Goal: Task Accomplishment & Management: Complete application form

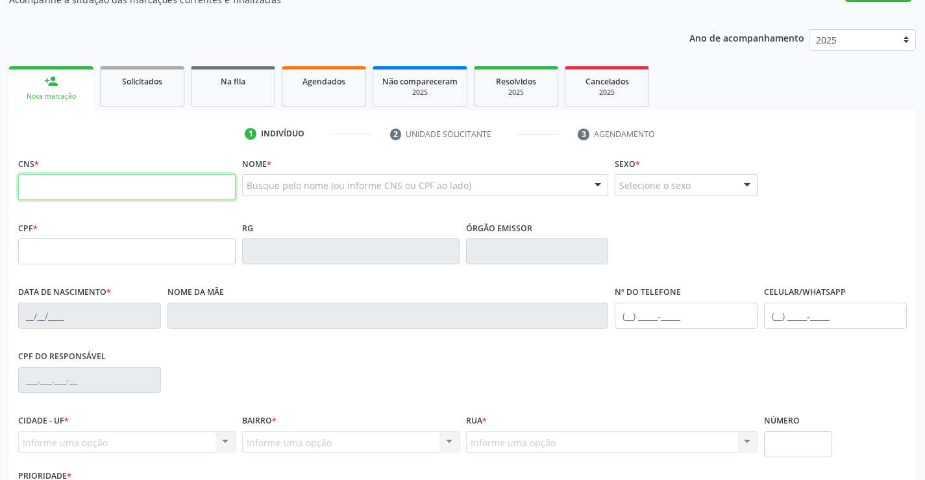
scroll to position [130, 0]
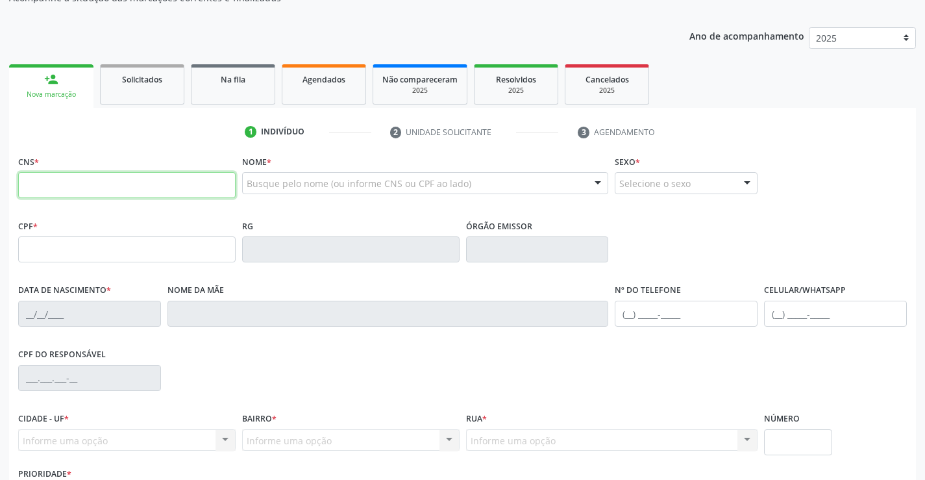
click at [67, 188] on input "text" at bounding box center [126, 185] width 217 height 26
type input "705 6004 7704 1817"
type input "0387211128"
type input "19/09/1965"
type input "(74) 98831-9950"
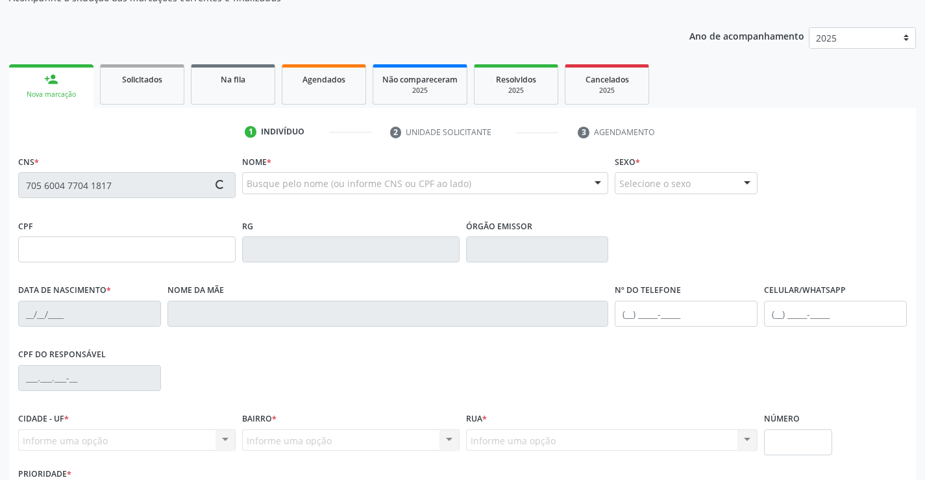
type input "(74) 98831-9950"
type input "381.234.105-06"
type input "14"
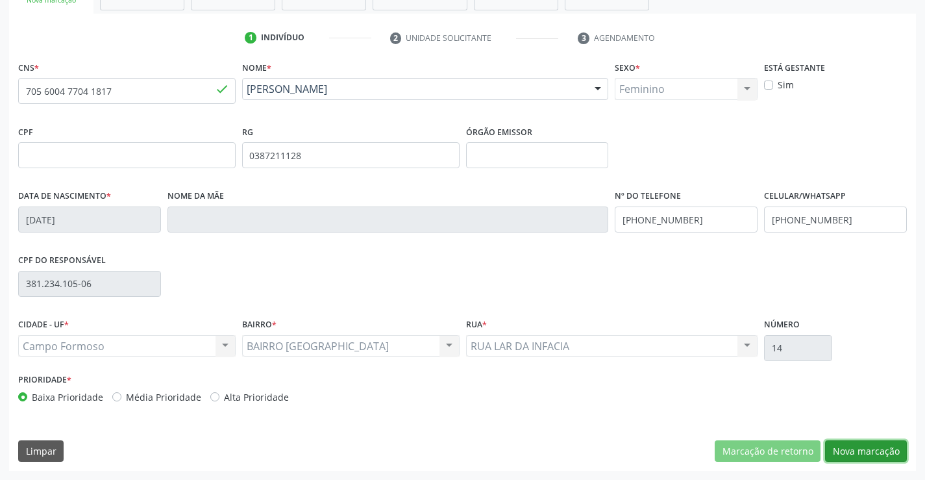
click at [864, 448] on button "Nova marcação" at bounding box center [866, 451] width 82 height 22
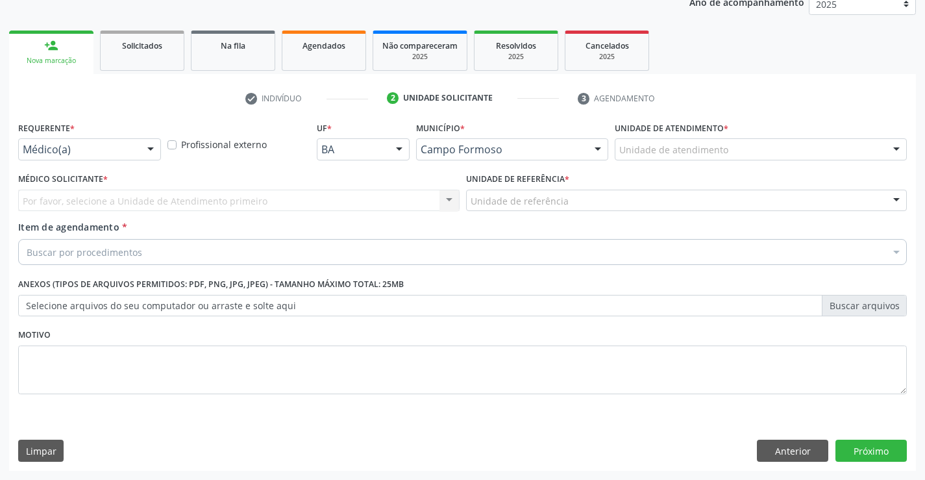
scroll to position [164, 0]
click at [151, 145] on div at bounding box center [150, 150] width 19 height 22
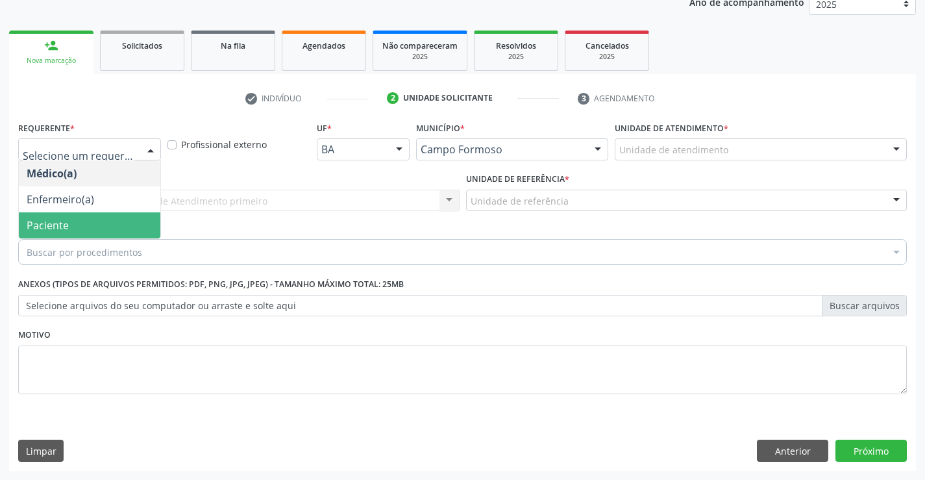
click at [108, 224] on span "Paciente" at bounding box center [89, 225] width 141 height 26
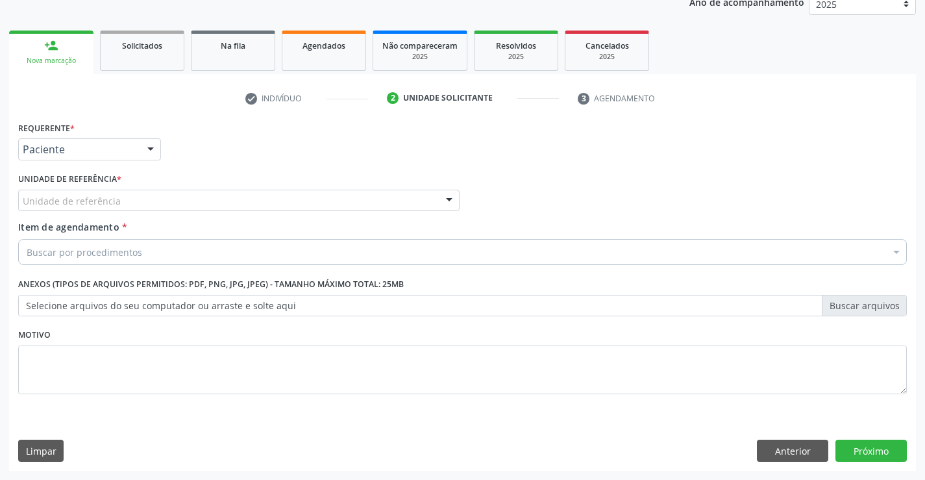
click at [136, 195] on div "Unidade de referência" at bounding box center [238, 200] width 441 height 22
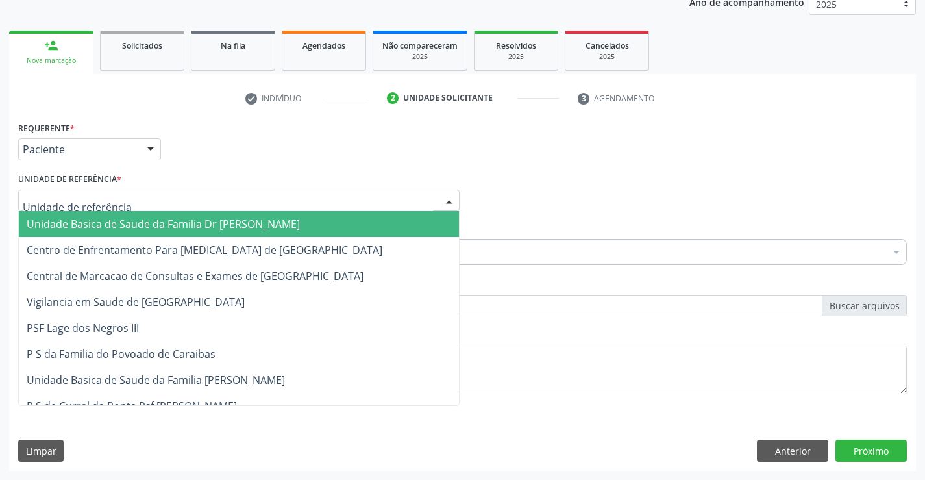
click at [145, 221] on span "Unidade Basica de Saude da Familia Dr [PERSON_NAME]" at bounding box center [163, 224] width 273 height 14
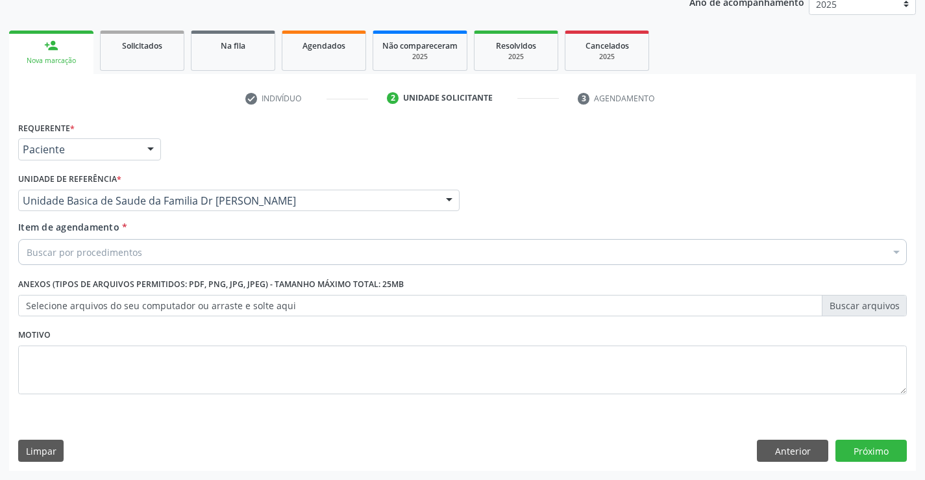
click at [149, 257] on div "Buscar por procedimentos" at bounding box center [462, 252] width 888 height 26
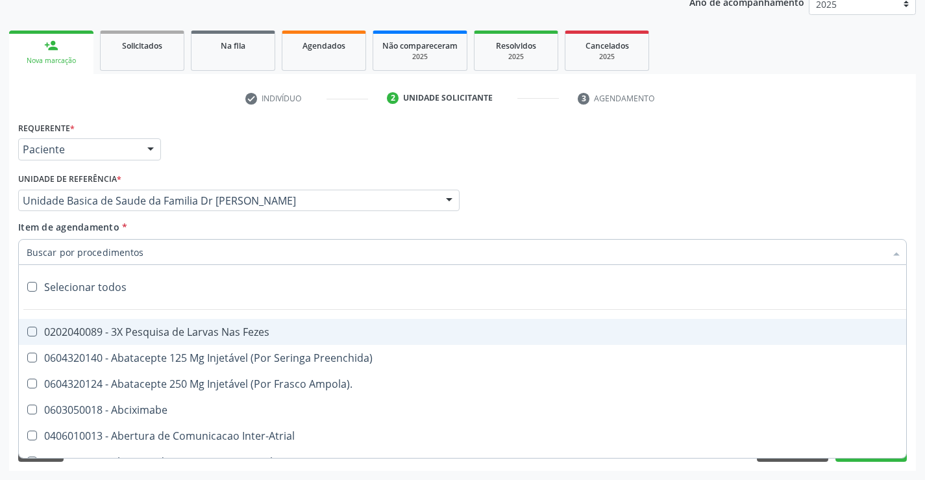
click at [150, 256] on input "Item de agendamento *" at bounding box center [456, 252] width 859 height 26
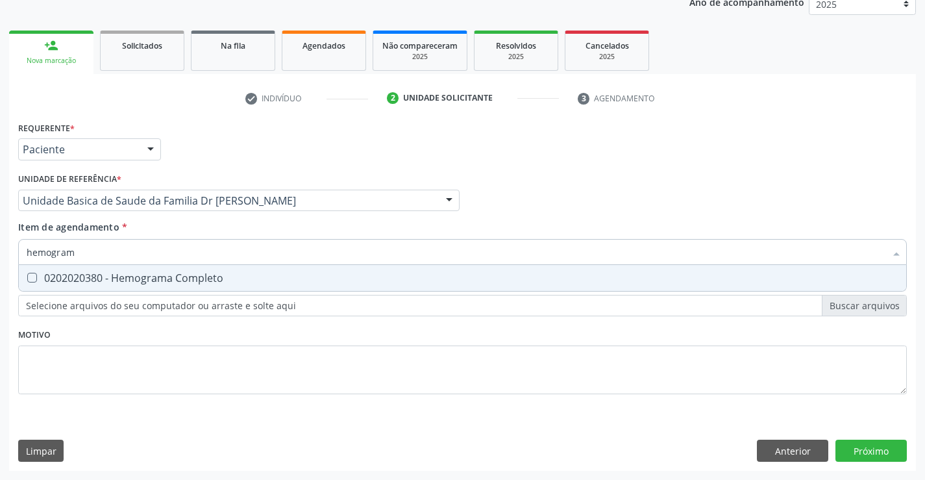
type input "hemograma"
click at [237, 279] on div "0202020380 - Hemograma Completo" at bounding box center [463, 278] width 872 height 10
checkbox Completo "true"
type input "hemograma"
click at [182, 336] on div "Requerente * Paciente Médico(a) Enfermeiro(a) Paciente Nenhum resultado encontr…" at bounding box center [462, 265] width 888 height 294
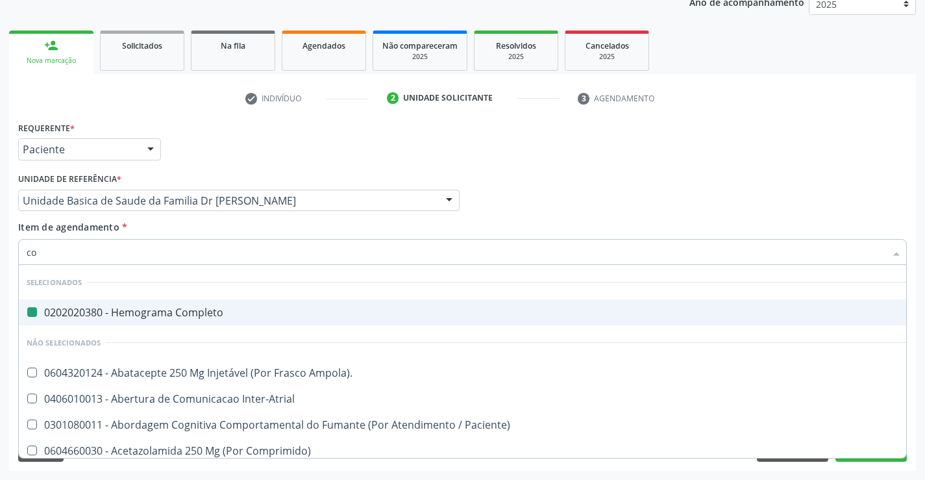
type input "col"
checkbox Completo "false"
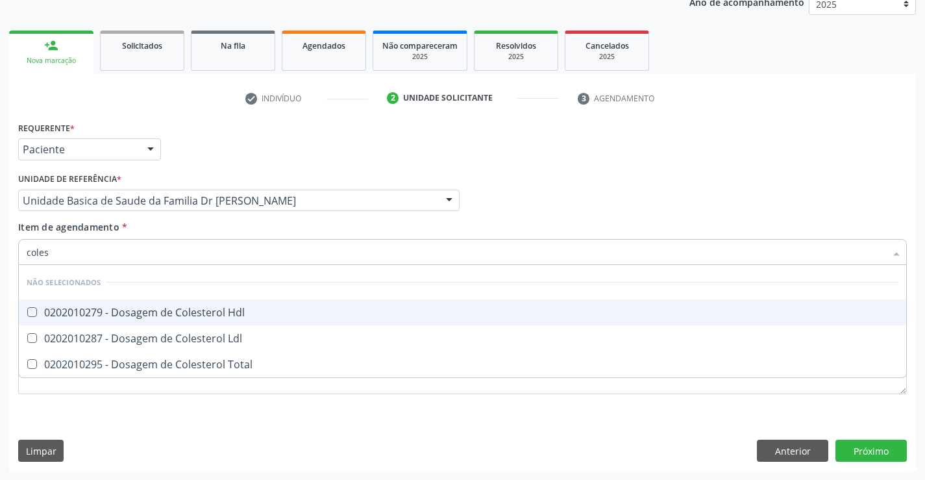
type input "colest"
click at [215, 312] on div "0202010279 - Dosagem de Colesterol Hdl" at bounding box center [463, 312] width 872 height 10
checkbox Hdl "true"
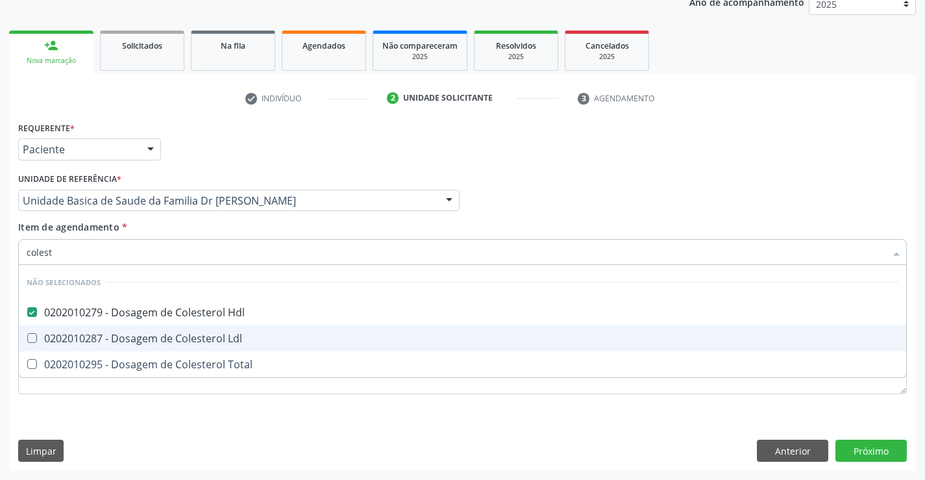
click at [210, 343] on div "0202010287 - Dosagem de Colesterol Ldl" at bounding box center [463, 338] width 872 height 10
checkbox Ldl "true"
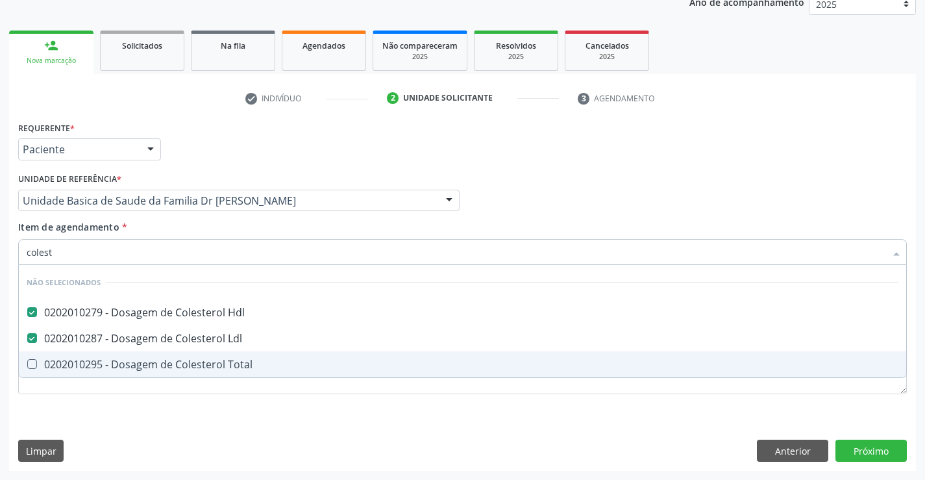
click at [200, 361] on div "0202010295 - Dosagem de Colesterol Total" at bounding box center [463, 364] width 872 height 10
checkbox Total "true"
type input "colest"
click at [224, 422] on div "Requerente * Paciente Médico(a) Enfermeiro(a) Paciente Nenhum resultado encontr…" at bounding box center [462, 294] width 907 height 352
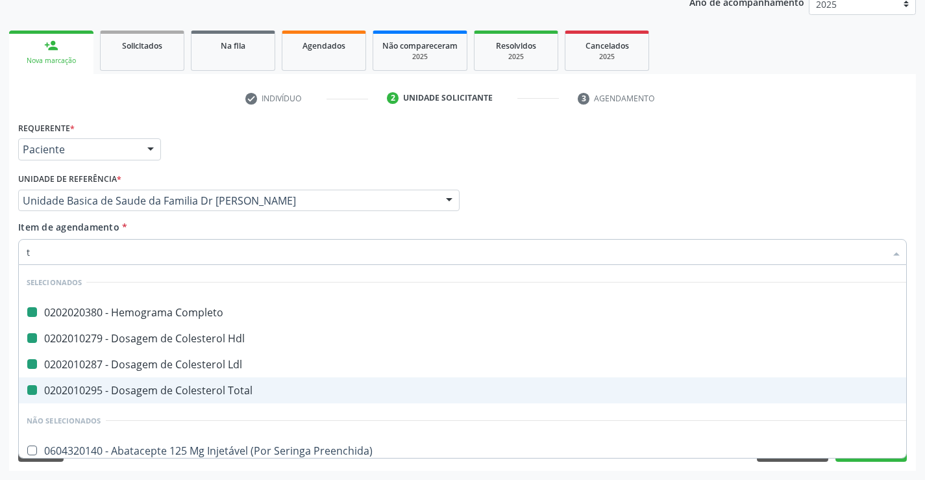
type input "tr"
checkbox Completo "false"
checkbox Ldl "false"
checkbox Hdl "false"
checkbox Total "false"
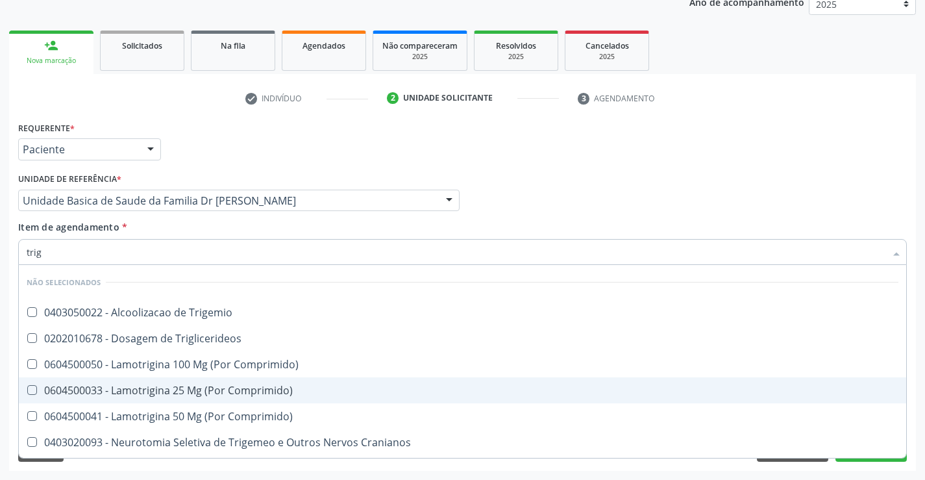
type input "trigl"
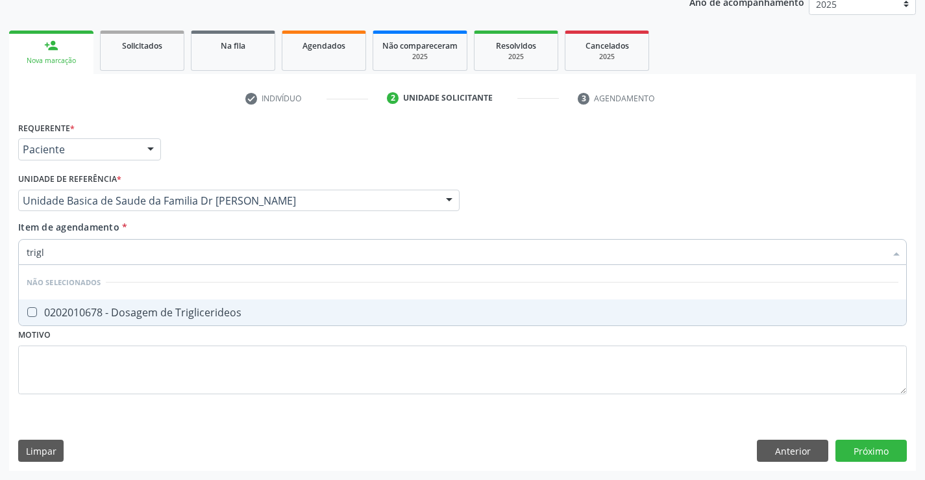
click at [191, 315] on div "0202010678 - Dosagem de Triglicerideos" at bounding box center [463, 312] width 872 height 10
checkbox Triglicerideos "true"
type input "trigl"
click at [188, 363] on div "Requerente * Paciente Médico(a) Enfermeiro(a) Paciente Nenhum resultado encontr…" at bounding box center [462, 265] width 888 height 294
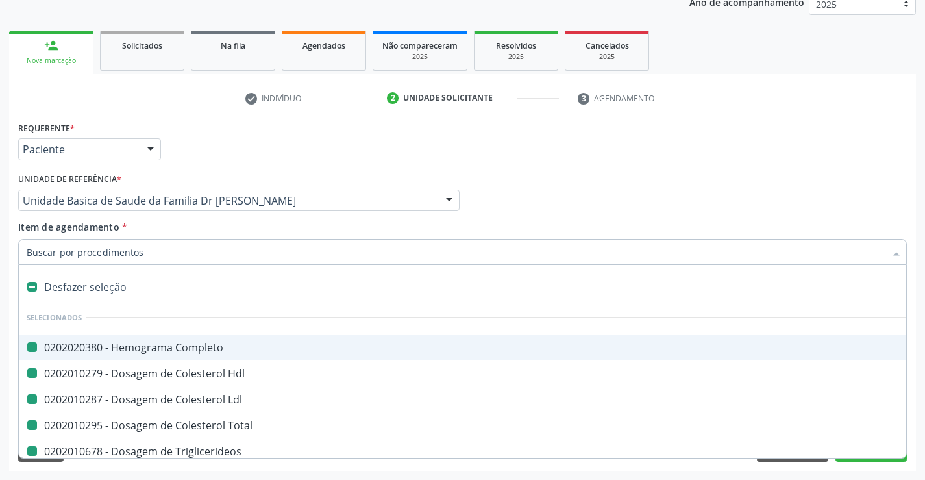
type input "u"
checkbox Completo "false"
checkbox Hdl "false"
checkbox Ldl "false"
checkbox Total "false"
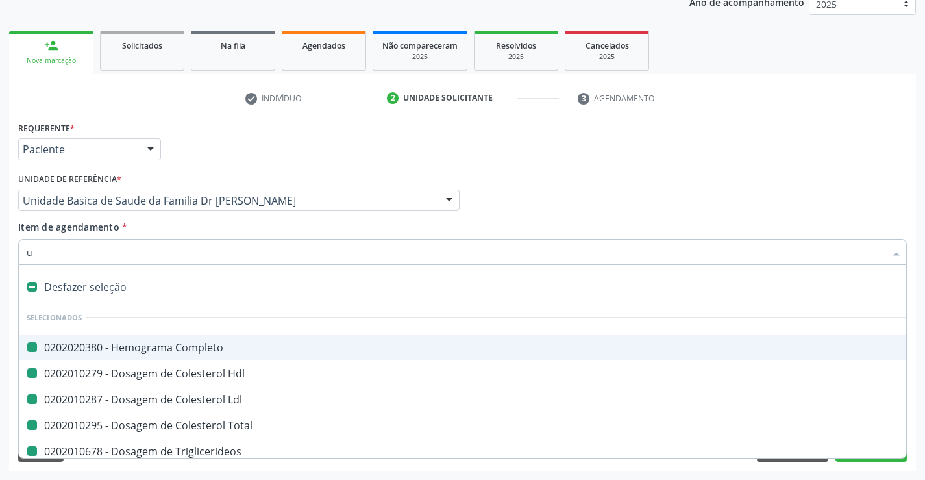
checkbox Triglicerideos "false"
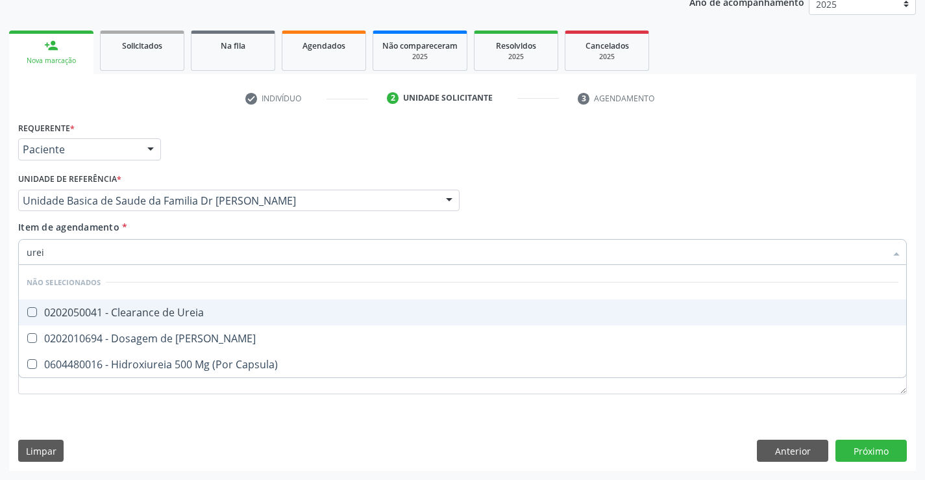
type input "ureia"
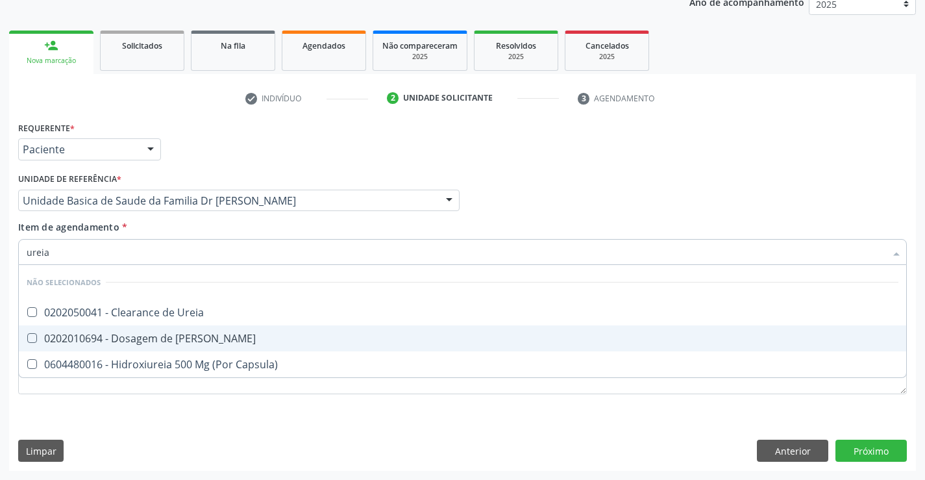
click at [199, 333] on div "0202010694 - Dosagem de [PERSON_NAME]" at bounding box center [463, 338] width 872 height 10
checkbox Ureia "true"
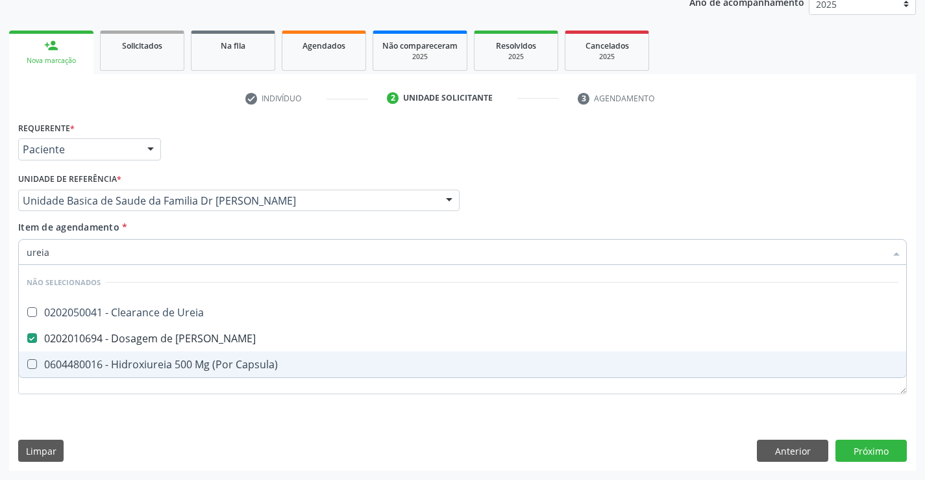
type input "ureia"
click at [213, 413] on div "Requerente * Paciente Médico(a) Enfermeiro(a) Paciente Nenhum resultado encontr…" at bounding box center [462, 294] width 907 height 352
checkbox Ureia "true"
checkbox Capsula\) "true"
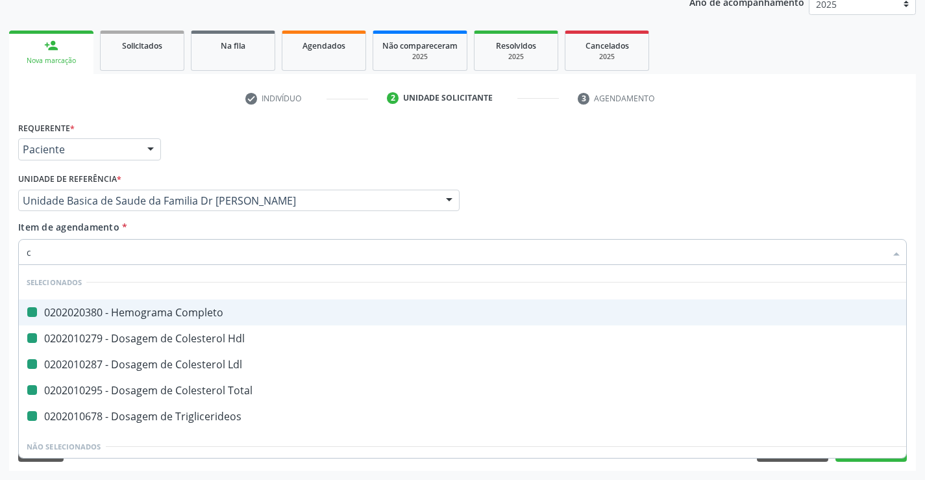
type input "cr"
checkbox Completo "false"
checkbox Hdl "false"
checkbox Ldl "false"
checkbox Total "false"
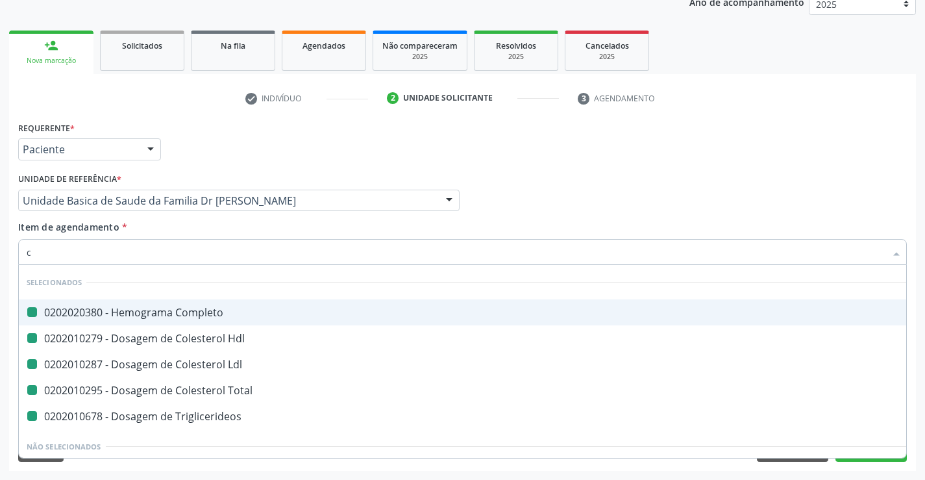
checkbox Triglicerideos "false"
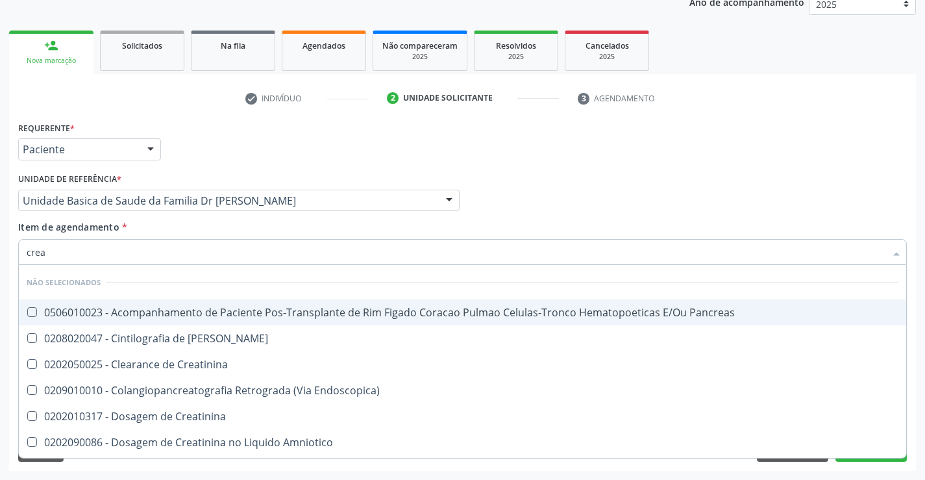
type input "creat"
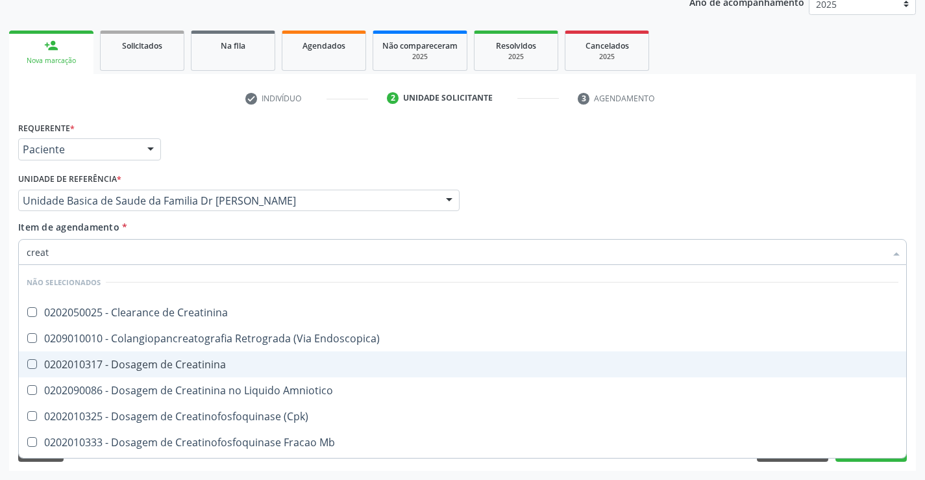
click at [187, 366] on div "0202010317 - Dosagem de Creatinina" at bounding box center [463, 364] width 872 height 10
checkbox Creatinina "true"
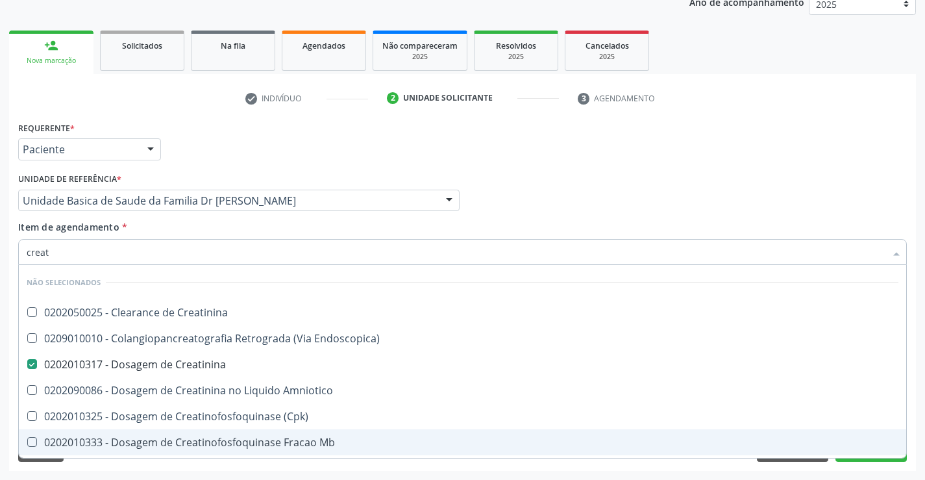
type input "creat"
click at [220, 467] on div "Requerente * Paciente Médico(a) Enfermeiro(a) Paciente Nenhum resultado encontr…" at bounding box center [462, 294] width 907 height 352
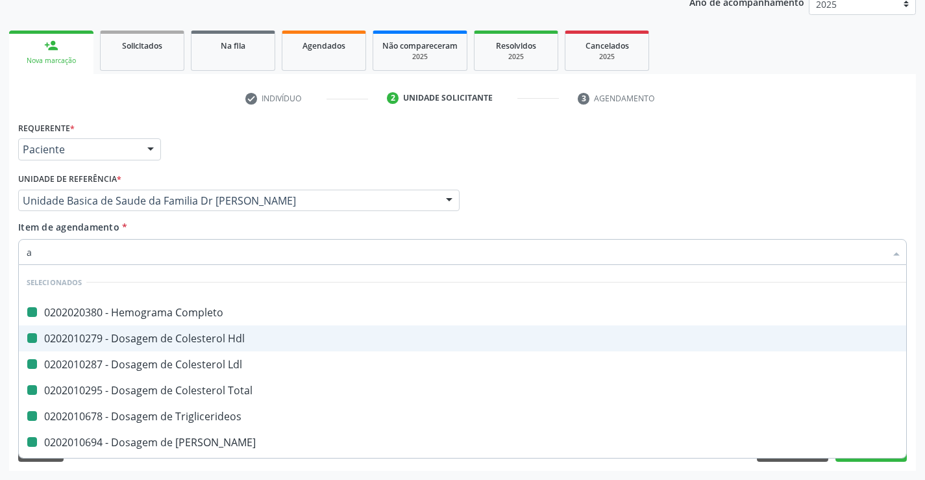
type input "ac"
checkbox Completo "false"
checkbox Hdl "false"
checkbox Ldl "false"
checkbox Total "false"
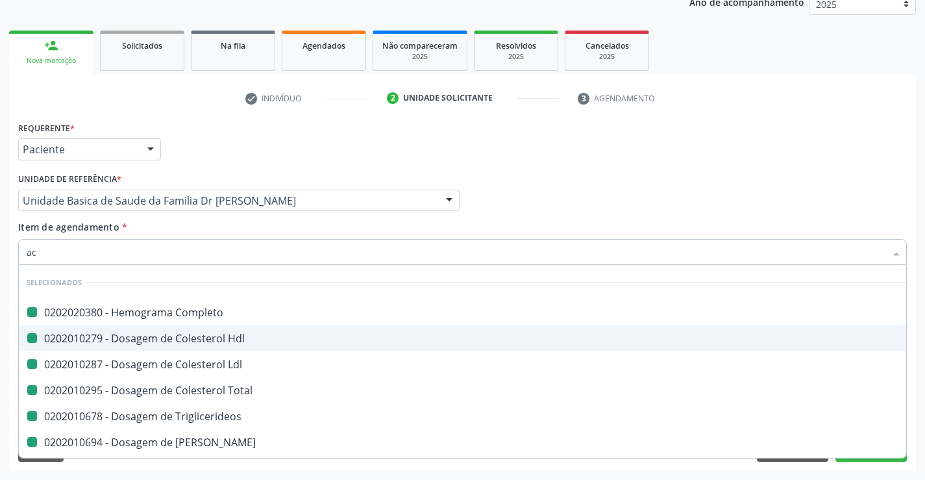
checkbox Triglicerideos "false"
checkbox Creatinina "false"
checkbox Ureia "false"
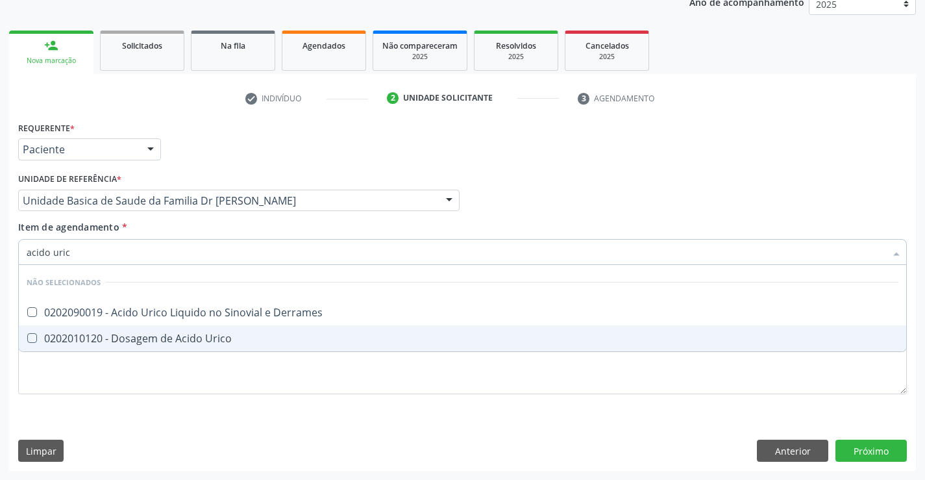
type input "acido urico"
click at [141, 343] on div "0202010120 - Dosagem de Acido Urico" at bounding box center [463, 338] width 872 height 10
checkbox Urico "true"
click at [162, 382] on div "Requerente * Paciente Médico(a) Enfermeiro(a) Paciente Nenhum resultado encontr…" at bounding box center [462, 265] width 888 height 294
checkbox Derrames "true"
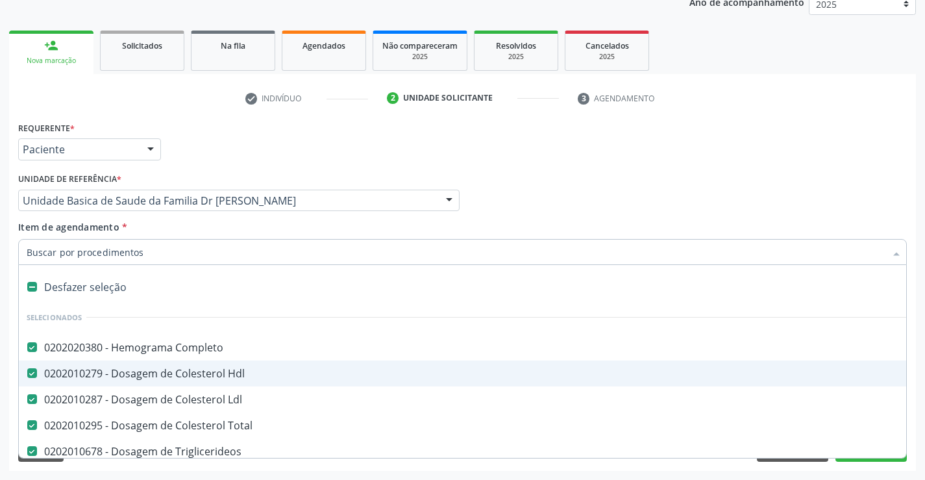
type input "t"
checkbox Urico "false"
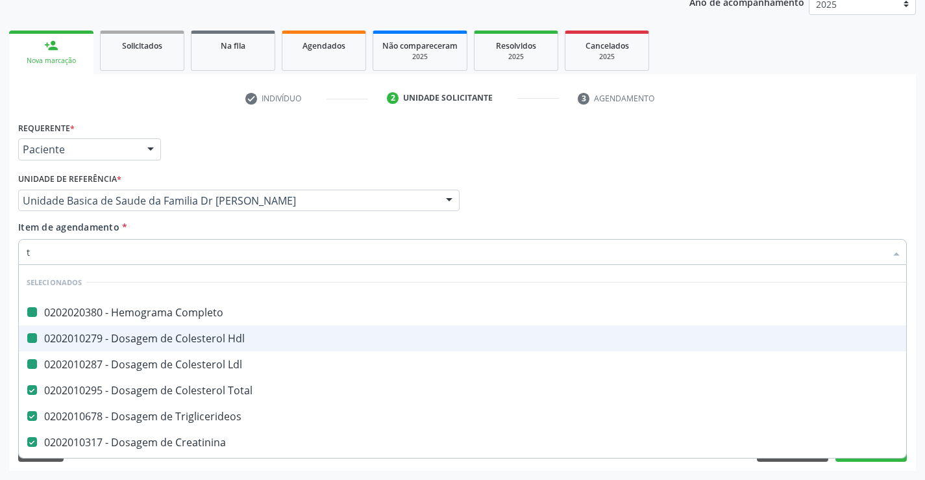
type input "tg"
checkbox Completo "false"
checkbox Hdl "false"
checkbox Ldl "false"
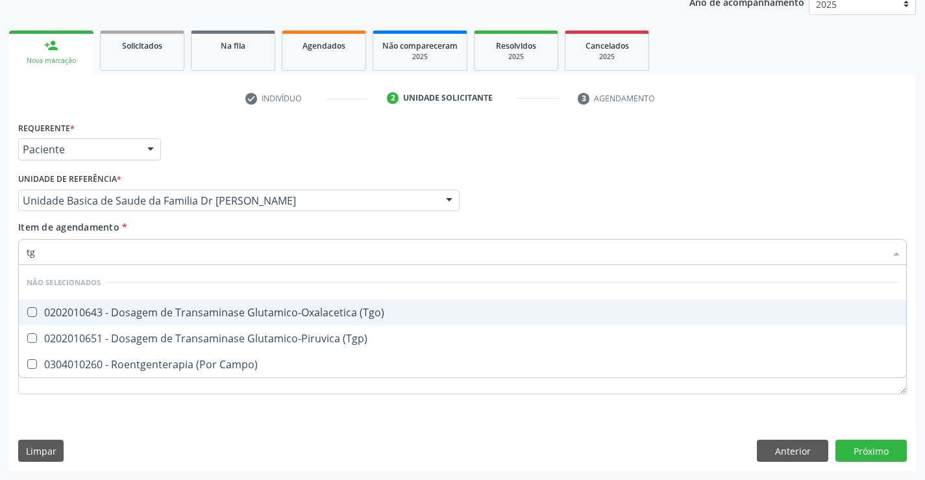
click at [260, 310] on div "0202010643 - Dosagem de Transaminase Glutamico-Oxalacetica (Tgo)" at bounding box center [463, 312] width 872 height 10
checkbox \(Tgo\) "true"
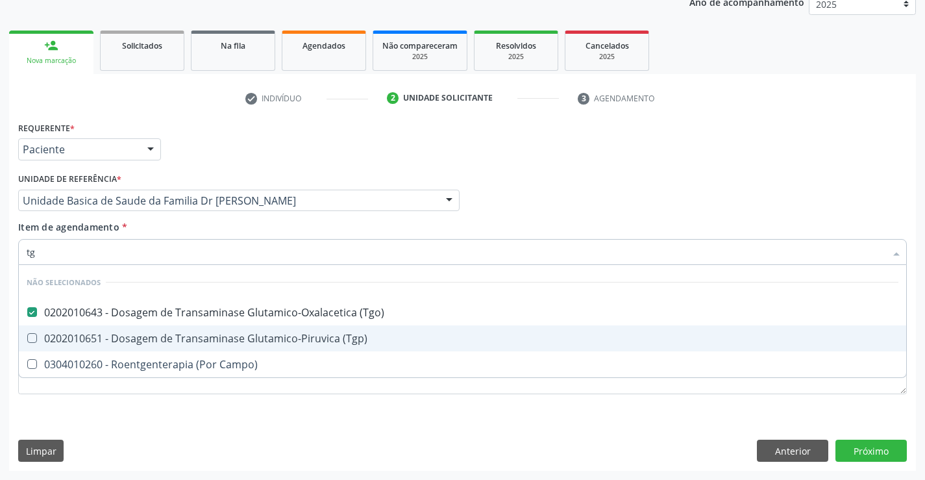
click at [265, 339] on div "0202010651 - Dosagem de Transaminase Glutamico-Piruvica (Tgp)" at bounding box center [463, 338] width 872 height 10
checkbox \(Tgp\) "true"
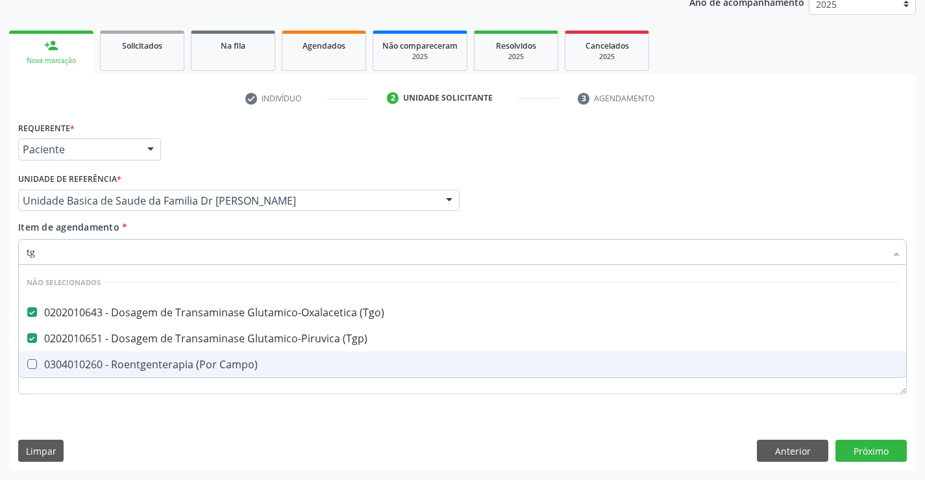
type input "tg"
click at [264, 417] on div "Requerente * Paciente Médico(a) Enfermeiro(a) Paciente Nenhum resultado encontr…" at bounding box center [462, 294] width 907 height 352
checkbox Campo\) "true"
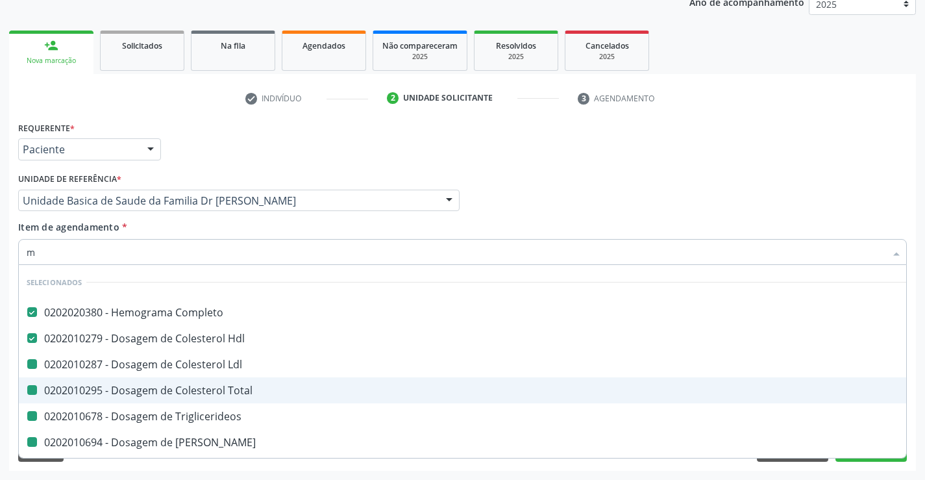
type input "ma"
checkbox Ldl "false"
checkbox Total "false"
checkbox Triglicerideos "false"
checkbox Ureia "false"
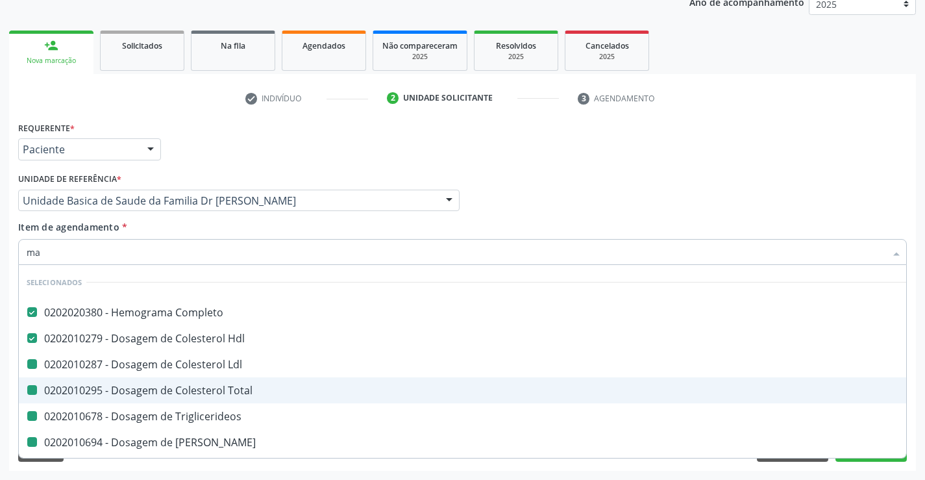
checkbox Creatinina "false"
checkbox Urico "false"
checkbox \(Tgo\) "false"
checkbox \(Tgp\) "false"
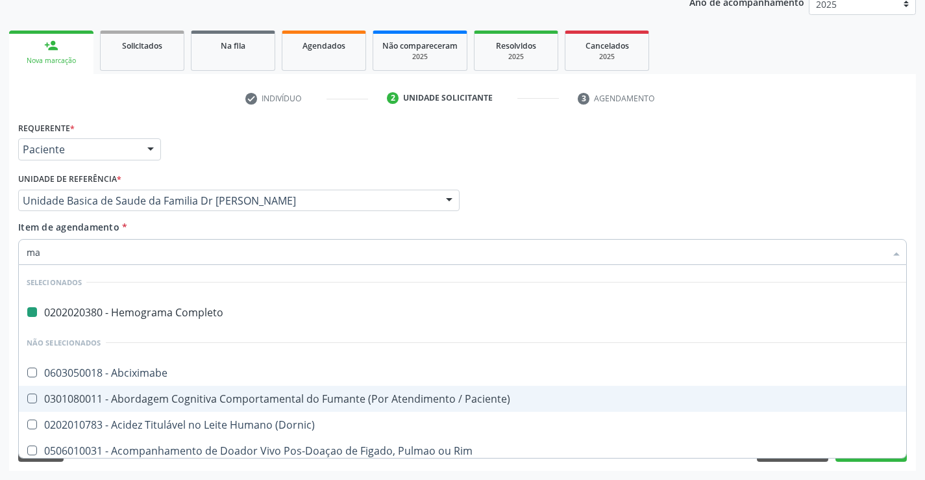
type input "mag"
checkbox Completo "false"
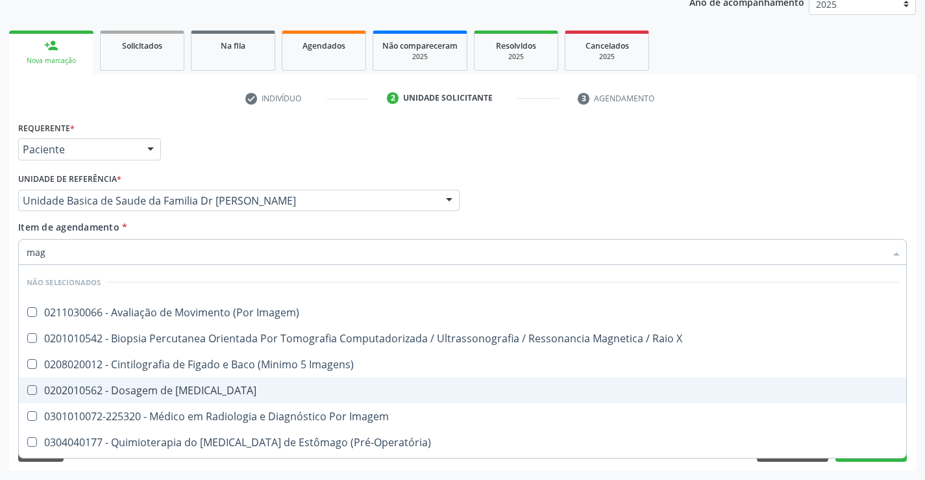
click at [236, 393] on div "0202010562 - Dosagem de [MEDICAL_DATA]" at bounding box center [463, 390] width 872 height 10
checkbox Magnesio "true"
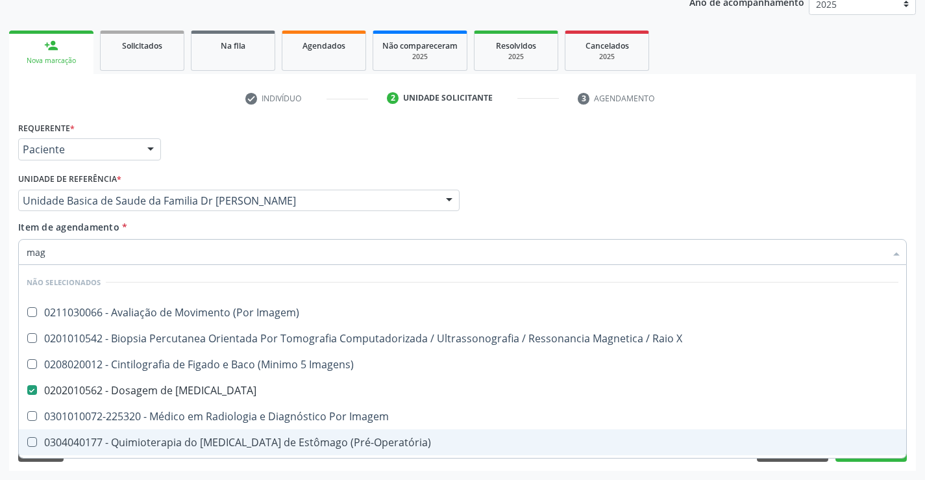
type input "mag"
click at [178, 470] on div "Requerente * Paciente Médico(a) Enfermeiro(a) Paciente Nenhum resultado encontr…" at bounding box center [462, 294] width 907 height 352
checkbox Imagem\) "true"
checkbox Imagens\) "true"
checkbox Imagem "true"
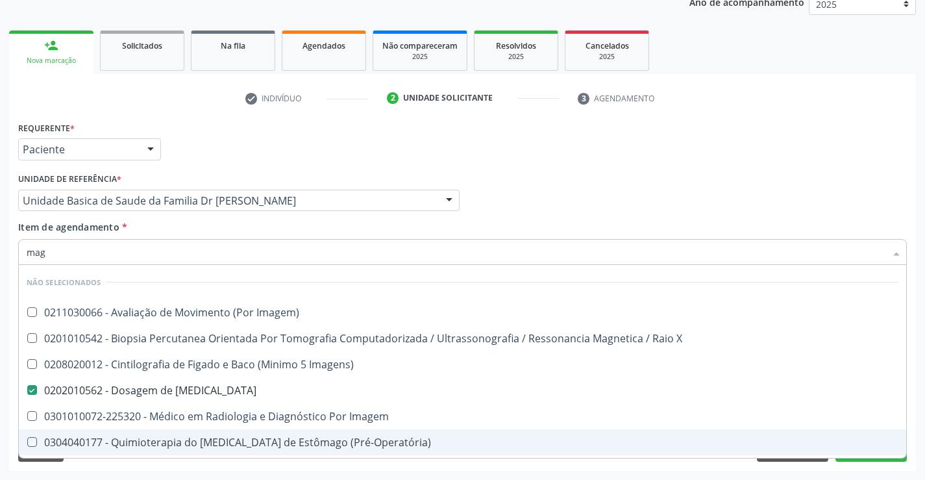
checkbox \(Pré-Operatória\) "true"
checkbox Operatória\) "true"
checkbox Avançado "true"
checkbox Duodeno "true"
checkbox Superior "true"
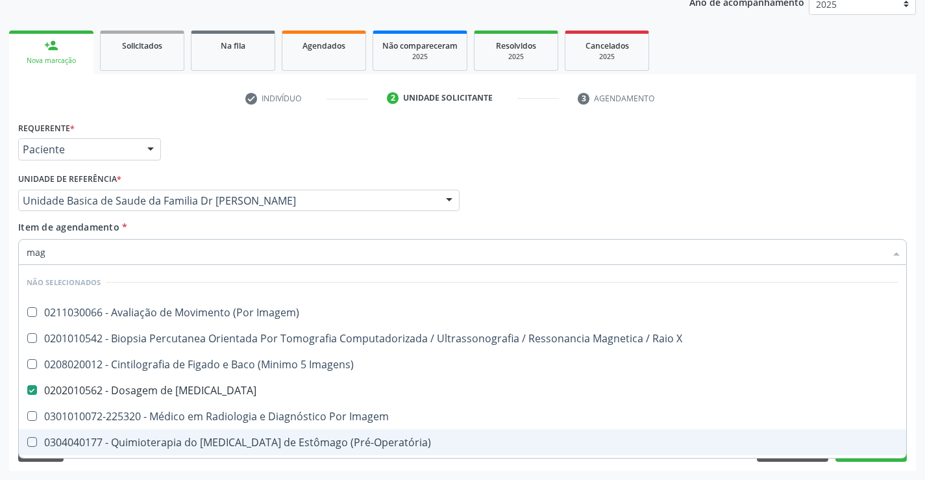
checkbox \(Bilateral\) "true"
checkbox X "true"
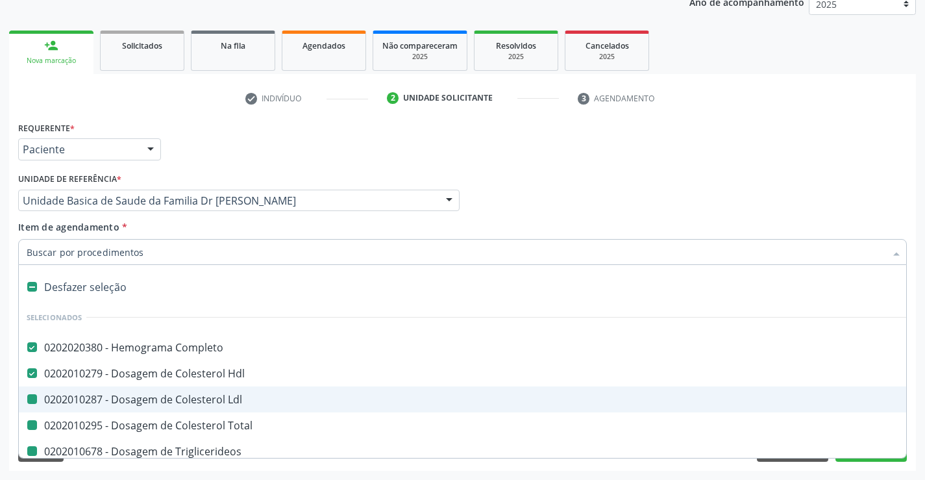
type input "v"
checkbox Ldl "false"
checkbox Total "false"
checkbox Triglicerideos "false"
checkbox Ureia "false"
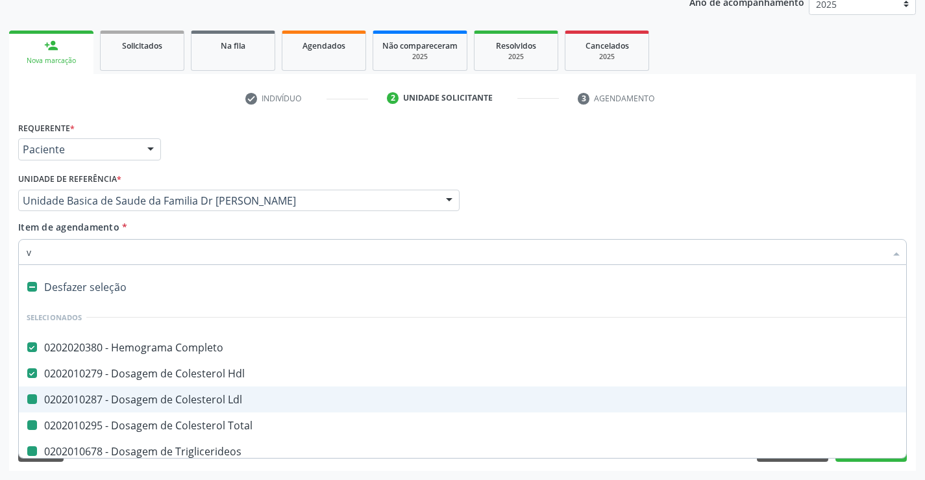
checkbox Creatinina "false"
checkbox Urico "false"
checkbox \(Tgo\) "false"
checkbox \(Tgp\) "false"
checkbox Magnesio "false"
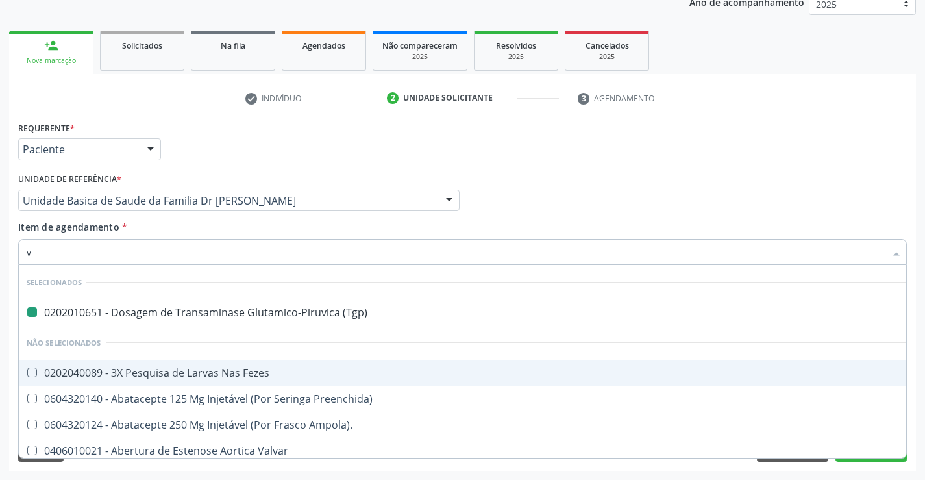
type input "vh"
checkbox \(Tgp\) "false"
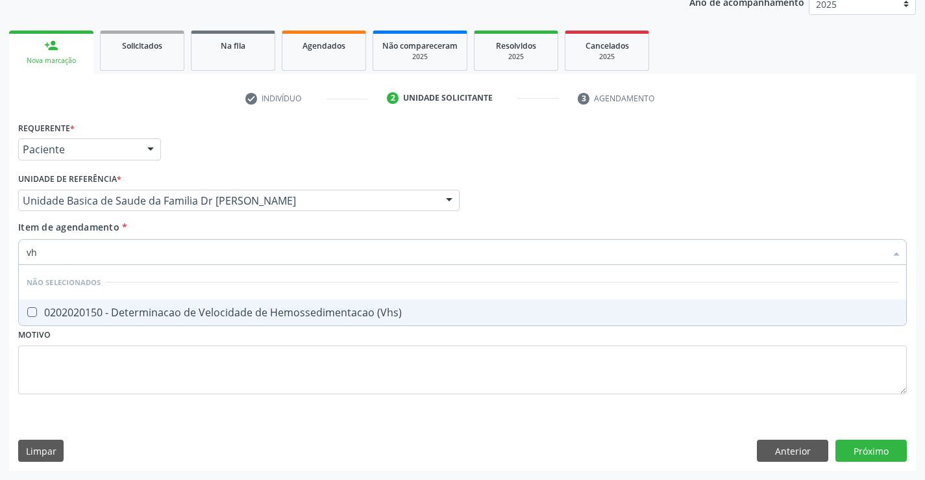
type input "vhs"
click at [272, 308] on div "0202020150 - Determinacao de Velocidade de Hemossedimentacao (Vhs)" at bounding box center [463, 312] width 872 height 10
checkbox \(Vhs\) "true"
click at [240, 361] on div "Requerente * Paciente Médico(a) Enfermeiro(a) Paciente Nenhum resultado encontr…" at bounding box center [462, 265] width 888 height 294
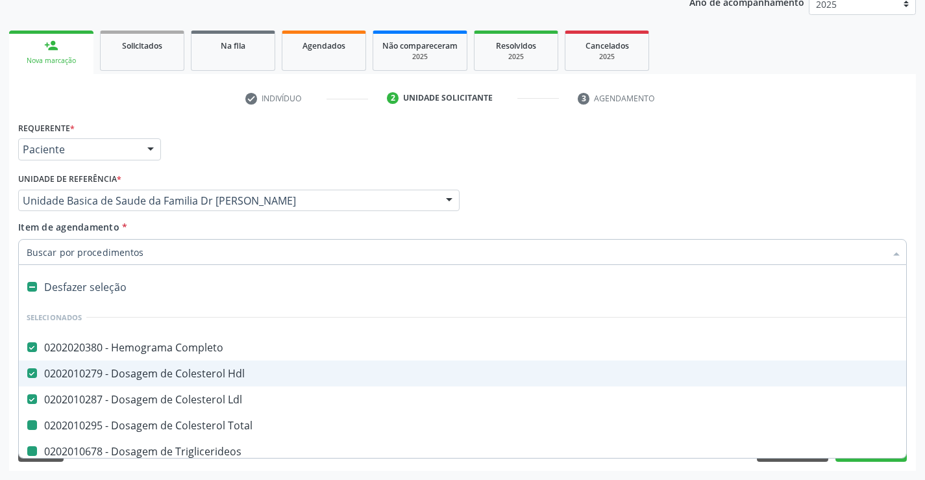
type input "p"
checkbox Total "false"
checkbox Triglicerideos "false"
checkbox Ureia "false"
checkbox Creatinina "false"
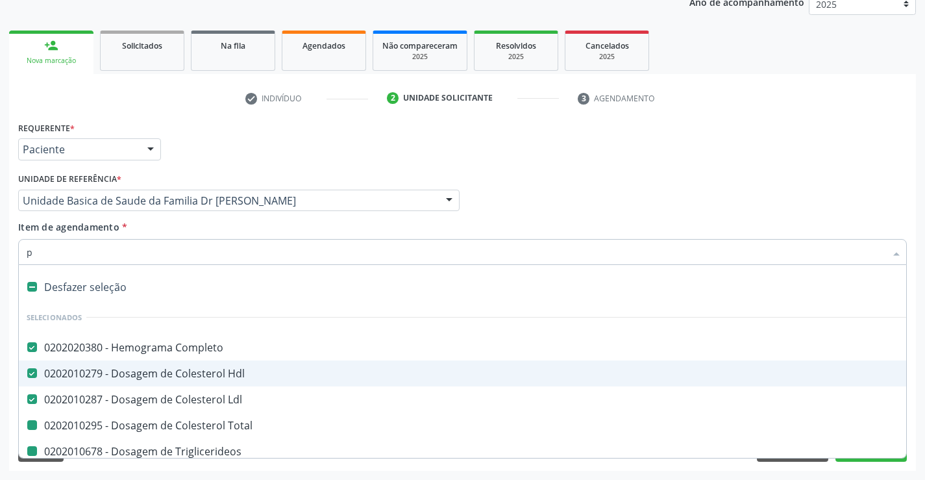
checkbox Urico "false"
checkbox \(Tgo\) "false"
checkbox \(Tgp\) "false"
checkbox Magnesio "false"
checkbox \(Vhs\) "false"
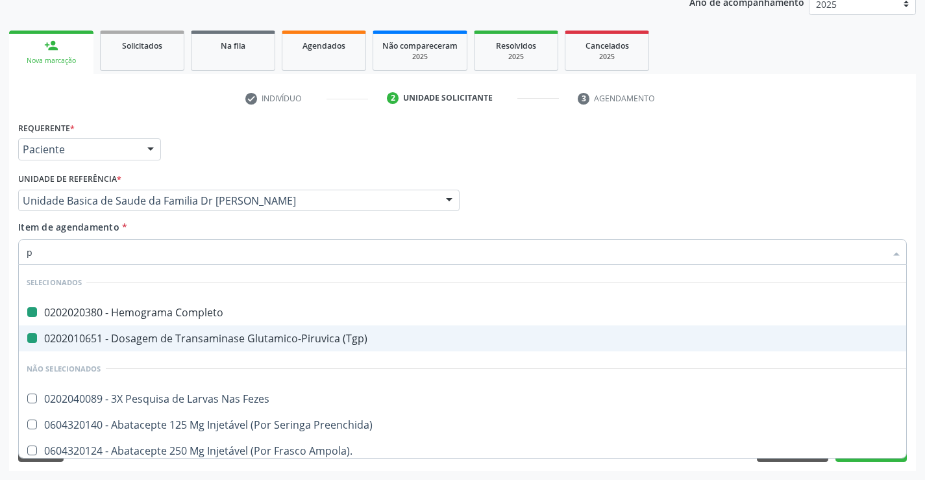
type input "pr"
checkbox Completo "false"
checkbox \(Tgp\) "false"
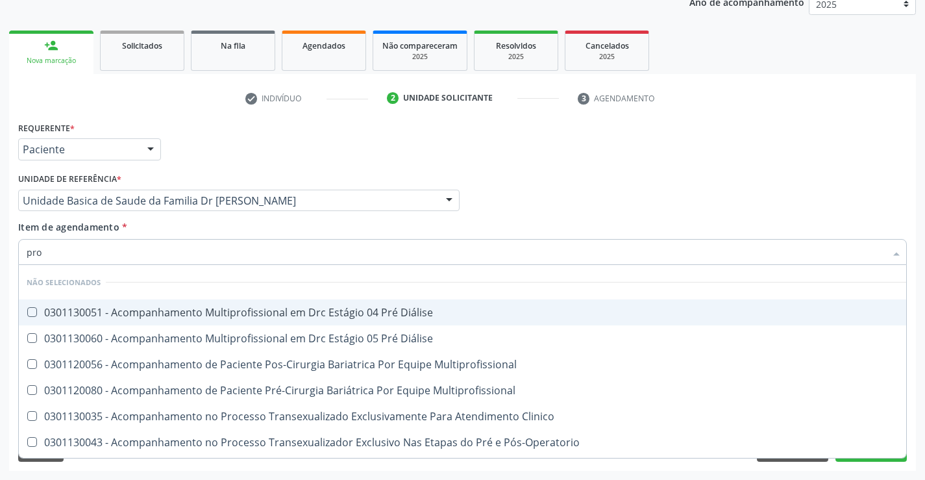
type input "prot"
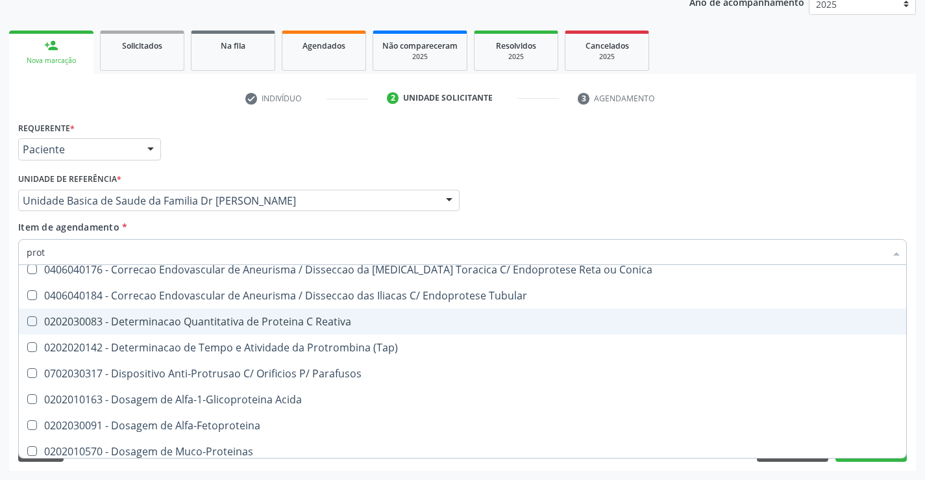
scroll to position [260, 0]
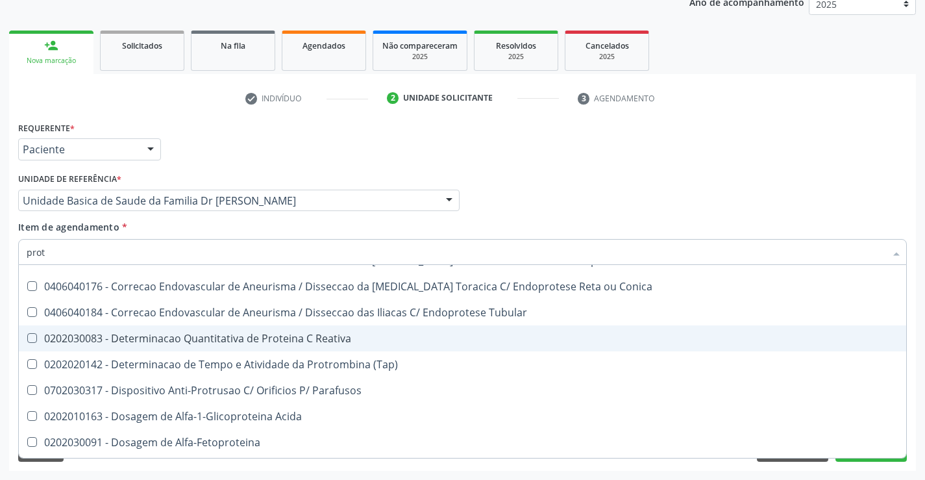
click at [234, 341] on div "0202030083 - Determinacao Quantitativa de Proteina C Reativa" at bounding box center [463, 338] width 872 height 10
checkbox Reativa "true"
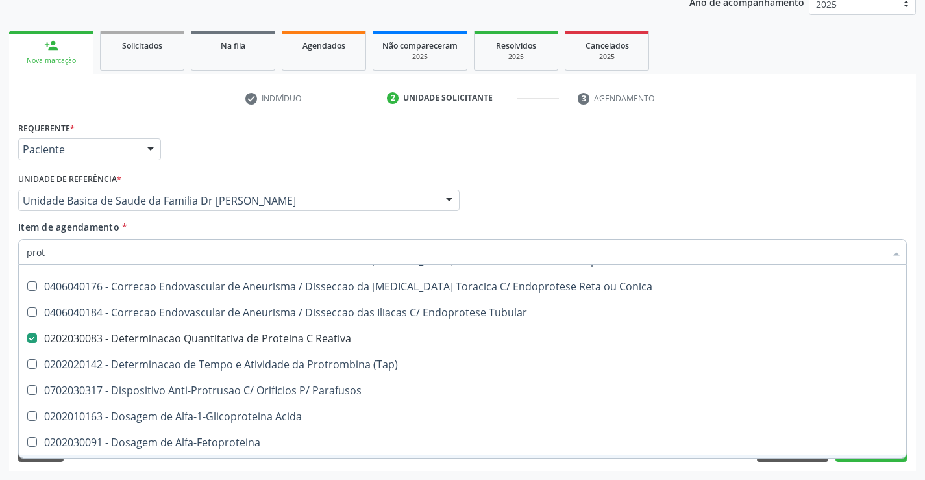
click at [286, 467] on div "Requerente * Paciente Médico(a) Enfermeiro(a) Paciente Nenhum resultado encontr…" at bounding box center [462, 294] width 907 height 352
checkbox Placa "true"
checkbox Comprimido\) "true"
checkbox Biliar "true"
checkbox Prótese\) "true"
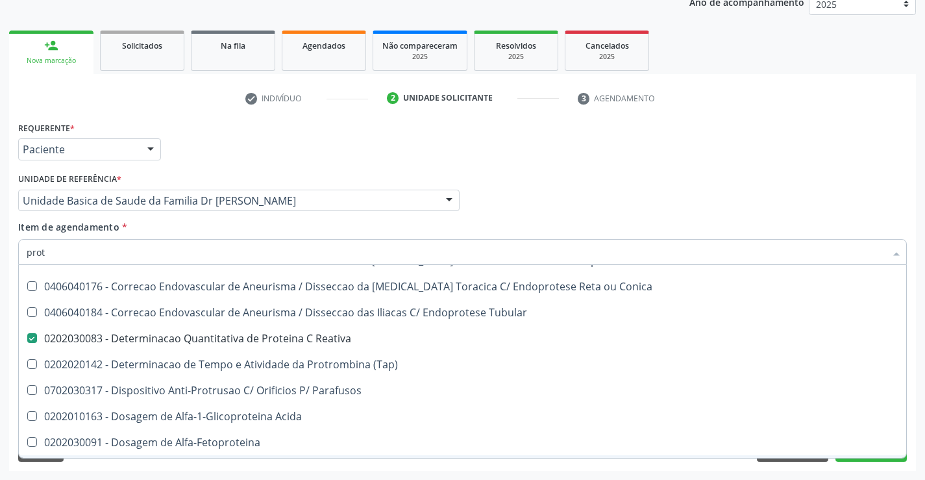
checkbox Protese\) "true"
checkbox 500Ui "true"
checkbox Ui "true"
checkbox Conica "true"
checkbox Bifurcada "true"
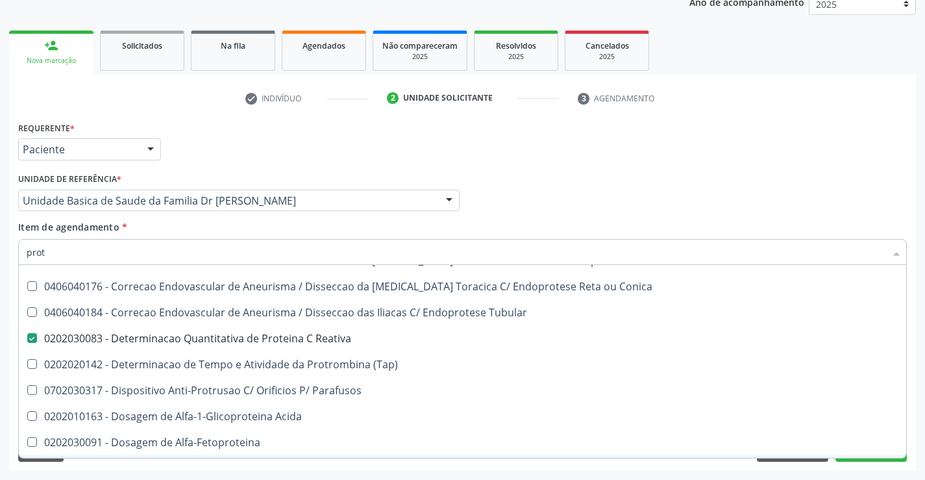
checkbox Conica "true"
checkbox Tubular "true"
checkbox \(Tap\) "true"
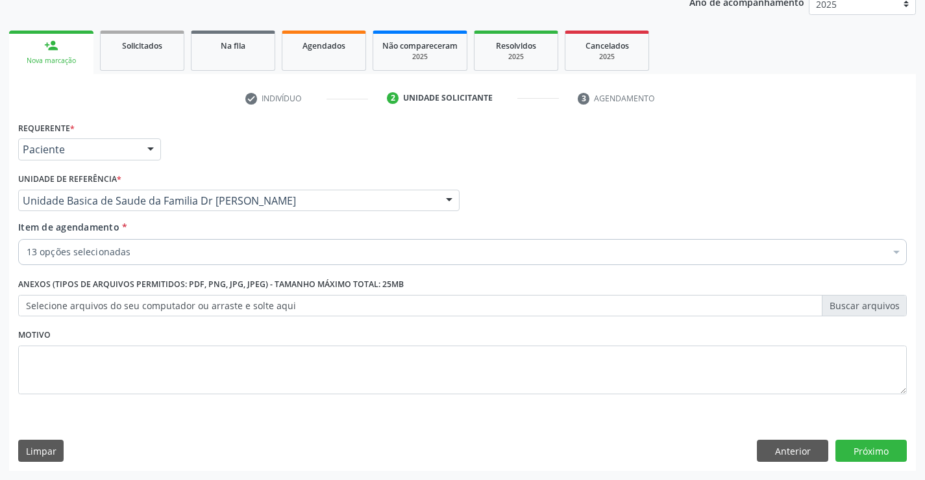
scroll to position [0, 0]
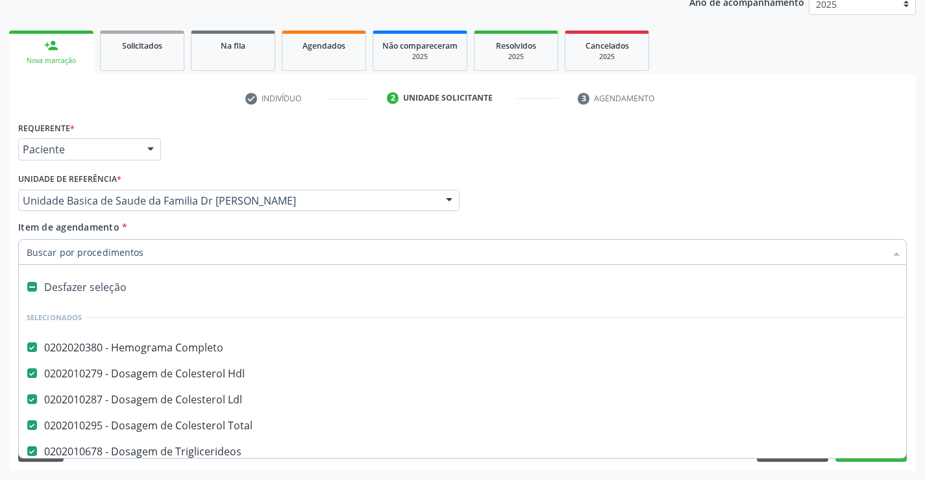
type input "t"
checkbox \(Vhs\) "false"
checkbox Reativa "false"
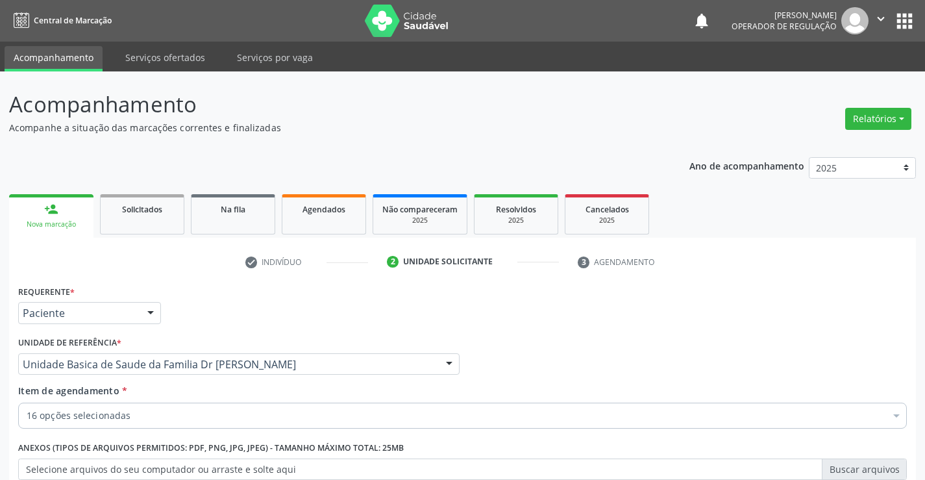
scroll to position [164, 0]
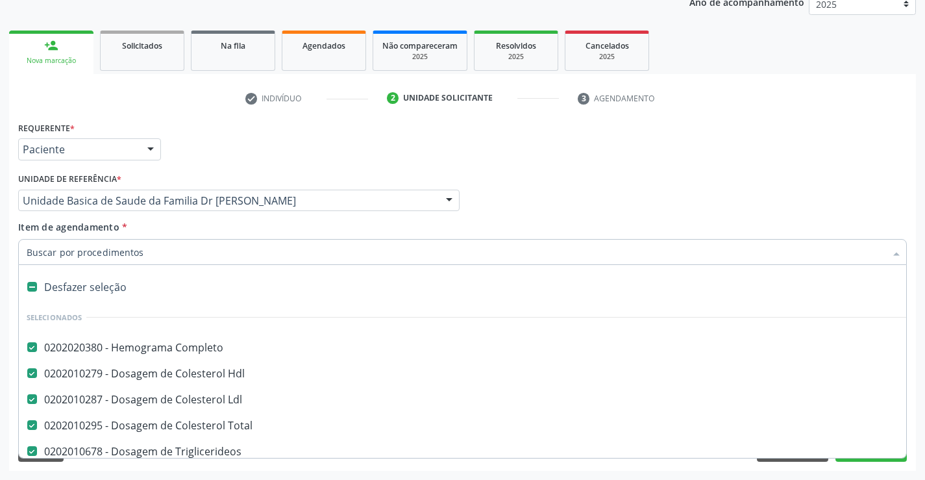
type input "t"
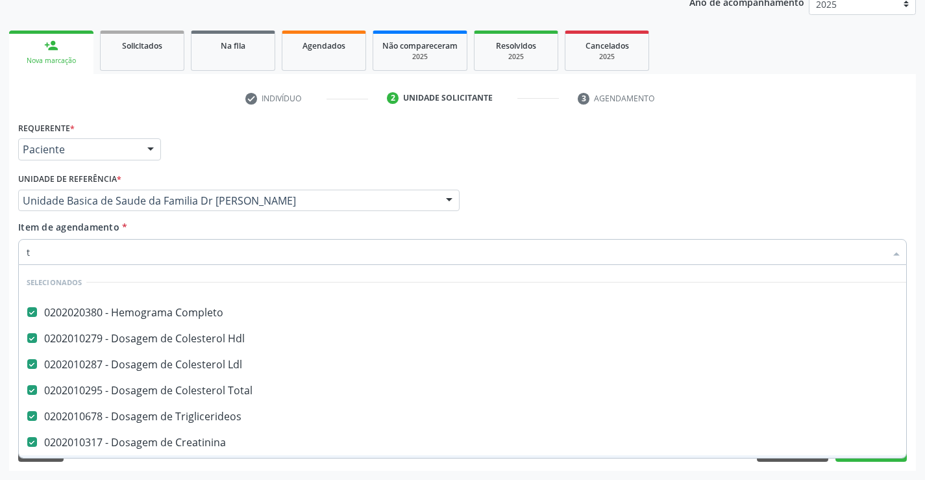
checkbox Preenchida\) "false"
checkbox Ampola\)\ "false"
checkbox Inter-Atrial "false"
checkbox Valvar "false"
type input "te"
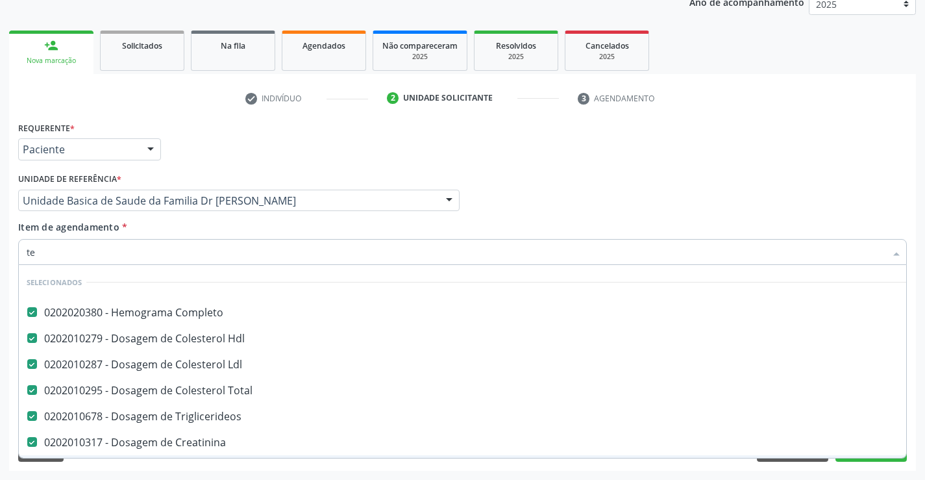
checkbox \(Tgp\) "false"
checkbox \(Vhs\) "false"
checkbox Reativa "false"
checkbox Urina "false"
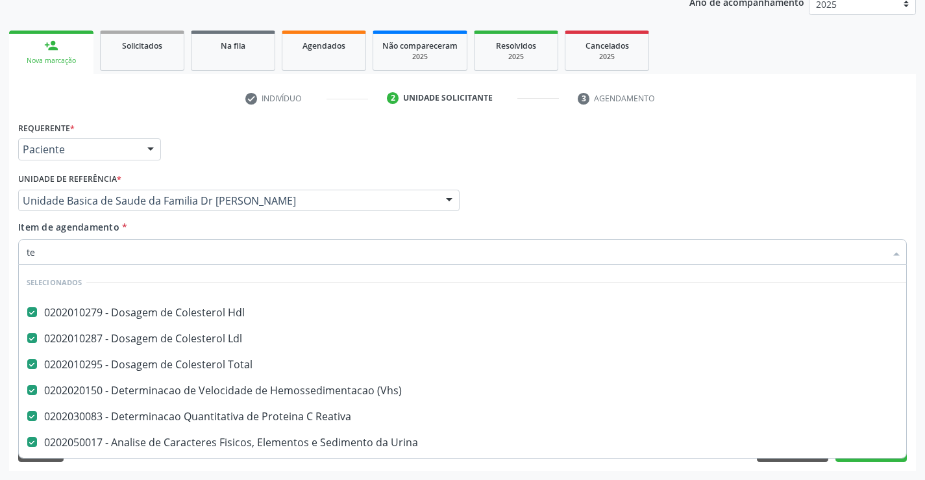
scroll to position [41, 0]
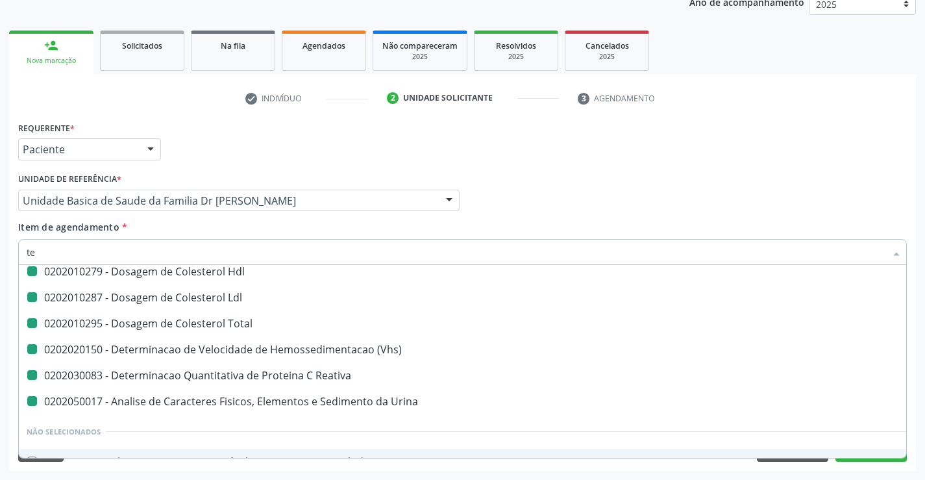
type input "tem"
checkbox Hdl "false"
checkbox Ldl "false"
checkbox Total "false"
checkbox \(Vhs\) "false"
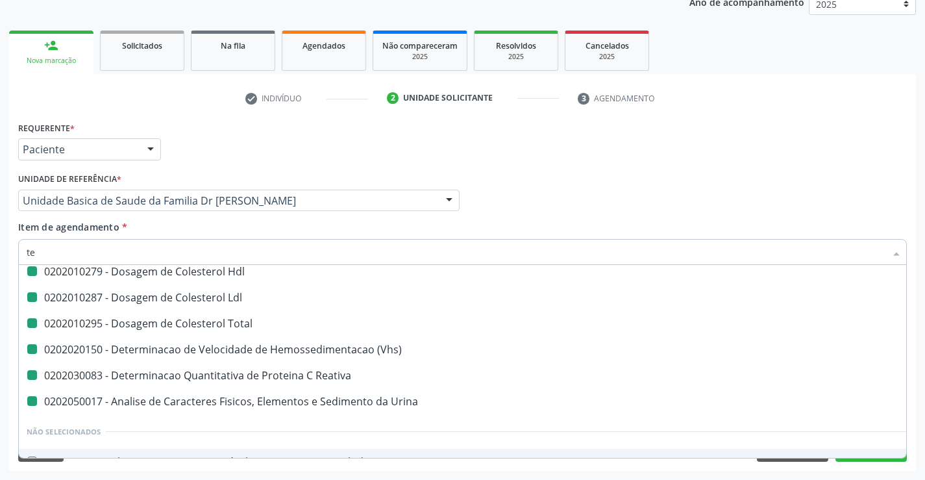
checkbox Reativa "false"
checkbox Urina "false"
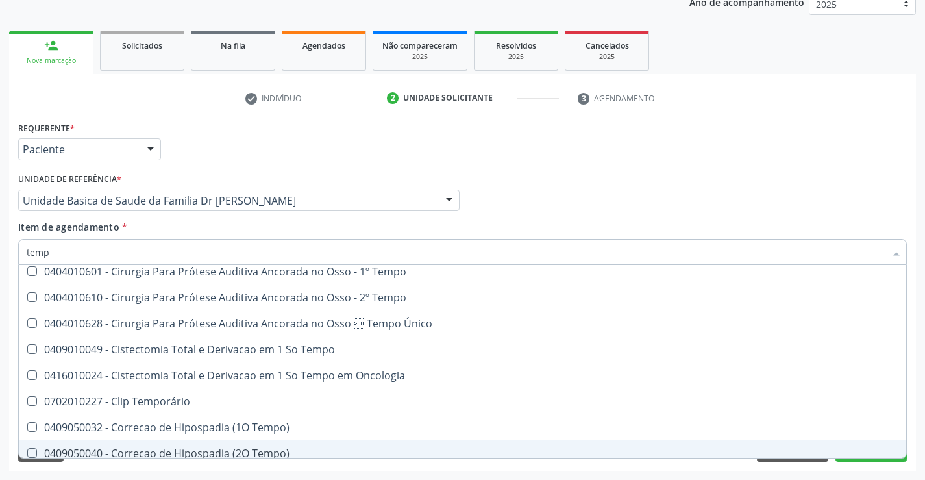
type input "tempo"
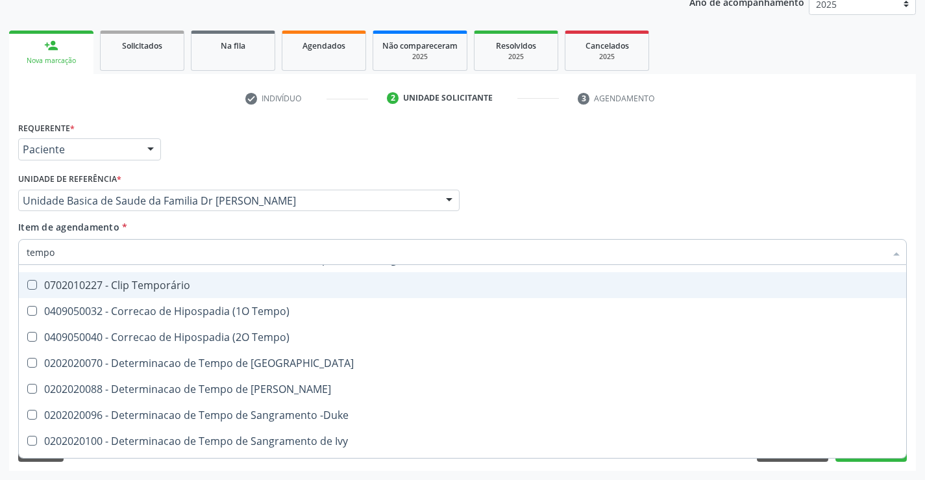
scroll to position [171, 0]
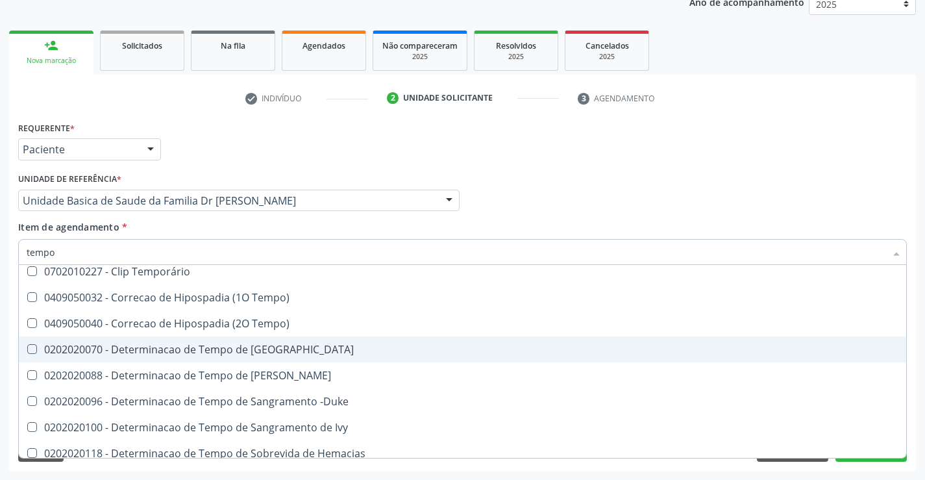
click at [299, 345] on div "0202020070 - Determinacao de Tempo de [GEOGRAPHIC_DATA]" at bounding box center [491, 349] width 929 height 10
checkbox Coagulacao "true"
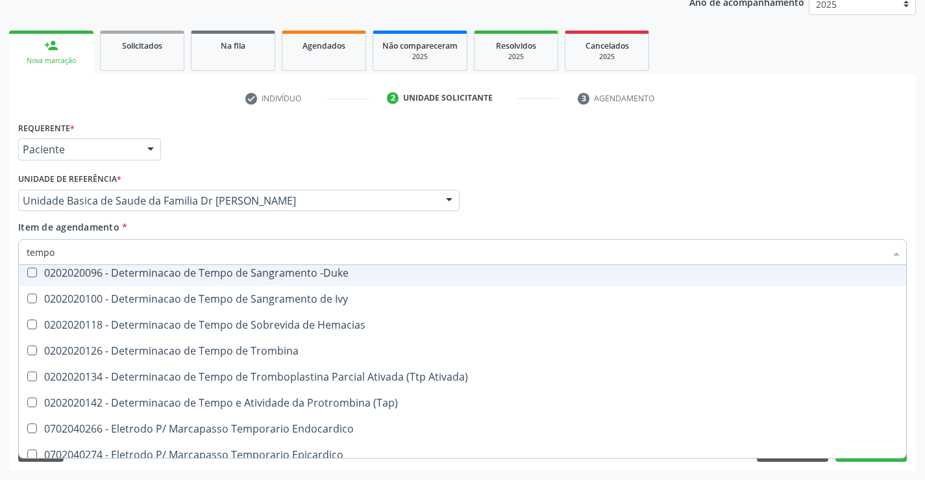
scroll to position [300, 0]
click at [343, 272] on div "0202020096 - Determinacao de Tempo de Sangramento -Duke" at bounding box center [491, 271] width 929 height 10
checkbox -Duke "true"
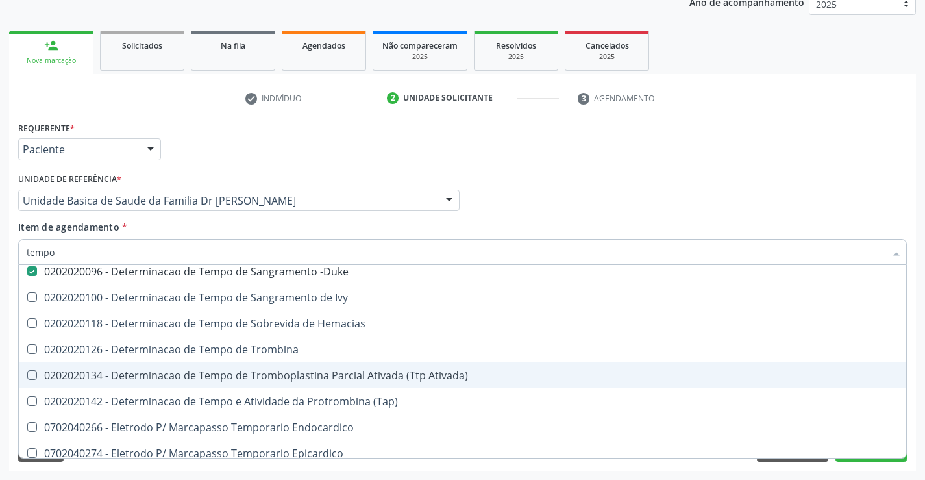
click at [422, 378] on div "0202020134 - Determinacao de Tempo de Tromboplastina Parcial Ativada (Ttp Ativa…" at bounding box center [491, 375] width 929 height 10
checkbox Ativada\) "true"
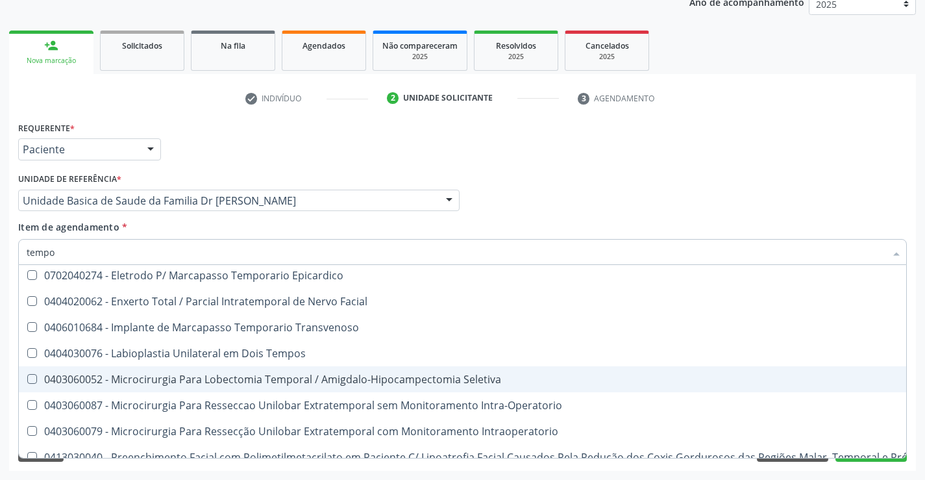
scroll to position [495, 0]
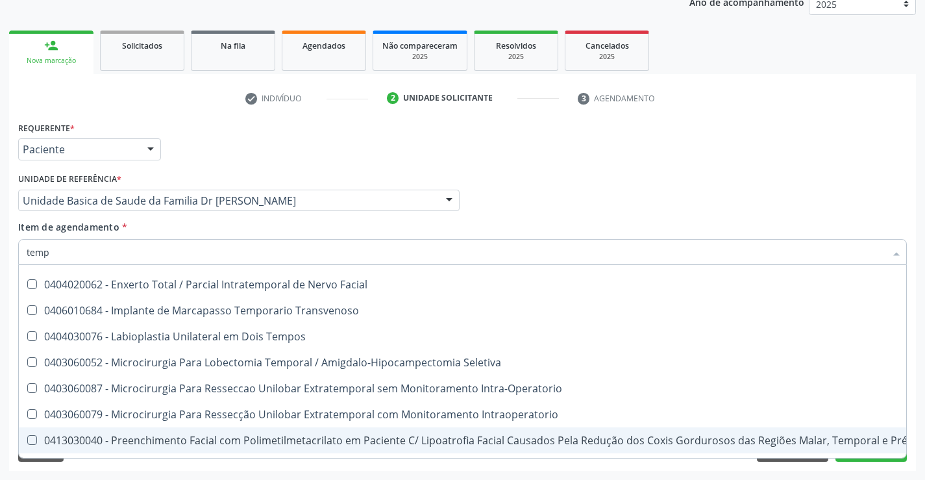
type input "tem"
checkbox Coagulacao "false"
checkbox -Duke "false"
checkbox Ativada\) "false"
checkbox Seletiva "true"
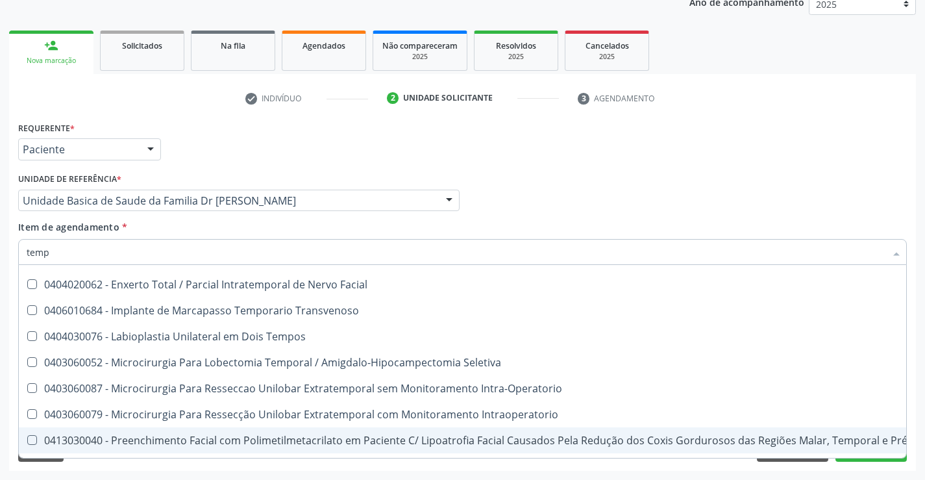
checkbox Intraoperatorio "true"
checkbox \(Bilateral\) "true"
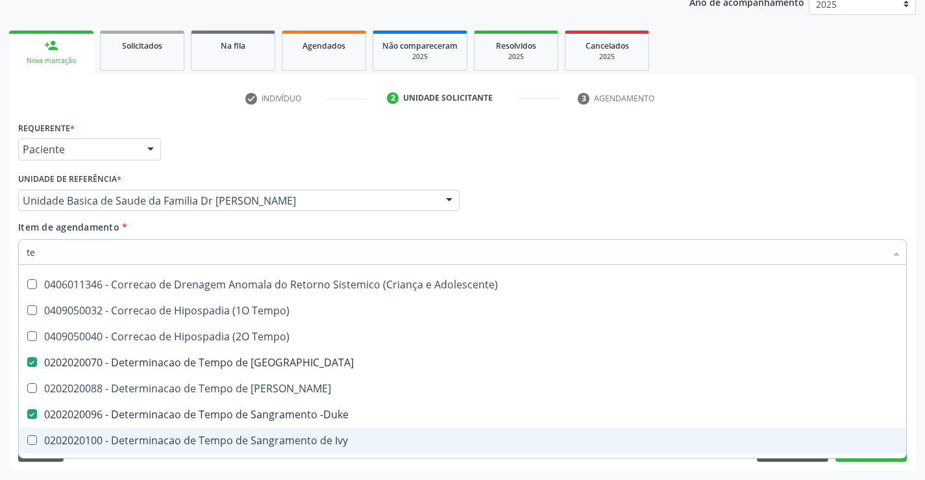
type input "t"
checkbox Cec "true"
checkbox Adolescente\) "true"
checkbox Sistemico-Pulmonar "true"
checkbox Adolescente\) "true"
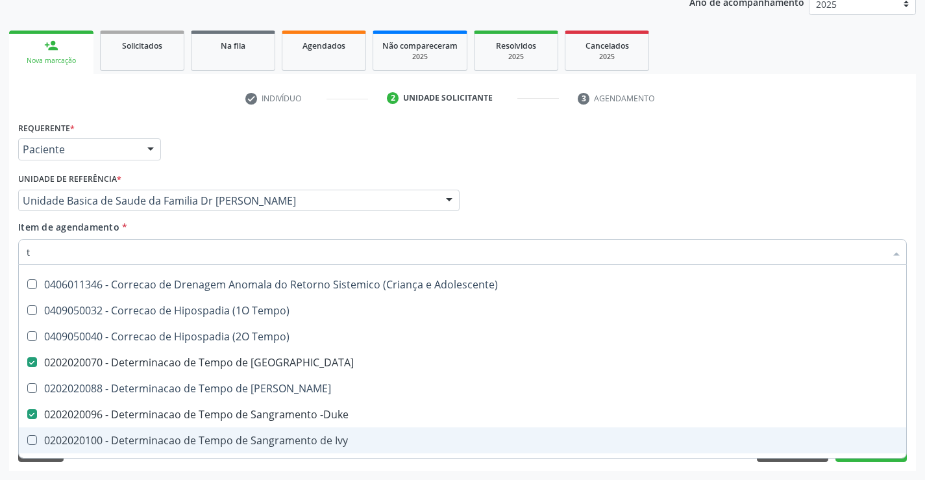
checkbox Diastema "true"
checkbox Sistemicas "true"
checkbox Estomatognatico "true"
checkbox Infusao "true"
checkbox Central "true"
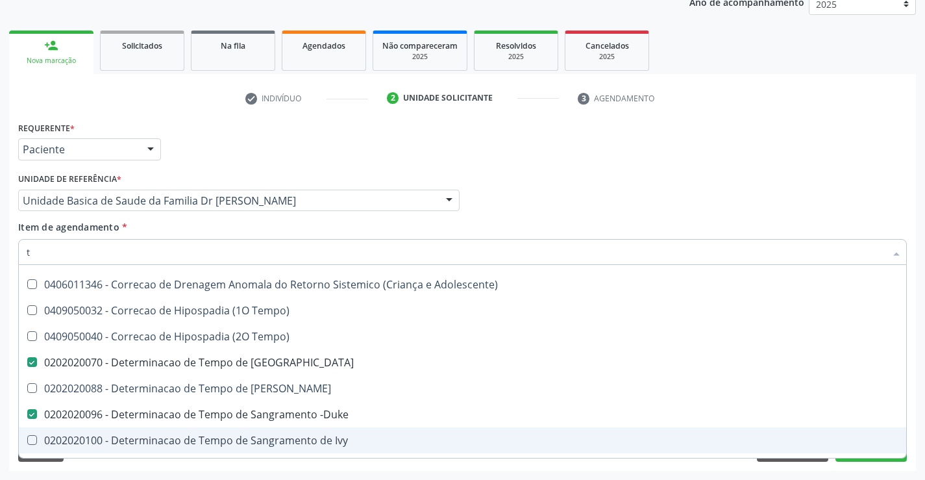
checkbox Ossea\) "true"
checkbox Coagulacao "false"
checkbox -Duke "false"
checkbox Ativada\) "false"
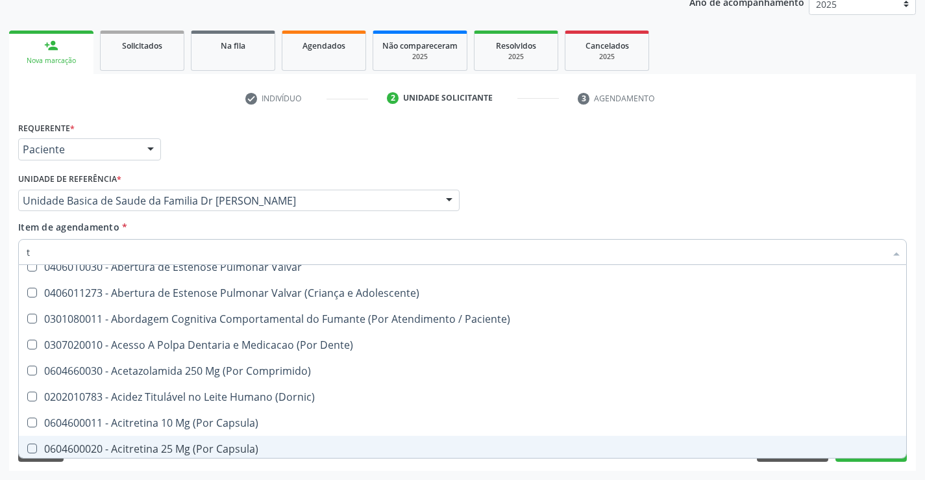
scroll to position [504, 0]
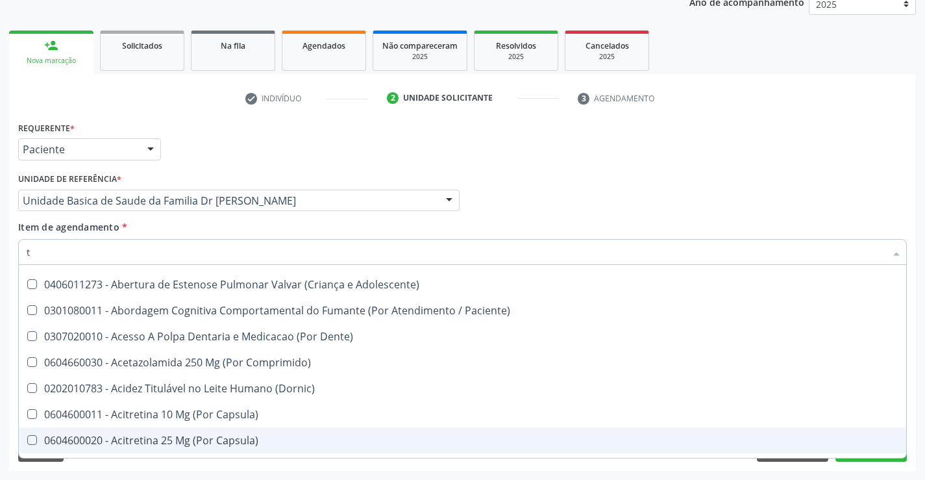
type input "t"
checkbox Preenchida\) "true"
checkbox Ampola\)\ "true"
checkbox Inter-Atrial "true"
checkbox Valvar "true"
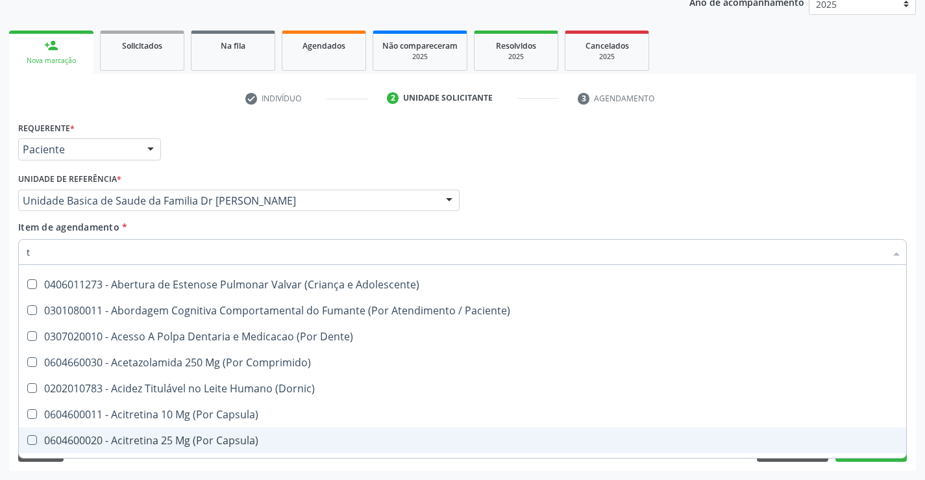
checkbox Valvar "true"
checkbox Adolescente\) "true"
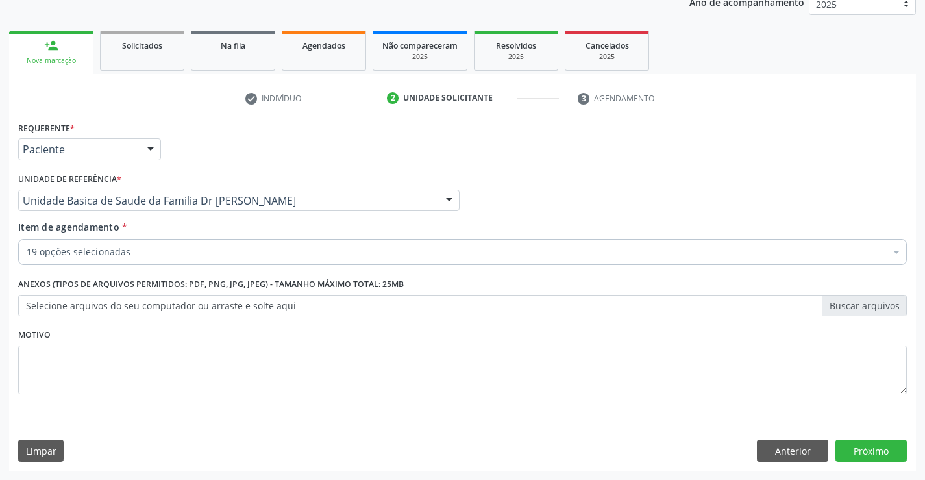
scroll to position [0, 0]
click at [278, 473] on div "Acompanhamento Acompanhe a situação das marcações correntes e finalizadas Relat…" at bounding box center [462, 194] width 925 height 572
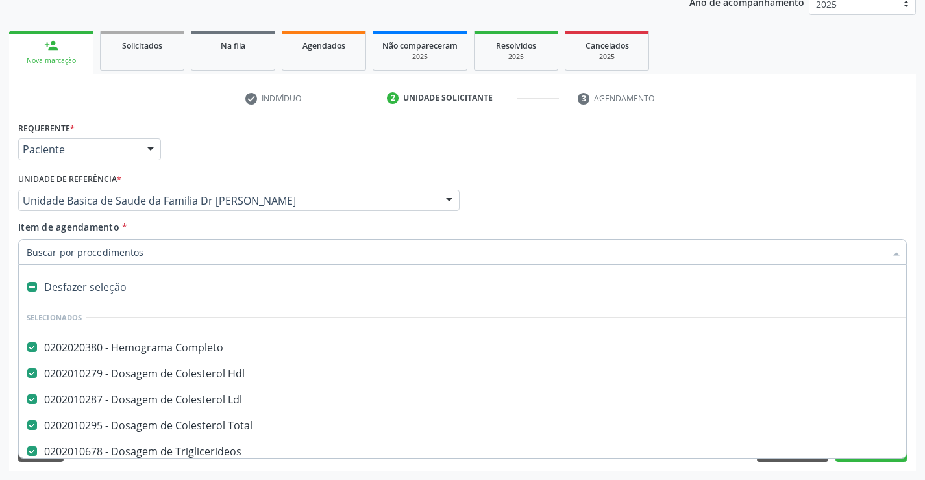
type input "t"
checkbox Fezes "false"
checkbox -Duke "false"
checkbox Ativada\) "false"
checkbox Coagulacao "false"
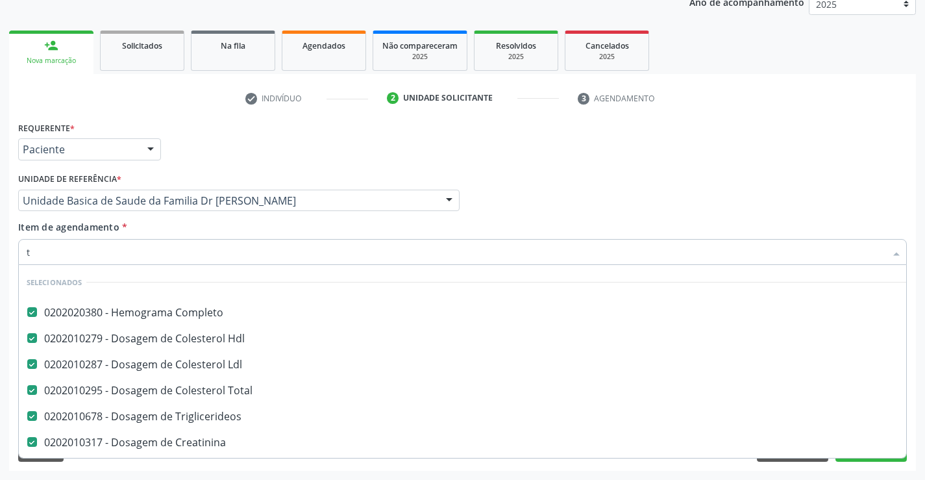
type input "te"
checkbox Urina "false"
checkbox -Duke "false"
checkbox Ativada\) "false"
checkbox Coagulacao "false"
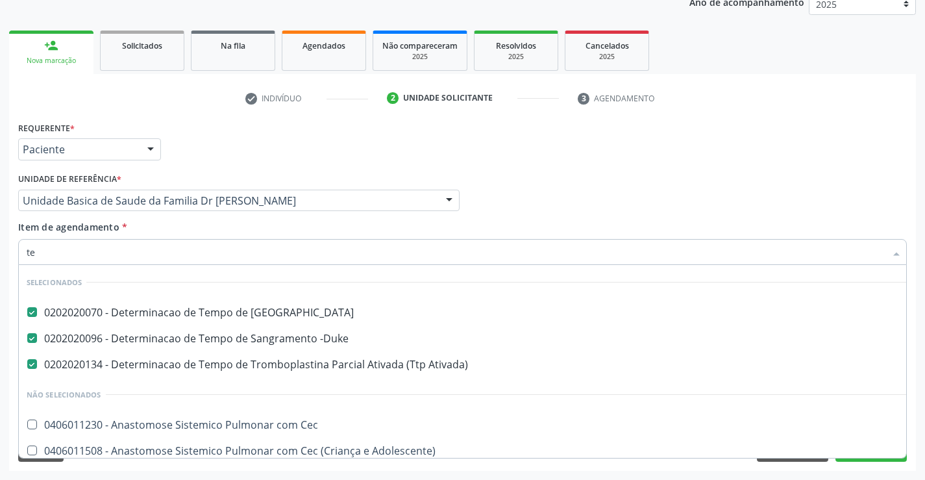
type input "tem"
checkbox Cec "false"
checkbox Adolescente\) "false"
checkbox Diastema "false"
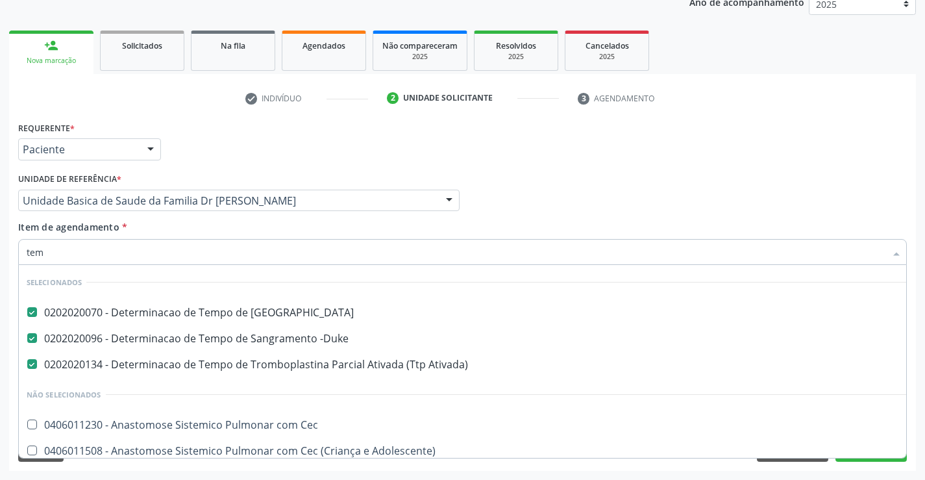
checkbox Sistemico-Pulmonar "false"
type input "t"
checkbox Tempo "true"
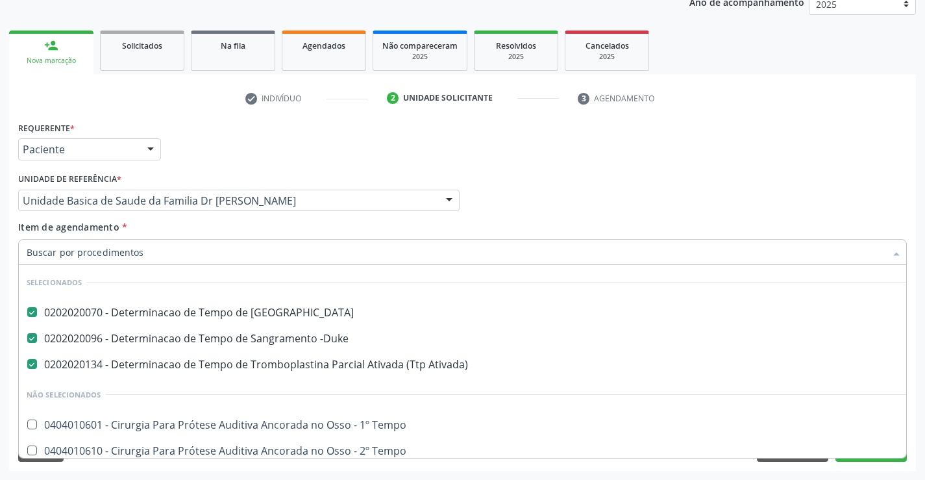
checkbox Oncologia "true"
checkbox Tempo\) "true"
checkbox Euglobulina "true"
checkbox Ivy "true"
checkbox Trombina "true"
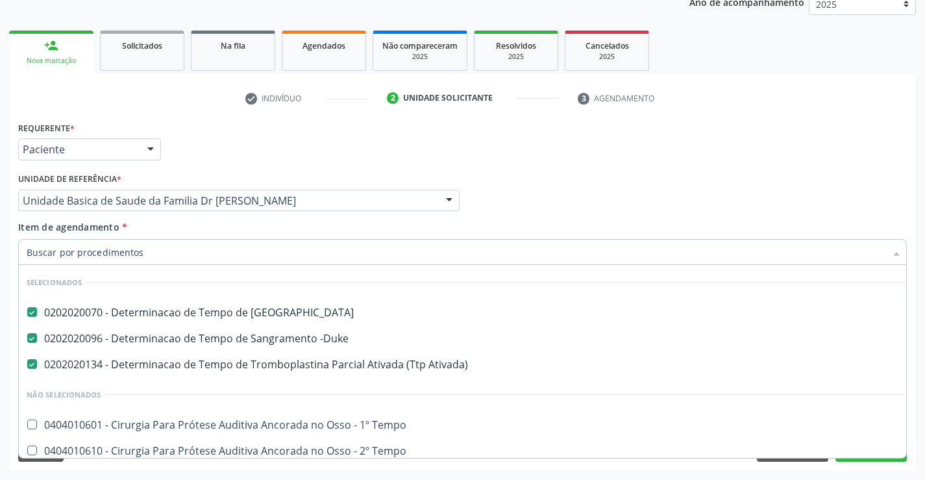
checkbox Endocardico "true"
checkbox Epicardico "true"
checkbox \(Tap\) "true"
checkbox Único "true"
checkbox Tempo\) "true"
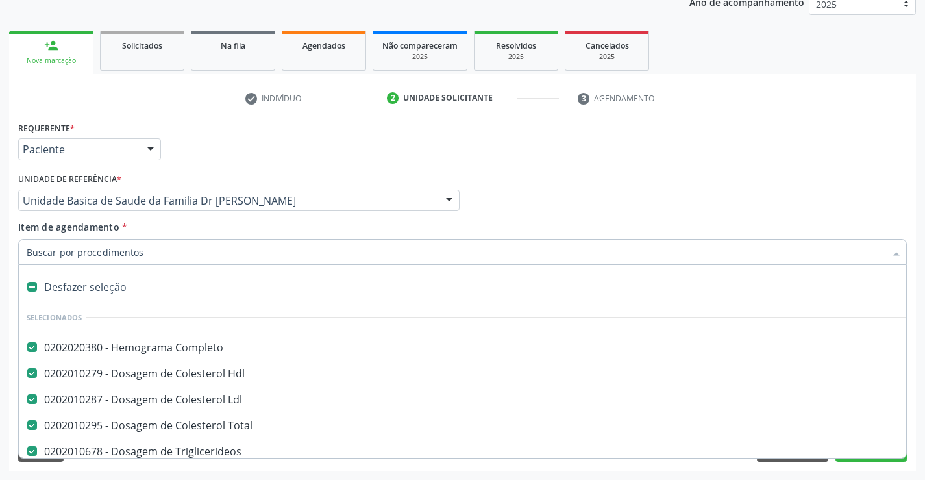
type input "c"
checkbox -Duke "false"
checkbox Ativada\) "false"
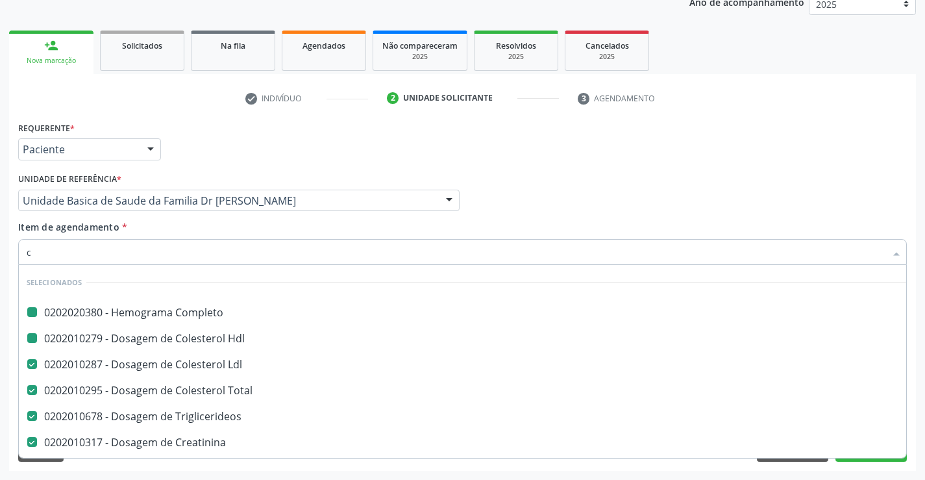
type input "cp"
checkbox Completo "false"
checkbox Hdl "false"
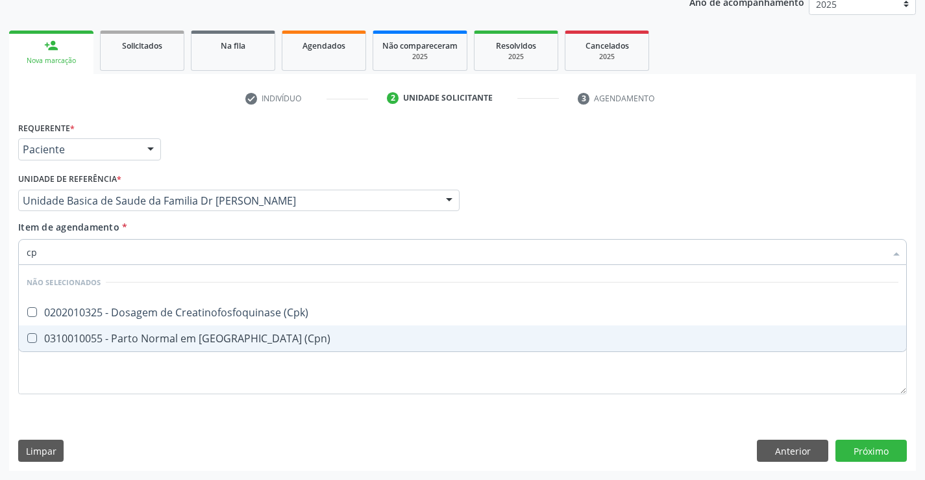
type input "cpk"
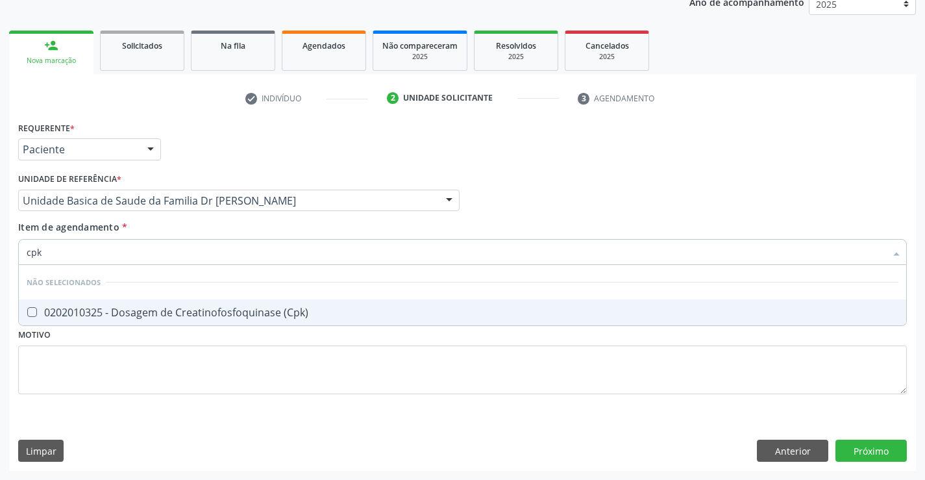
click at [184, 309] on div "0202010325 - Dosagem de Creatinofosfoquinase (Cpk)" at bounding box center [463, 312] width 872 height 10
checkbox \(Cpk\) "true"
click at [222, 376] on div "Requerente * Paciente Médico(a) Enfermeiro(a) Paciente Nenhum resultado encontr…" at bounding box center [462, 265] width 888 height 294
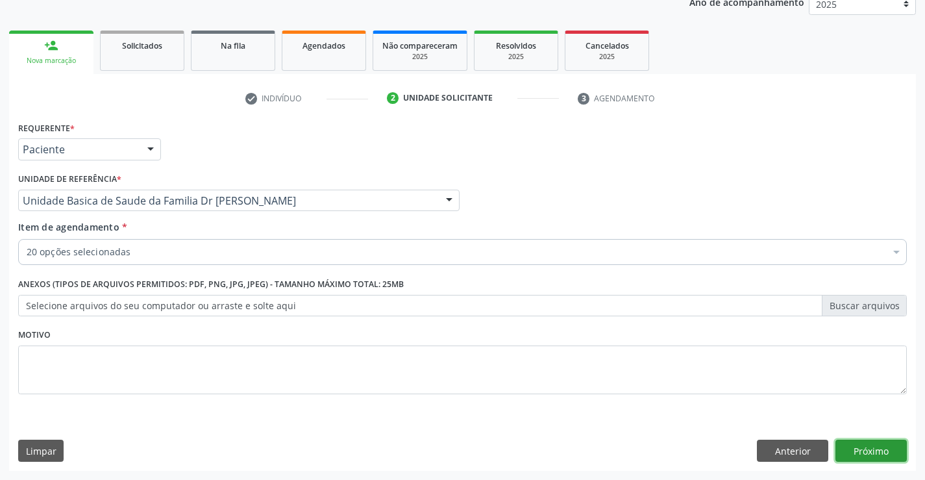
click at [860, 452] on button "Próximo" at bounding box center [870, 450] width 71 height 22
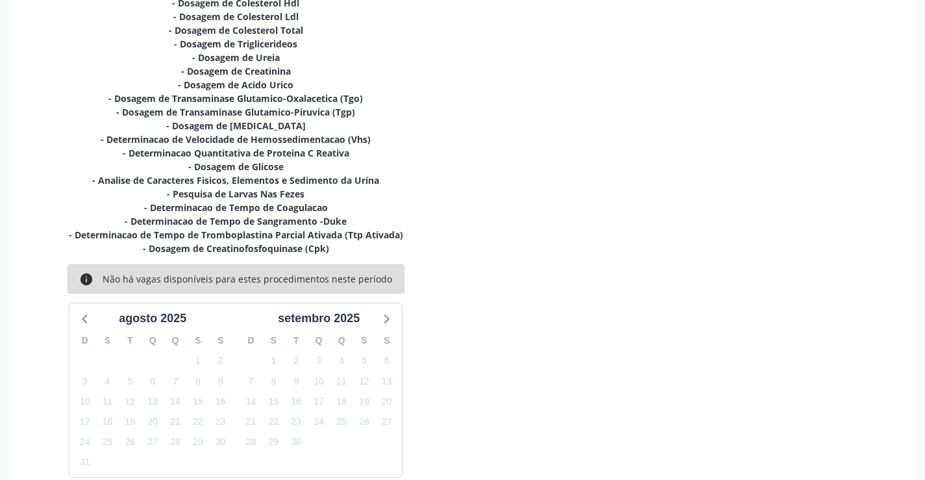
scroll to position [382, 0]
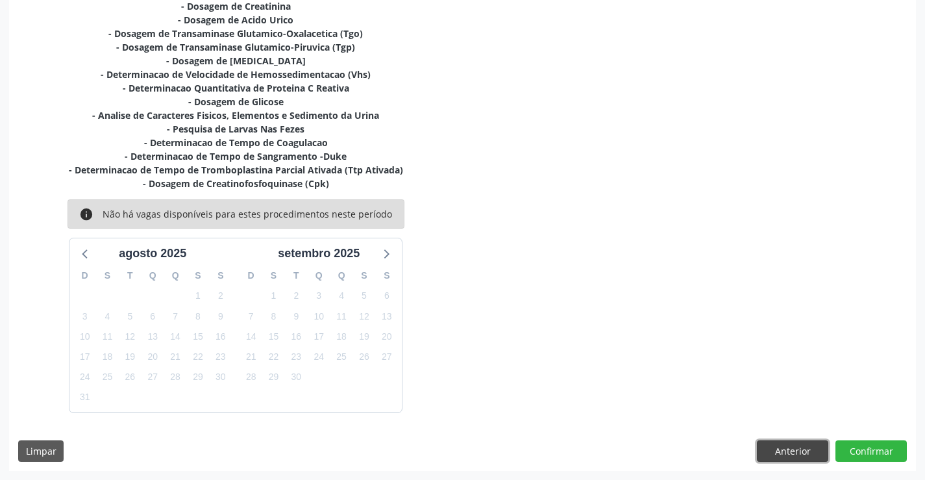
click at [803, 452] on button "Anterior" at bounding box center [792, 451] width 71 height 22
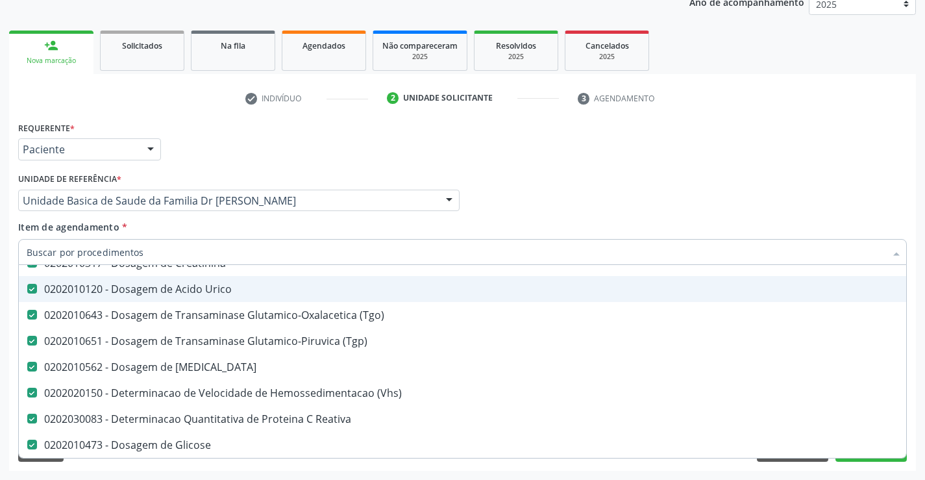
scroll to position [260, 0]
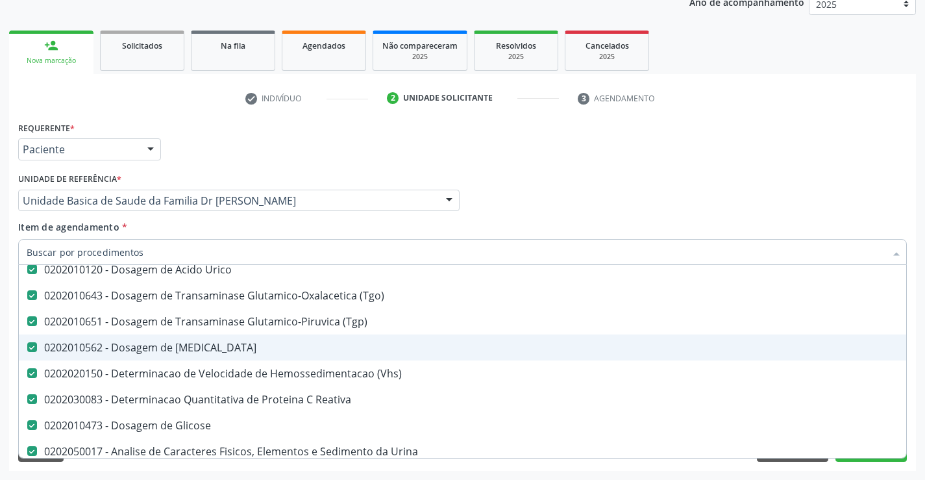
click at [203, 345] on div "0202010562 - Dosagem de [MEDICAL_DATA]" at bounding box center [532, 347] width 1010 height 10
checkbox Magnesio "false"
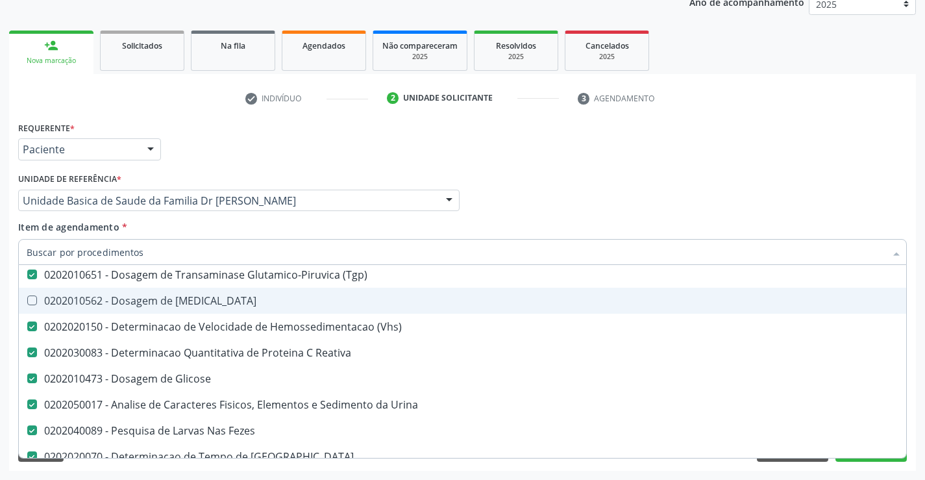
scroll to position [324, 0]
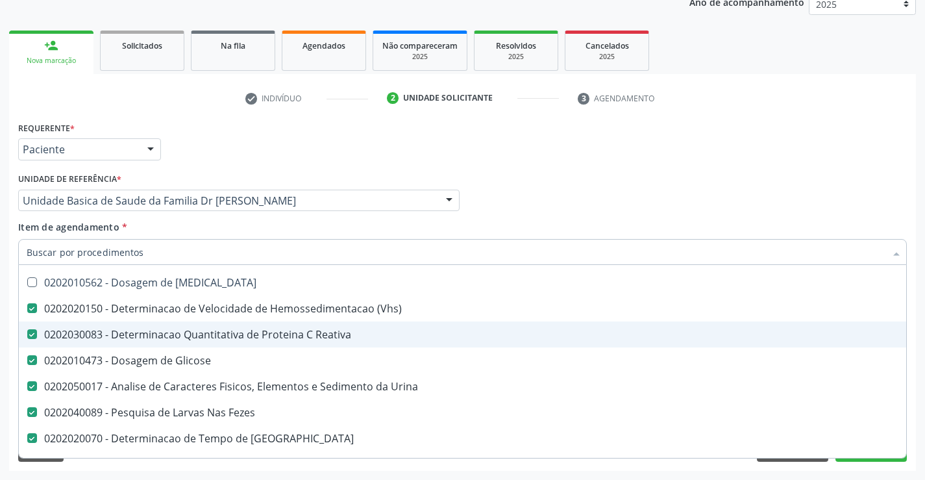
click at [299, 334] on div "0202030083 - Determinacao Quantitativa de Proteina C Reativa" at bounding box center [532, 334] width 1010 height 10
checkbox Reativa "false"
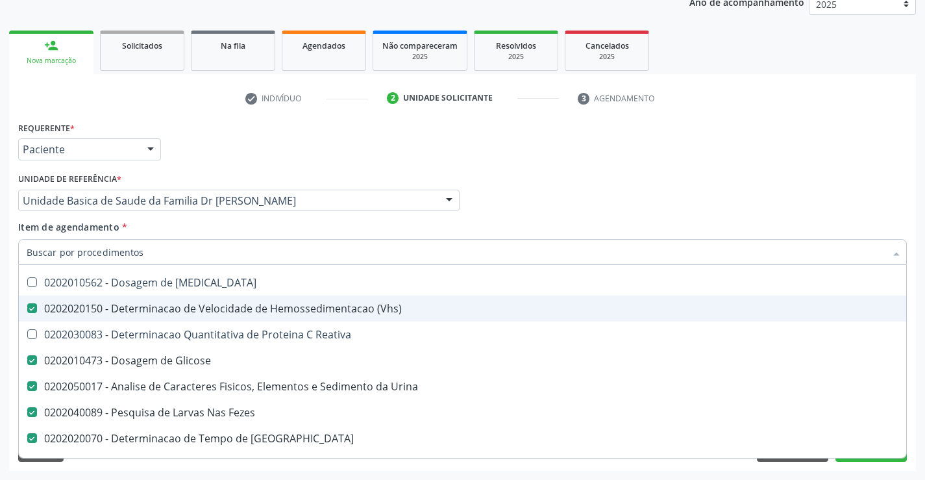
click at [412, 151] on div "Requerente * Paciente Médico(a) Enfermeiro(a) Paciente Nenhum resultado encontr…" at bounding box center [462, 143] width 895 height 51
checkbox Magnesio "true"
checkbox Reativa "true"
checkbox \(Cpk\) "false"
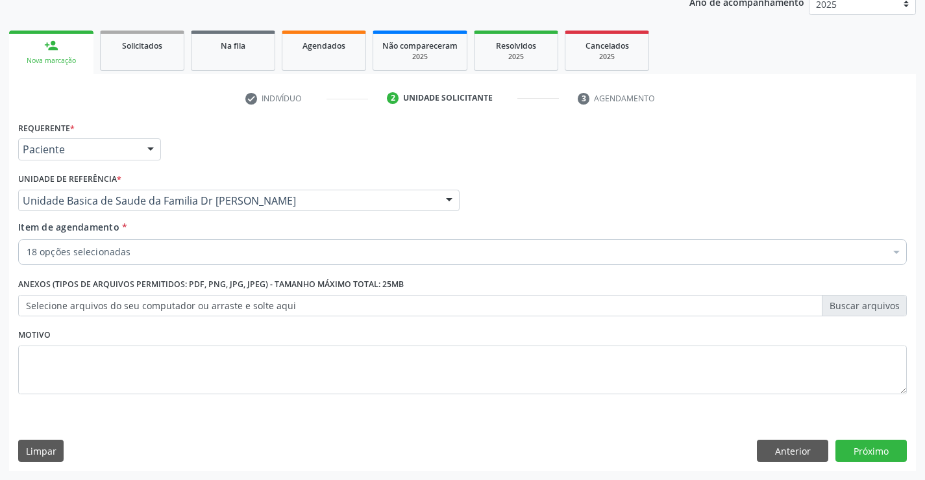
scroll to position [0, 0]
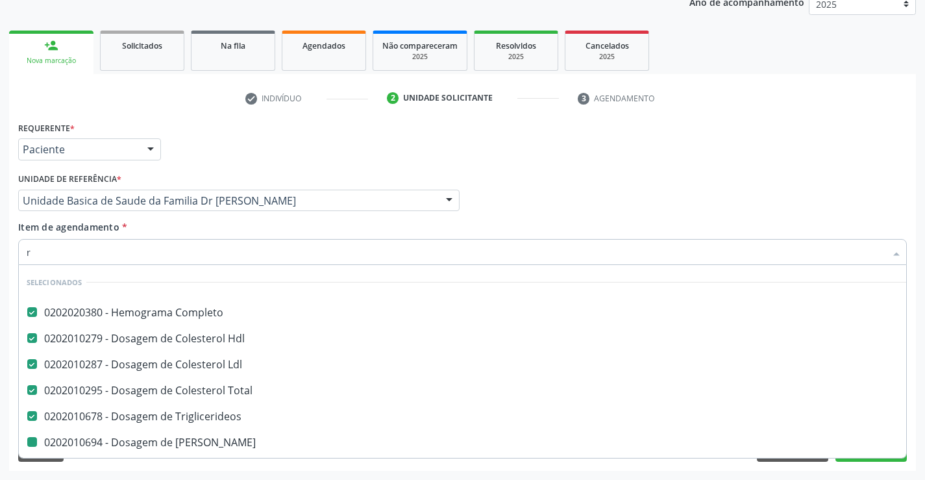
type input "re"
checkbox Ureia "false"
checkbox Creatinina "false"
checkbox Urico "false"
checkbox \(Tgo\) "false"
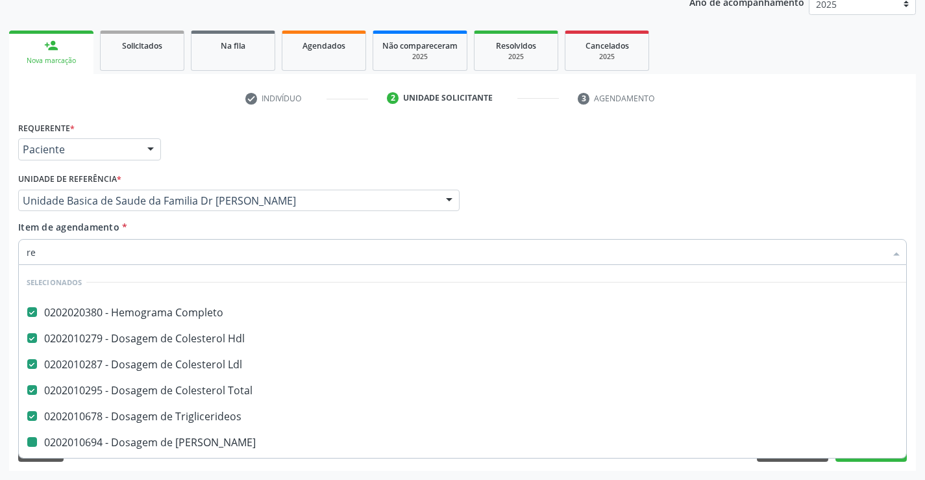
checkbox \(Tgp\) "false"
checkbox \(Vhs\) "false"
checkbox Urina "false"
checkbox Fezes "false"
checkbox Coagulacao "false"
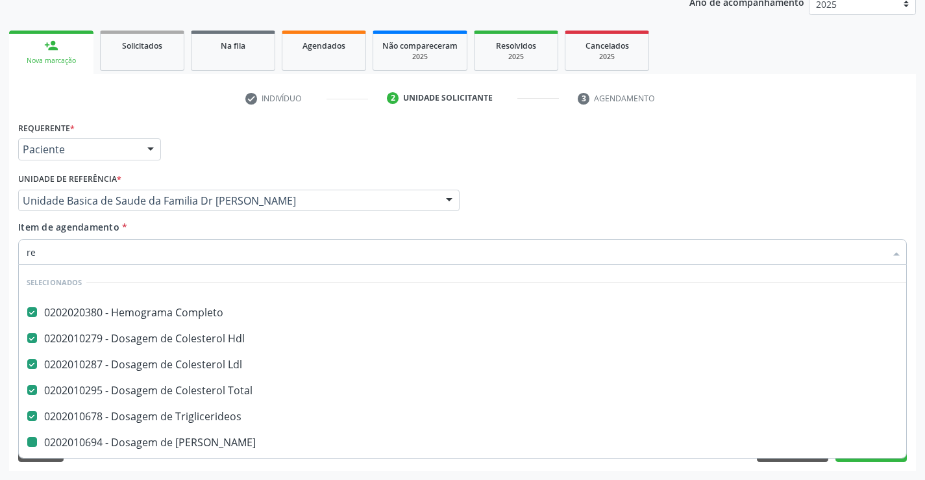
checkbox -Duke "false"
checkbox Ativada\) "false"
checkbox \(Cpk\) "false"
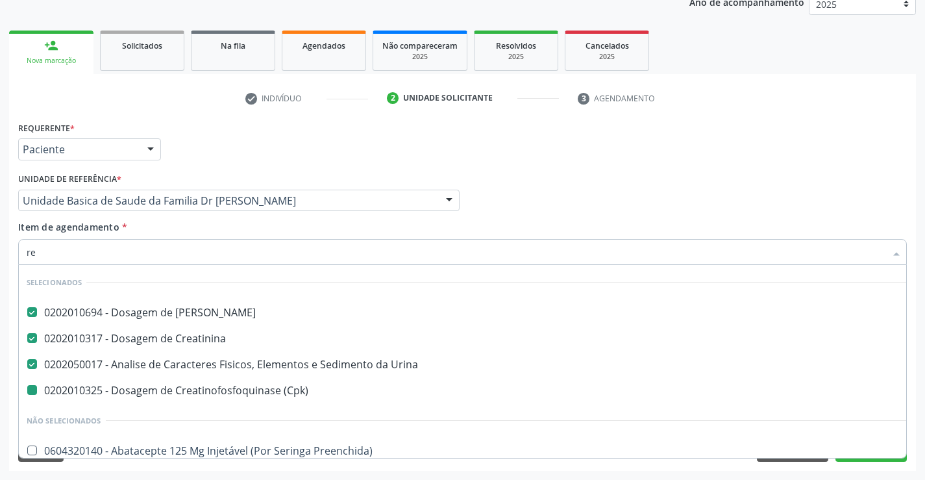
type input "rea"
checkbox \(Cpk\) "false"
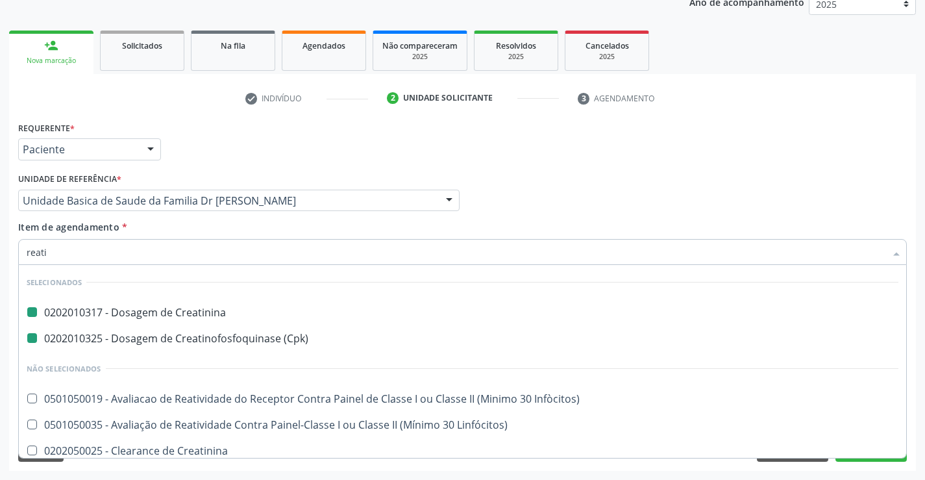
type input "reativ"
checkbox Creatinina "false"
checkbox \(Cpk\) "false"
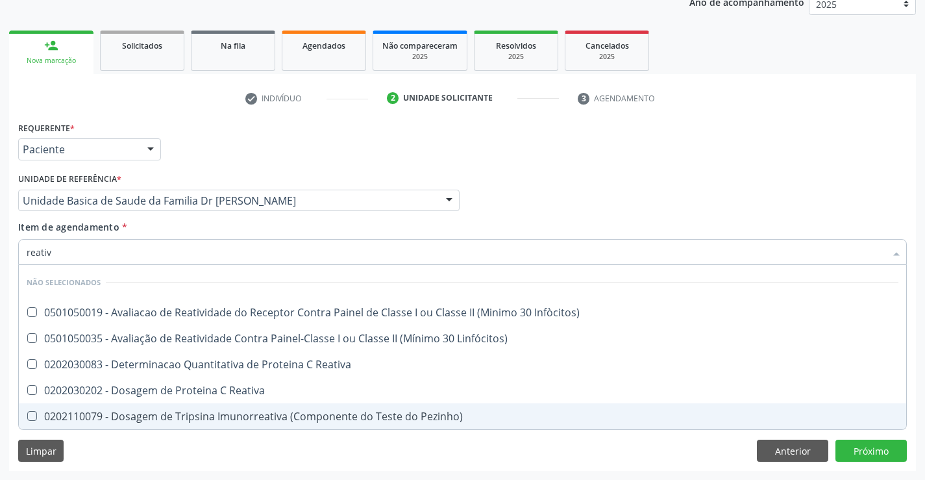
type input "reativa"
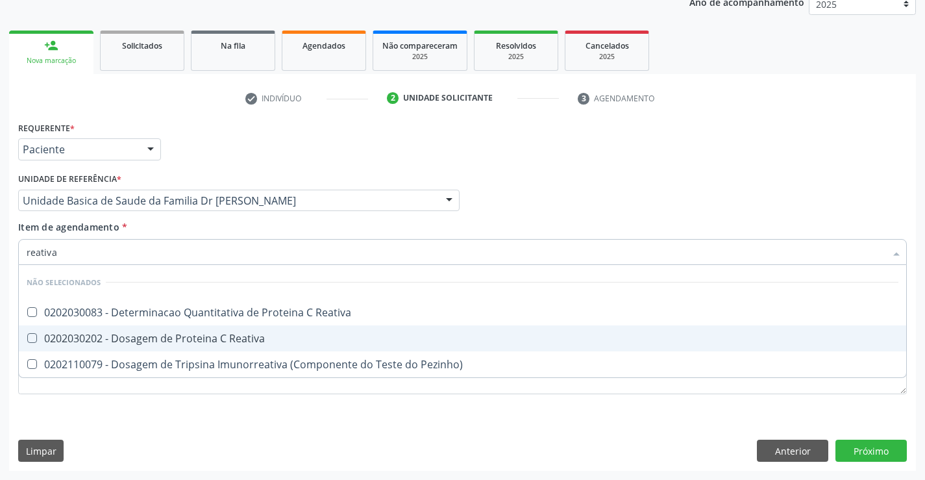
click at [143, 339] on div "0202030202 - Dosagem de Proteina C Reativa" at bounding box center [463, 338] width 872 height 10
checkbox Reativa "true"
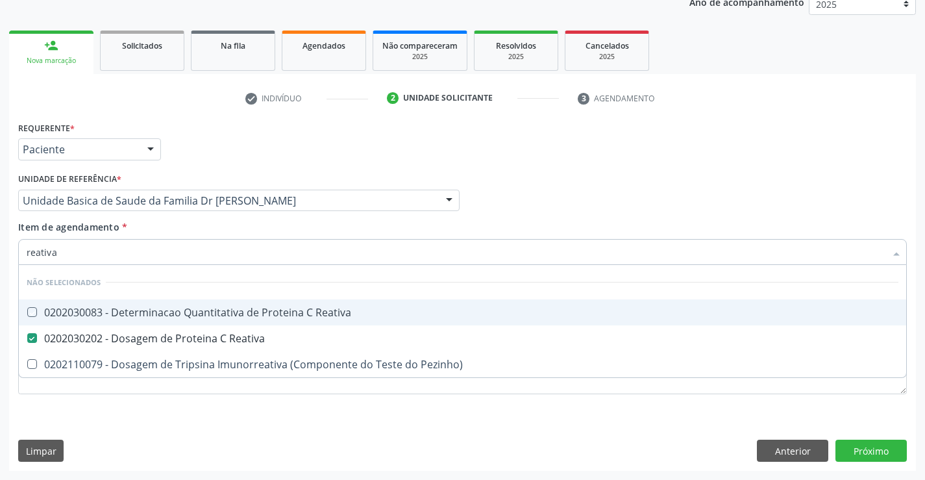
click at [756, 197] on div "Médico Solicitante Por favor, selecione a Unidade de Atendimento primeiro Nenhu…" at bounding box center [462, 194] width 895 height 51
checkbox Reativa "true"
checkbox Pezinho\) "true"
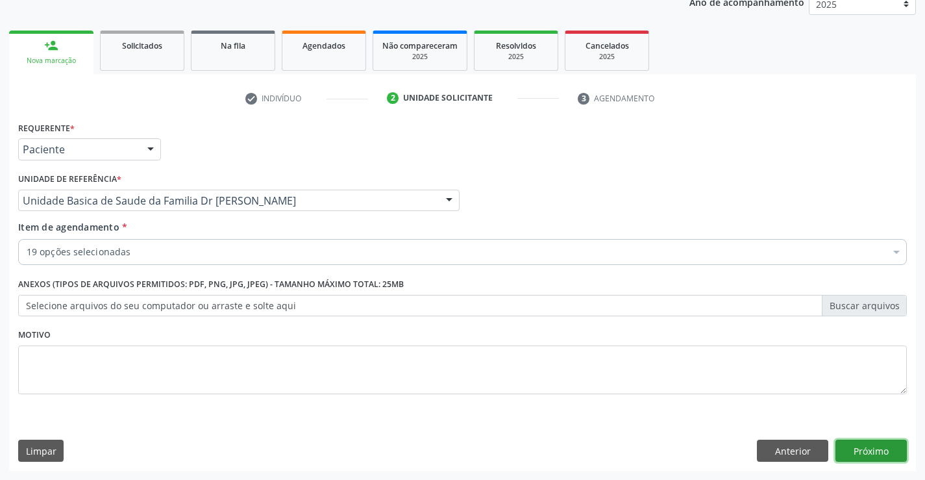
click at [863, 452] on button "Próximo" at bounding box center [870, 450] width 71 height 22
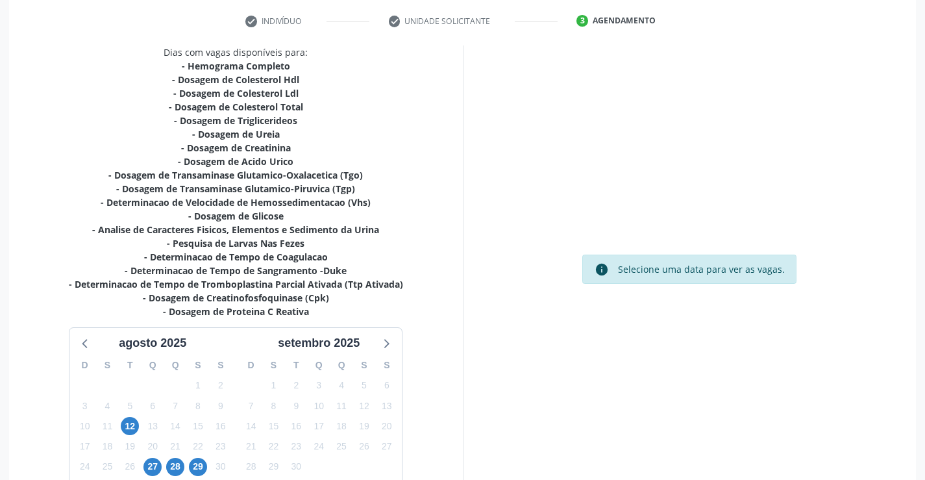
scroll to position [330, 0]
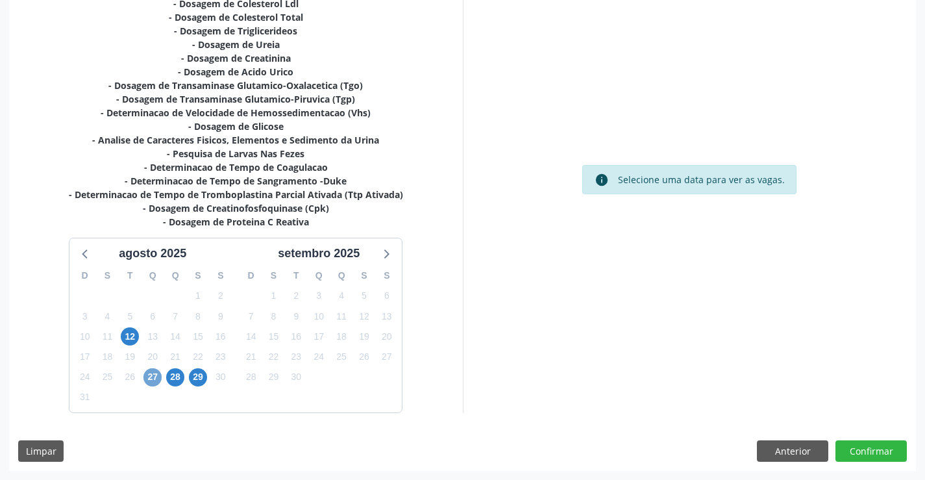
click at [153, 378] on span "27" at bounding box center [152, 377] width 18 height 18
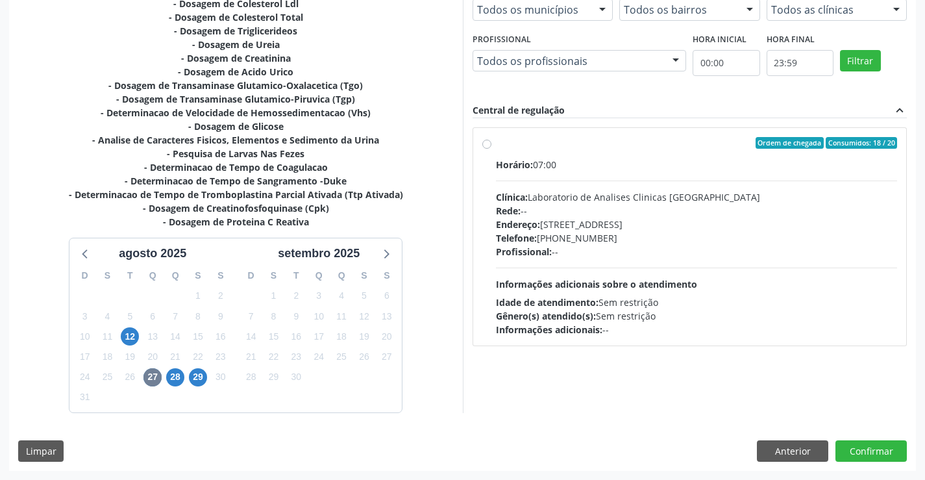
click at [496, 145] on label "Ordem de chegada Consumidos: 18 / 20 Horário: 07:00 Clínica: Laboratorio de Ana…" at bounding box center [697, 236] width 402 height 199
click at [489, 145] on input "Ordem de chegada Consumidos: 18 / 20 Horário: 07:00 Clínica: Laboratorio de Ana…" at bounding box center [486, 143] width 9 height 12
radio input "true"
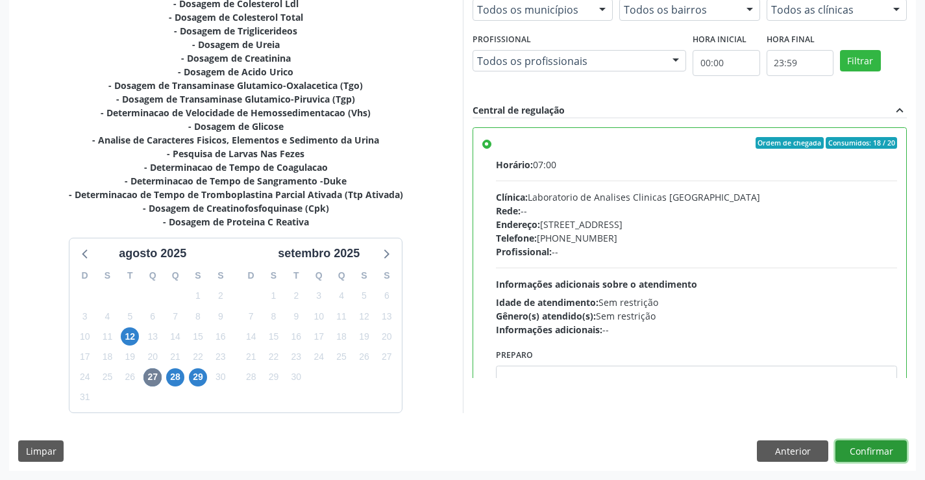
click at [866, 446] on button "Confirmar" at bounding box center [870, 451] width 71 height 22
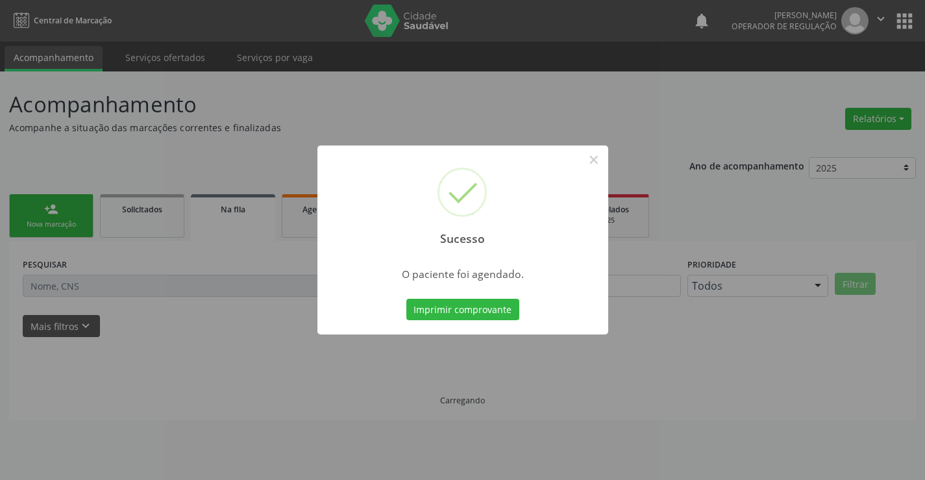
scroll to position [0, 0]
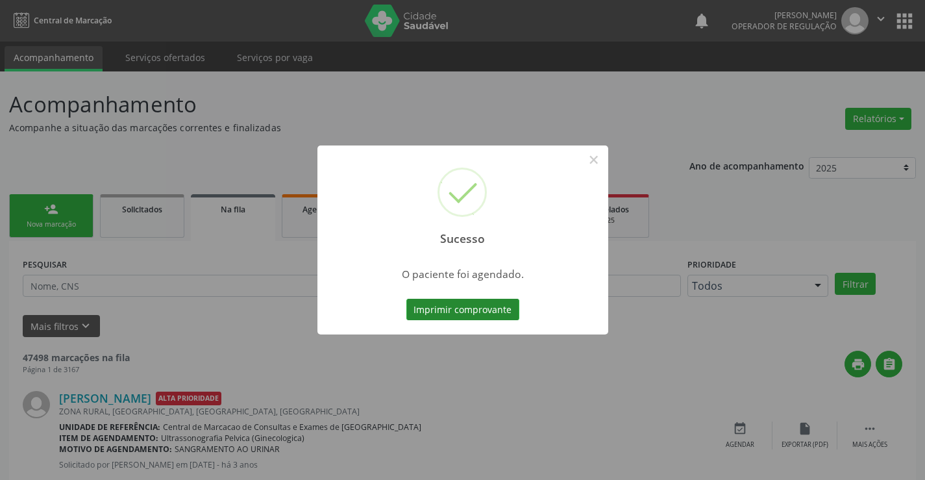
click at [504, 312] on button "Imprimir comprovante" at bounding box center [462, 310] width 113 height 22
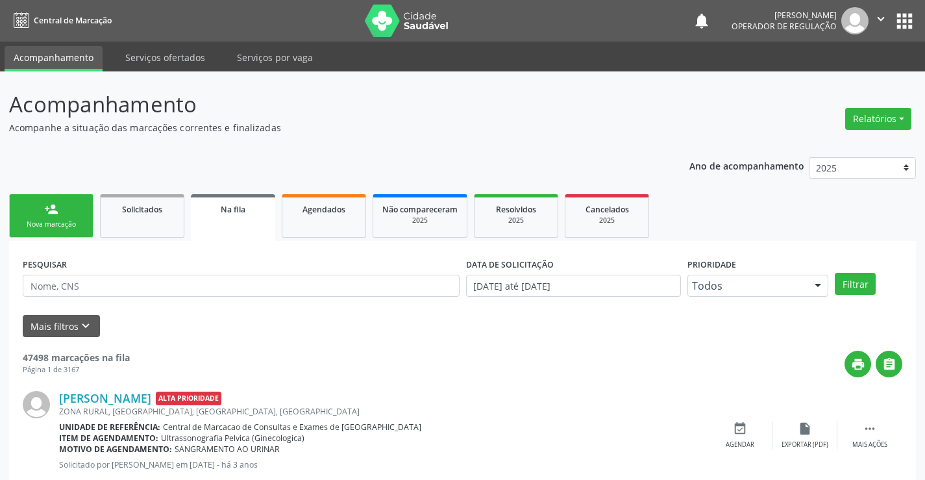
click at [82, 224] on div "Nova marcação" at bounding box center [51, 224] width 65 height 10
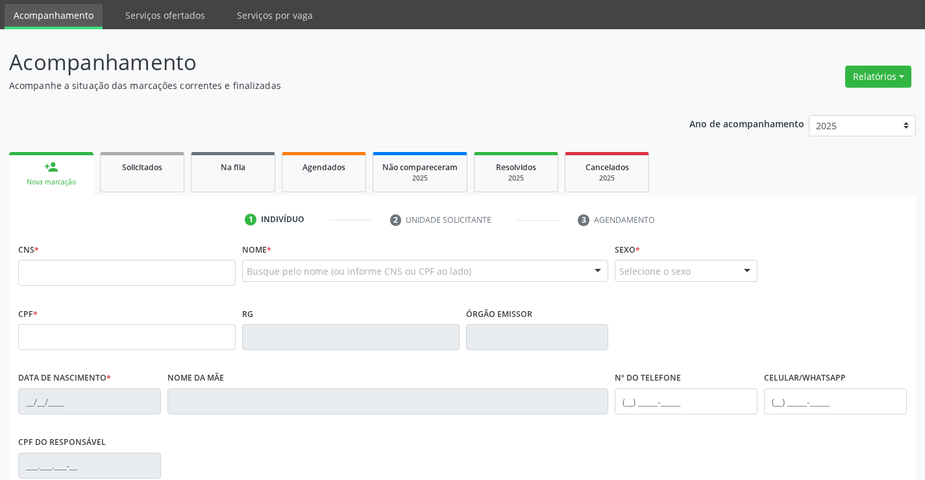
scroll to position [65, 0]
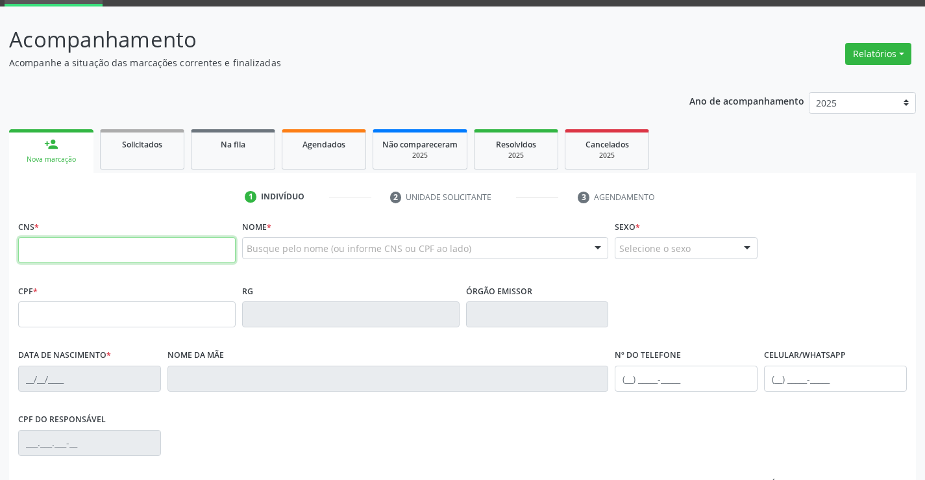
click at [57, 249] on input "text" at bounding box center [126, 250] width 217 height 26
type input "709 6036 0937 7073"
type input "1517230527"
type input "[DATE]"
type input "[PHONE_NUMBER]"
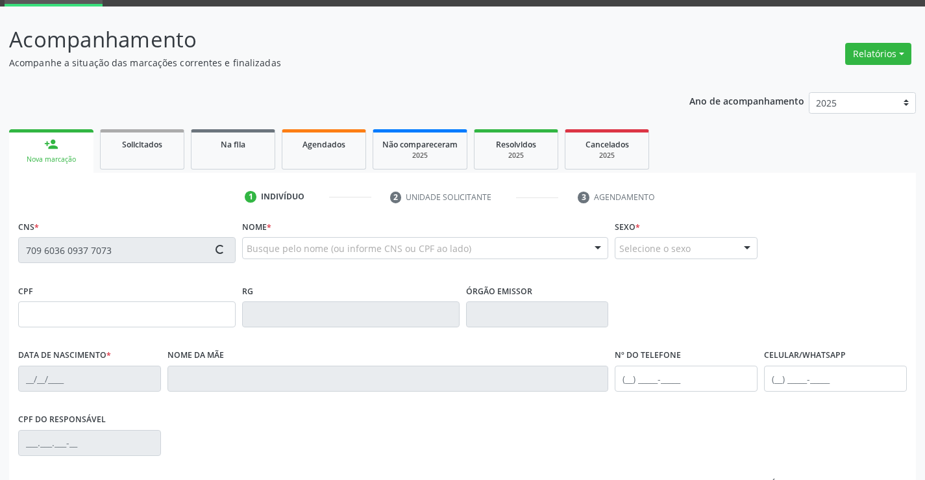
type input "[PHONE_NUMBER]"
type input "044.236.875-50"
type input "sn"
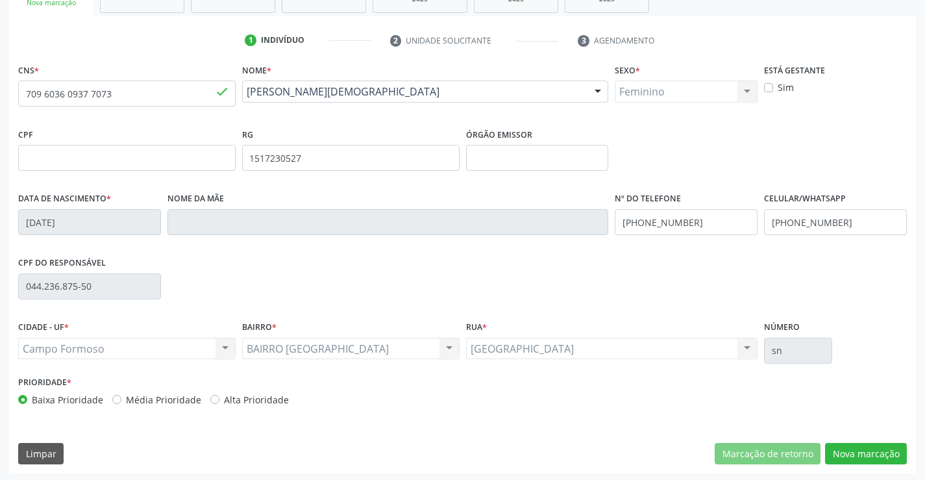
scroll to position [224, 0]
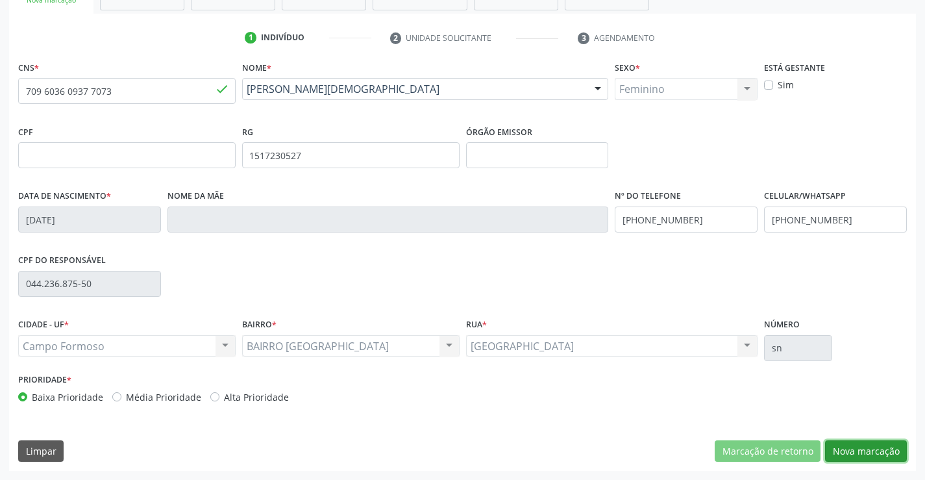
click at [875, 453] on button "Nova marcação" at bounding box center [866, 451] width 82 height 22
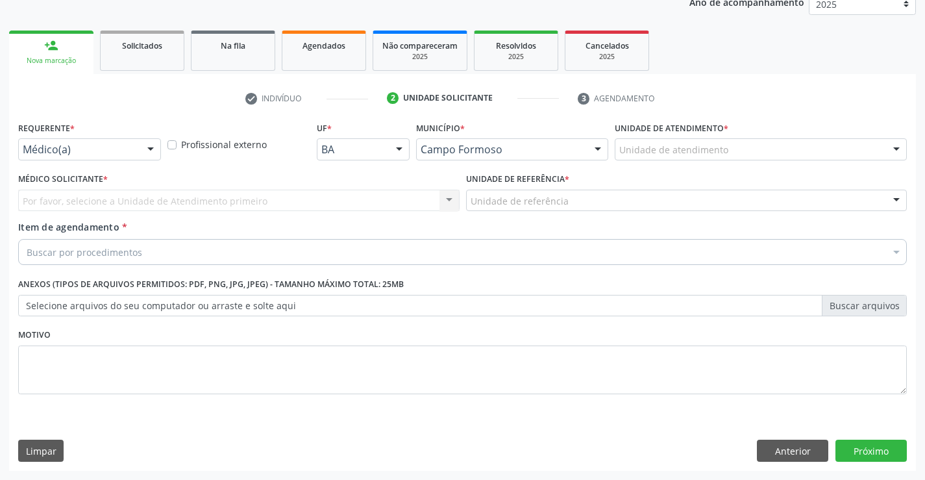
click at [150, 145] on div at bounding box center [150, 150] width 19 height 22
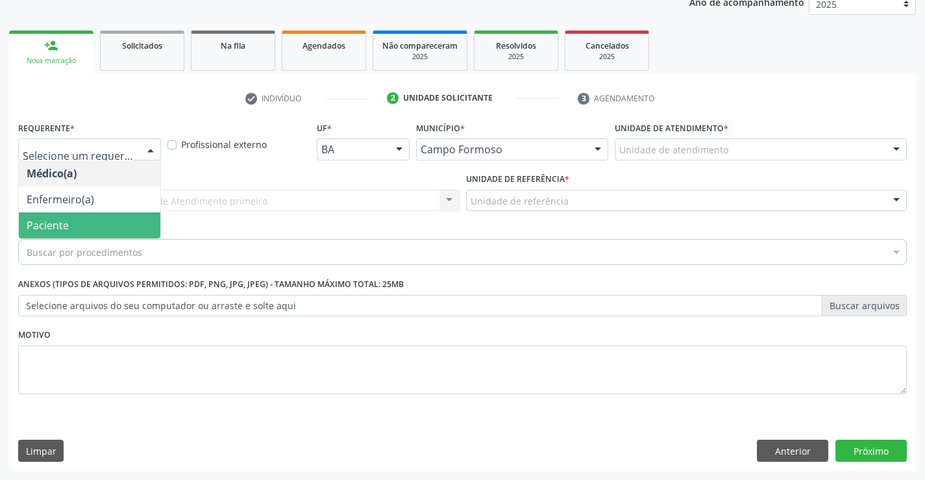
click at [104, 222] on span "Paciente" at bounding box center [89, 225] width 141 height 26
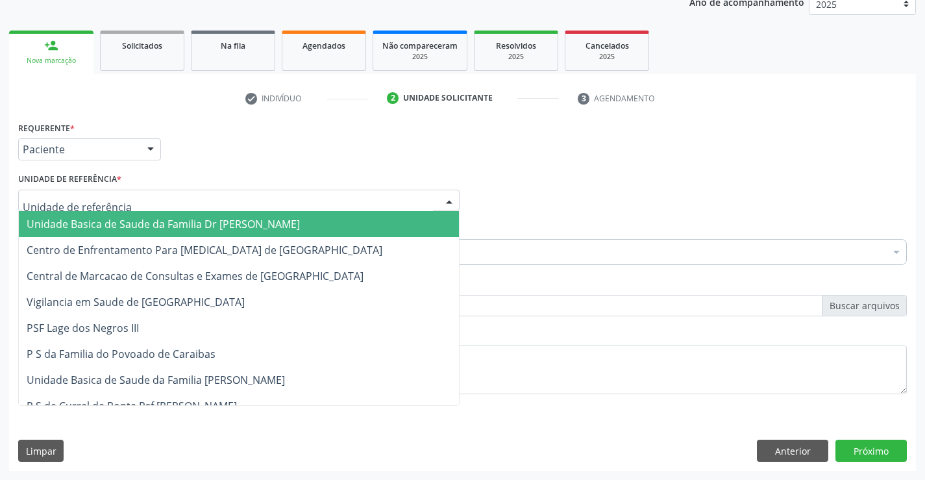
click at [126, 195] on div at bounding box center [238, 200] width 441 height 22
click at [140, 225] on span "Unidade Basica de Saude da Familia Dr [PERSON_NAME]" at bounding box center [163, 224] width 273 height 14
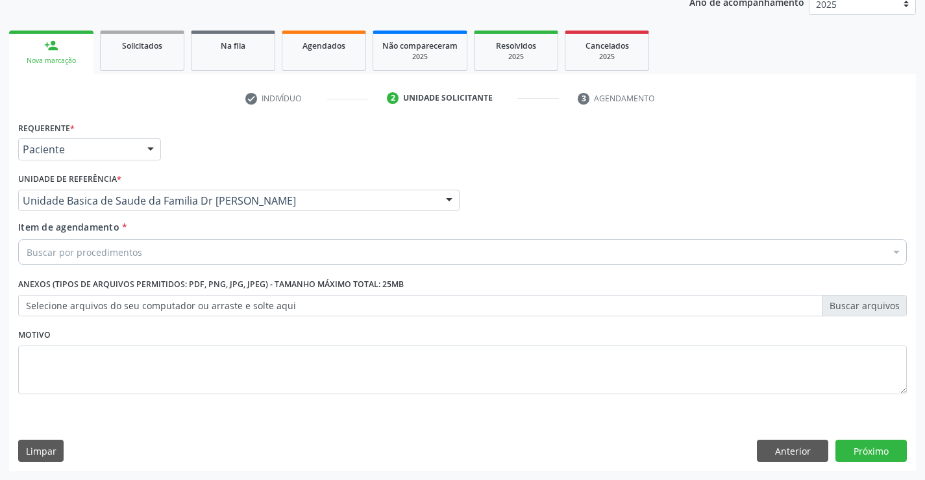
click at [153, 258] on div "Buscar por procedimentos" at bounding box center [462, 252] width 888 height 26
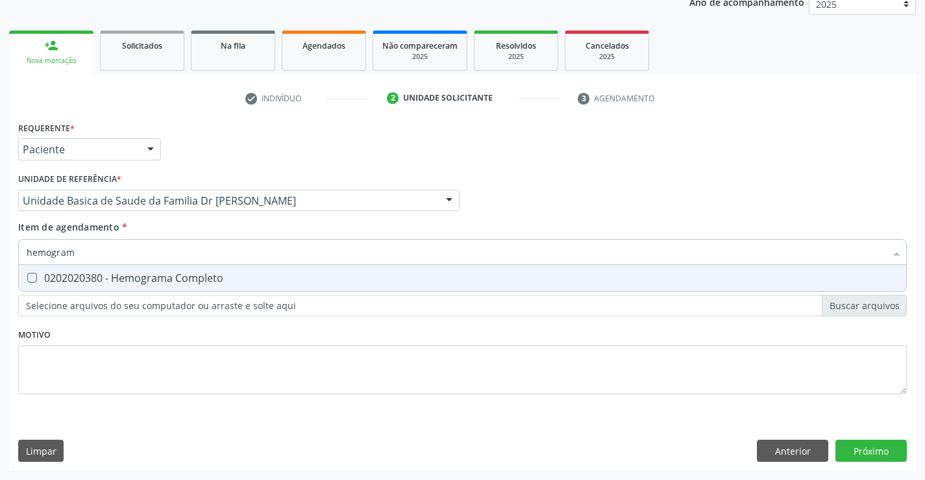
type input "hemograma"
click at [182, 275] on div "0202020380 - Hemograma Completo" at bounding box center [463, 278] width 872 height 10
checkbox Completo "true"
click at [168, 338] on div "Requerente * Paciente Médico(a) Enfermeiro(a) Paciente Nenhum resultado encontr…" at bounding box center [462, 265] width 888 height 294
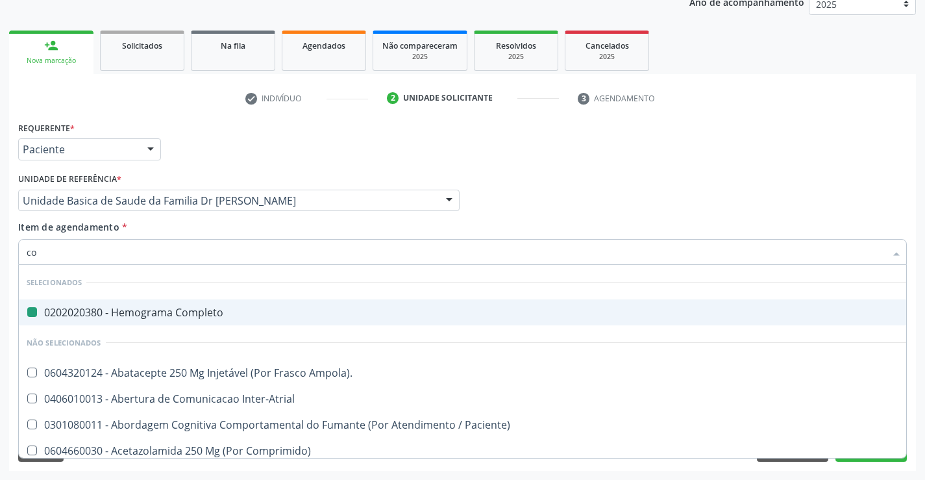
type input "col"
checkbox Completo "false"
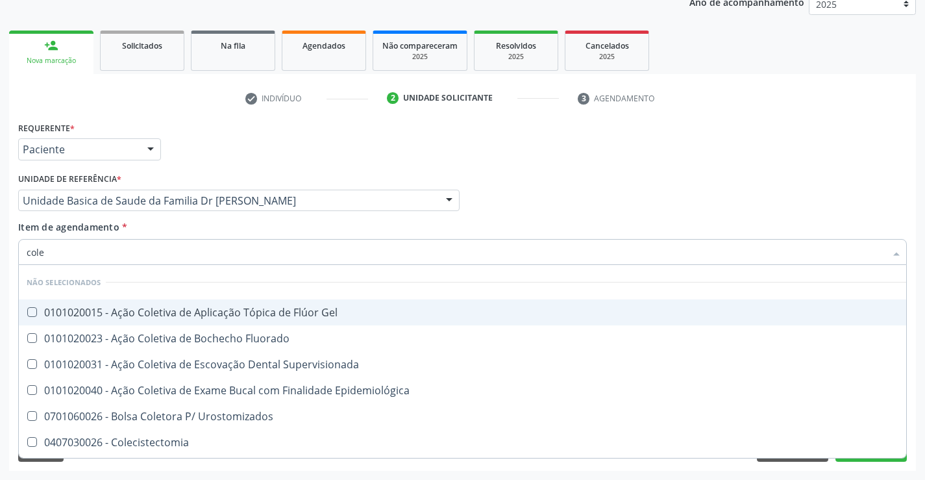
type input "coles"
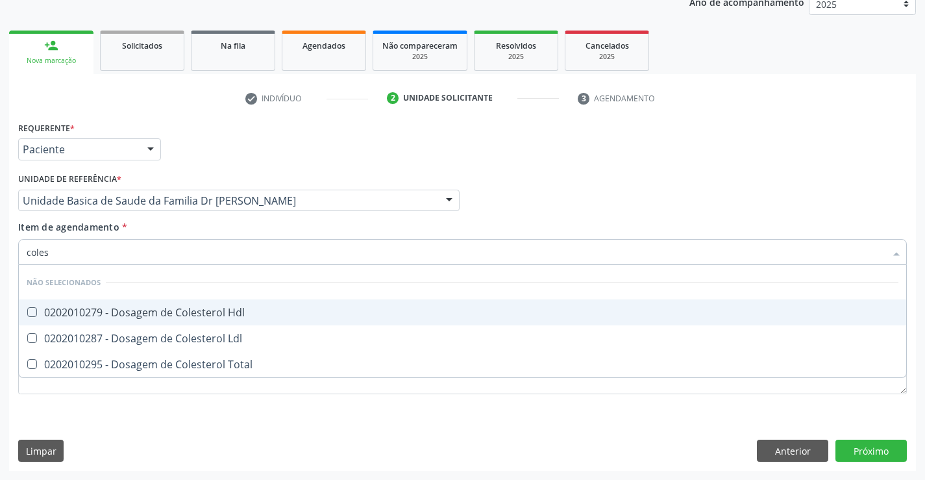
drag, startPoint x: 239, startPoint y: 308, endPoint x: 216, endPoint y: 347, distance: 45.4
click at [238, 310] on div "0202010279 - Dosagem de Colesterol Hdl" at bounding box center [463, 312] width 872 height 10
checkbox Hdl "true"
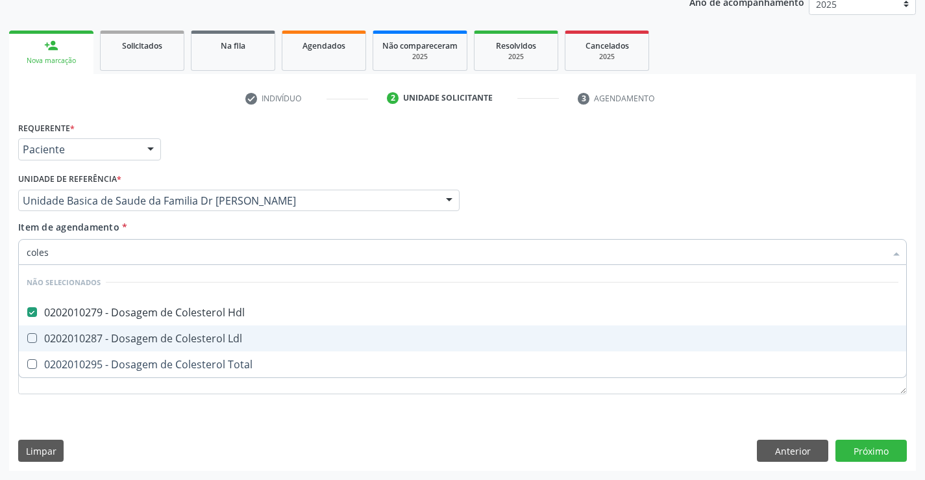
drag, startPoint x: 214, startPoint y: 341, endPoint x: 193, endPoint y: 354, distance: 24.2
click at [205, 341] on div "0202010287 - Dosagem de Colesterol Ldl" at bounding box center [463, 338] width 872 height 10
checkbox Ldl "true"
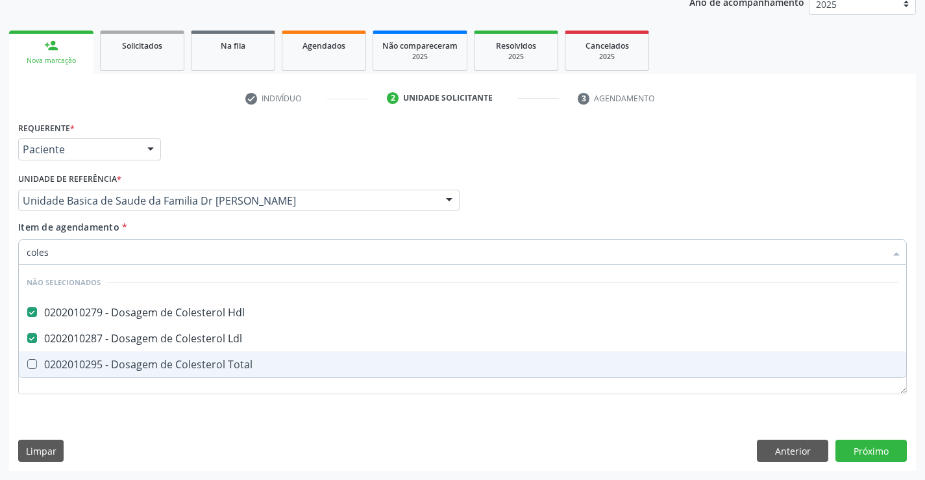
click at [193, 368] on div "0202010295 - Dosagem de Colesterol Total" at bounding box center [463, 364] width 872 height 10
checkbox Total "true"
type input "coles"
click at [186, 398] on div "Requerente * Paciente Médico(a) Enfermeiro(a) Paciente Nenhum resultado encontr…" at bounding box center [462, 265] width 888 height 294
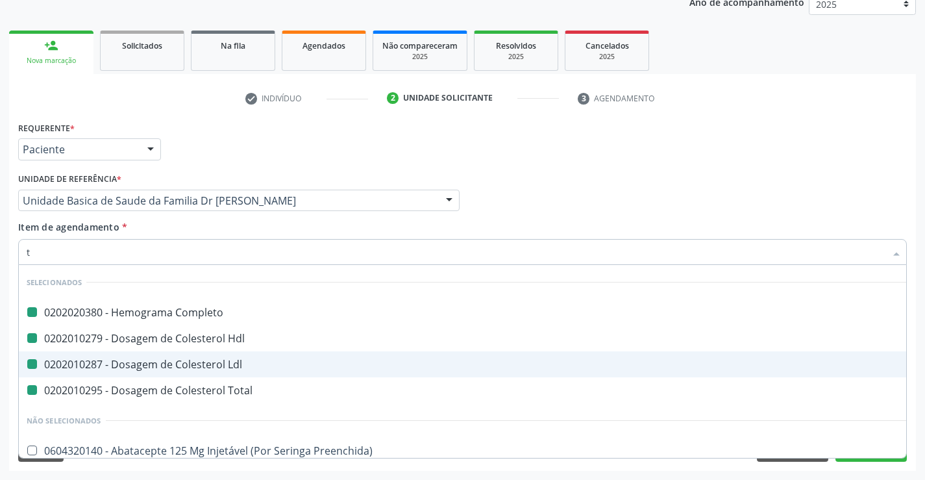
type input "tr"
checkbox Completo "false"
checkbox Ldl "false"
checkbox Hdl "false"
checkbox Total "false"
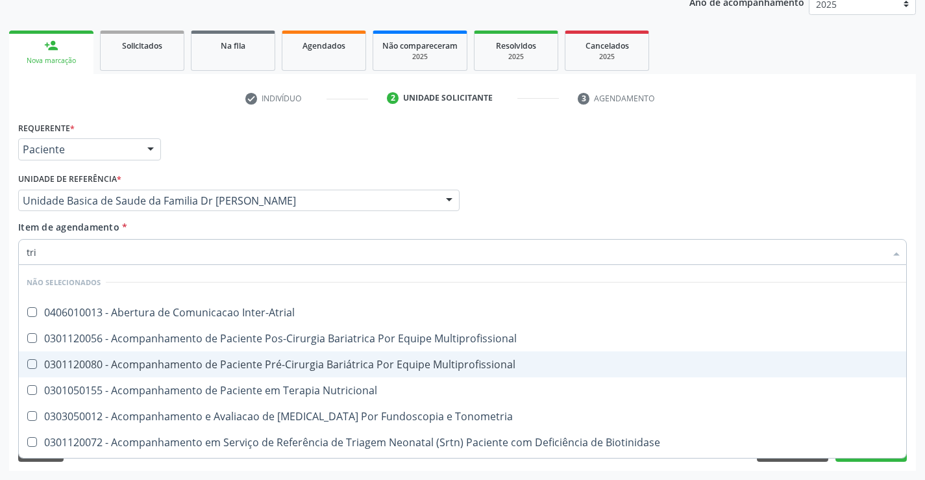
type input "trig"
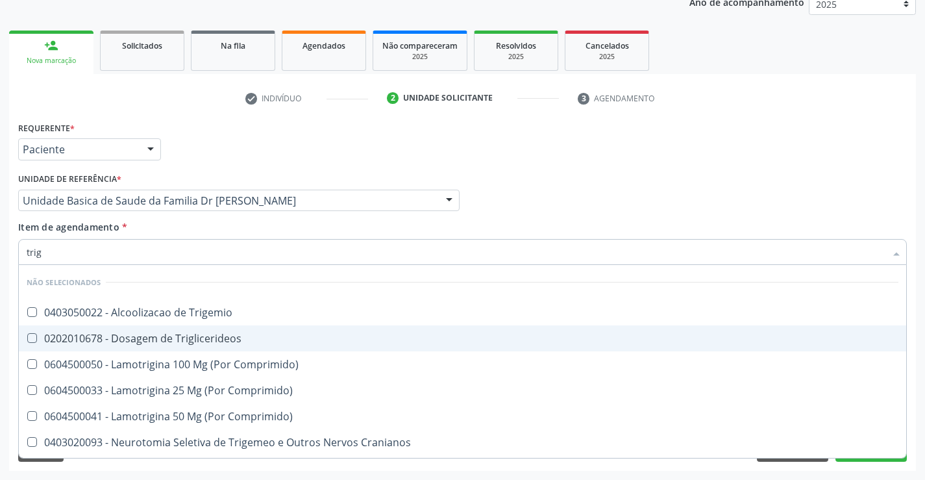
click at [145, 337] on div "0202010678 - Dosagem de Triglicerideos" at bounding box center [463, 338] width 872 height 10
checkbox Triglicerideos "true"
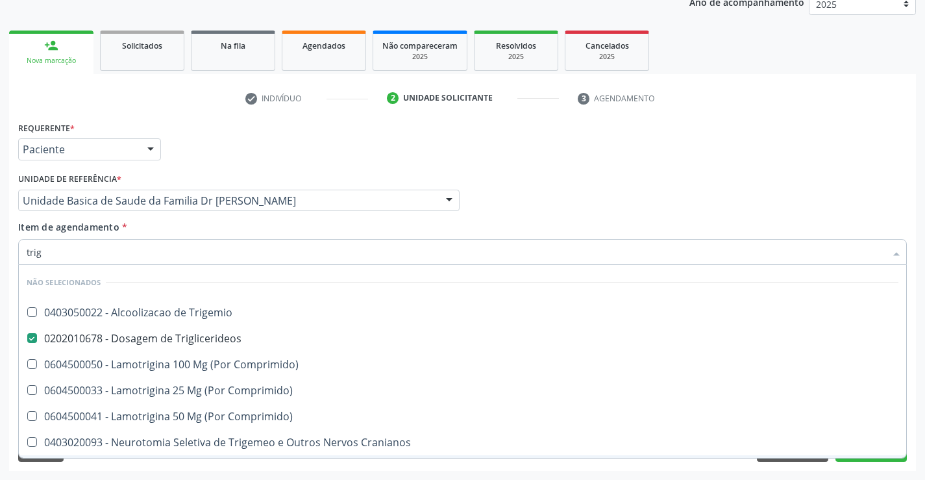
click at [199, 472] on div "Acompanhamento Acompanhe a situação das marcações correntes e finalizadas Relat…" at bounding box center [462, 194] width 925 height 572
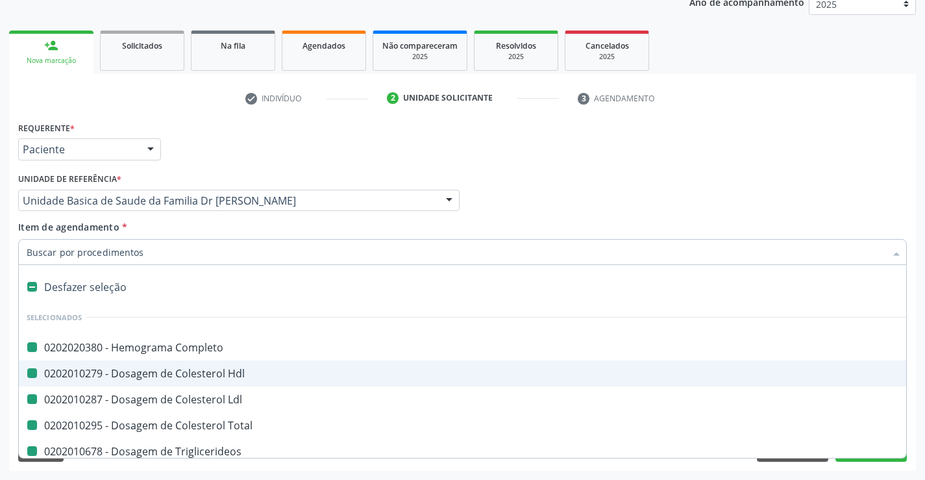
type input "u"
checkbox Completo "false"
checkbox Ldl "false"
checkbox Hdl "false"
checkbox Total "false"
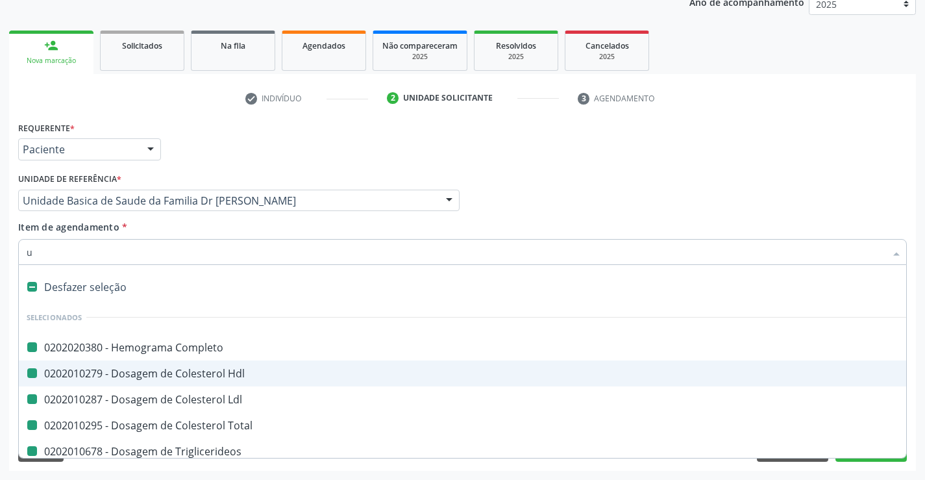
checkbox Triglicerideos "false"
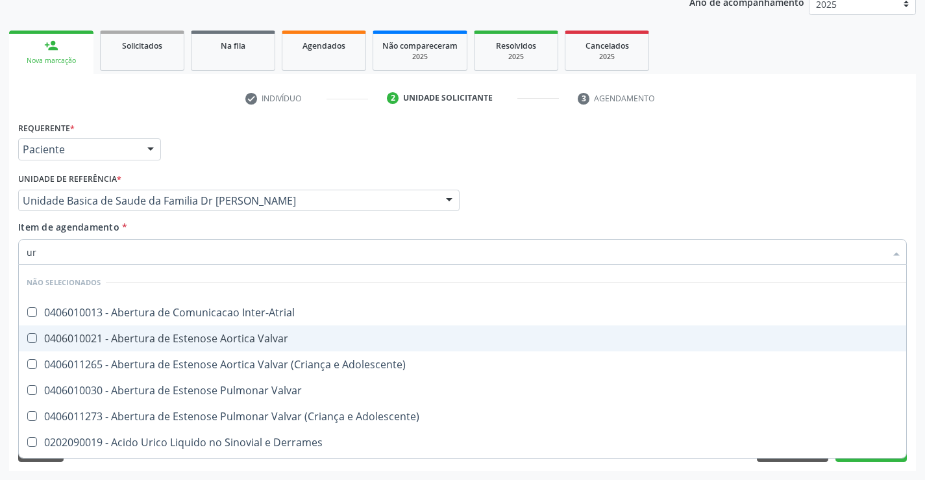
type input "ure"
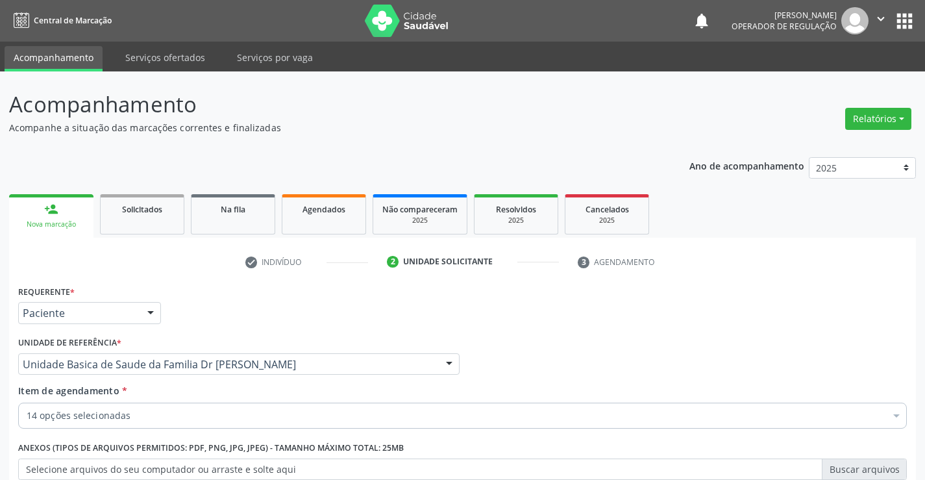
scroll to position [164, 0]
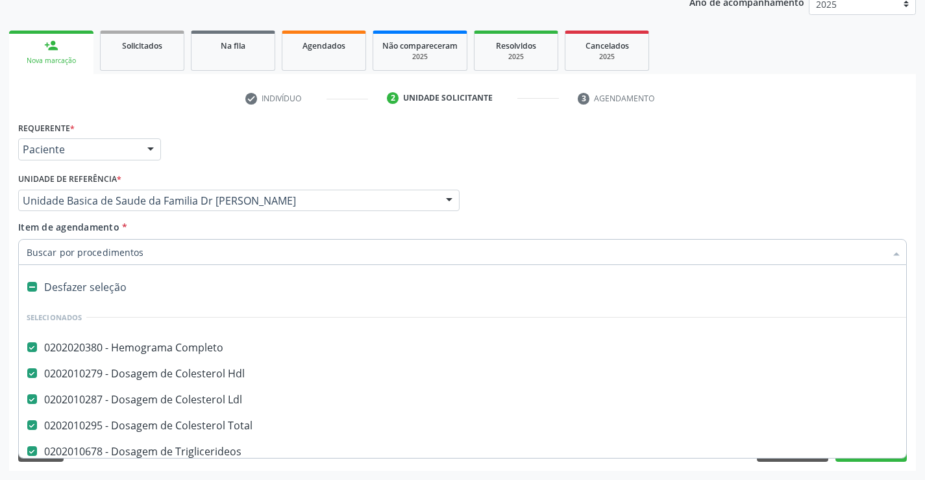
type input "t"
checkbox Glicose "false"
checkbox Serico "false"
checkbox Urina "false"
checkbox Fezes "false"
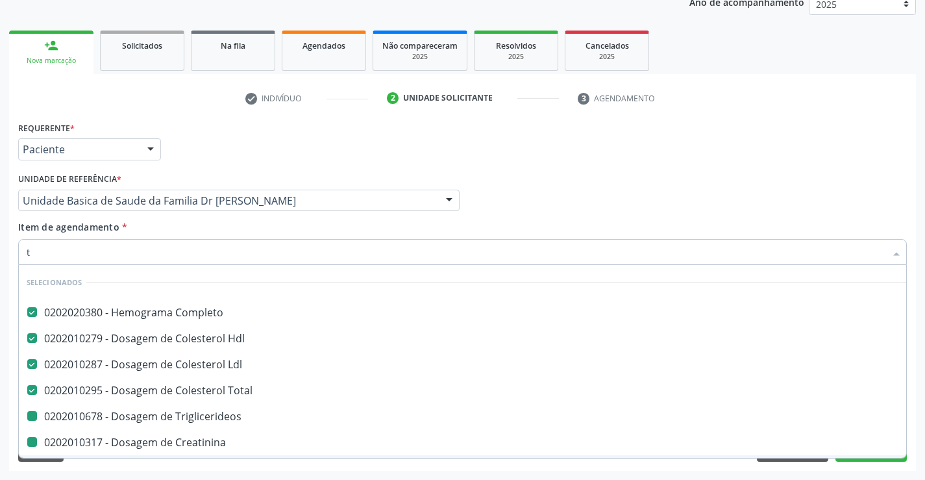
type input "tr"
checkbox Triglicerideos "false"
checkbox Creatinina "false"
checkbox \(Tgo\) "false"
checkbox \(Tgp\) "false"
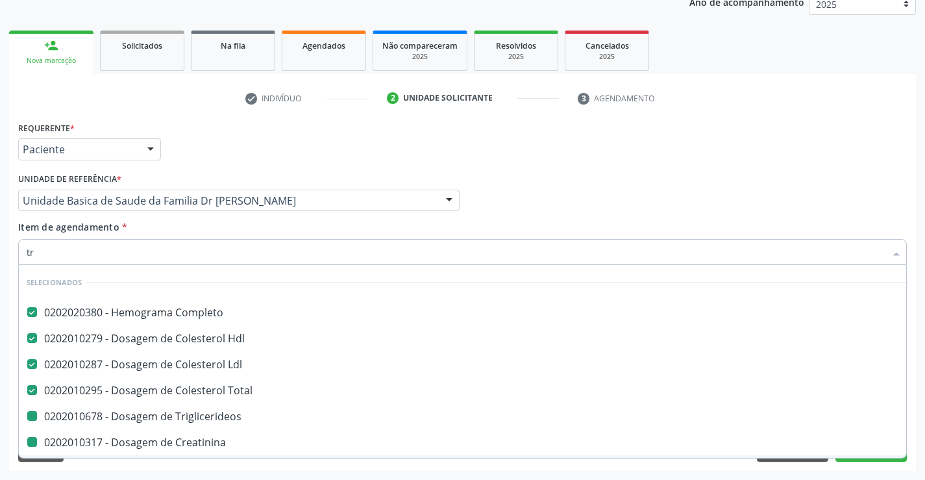
checkbox Urina "false"
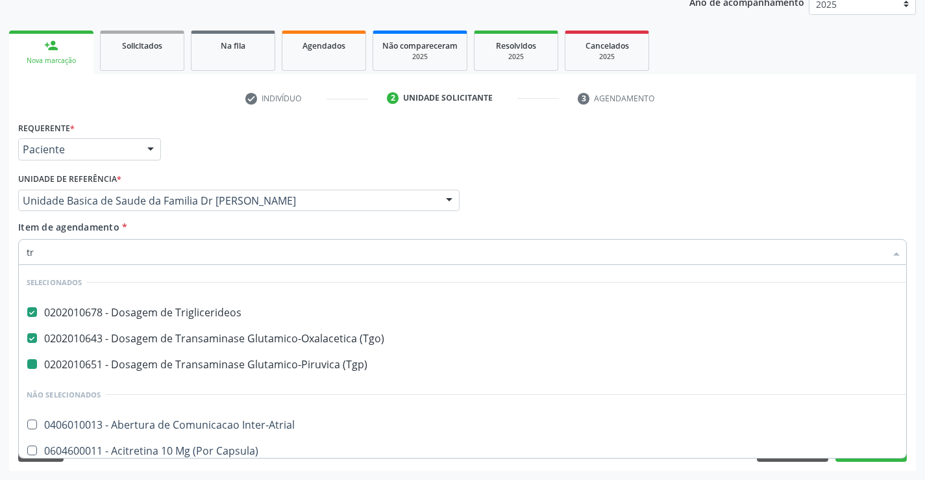
type input "tri"
checkbox \(Tgp\) "false"
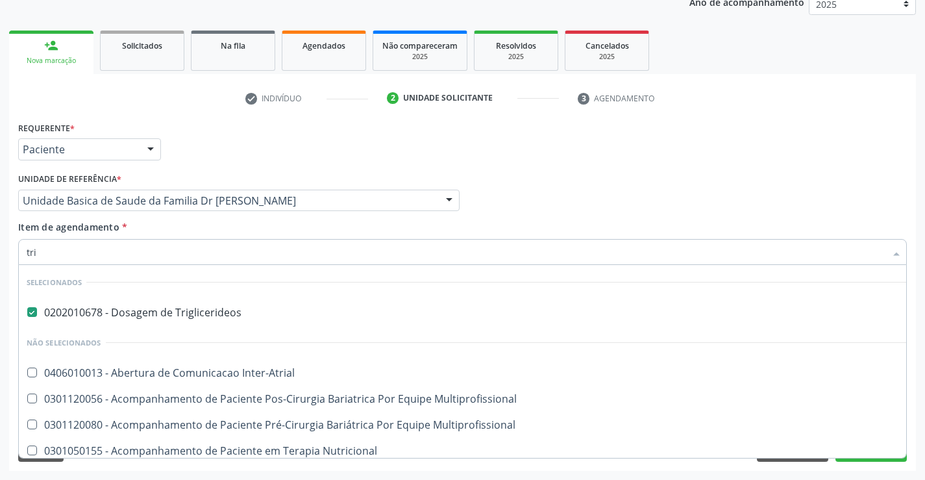
type input "trig"
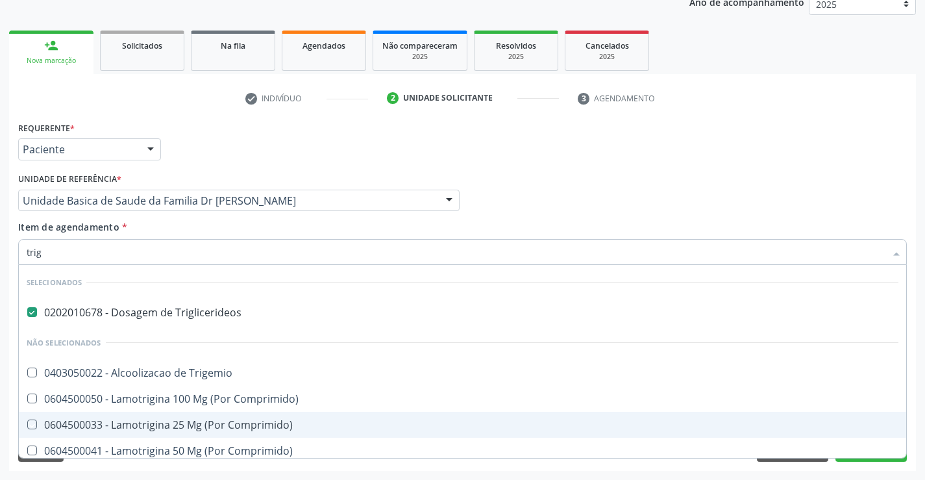
click at [590, 468] on div "Requerente * Paciente Médico(a) Enfermeiro(a) Paciente Nenhum resultado encontr…" at bounding box center [462, 294] width 907 height 352
checkbox Trigemio "true"
checkbox Comprimido\) "true"
checkbox Cranianos "true"
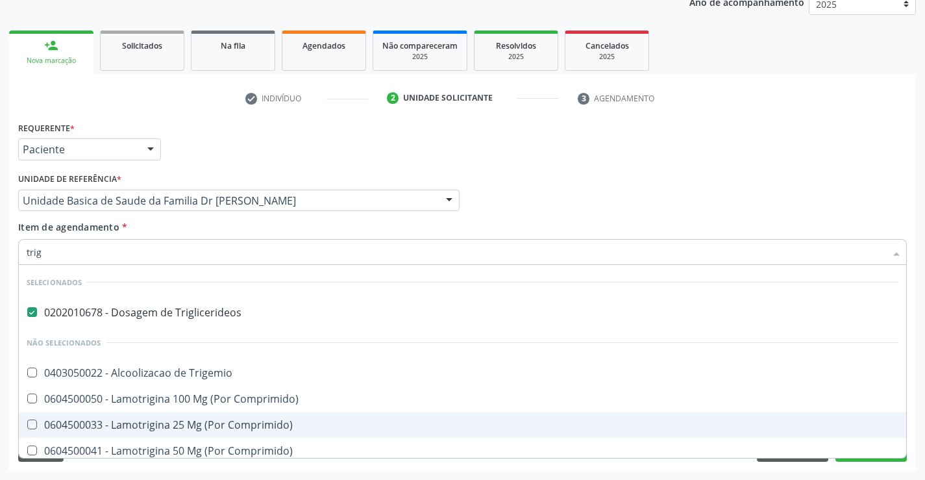
checkbox Espinal "true"
checkbox Comprimido\) "true"
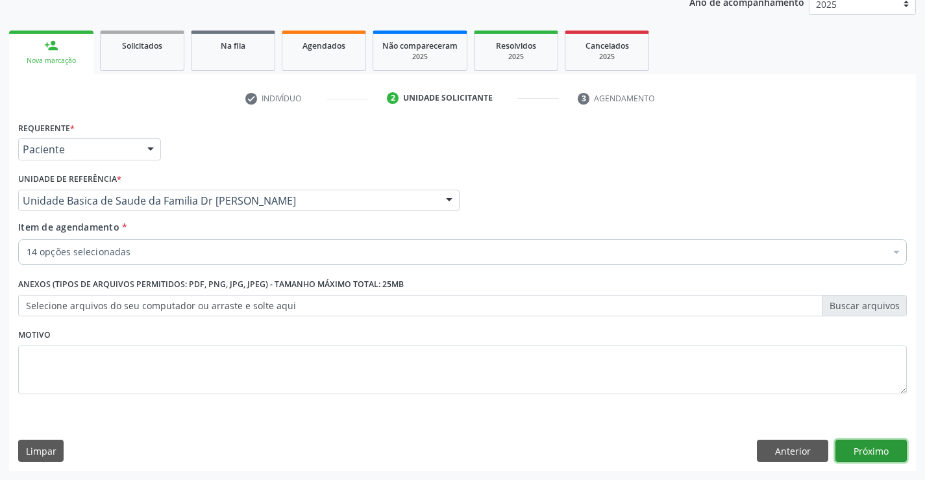
click at [879, 449] on button "Próximo" at bounding box center [870, 450] width 71 height 22
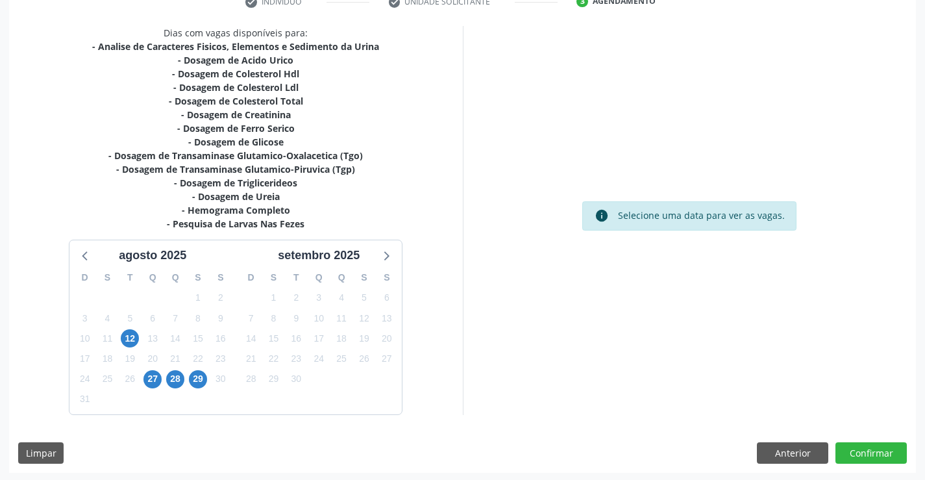
scroll to position [262, 0]
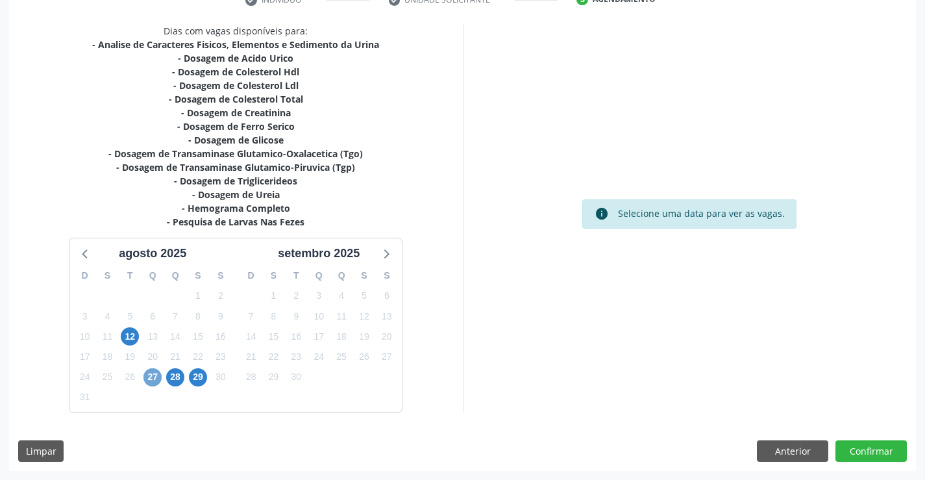
click at [153, 374] on span "27" at bounding box center [152, 377] width 18 height 18
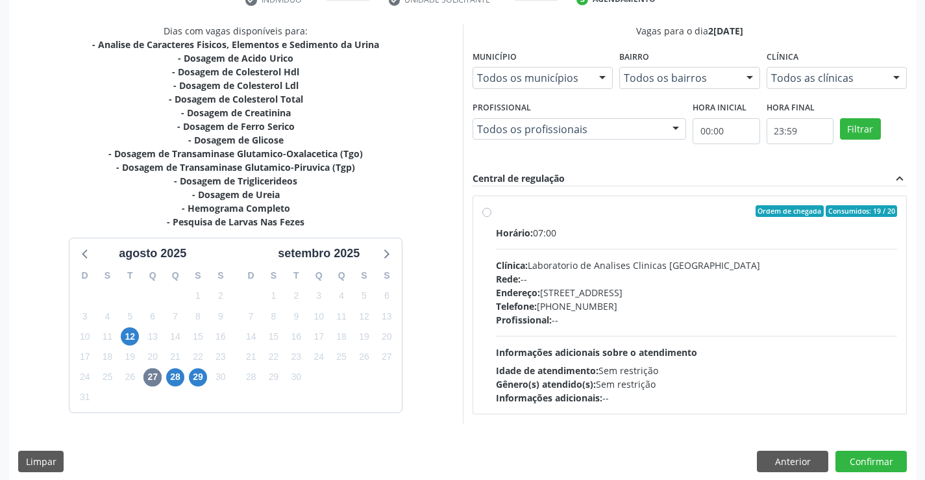
click at [496, 214] on label "Ordem de chegada Consumidos: 19 / 20 Horário: 07:00 Clínica: Laboratorio de Ana…" at bounding box center [697, 304] width 402 height 199
click at [485, 214] on input "Ordem de chegada Consumidos: 19 / 20 Horário: 07:00 Clínica: Laboratorio de Ana…" at bounding box center [486, 211] width 9 height 12
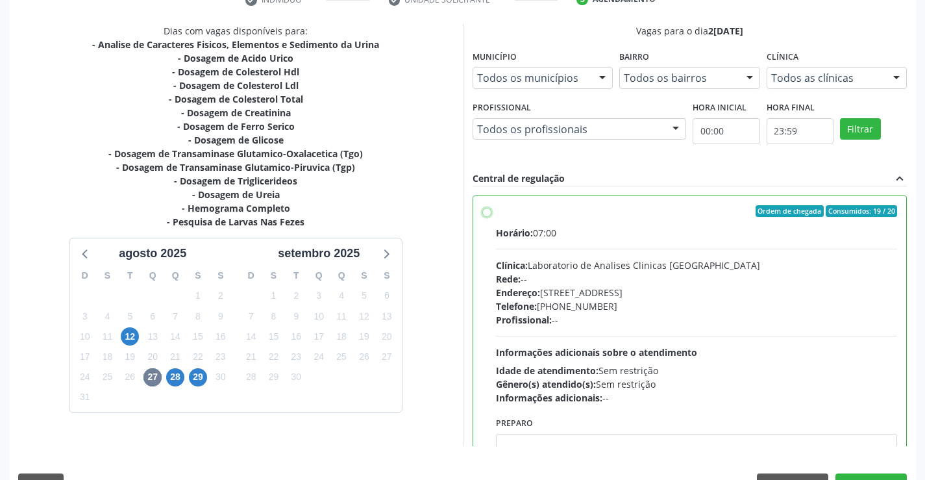
radio input "true"
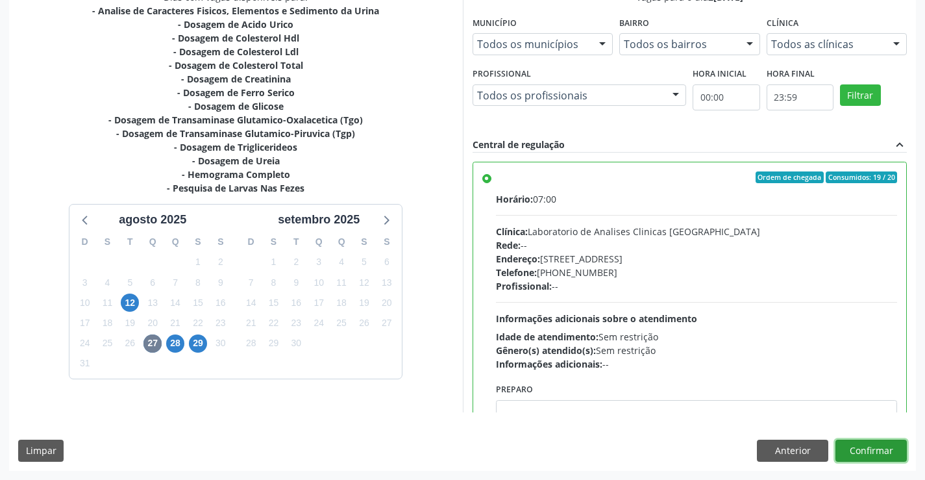
click at [869, 445] on button "Confirmar" at bounding box center [870, 450] width 71 height 22
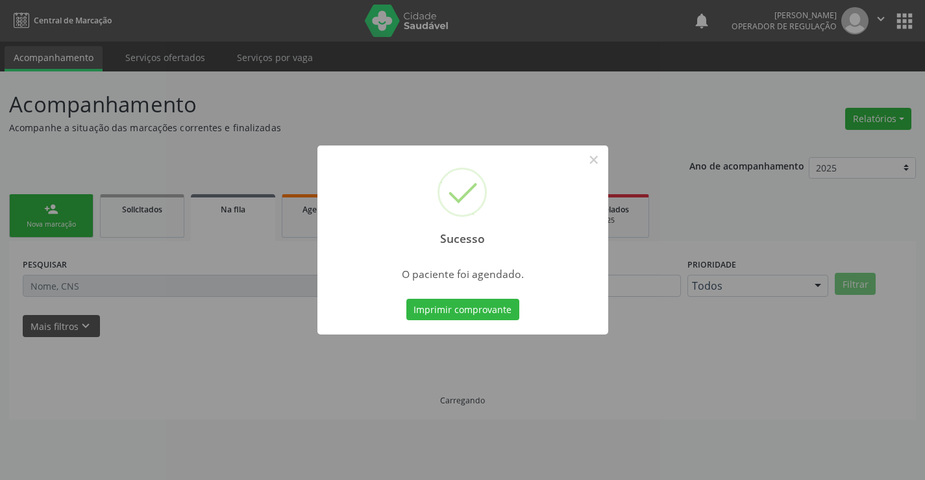
scroll to position [0, 0]
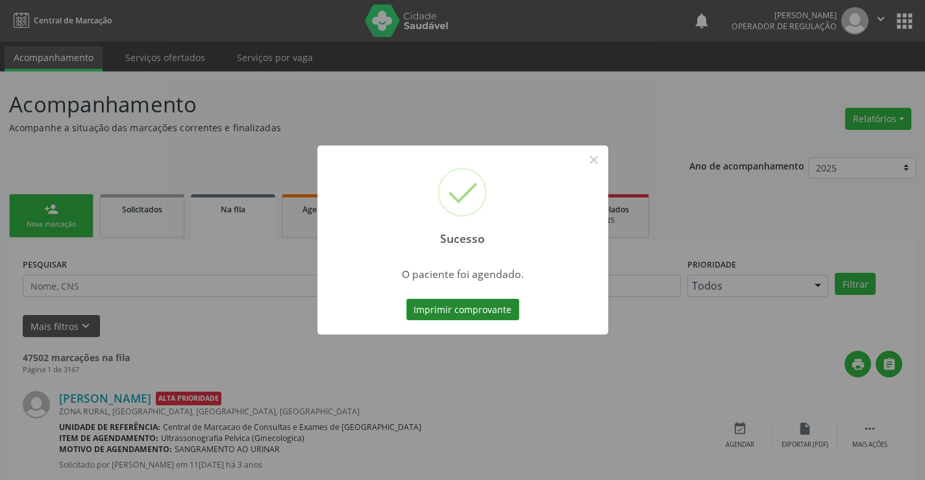
click at [486, 306] on button "Imprimir comprovante" at bounding box center [462, 310] width 113 height 22
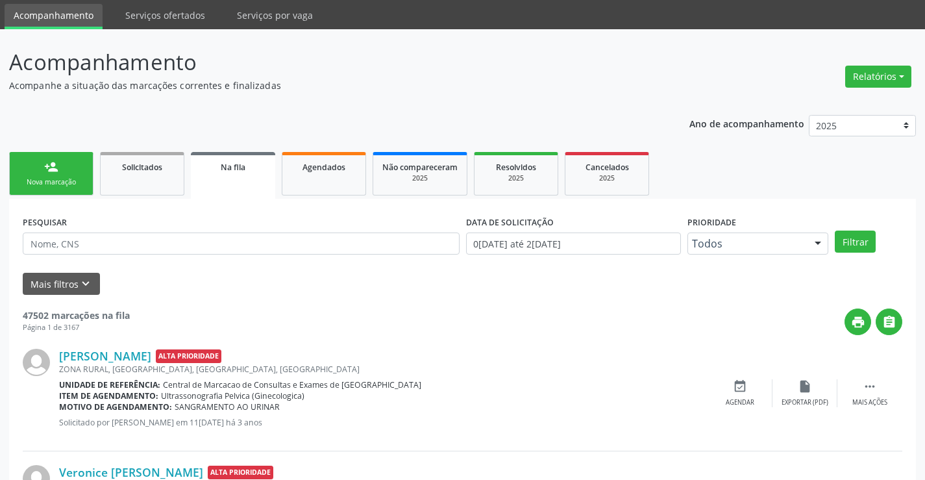
scroll to position [65, 0]
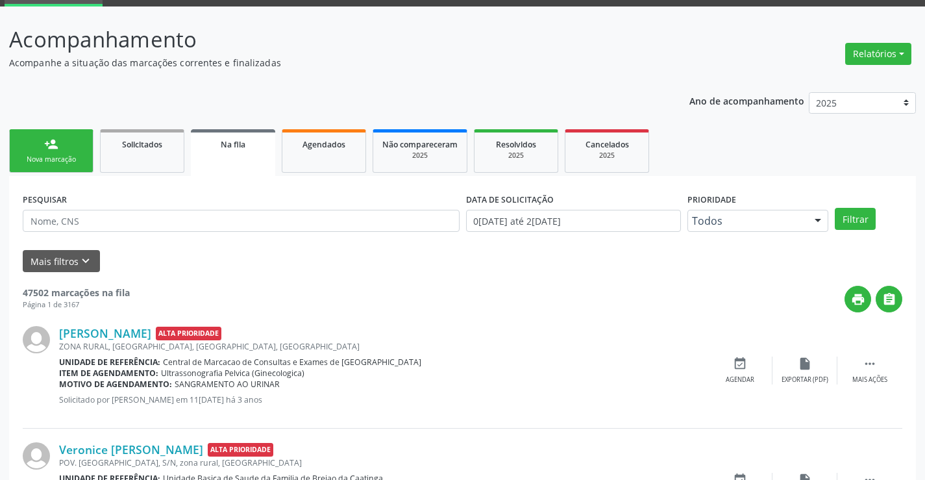
click at [84, 154] on link "person_add Nova marcação" at bounding box center [51, 150] width 84 height 43
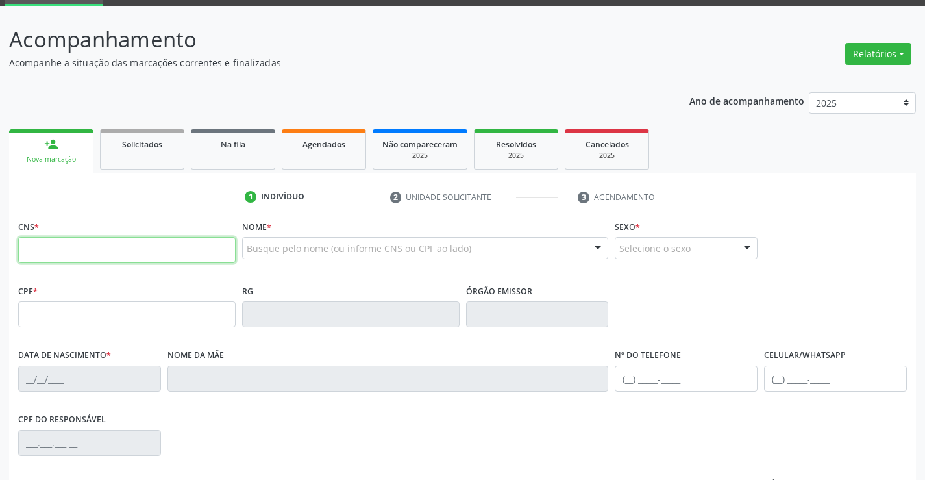
click at [81, 245] on input "text" at bounding box center [126, 250] width 217 height 26
type input "709 2032 9759 9738"
type input "0[DATE]"
type input "[PHONE_NUMBER]"
type input "48"
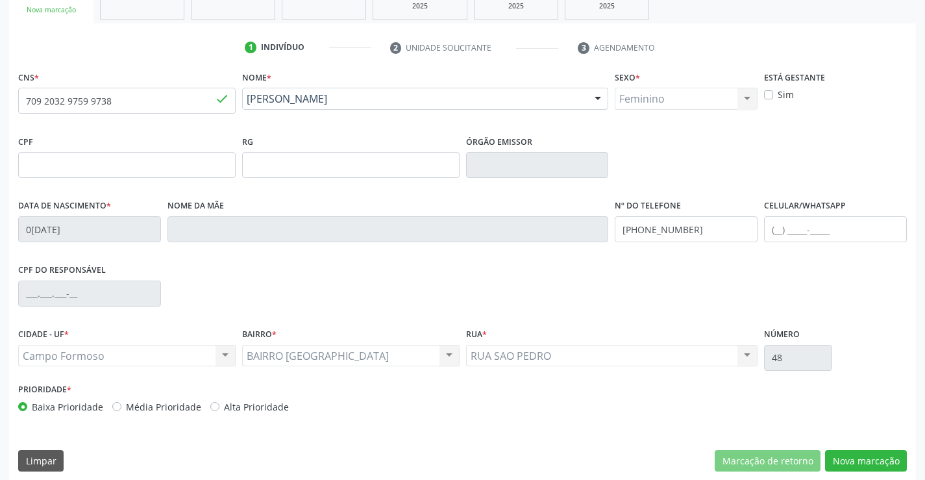
scroll to position [224, 0]
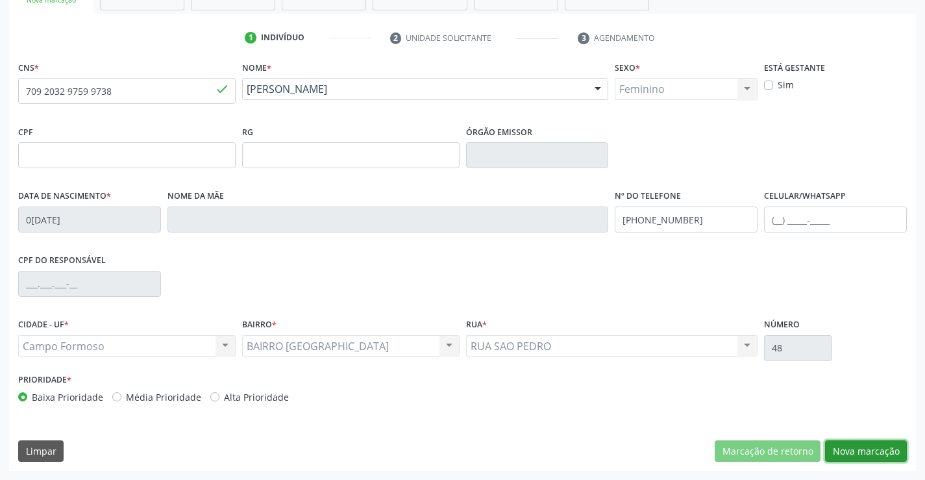
click at [862, 445] on button "Nova marcação" at bounding box center [866, 451] width 82 height 22
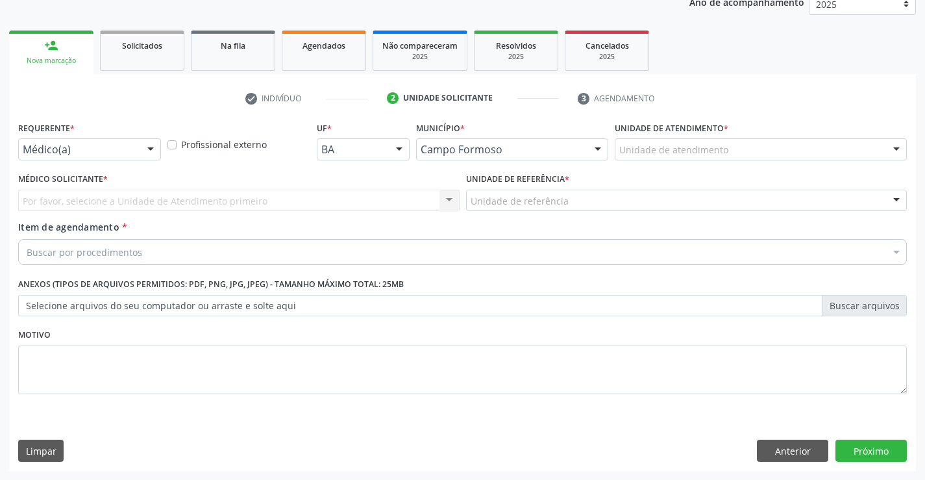
scroll to position [164, 0]
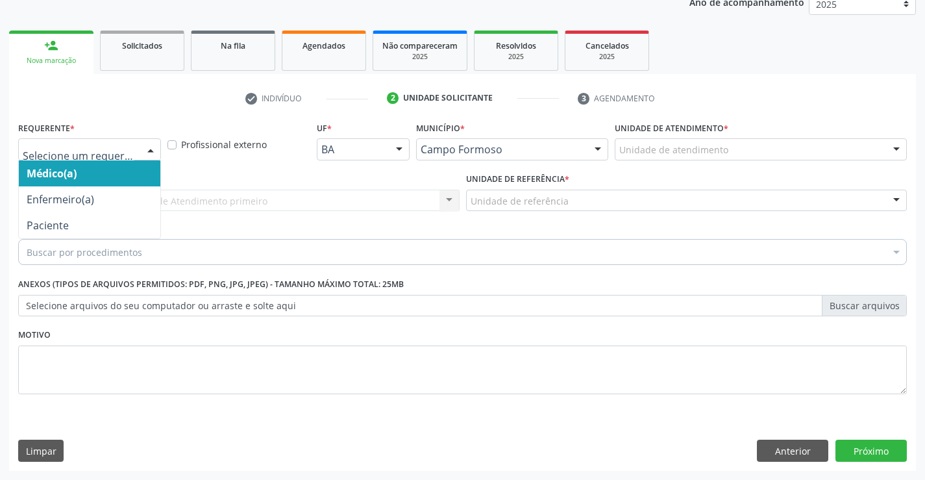
drag, startPoint x: 149, startPoint y: 145, endPoint x: 128, endPoint y: 174, distance: 35.7
click at [149, 146] on div at bounding box center [150, 150] width 19 height 22
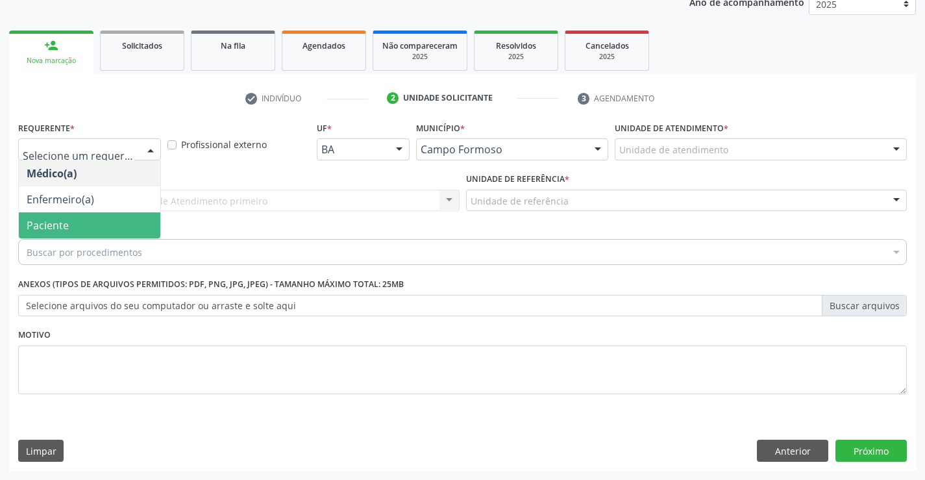
drag, startPoint x: 97, startPoint y: 229, endPoint x: 109, endPoint y: 206, distance: 25.8
click at [97, 227] on span "Paciente" at bounding box center [89, 225] width 141 height 26
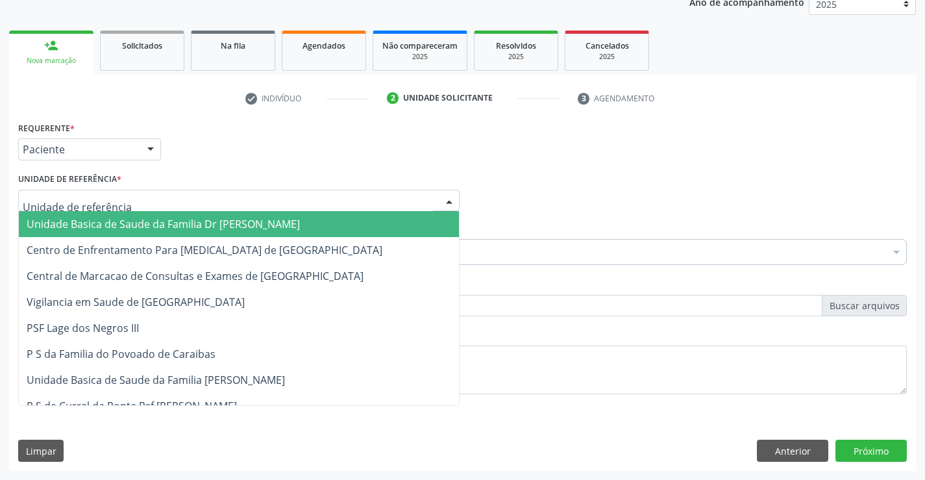
click at [125, 197] on div at bounding box center [238, 200] width 441 height 22
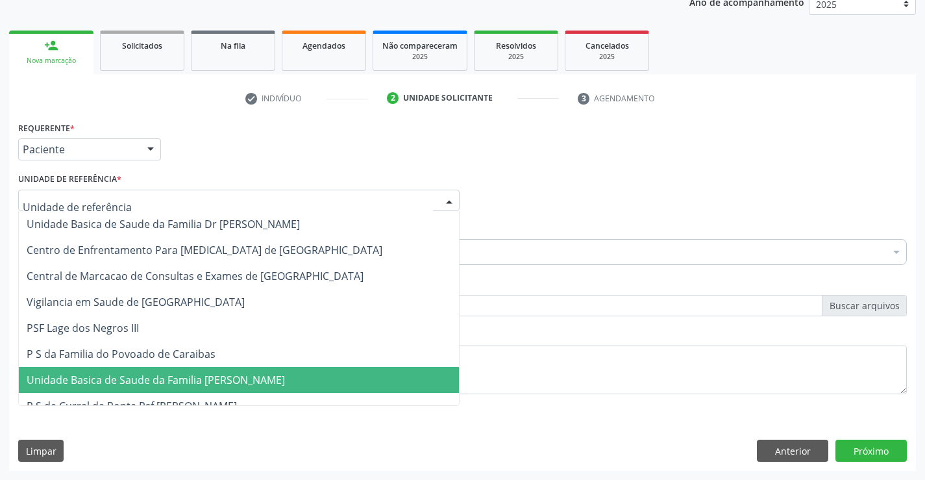
drag, startPoint x: 199, startPoint y: 375, endPoint x: 196, endPoint y: 357, distance: 18.5
click at [199, 374] on span "Unidade Basica de Saude da Familia [PERSON_NAME]" at bounding box center [156, 379] width 258 height 14
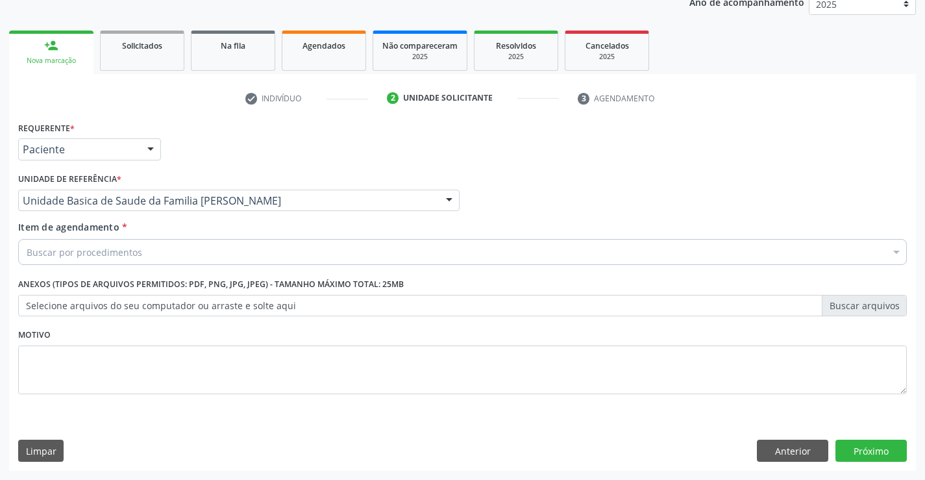
click at [160, 253] on div "Buscar por procedimentos" at bounding box center [462, 252] width 888 height 26
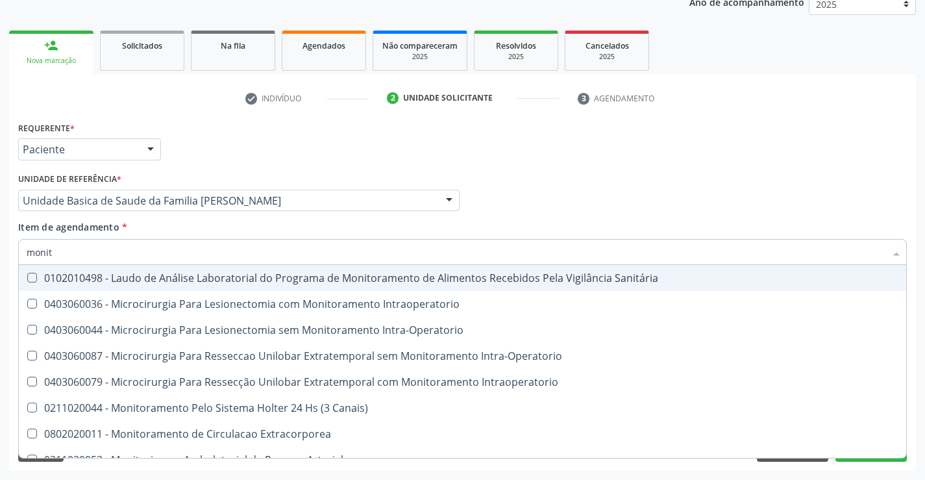
type input "monito"
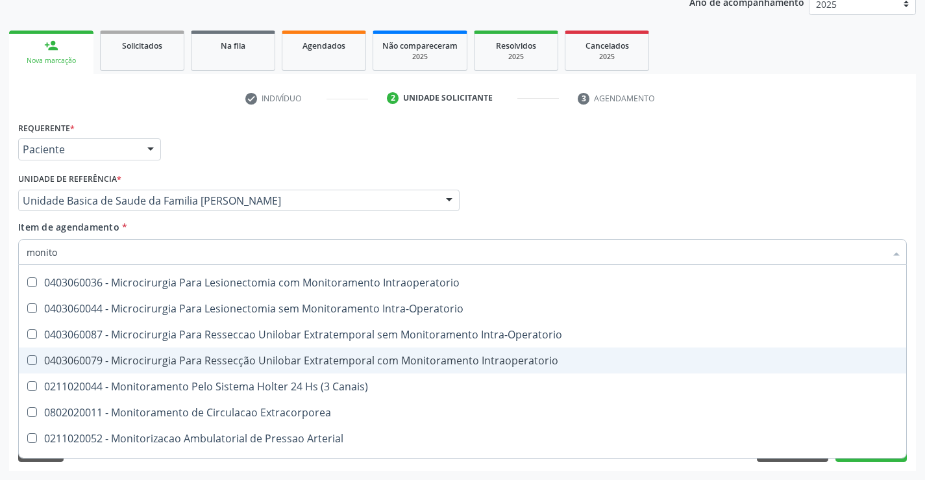
scroll to position [41, 0]
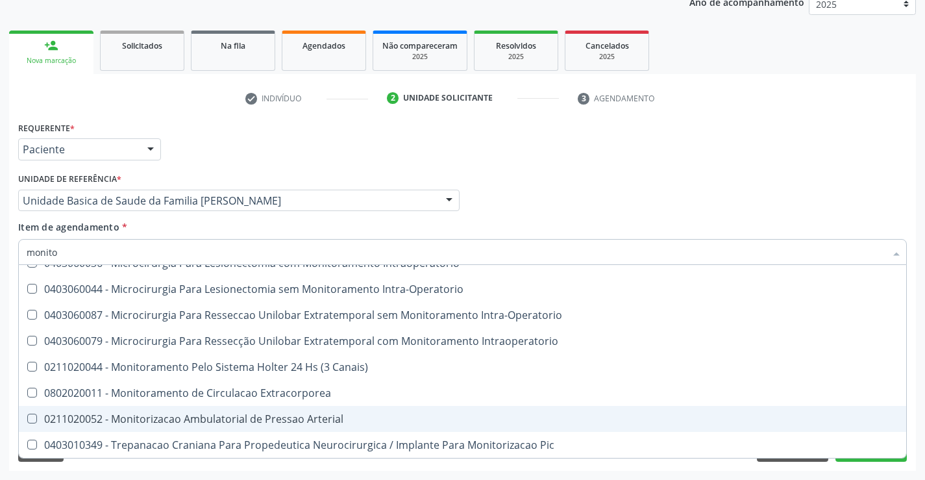
click at [216, 413] on div "0211020052 - Monitorizacao Ambulatorial de Pressao Arterial" at bounding box center [463, 418] width 872 height 10
checkbox Arterial "true"
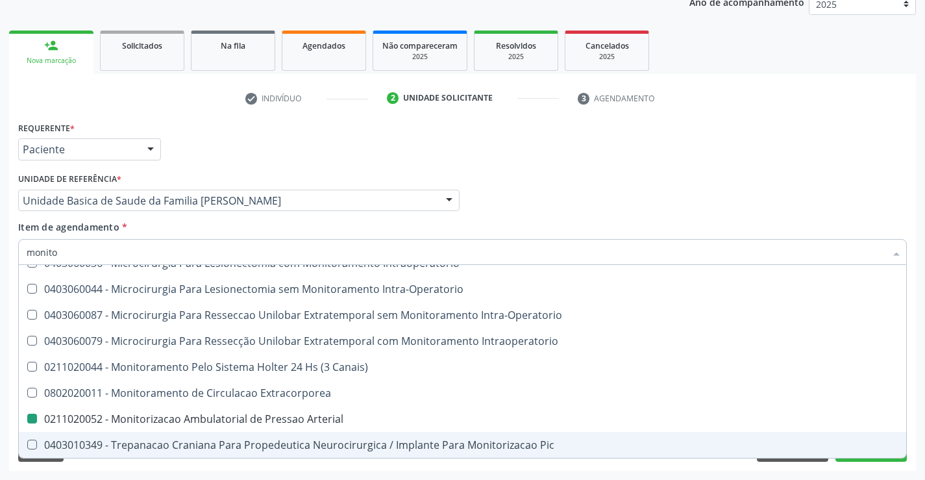
click at [225, 467] on div "Requerente * Paciente Médico(a) Enfermeiro(a) Paciente Nenhum resultado encontr…" at bounding box center [462, 294] width 907 height 352
checkbox Intraoperatorio "true"
checkbox Arterial "false"
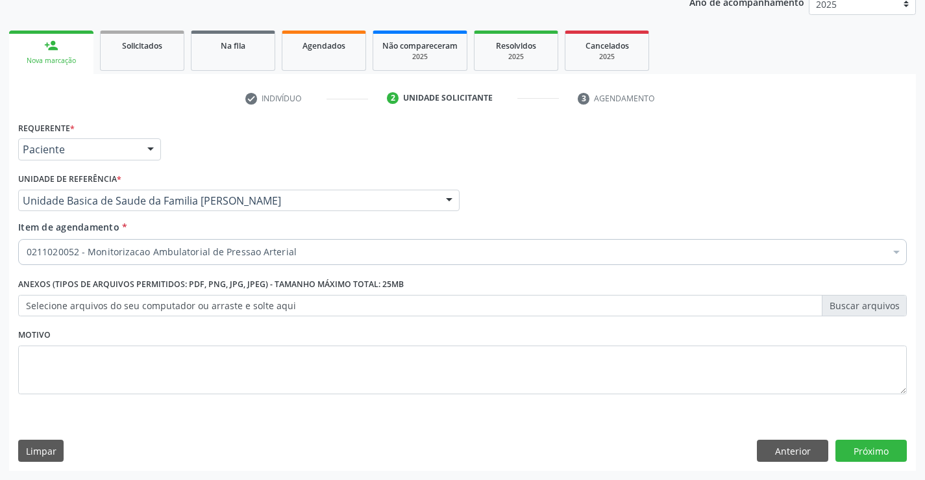
scroll to position [0, 0]
click at [883, 447] on button "Próximo" at bounding box center [870, 450] width 71 height 22
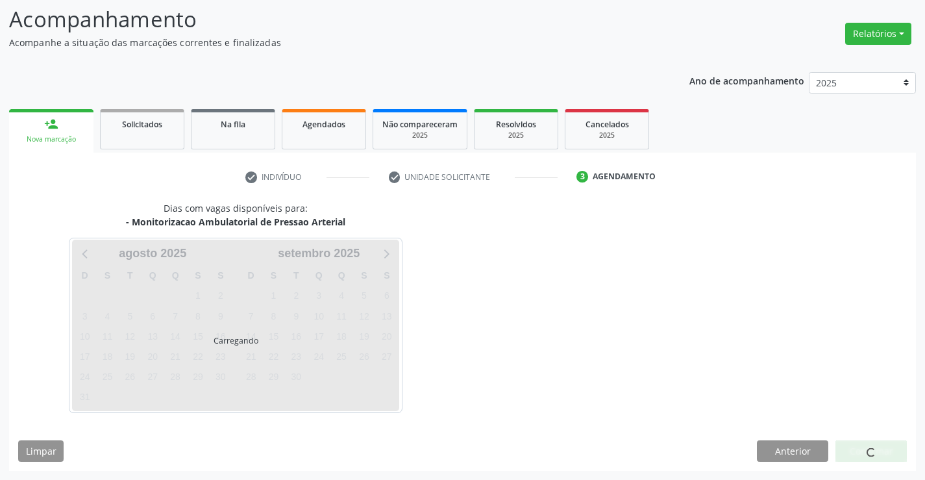
scroll to position [123, 0]
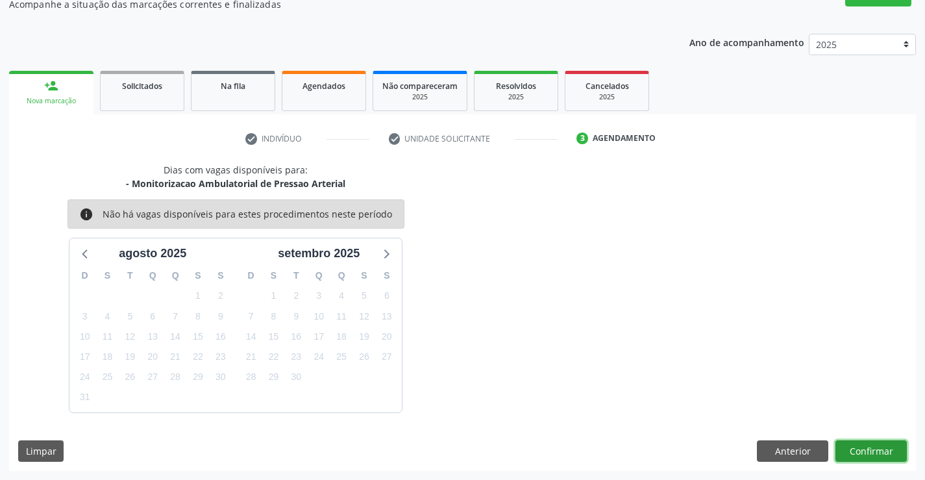
click at [883, 447] on button "Confirmar" at bounding box center [870, 451] width 71 height 22
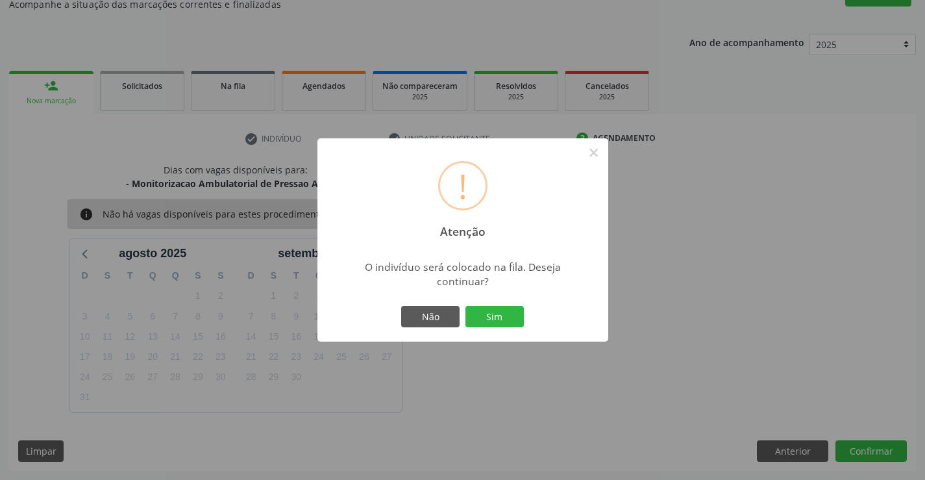
click at [465, 306] on button "Sim" at bounding box center [494, 317] width 58 height 22
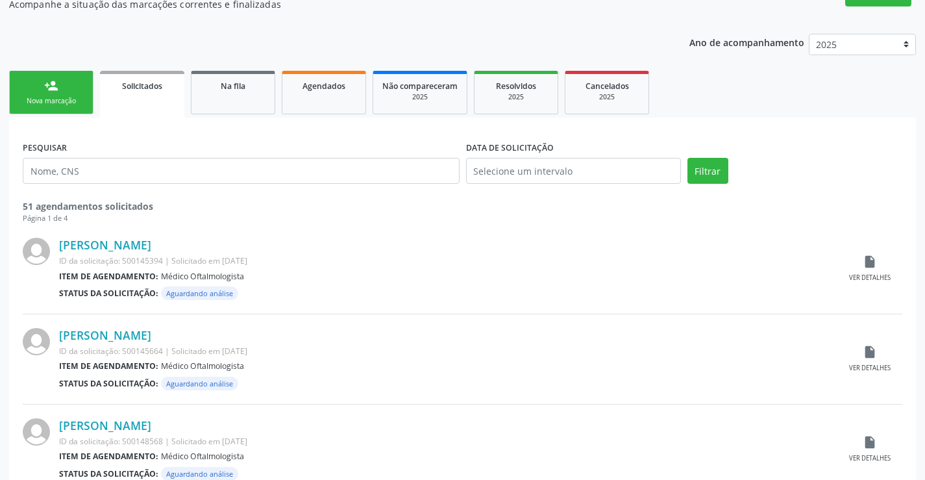
scroll to position [0, 0]
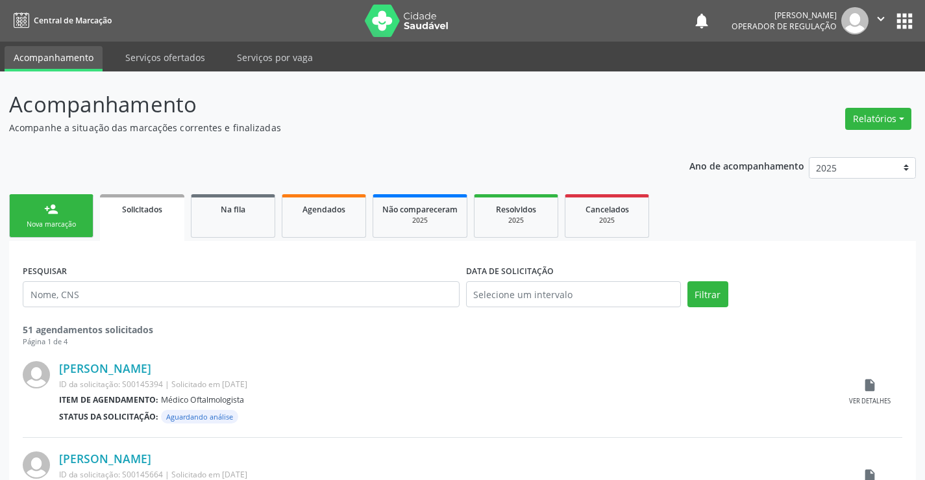
click at [80, 225] on div "Nova marcação" at bounding box center [51, 224] width 65 height 10
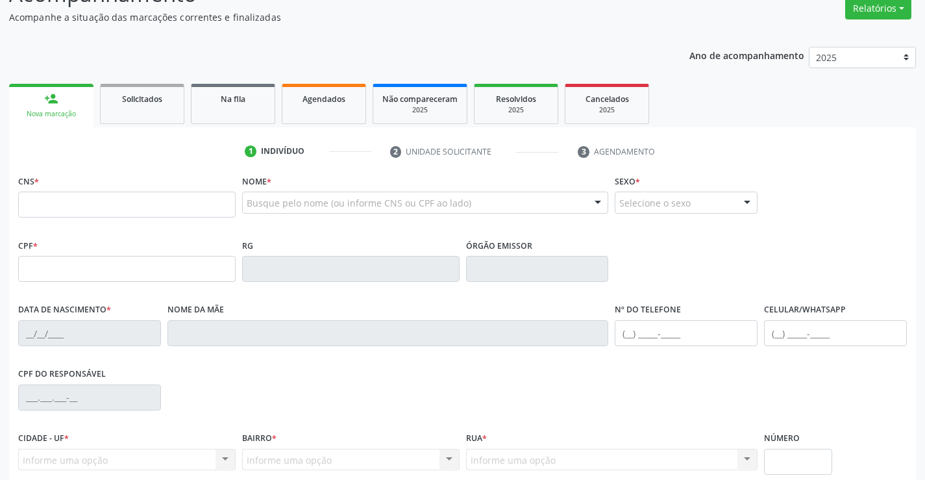
scroll to position [130, 0]
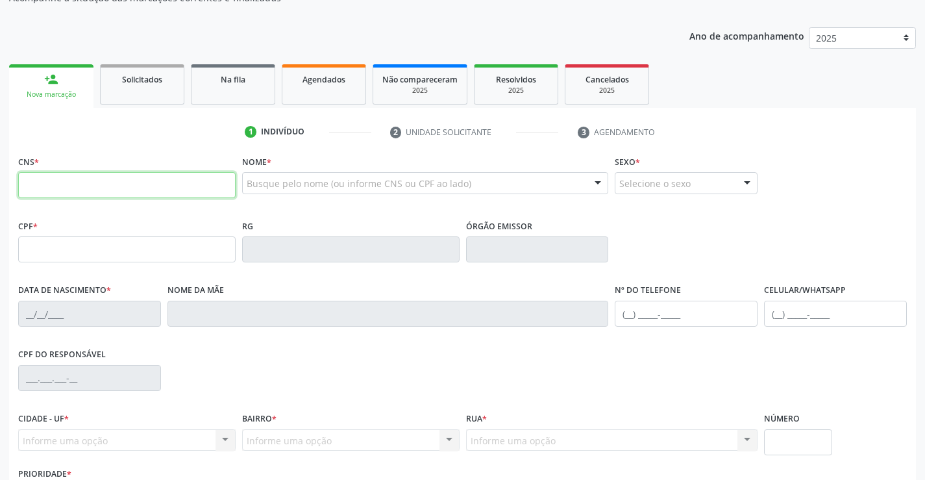
click at [77, 184] on input "text" at bounding box center [126, 185] width 217 height 26
type input "705 8084 9998 9533"
type input "01/02/2014"
type input "(74) 9988-5944"
type input "S/N"
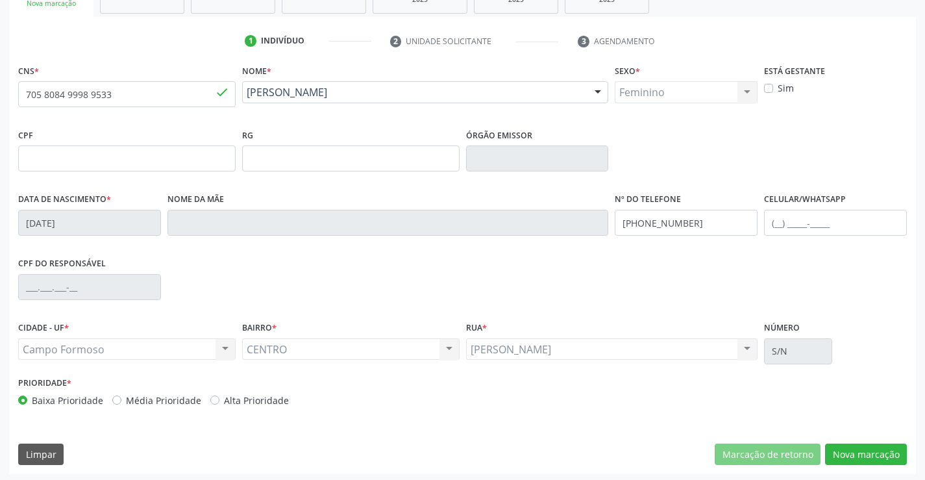
scroll to position [224, 0]
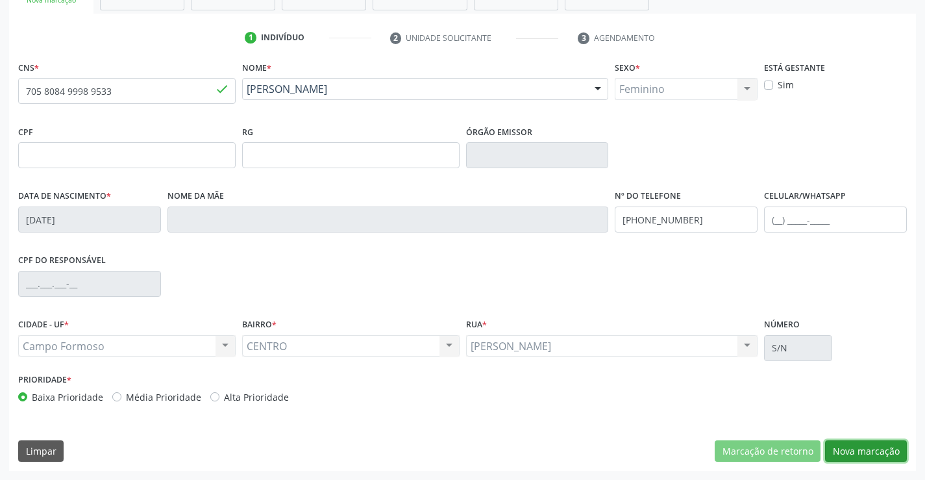
click at [859, 451] on button "Nova marcação" at bounding box center [866, 451] width 82 height 22
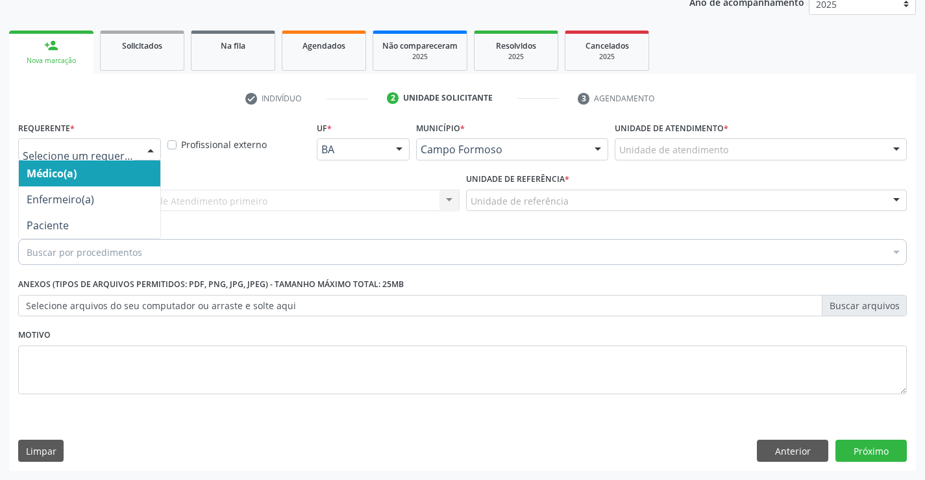
drag, startPoint x: 146, startPoint y: 149, endPoint x: 122, endPoint y: 184, distance: 42.5
click at [145, 149] on div at bounding box center [150, 150] width 19 height 22
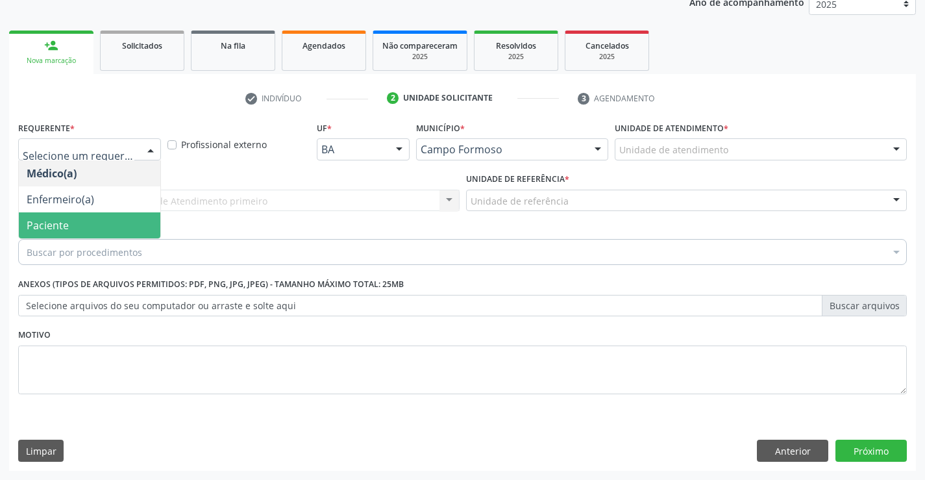
click at [114, 225] on span "Paciente" at bounding box center [89, 225] width 141 height 26
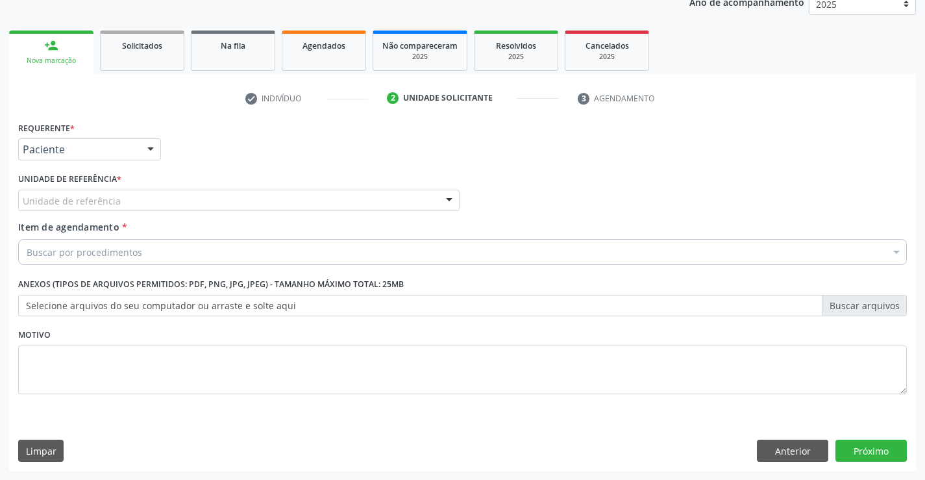
click at [147, 202] on div "Unidade de referência" at bounding box center [238, 200] width 441 height 22
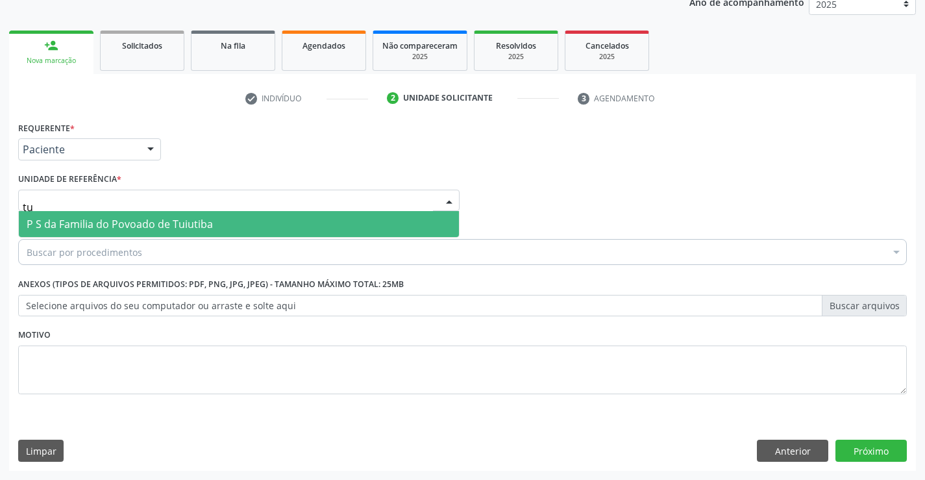
type input "tui"
click at [149, 219] on span "P S da Familia do Povoado de Tuiutiba" at bounding box center [120, 224] width 186 height 14
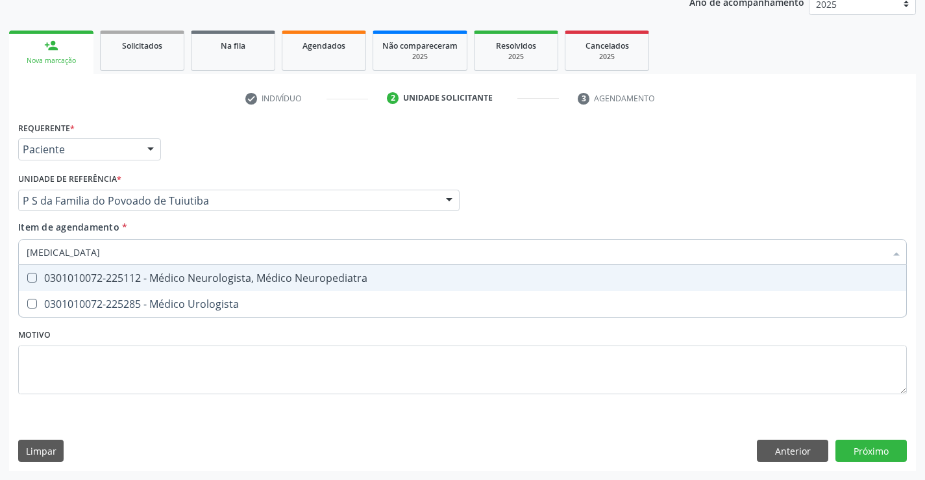
type input "urologista"
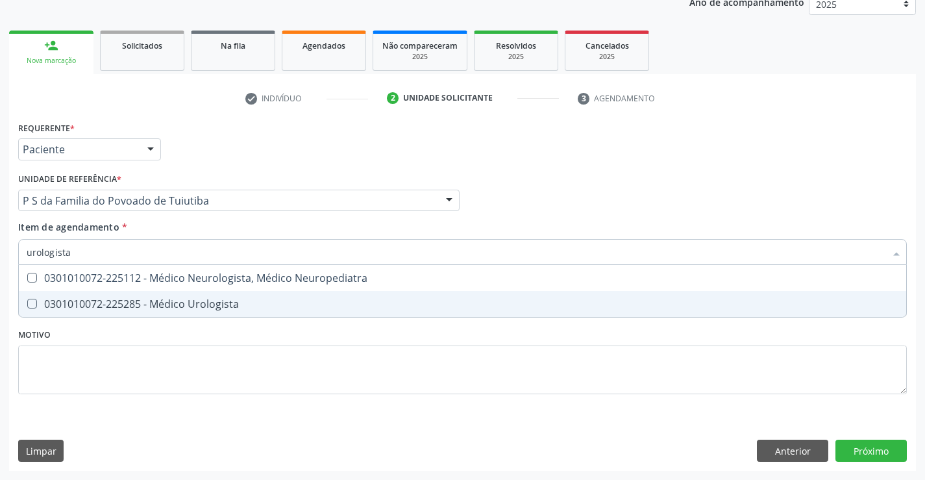
click at [193, 306] on div "0301010072-225285 - Médico Urologista" at bounding box center [463, 304] width 872 height 10
checkbox Urologista "true"
click at [199, 363] on div "Requerente * Paciente Médico(a) Enfermeiro(a) Paciente Nenhum resultado encontr…" at bounding box center [462, 265] width 888 height 294
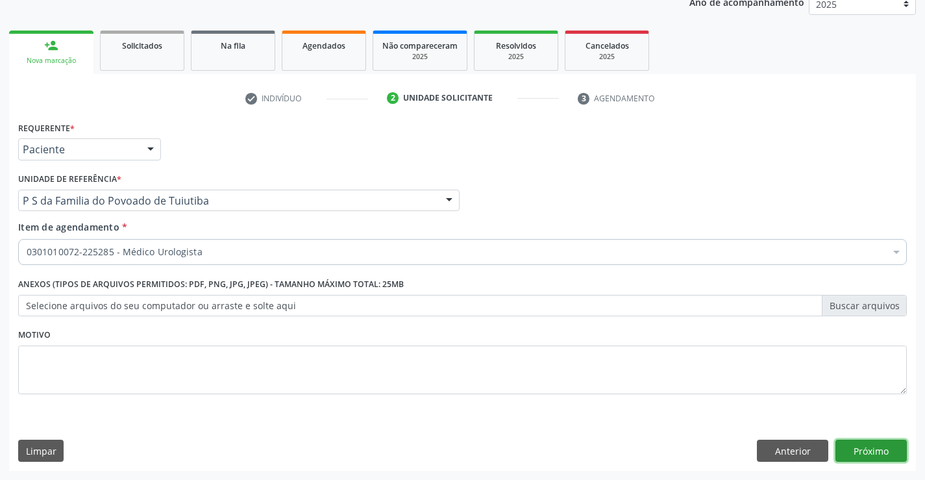
click at [891, 452] on button "Próximo" at bounding box center [870, 450] width 71 height 22
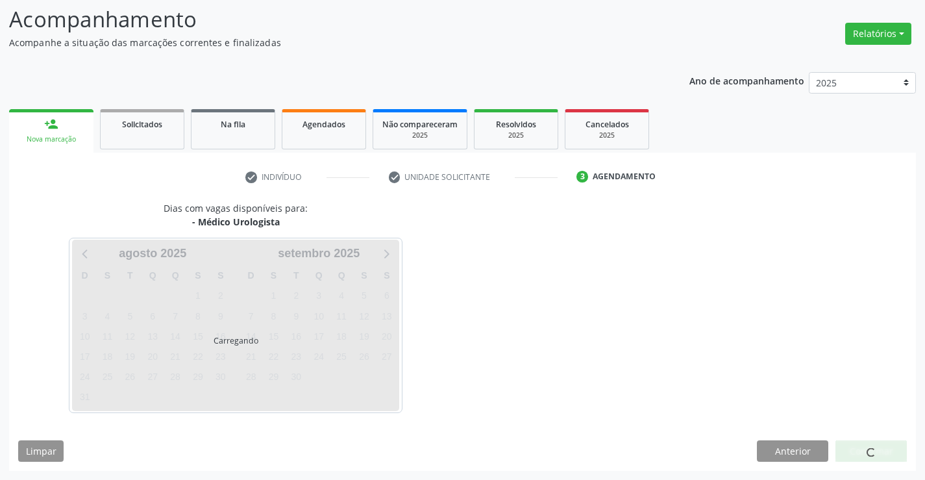
scroll to position [85, 0]
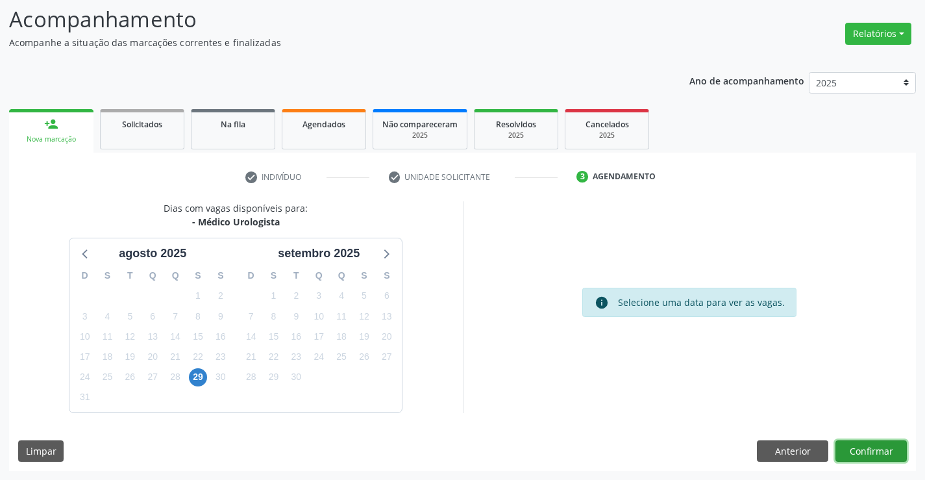
click at [861, 450] on button "Confirmar" at bounding box center [870, 451] width 71 height 22
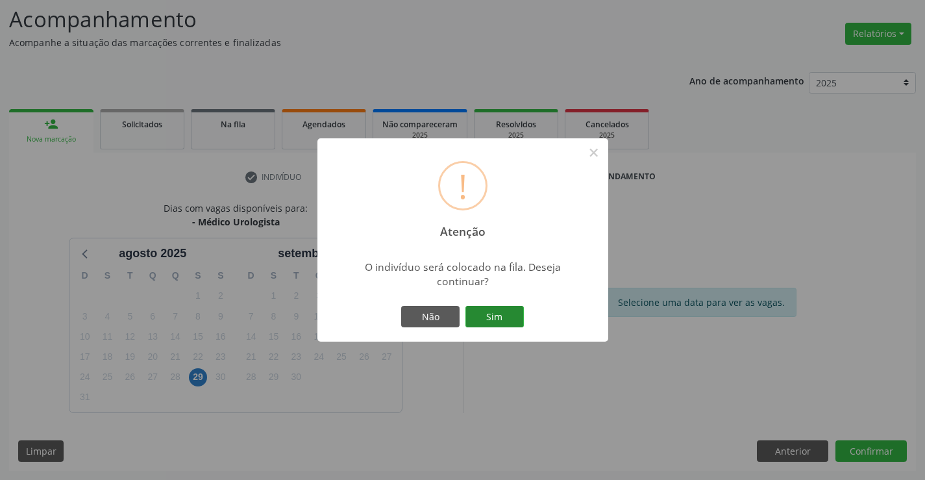
click at [498, 320] on button "Sim" at bounding box center [494, 317] width 58 height 22
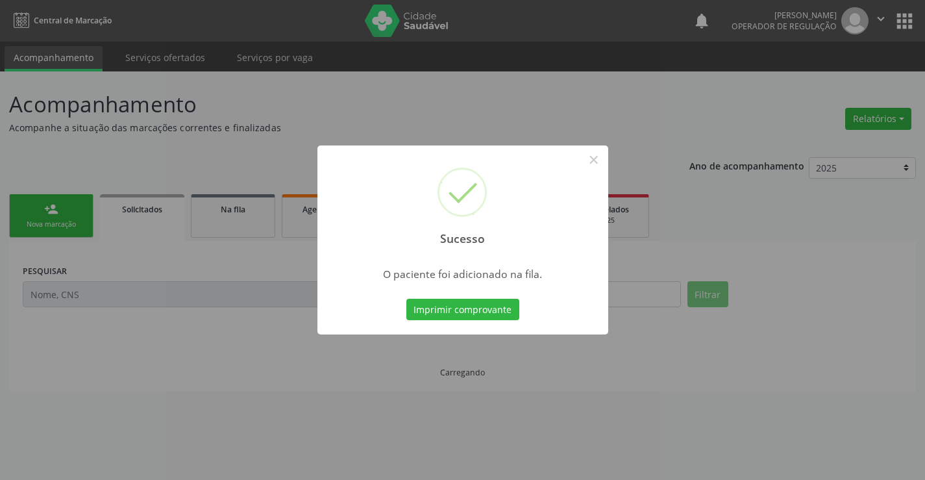
scroll to position [0, 0]
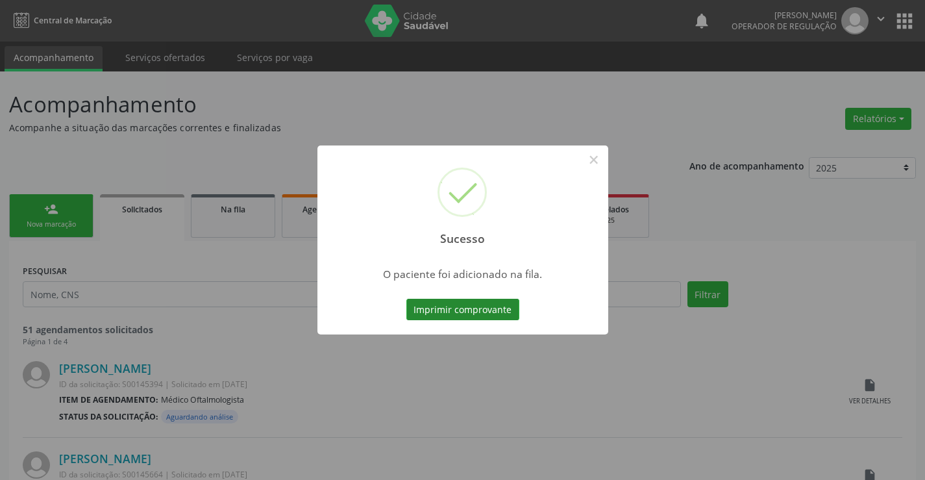
click at [496, 309] on button "Imprimir comprovante" at bounding box center [462, 310] width 113 height 22
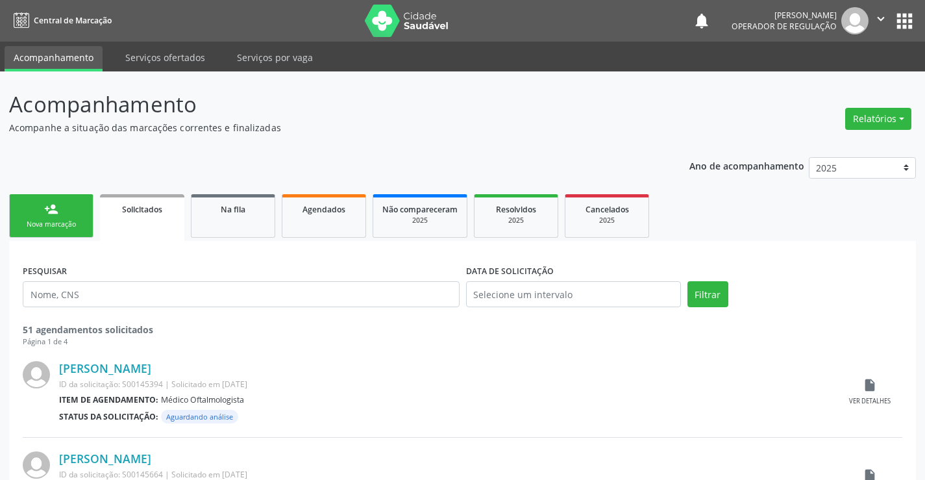
click at [85, 225] on link "person_add Nova marcação" at bounding box center [51, 215] width 84 height 43
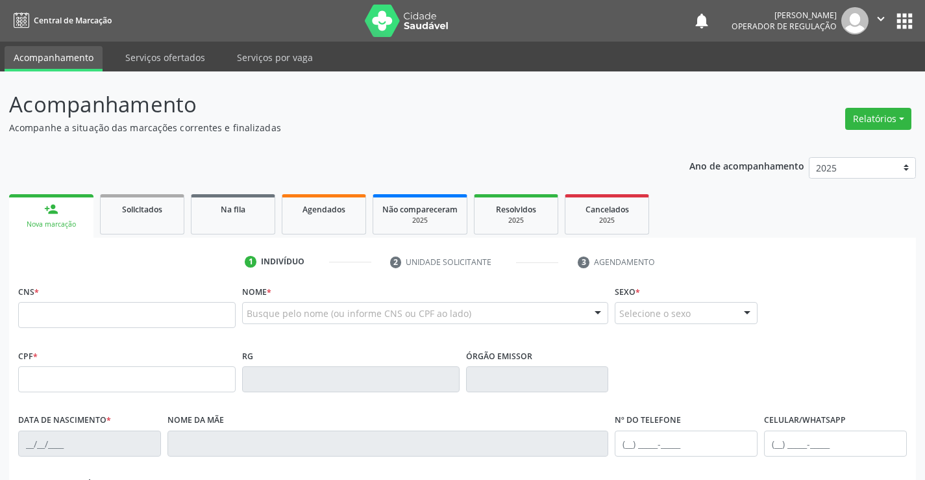
scroll to position [130, 0]
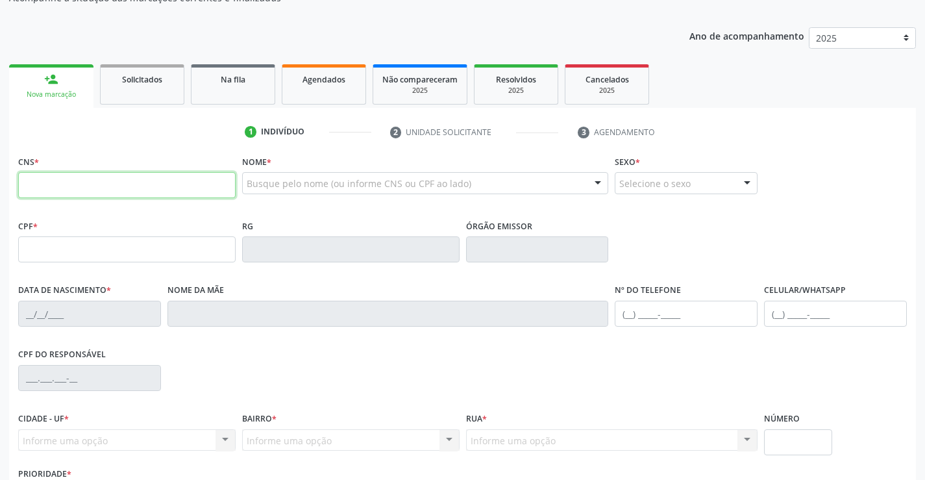
click at [62, 186] on input "text" at bounding box center [126, 185] width 217 height 26
type input "709 6036 0937 7073"
type input "1517230527"
type input "04/06/2004"
type input "(74) 99109-7150"
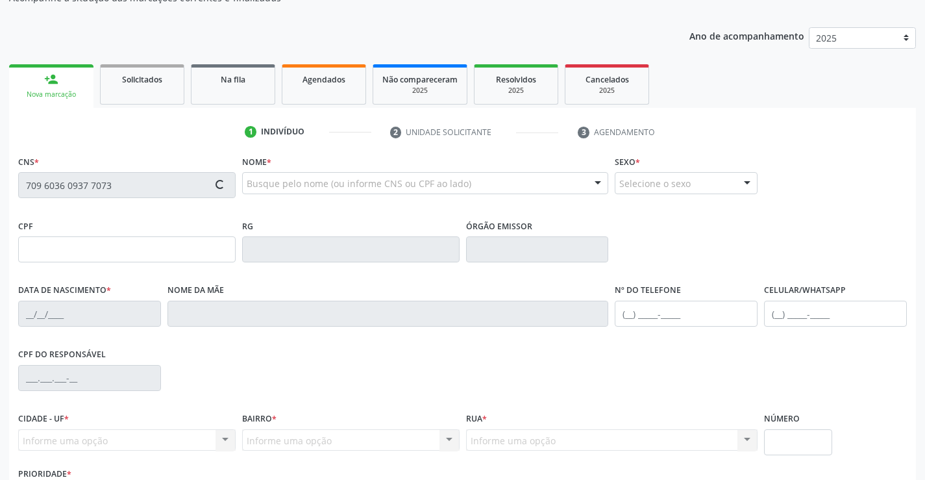
type input "(74) 99109-7150"
type input "044.236.875-50"
type input "sn"
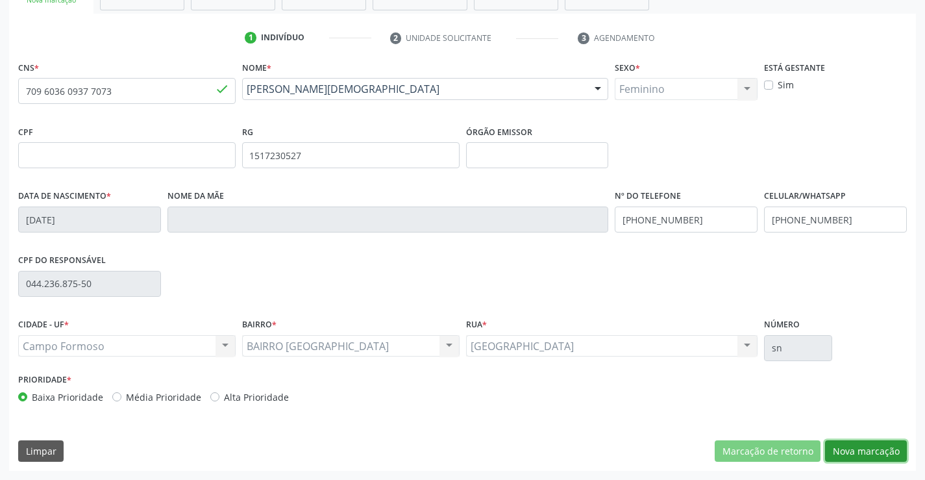
click at [864, 446] on button "Nova marcação" at bounding box center [866, 451] width 82 height 22
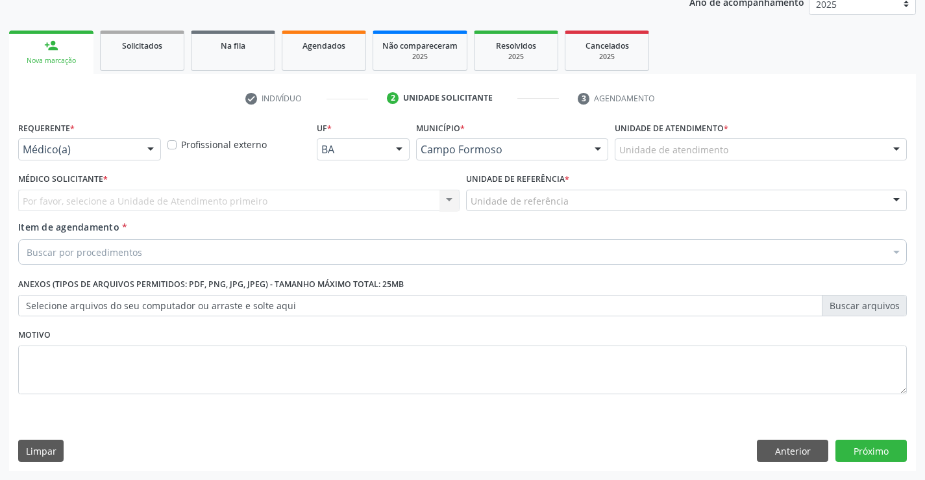
scroll to position [164, 0]
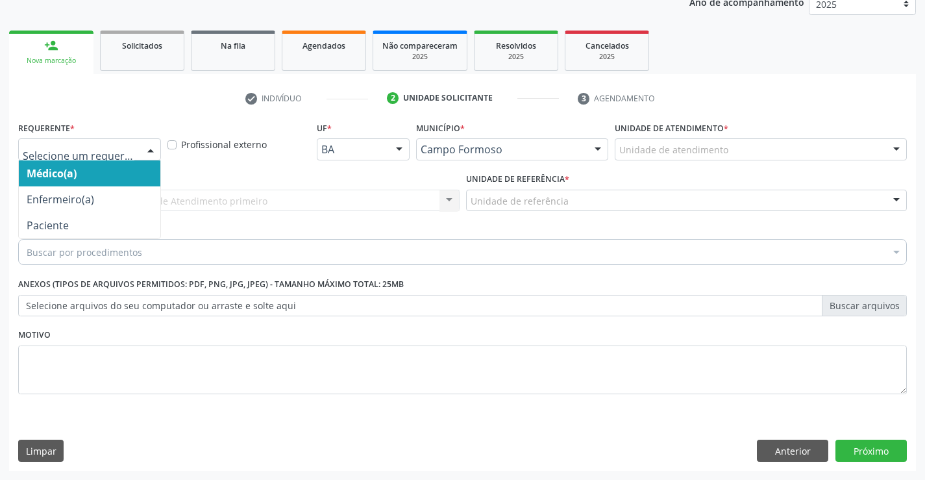
click at [153, 148] on div at bounding box center [150, 150] width 19 height 22
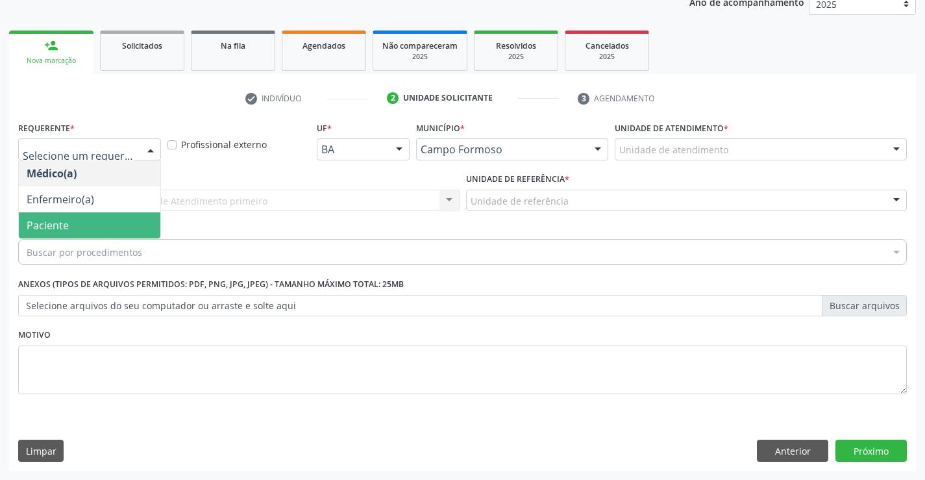
click at [99, 230] on span "Paciente" at bounding box center [89, 225] width 141 height 26
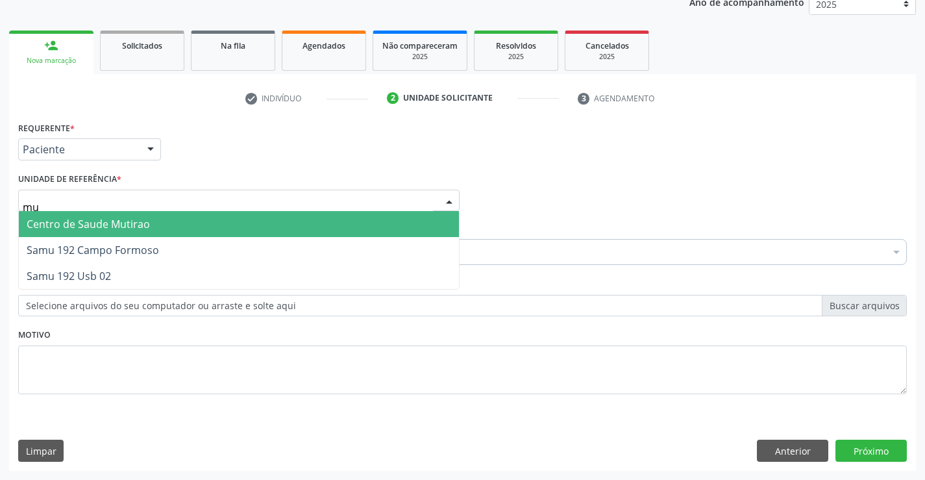
type input "mut"
click at [115, 225] on span "Centro de Saude Mutirao" at bounding box center [88, 224] width 123 height 14
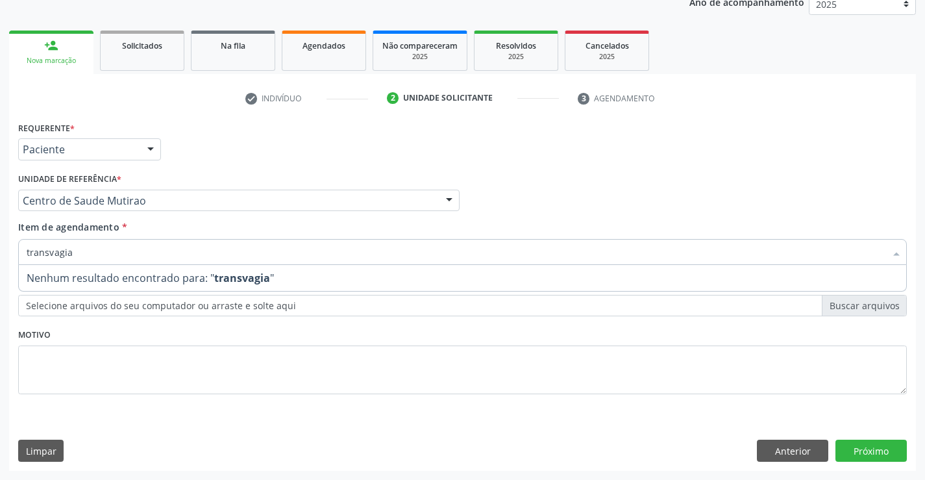
type input "transvagi"
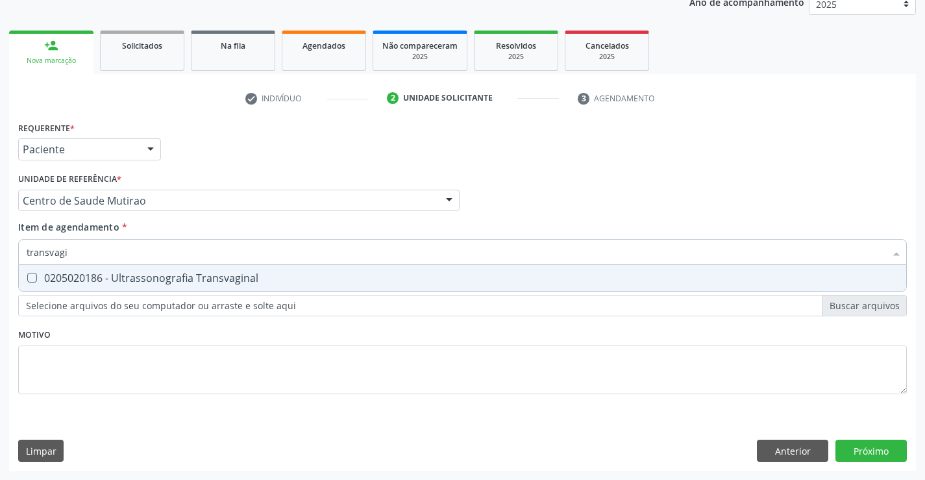
click at [180, 279] on div "0205020186 - Ultrassonografia Transvaginal" at bounding box center [463, 278] width 872 height 10
checkbox Transvaginal "true"
click at [184, 340] on div "Requerente * Paciente Médico(a) Enfermeiro(a) Paciente Nenhum resultado encontr…" at bounding box center [462, 265] width 888 height 294
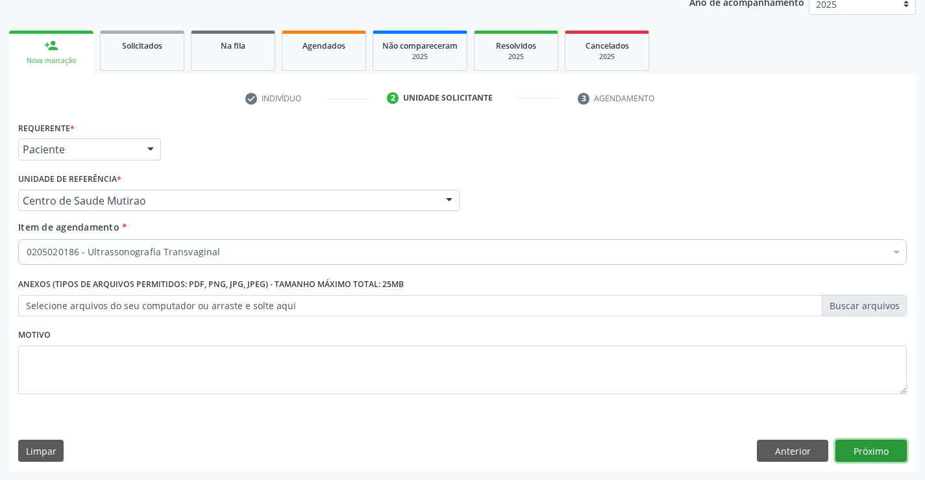
click at [851, 448] on button "Próximo" at bounding box center [870, 450] width 71 height 22
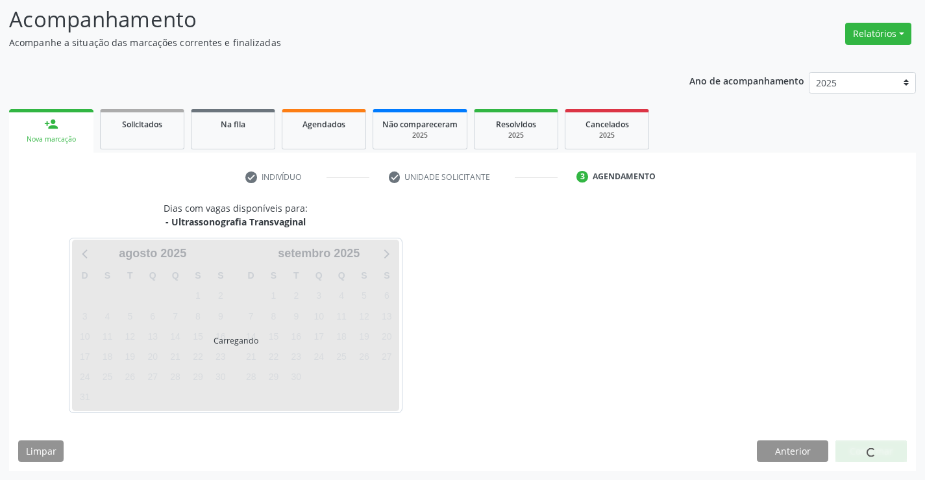
scroll to position [85, 0]
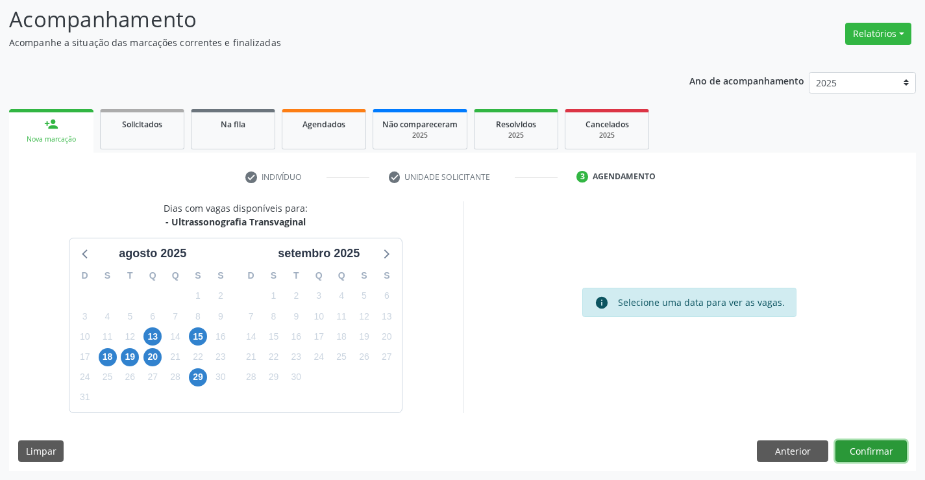
click at [875, 448] on button "Confirmar" at bounding box center [870, 451] width 71 height 22
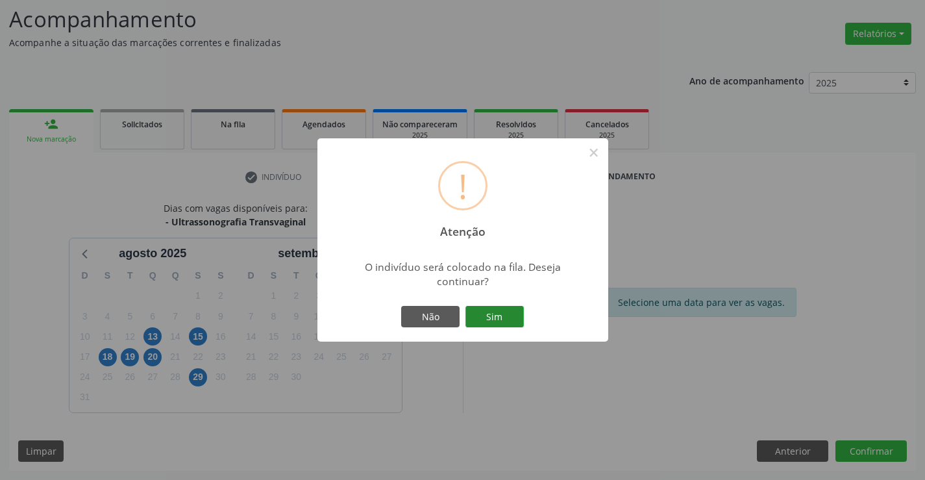
click at [498, 313] on button "Sim" at bounding box center [494, 317] width 58 height 22
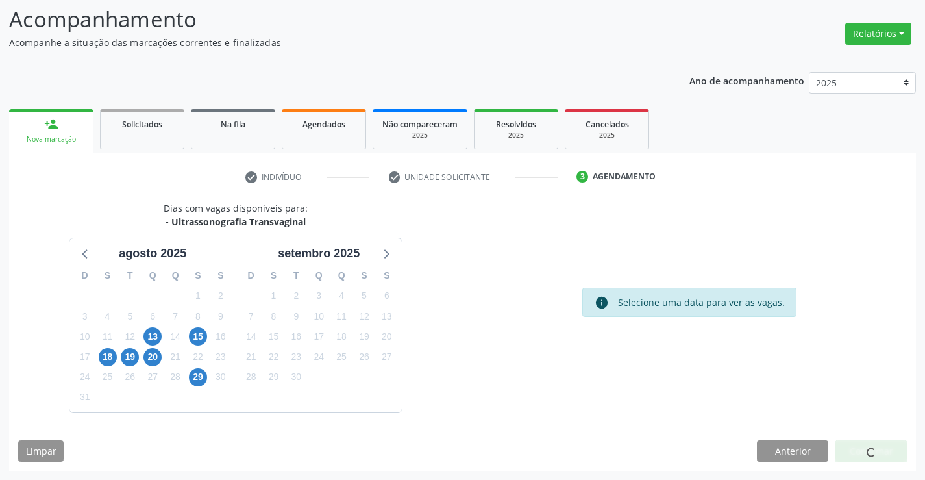
scroll to position [0, 0]
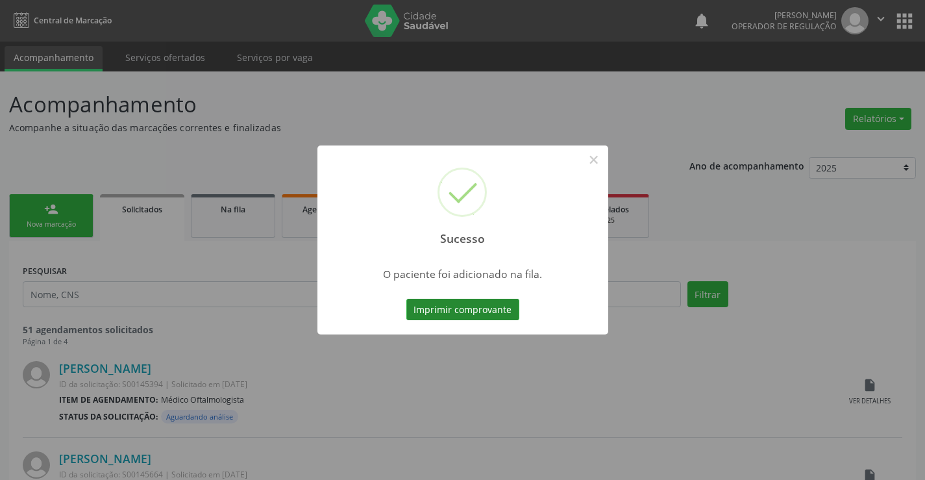
click at [497, 306] on button "Imprimir comprovante" at bounding box center [462, 310] width 113 height 22
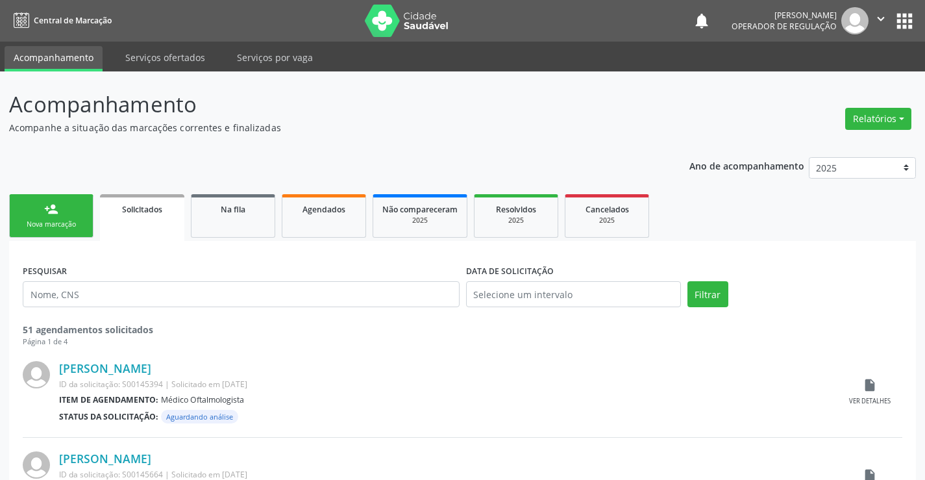
click at [81, 226] on div "Nova marcação" at bounding box center [51, 224] width 65 height 10
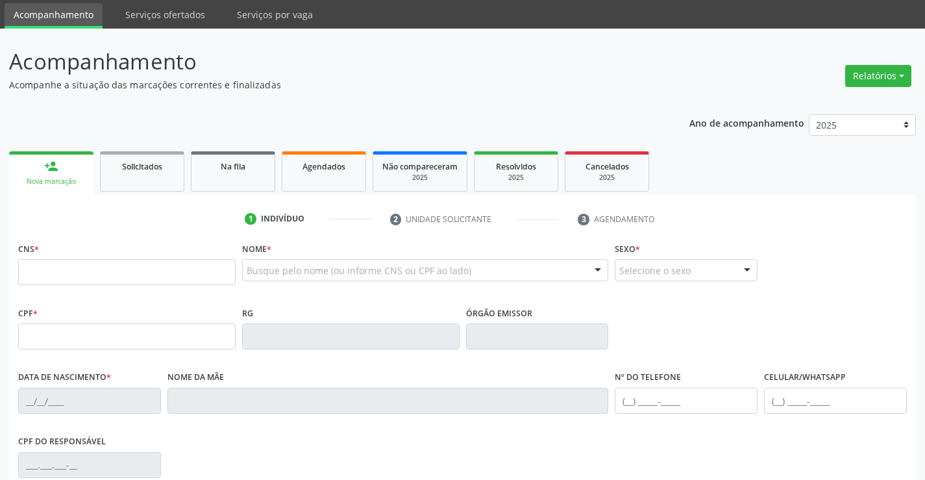
scroll to position [65, 0]
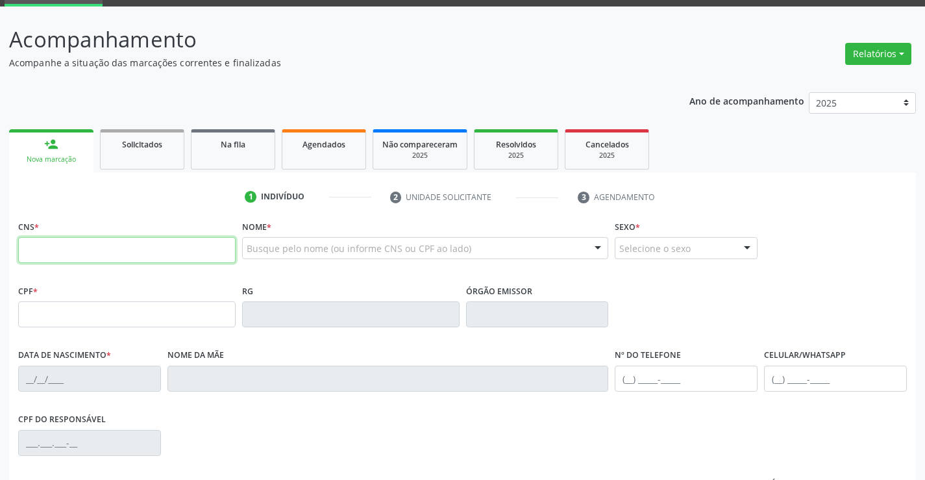
click at [119, 245] on input "text" at bounding box center [126, 250] width 217 height 26
type input "707 1058 1856 0520"
type input "290.093.818-03"
type input "206326937"
type input "30/03/1980"
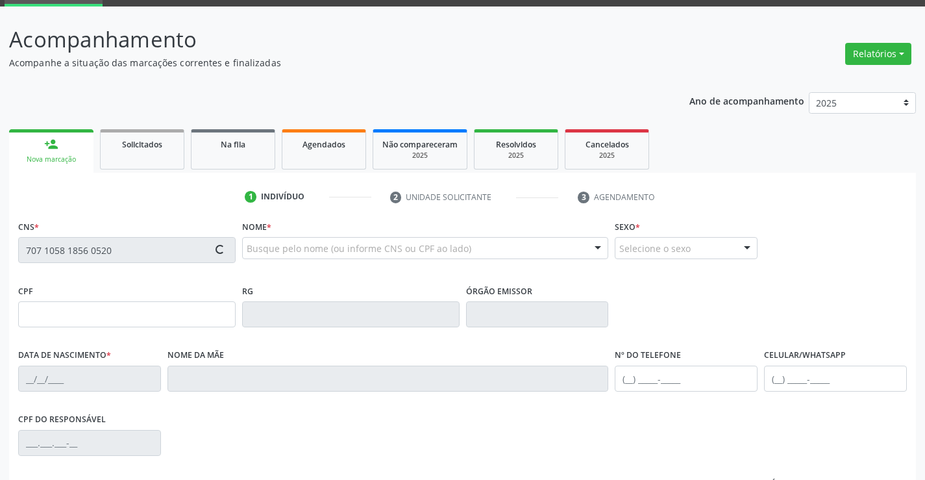
type input "(74) 98843-7393"
type input "290.093.818-03"
type input "S/N"
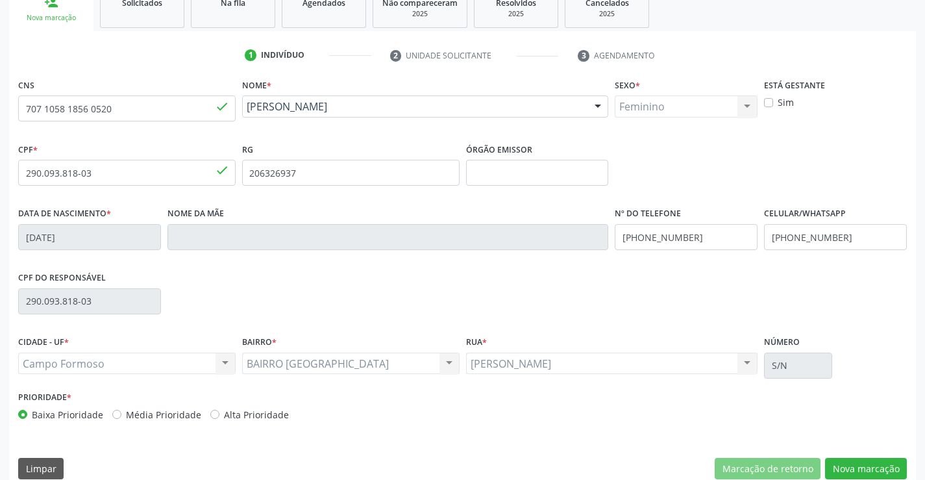
scroll to position [224, 0]
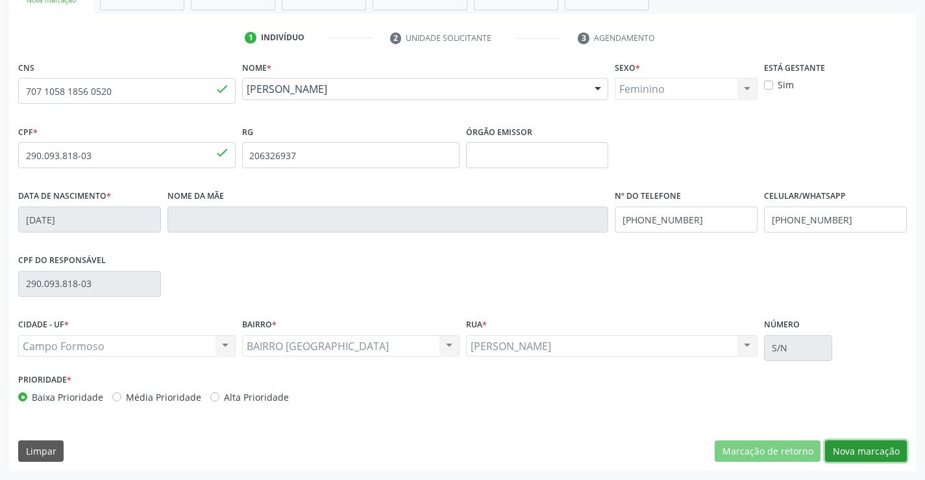
click at [862, 446] on button "Nova marcação" at bounding box center [866, 451] width 82 height 22
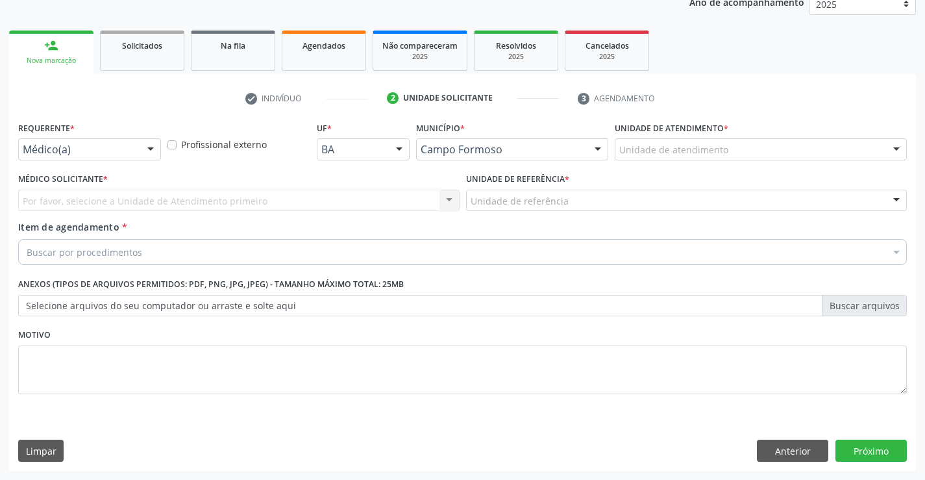
scroll to position [164, 0]
click at [149, 149] on div at bounding box center [150, 150] width 19 height 22
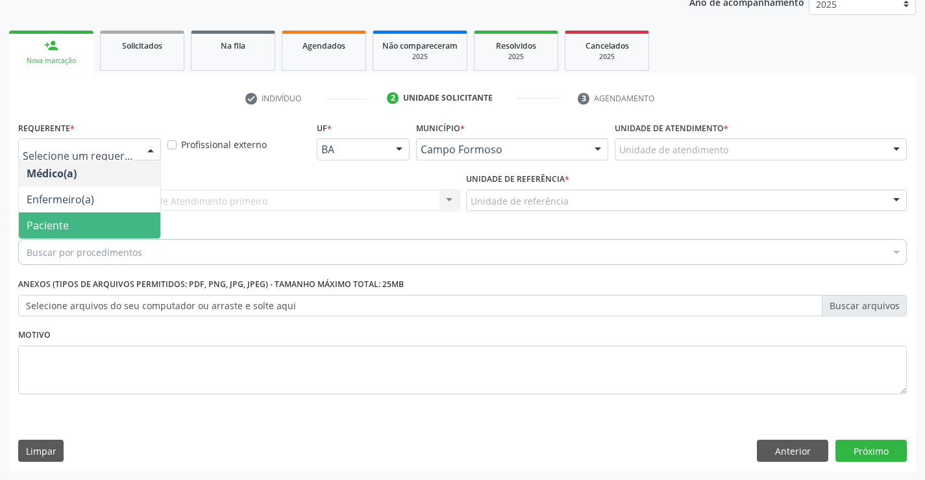
click at [101, 219] on span "Paciente" at bounding box center [89, 225] width 141 height 26
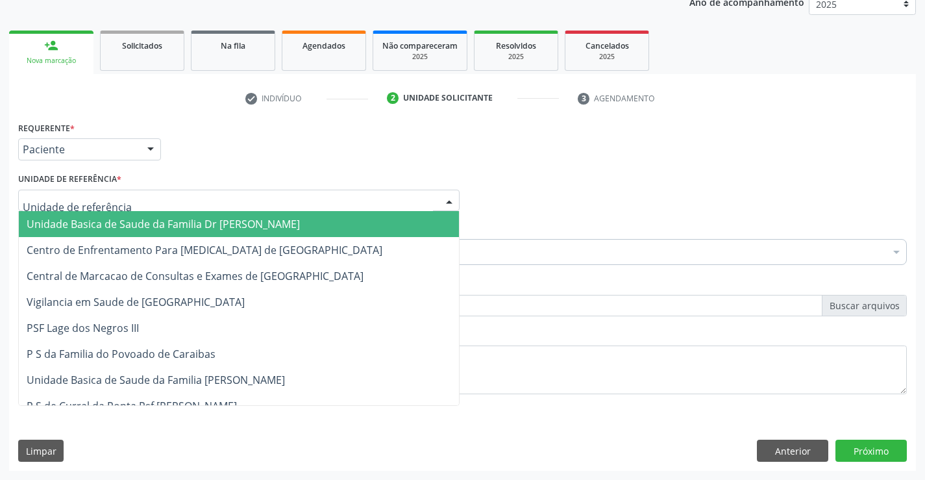
click at [151, 201] on div at bounding box center [238, 200] width 441 height 22
click at [158, 219] on span "Unidade Basica de Saude da Familia Dr [PERSON_NAME]" at bounding box center [163, 224] width 273 height 14
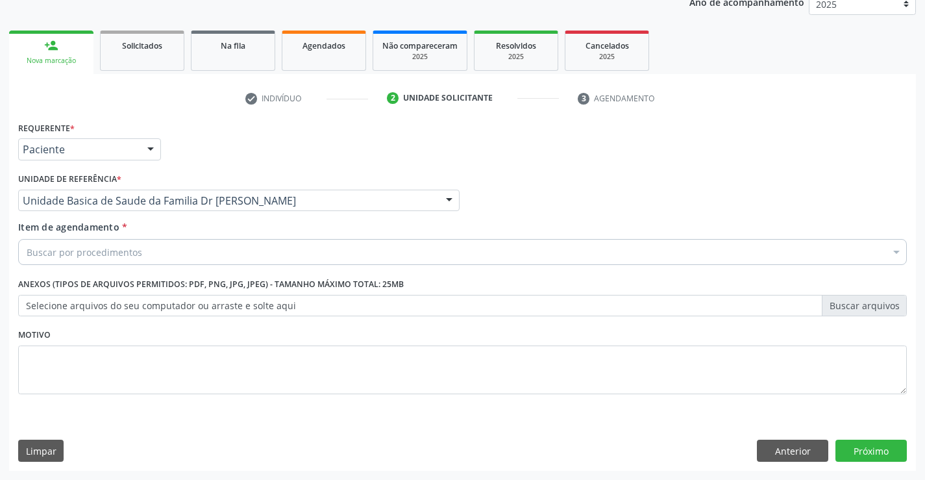
click at [153, 254] on div "Buscar por procedimentos" at bounding box center [462, 252] width 888 height 26
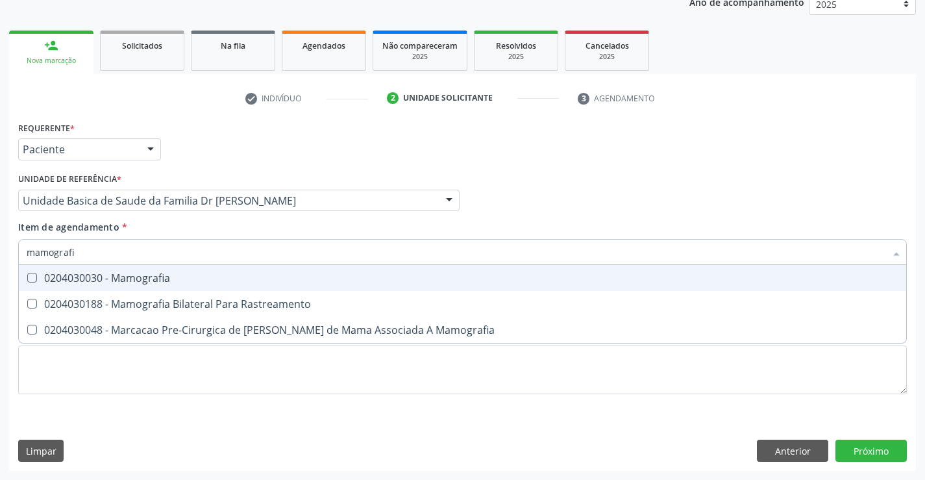
type input "mamografia"
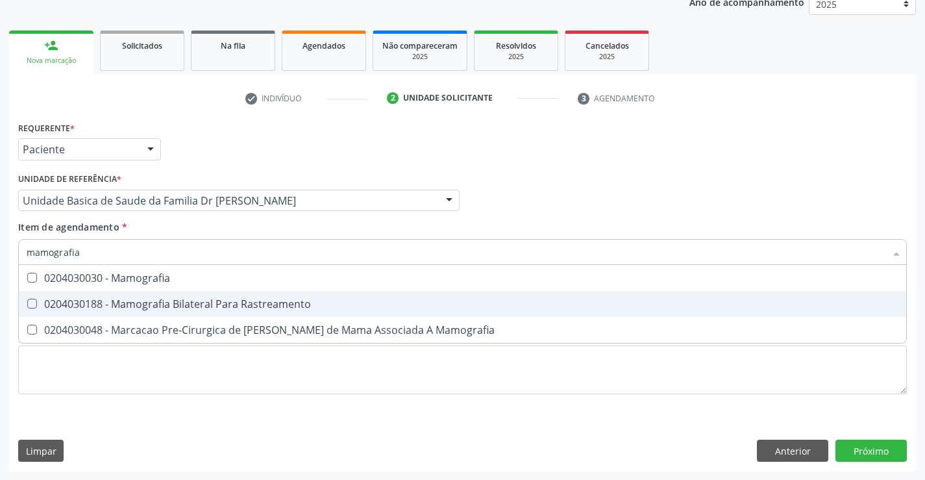
click at [159, 303] on div "0204030188 - Mamografia Bilateral Para Rastreamento" at bounding box center [463, 304] width 872 height 10
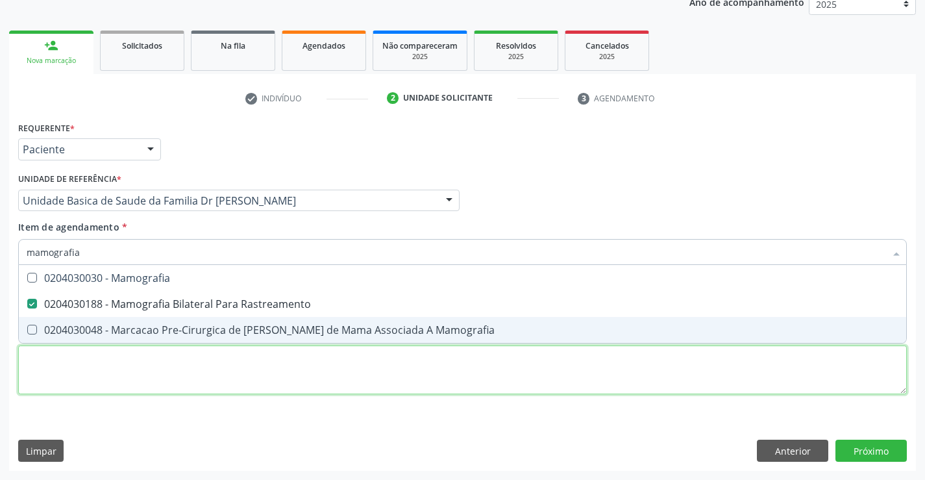
click at [265, 378] on div "Requerente * Paciente Médico(a) Enfermeiro(a) Paciente Nenhum resultado encontr…" at bounding box center [462, 265] width 888 height 294
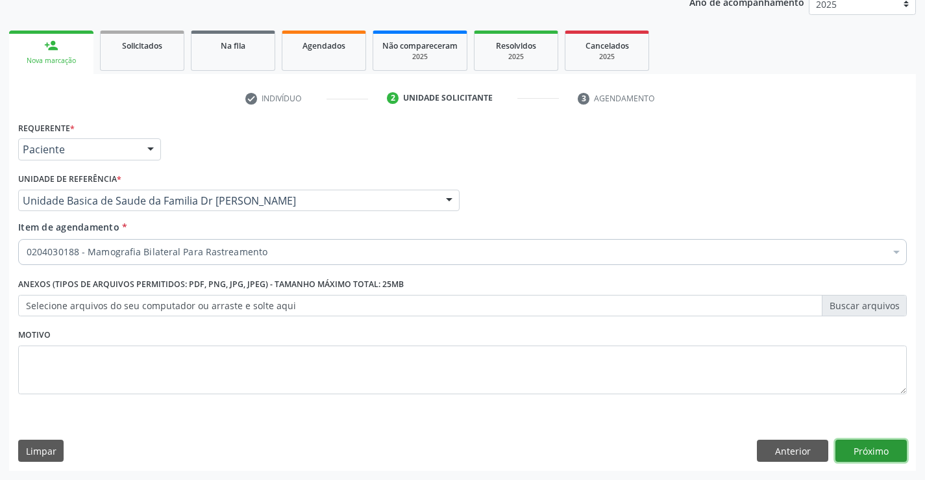
click at [883, 450] on button "Próximo" at bounding box center [870, 450] width 71 height 22
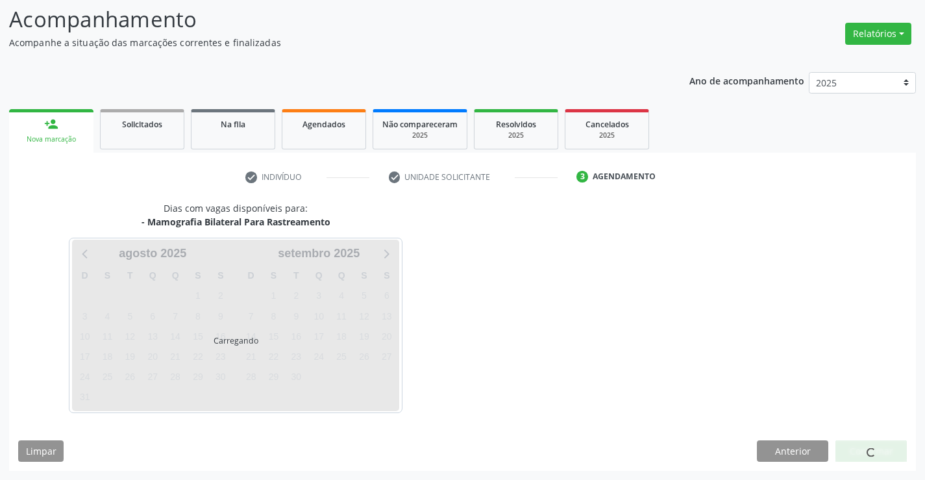
scroll to position [85, 0]
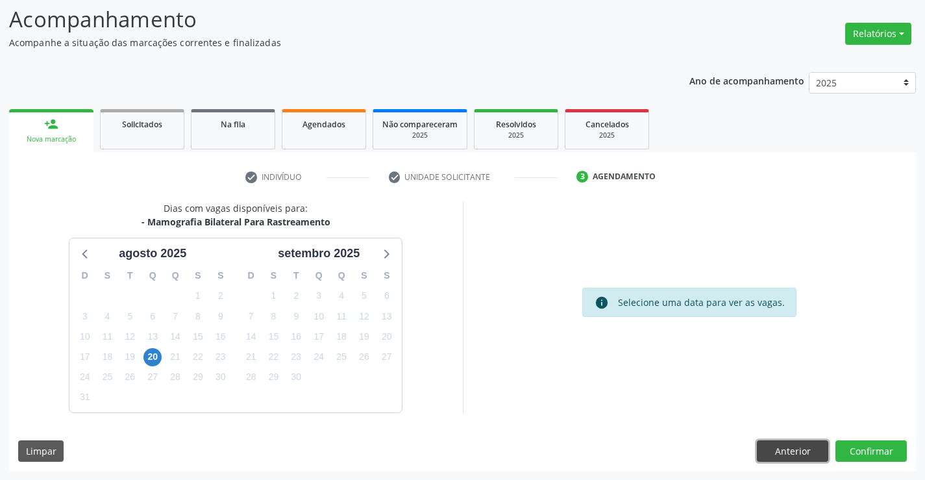
click at [778, 448] on button "Anterior" at bounding box center [792, 451] width 71 height 22
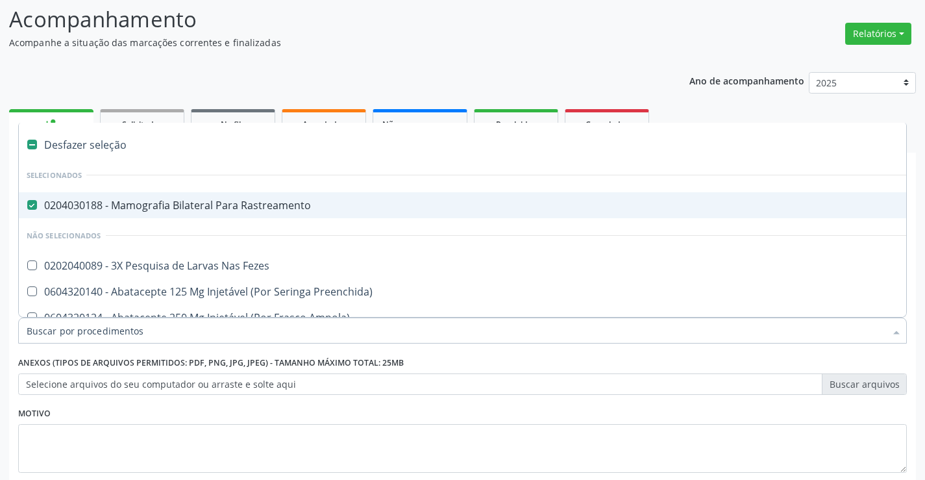
click at [79, 203] on div "0204030188 - Mamografia Bilateral Para Rastreamento" at bounding box center [532, 205] width 1010 height 10
checkbox Rastreamento "false"
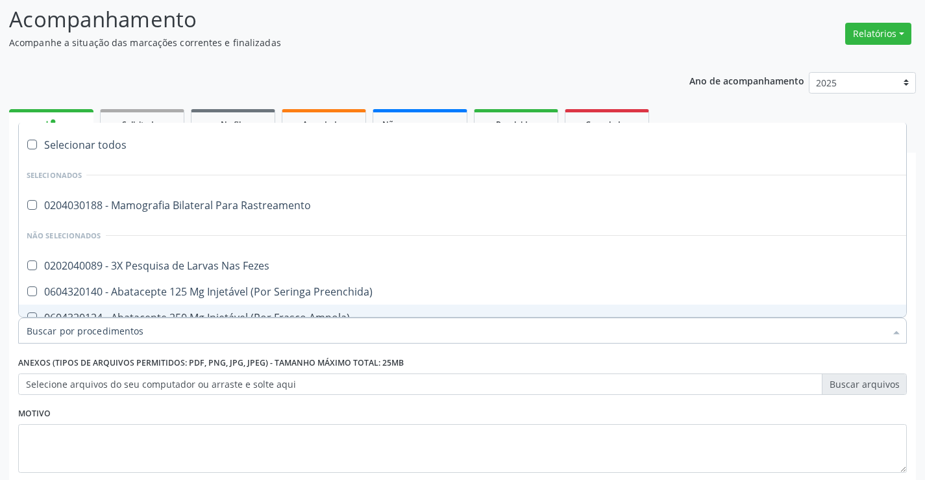
click at [105, 334] on input "Item de agendamento *" at bounding box center [456, 330] width 859 height 26
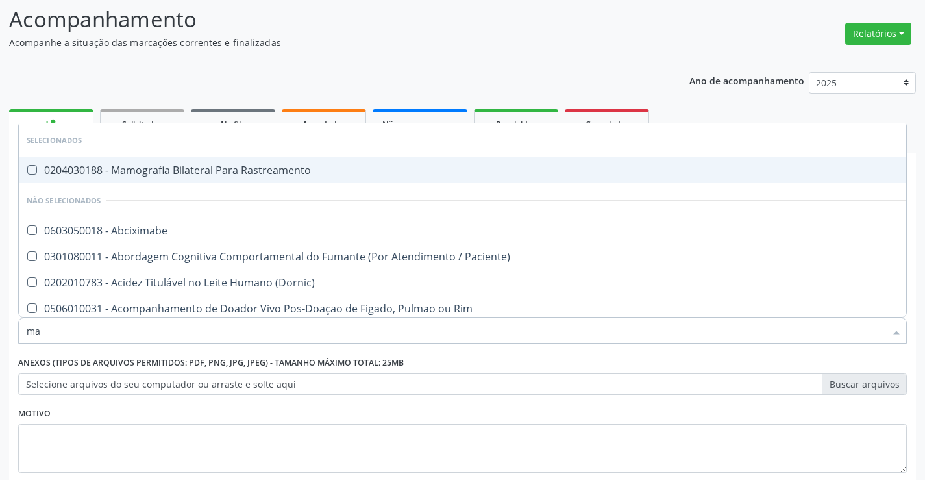
type input "MAMOGRAFIA"
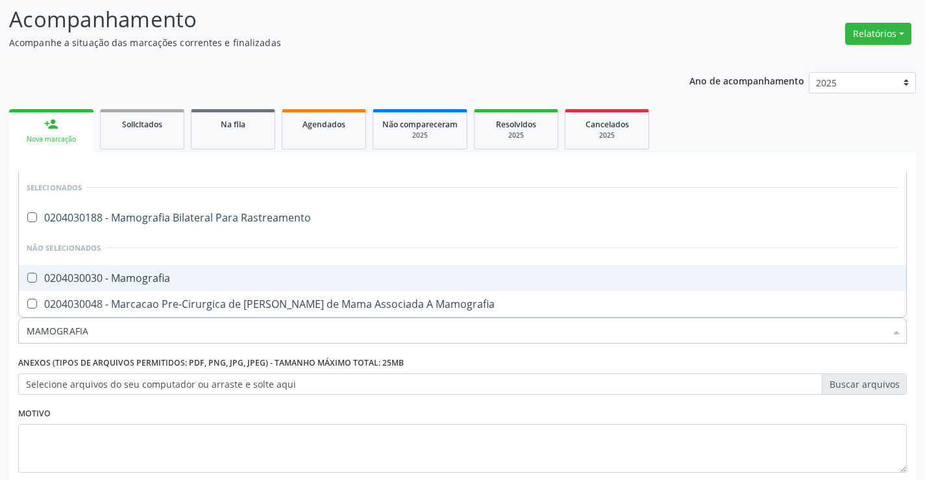
click at [148, 276] on div "0204030030 - Mamografia" at bounding box center [463, 278] width 872 height 10
checkbox Mamografia "true"
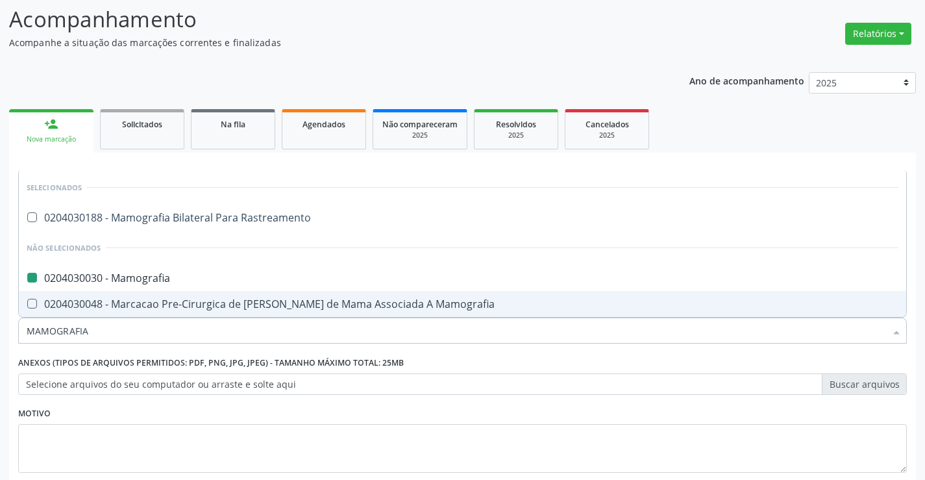
click at [139, 410] on div "Motivo" at bounding box center [462, 438] width 888 height 69
checkbox Rastreamento "true"
checkbox Mamografia "false"
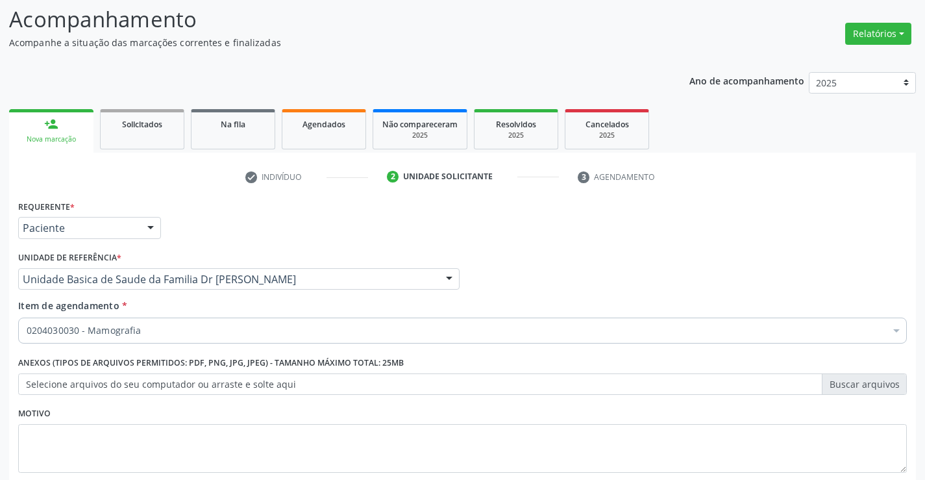
scroll to position [164, 0]
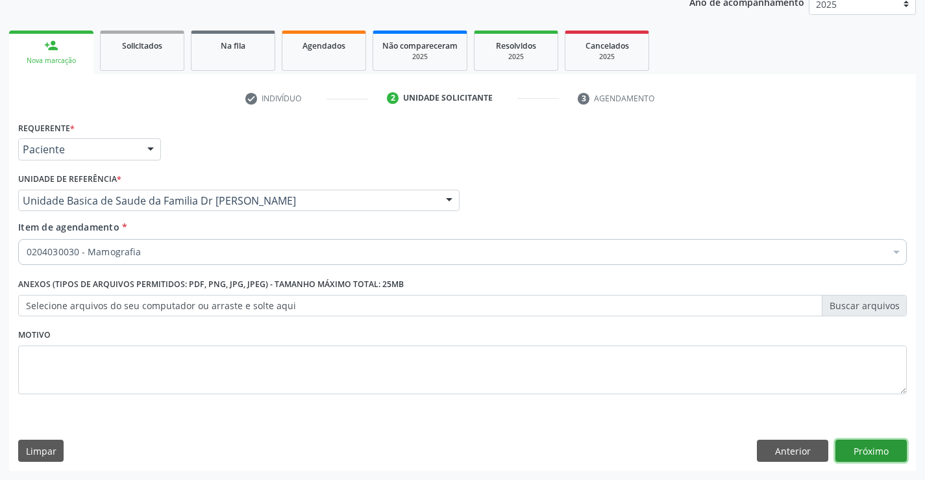
click at [877, 454] on button "Próximo" at bounding box center [870, 450] width 71 height 22
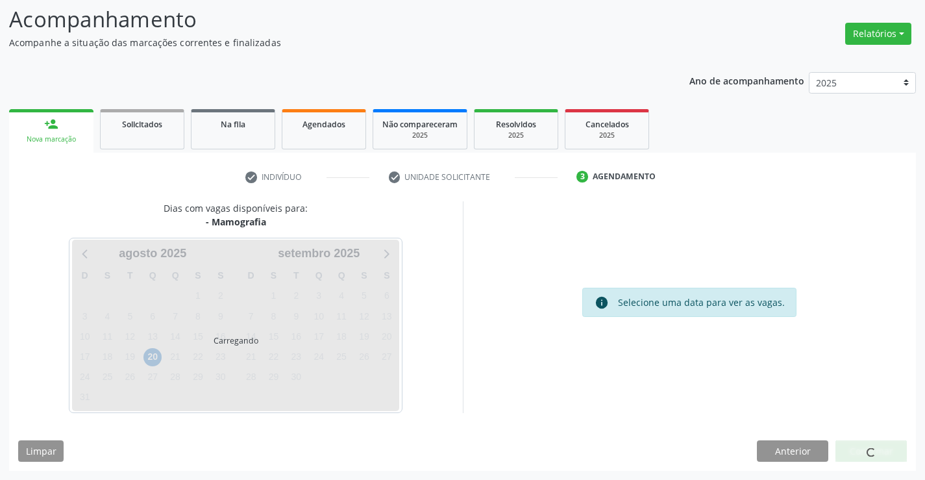
scroll to position [85, 0]
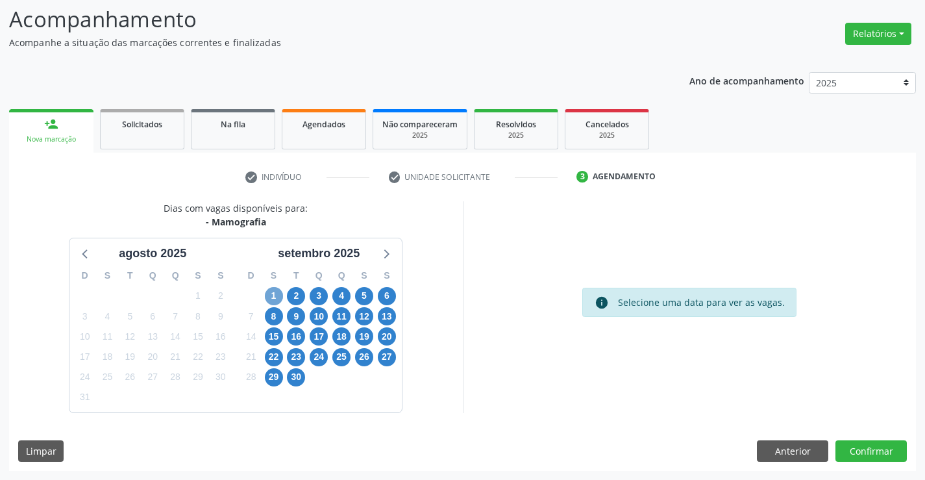
click at [269, 293] on span "1" at bounding box center [274, 296] width 18 height 18
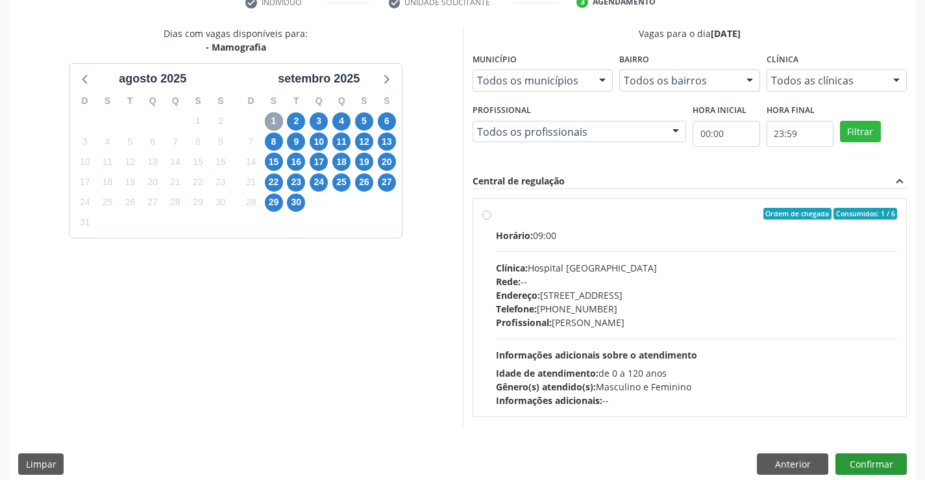
scroll to position [273, 0]
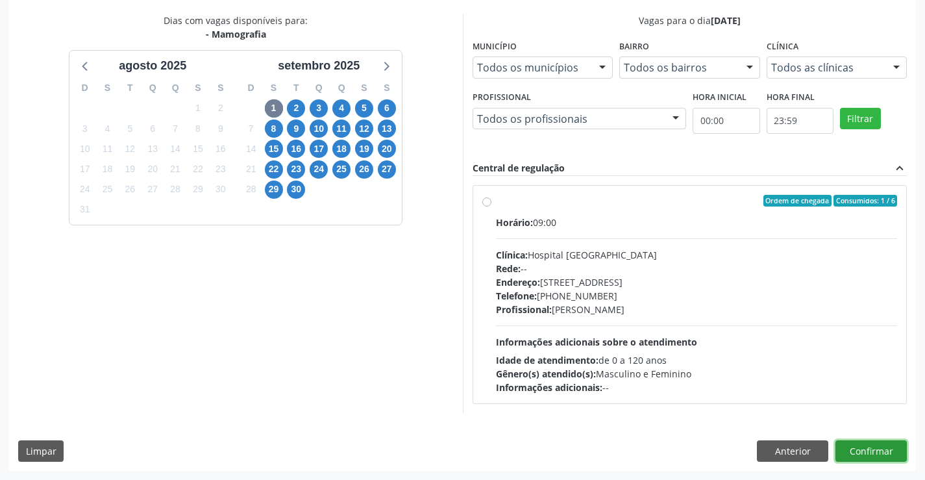
click at [874, 448] on button "Confirmar" at bounding box center [870, 451] width 71 height 22
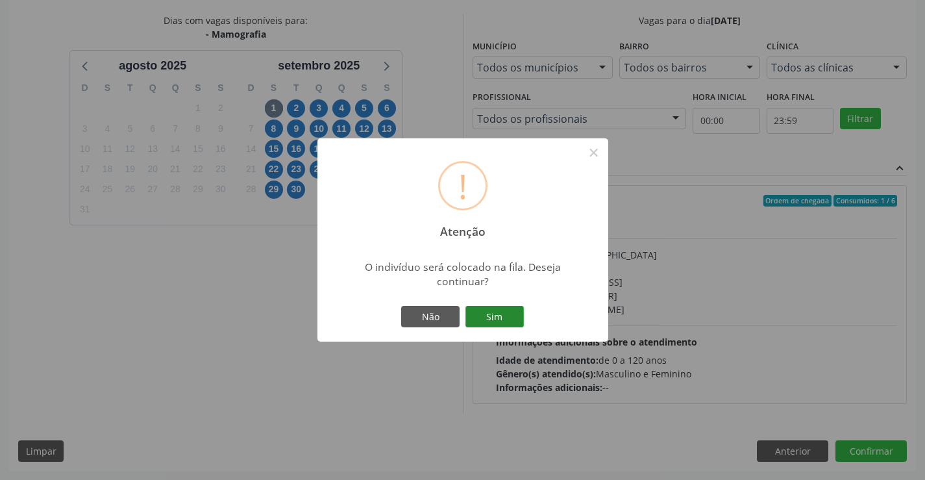
click at [497, 313] on button "Sim" at bounding box center [494, 317] width 58 height 22
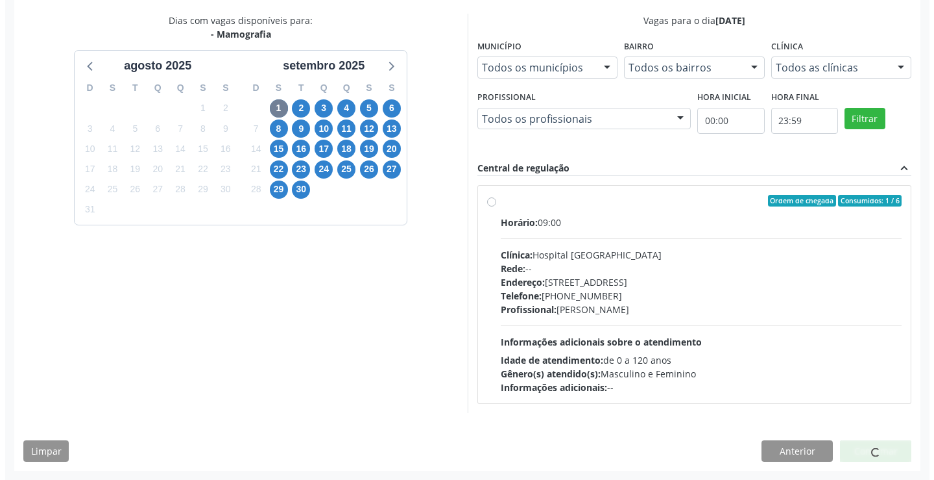
scroll to position [0, 0]
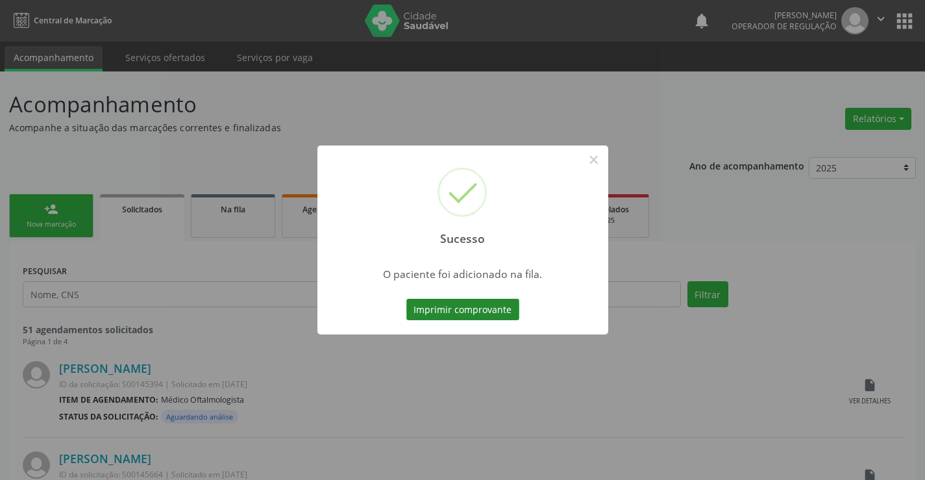
click at [484, 299] on button "Imprimir comprovante" at bounding box center [462, 310] width 113 height 22
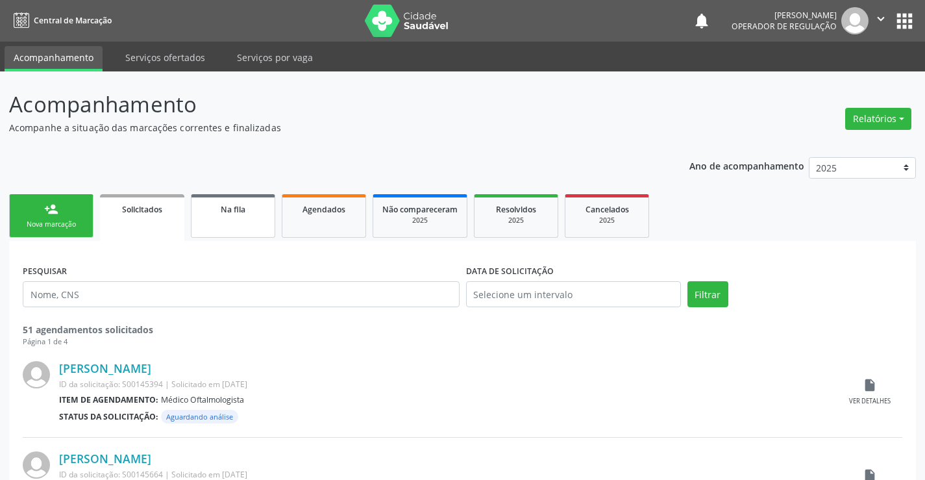
click at [245, 217] on link "Na fila" at bounding box center [233, 215] width 84 height 43
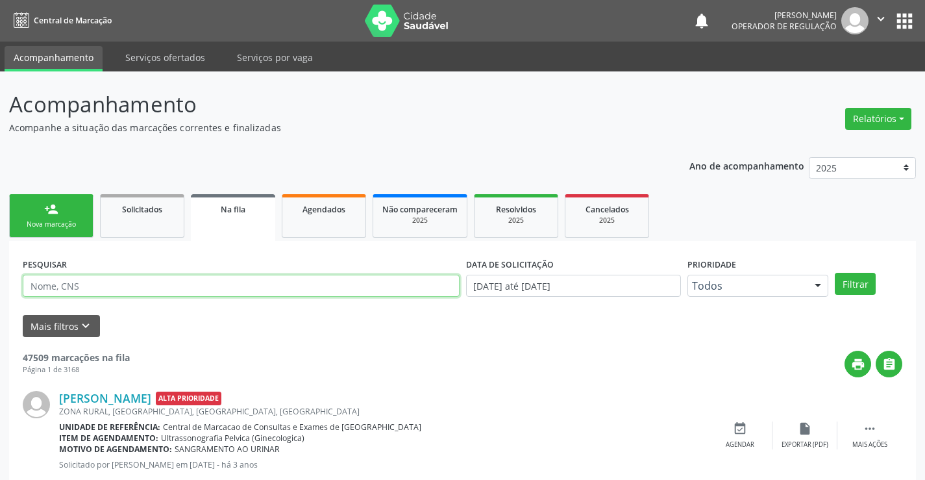
drag, startPoint x: 0, startPoint y: 0, endPoint x: 110, endPoint y: 285, distance: 305.5
click at [110, 285] on input "text" at bounding box center [241, 286] width 437 height 22
type input "707105818560520"
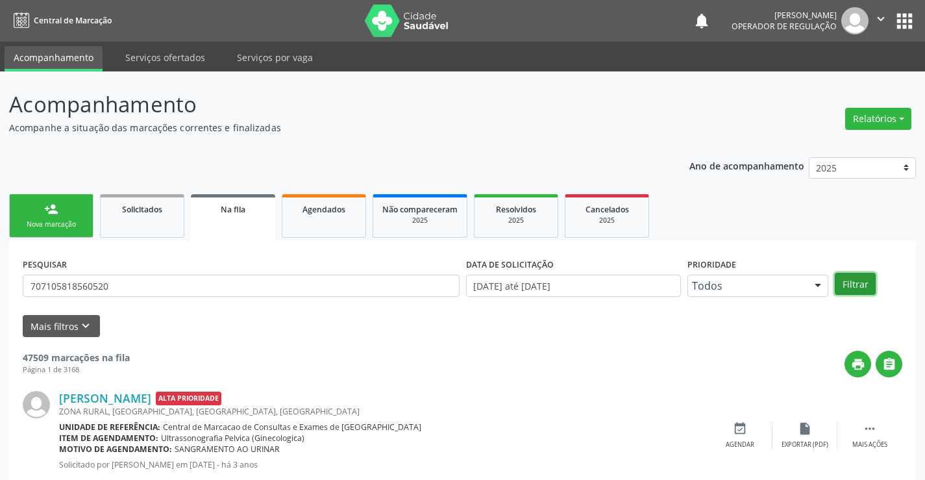
click at [846, 281] on button "Filtrar" at bounding box center [855, 284] width 41 height 22
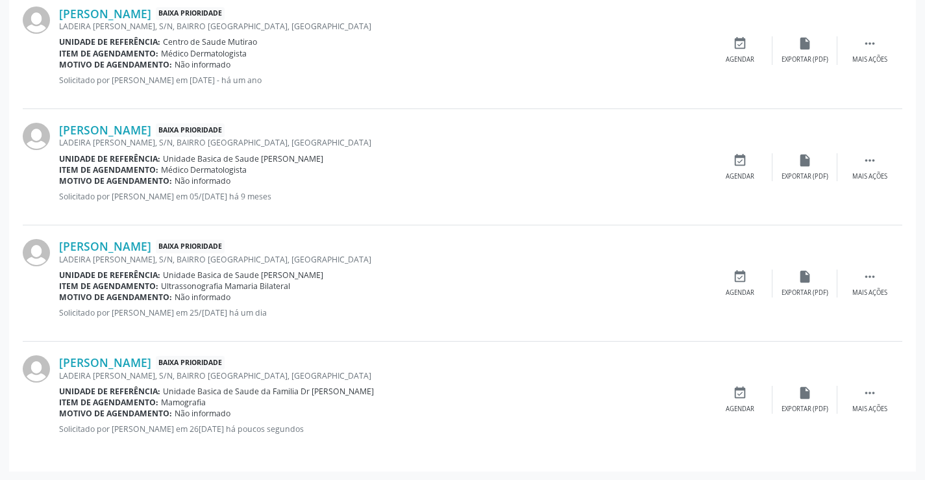
scroll to position [862, 0]
click at [872, 392] on icon "" at bounding box center [869, 392] width 14 height 14
click at [803, 393] on icon "edit" at bounding box center [805, 392] width 14 height 14
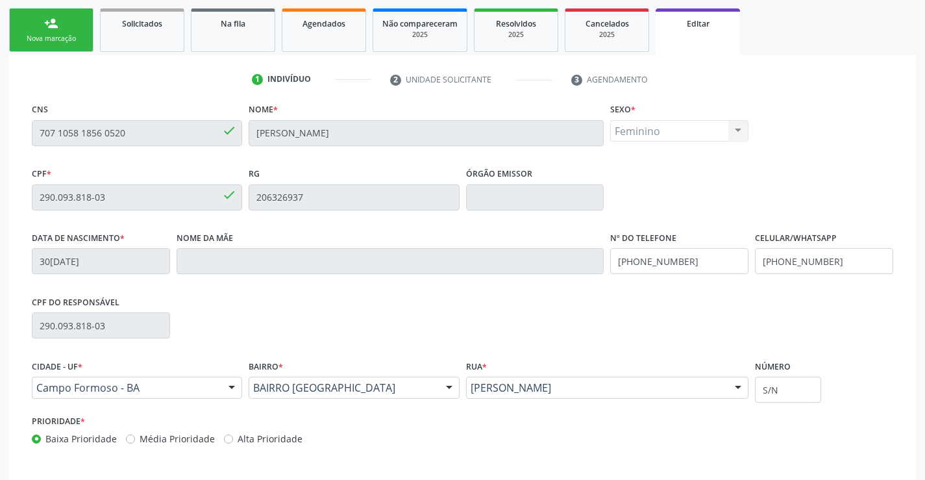
scroll to position [241, 0]
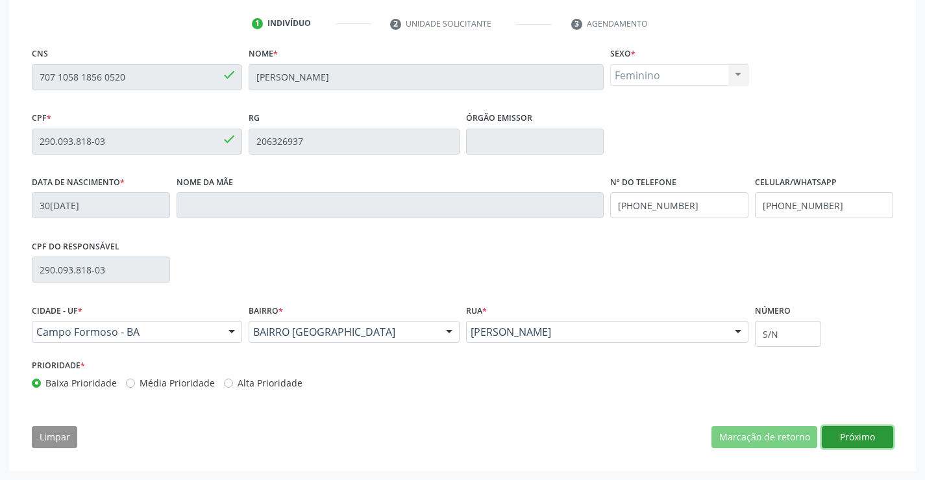
click at [862, 436] on button "Próximo" at bounding box center [857, 437] width 71 height 22
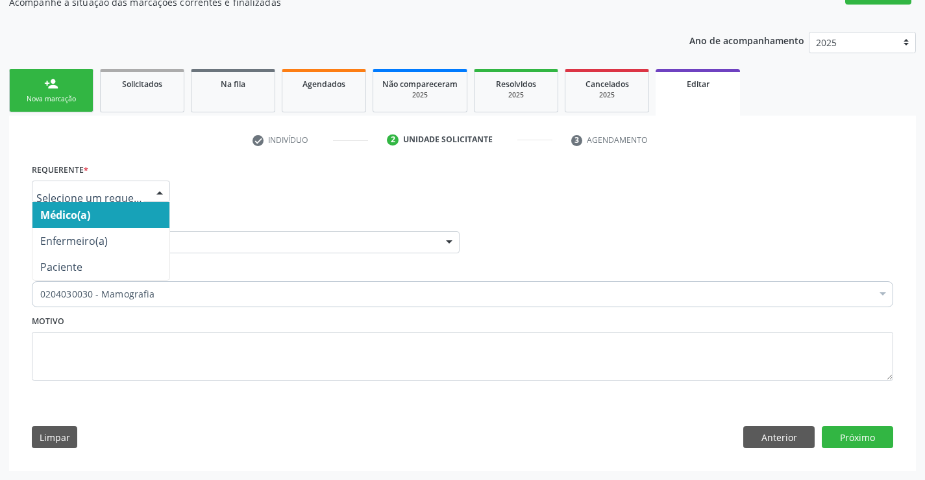
click at [158, 186] on div at bounding box center [159, 192] width 19 height 22
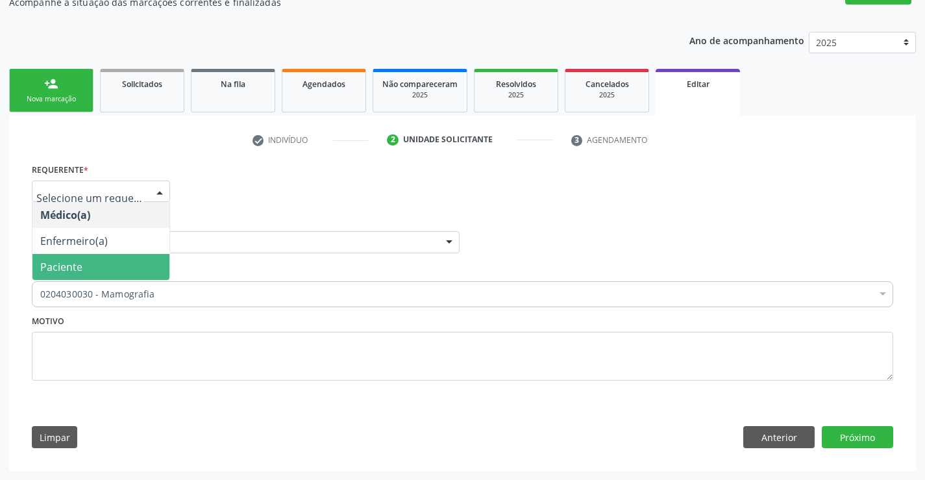
drag, startPoint x: 136, startPoint y: 260, endPoint x: 153, endPoint y: 240, distance: 26.2
click at [137, 258] on span "Paciente" at bounding box center [100, 267] width 137 height 26
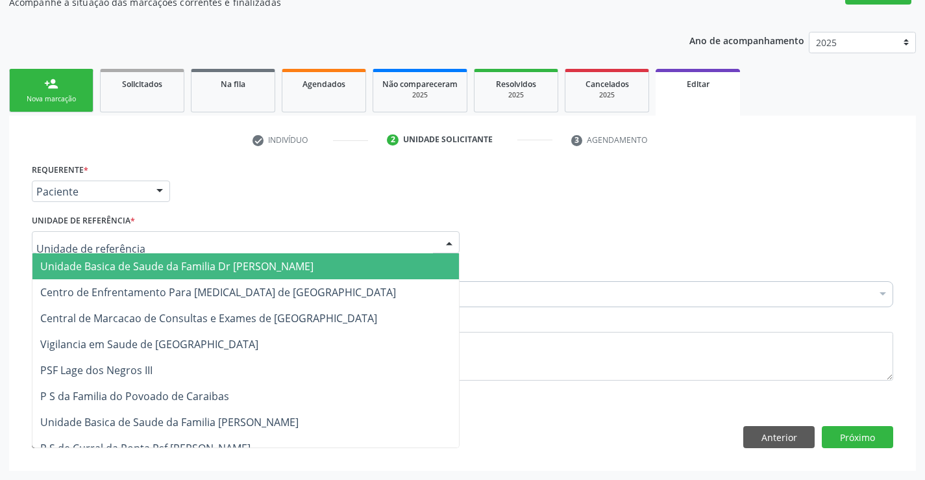
click at [156, 238] on div at bounding box center [246, 242] width 428 height 22
click at [169, 264] on span "Unidade Basica de Saude da Familia Dr [PERSON_NAME]" at bounding box center [176, 266] width 273 height 14
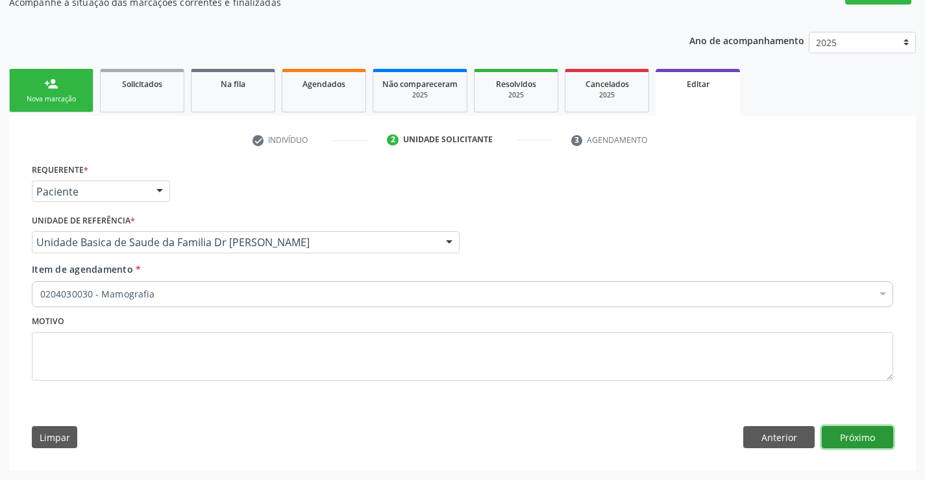
click at [873, 435] on button "Próximo" at bounding box center [857, 437] width 71 height 22
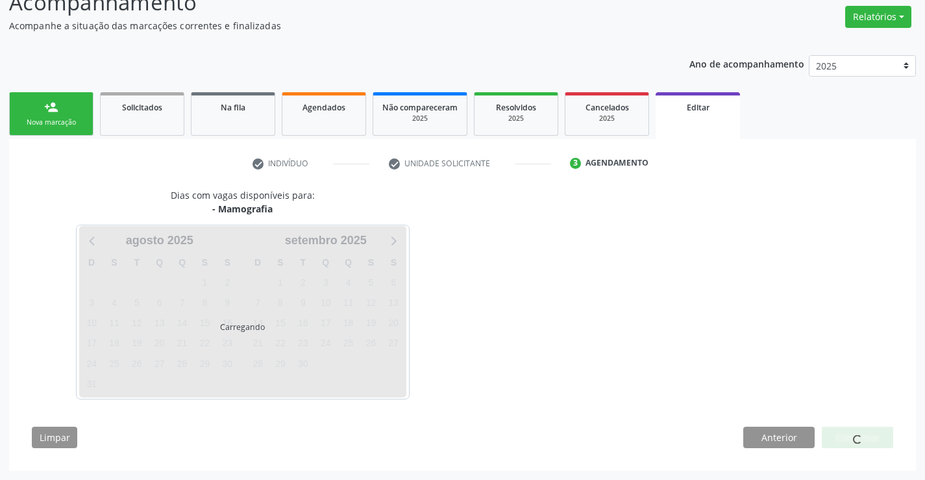
scroll to position [102, 0]
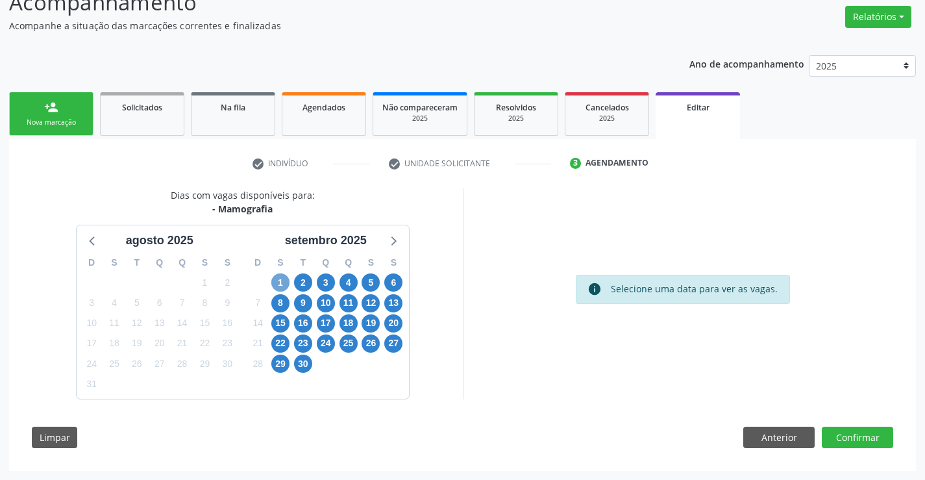
click at [280, 282] on span "1" at bounding box center [280, 282] width 18 height 18
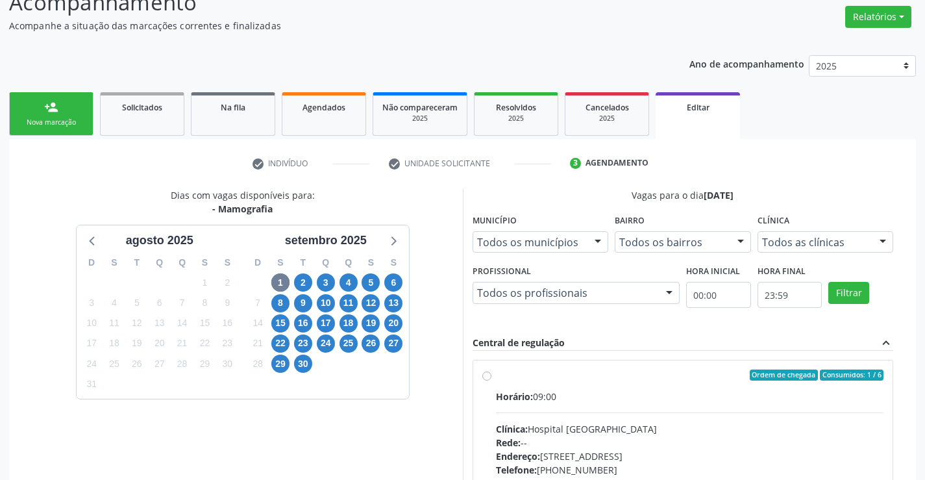
click at [496, 374] on label "Ordem de chegada Consumidos: 1 / 6 Horário: 09:00 Clínica: Hospital Sao Francis…" at bounding box center [690, 468] width 388 height 199
click at [489, 374] on input "Ordem de chegada Consumidos: 1 / 6 Horário: 09:00 Clínica: Hospital Sao Francis…" at bounding box center [486, 375] width 9 height 12
radio input "true"
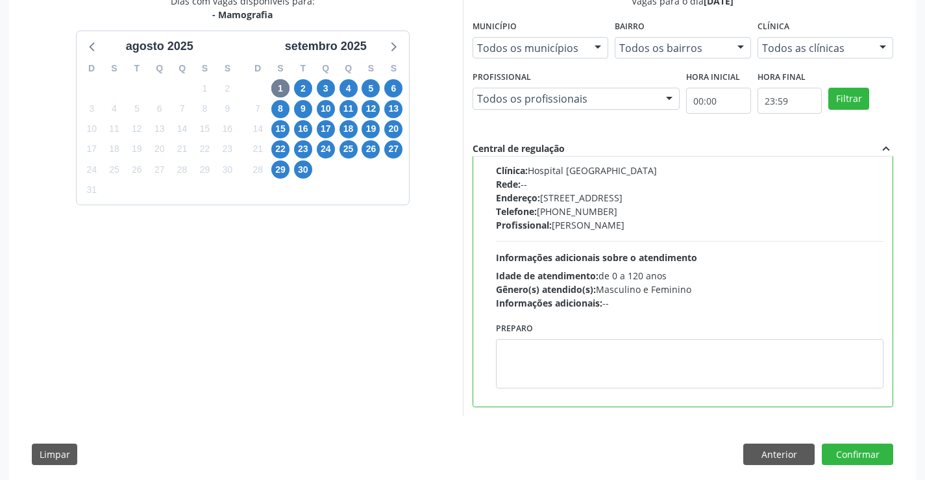
scroll to position [297, 0]
click at [859, 449] on button "Confirmar" at bounding box center [857, 454] width 71 height 22
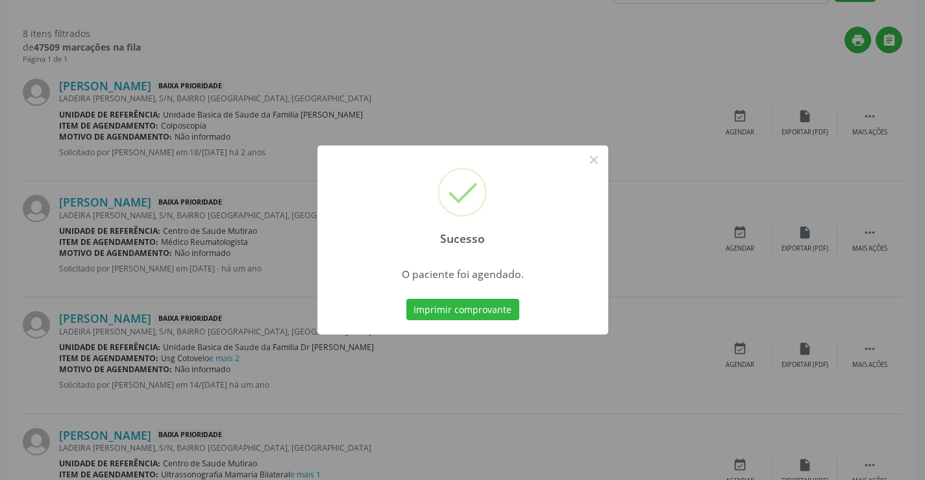
scroll to position [0, 0]
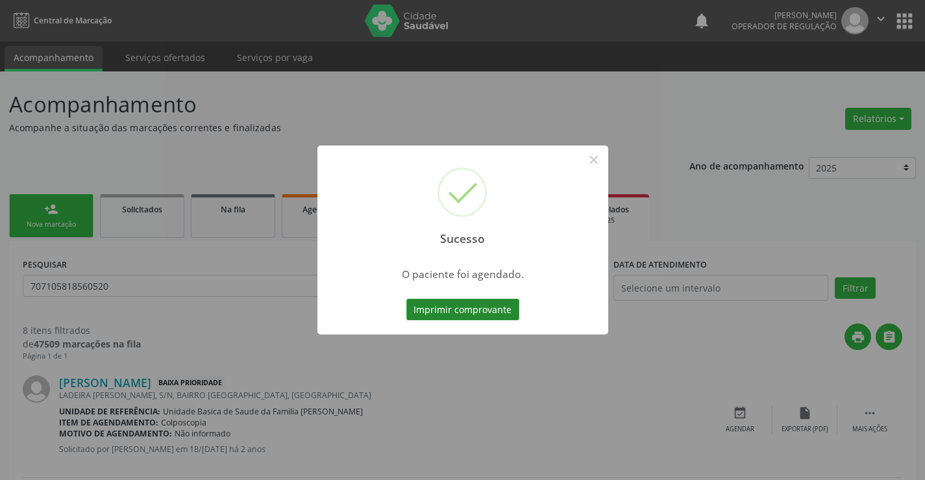
click at [489, 313] on button "Imprimir comprovante" at bounding box center [462, 310] width 113 height 22
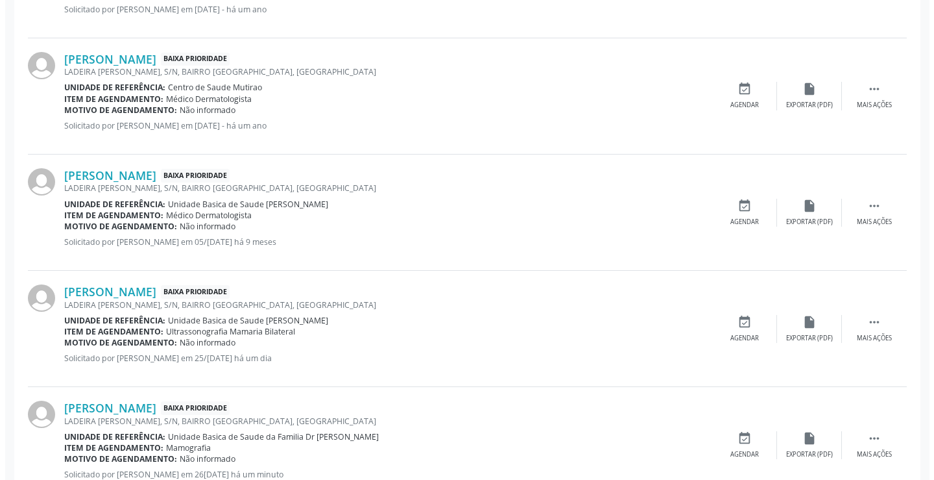
scroll to position [835, 0]
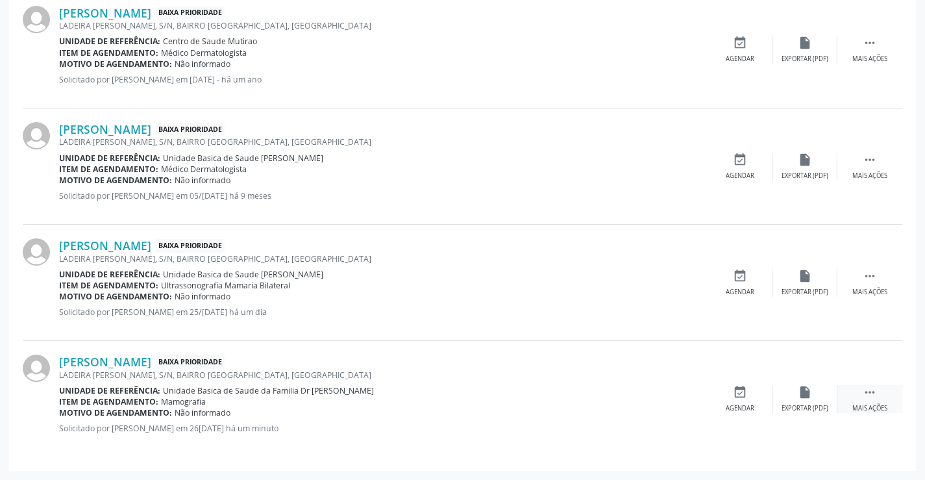
click at [870, 388] on icon "" at bounding box center [869, 392] width 14 height 14
click at [735, 393] on icon "cancel" at bounding box center [740, 392] width 14 height 14
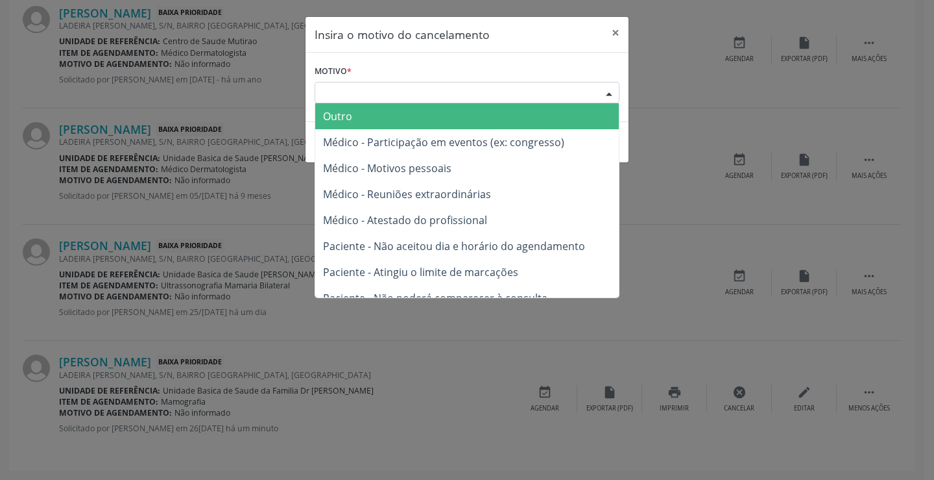
click at [529, 92] on div "Escolha o motivo" at bounding box center [467, 93] width 305 height 22
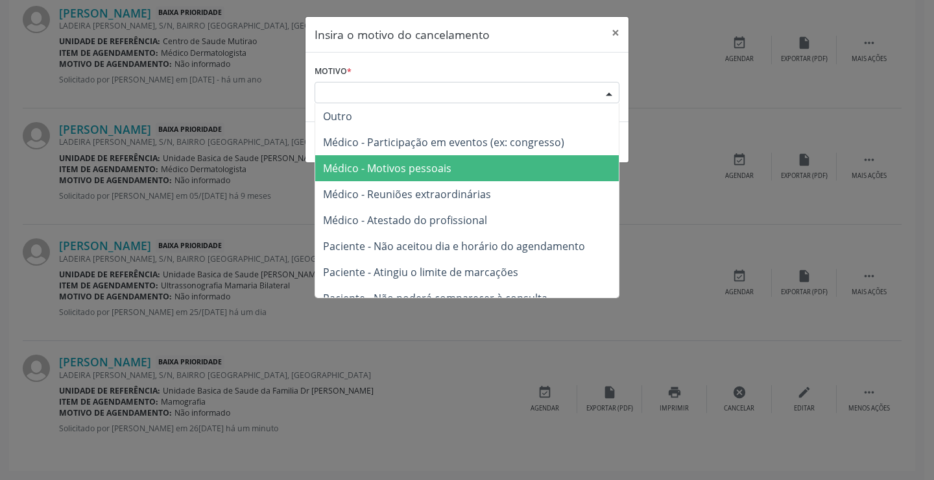
click at [462, 162] on span "Médico - Motivos pessoais" at bounding box center [467, 168] width 304 height 26
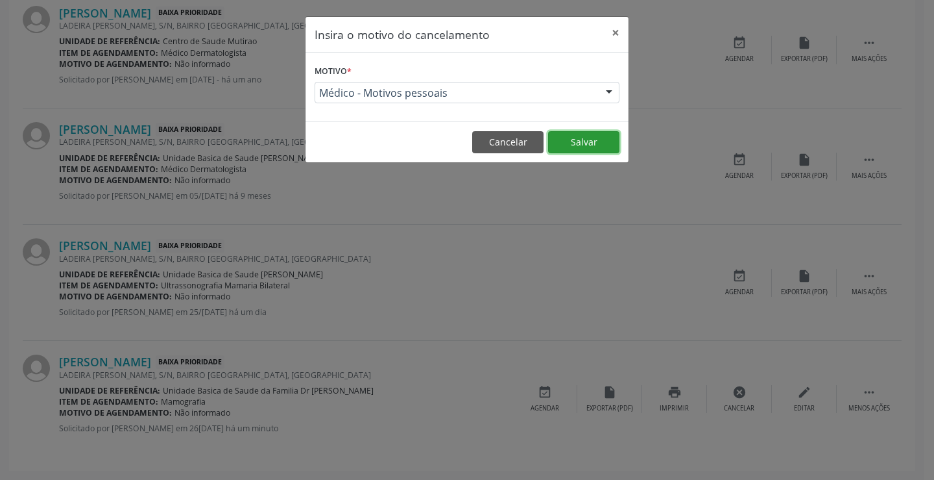
click at [583, 140] on button "Salvar" at bounding box center [583, 142] width 71 height 22
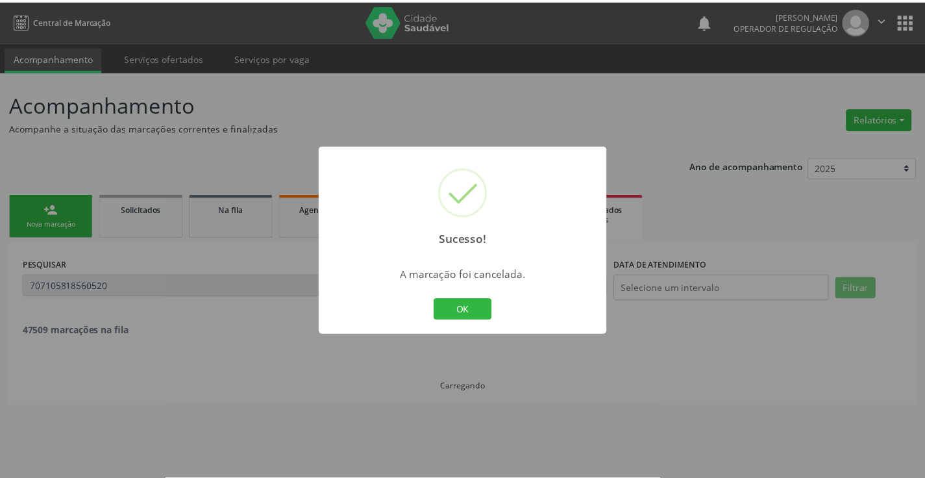
scroll to position [0, 0]
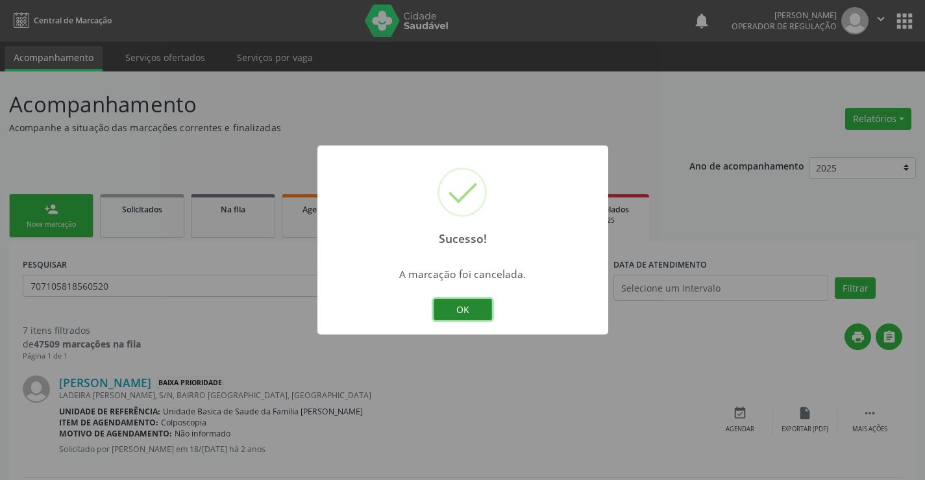
click at [467, 310] on button "OK" at bounding box center [462, 310] width 58 height 22
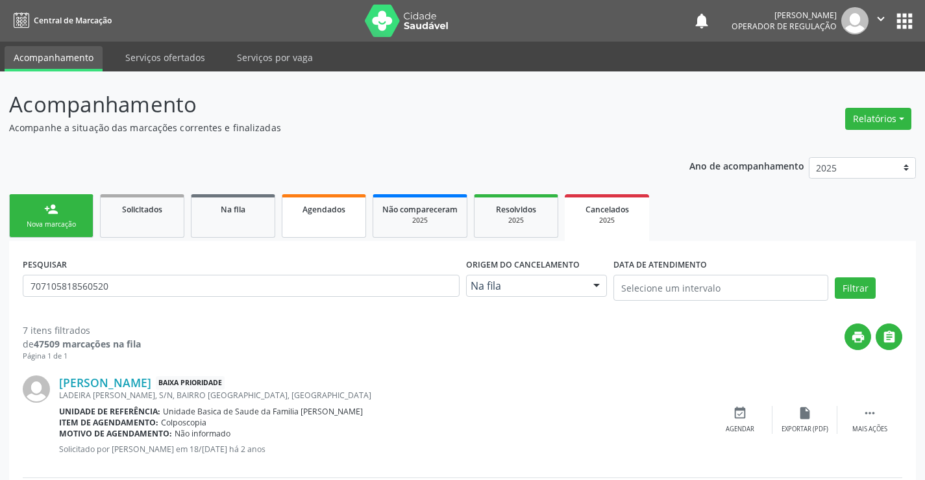
click at [334, 223] on link "Agendados" at bounding box center [324, 215] width 84 height 43
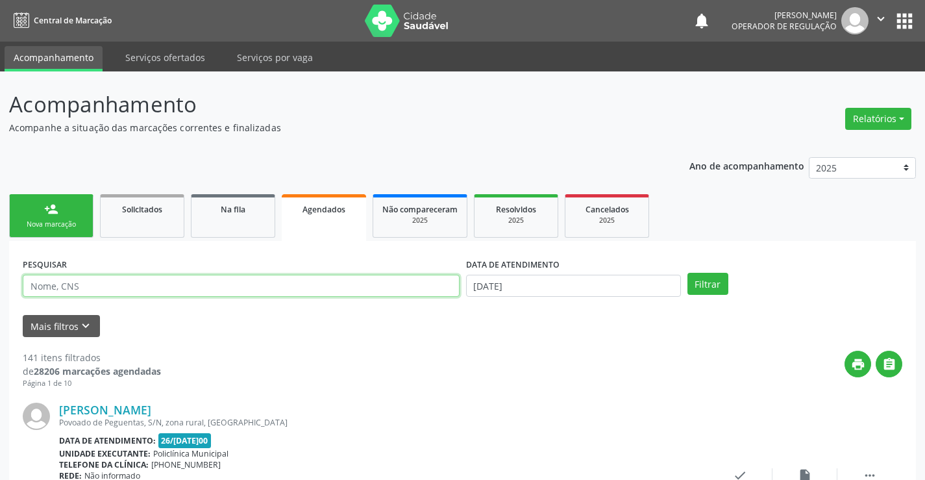
click at [112, 278] on input "text" at bounding box center [241, 286] width 437 height 22
type input "707105818560520"
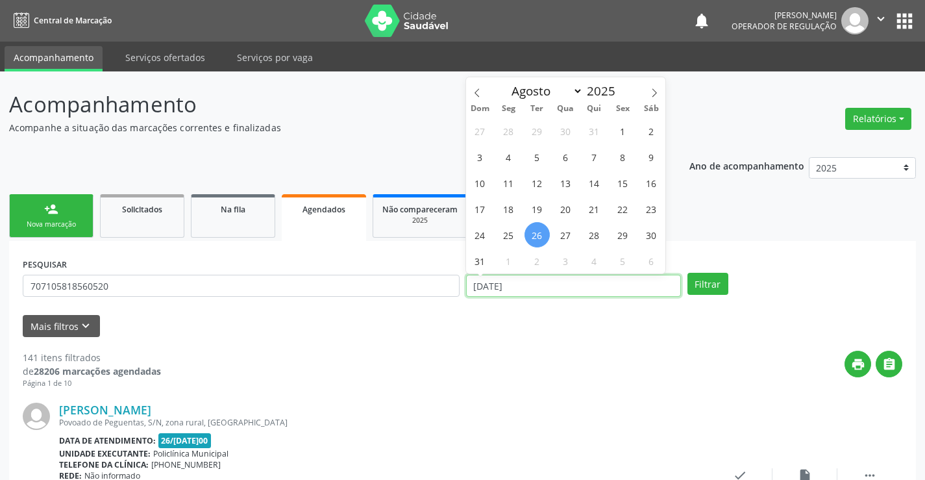
click at [587, 285] on input "26/08/2025" at bounding box center [573, 286] width 215 height 22
click at [655, 92] on icon at bounding box center [654, 92] width 9 height 9
select select "8"
click at [507, 128] on span "1" at bounding box center [508, 130] width 25 height 25
type input "[DATE]"
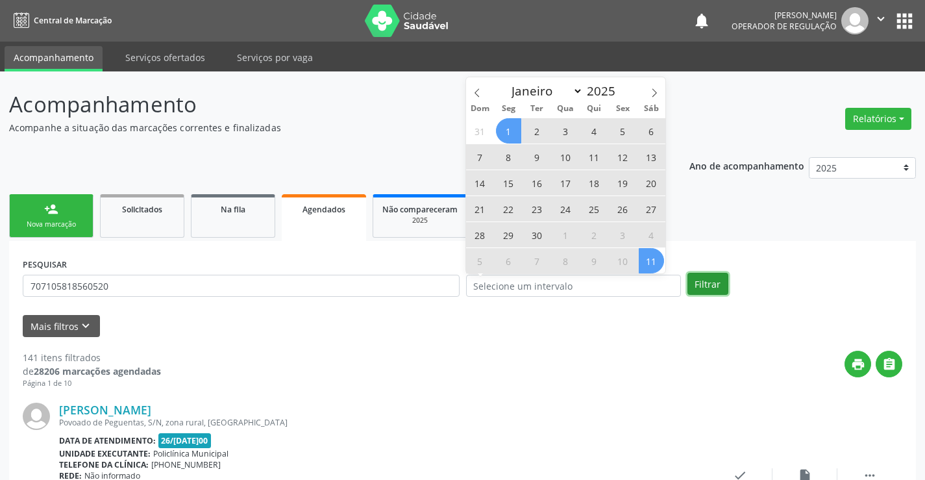
click at [711, 281] on button "Filtrar" at bounding box center [707, 284] width 41 height 22
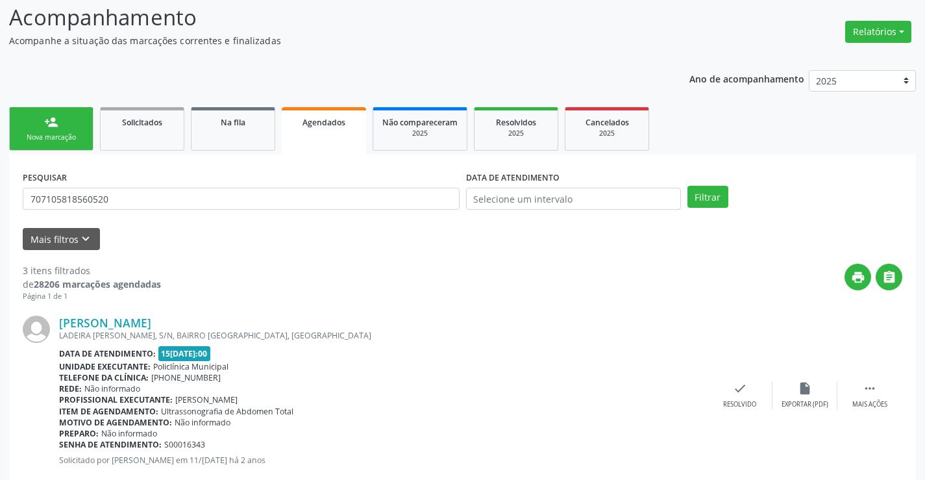
scroll to position [38, 0]
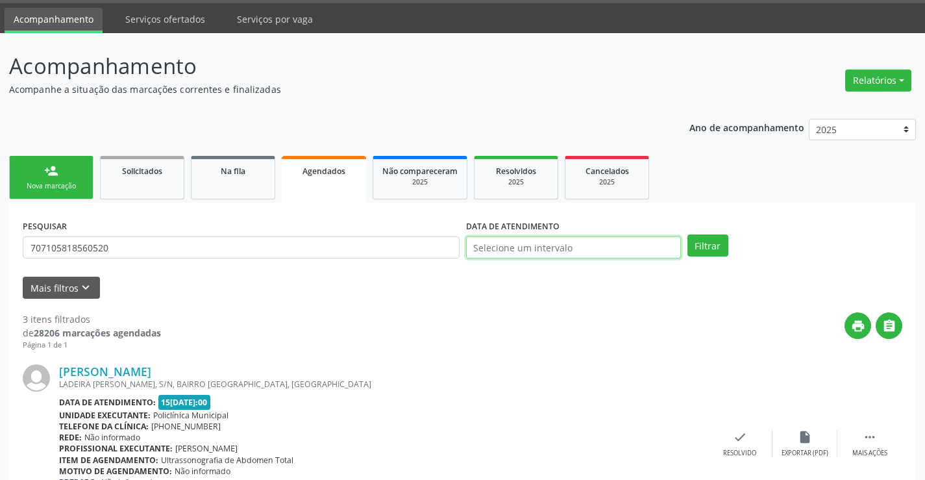
click at [604, 248] on input "text" at bounding box center [573, 247] width 215 height 22
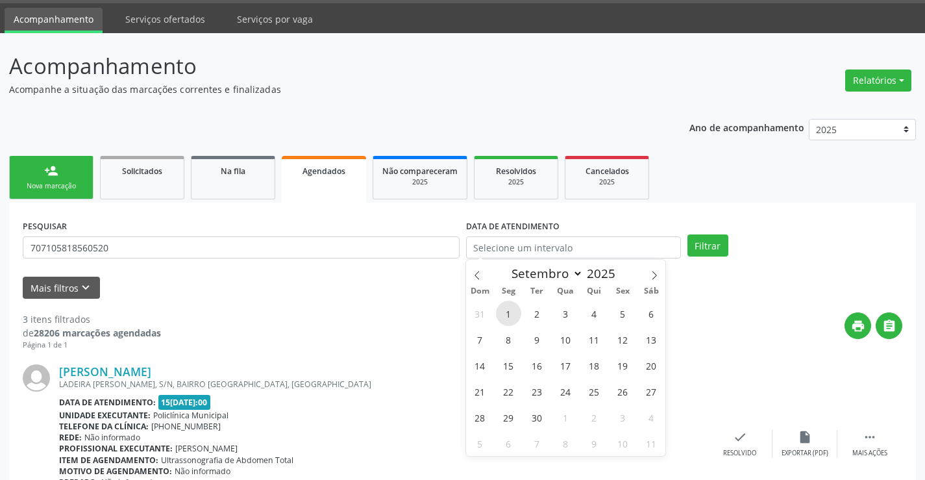
click at [509, 313] on span "1" at bounding box center [508, 312] width 25 height 25
type input "[DATE]"
click at [509, 313] on span "1" at bounding box center [508, 312] width 25 height 25
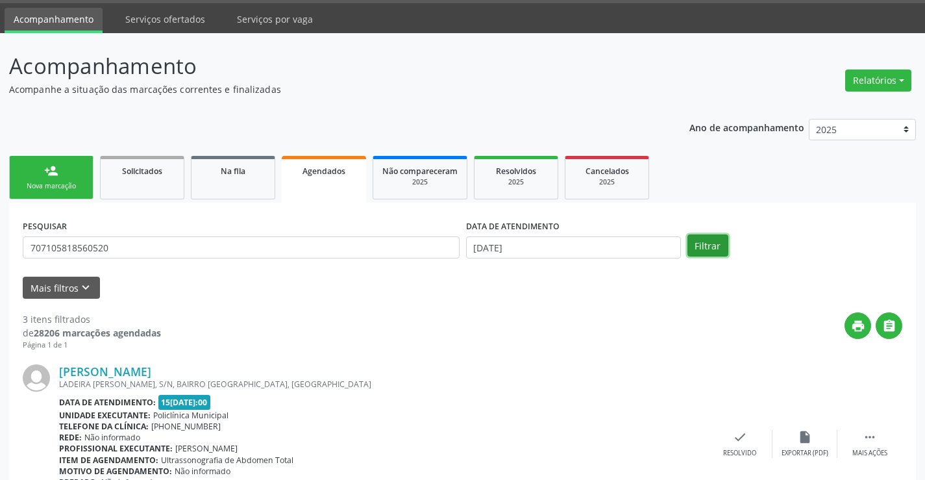
click at [709, 249] on button "Filtrar" at bounding box center [707, 245] width 41 height 22
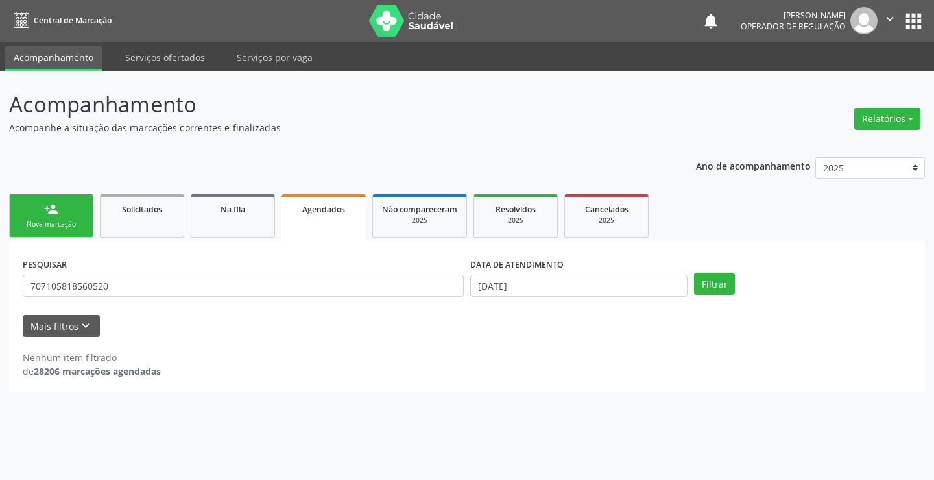
click at [76, 230] on link "person_add Nova marcação" at bounding box center [51, 215] width 84 height 43
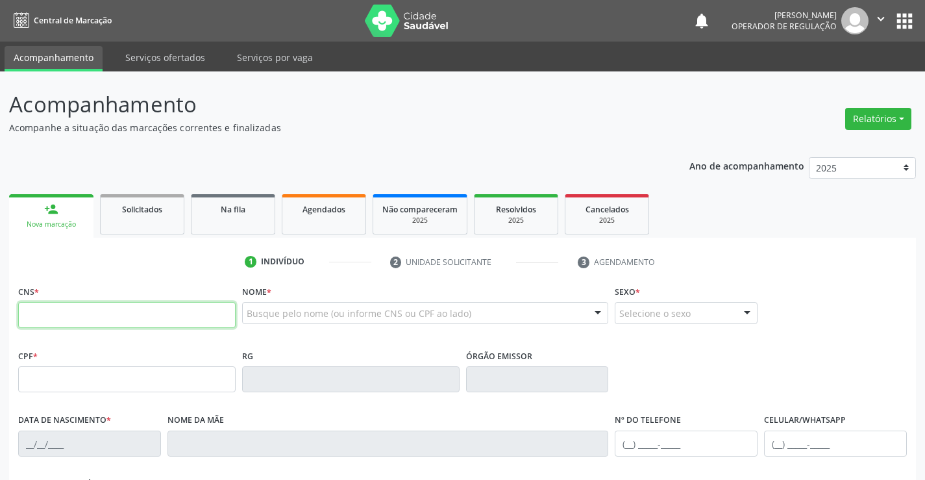
click at [84, 322] on input "text" at bounding box center [126, 315] width 217 height 26
type input "707 1058 1856 0520"
type input "290.093.818-03"
type input "206326937"
type input "[DATE]"
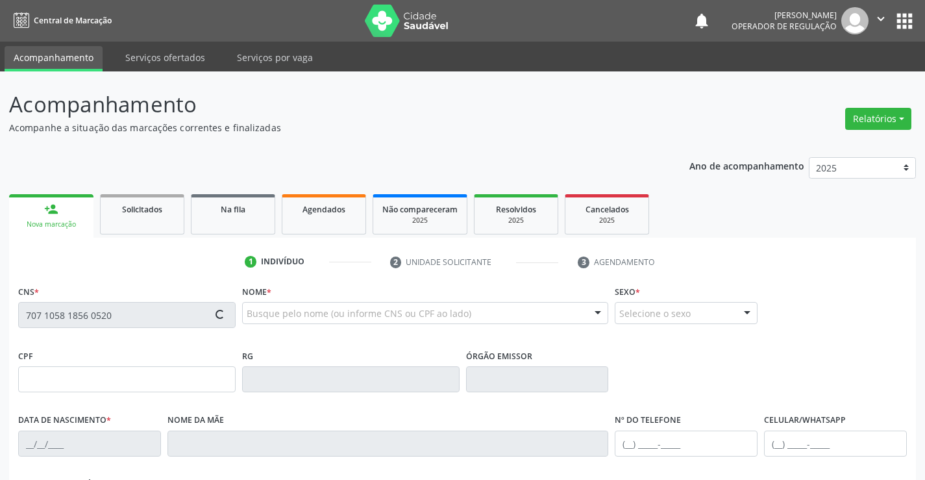
type input "[PHONE_NUMBER]"
type input "290.093.818-03"
type input "S/N"
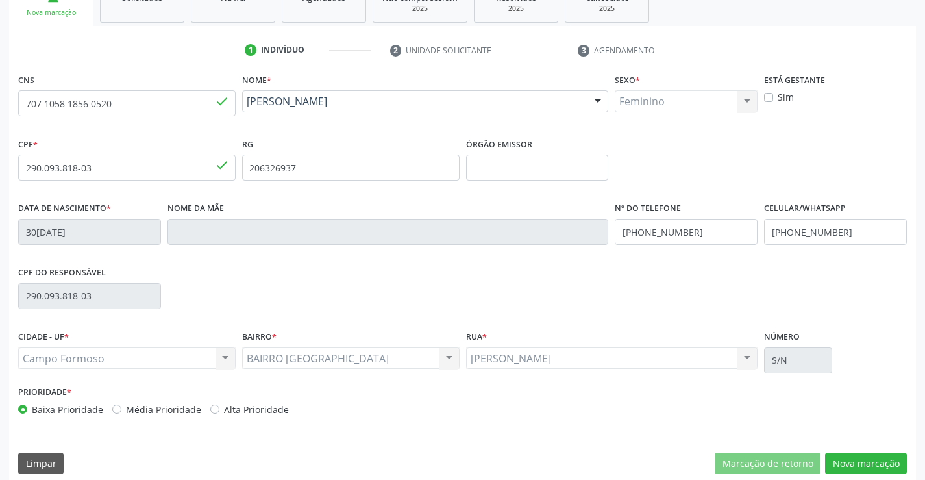
scroll to position [224, 0]
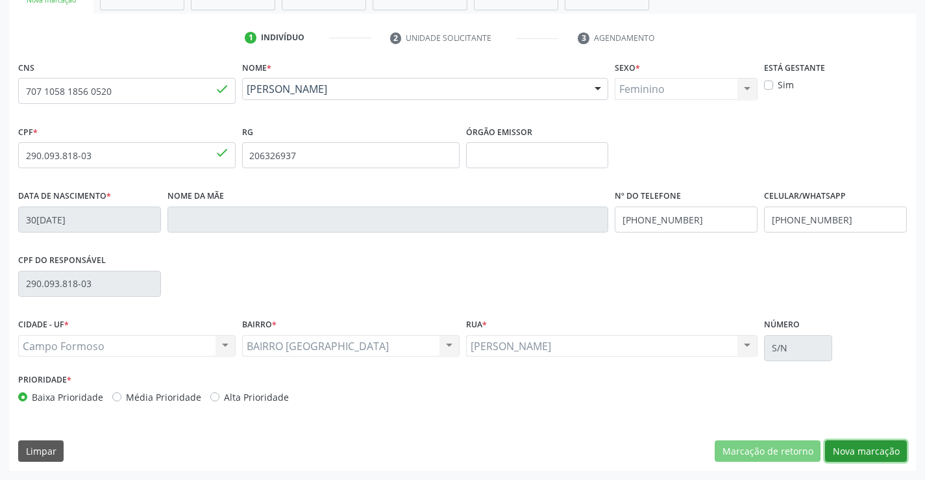
click at [856, 450] on button "Nova marcação" at bounding box center [866, 451] width 82 height 22
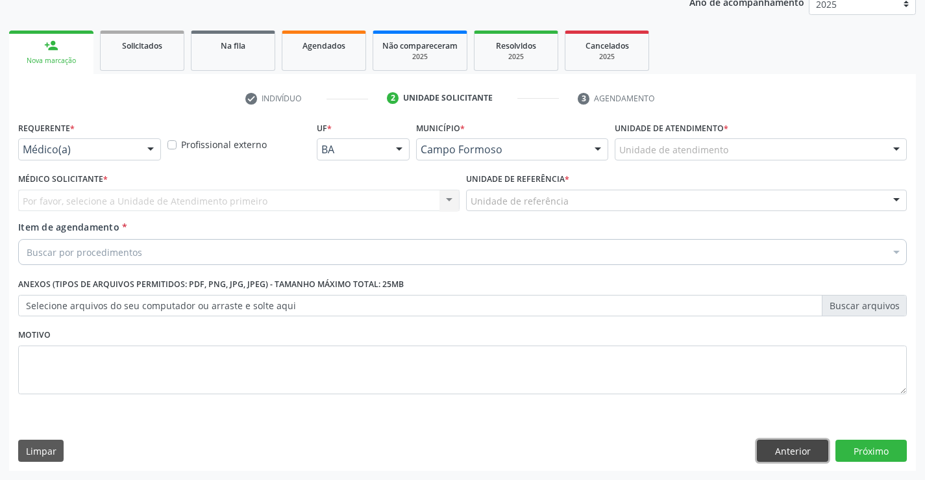
click at [771, 447] on button "Anterior" at bounding box center [792, 450] width 71 height 22
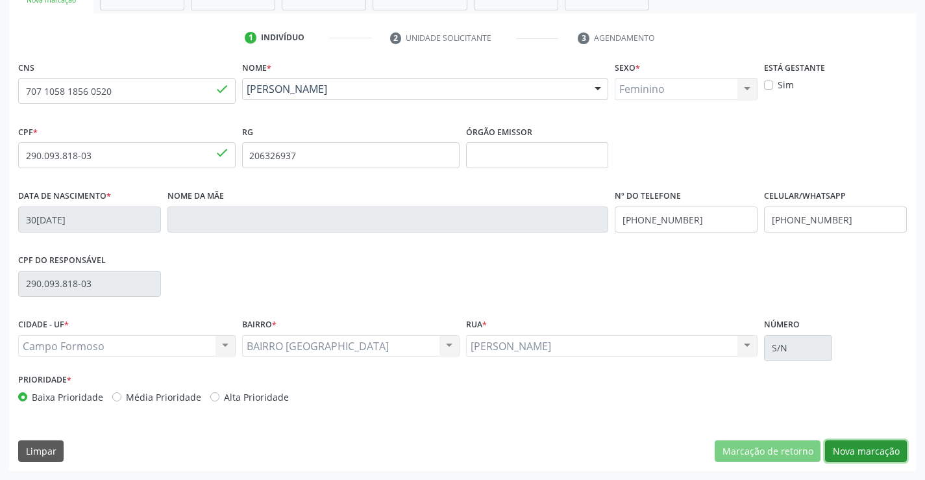
click at [877, 450] on button "Nova marcação" at bounding box center [866, 451] width 82 height 22
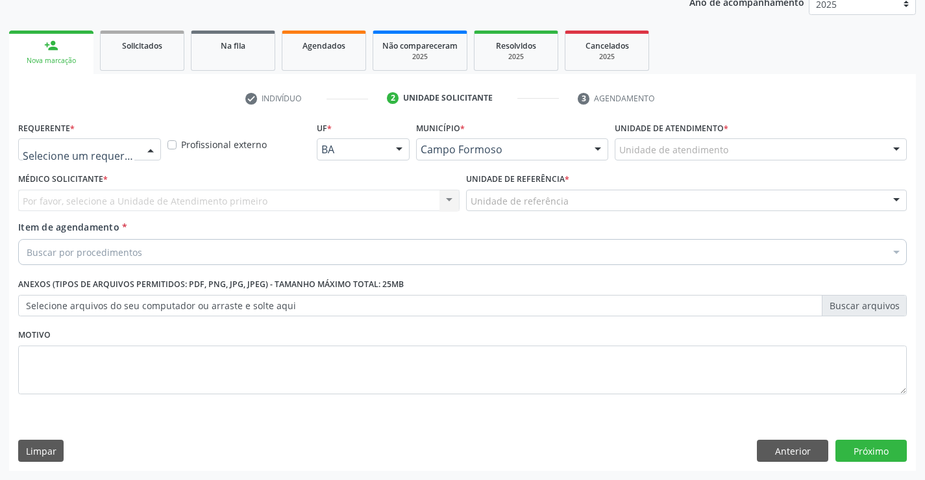
click at [145, 145] on div at bounding box center [150, 150] width 19 height 22
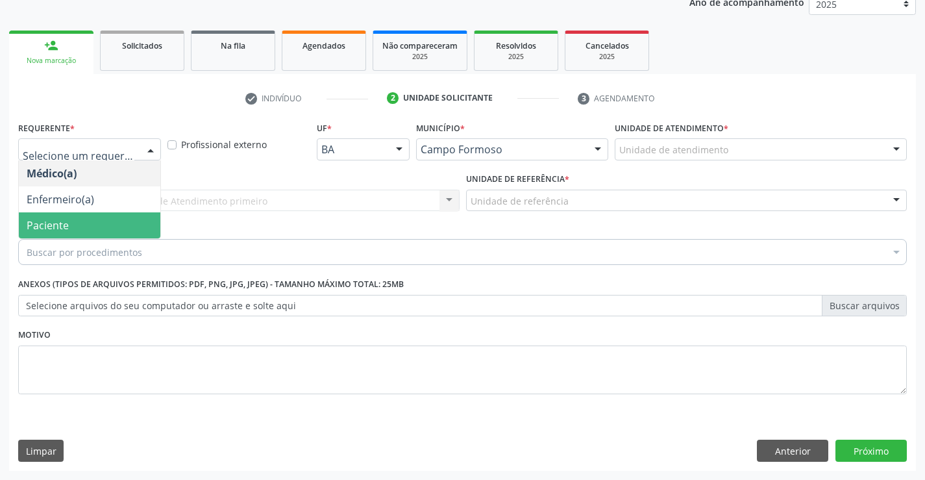
click at [106, 226] on span "Paciente" at bounding box center [89, 225] width 141 height 26
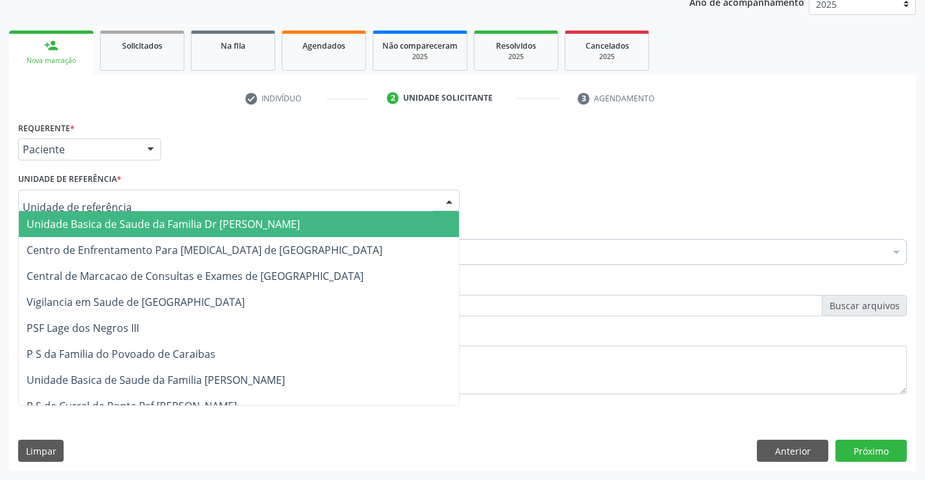
click at [147, 204] on div at bounding box center [238, 200] width 441 height 22
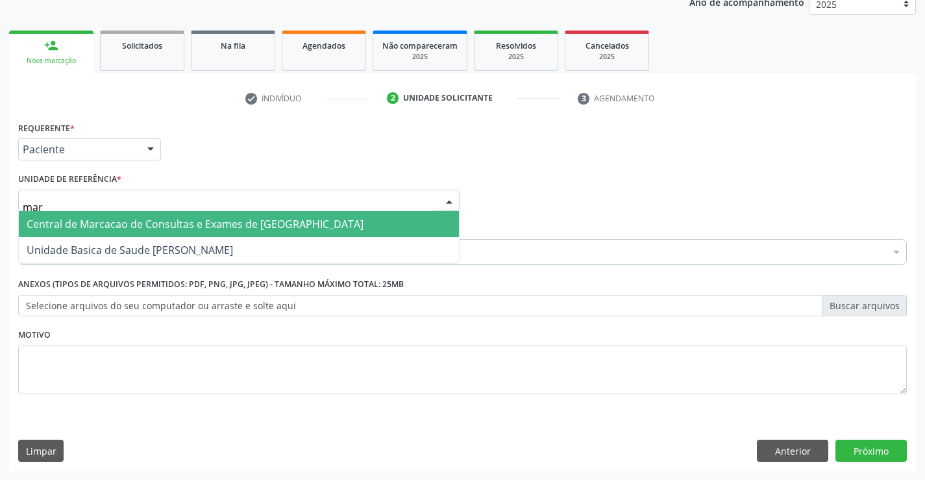
type input "mari"
click at [149, 227] on span "Unidade Basica de Saude [PERSON_NAME]" at bounding box center [130, 224] width 206 height 14
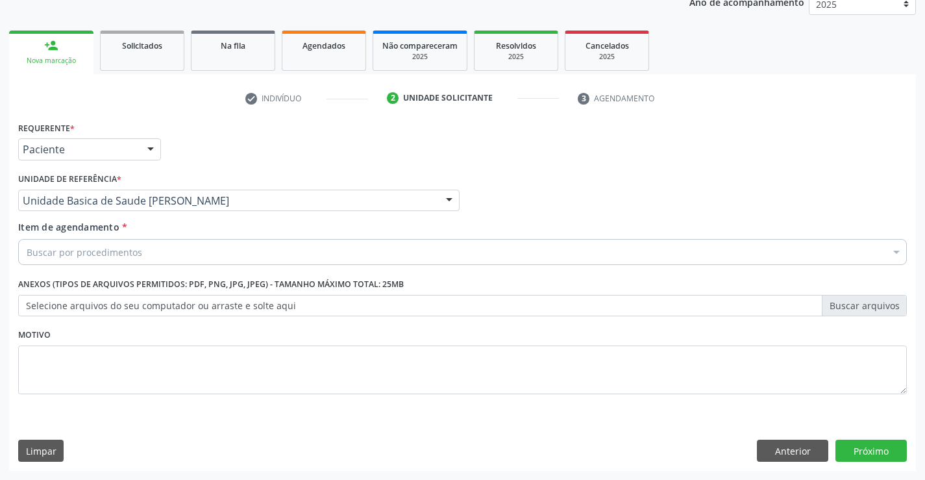
click at [149, 263] on div "Buscar por procedimentos" at bounding box center [462, 252] width 888 height 26
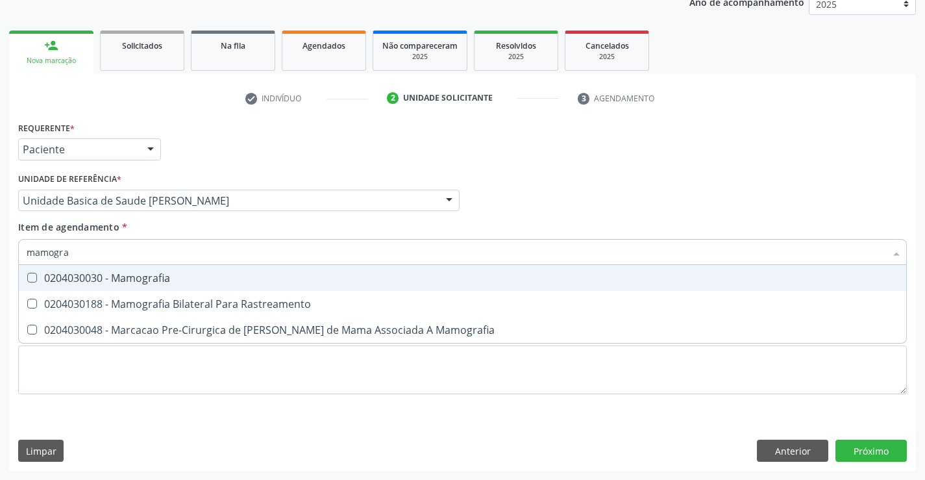
type input "mamograf"
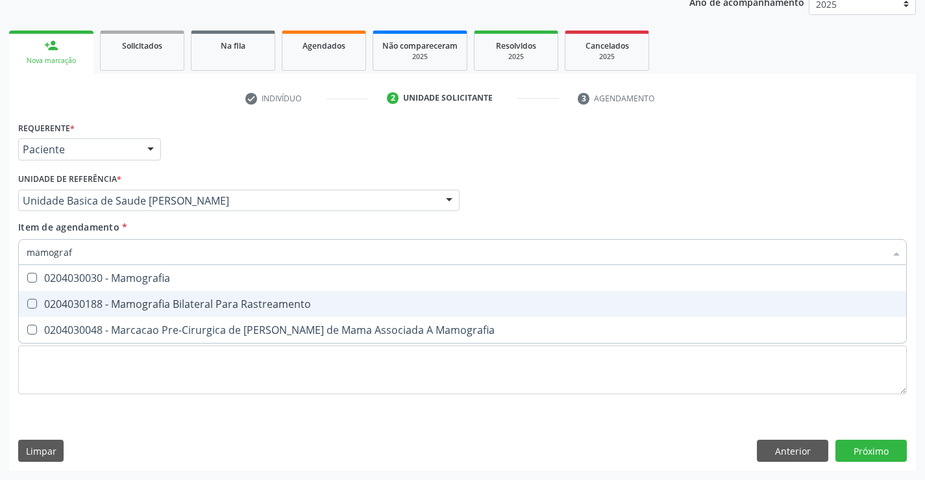
click at [177, 302] on div "0204030188 - Mamografia Bilateral Para Rastreamento" at bounding box center [463, 304] width 872 height 10
checkbox Rastreamento "true"
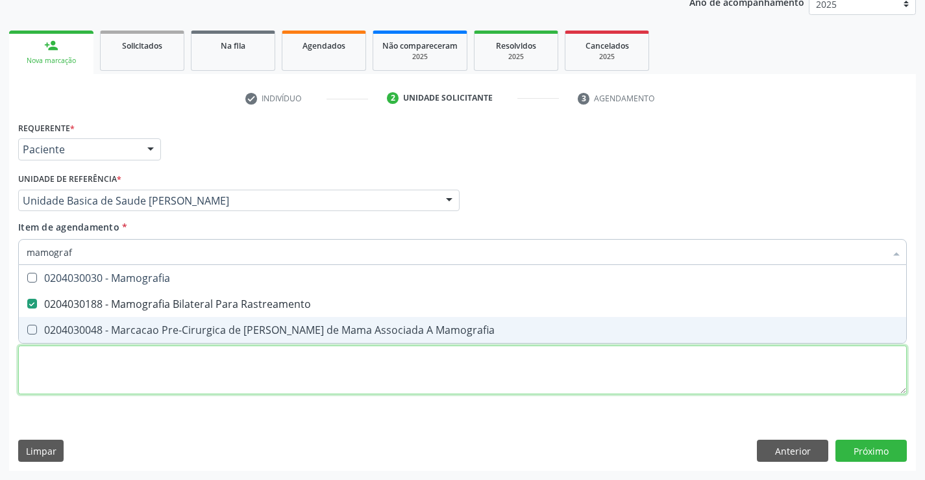
click at [226, 383] on div "Requerente * Paciente Médico(a) Enfermeiro(a) Paciente Nenhum resultado encontr…" at bounding box center [462, 265] width 888 height 294
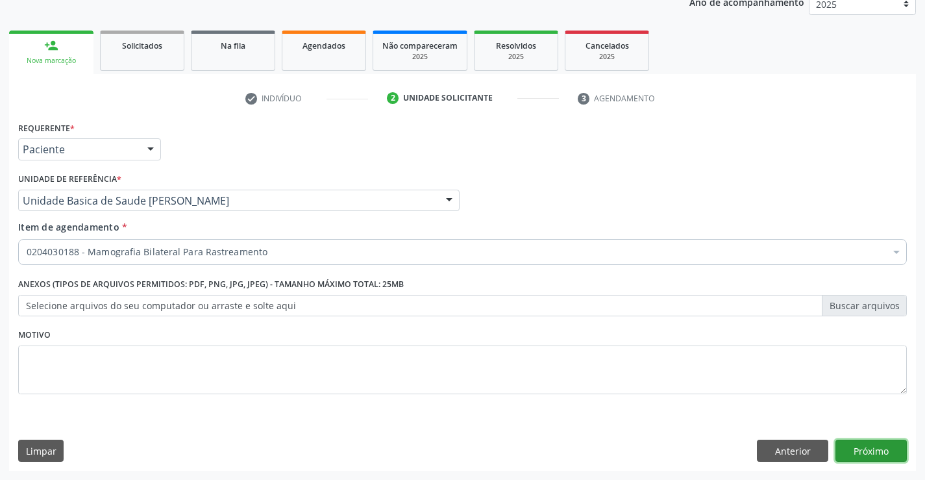
click at [873, 453] on button "Próximo" at bounding box center [870, 450] width 71 height 22
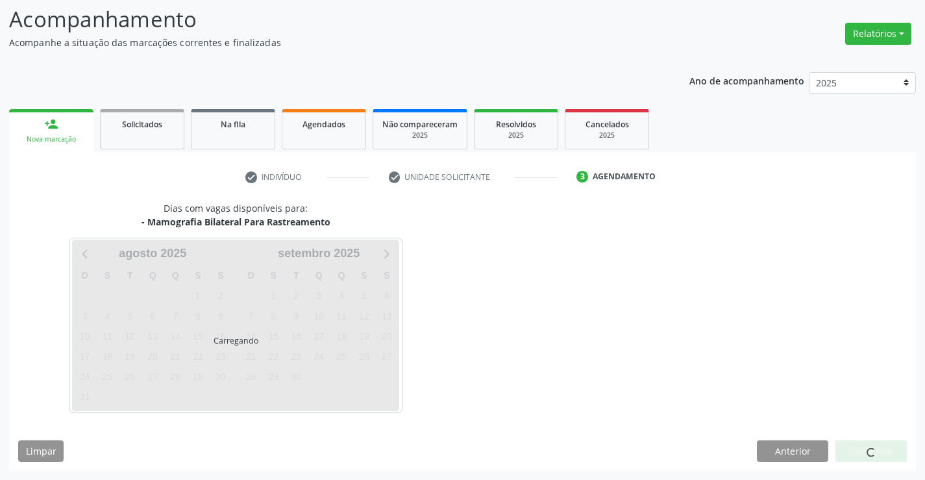
scroll to position [85, 0]
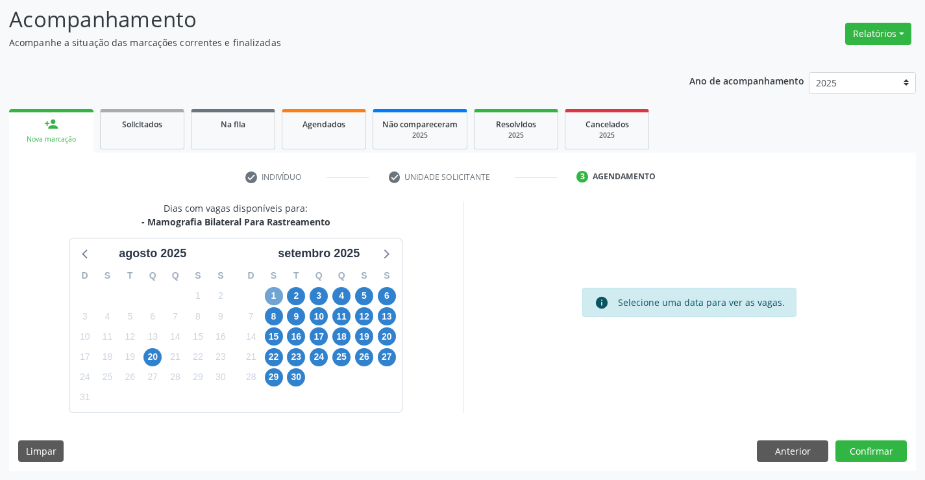
click at [274, 292] on span "1" at bounding box center [274, 296] width 18 height 18
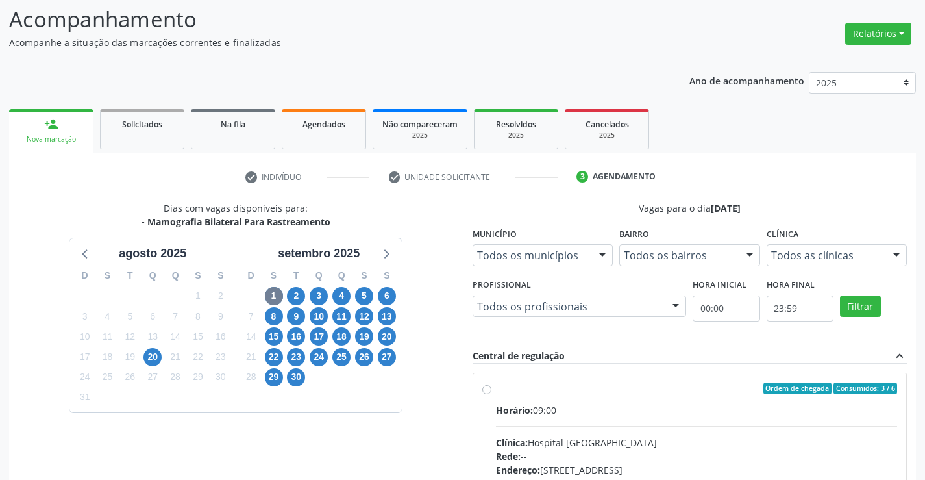
click at [496, 388] on label "Ordem de chegada Consumidos: 3 / 6 Horário: 09:00 Clínica: Hospital Sao Francis…" at bounding box center [697, 481] width 402 height 199
click at [487, 388] on input "Ordem de chegada Consumidos: 3 / 6 Horário: 09:00 Clínica: Hospital Sao Francis…" at bounding box center [486, 388] width 9 height 12
radio input "true"
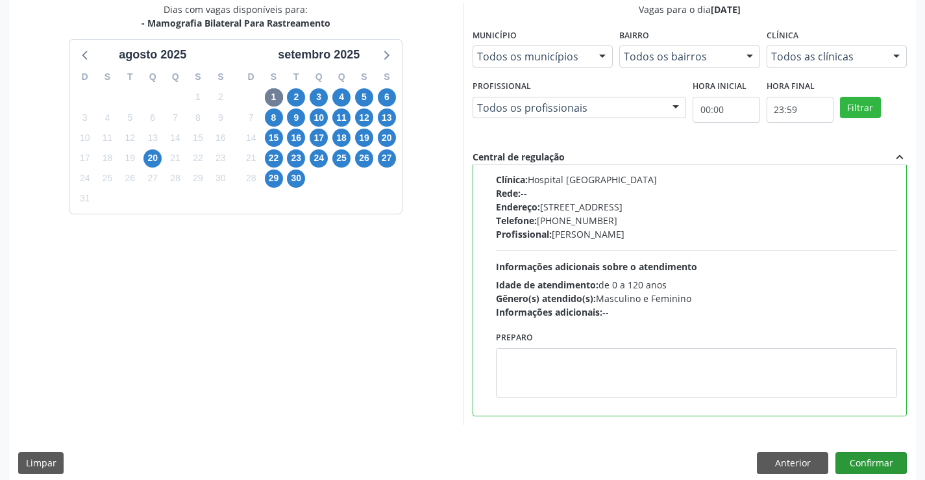
scroll to position [296, 0]
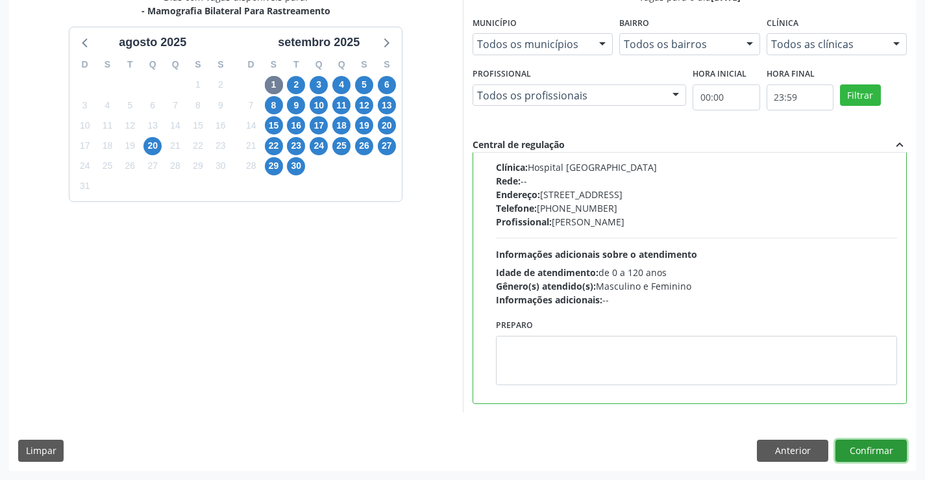
click at [857, 449] on button "Confirmar" at bounding box center [870, 450] width 71 height 22
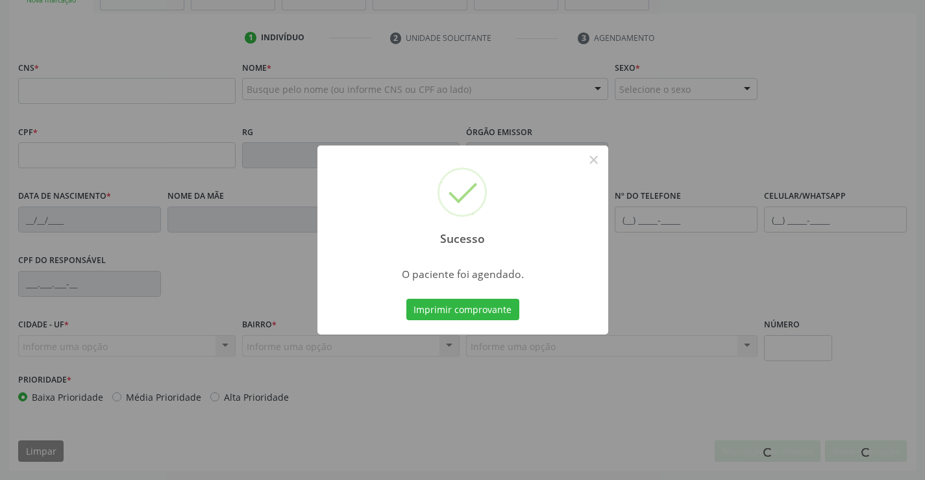
scroll to position [224, 0]
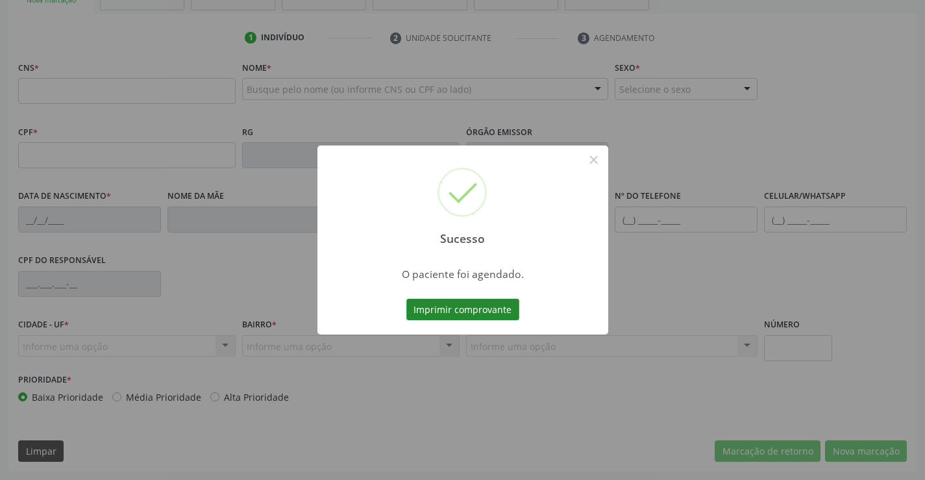
click at [465, 302] on button "Imprimir comprovante" at bounding box center [462, 310] width 113 height 22
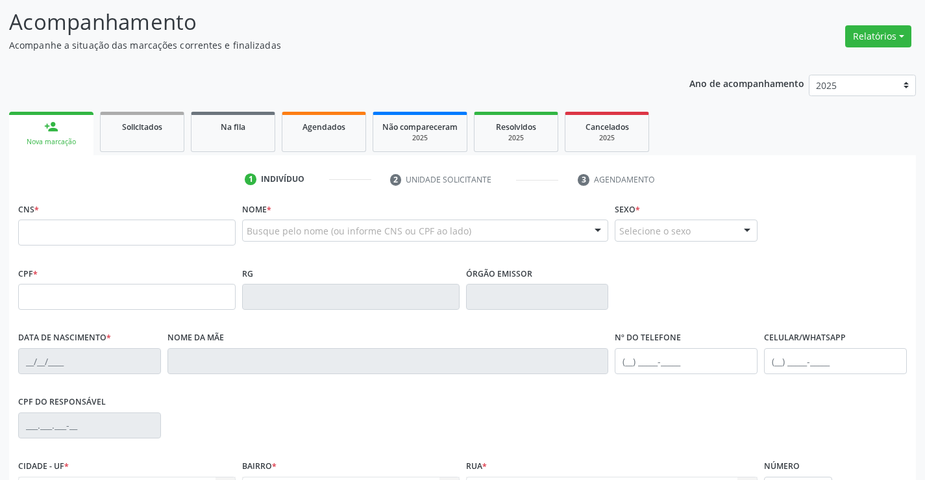
scroll to position [0, 0]
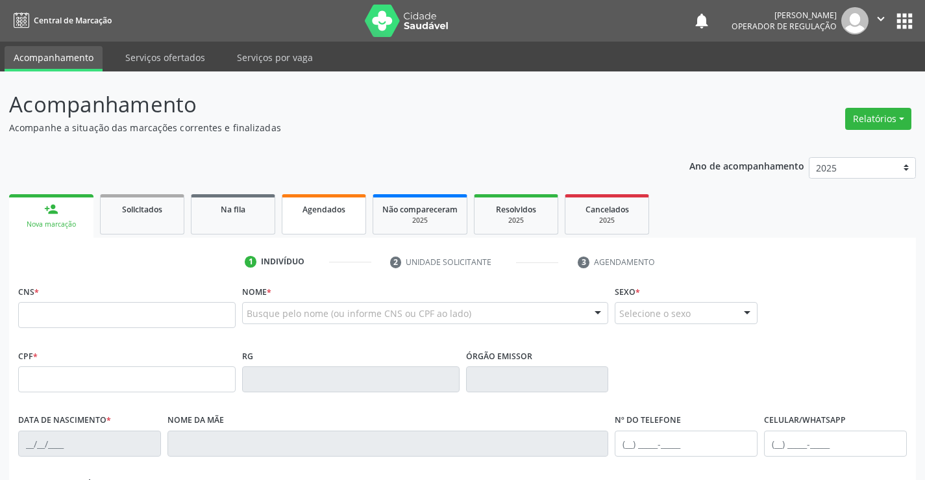
click at [330, 220] on link "Agendados" at bounding box center [324, 214] width 84 height 40
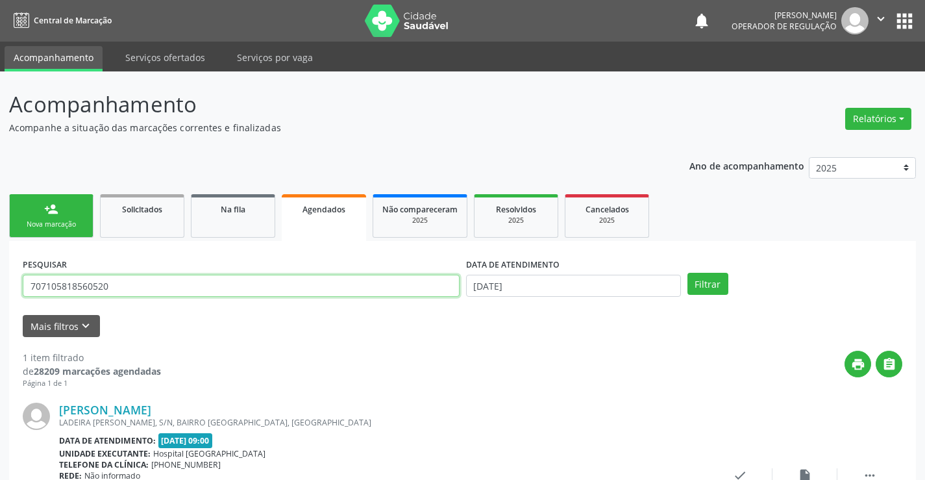
click at [114, 287] on input "707105818560520" at bounding box center [241, 286] width 437 height 22
type input "7"
type input "706408652242380"
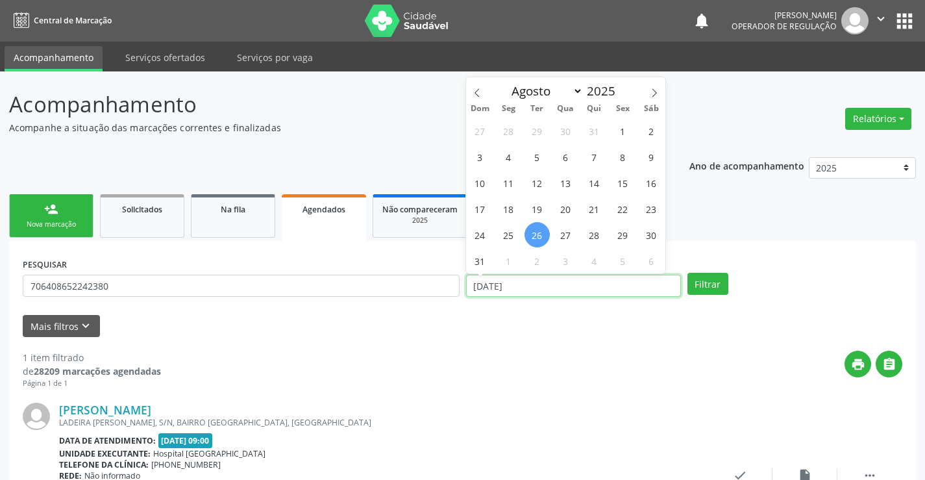
click at [532, 284] on input "26/08/2025" at bounding box center [573, 286] width 215 height 22
click at [625, 212] on span "22" at bounding box center [622, 208] width 25 height 25
type input "22/08/2025"
click at [625, 212] on span "22" at bounding box center [622, 208] width 25 height 25
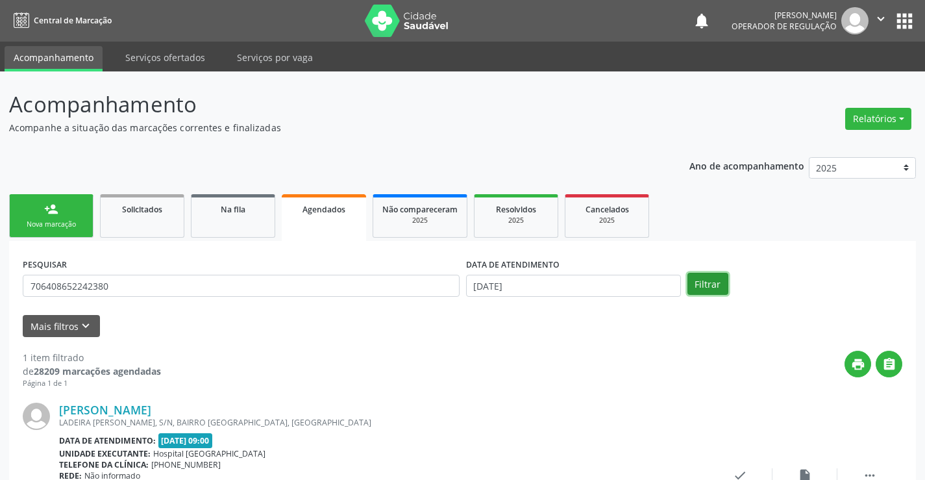
click at [712, 281] on button "Filtrar" at bounding box center [707, 284] width 41 height 22
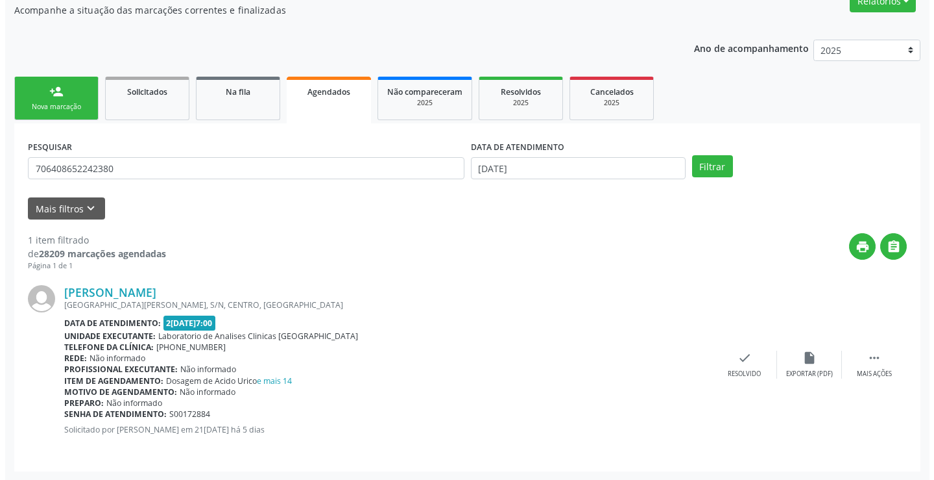
scroll to position [118, 0]
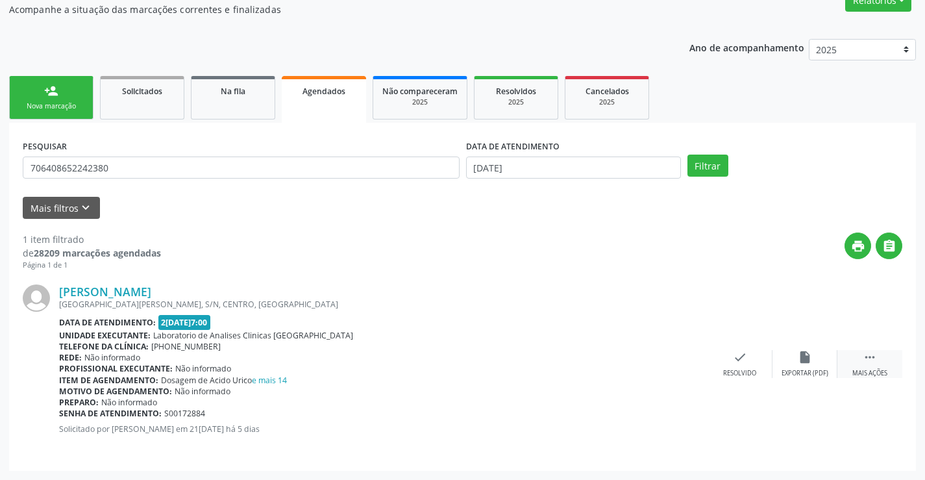
click at [865, 357] on icon "" at bounding box center [869, 357] width 14 height 14
click at [674, 355] on icon "cancel" at bounding box center [675, 357] width 14 height 14
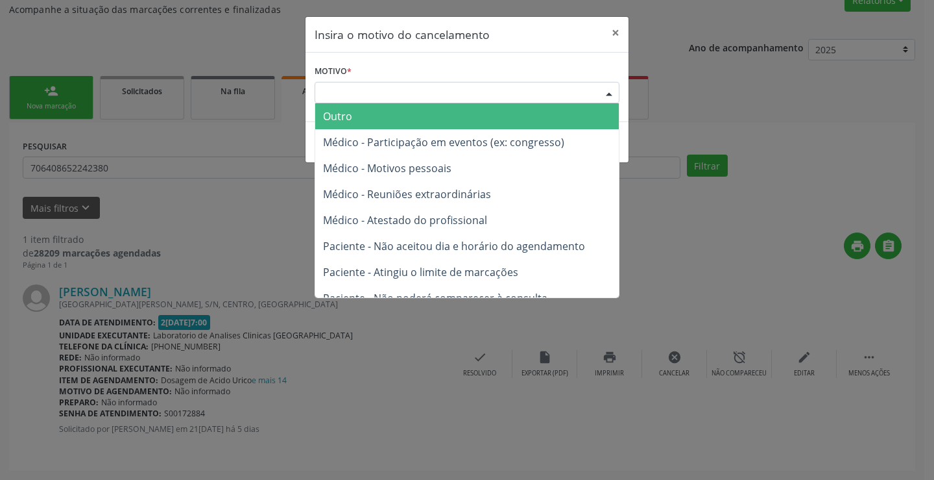
click at [520, 95] on div "Escolha o motivo" at bounding box center [467, 93] width 305 height 22
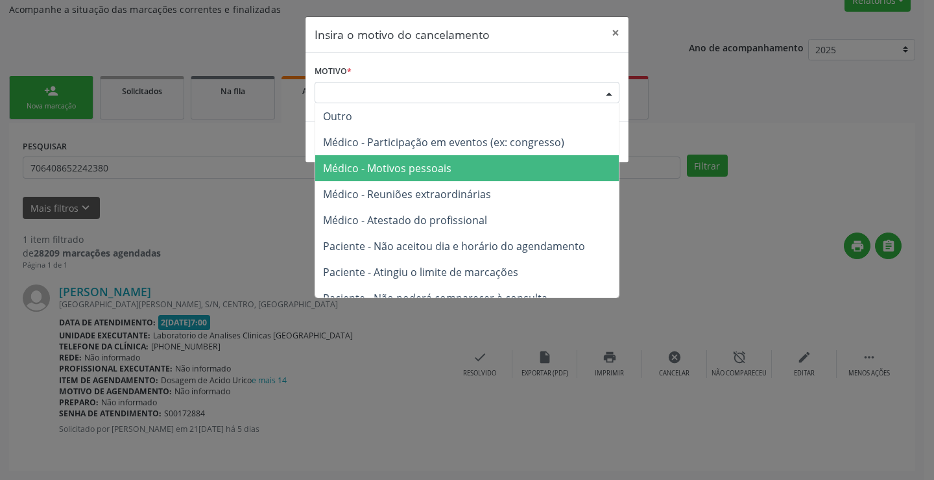
click at [467, 163] on span "Médico - Motivos pessoais" at bounding box center [467, 168] width 304 height 26
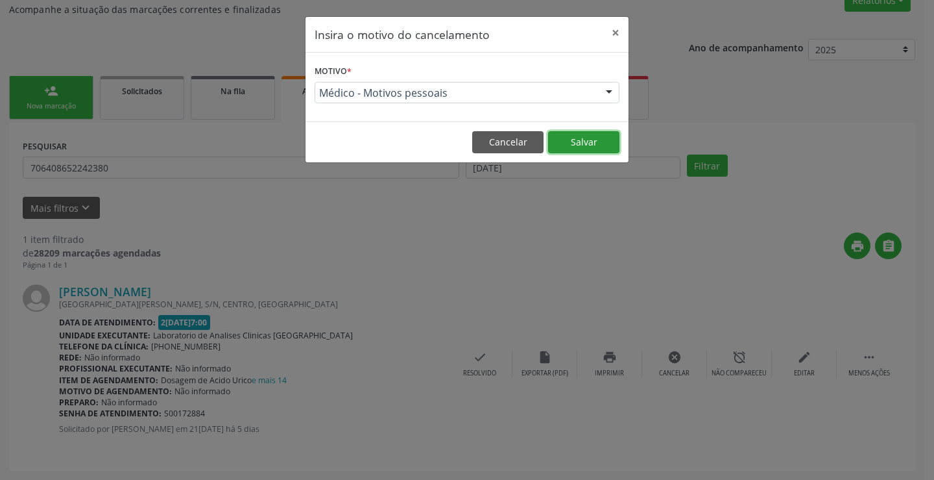
click at [580, 140] on button "Salvar" at bounding box center [583, 142] width 71 height 22
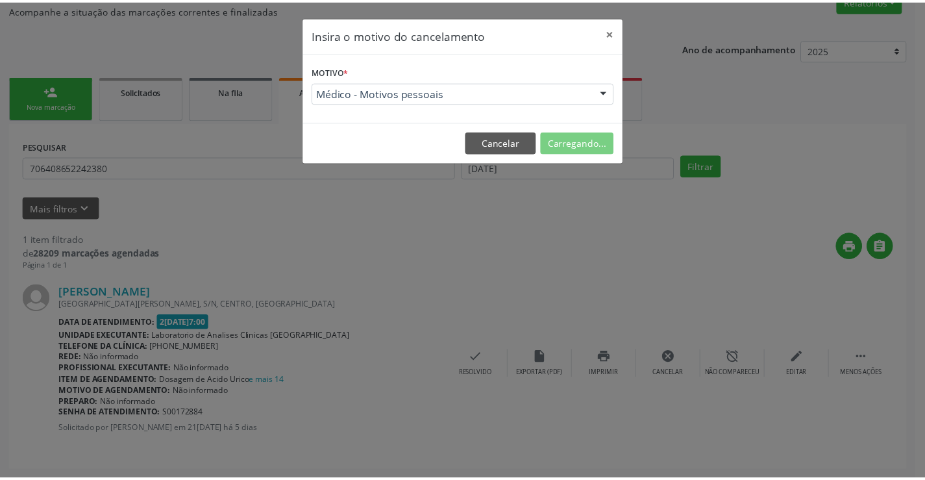
scroll to position [0, 0]
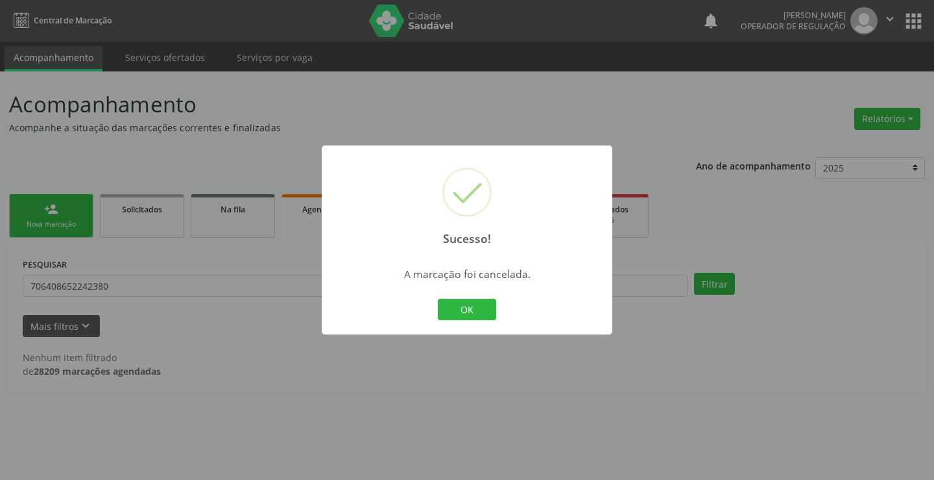
click at [156, 221] on div "Sucesso! × A marcação foi cancelada. OK Cancel" at bounding box center [467, 240] width 934 height 480
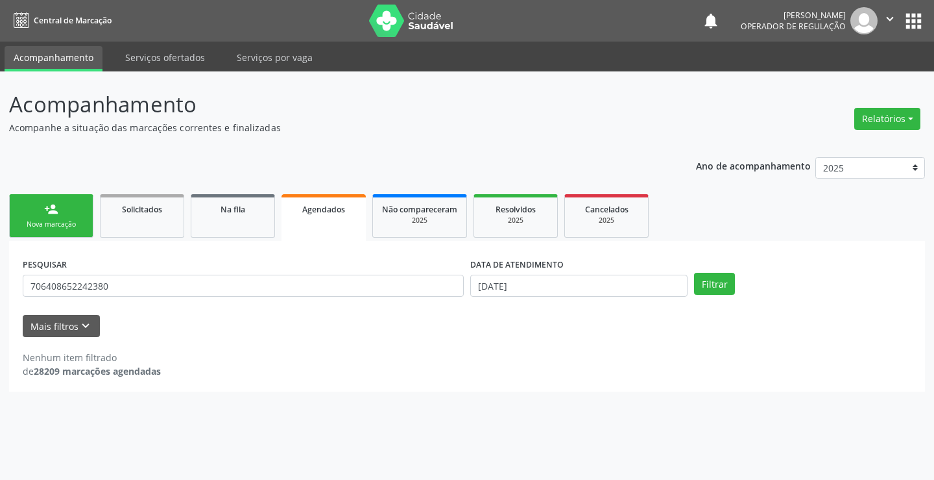
click at [79, 221] on div "Nova marcação" at bounding box center [51, 224] width 65 height 10
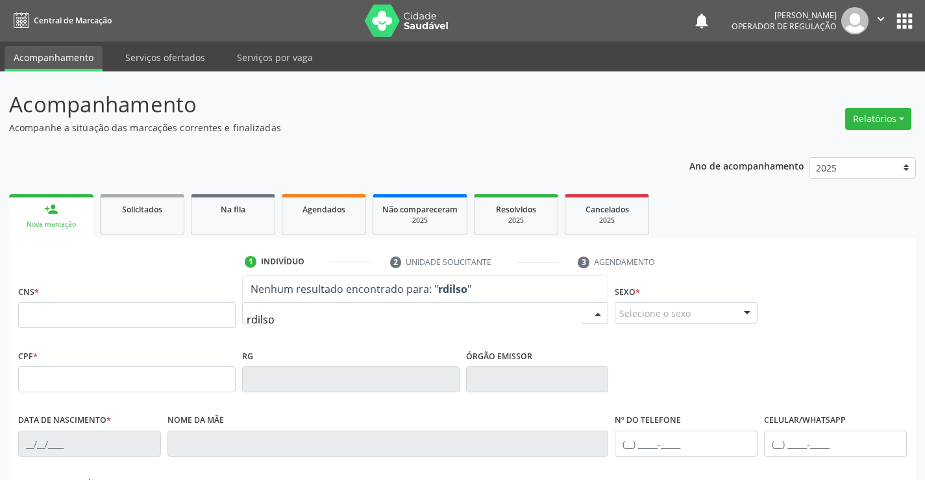
type input "rdilson"
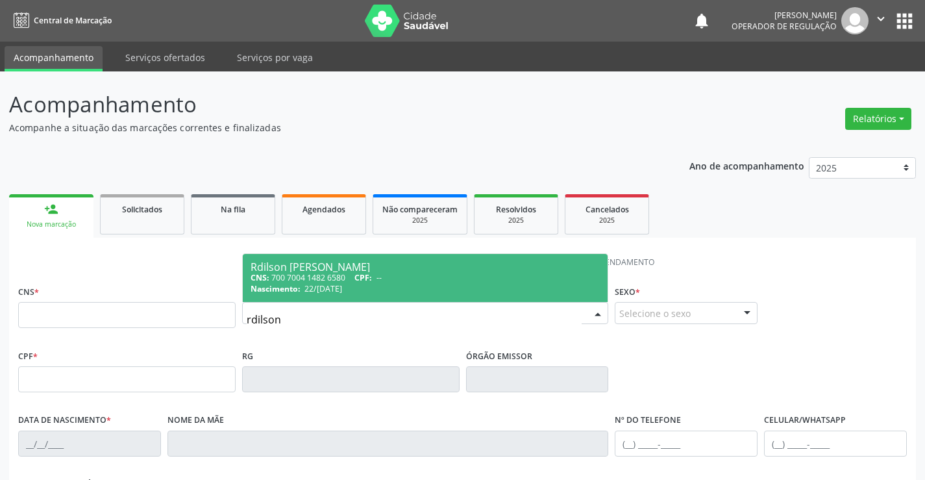
click at [354, 278] on div "CNS: 700 7004 1482 6580 CPF: --" at bounding box center [425, 277] width 350 height 11
type input "700 7004 1482 6580"
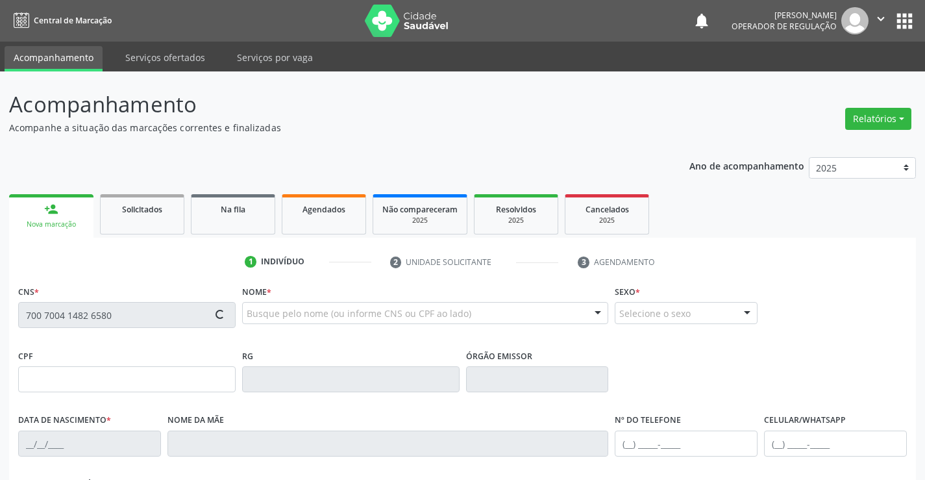
type input "861274437"
type input "22/12/1983"
type input "(74) 99124-7628"
type input "012.992.855-03"
type input "44"
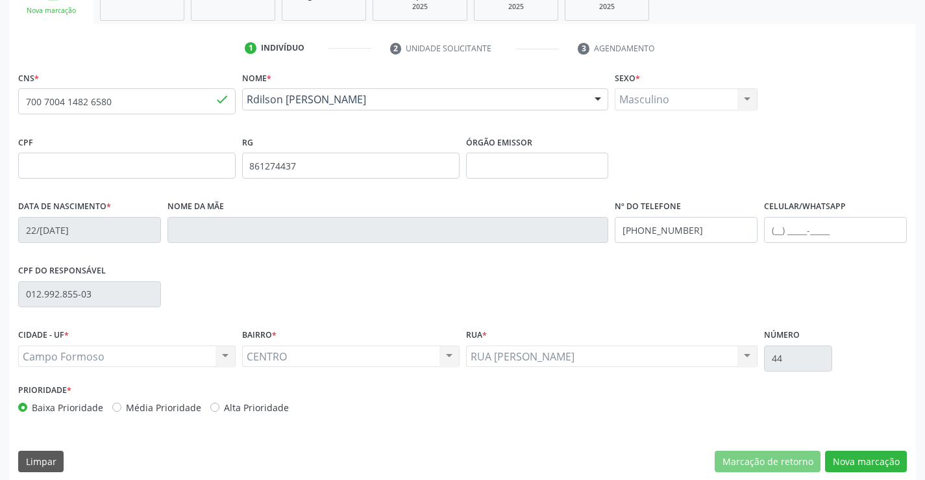
scroll to position [224, 0]
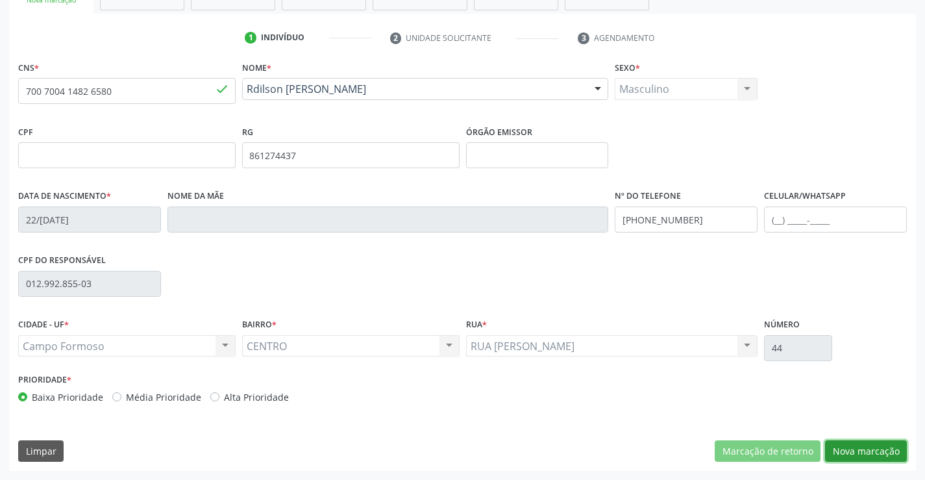
click at [860, 447] on button "Nova marcação" at bounding box center [866, 451] width 82 height 22
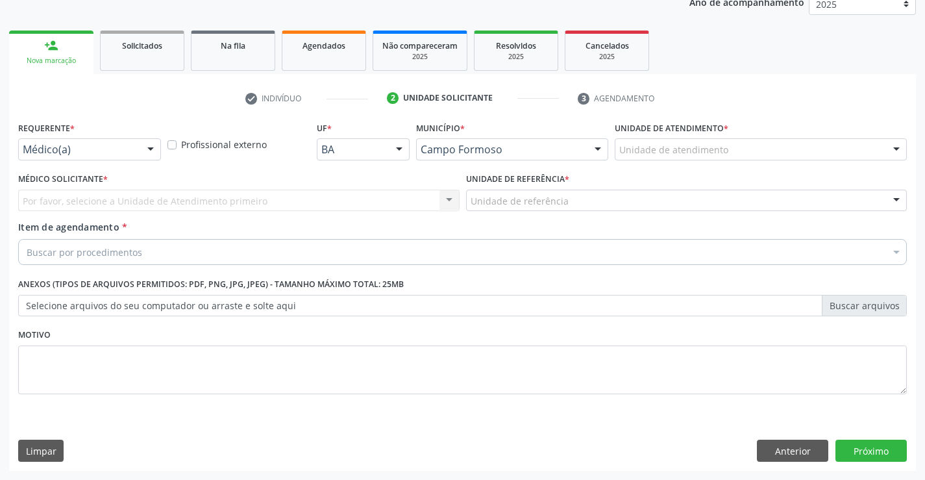
scroll to position [164, 0]
click at [154, 149] on div at bounding box center [150, 150] width 19 height 22
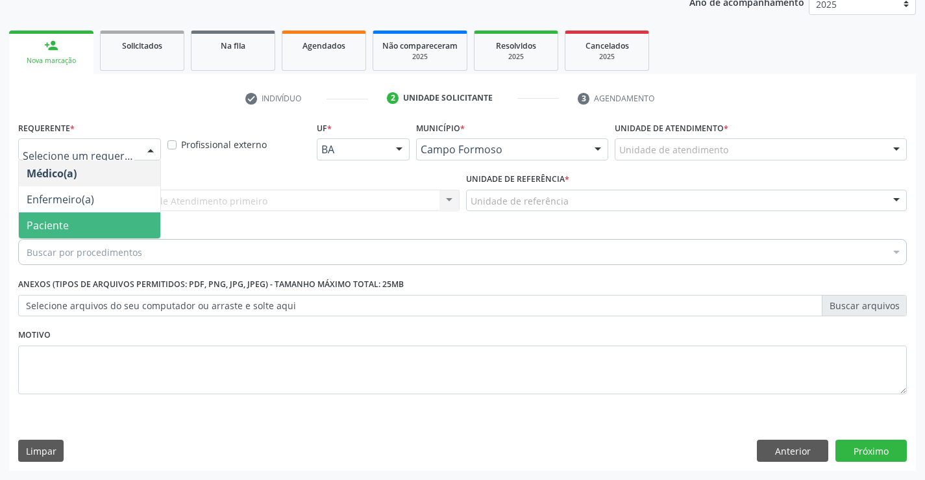
click at [114, 215] on span "Paciente" at bounding box center [89, 225] width 141 height 26
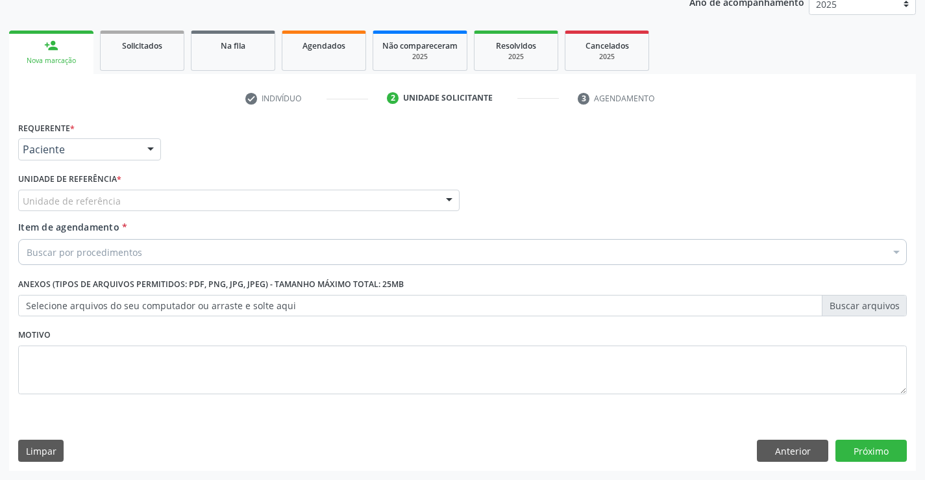
click at [132, 201] on div "Unidade de referência" at bounding box center [238, 200] width 441 height 22
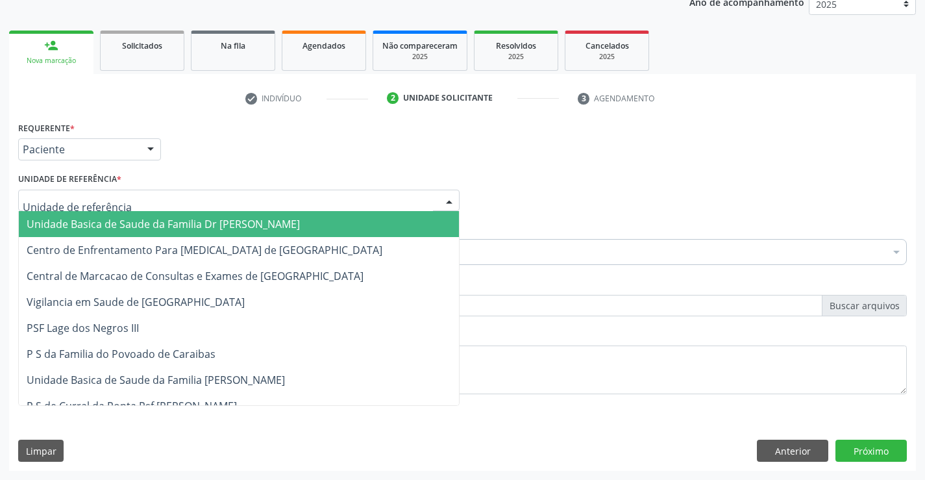
click at [140, 225] on span "Unidade Basica de Saude da Familia Dr [PERSON_NAME]" at bounding box center [163, 224] width 273 height 14
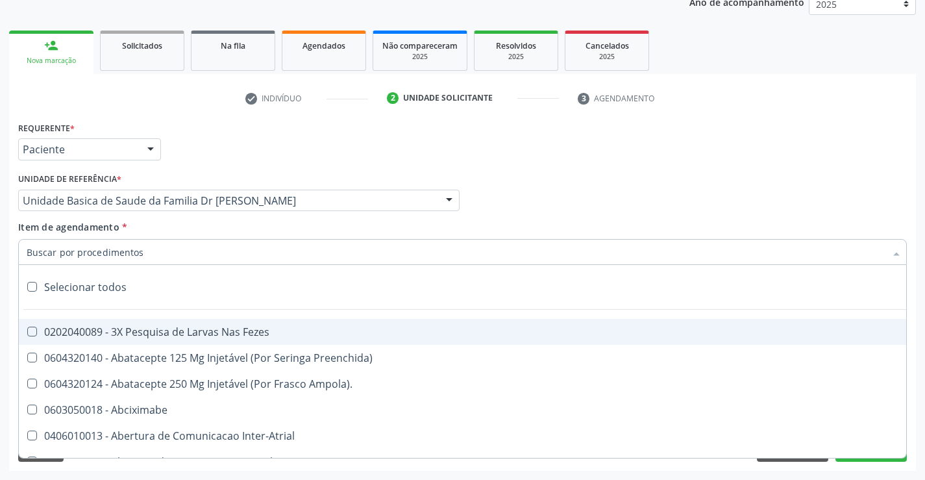
click at [141, 252] on div at bounding box center [462, 252] width 888 height 26
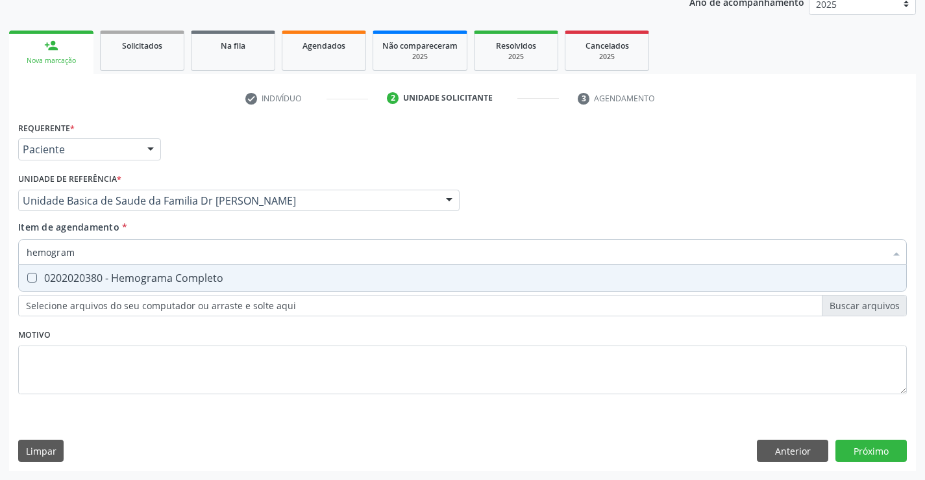
type input "hemograma"
click at [155, 280] on div "0202020380 - Hemograma Completo" at bounding box center [463, 278] width 872 height 10
checkbox Completo "true"
click at [154, 343] on div "Requerente * Paciente Médico(a) Enfermeiro(a) Paciente Nenhum resultado encontr…" at bounding box center [462, 265] width 888 height 294
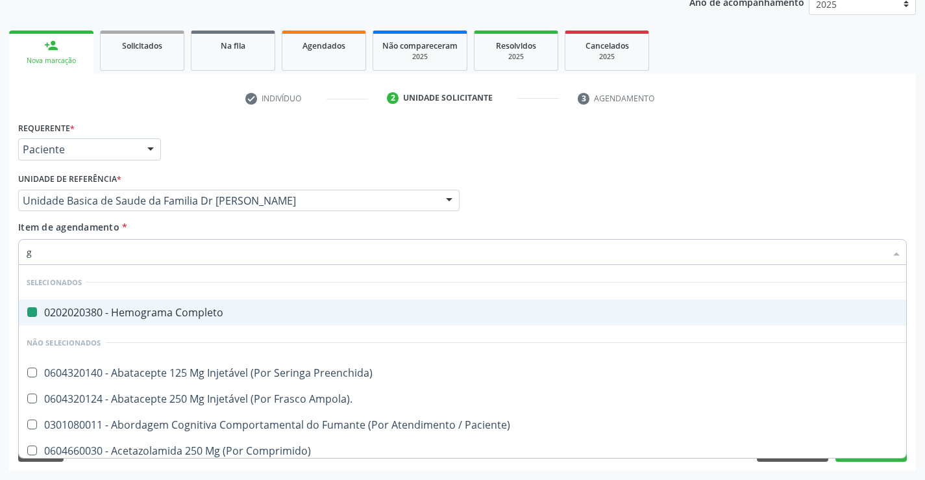
type input "gl"
checkbox Completo "false"
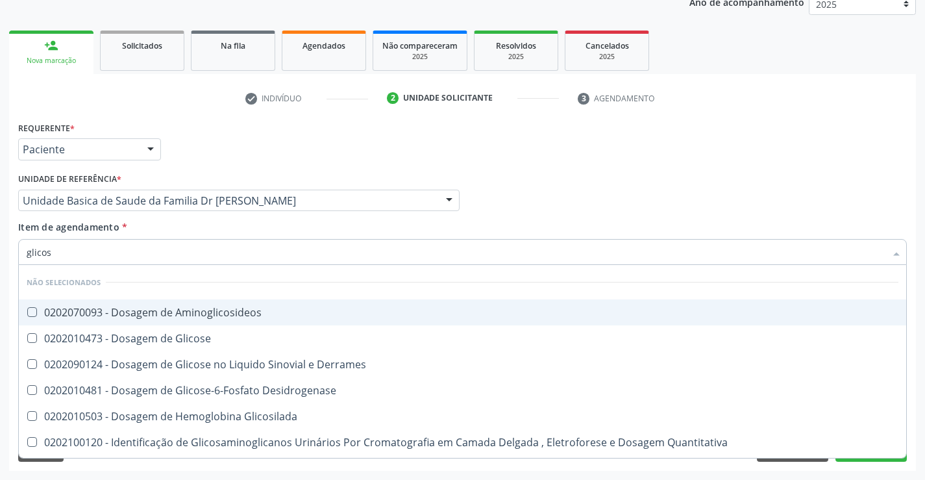
type input "glicose"
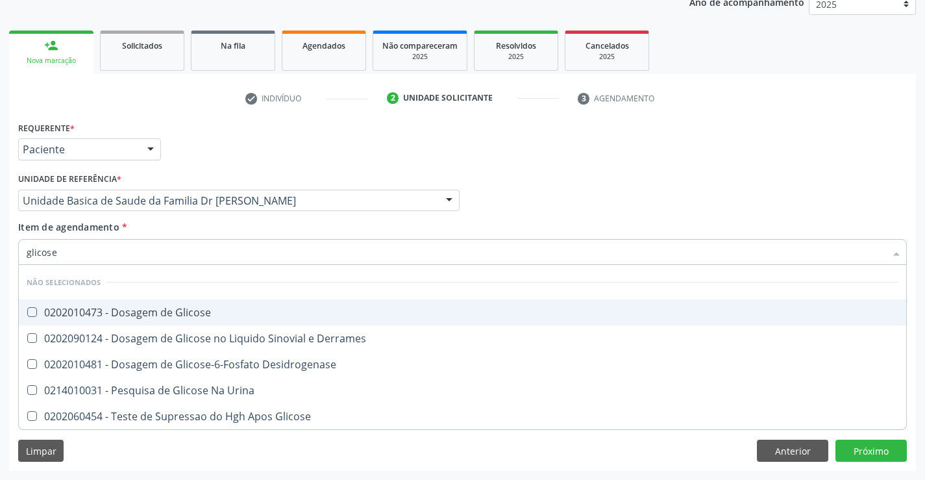
click at [224, 310] on div "0202010473 - Dosagem de Glicose" at bounding box center [463, 312] width 872 height 10
checkbox Glicose "true"
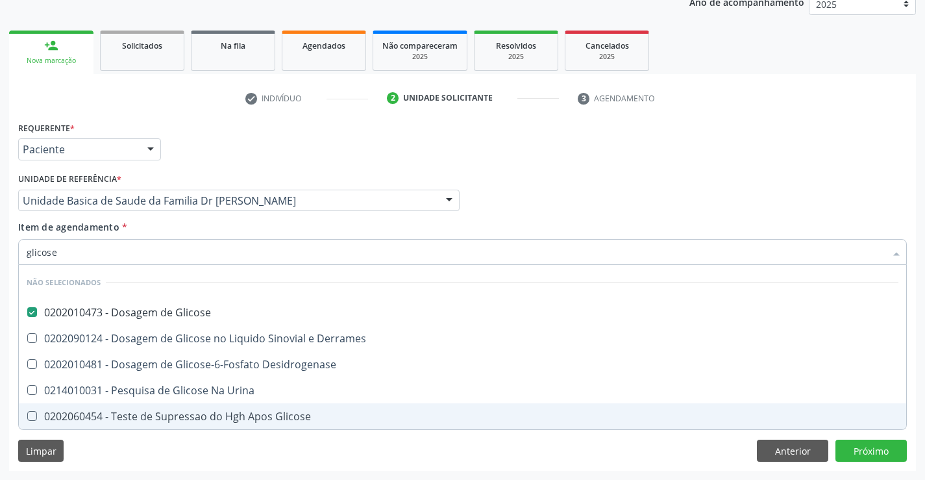
type input "glicose"
click at [245, 443] on div "Requerente * Paciente Médico(a) Enfermeiro(a) Paciente Nenhum resultado encontr…" at bounding box center [462, 294] width 907 height 352
checkbox Derrames "true"
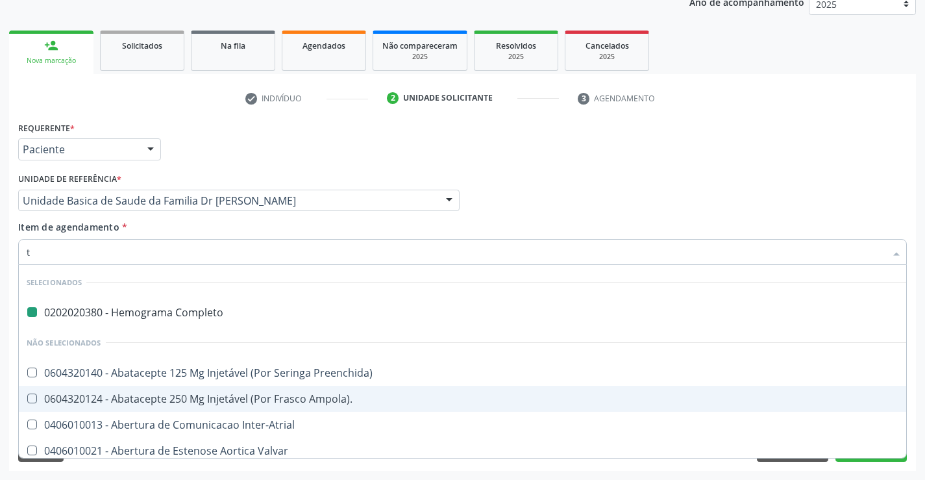
type input "te"
checkbox Completo "false"
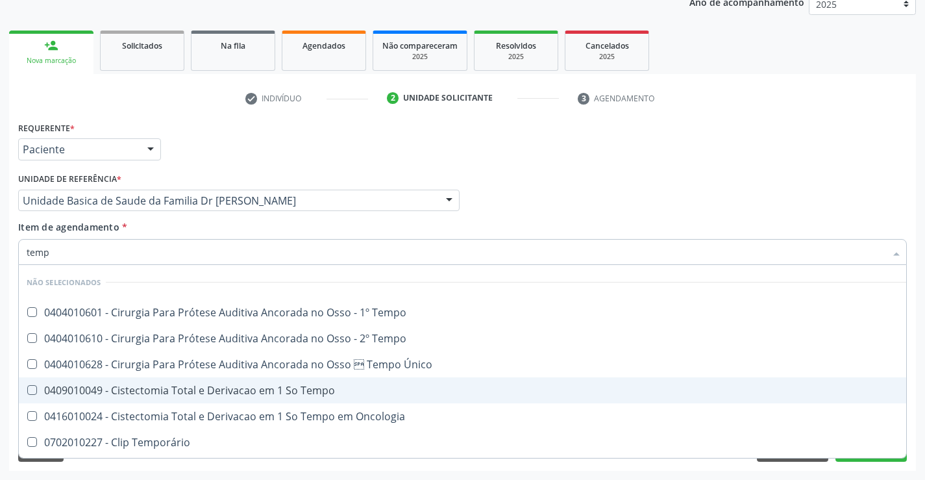
type input "tempo"
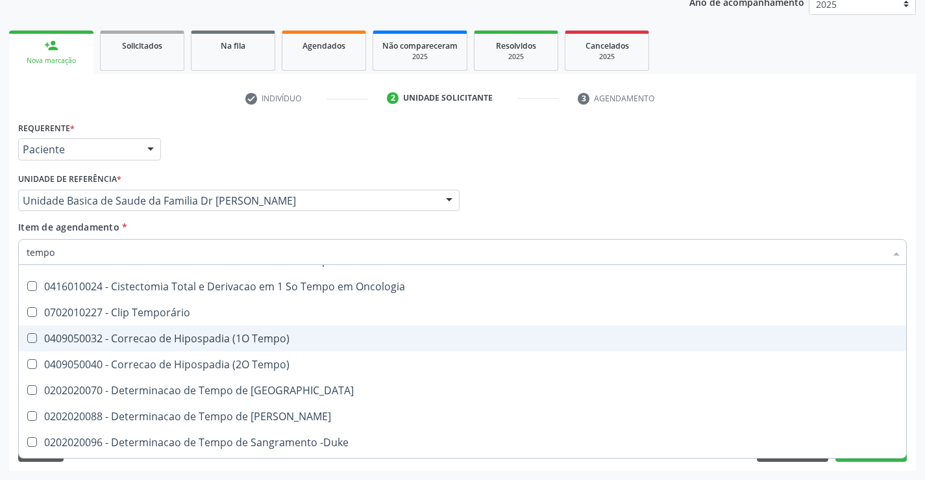
scroll to position [195, 0]
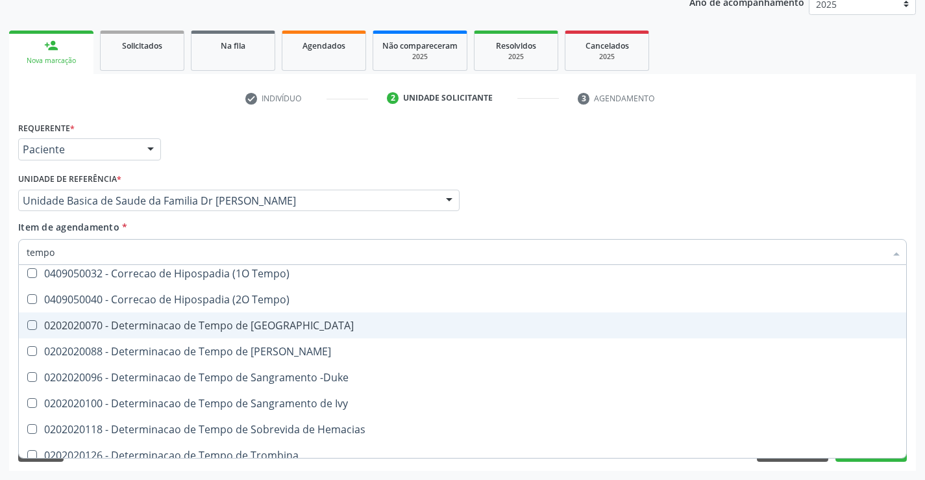
click at [350, 330] on div "0202020070 - Determinacao de Tempo de [GEOGRAPHIC_DATA]" at bounding box center [491, 325] width 929 height 10
checkbox Coagulacao "true"
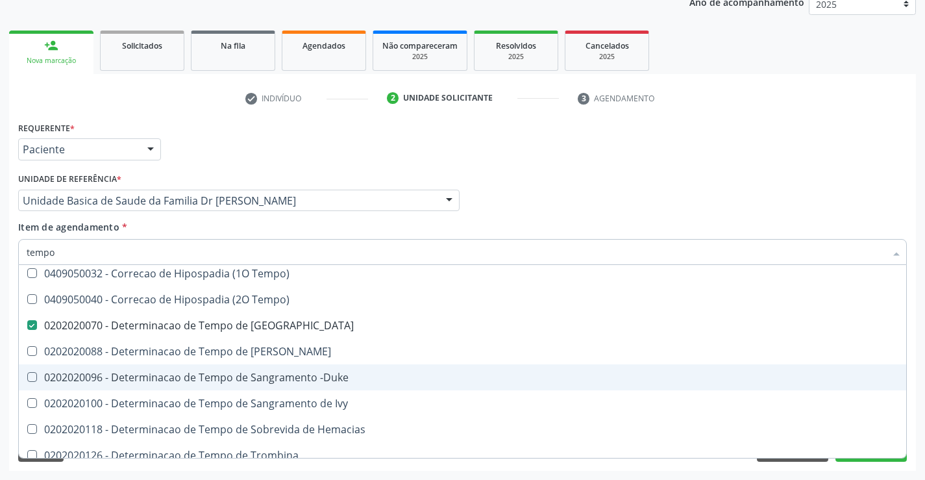
click at [360, 378] on div "0202020096 - Determinacao de Tempo de Sangramento -Duke" at bounding box center [491, 377] width 929 height 10
checkbox -Duke "true"
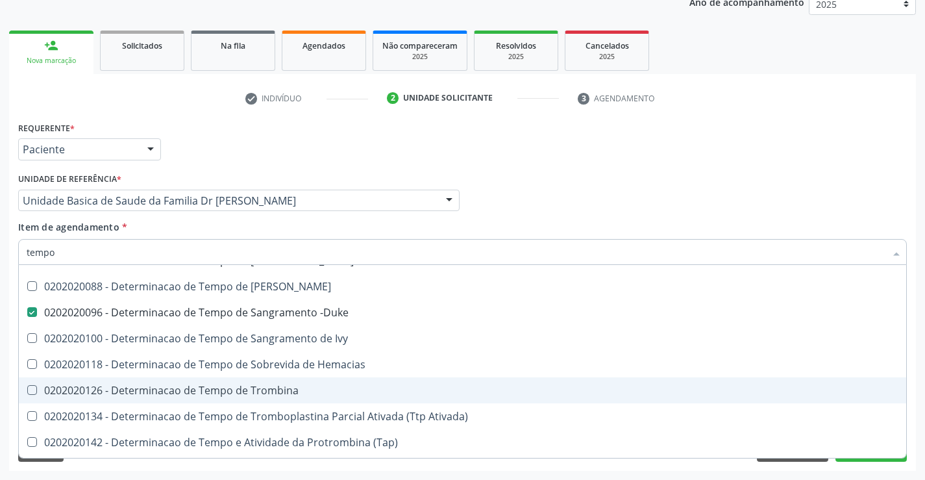
scroll to position [324, 0]
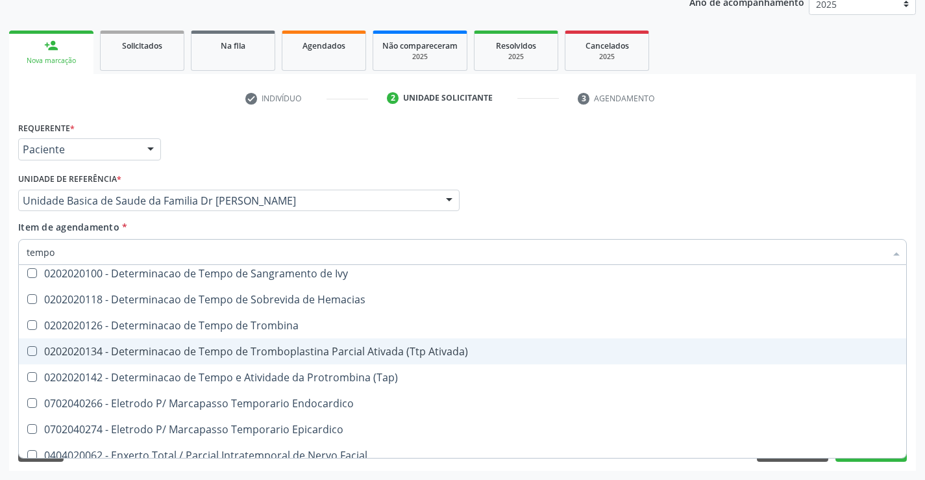
click at [389, 352] on div "0202020134 - Determinacao de Tempo de Tromboplastina Parcial Ativada (Ttp Ativa…" at bounding box center [491, 351] width 929 height 10
checkbox Ativada\) "true"
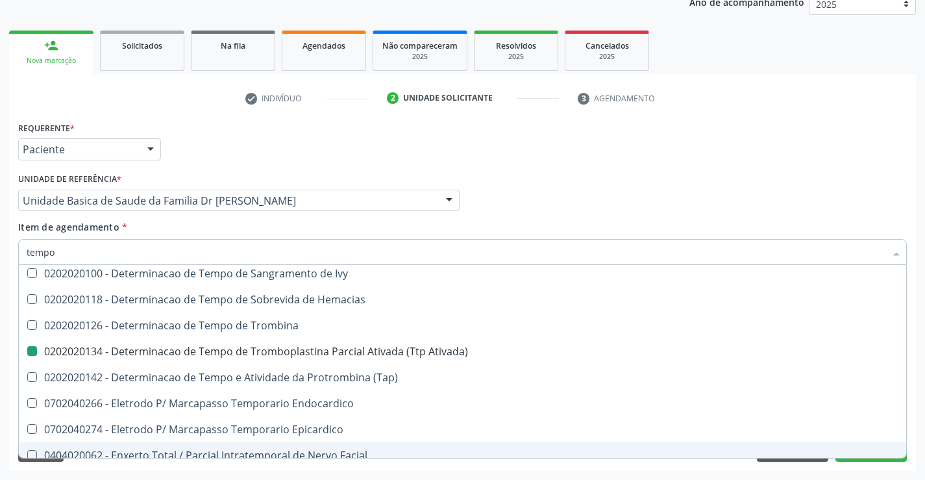
click at [379, 469] on div "Requerente * Paciente Médico(a) Enfermeiro(a) Paciente Nenhum resultado encontr…" at bounding box center [462, 294] width 907 height 352
checkbox Tempo "true"
checkbox Oncologia "true"
checkbox Coagulacao "false"
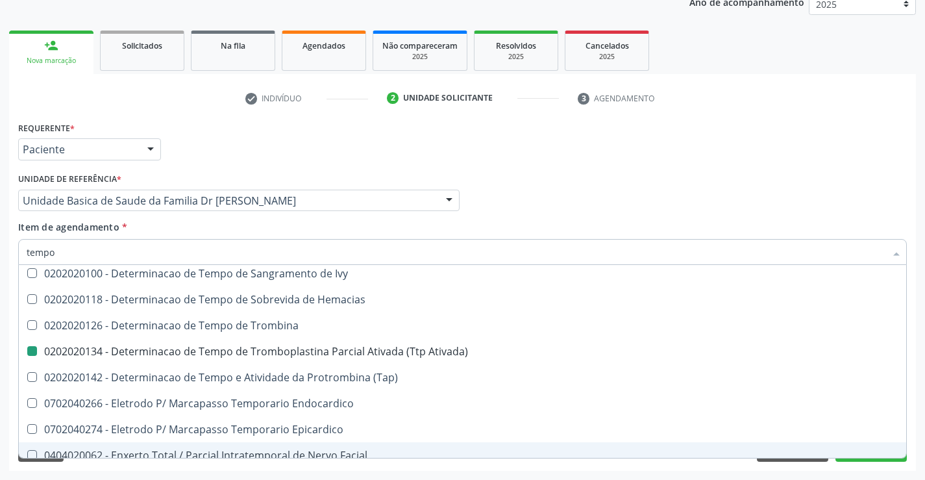
checkbox -Duke "false"
checkbox Ativada\) "false"
checkbox Único "true"
checkbox Tempo "true"
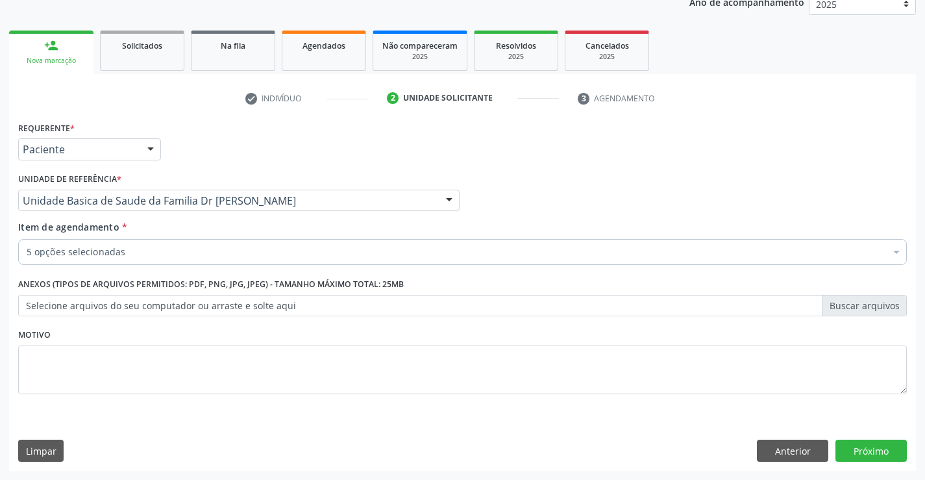
scroll to position [0, 0]
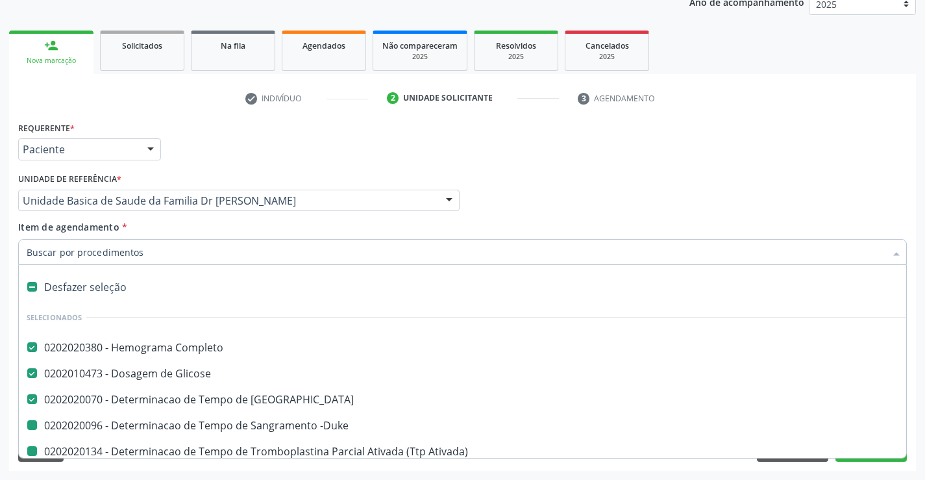
type input "u"
checkbox -Duke "false"
checkbox Ativada\) "false"
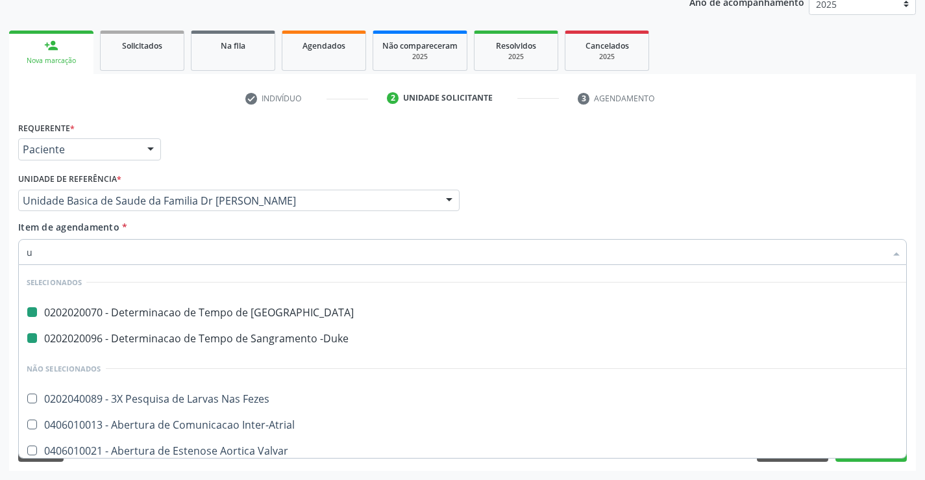
type input "ur"
checkbox Coagulacao "false"
checkbox -Duke "false"
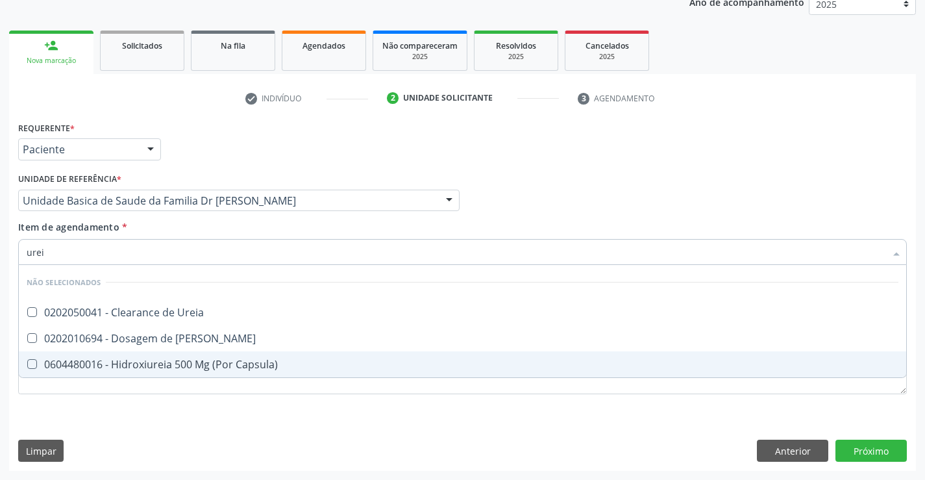
type input "ureia"
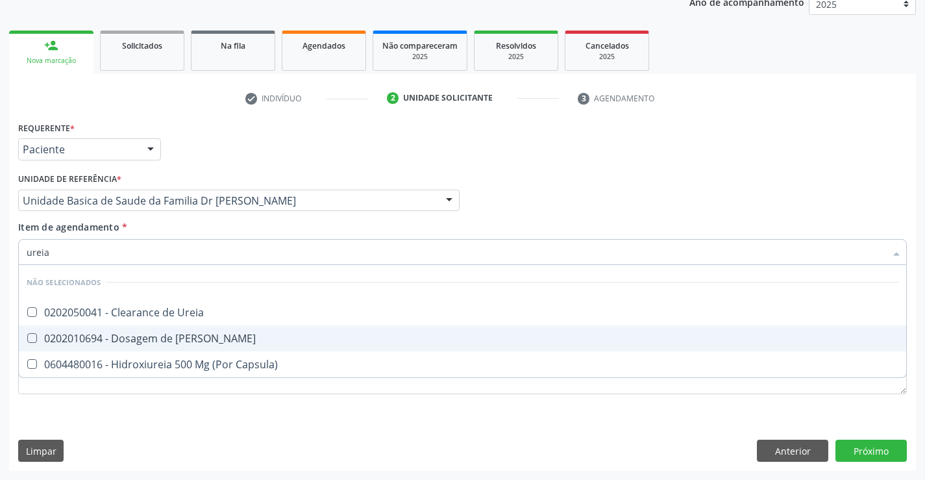
click at [186, 339] on div "0202010694 - Dosagem de [PERSON_NAME]" at bounding box center [463, 338] width 872 height 10
checkbox Ureia "true"
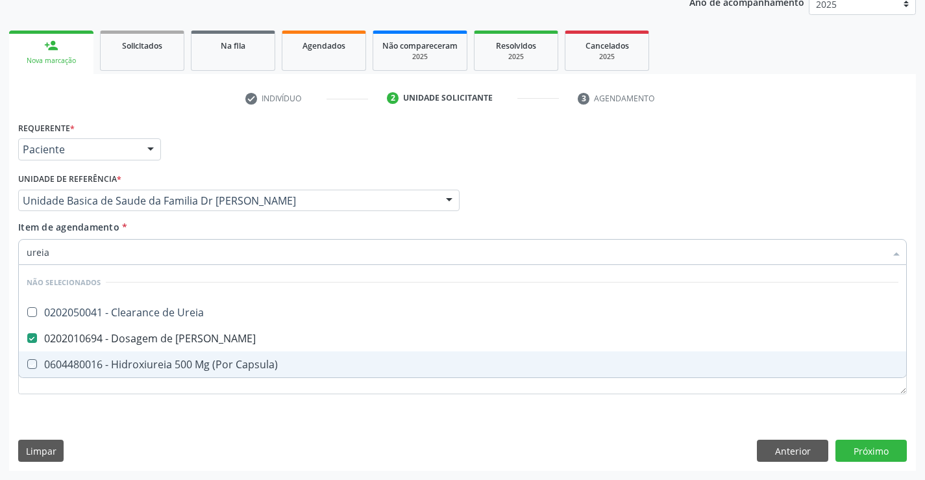
click at [194, 417] on div "Requerente * Paciente Médico(a) Enfermeiro(a) Paciente Nenhum resultado encontr…" at bounding box center [462, 294] width 907 height 352
checkbox Ureia "true"
checkbox Capsula\) "true"
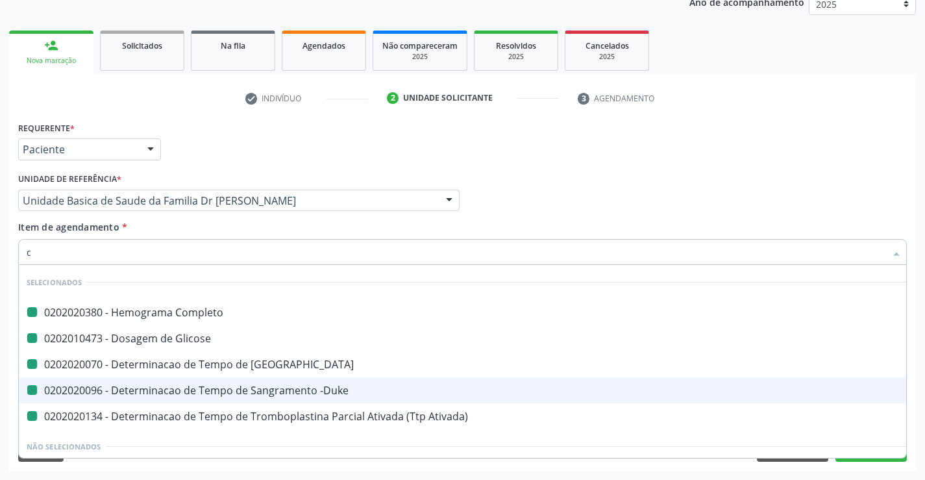
type input "cr"
checkbox Completo "false"
checkbox Glicose "false"
checkbox Coagulacao "false"
checkbox -Duke "false"
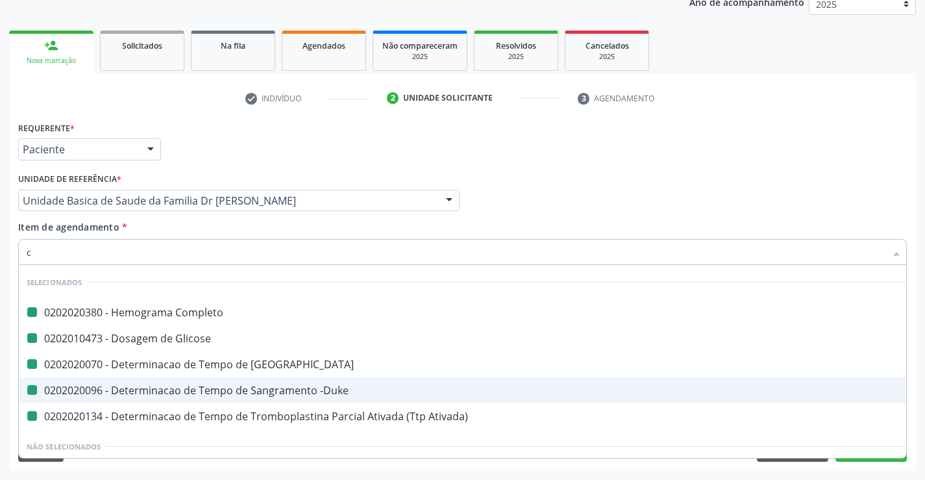
checkbox Ativada\) "false"
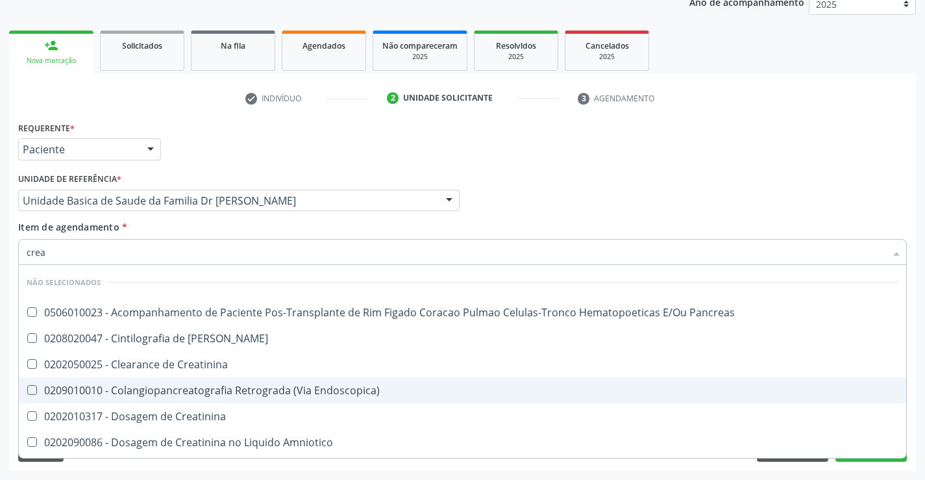
type input "creat"
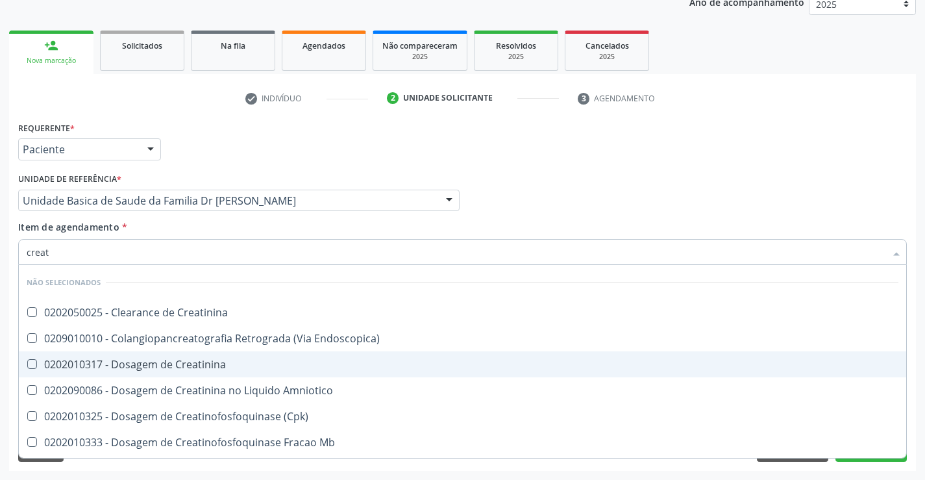
click at [167, 361] on div "0202010317 - Dosagem de Creatinina" at bounding box center [463, 364] width 872 height 10
checkbox Creatinina "true"
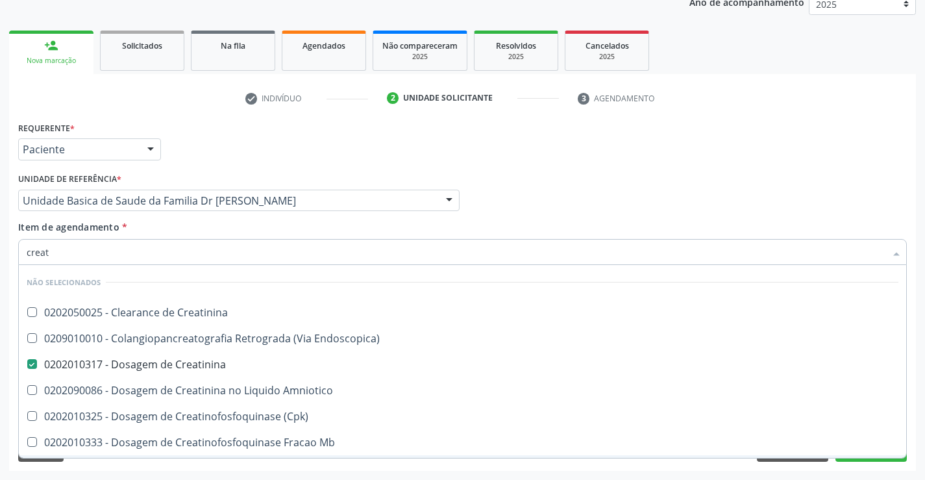
click at [217, 470] on div "Requerente * Paciente Médico(a) Enfermeiro(a) Paciente Nenhum resultado encontr…" at bounding box center [462, 294] width 907 height 352
checkbox Creatinina "true"
checkbox Endoscopica\) "true"
checkbox Amniotico "true"
checkbox \(Cpk\) "true"
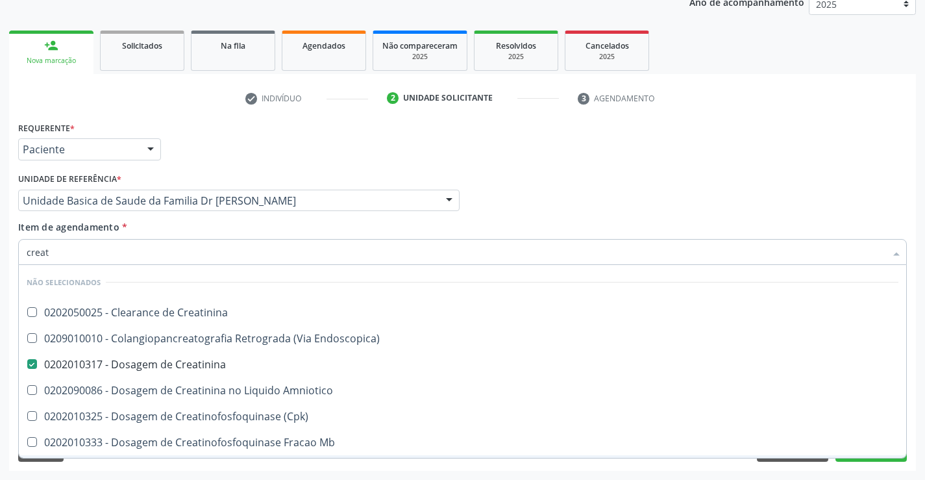
checkbox Oncologia "true"
checkbox Mb "true"
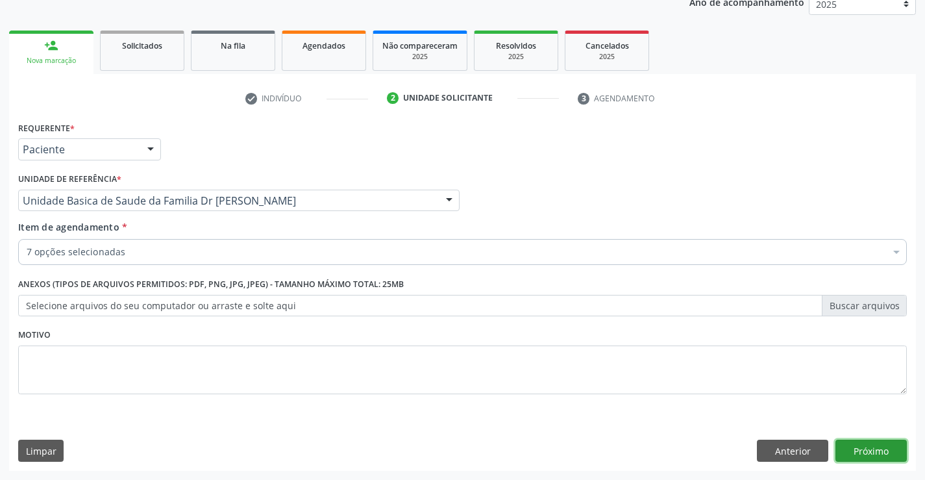
click at [855, 445] on button "Próximo" at bounding box center [870, 450] width 71 height 22
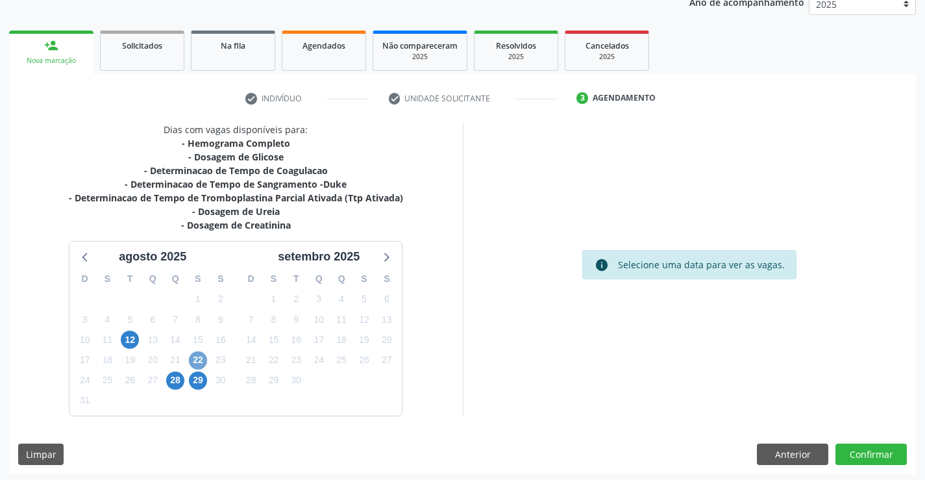
click at [200, 357] on span "22" at bounding box center [198, 360] width 18 height 18
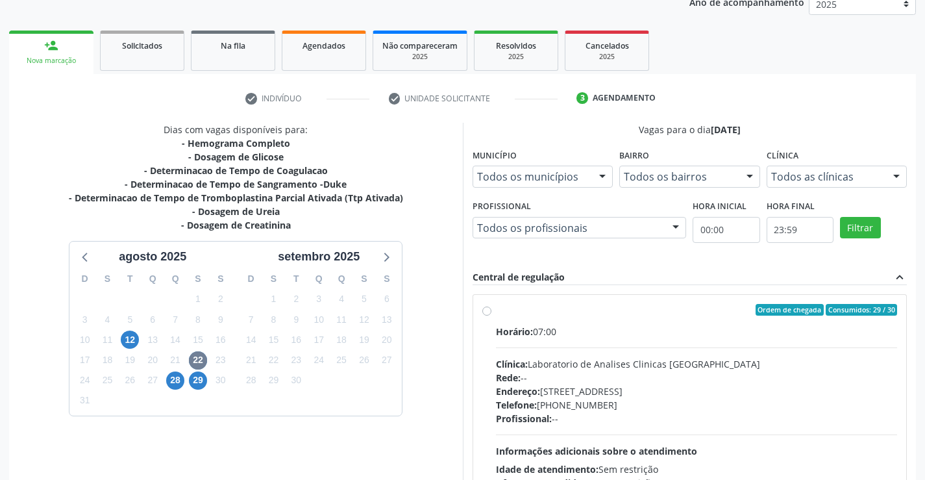
click at [496, 311] on label "Ordem de chegada Consumidos: 29 / 30 Horário: 07:00 Clínica: Laboratorio de Ana…" at bounding box center [697, 403] width 402 height 199
click at [489, 311] on input "Ordem de chegada Consumidos: 29 / 30 Horário: 07:00 Clínica: Laboratorio de Ana…" at bounding box center [486, 310] width 9 height 12
radio input "true"
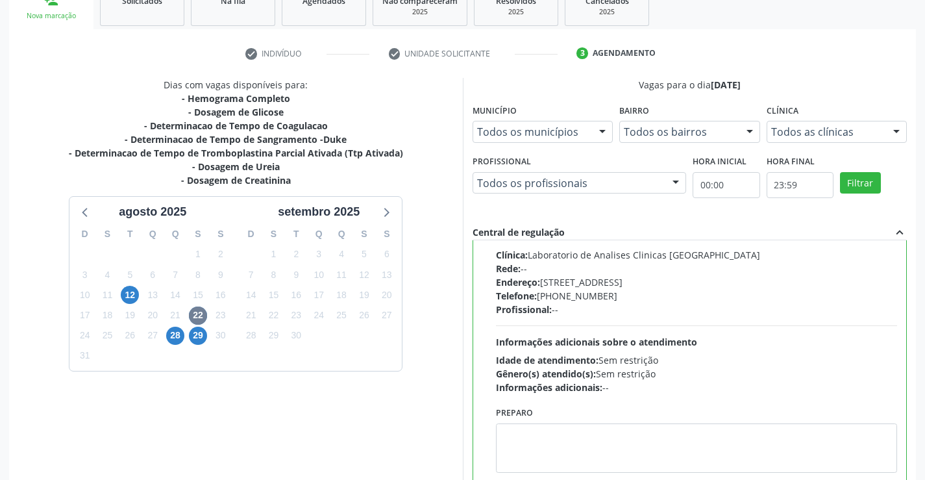
scroll to position [296, 0]
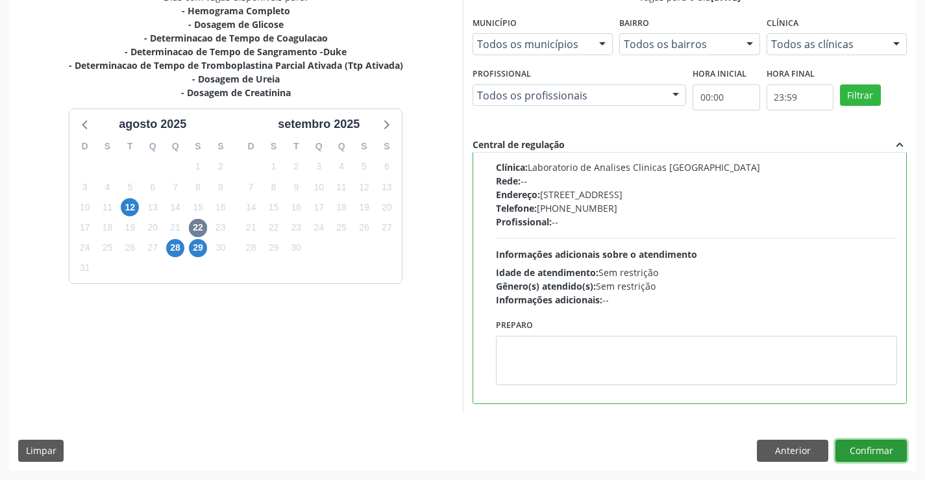
click at [873, 448] on button "Confirmar" at bounding box center [870, 450] width 71 height 22
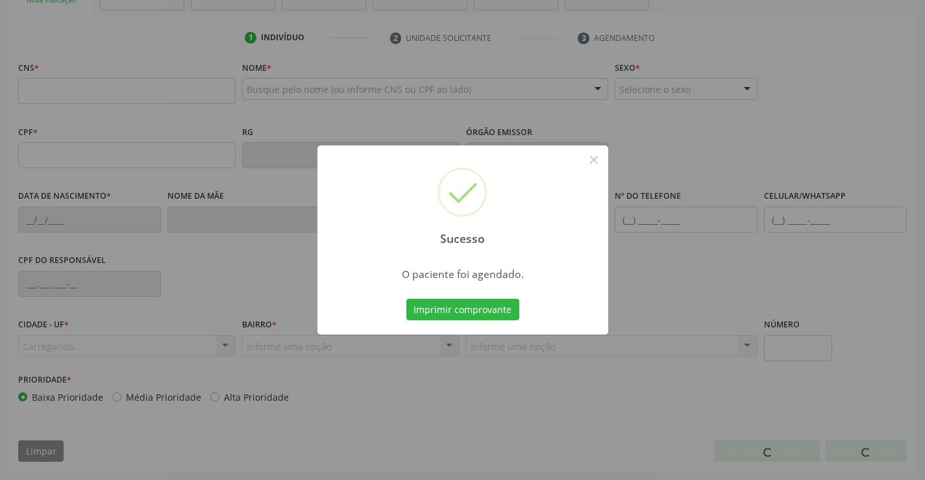
scroll to position [224, 0]
click at [481, 306] on button "Imprimir comprovante" at bounding box center [462, 310] width 113 height 22
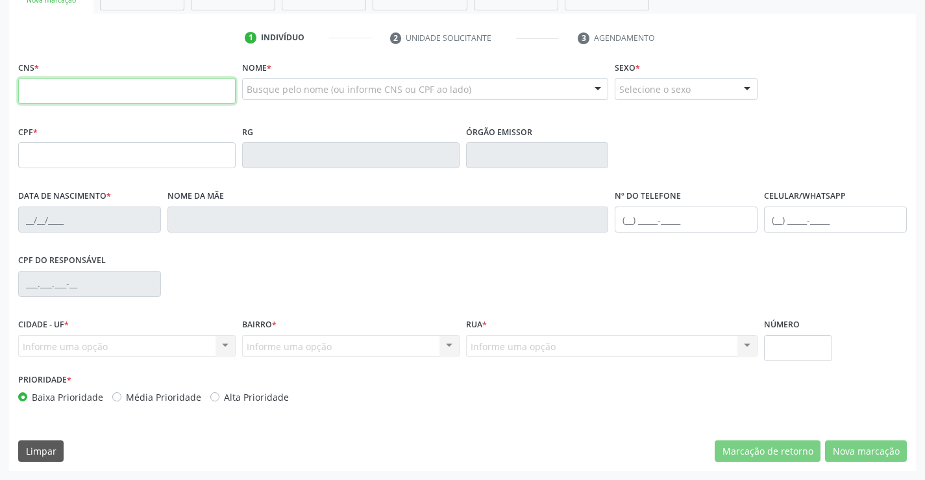
click at [102, 89] on input "text" at bounding box center [126, 91] width 217 height 26
type input "704 1062 5751 4580"
type input "1214602746"
type input "29/05/1987"
type input "(74) 99936-6052"
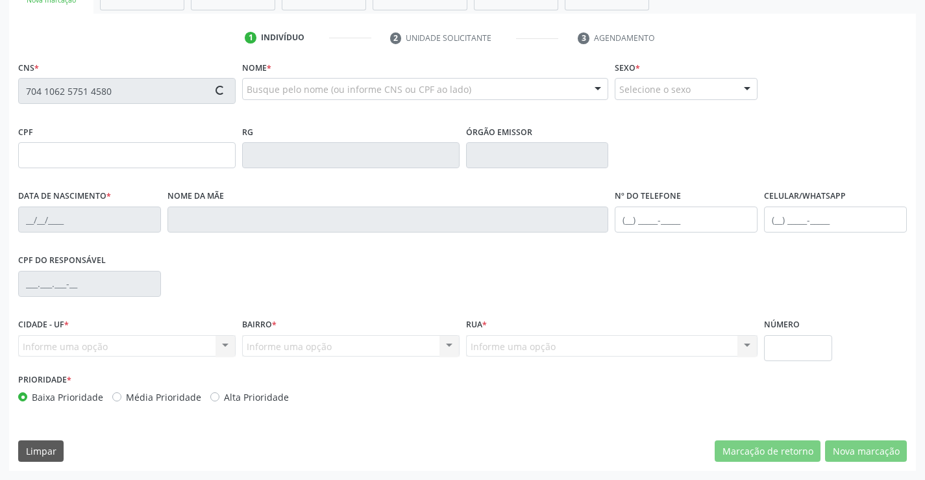
type input "(74) 99936-6052"
type input "057.404.315-22"
type input "S/N"
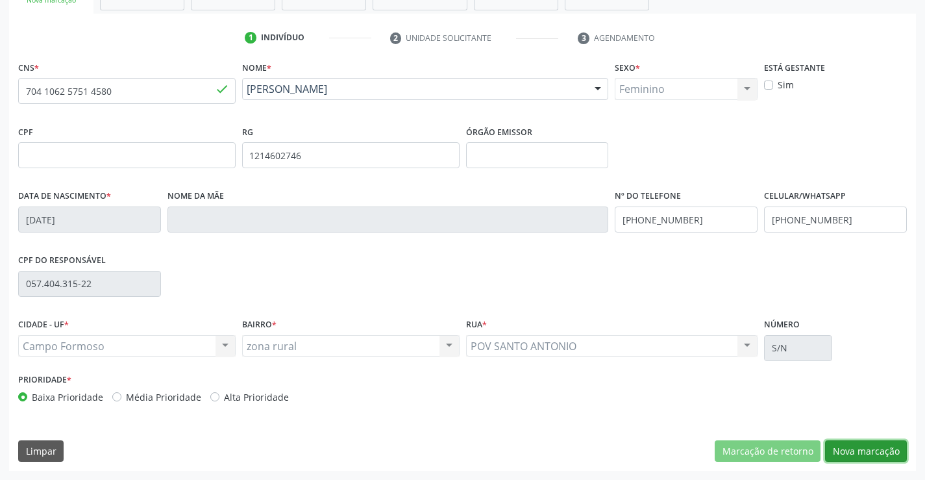
click at [838, 450] on button "Nova marcação" at bounding box center [866, 451] width 82 height 22
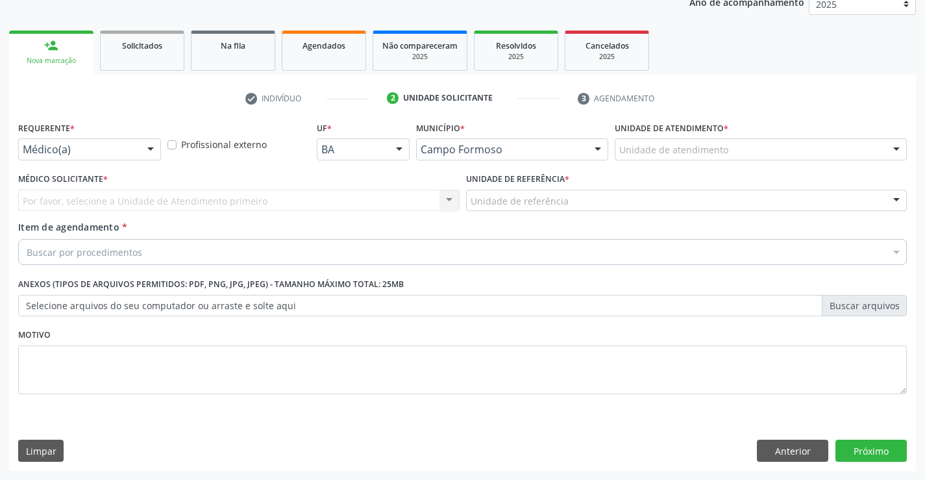
scroll to position [164, 0]
click at [150, 148] on div at bounding box center [150, 150] width 19 height 22
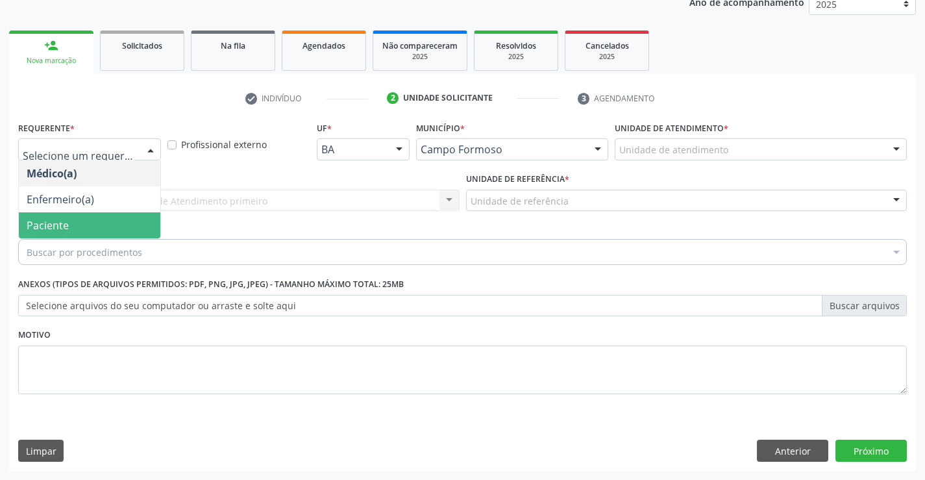
click at [81, 221] on span "Paciente" at bounding box center [89, 225] width 141 height 26
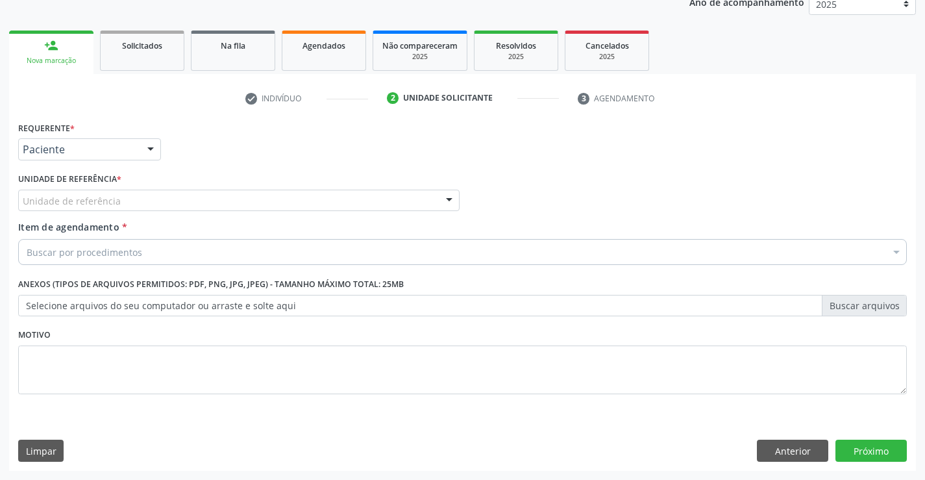
click at [167, 207] on div "Unidade de referência" at bounding box center [238, 200] width 441 height 22
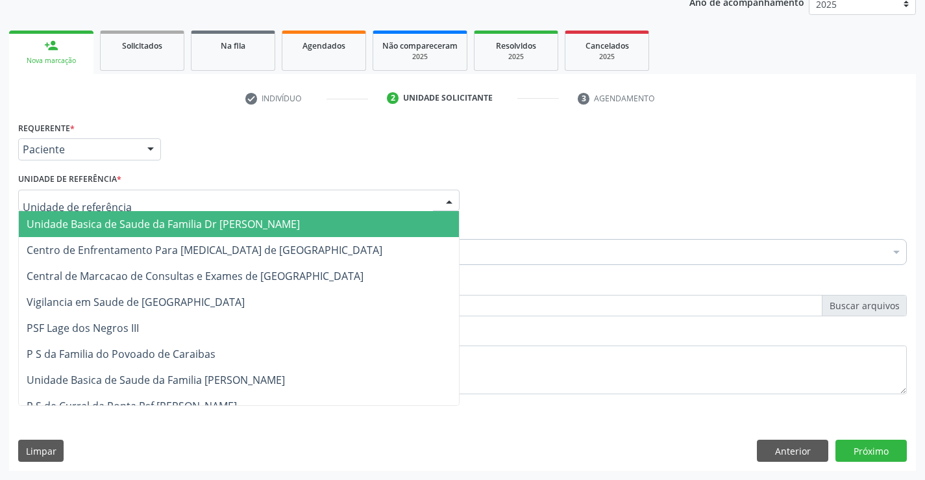
click at [170, 225] on span "Unidade Basica de Saude da Familia Dr [PERSON_NAME]" at bounding box center [163, 224] width 273 height 14
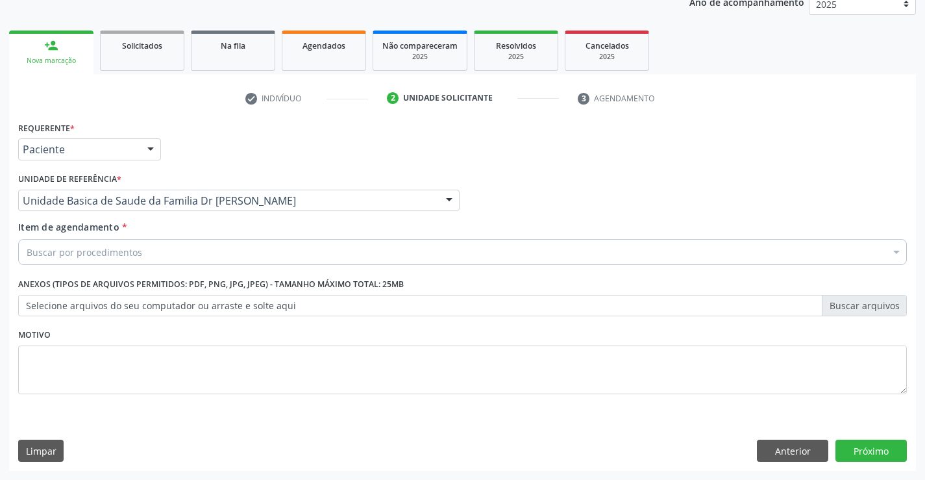
click at [165, 252] on div "Buscar por procedimentos" at bounding box center [462, 252] width 888 height 26
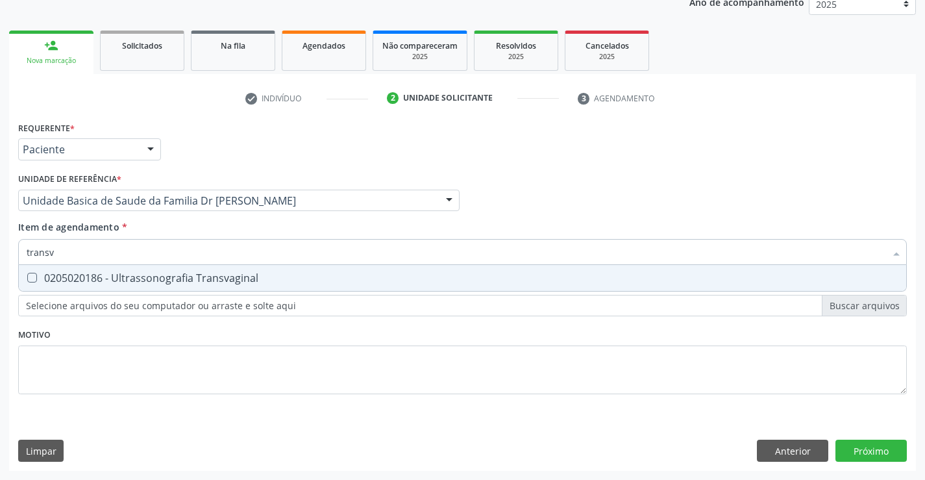
type input "transva"
click at [182, 280] on div "0205020186 - Ultrassonografia Transvaginal" at bounding box center [463, 278] width 872 height 10
checkbox Transvaginal "true"
click at [422, 336] on div "Requerente * Paciente Médico(a) Enfermeiro(a) Paciente Nenhum resultado encontr…" at bounding box center [462, 265] width 888 height 294
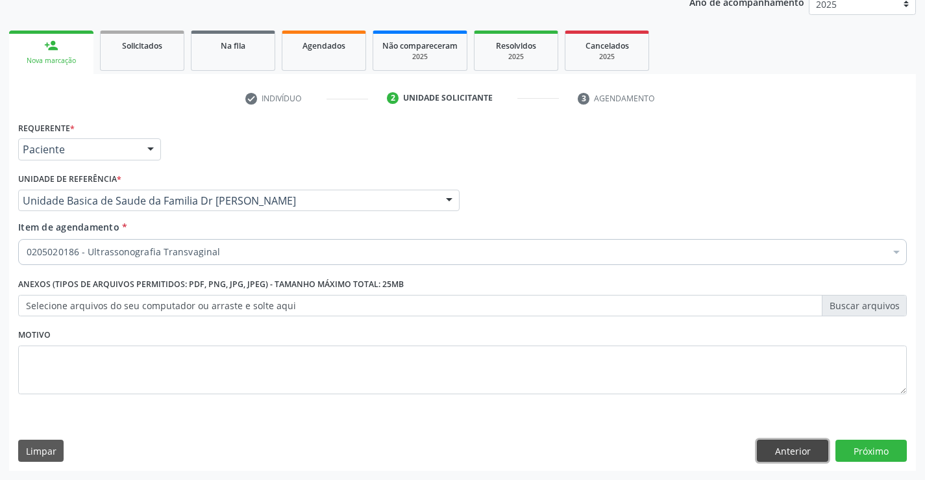
click at [770, 445] on button "Anterior" at bounding box center [792, 450] width 71 height 22
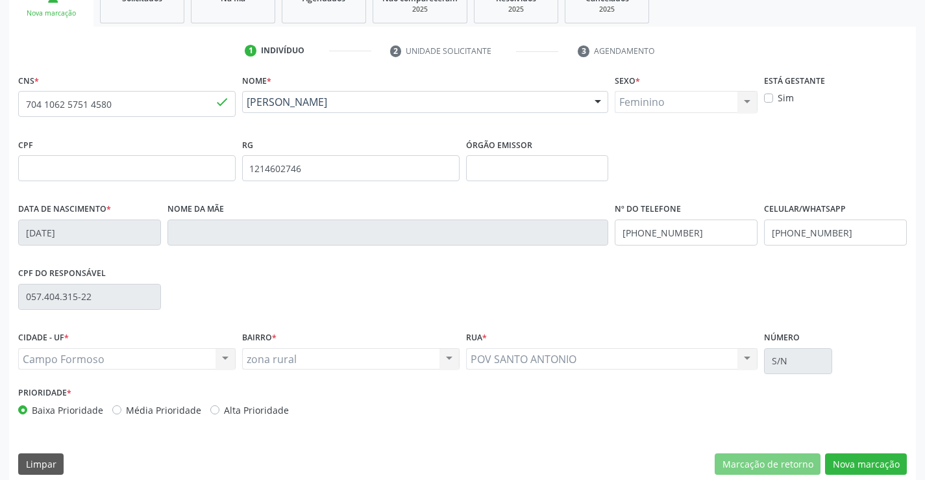
scroll to position [224, 0]
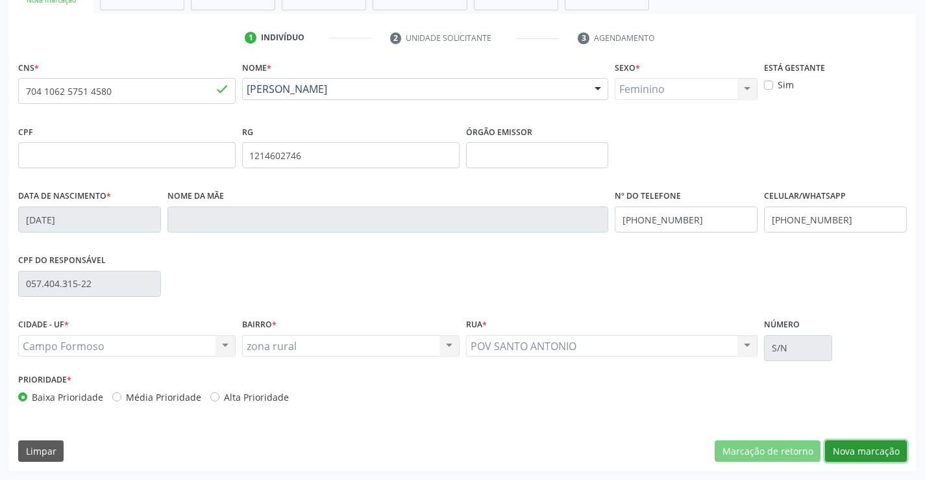
click at [855, 447] on button "Nova marcação" at bounding box center [866, 451] width 82 height 22
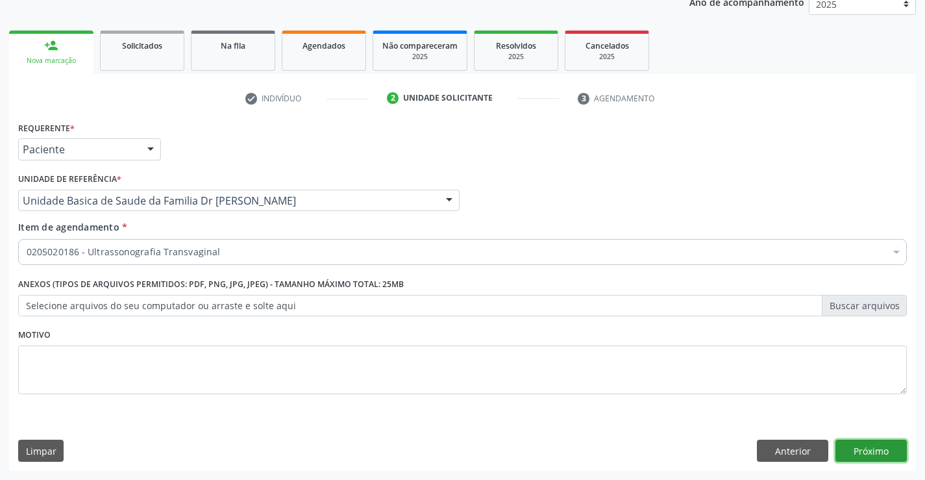
click at [843, 452] on button "Próximo" at bounding box center [870, 450] width 71 height 22
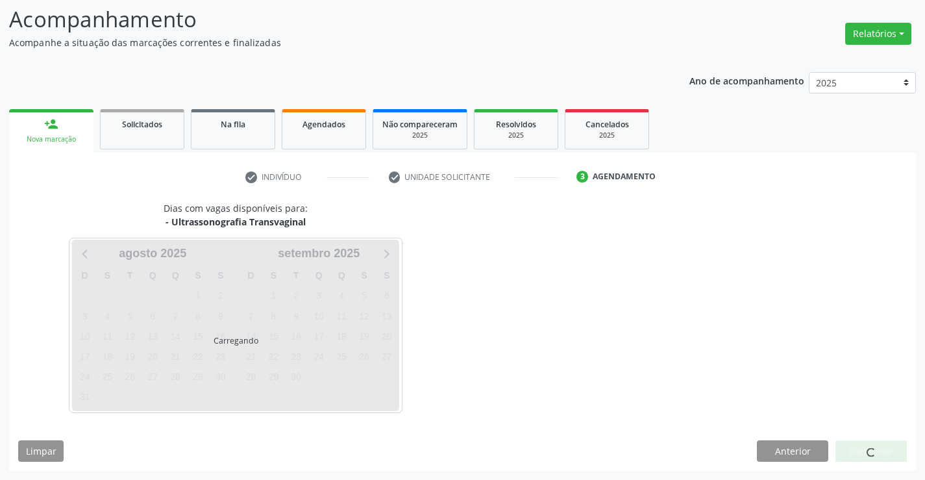
scroll to position [85, 0]
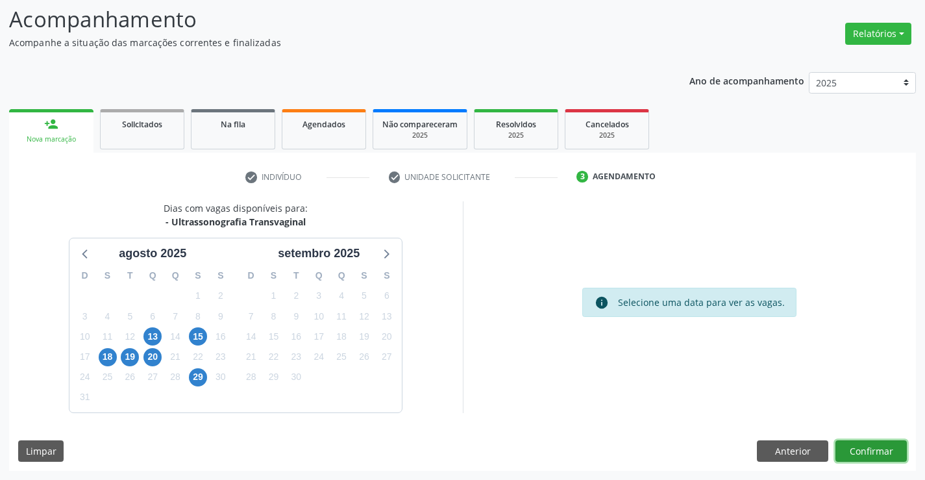
click at [843, 452] on button "Confirmar" at bounding box center [870, 451] width 71 height 22
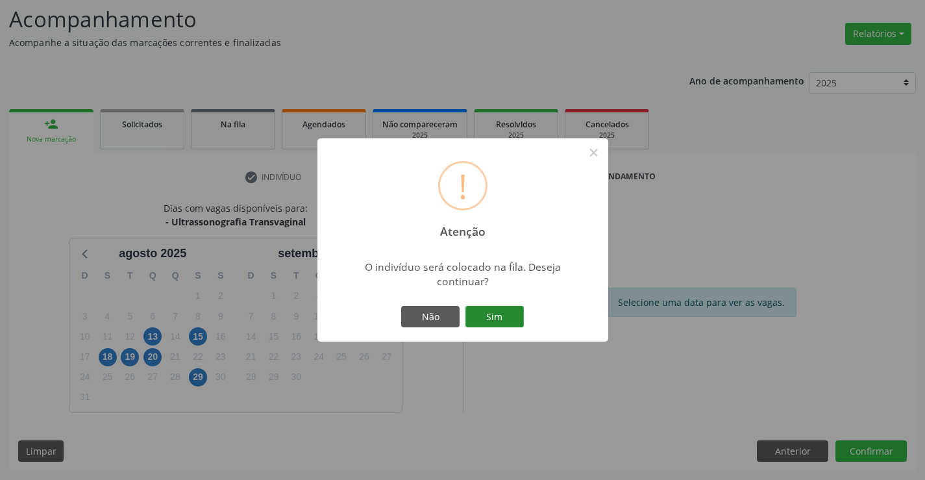
click at [511, 311] on button "Sim" at bounding box center [494, 317] width 58 height 22
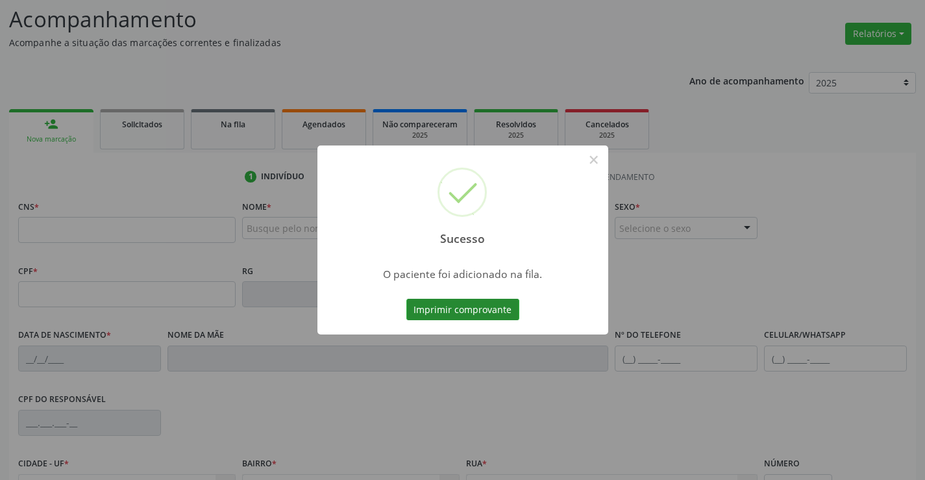
click at [484, 308] on button "Imprimir comprovante" at bounding box center [462, 310] width 113 height 22
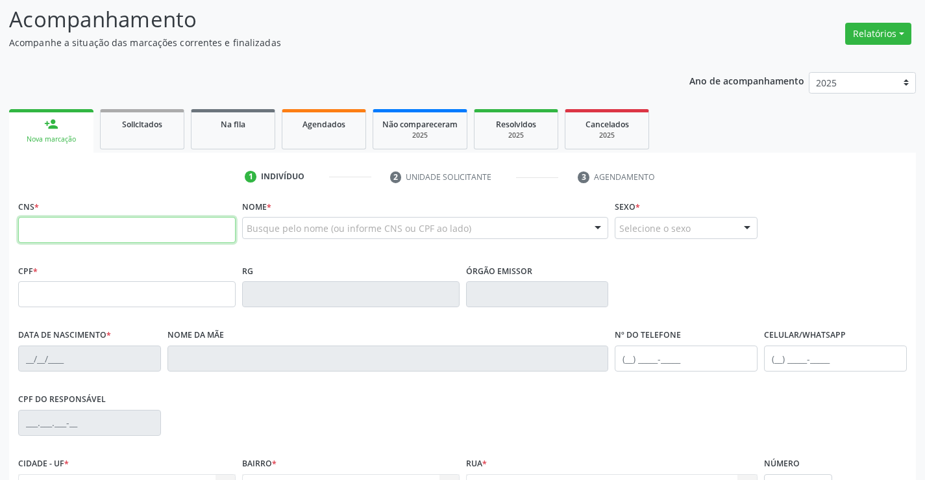
click at [106, 228] on input "text" at bounding box center [126, 230] width 217 height 26
type input "708 0028 9045 6129"
type input "05/05/1979"
type input "(74) 99147-3732"
type input "S/N"
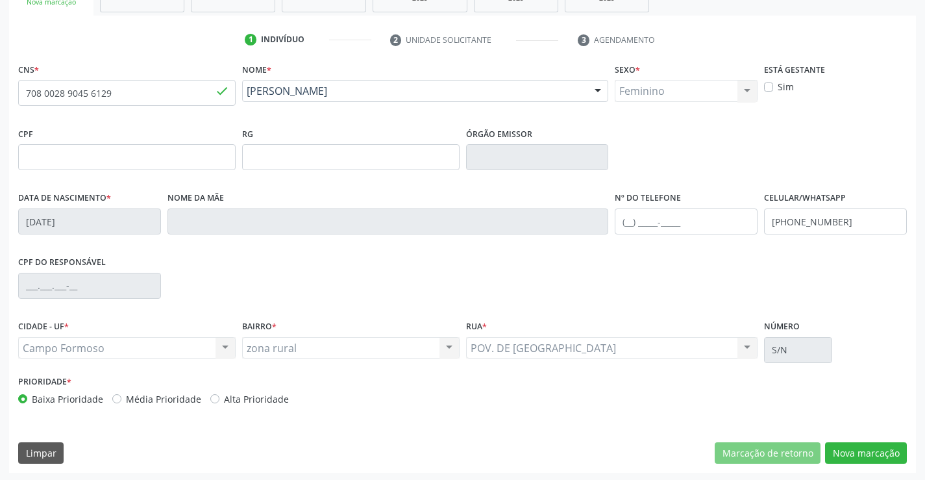
scroll to position [224, 0]
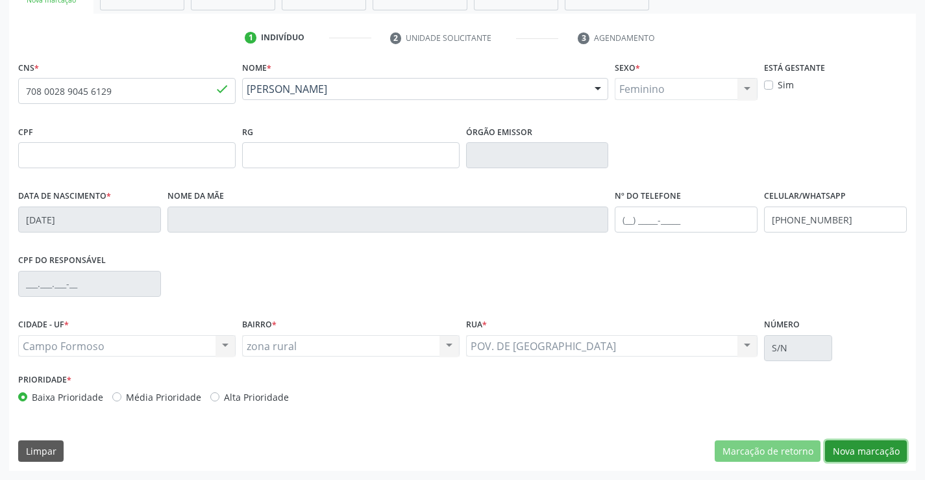
click at [853, 450] on button "Nova marcação" at bounding box center [866, 451] width 82 height 22
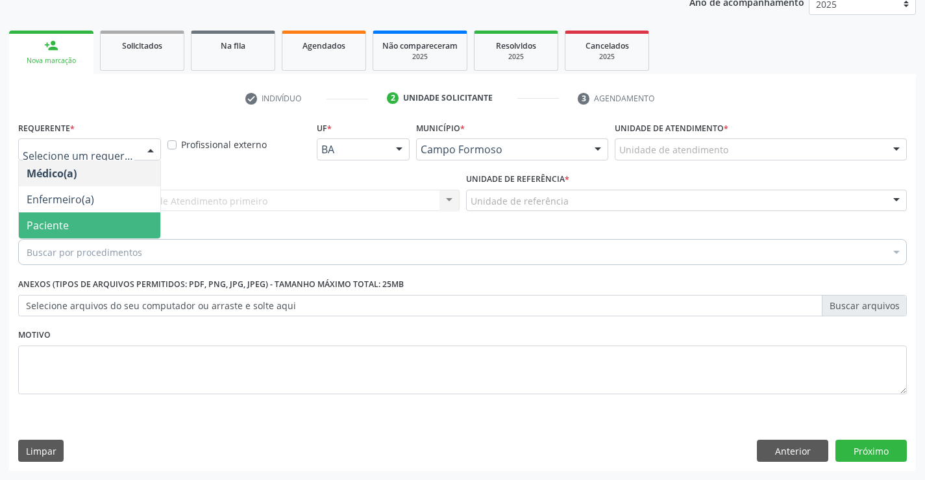
click at [99, 224] on span "Paciente" at bounding box center [89, 225] width 141 height 26
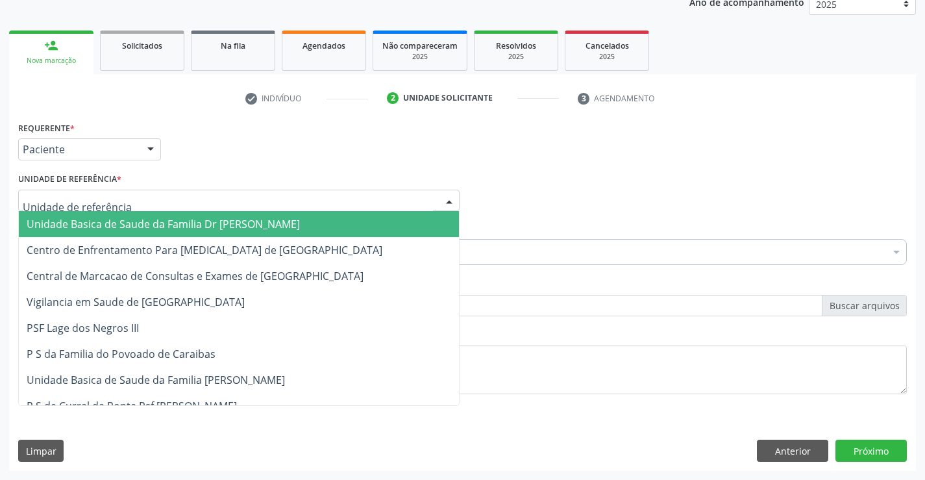
click at [131, 197] on div at bounding box center [238, 200] width 441 height 22
click at [133, 221] on span "Unidade Basica de Saude da Familia Dr [PERSON_NAME]" at bounding box center [163, 224] width 273 height 14
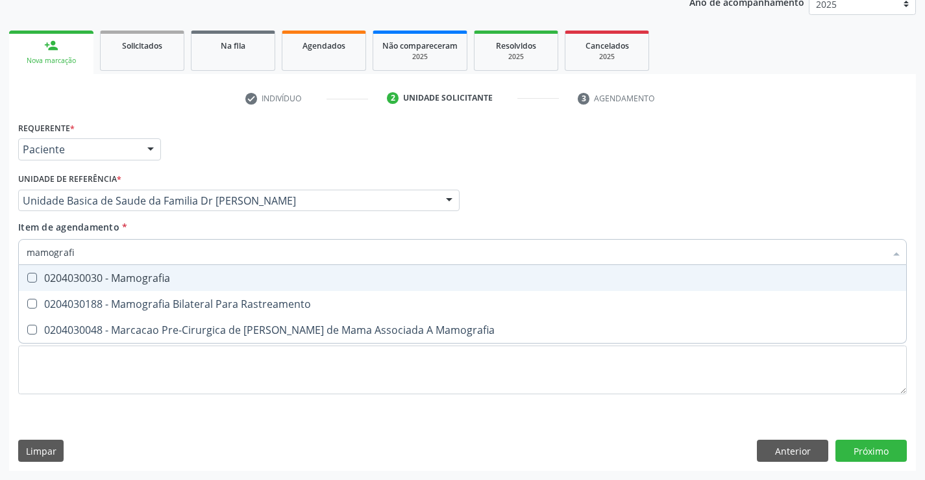
type input "mamografia"
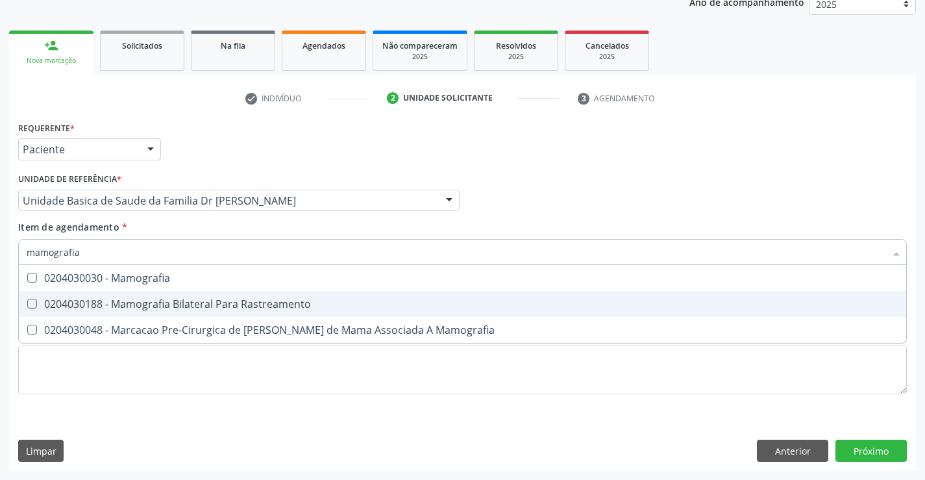
click at [159, 306] on div "0204030188 - Mamografia Bilateral Para Rastreamento" at bounding box center [463, 304] width 872 height 10
checkbox Rastreamento "true"
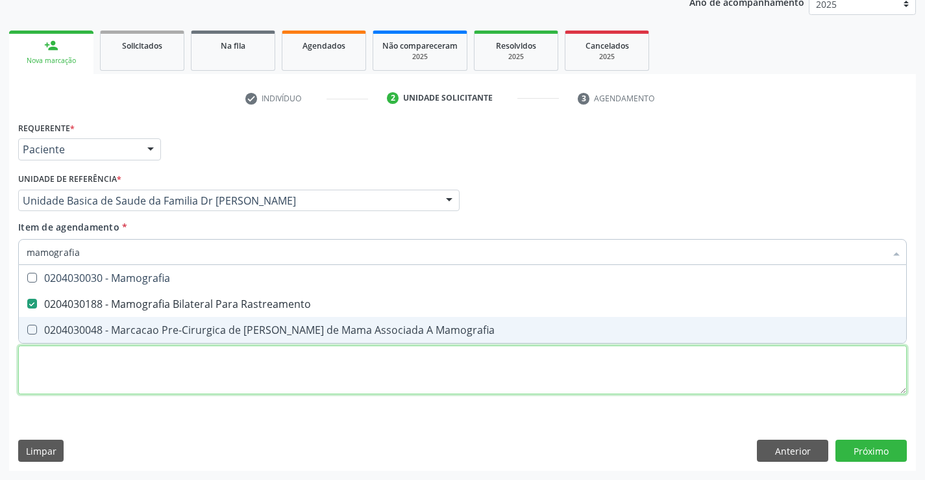
click at [150, 384] on div "Requerente * Paciente Médico(a) Enfermeiro(a) Paciente Nenhum resultado encontr…" at bounding box center [462, 265] width 888 height 294
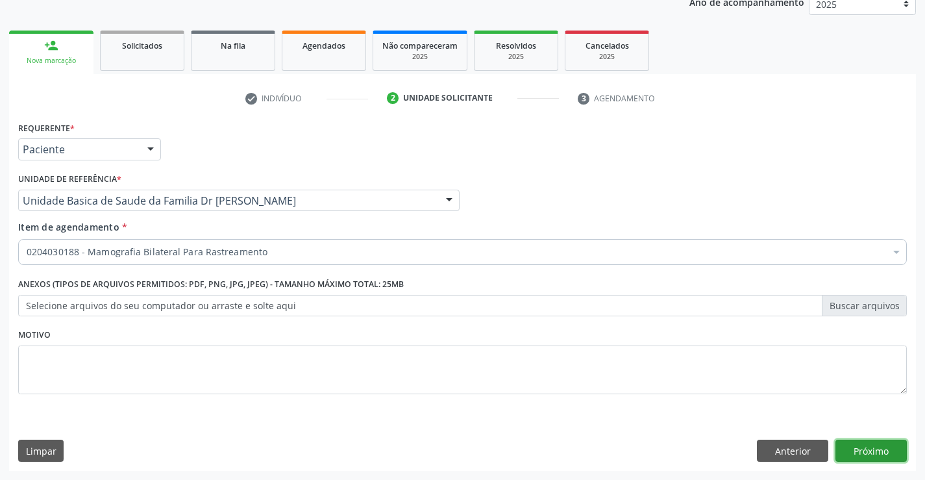
click at [879, 445] on button "Próximo" at bounding box center [870, 450] width 71 height 22
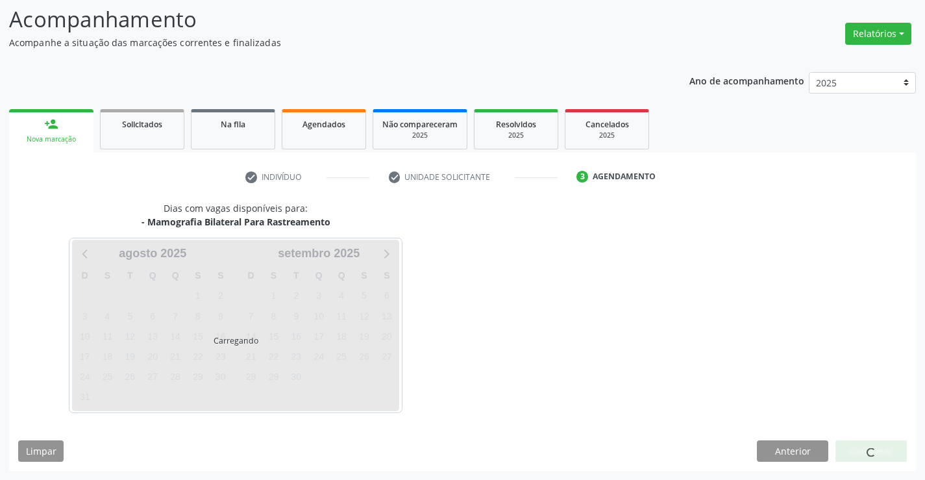
scroll to position [85, 0]
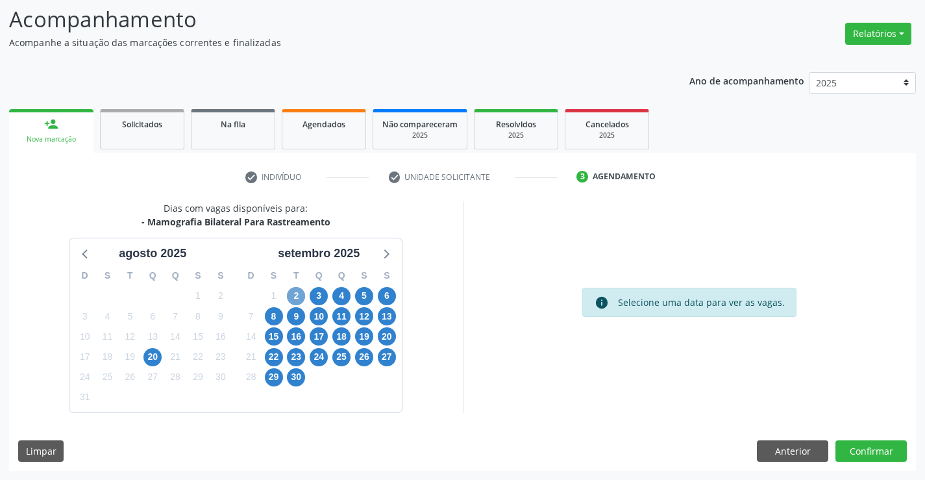
click at [297, 295] on span "2" at bounding box center [296, 296] width 18 height 18
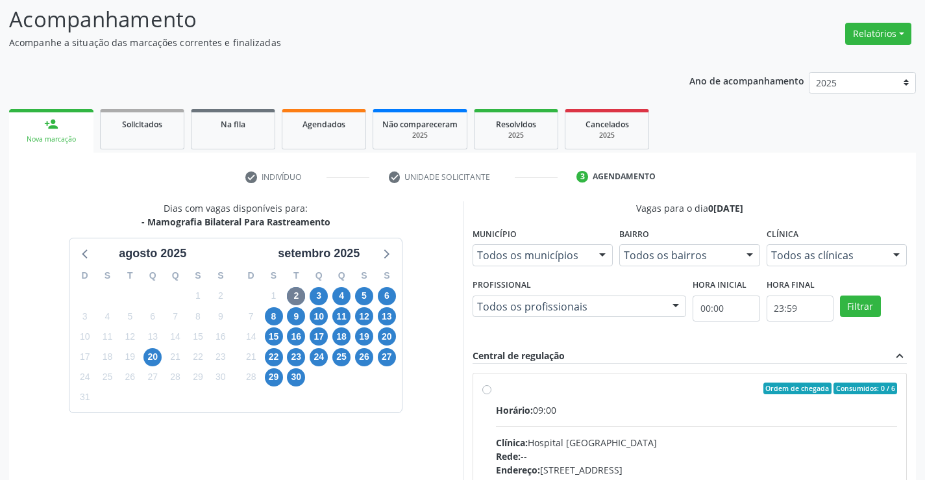
click at [496, 389] on label "Ordem de chegada Consumidos: 0 / 6 Horário: 09:00 Clínica: Hospital Sao Francis…" at bounding box center [697, 481] width 402 height 199
click at [488, 389] on input "Ordem de chegada Consumidos: 0 / 6 Horário: 09:00 Clínica: Hospital Sao Francis…" at bounding box center [486, 388] width 9 height 12
radio input "true"
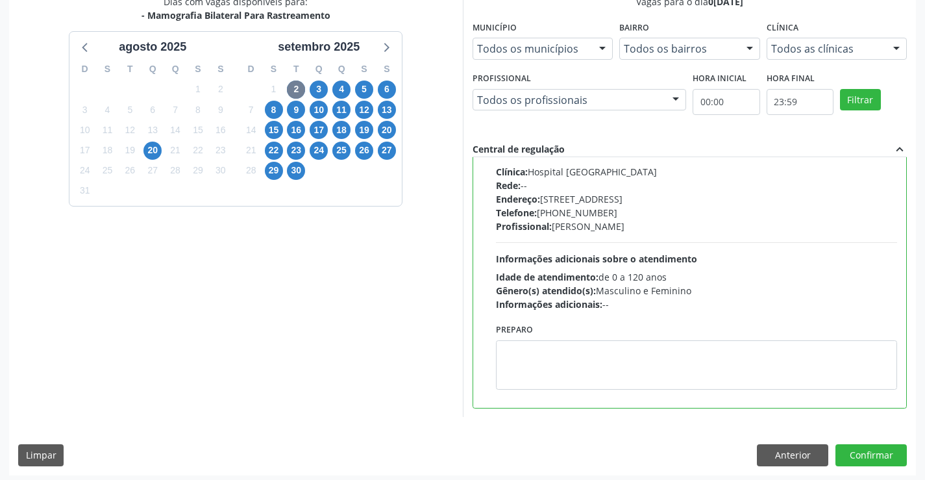
scroll to position [296, 0]
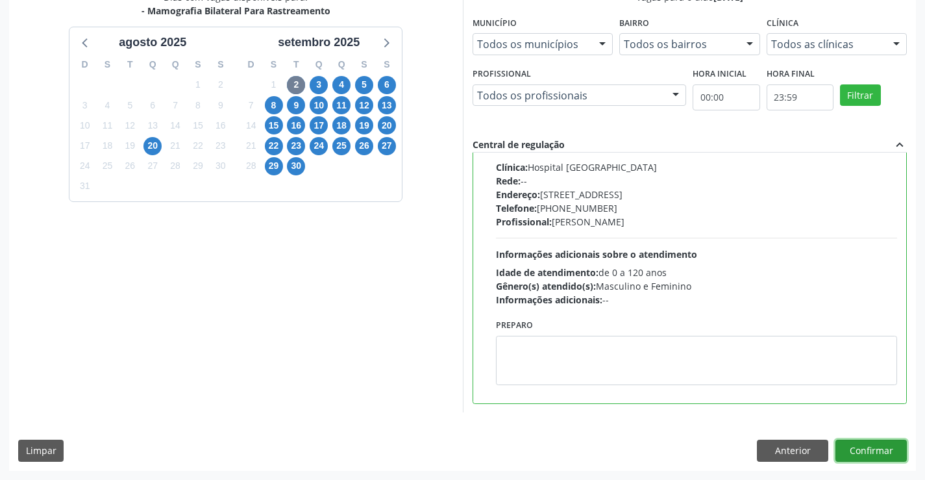
click at [875, 448] on button "Confirmar" at bounding box center [870, 450] width 71 height 22
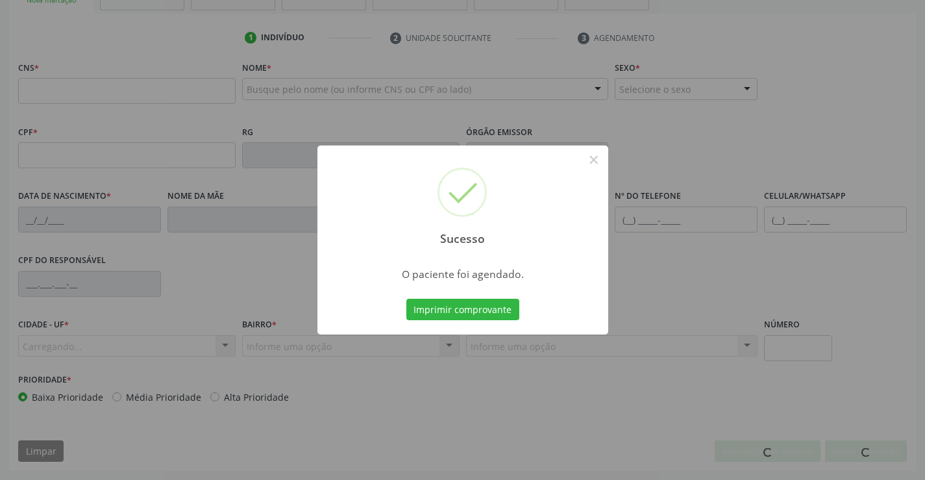
scroll to position [224, 0]
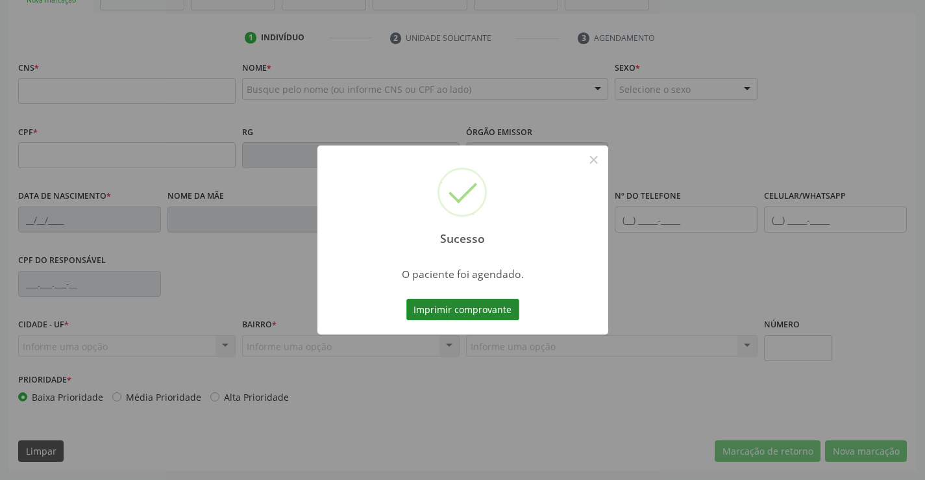
click at [488, 308] on button "Imprimir comprovante" at bounding box center [462, 310] width 113 height 22
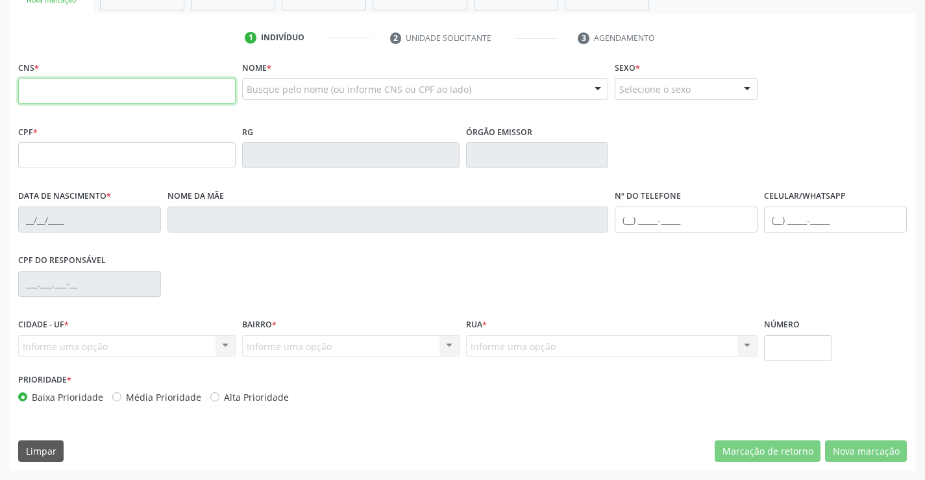
click at [54, 83] on input "text" at bounding box center [126, 91] width 217 height 26
type input "705 0054 0914 6056"
type input "094.780.805-12"
type input "30654576752"
type input "05/05/2015"
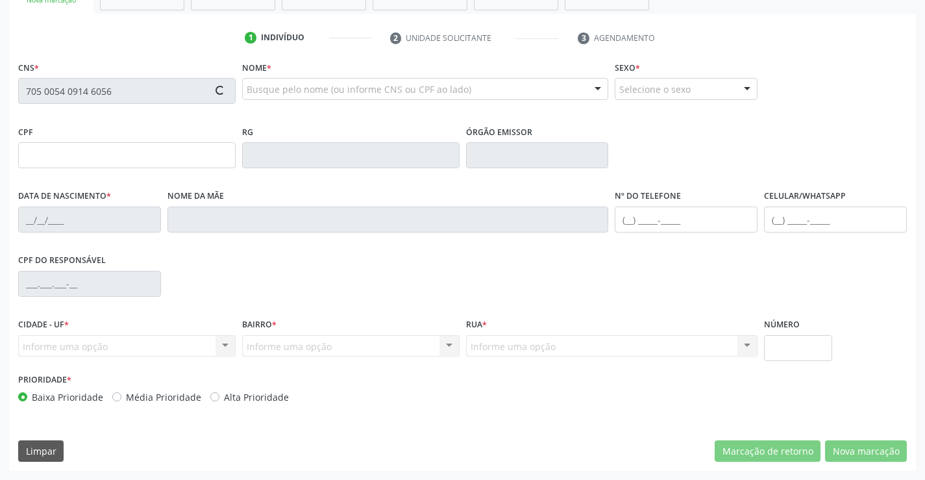
type input "(74) 9103-3135"
type input "(74) 99100-3974"
type input "094.780.805-12"
type input "52"
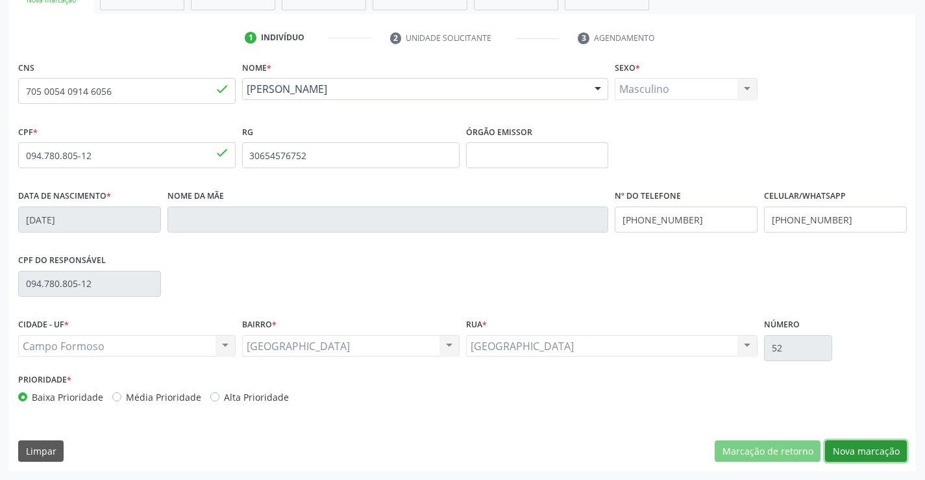
click at [876, 443] on button "Nova marcação" at bounding box center [866, 451] width 82 height 22
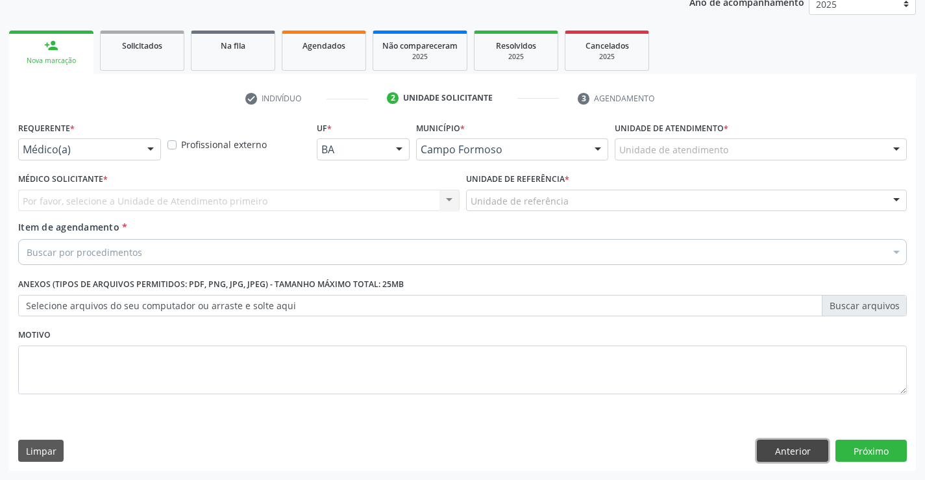
click at [762, 454] on button "Anterior" at bounding box center [792, 450] width 71 height 22
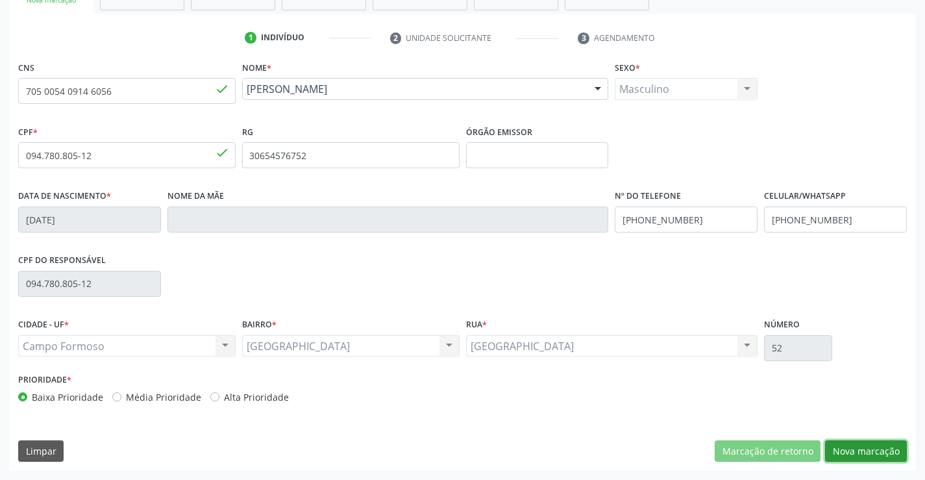
click at [873, 448] on button "Nova marcação" at bounding box center [866, 451] width 82 height 22
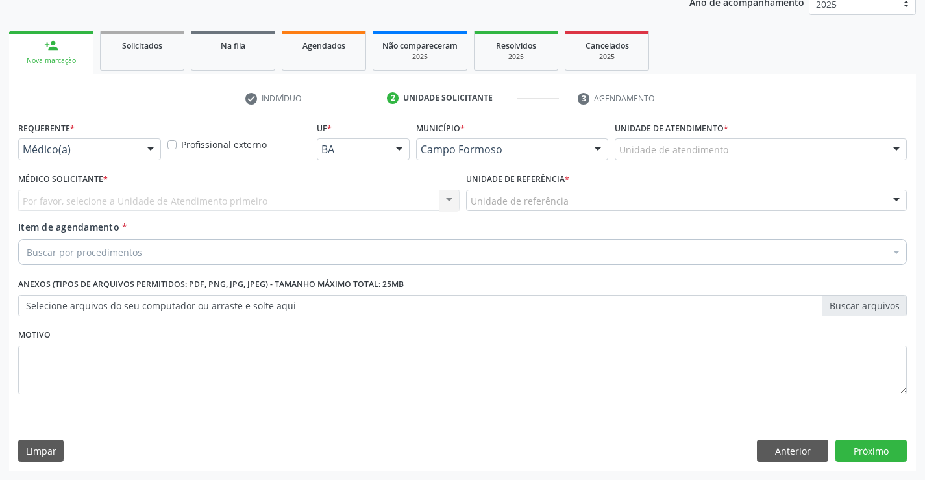
click at [145, 144] on div at bounding box center [150, 150] width 19 height 22
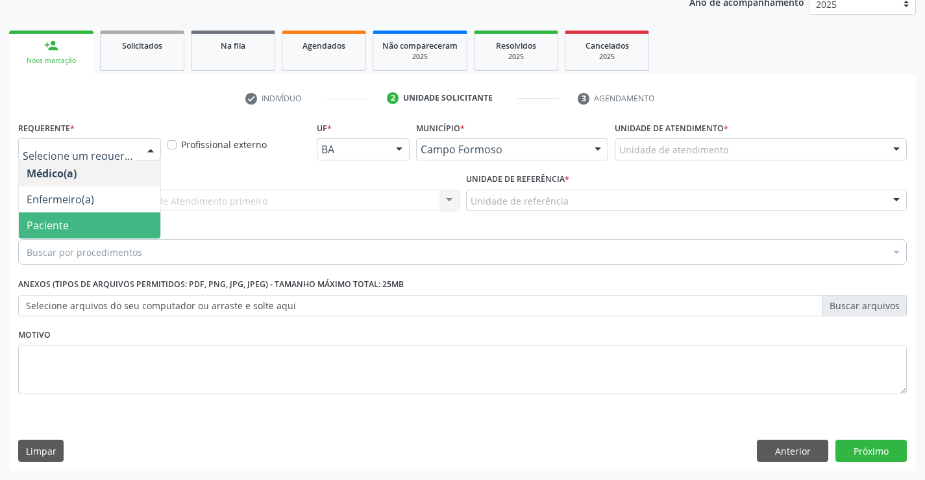
click at [104, 223] on span "Paciente" at bounding box center [89, 225] width 141 height 26
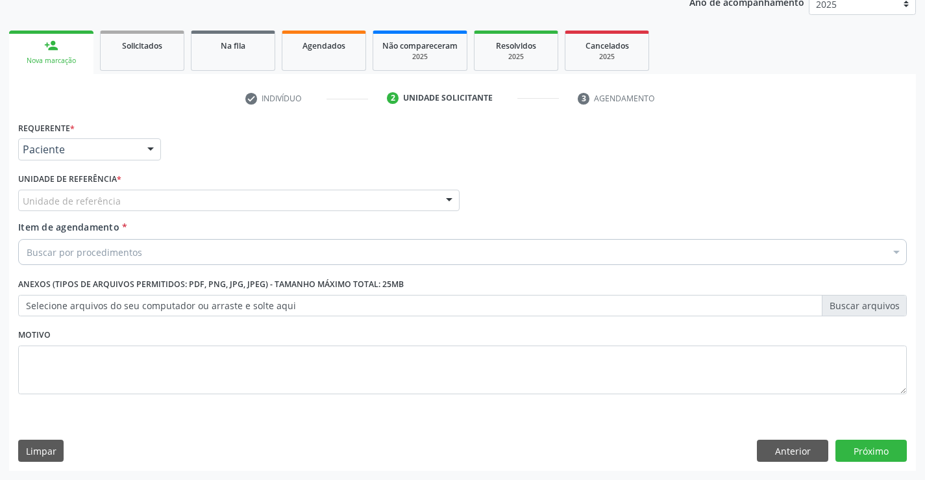
click at [158, 204] on div "Unidade de referência" at bounding box center [238, 200] width 441 height 22
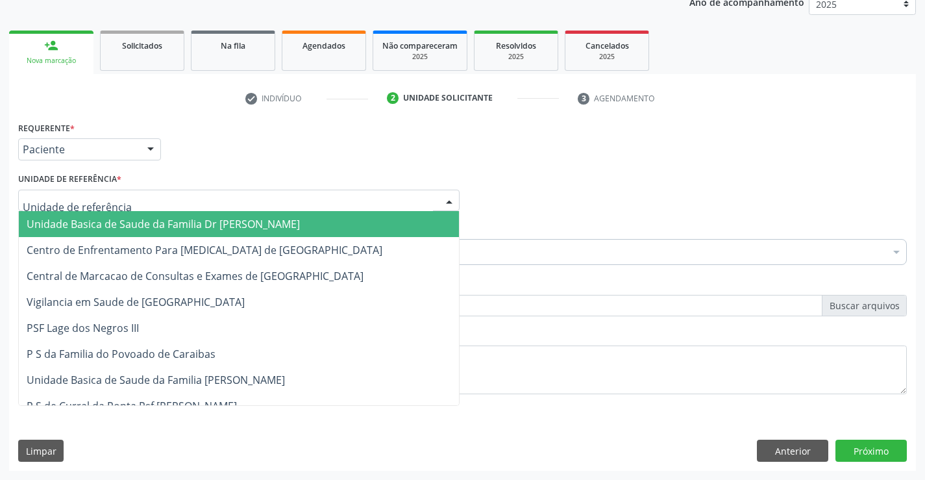
click at [149, 225] on span "Unidade Basica de Saude da Familia Dr [PERSON_NAME]" at bounding box center [163, 224] width 273 height 14
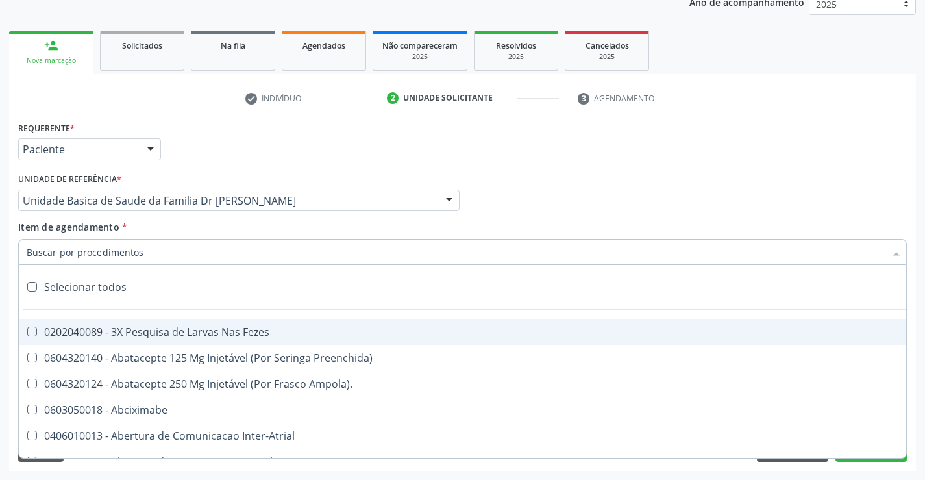
click at [147, 256] on div at bounding box center [462, 252] width 888 height 26
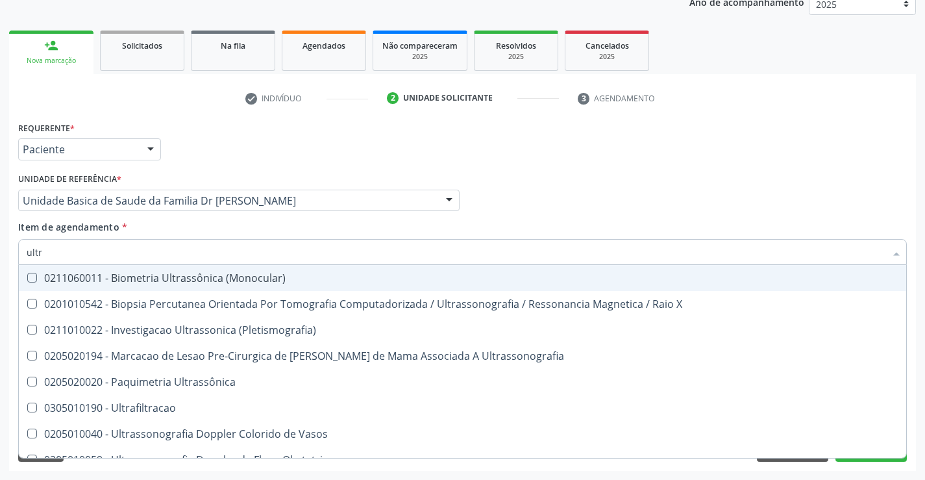
type input "ultra"
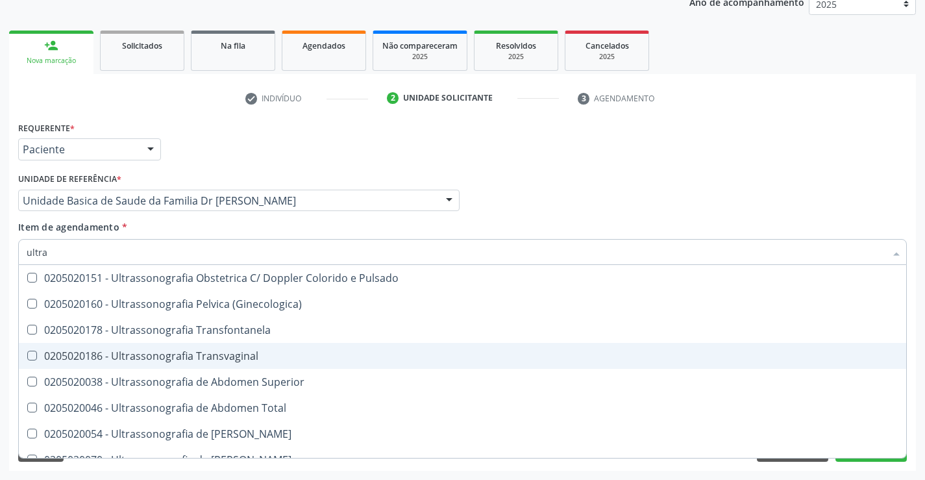
scroll to position [324, 0]
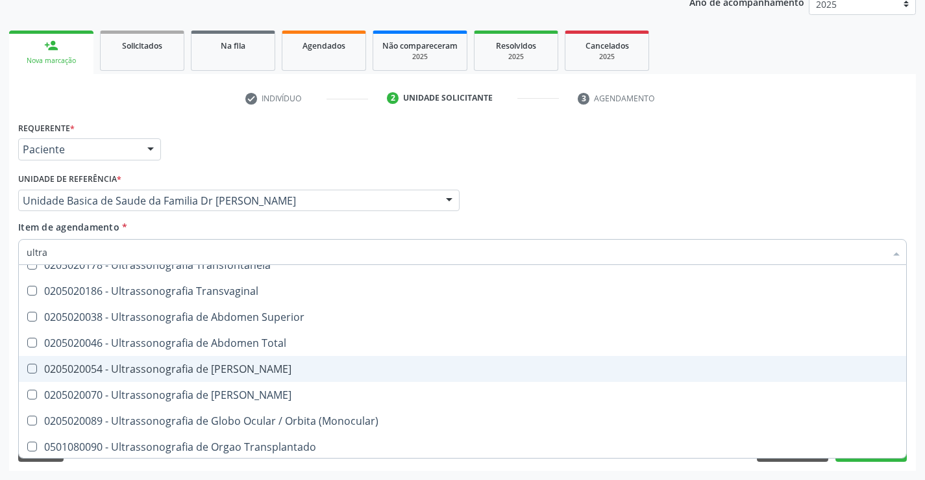
click at [180, 368] on div "0205020054 - Ultrassonografia de Aparelho Urinario" at bounding box center [463, 368] width 872 height 10
checkbox Urinario "true"
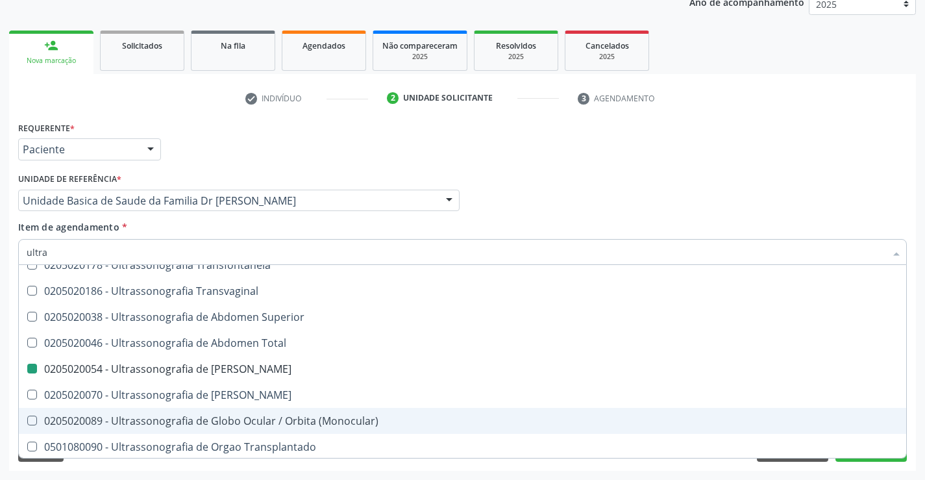
click at [389, 470] on div "Acompanhamento Acompanhe a situação das marcações correntes e finalizadas Relat…" at bounding box center [462, 194] width 925 height 572
checkbox X "true"
checkbox Urinario "false"
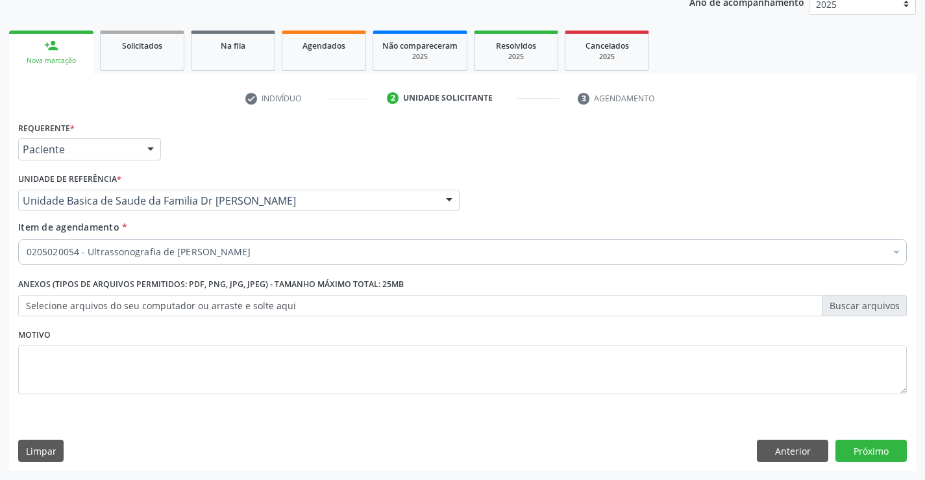
scroll to position [0, 0]
click at [861, 446] on button "Próximo" at bounding box center [870, 450] width 71 height 22
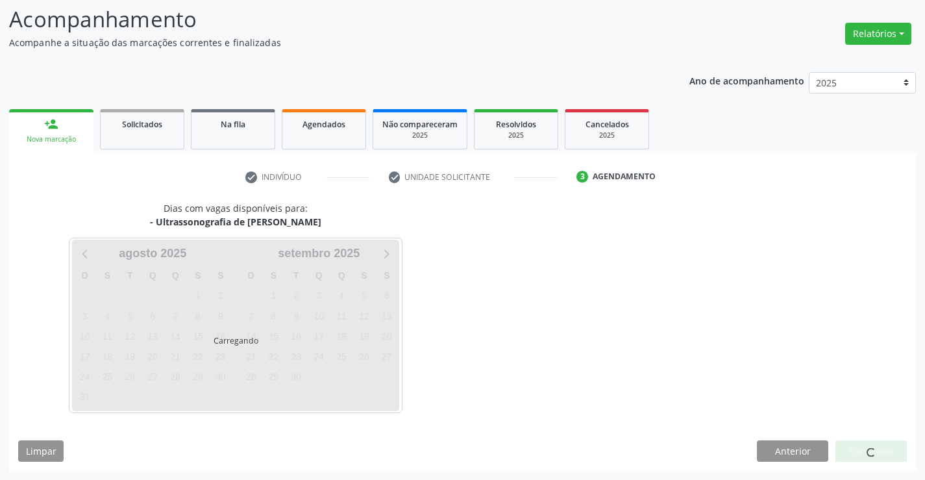
scroll to position [85, 0]
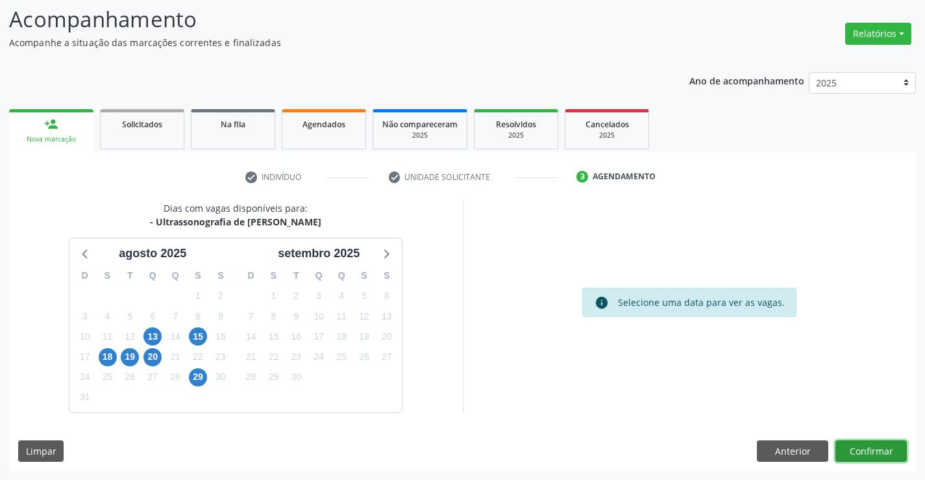
click at [861, 446] on button "Confirmar" at bounding box center [870, 451] width 71 height 22
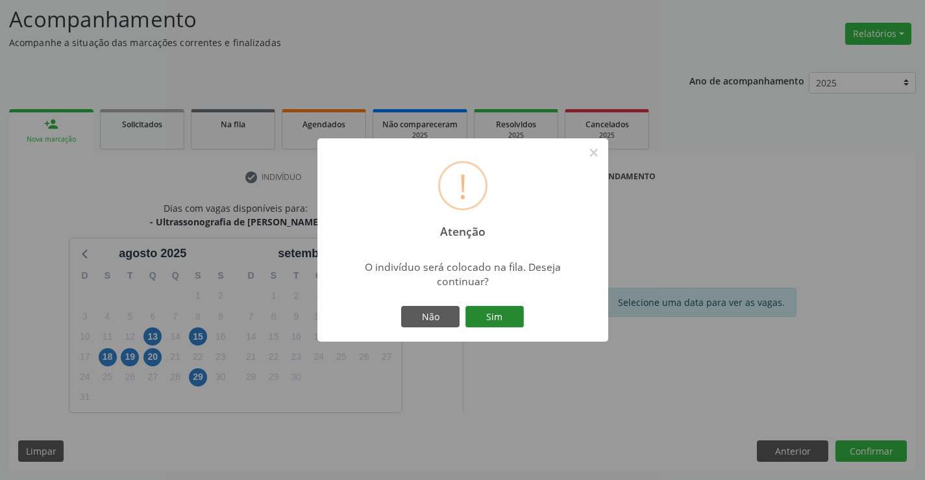
click at [509, 309] on button "Sim" at bounding box center [494, 317] width 58 height 22
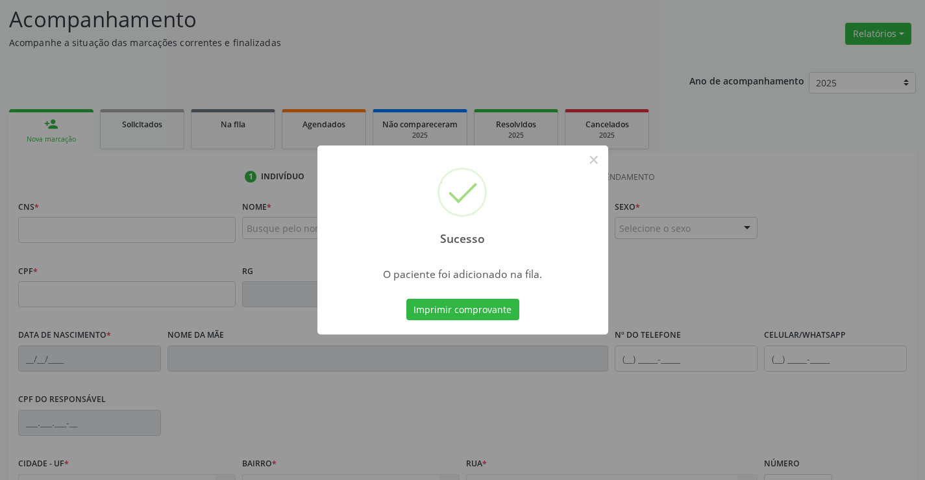
click at [509, 309] on button "Imprimir comprovante" at bounding box center [462, 310] width 113 height 22
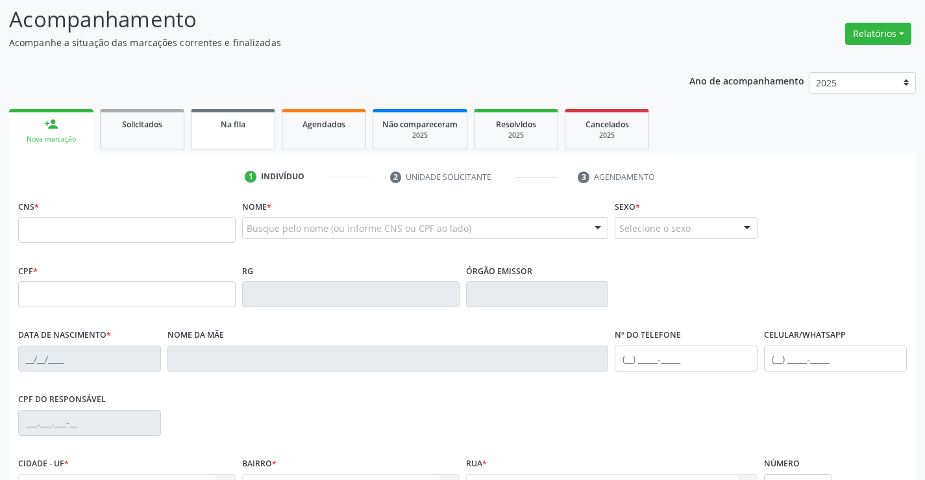
click at [248, 130] on link "Na fila" at bounding box center [233, 129] width 84 height 40
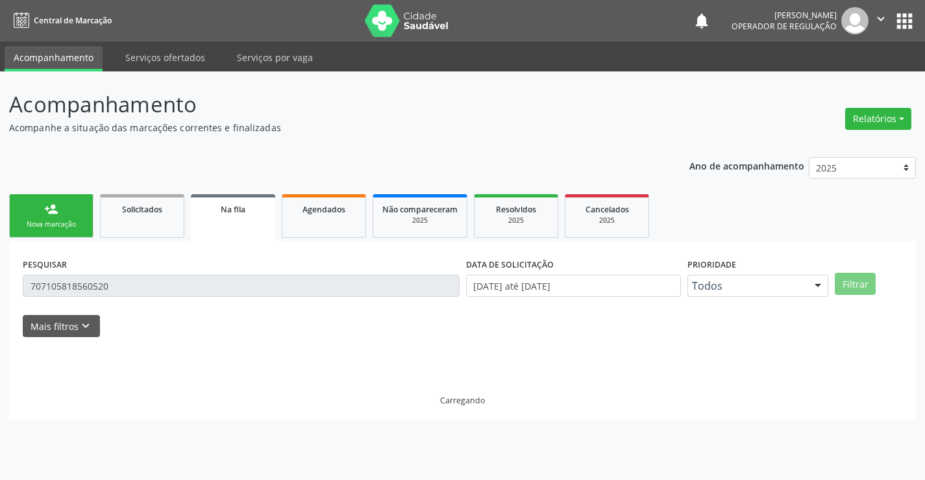
scroll to position [0, 0]
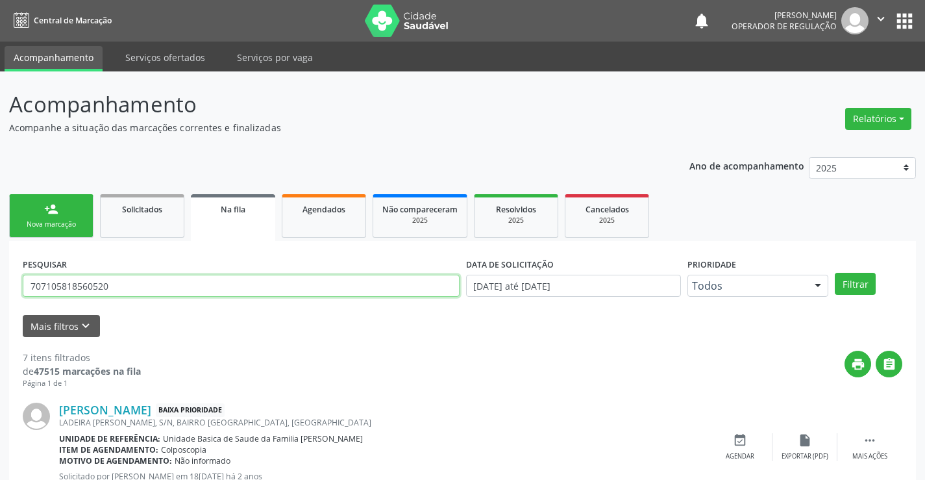
click at [130, 289] on input "707105818560520" at bounding box center [241, 286] width 437 height 22
type input "7"
type input "rdilson [PERSON_NAME]"
click at [856, 284] on button "Filtrar" at bounding box center [855, 284] width 41 height 22
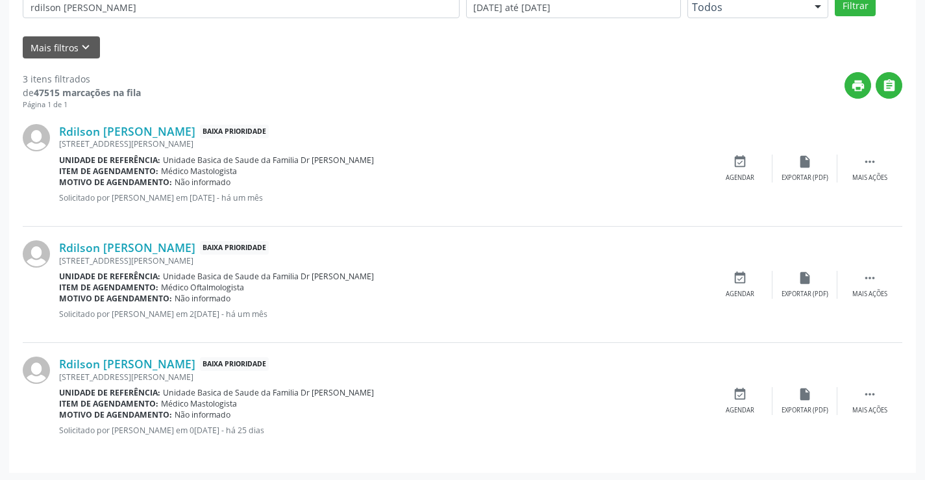
scroll to position [280, 0]
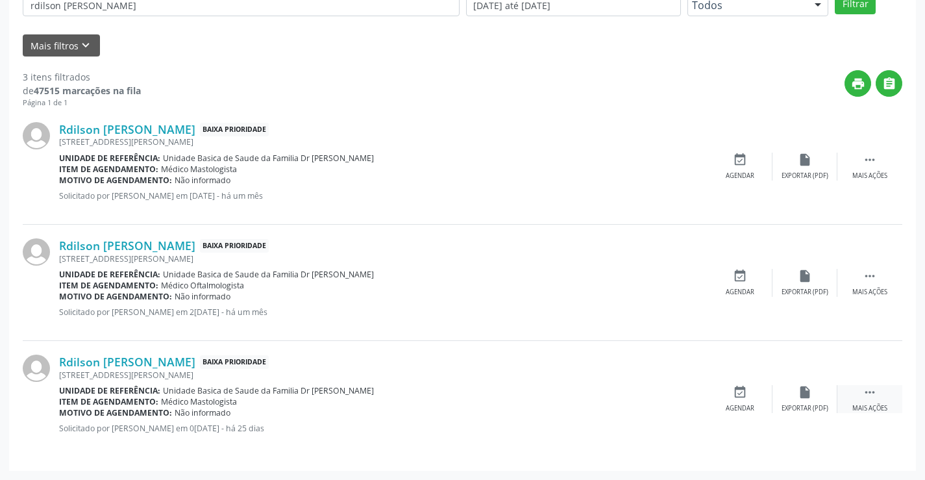
click at [872, 393] on icon "" at bounding box center [869, 392] width 14 height 14
click at [674, 389] on icon "print" at bounding box center [675, 392] width 14 height 14
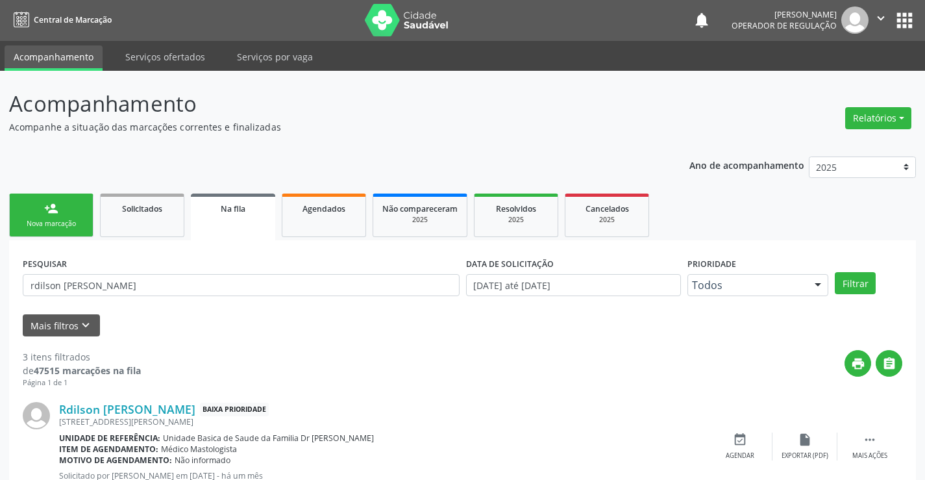
scroll to position [0, 0]
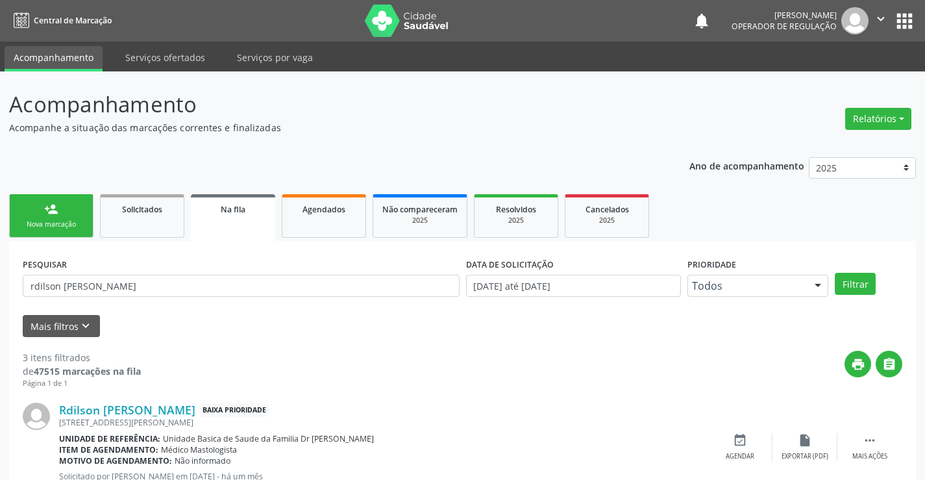
click at [84, 212] on link "person_add Nova marcação" at bounding box center [51, 215] width 84 height 43
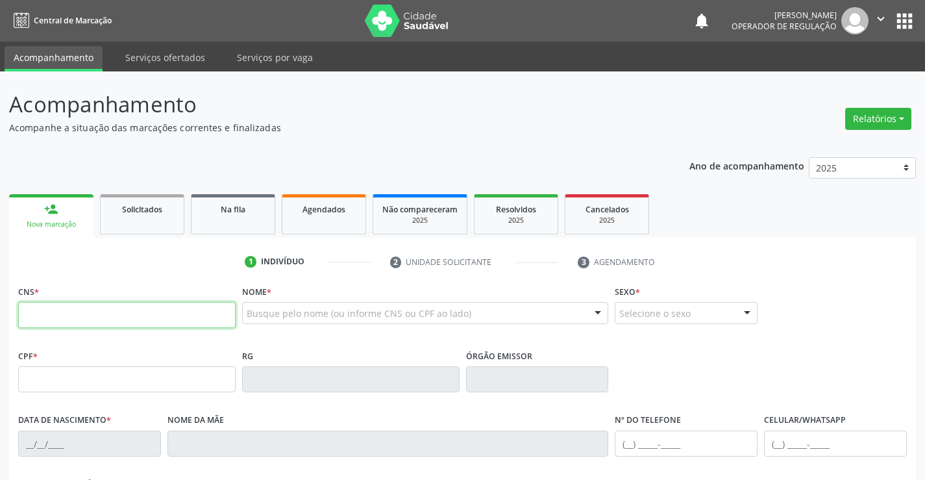
click at [75, 311] on input "text" at bounding box center [126, 315] width 217 height 26
type input "705 0026 9166 2557"
type input "0787747130"
type input "18/11/1975"
type input "(74) 99813-3340"
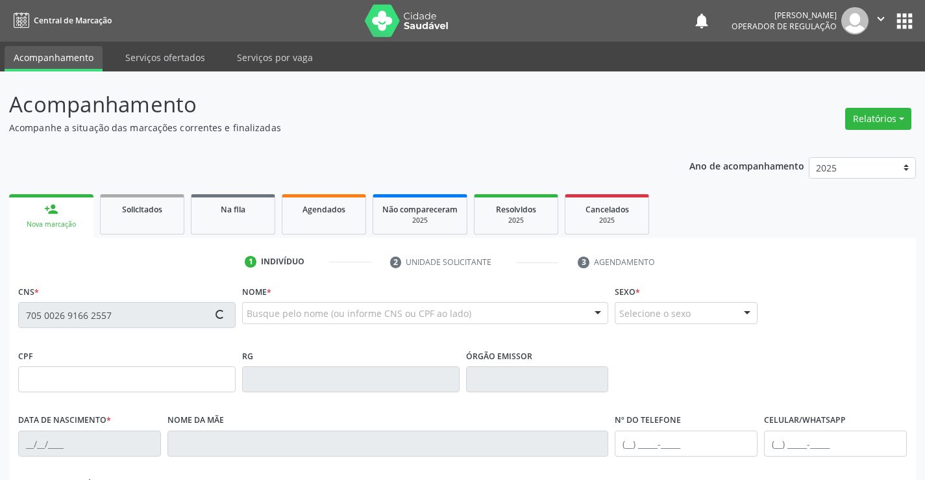
type input "S/N"
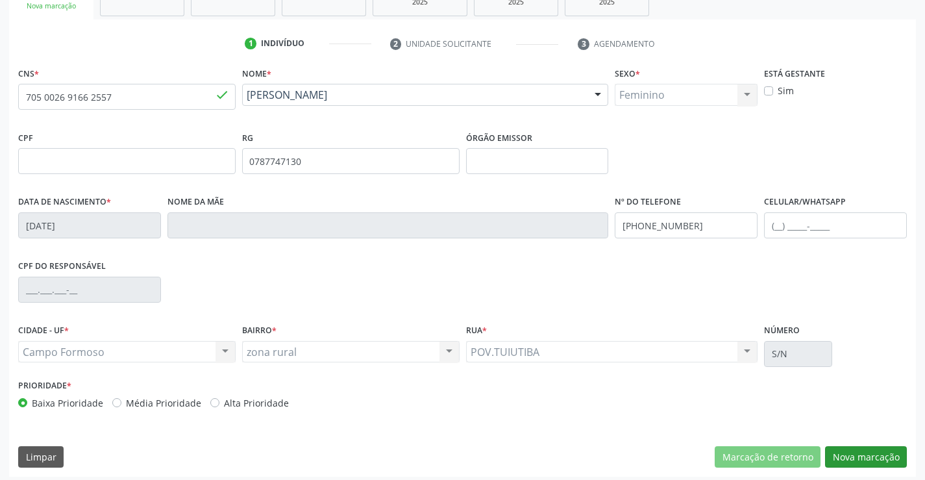
scroll to position [224, 0]
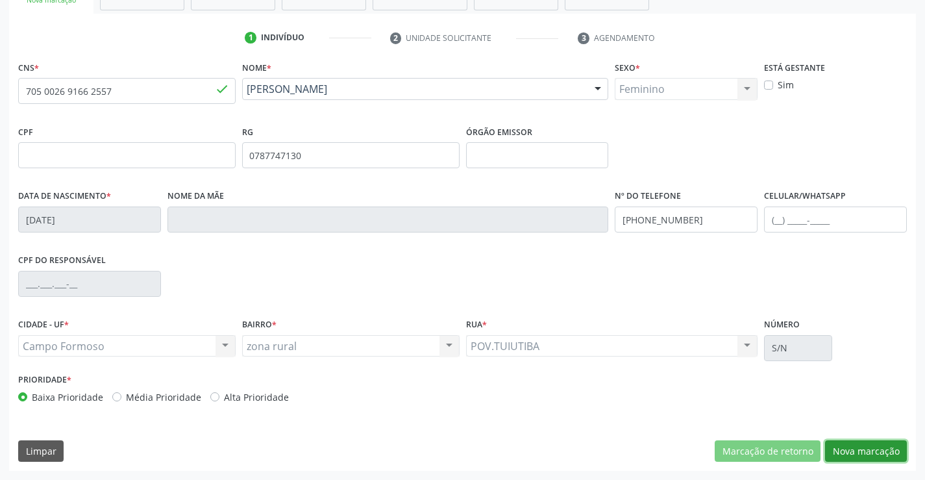
click at [873, 446] on button "Nova marcação" at bounding box center [866, 451] width 82 height 22
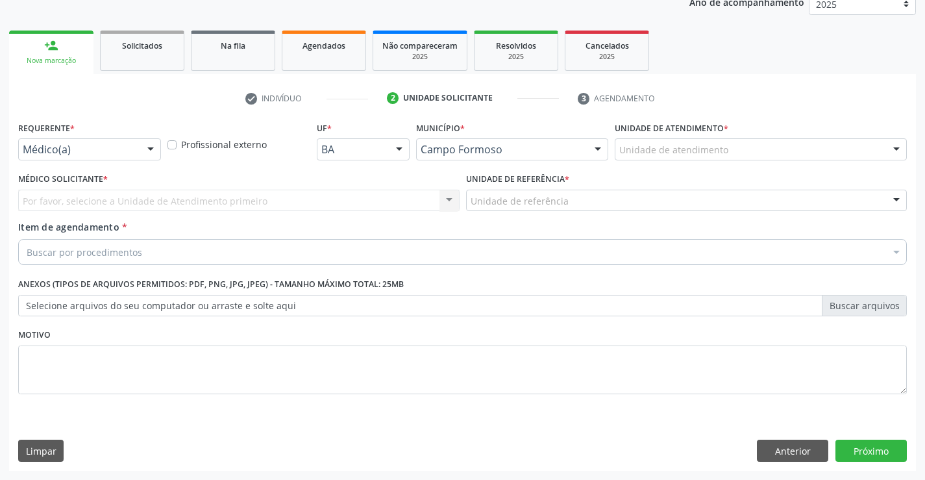
scroll to position [164, 0]
click at [142, 144] on div at bounding box center [150, 150] width 19 height 22
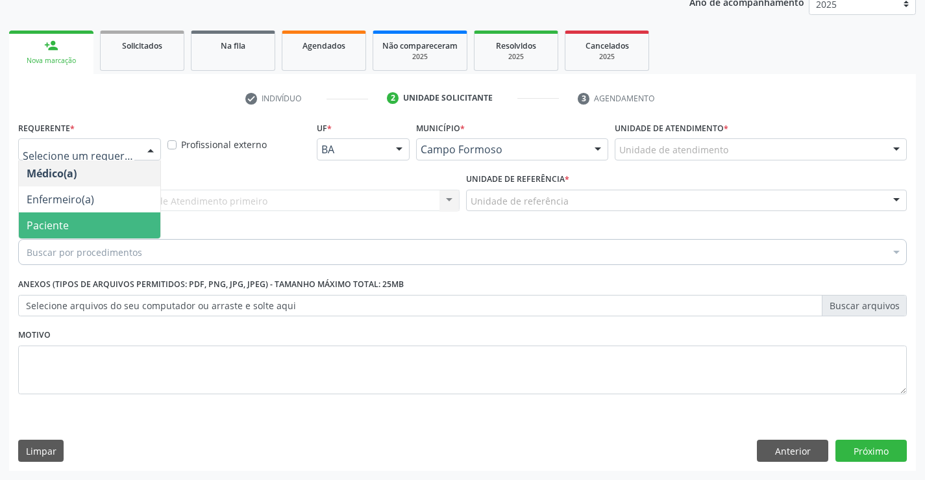
click at [119, 226] on span "Paciente" at bounding box center [89, 225] width 141 height 26
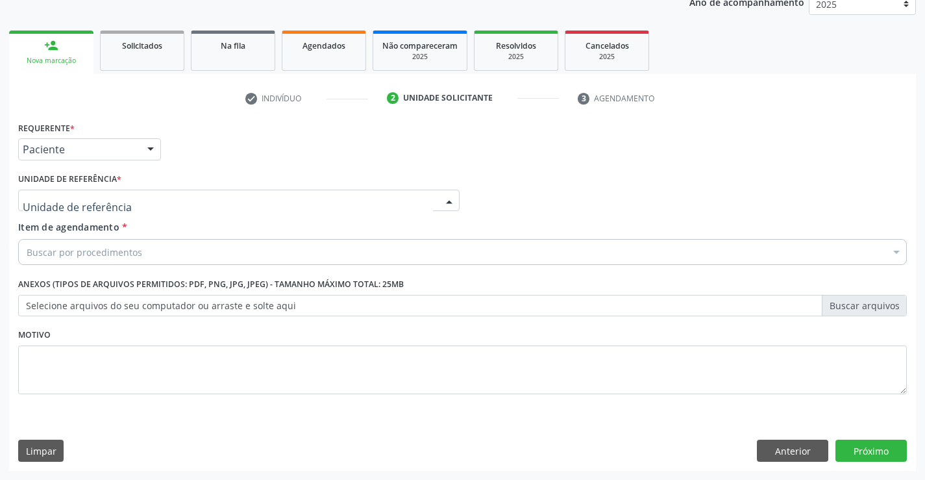
click at [144, 196] on div at bounding box center [238, 200] width 441 height 22
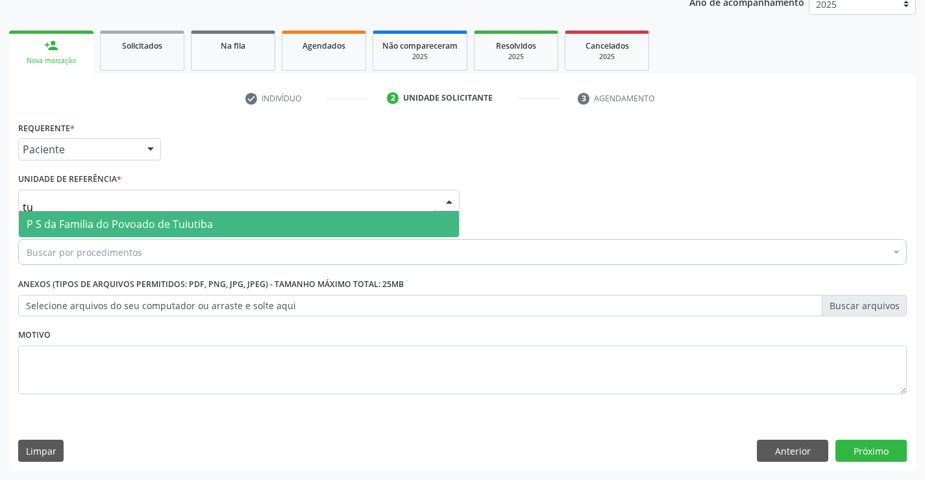
type input "tui"
click at [170, 222] on span "P S da Familia do Povoado de Tuiutiba" at bounding box center [120, 224] width 186 height 14
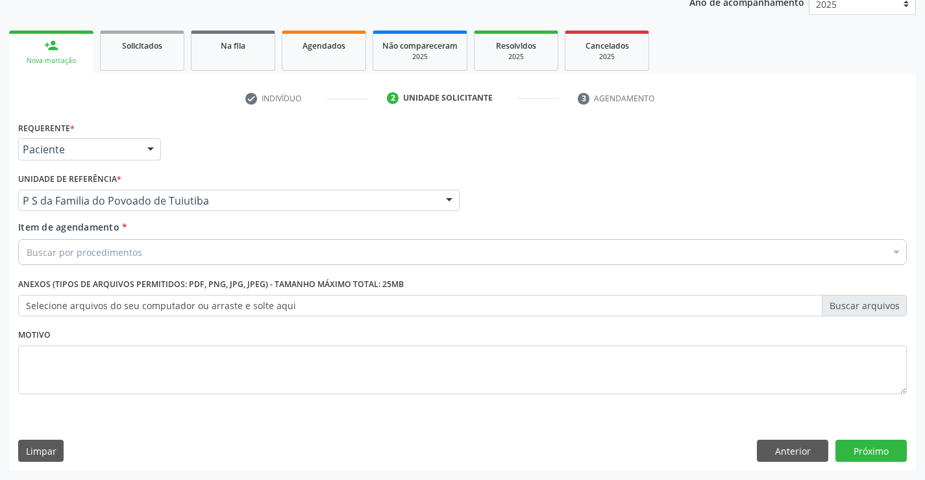
click at [151, 252] on div "Buscar por procedimentos" at bounding box center [462, 252] width 888 height 26
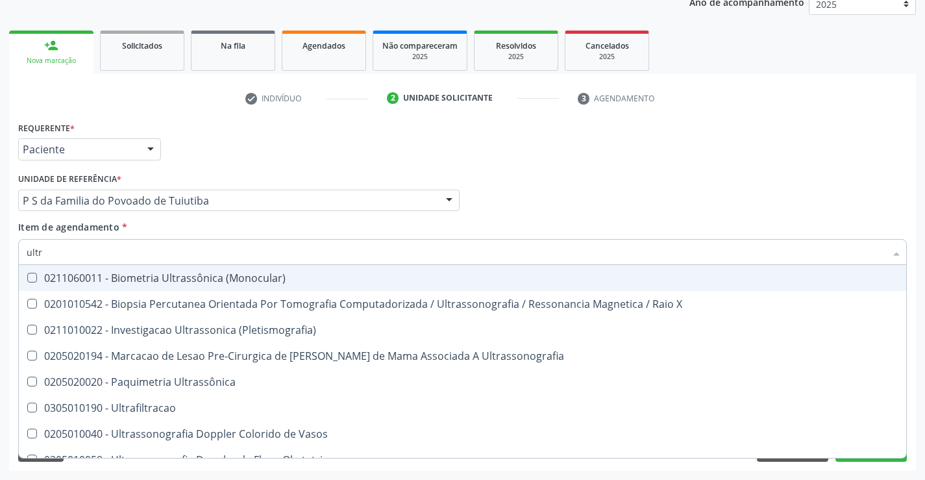
type input "ultra"
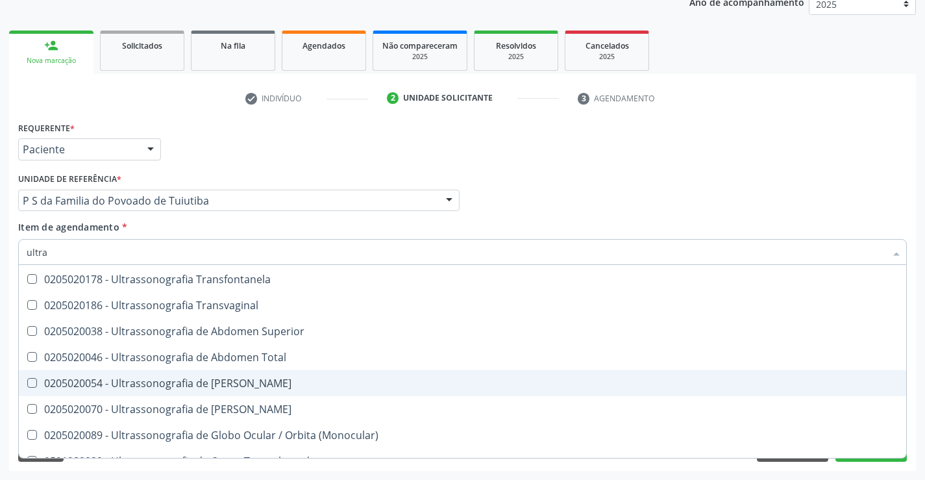
scroll to position [324, 0]
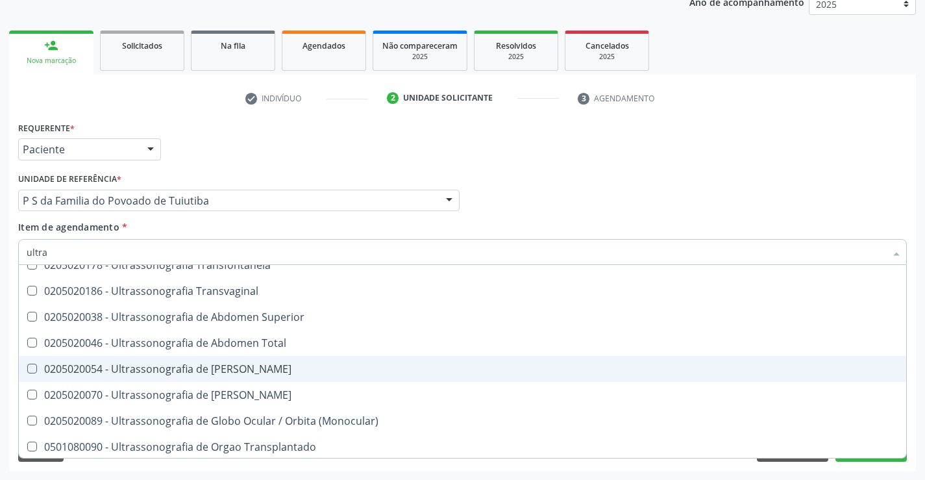
click at [298, 370] on div "0205020054 - Ultrassonografia de Aparelho Urinario" at bounding box center [463, 368] width 872 height 10
checkbox Urinario "true"
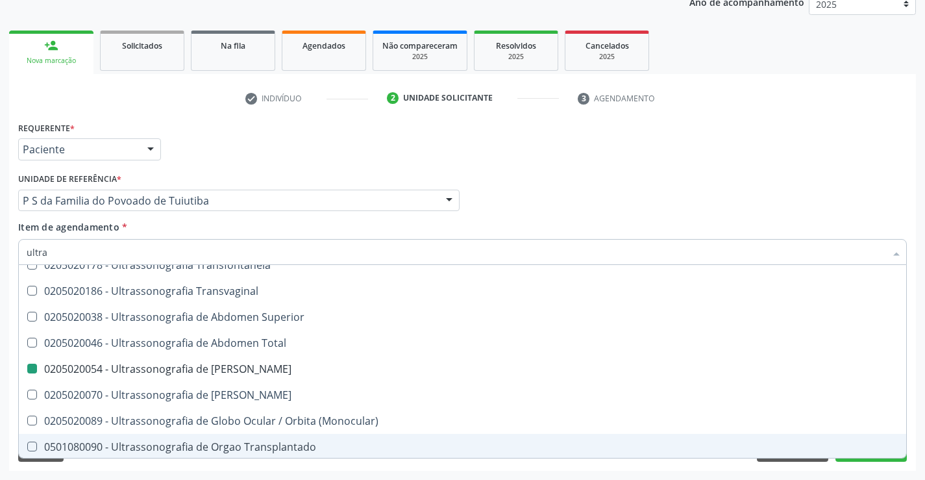
click at [358, 474] on div "Acompanhamento Acompanhe a situação das marcações correntes e finalizadas Relat…" at bounding box center [462, 194] width 925 height 572
checkbox X "true"
checkbox Urinario "false"
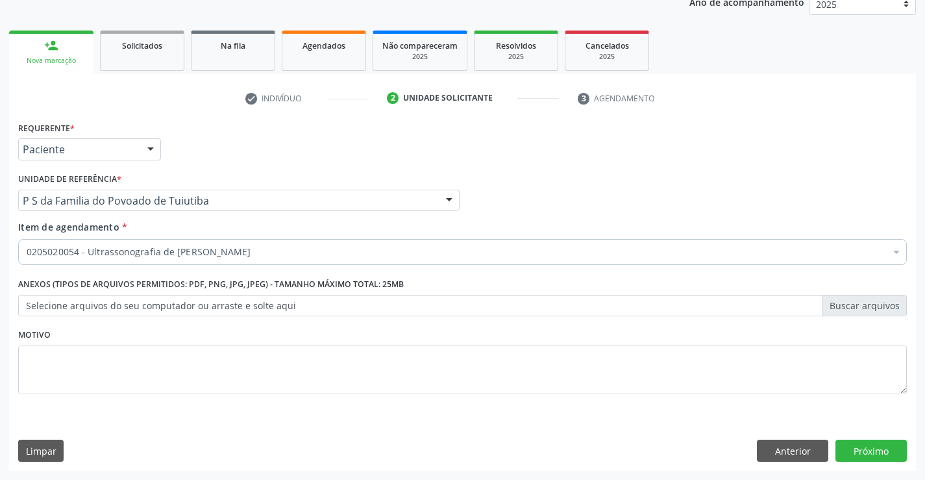
scroll to position [0, 0]
click at [873, 446] on button "Próximo" at bounding box center [870, 450] width 71 height 22
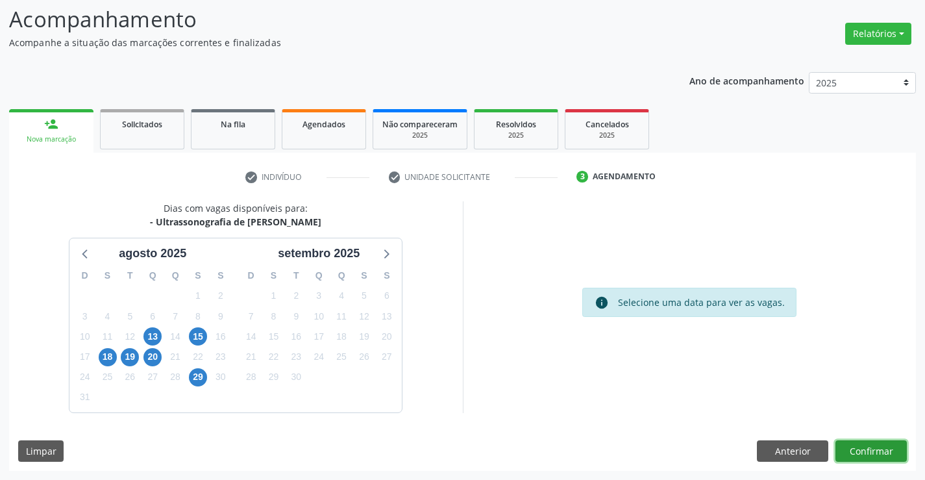
click at [872, 446] on button "Confirmar" at bounding box center [870, 451] width 71 height 22
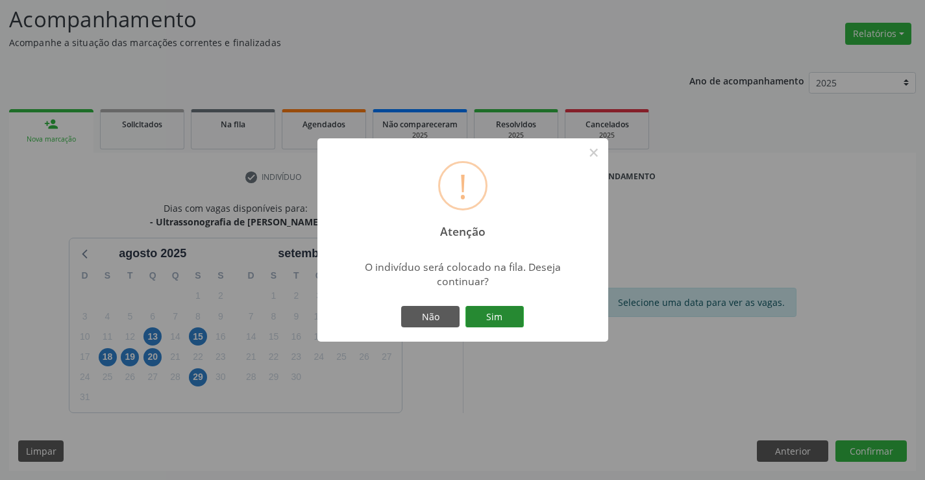
click at [499, 310] on button "Sim" at bounding box center [494, 317] width 58 height 22
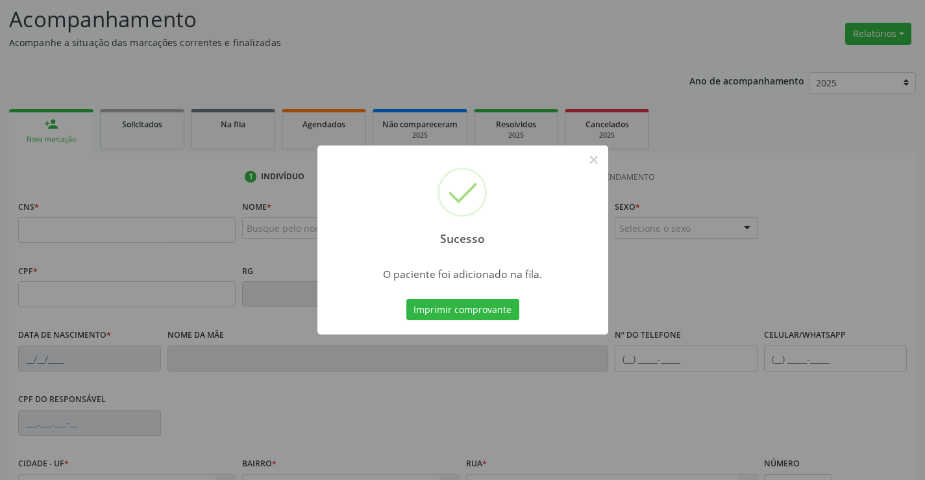
click at [499, 310] on button "Imprimir comprovante" at bounding box center [462, 310] width 113 height 22
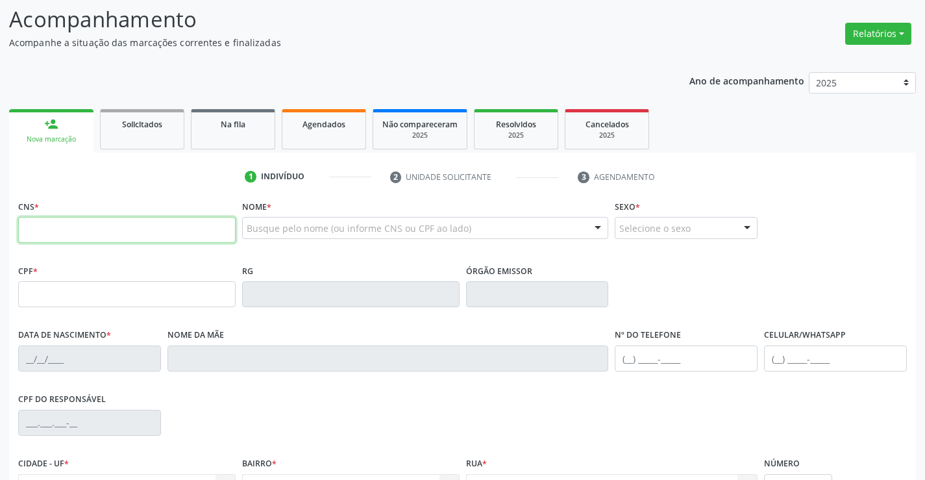
click at [70, 226] on input "text" at bounding box center [126, 230] width 217 height 26
type input "705 0068 5831 5557"
type input "04/06/1974"
type input "S/N"
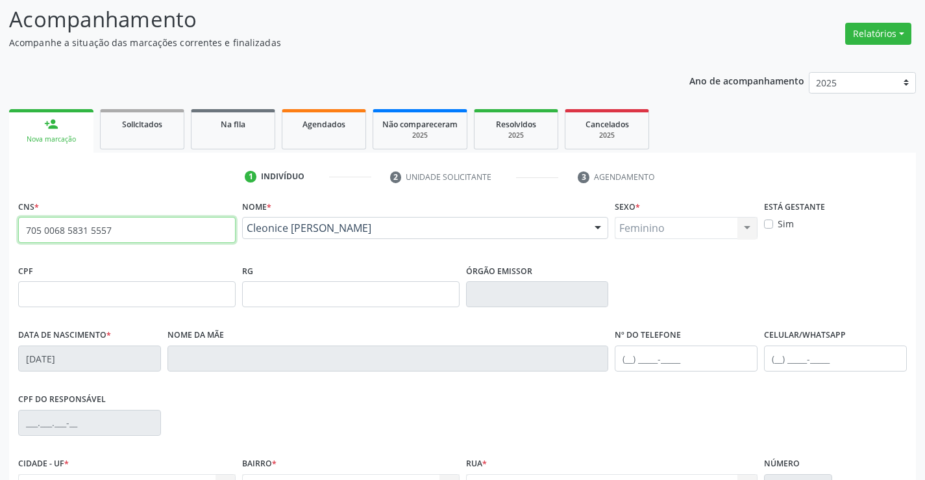
click at [136, 232] on input "705 0068 5831 5557" at bounding box center [126, 230] width 217 height 26
type input "7"
type input "700 0047 0560 9403"
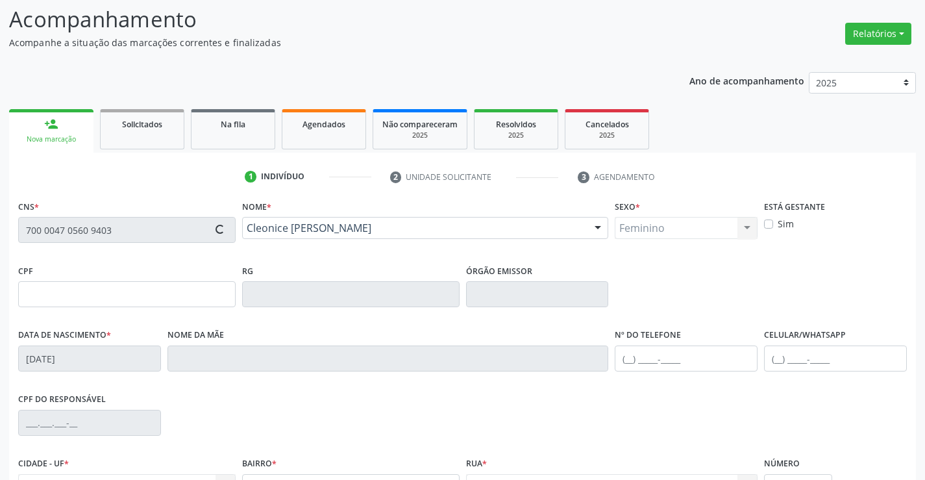
type input "2115783557"
type input "10/11/1996"
type input "084.022.925-93"
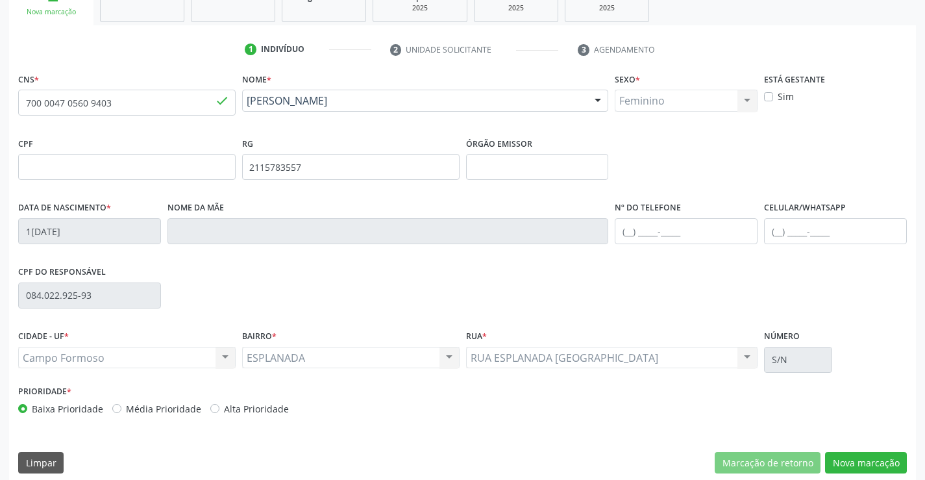
scroll to position [224, 0]
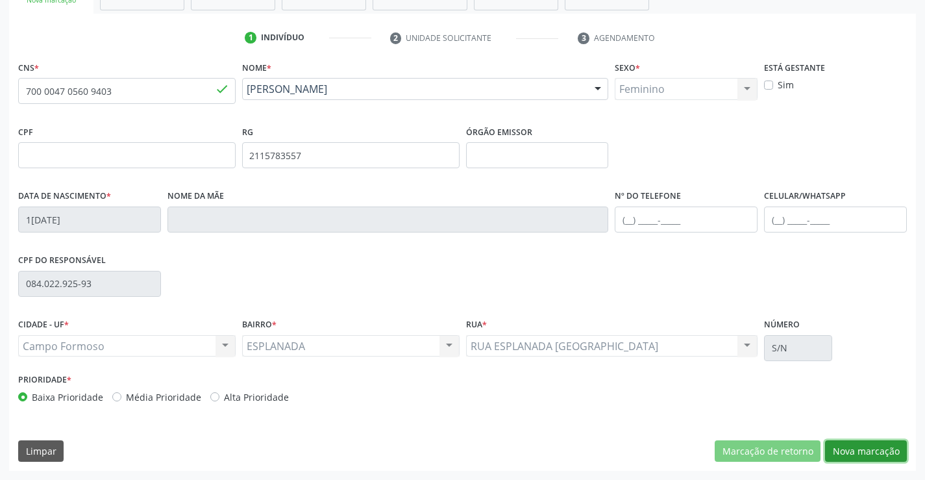
click at [853, 447] on button "Nova marcação" at bounding box center [866, 451] width 82 height 22
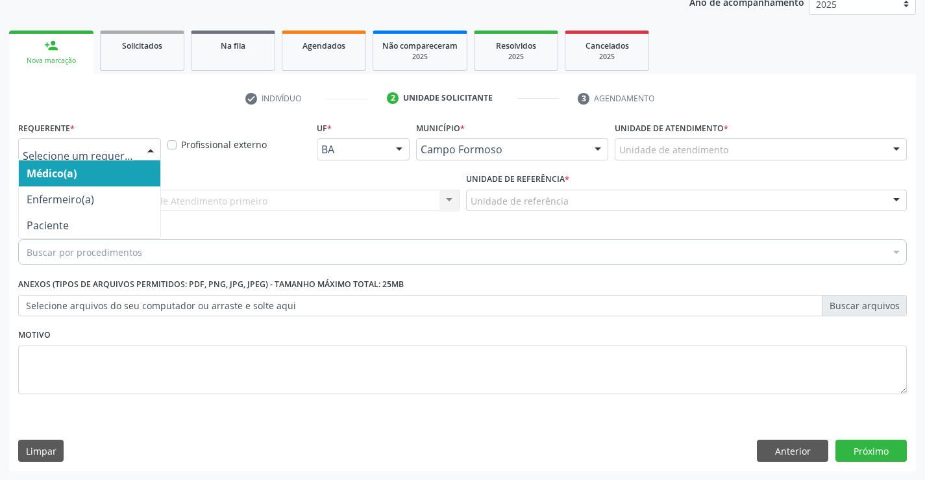
click at [136, 145] on div at bounding box center [89, 149] width 143 height 22
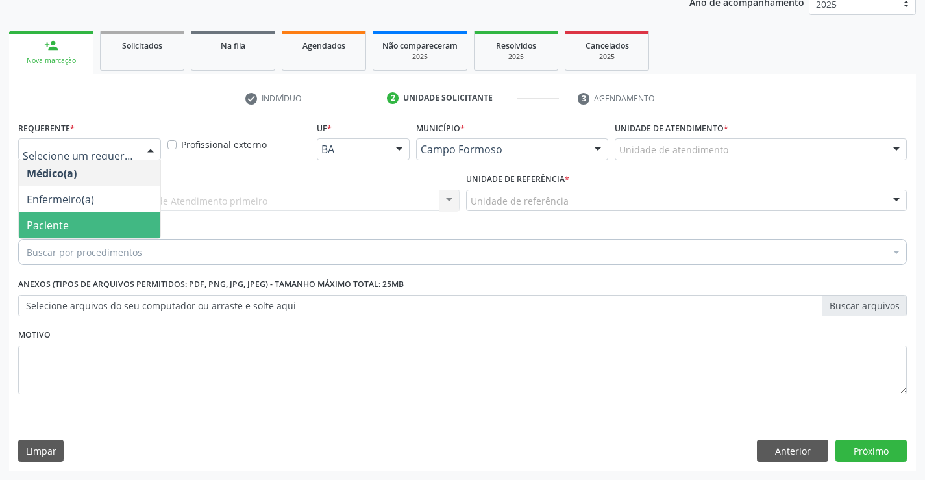
click at [114, 232] on span "Paciente" at bounding box center [89, 225] width 141 height 26
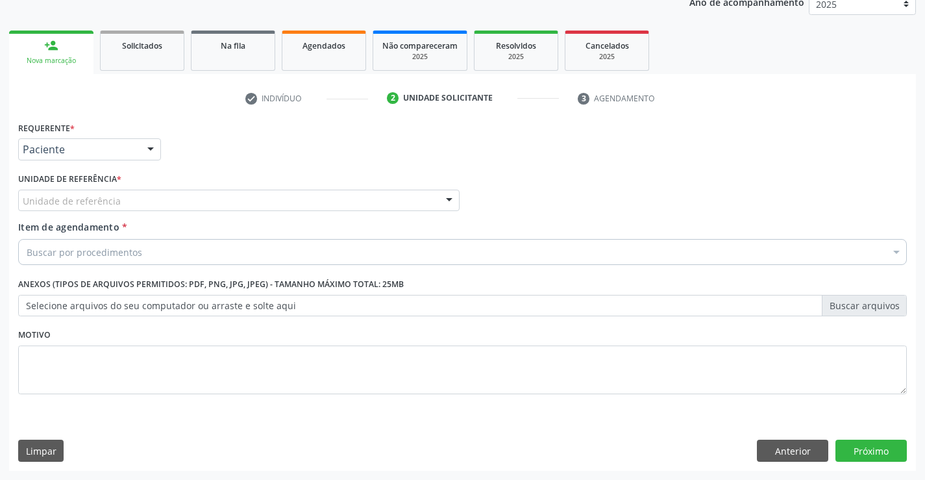
click at [129, 202] on div "Unidade de referência" at bounding box center [238, 200] width 441 height 22
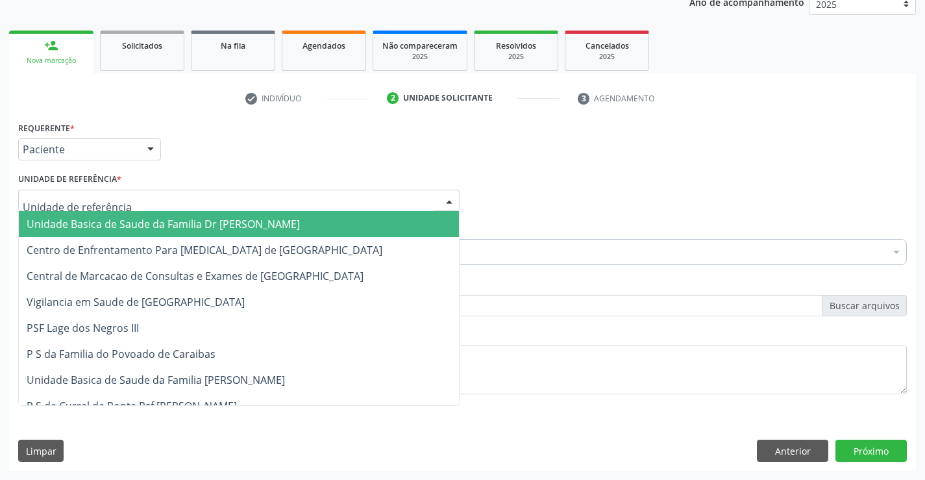
click at [133, 223] on span "Unidade Basica de Saude da Familia Dr [PERSON_NAME]" at bounding box center [163, 224] width 273 height 14
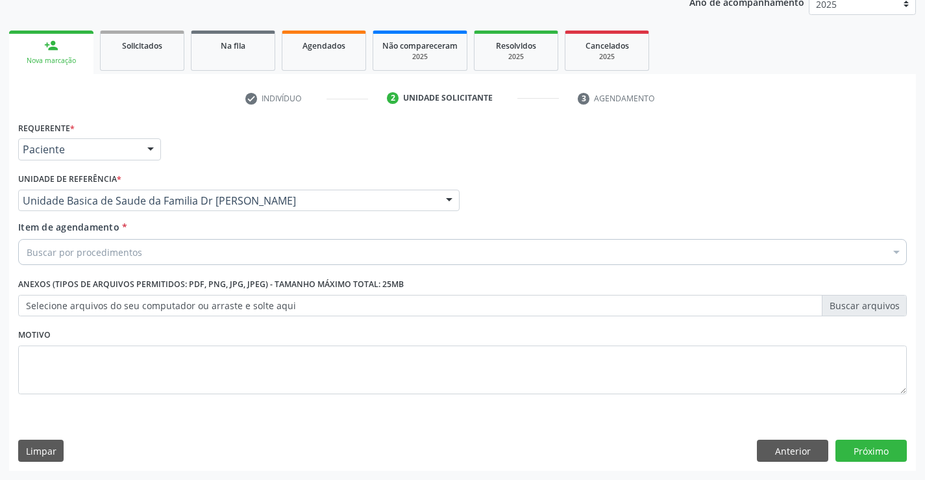
click at [141, 258] on div "Buscar por procedimentos" at bounding box center [462, 252] width 888 height 26
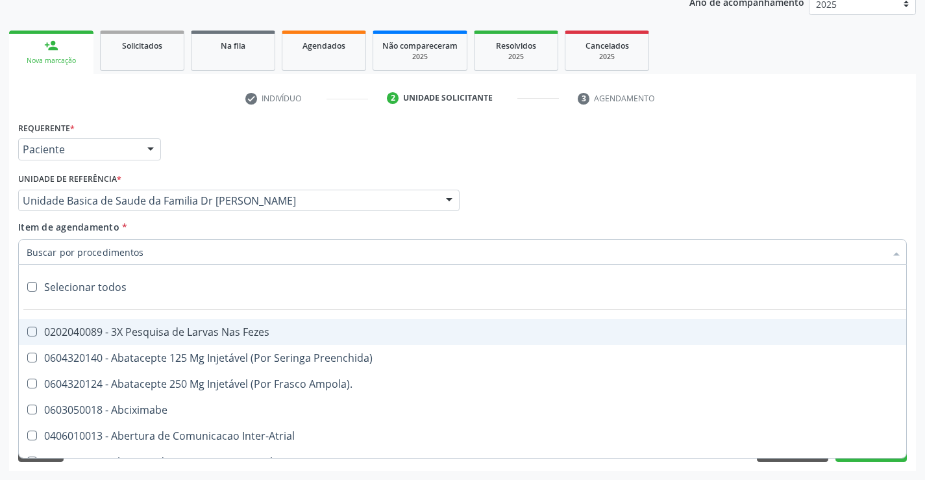
type input "g"
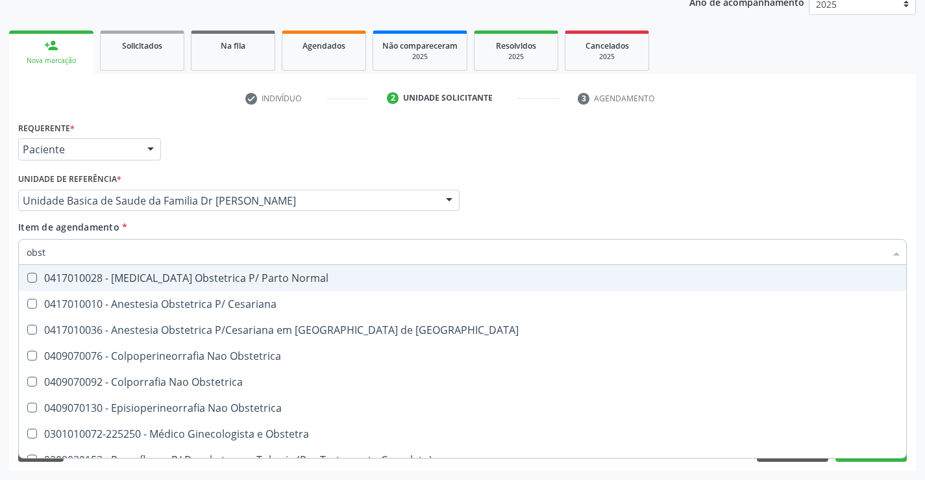
type input "obste"
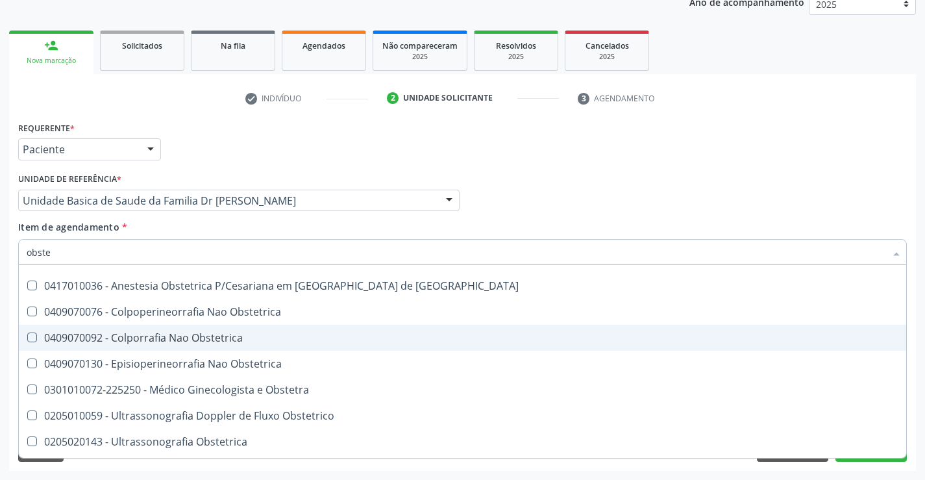
scroll to position [65, 0]
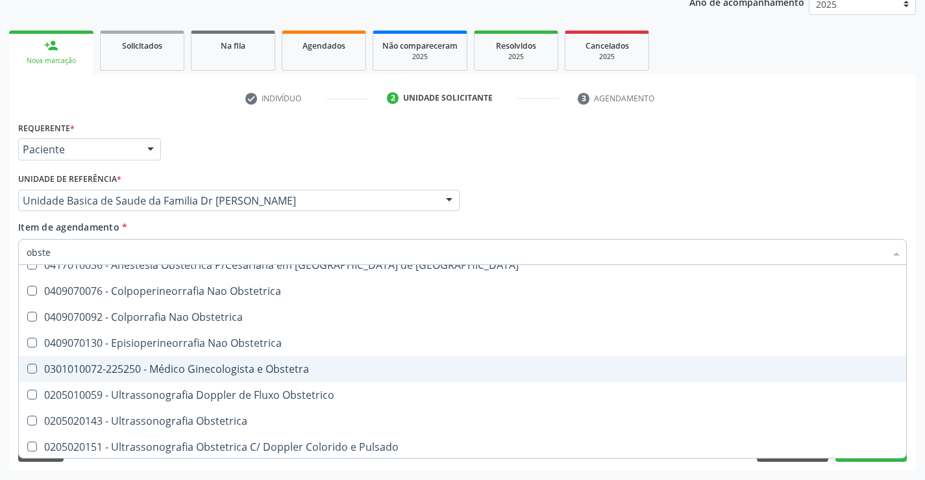
click at [201, 367] on div "0301010072-225250 - Médico Ginecologista e Obstetra" at bounding box center [463, 368] width 872 height 10
checkbox Obstetra "true"
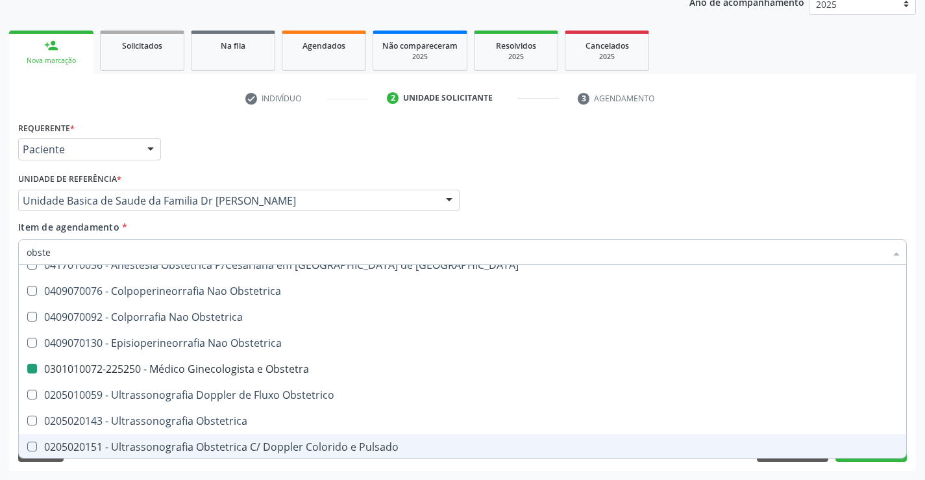
click at [236, 472] on div "Acompanhamento Acompanhe a situação das marcações correntes e finalizadas Relat…" at bounding box center [462, 194] width 925 height 572
checkbox Cesariana "true"
checkbox Obstetra "false"
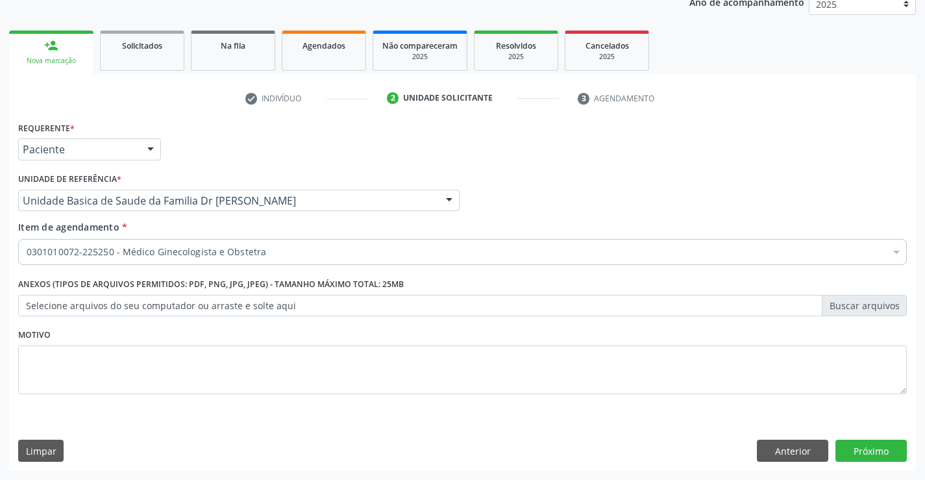
scroll to position [0, 0]
click at [878, 445] on button "Próximo" at bounding box center [870, 450] width 71 height 22
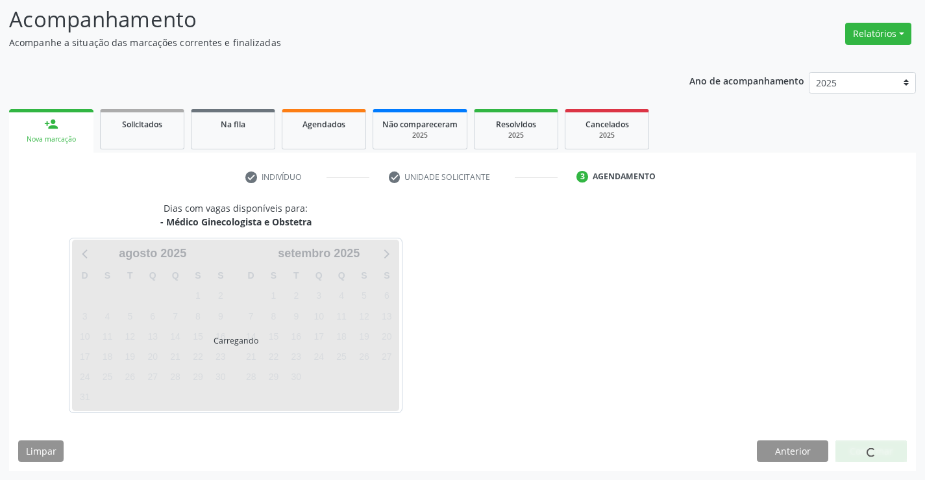
scroll to position [85, 0]
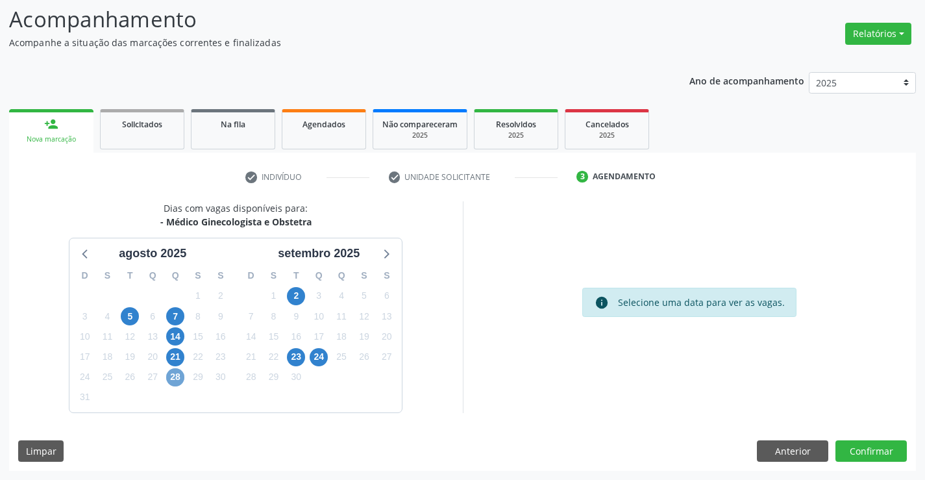
click at [178, 378] on span "28" at bounding box center [175, 377] width 18 height 18
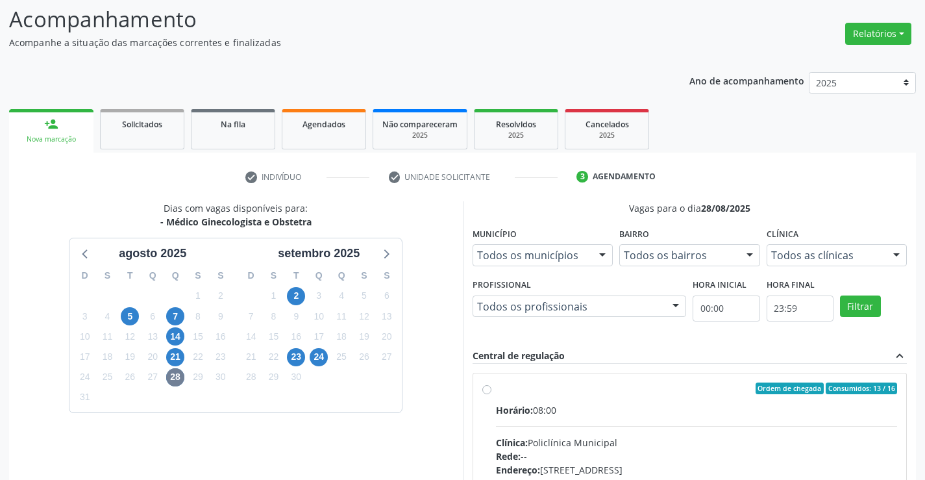
click at [496, 387] on label "Ordem de chegada Consumidos: 13 / 16 Horário: 08:00 Clínica: Policlínica Munici…" at bounding box center [697, 481] width 402 height 199
click at [491, 387] on input "Ordem de chegada Consumidos: 13 / 16 Horário: 08:00 Clínica: Policlínica Munici…" at bounding box center [486, 388] width 9 height 12
radio input "true"
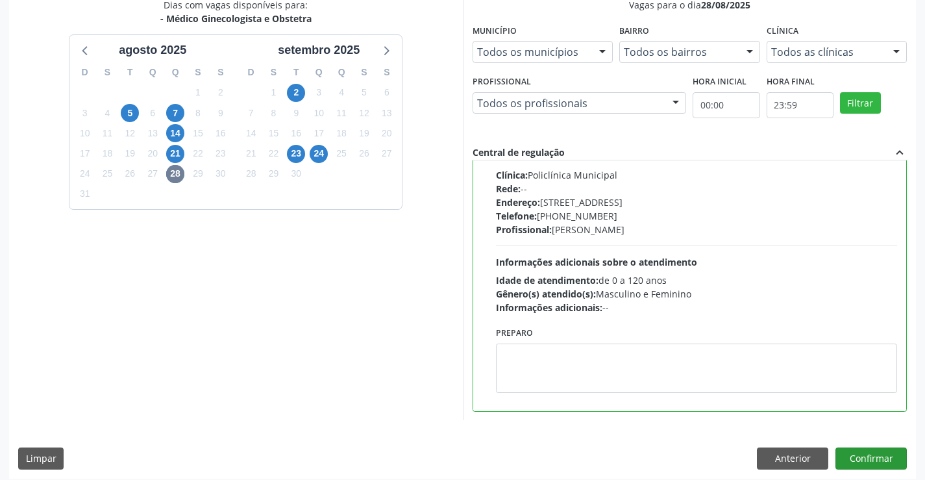
scroll to position [296, 0]
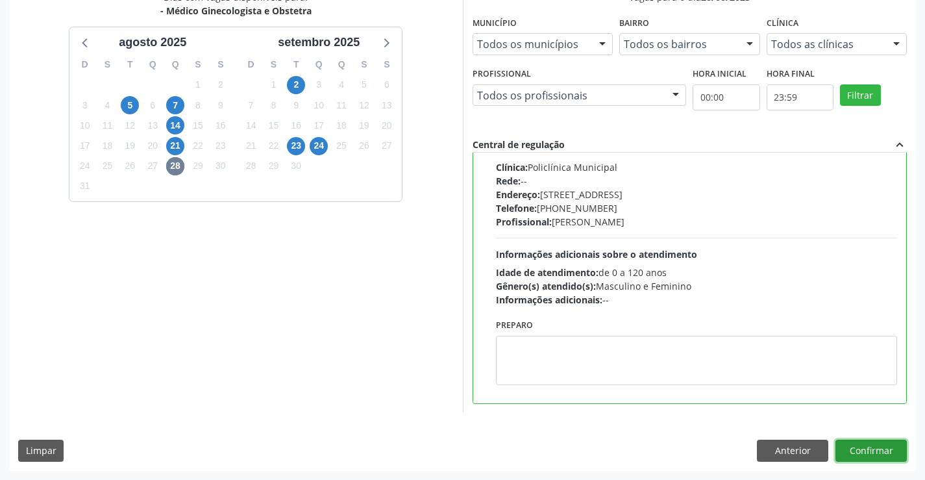
click at [862, 452] on button "Confirmar" at bounding box center [870, 450] width 71 height 22
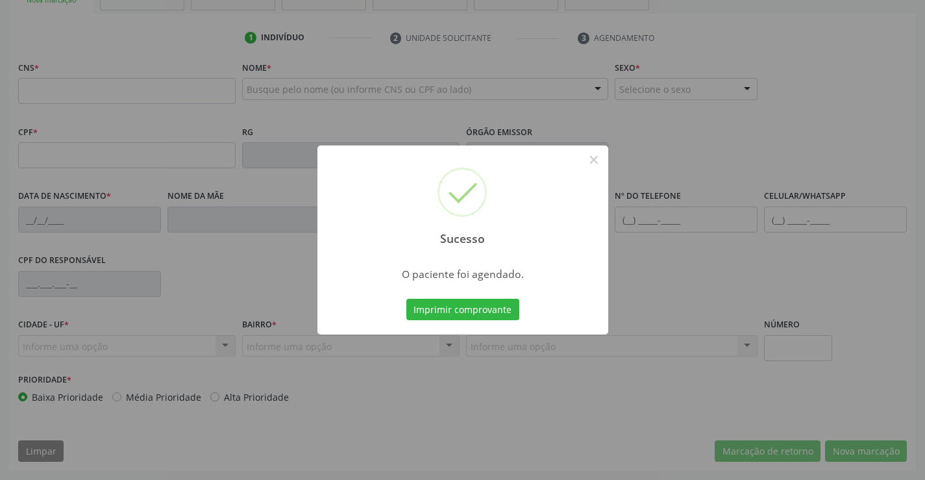
scroll to position [224, 0]
click at [487, 303] on button "Imprimir comprovante" at bounding box center [462, 310] width 113 height 22
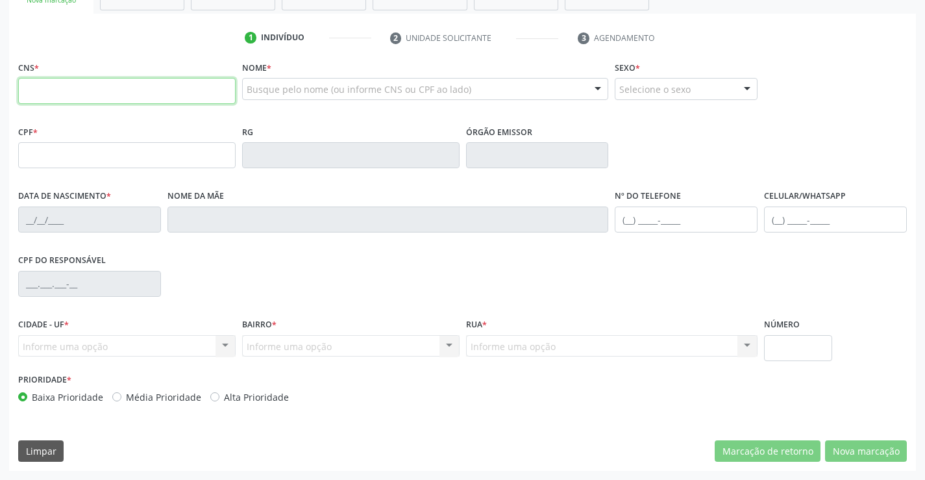
click at [94, 92] on input "text" at bounding box center [126, 91] width 217 height 26
type input "708 4072 5643 2964"
type input "2019941600"
type input "19/06/1992"
type input "(74) 98137-9984"
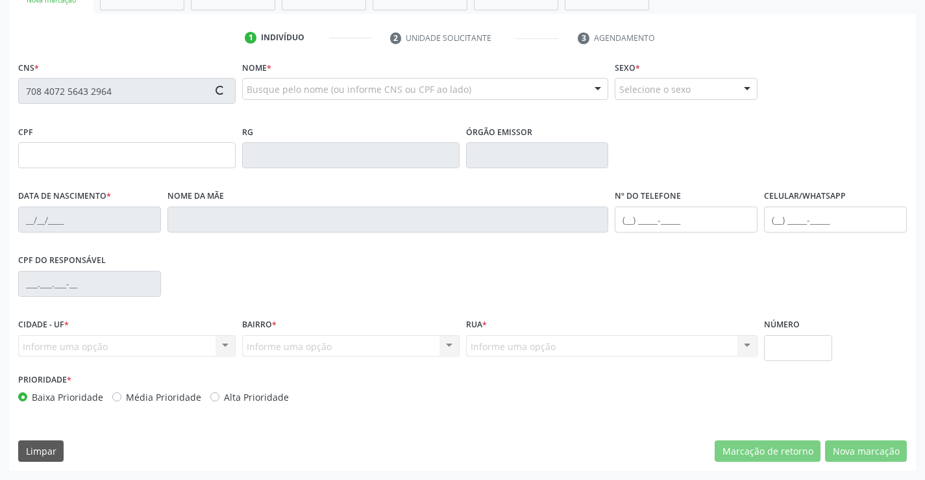
type input "(74) 98137-9984"
type input "S/N"
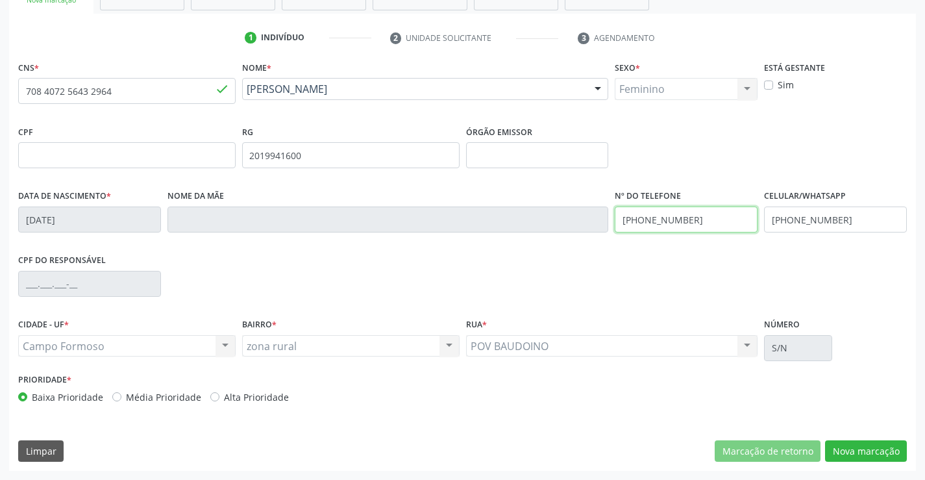
click at [704, 227] on input "(74) 98137-9984" at bounding box center [686, 219] width 143 height 26
type input "(74) 99116-9330"
click at [866, 448] on button "Nova marcação" at bounding box center [866, 451] width 82 height 22
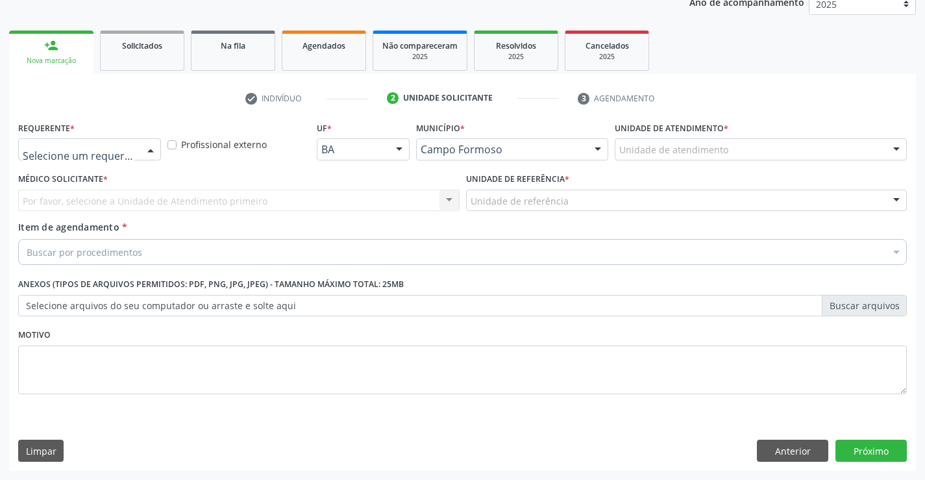
click at [150, 144] on div at bounding box center [150, 150] width 19 height 22
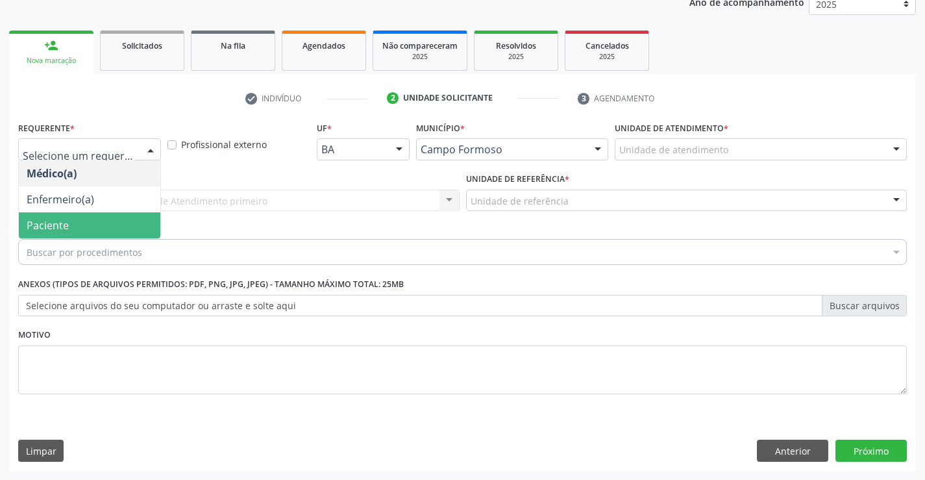
click at [116, 228] on span "Paciente" at bounding box center [89, 225] width 141 height 26
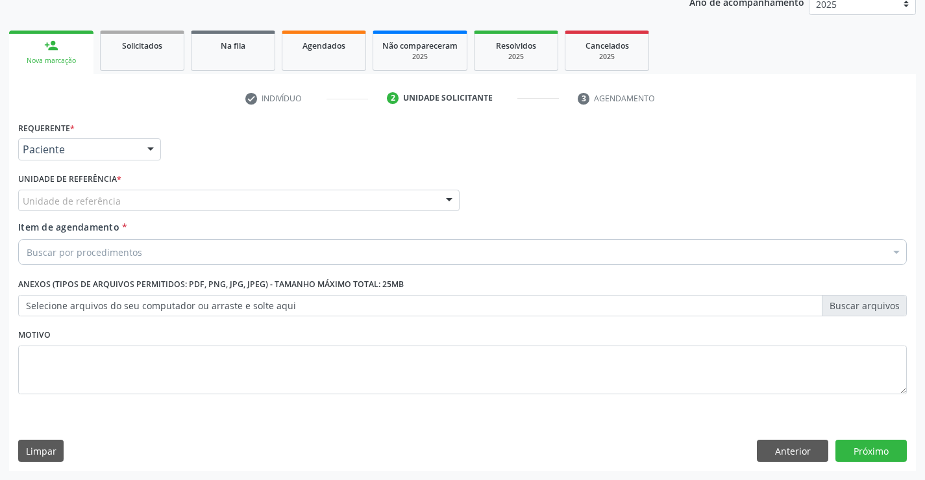
click at [158, 197] on div "Unidade de referência" at bounding box center [238, 200] width 441 height 22
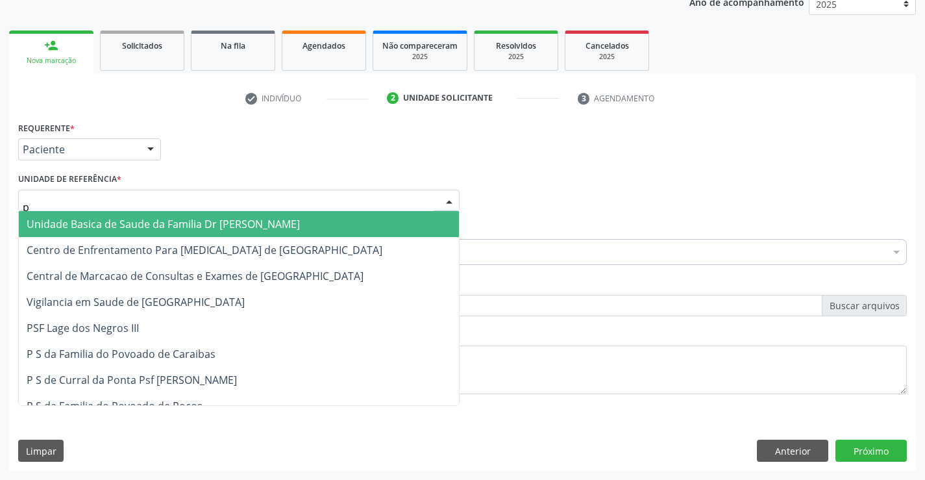
type input "po"
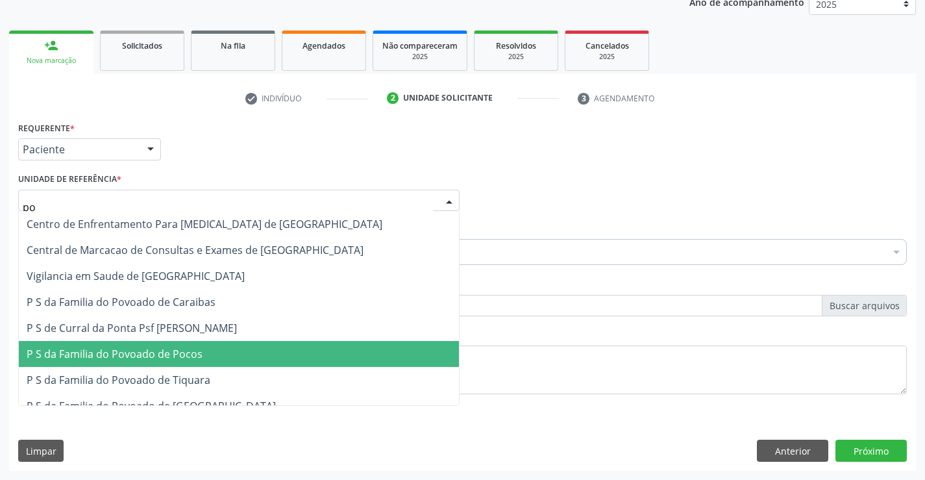
click at [197, 356] on span "P S da Familia do Povoado de Pocos" at bounding box center [115, 354] width 176 height 14
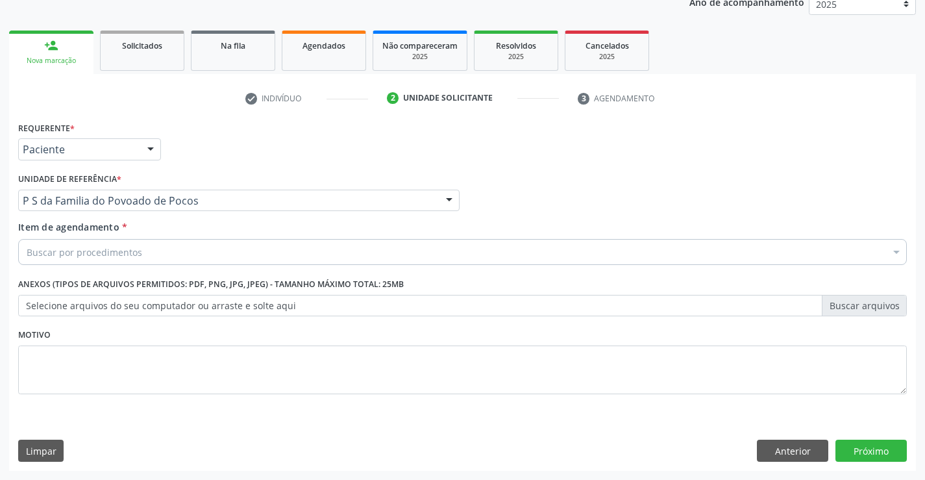
click at [162, 249] on div "Buscar por procedimentos" at bounding box center [462, 252] width 888 height 26
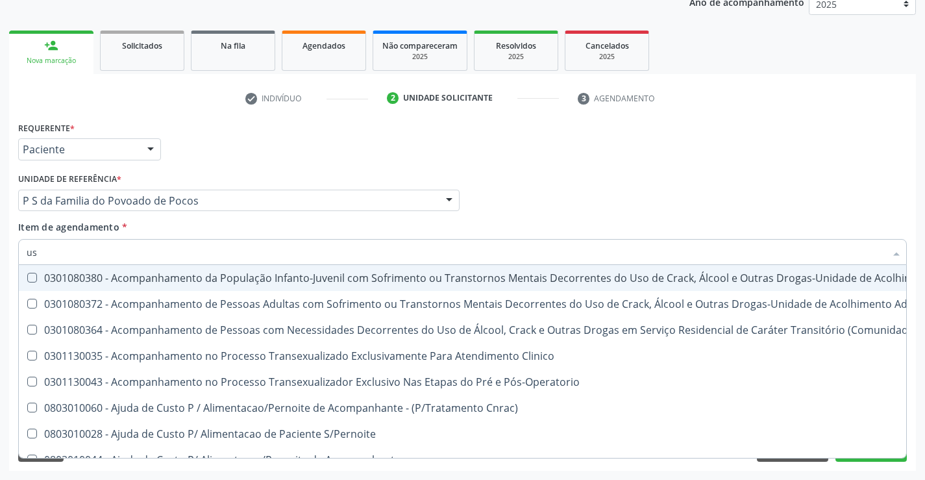
type input "usg"
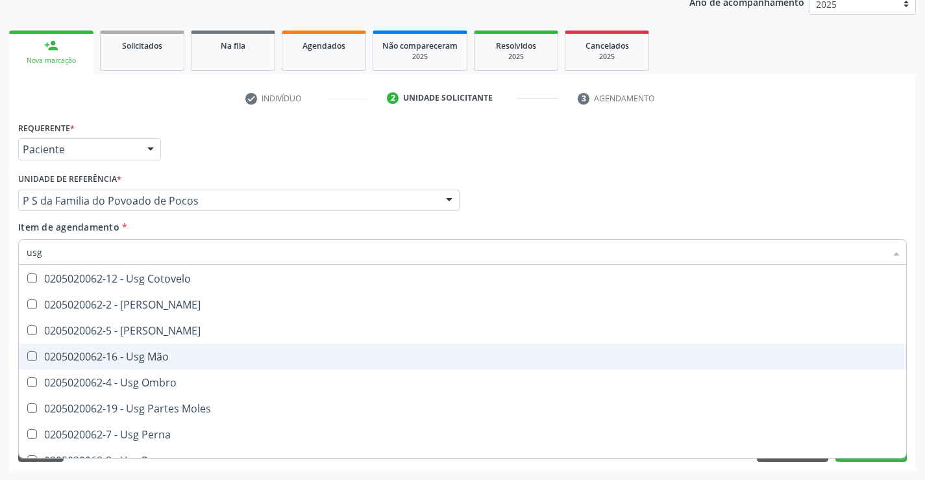
scroll to position [130, 0]
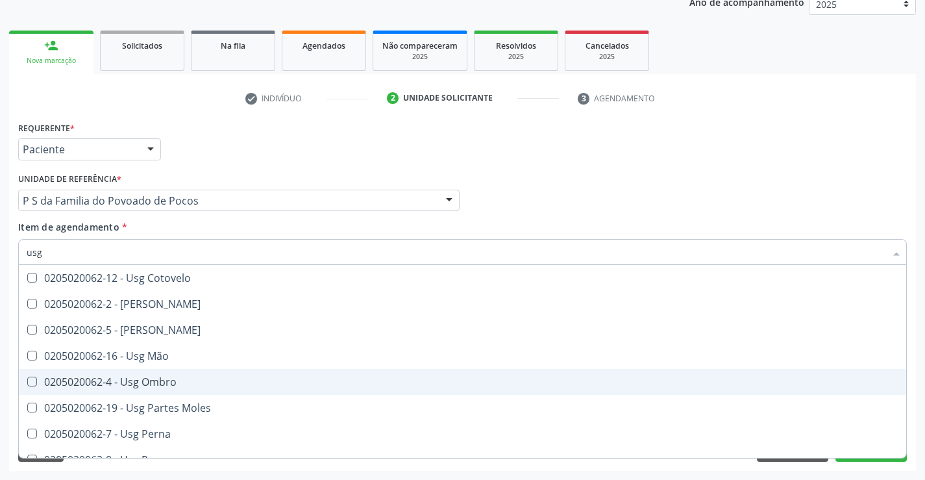
click at [180, 379] on div "0205020062-4 - Usg Ombro" at bounding box center [463, 381] width 872 height 10
checkbox Ombro "true"
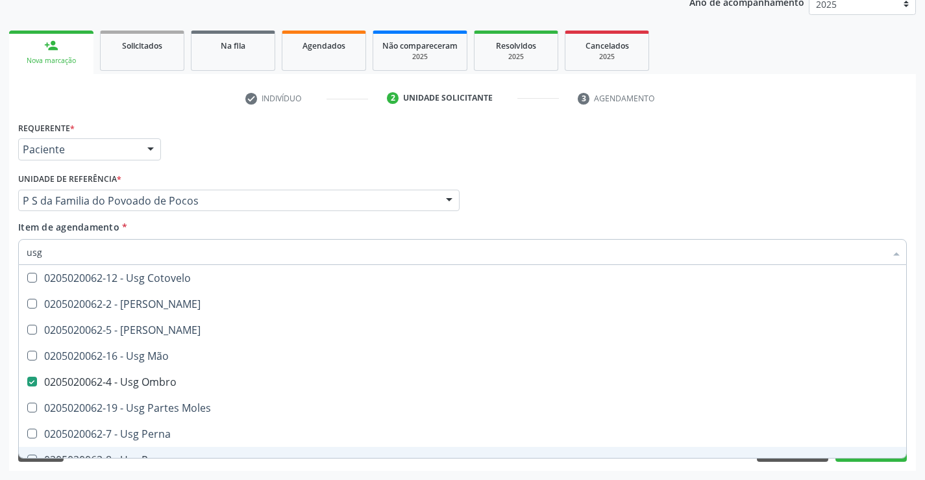
type input "usg"
click at [170, 468] on div "Requerente * Paciente Médico(a) Enfermeiro(a) Paciente Nenhum resultado encontr…" at bounding box center [462, 294] width 907 height 352
checkbox Braço "true"
checkbox Ombro "false"
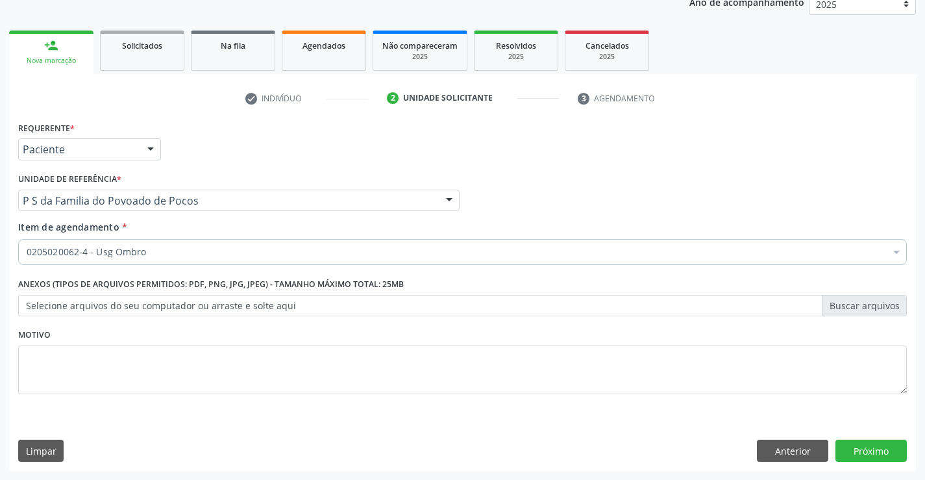
scroll to position [0, 0]
click at [184, 243] on div "0205020062-4 - Usg Ombro" at bounding box center [462, 252] width 888 height 26
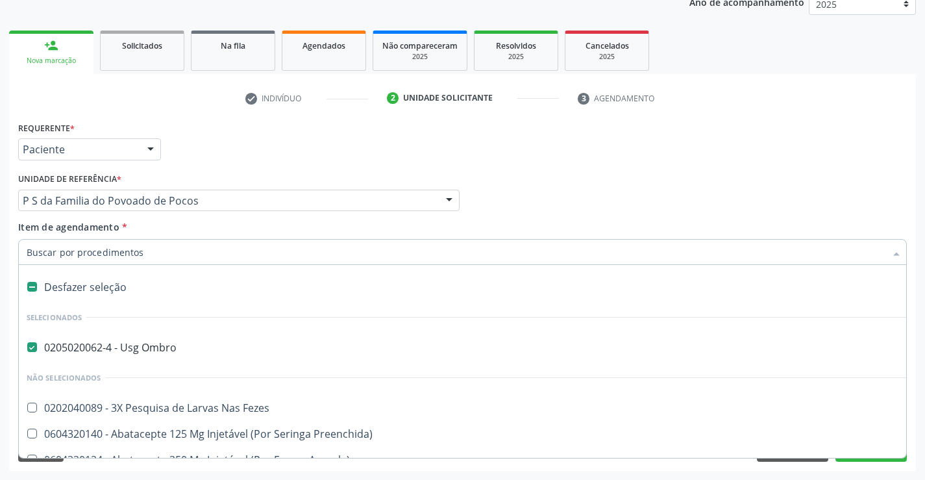
click at [183, 256] on input "Item de agendamento *" at bounding box center [456, 252] width 859 height 26
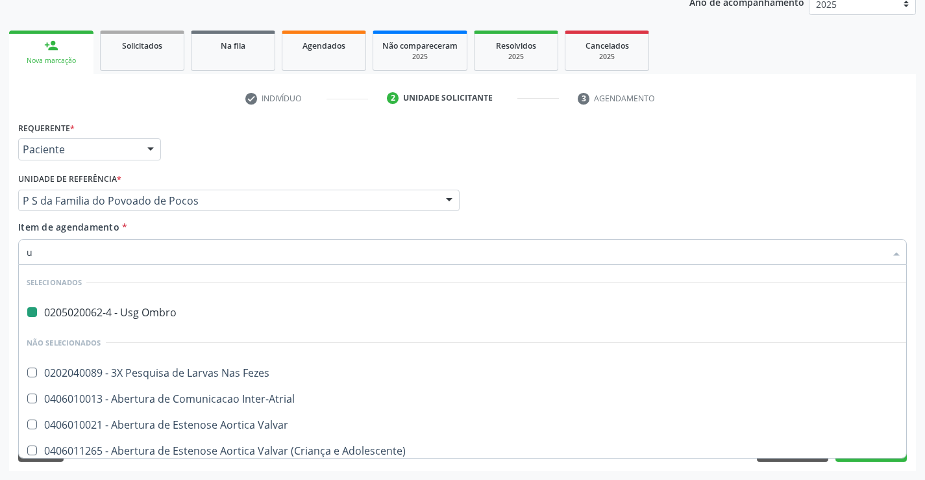
type input "ut"
checkbox Ombro "false"
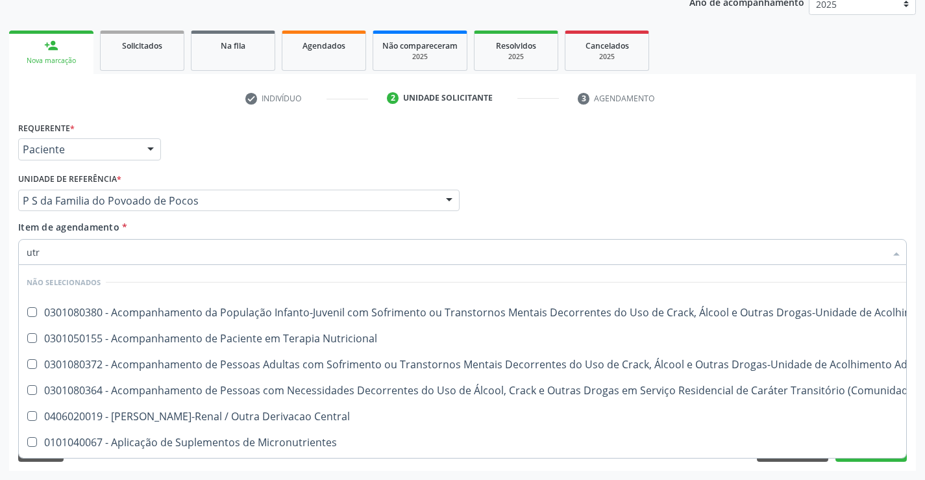
type input "utra"
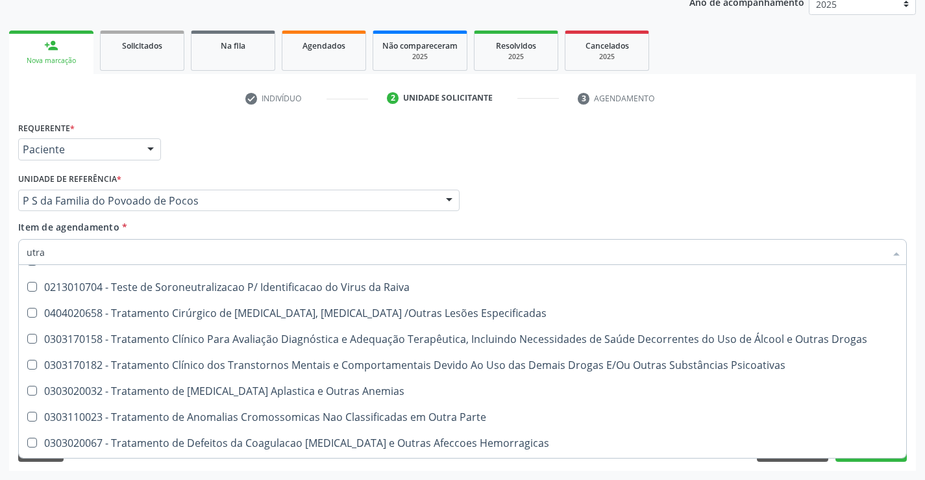
scroll to position [304, 0]
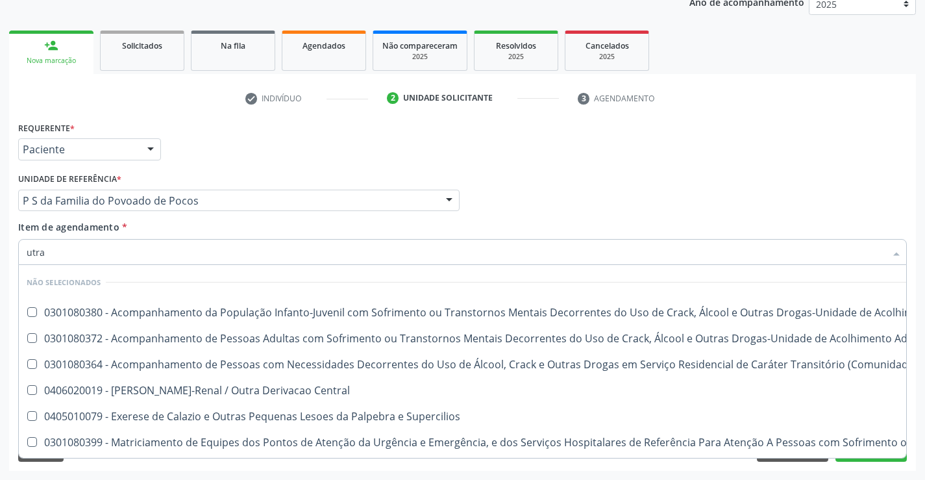
scroll to position [389, 0]
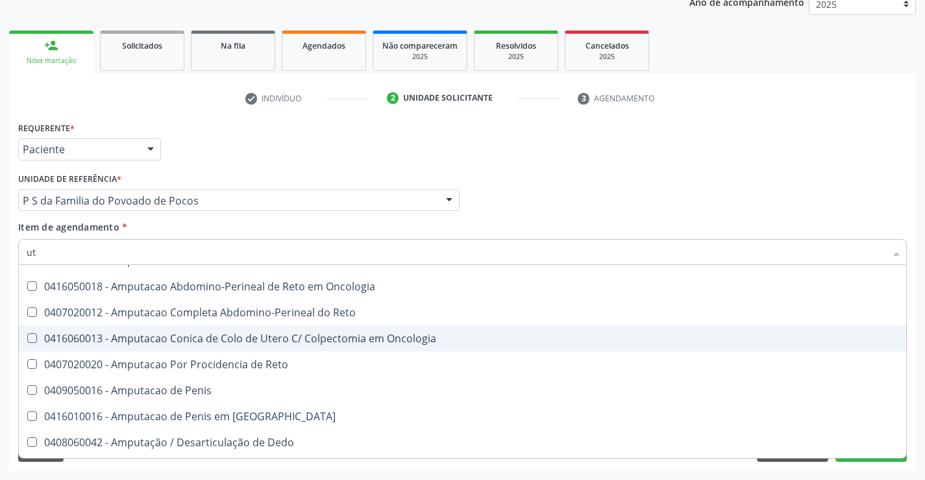
type input "u"
checkbox \(Uai\)\ "true"
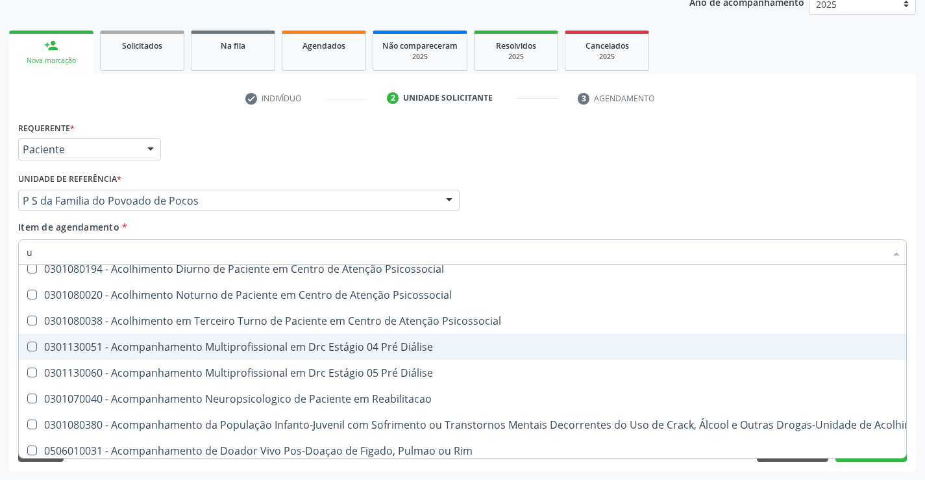
scroll to position [398, 0]
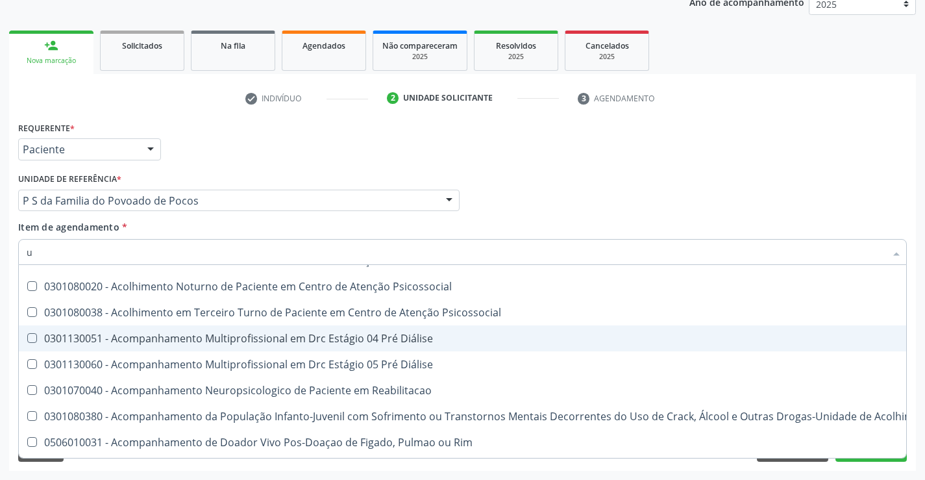
type input "ul"
checkbox Ombro "false"
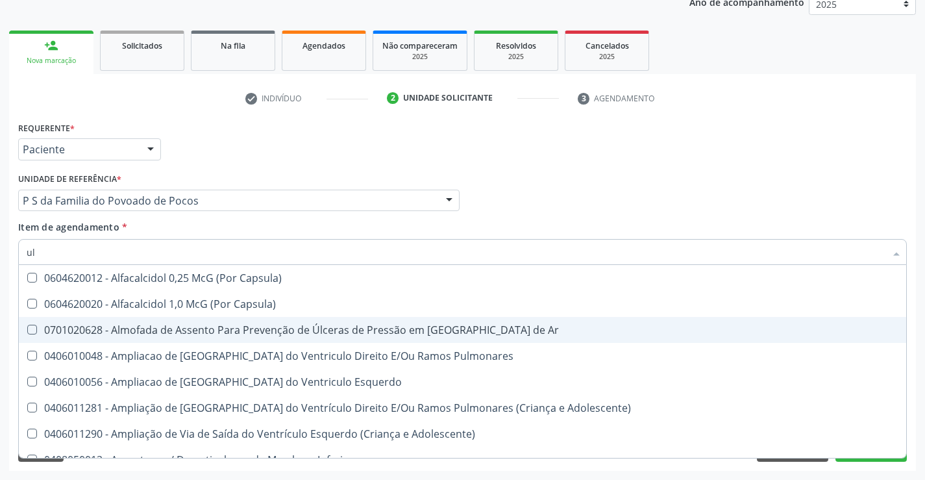
scroll to position [389, 0]
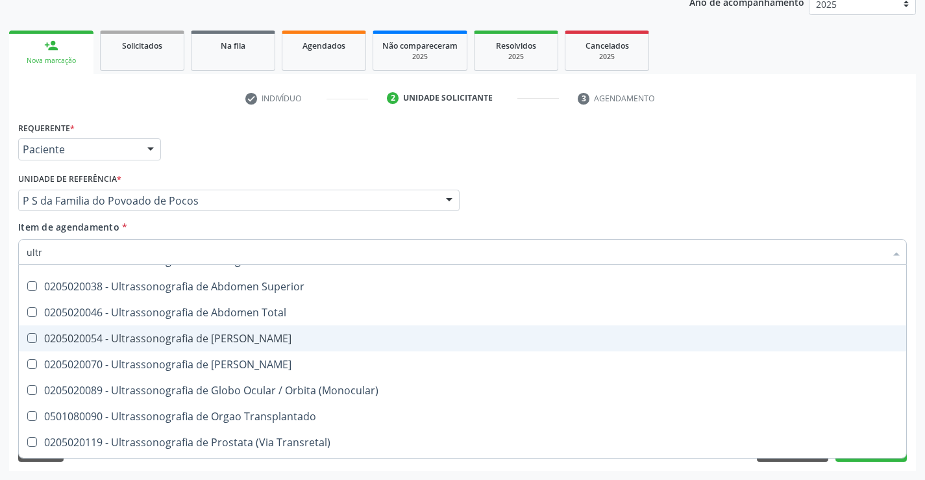
type input "ultra"
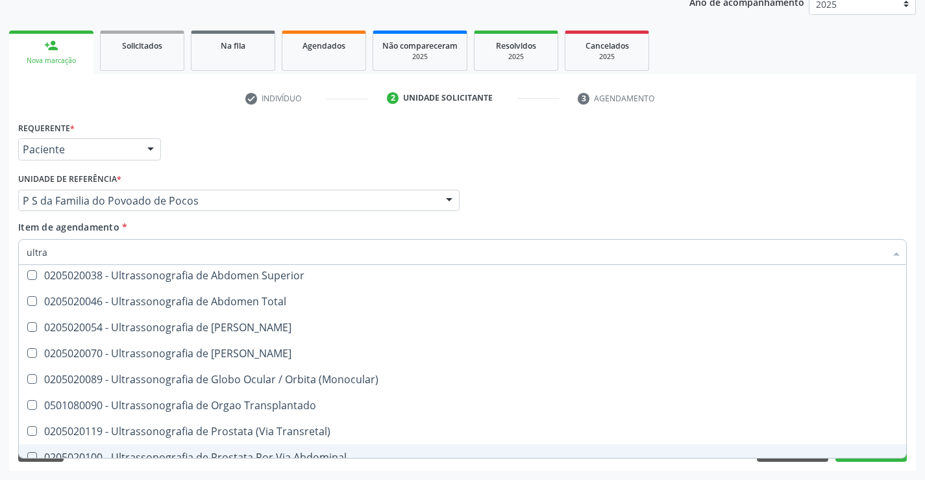
scroll to position [400, 0]
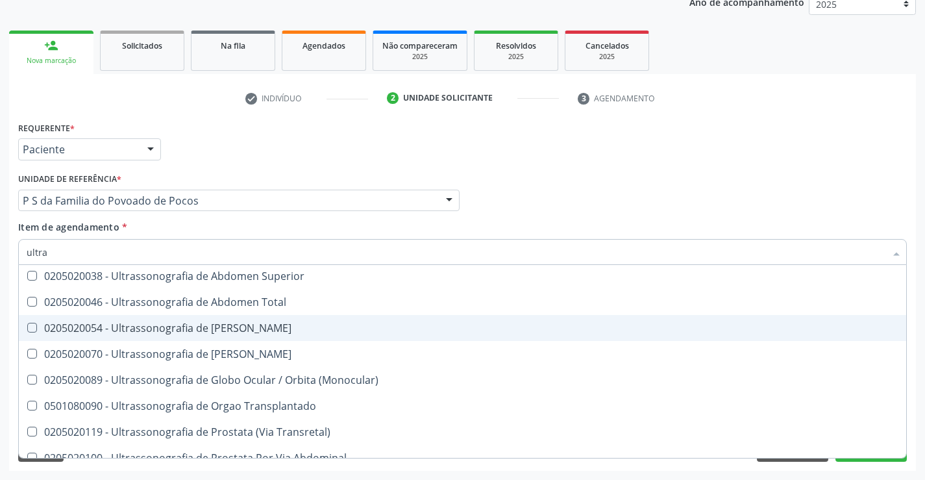
click at [263, 326] on div "0205020054 - Ultrassonografia de Aparelho Urinario" at bounding box center [463, 328] width 872 height 10
checkbox Urinario "true"
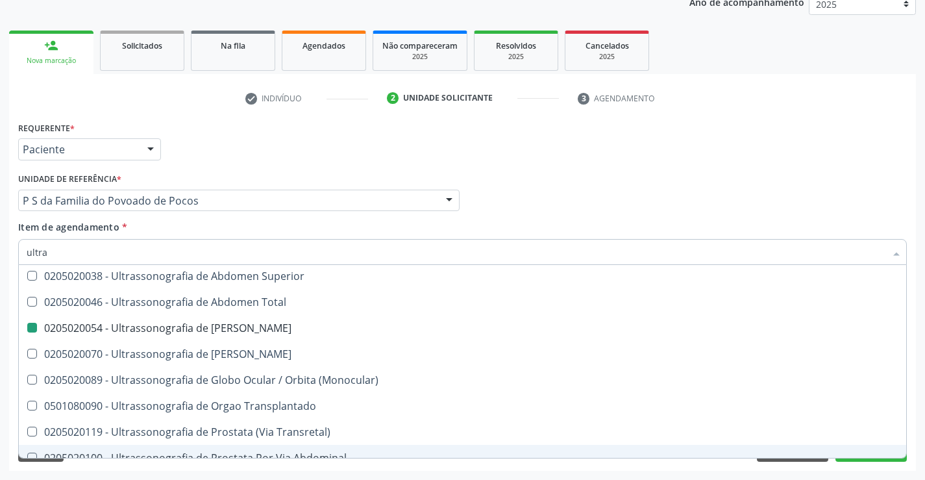
click at [311, 470] on div "Requerente * Paciente Médico(a) Enfermeiro(a) Paciente Nenhum resultado encontr…" at bounding box center [462, 294] width 907 height 352
checkbox \(Monocular\) "true"
checkbox Urinario "false"
checkbox X "true"
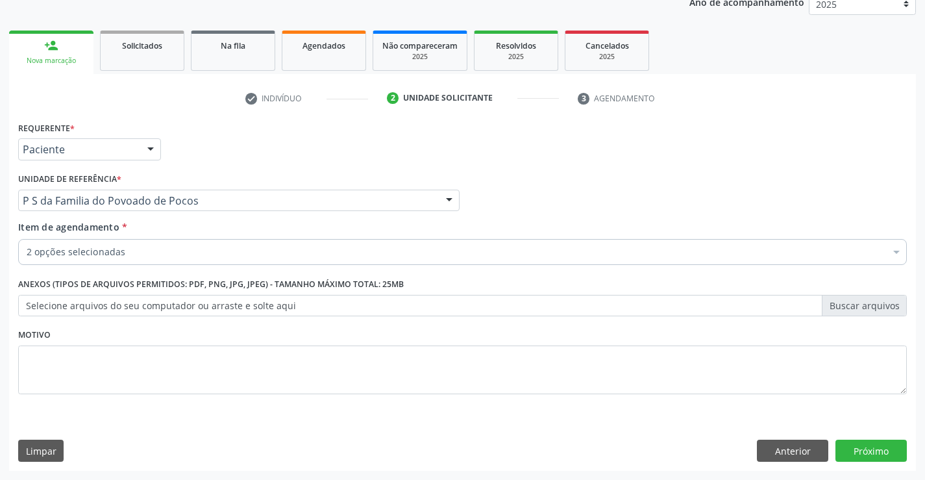
scroll to position [0, 0]
click at [874, 454] on button "Próximo" at bounding box center [870, 450] width 71 height 22
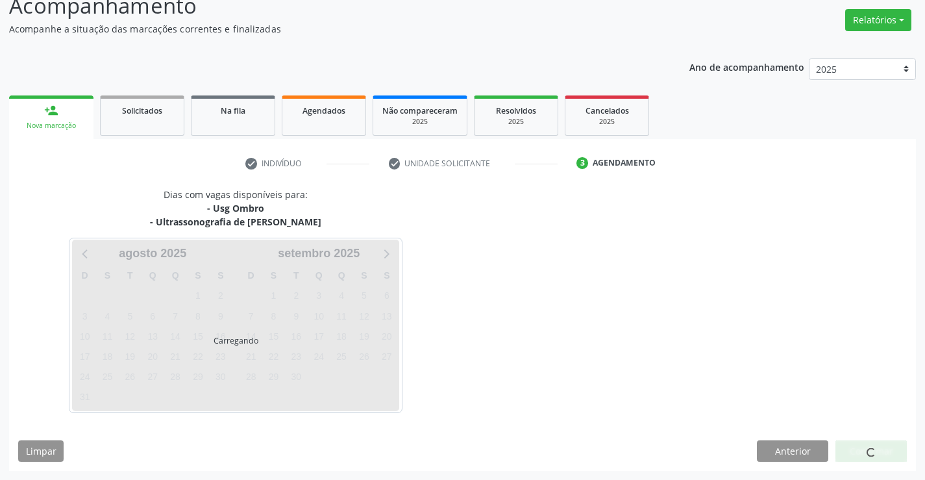
scroll to position [99, 0]
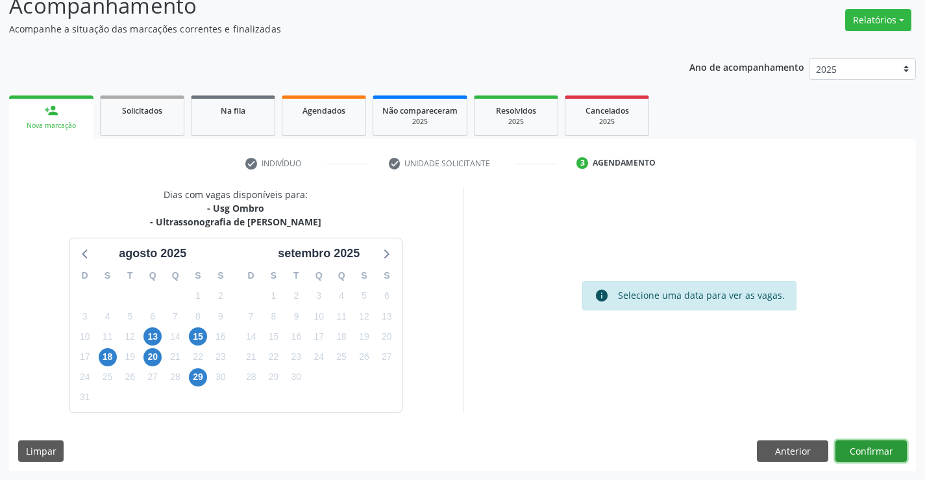
click at [872, 450] on button "Confirmar" at bounding box center [870, 451] width 71 height 22
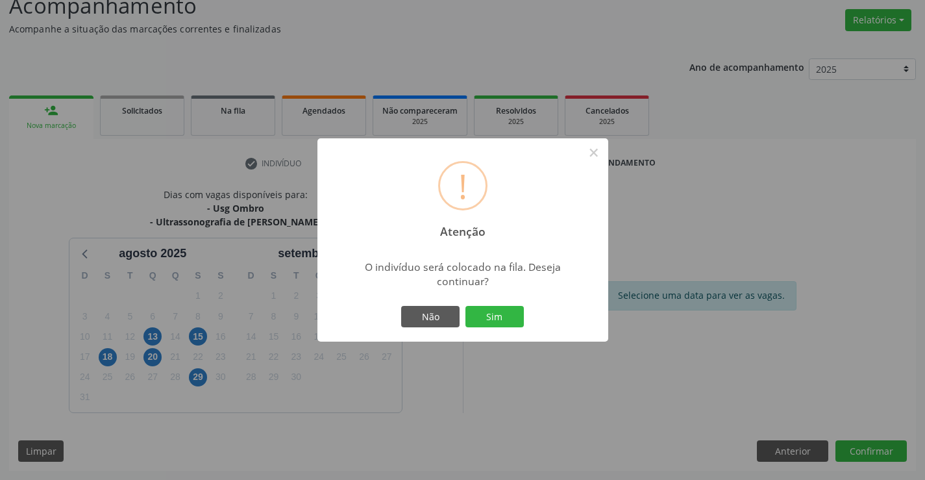
click at [872, 450] on div "! Atenção × O indivíduo será colocado na fila. Deseja continuar? Não Sim" at bounding box center [462, 240] width 925 height 480
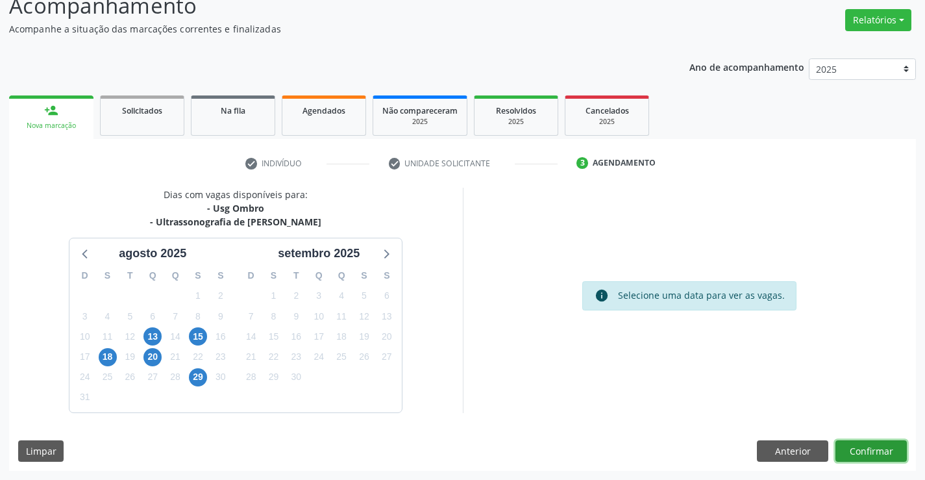
click at [872, 450] on button "Confirmar" at bounding box center [870, 451] width 71 height 22
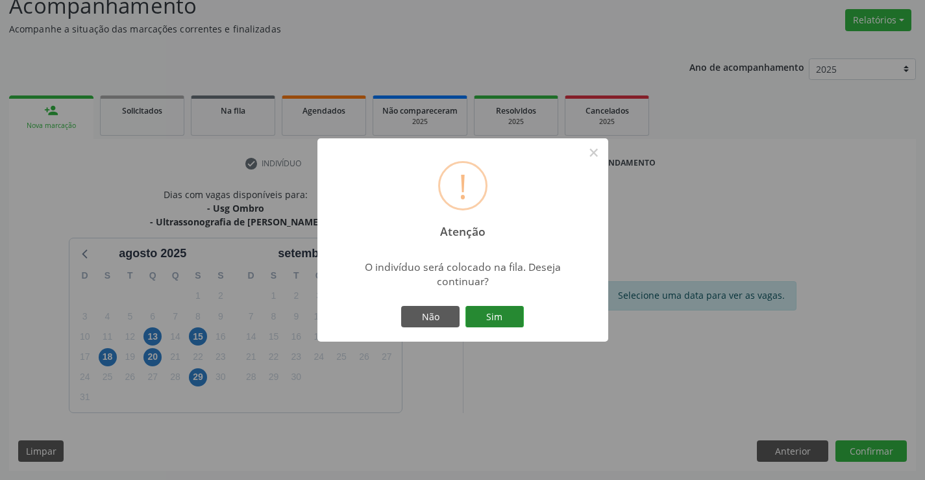
click at [488, 314] on button "Sim" at bounding box center [494, 317] width 58 height 22
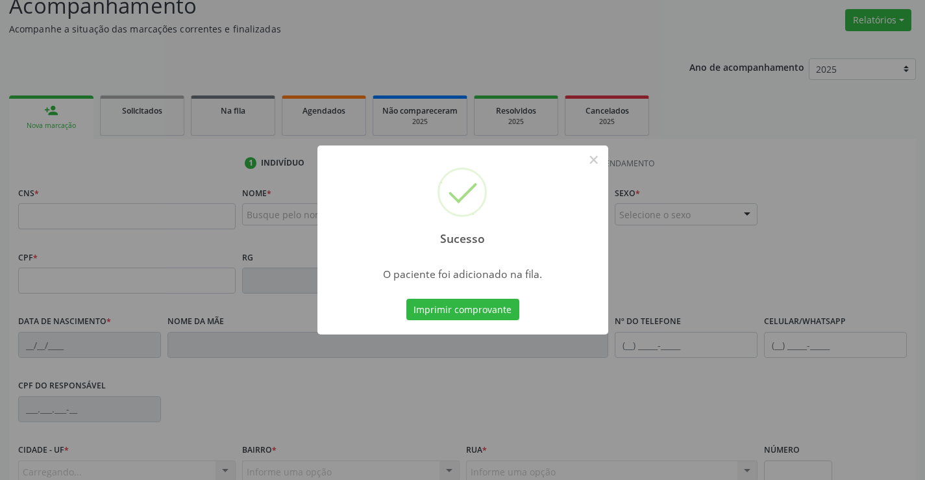
click at [406, 299] on button "Imprimir comprovante" at bounding box center [462, 310] width 113 height 22
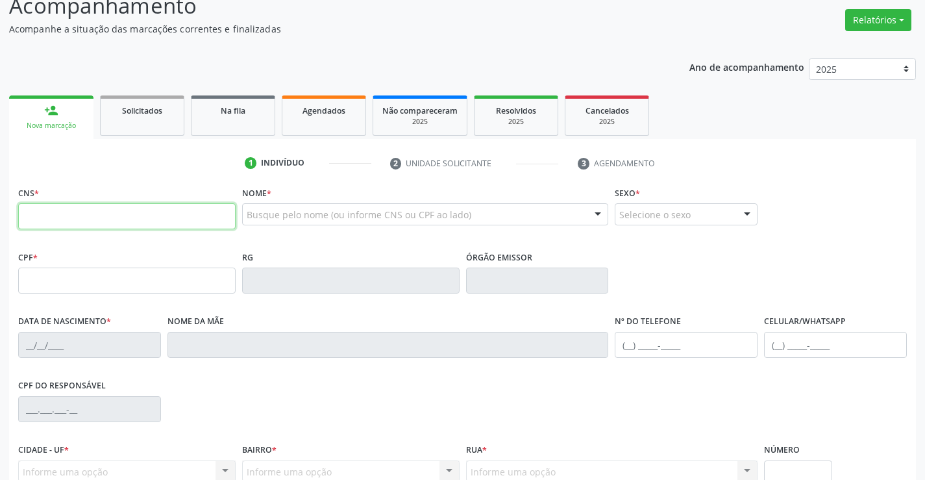
click at [86, 215] on input "text" at bounding box center [126, 216] width 217 height 26
type input "704 6096 7357 9328"
type input "24/09/1977"
type input "(74) 9939-7631"
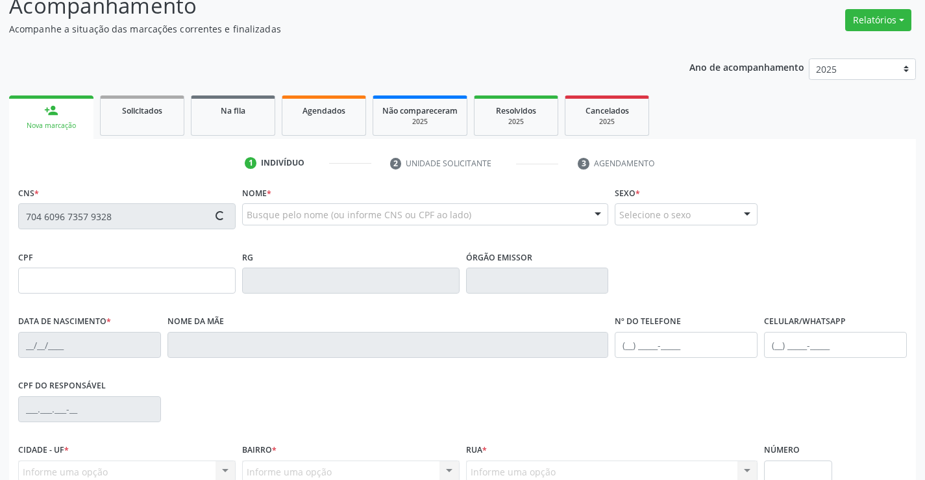
type input "S/N"
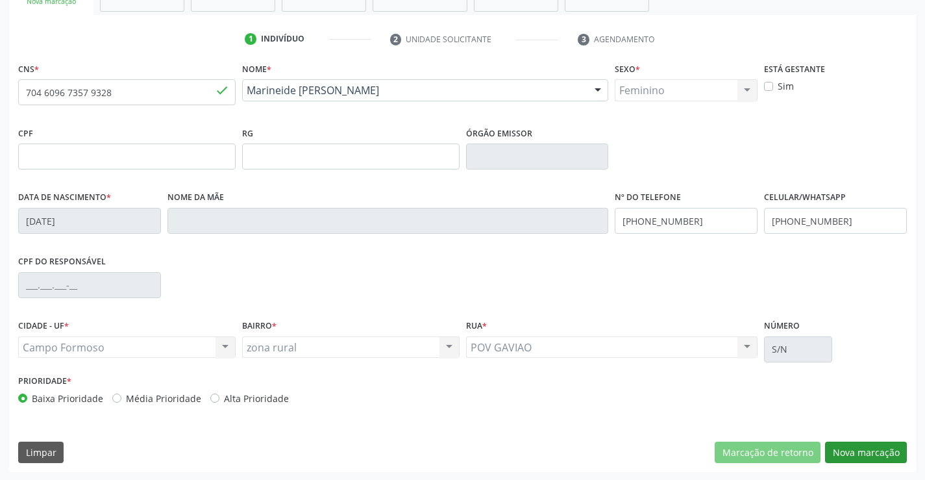
scroll to position [224, 0]
click at [848, 450] on button "Nova marcação" at bounding box center [866, 451] width 82 height 22
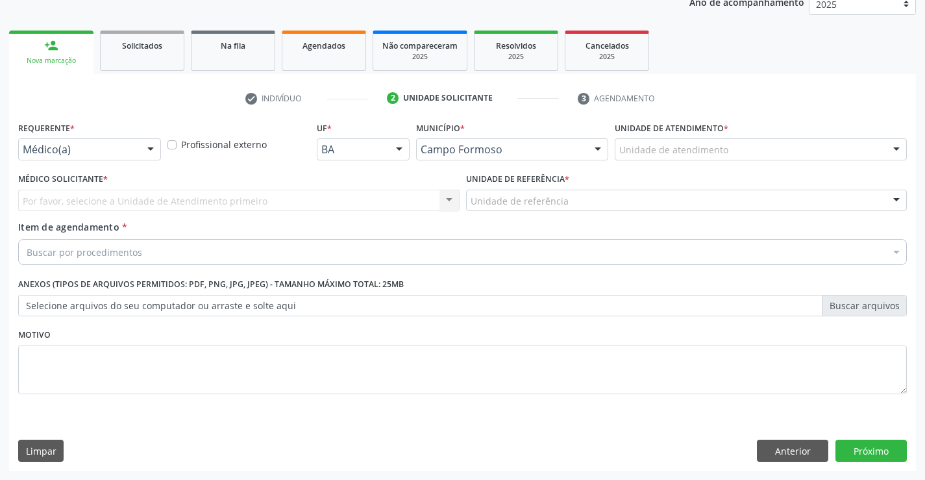
scroll to position [164, 0]
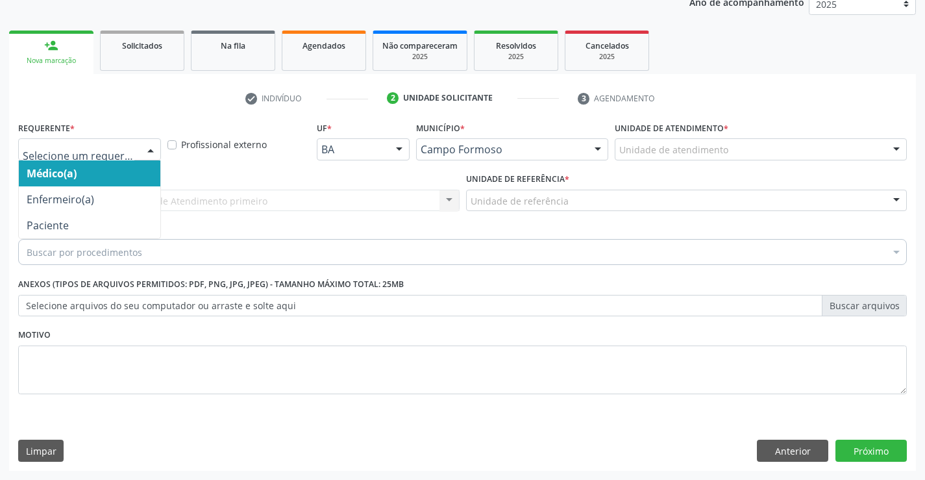
click at [151, 148] on div at bounding box center [150, 150] width 19 height 22
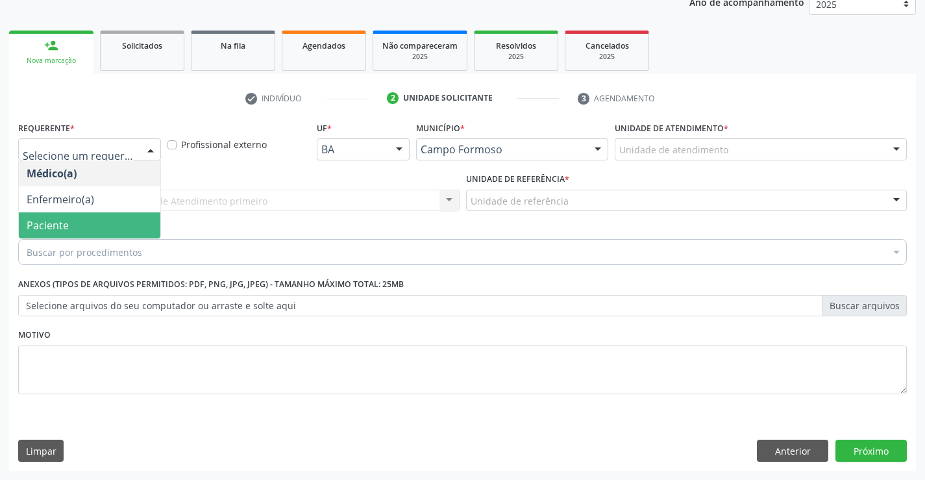
click at [116, 225] on span "Paciente" at bounding box center [89, 225] width 141 height 26
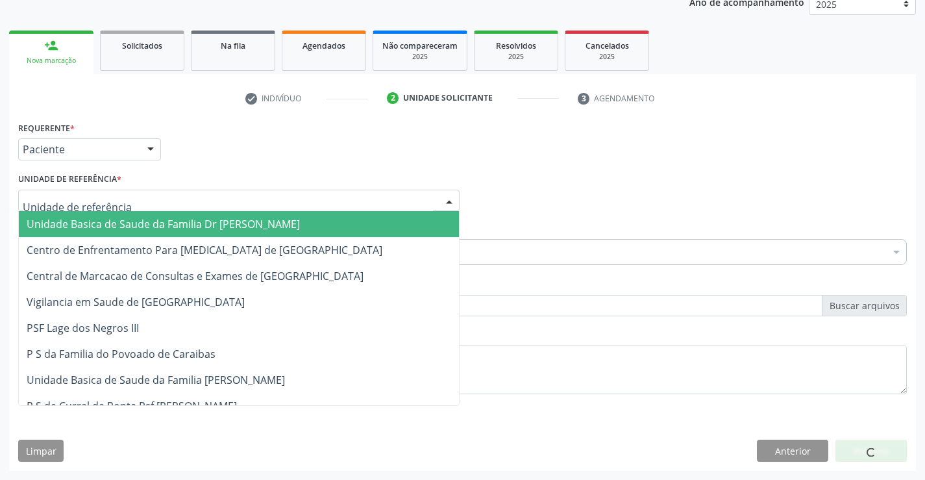
click at [128, 199] on div at bounding box center [238, 200] width 441 height 22
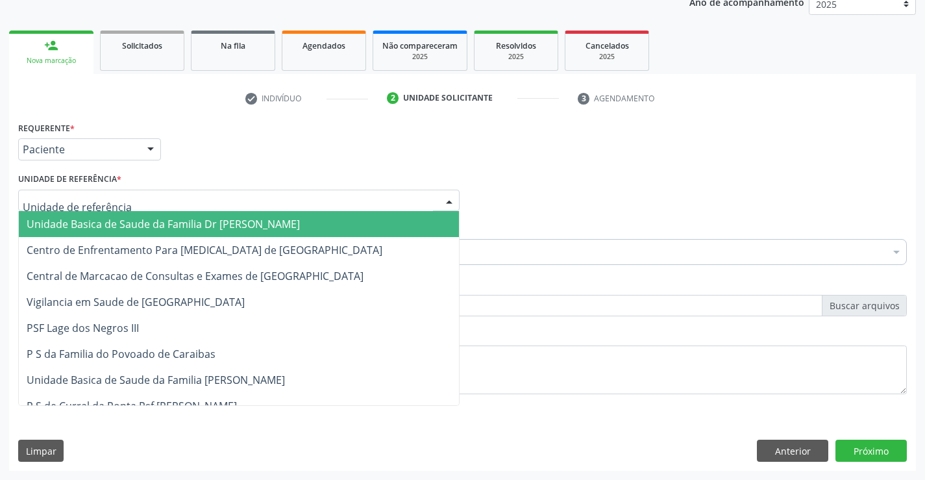
click at [147, 221] on span "Unidade Basica de Saude da Familia Dr [PERSON_NAME]" at bounding box center [163, 224] width 273 height 14
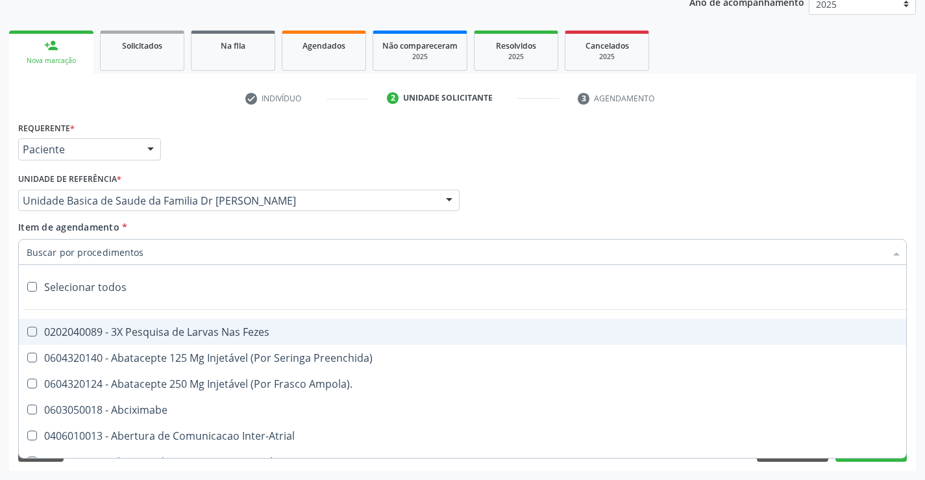
click at [151, 254] on div at bounding box center [462, 252] width 888 height 26
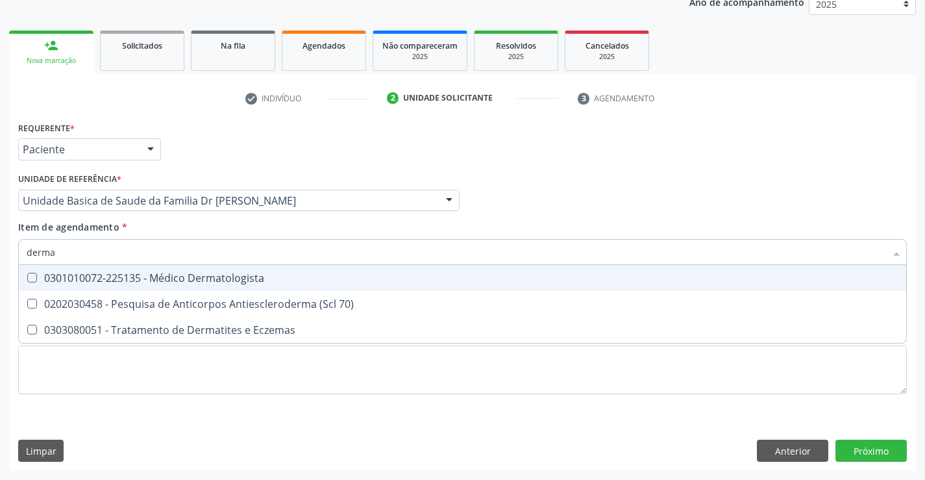
type input "dermat"
click at [226, 275] on div "0301010072-225135 - Médico Dermatologista" at bounding box center [463, 278] width 872 height 10
checkbox Dermatologista "true"
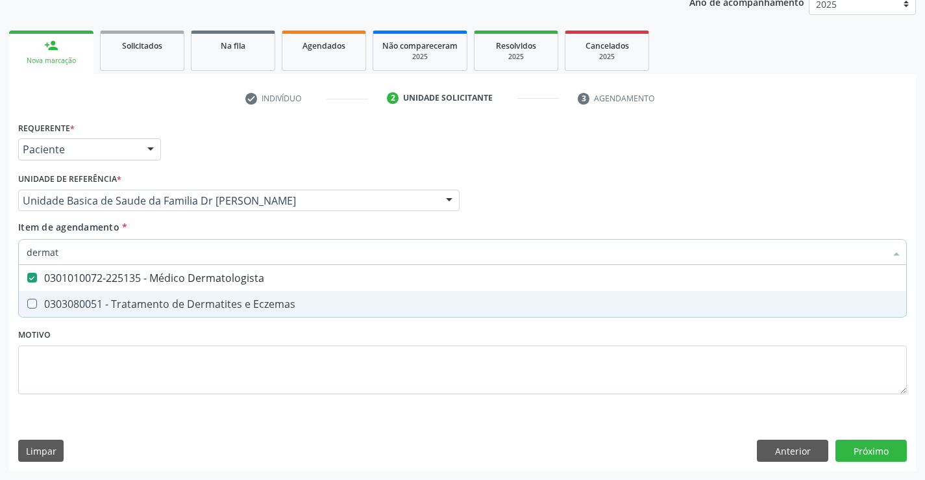
click at [249, 331] on div "Requerente * Paciente Médico(a) Enfermeiro(a) Paciente Nenhum resultado encontr…" at bounding box center [462, 265] width 888 height 294
checkbox Eczemas "true"
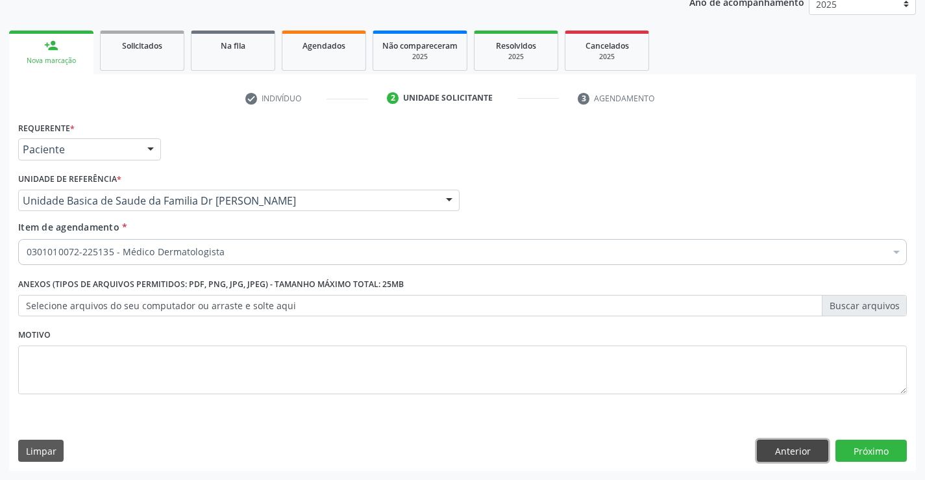
click at [764, 446] on button "Anterior" at bounding box center [792, 450] width 71 height 22
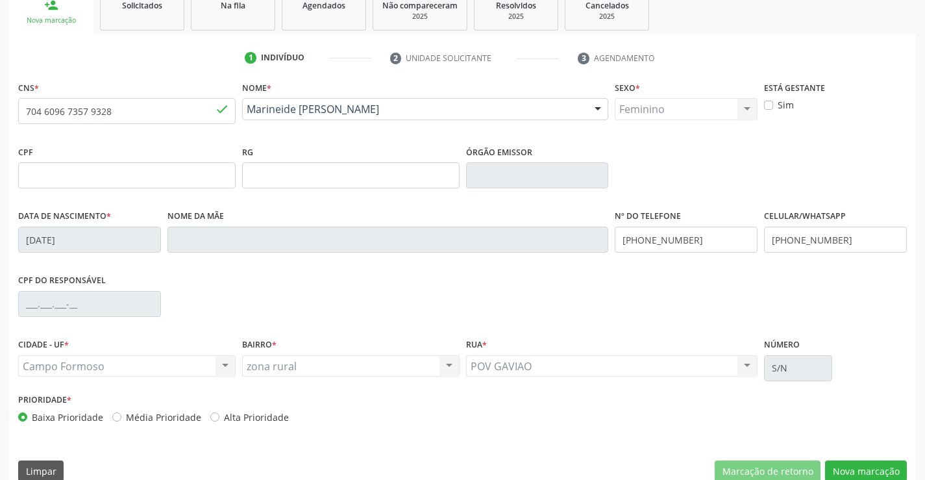
scroll to position [224, 0]
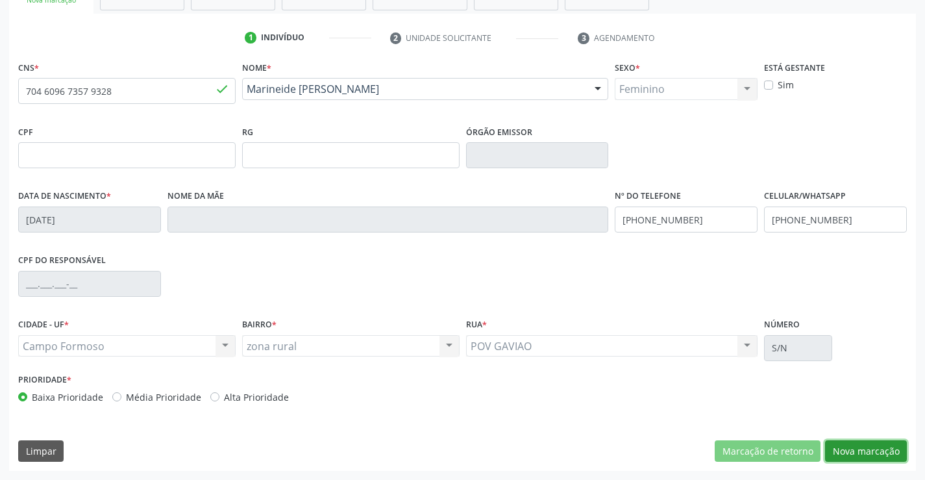
click at [873, 447] on button "Nova marcação" at bounding box center [866, 451] width 82 height 22
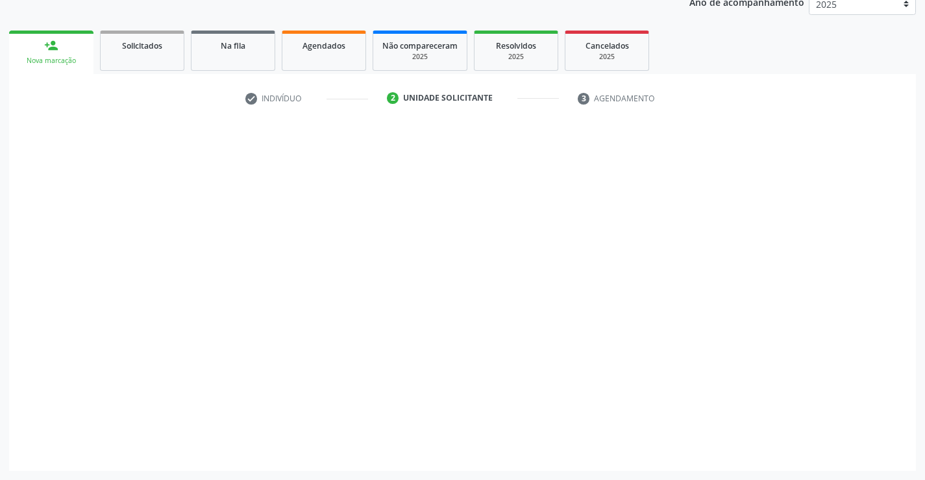
scroll to position [164, 0]
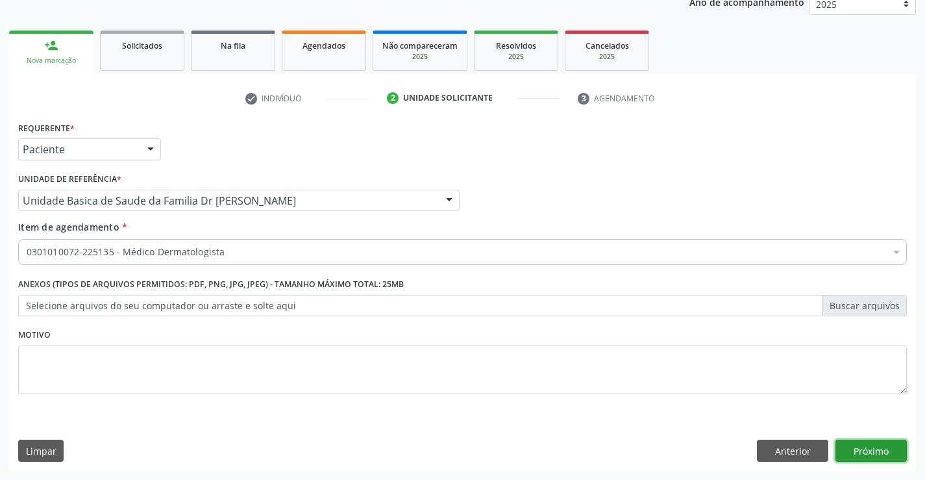
click at [862, 440] on button "Próximo" at bounding box center [870, 450] width 71 height 22
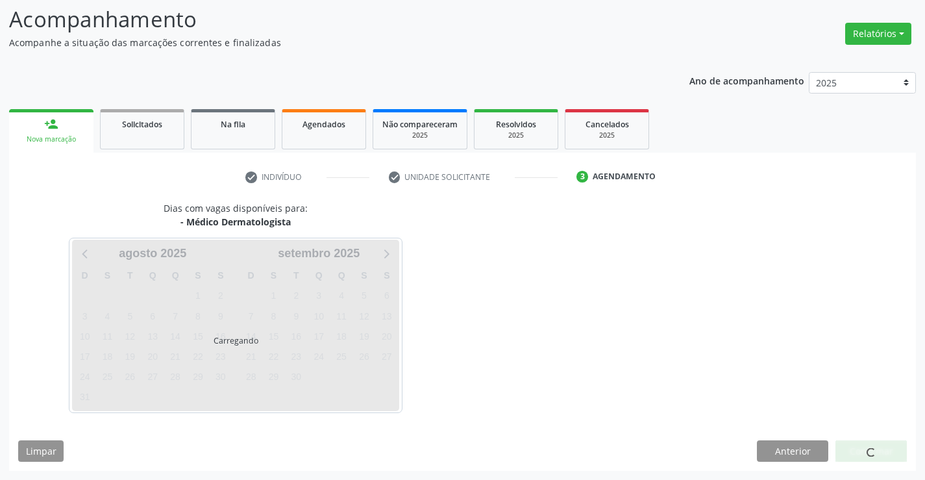
scroll to position [85, 0]
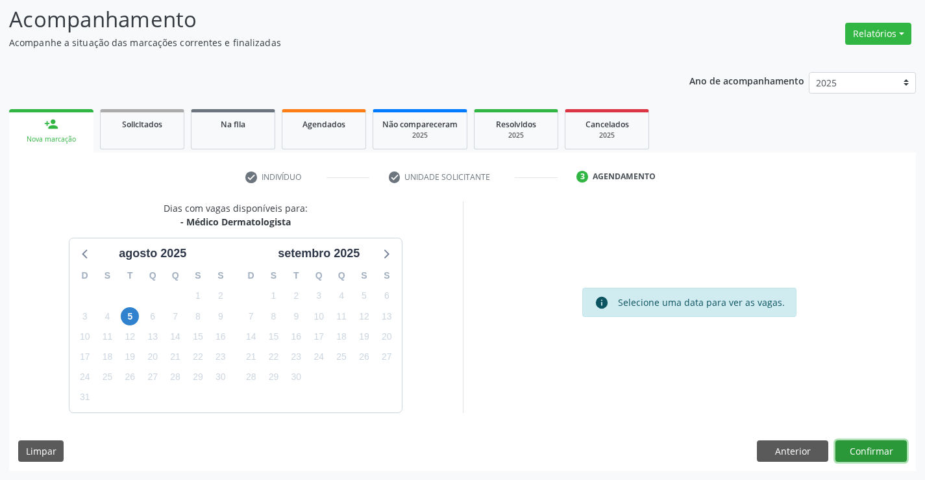
click at [868, 450] on button "Confirmar" at bounding box center [870, 451] width 71 height 22
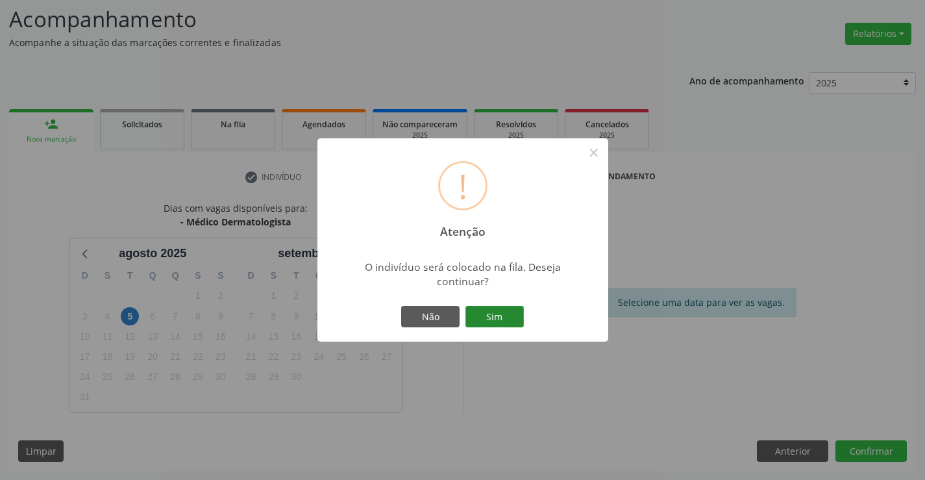
click at [494, 317] on button "Sim" at bounding box center [494, 317] width 58 height 22
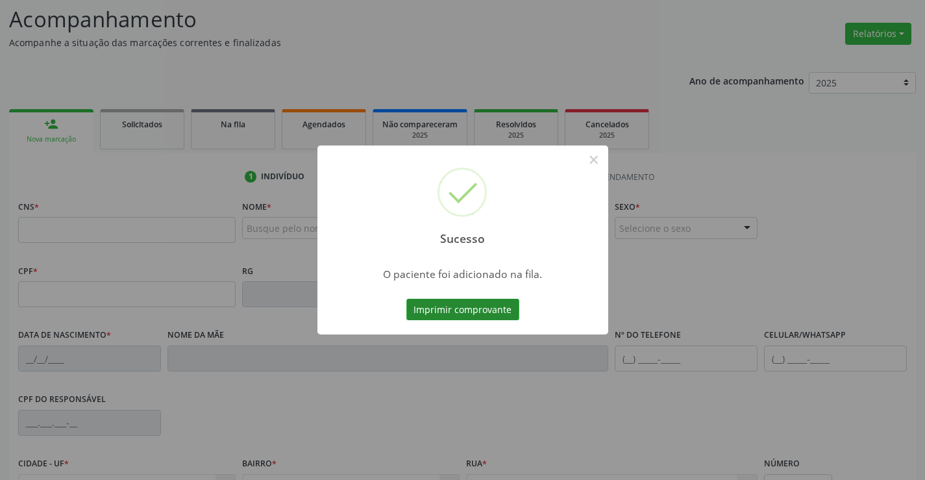
click at [498, 310] on button "Imprimir comprovante" at bounding box center [462, 310] width 113 height 22
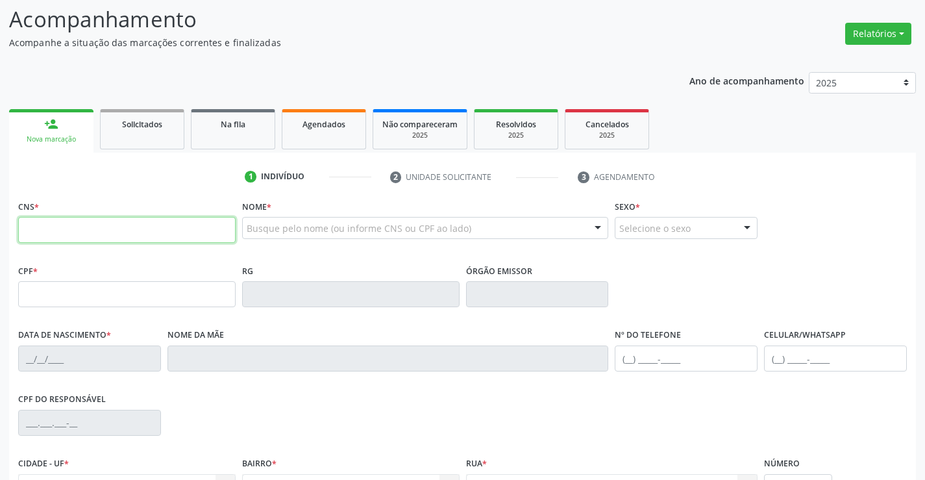
click at [104, 234] on input "text" at bounding box center [126, 230] width 217 height 26
type input "708 6055 3395 2084"
type input "20/10/1983"
type input "(74) 98157-6265"
type input "SN"
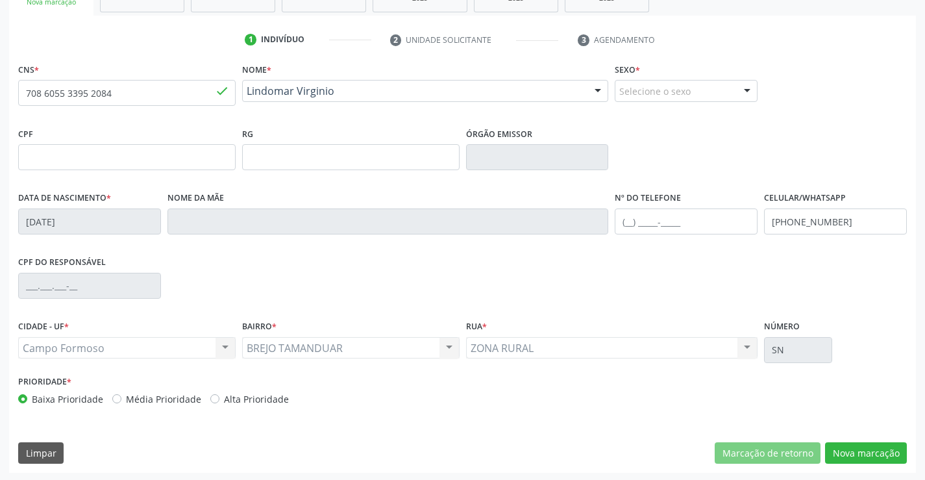
scroll to position [224, 0]
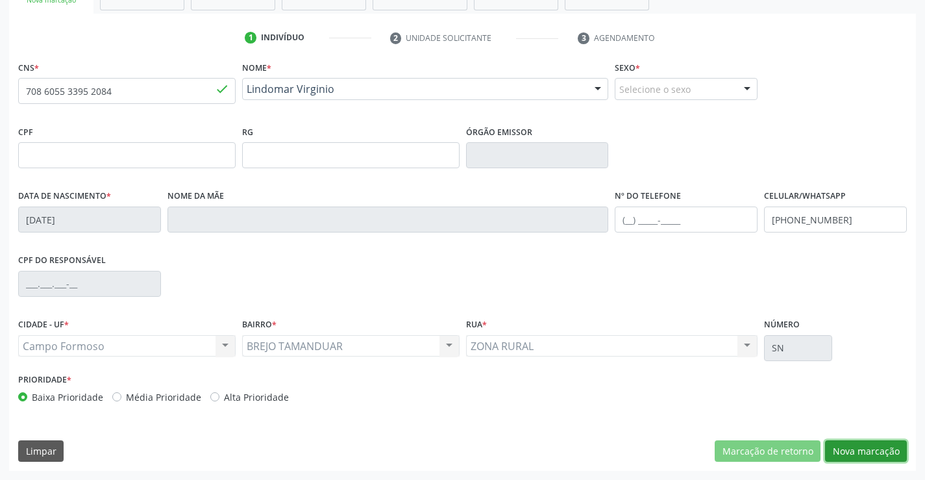
click at [852, 452] on button "Nova marcação" at bounding box center [866, 451] width 82 height 22
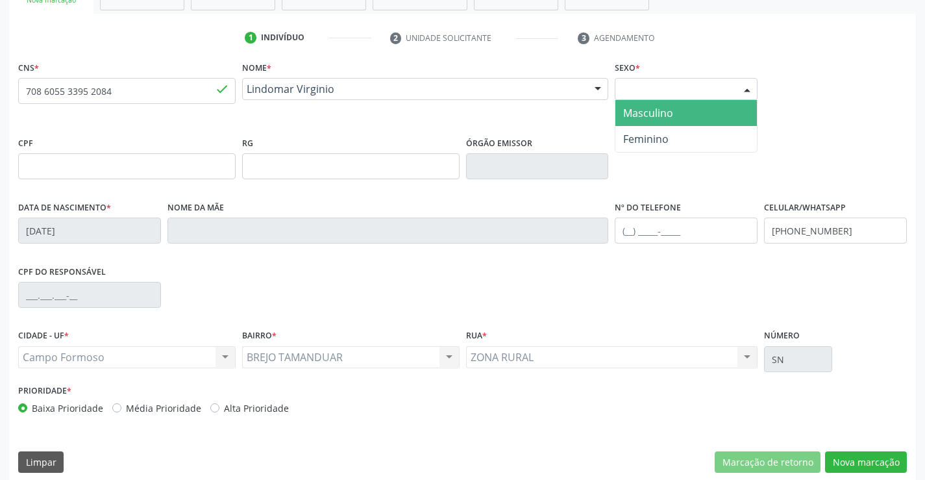
click at [744, 84] on div at bounding box center [746, 90] width 19 height 22
click at [670, 110] on span "Masculino" at bounding box center [648, 113] width 50 height 14
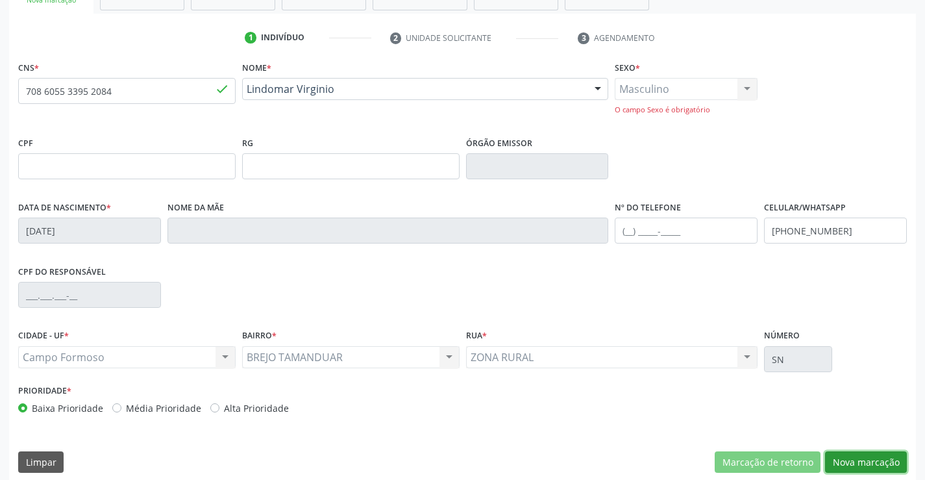
click at [887, 465] on button "Nova marcação" at bounding box center [866, 462] width 82 height 22
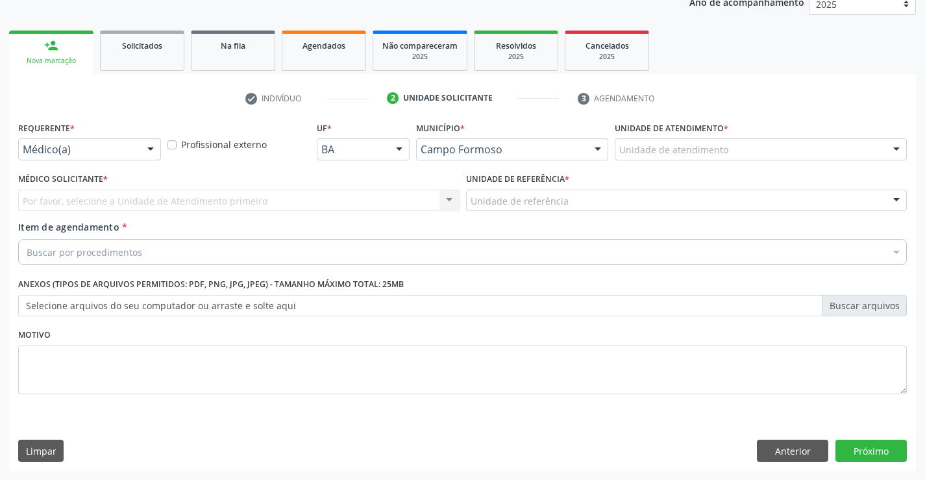
scroll to position [164, 0]
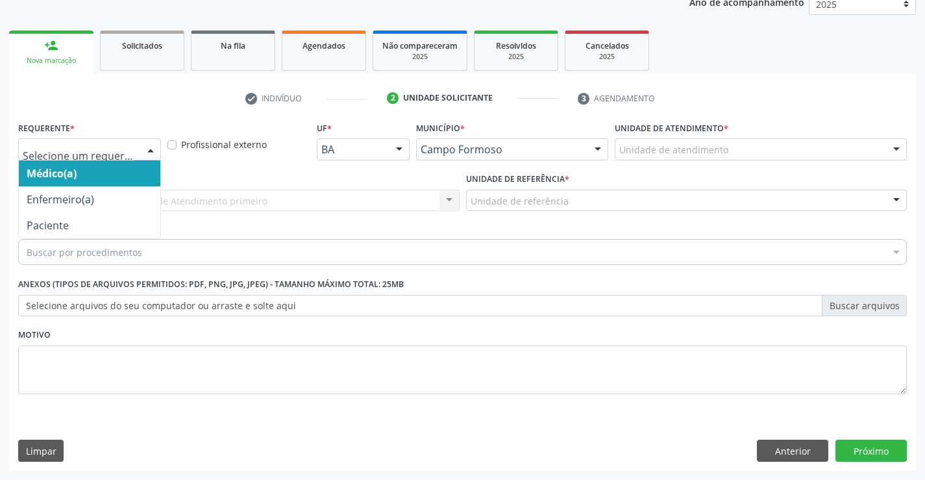
click at [138, 143] on div at bounding box center [89, 149] width 143 height 22
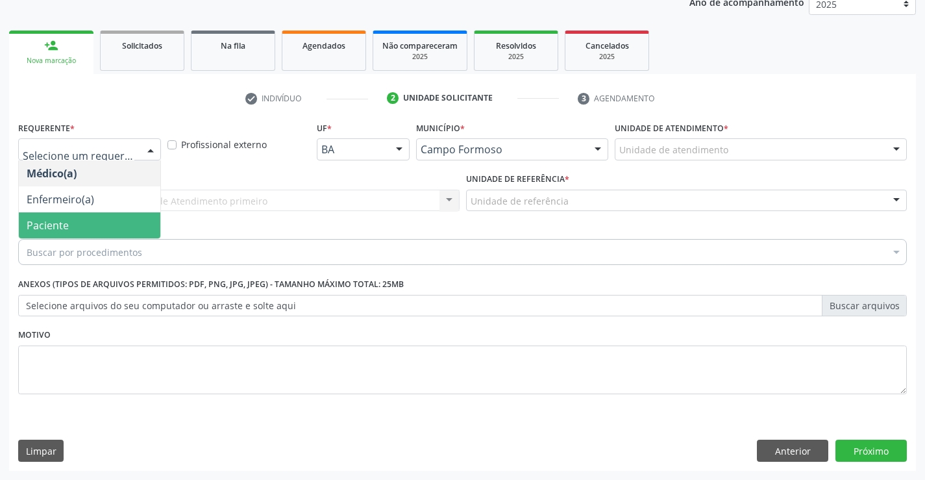
click at [115, 225] on span "Paciente" at bounding box center [89, 225] width 141 height 26
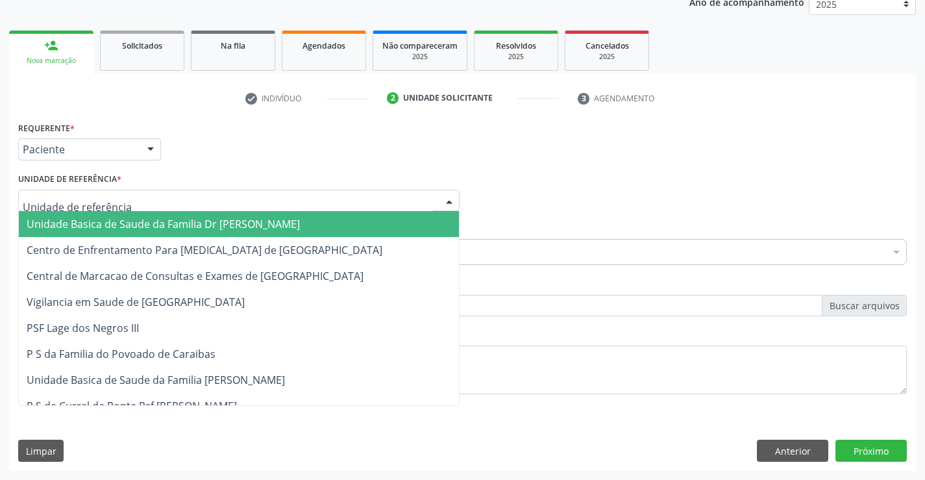
click at [141, 195] on div at bounding box center [238, 200] width 441 height 22
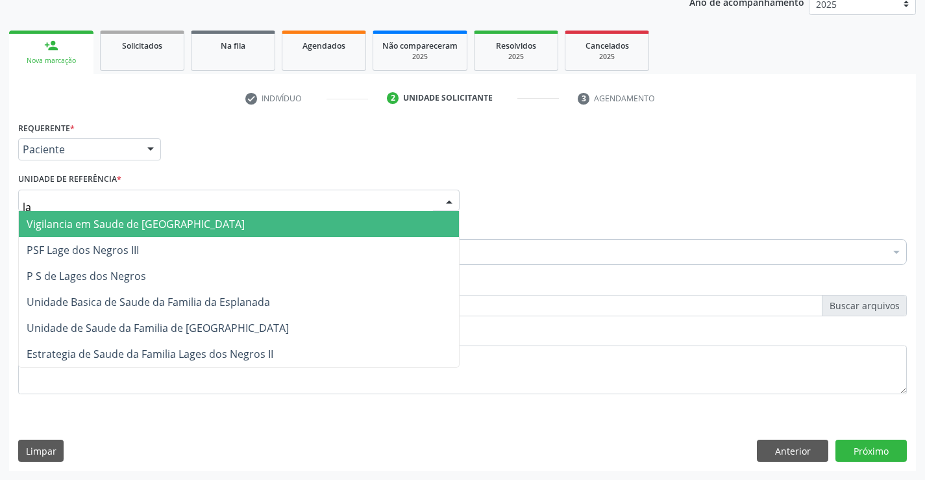
type input "lag"
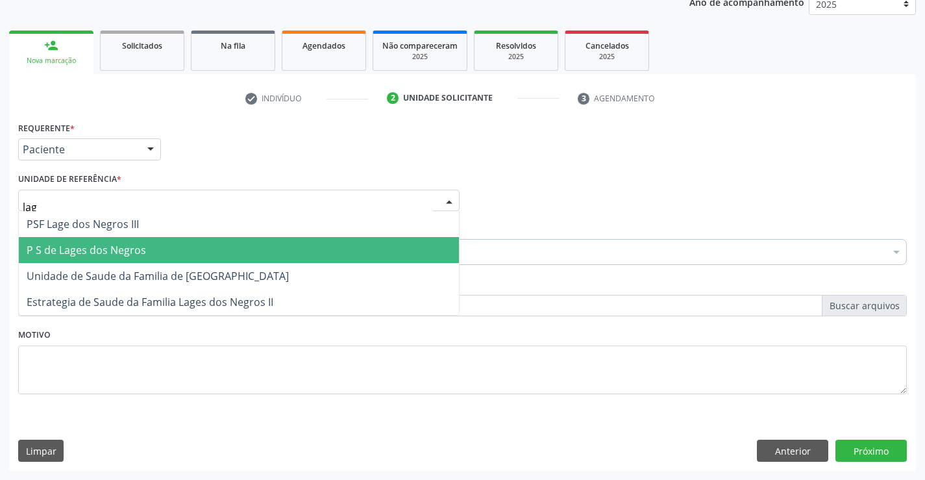
click at [143, 246] on span "P S de Lages dos Negros" at bounding box center [86, 250] width 119 height 14
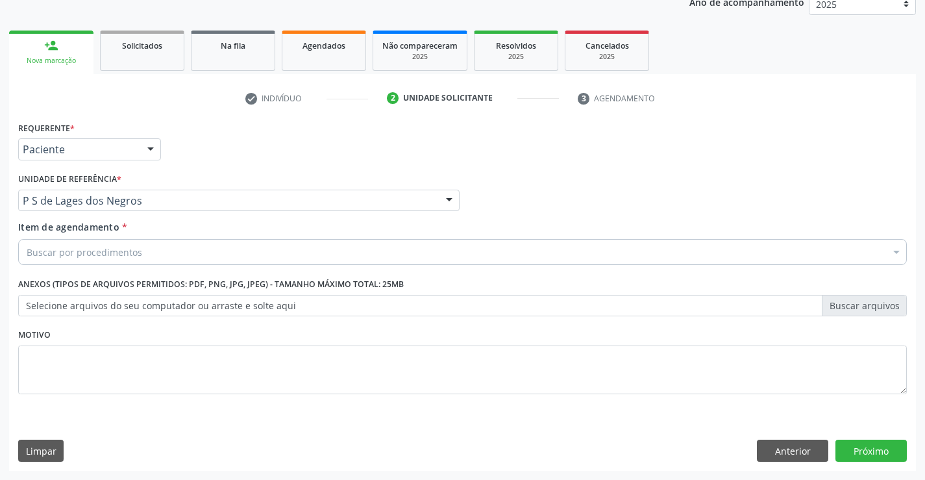
click at [148, 258] on div "Buscar por procedimentos" at bounding box center [462, 252] width 888 height 26
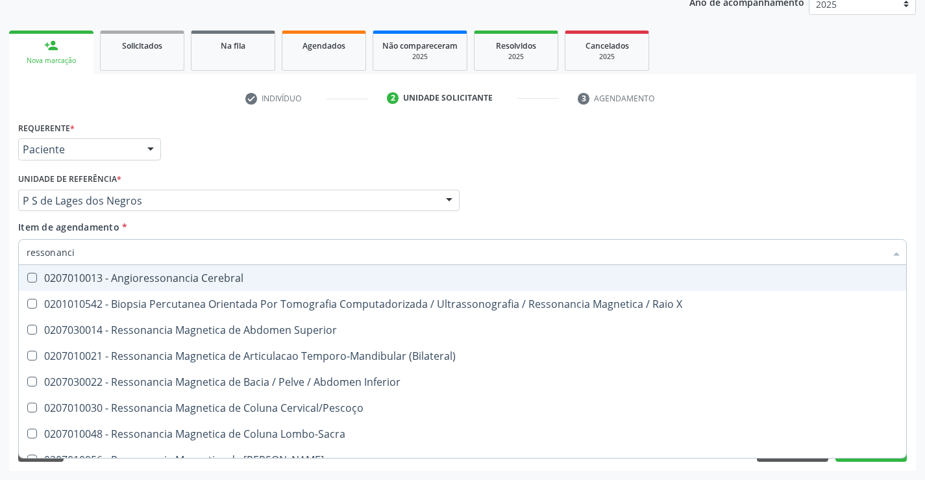
type input "ressonancia"
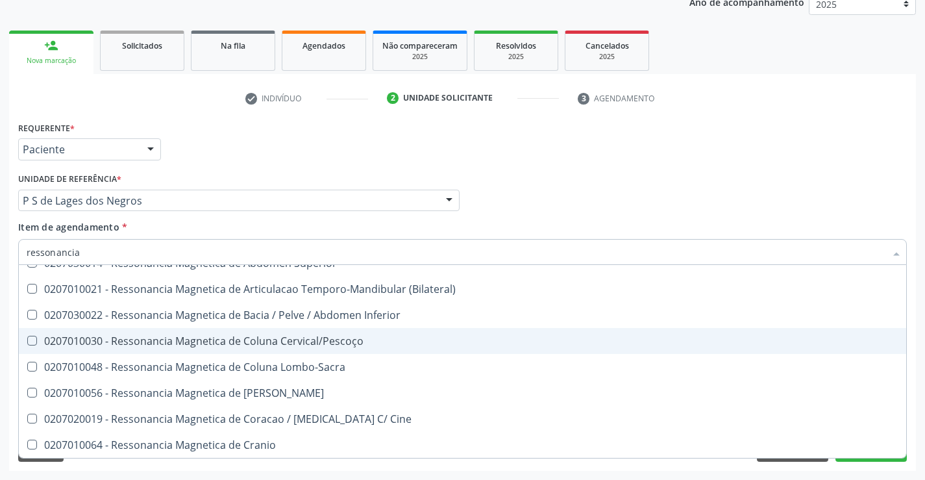
scroll to position [132, 0]
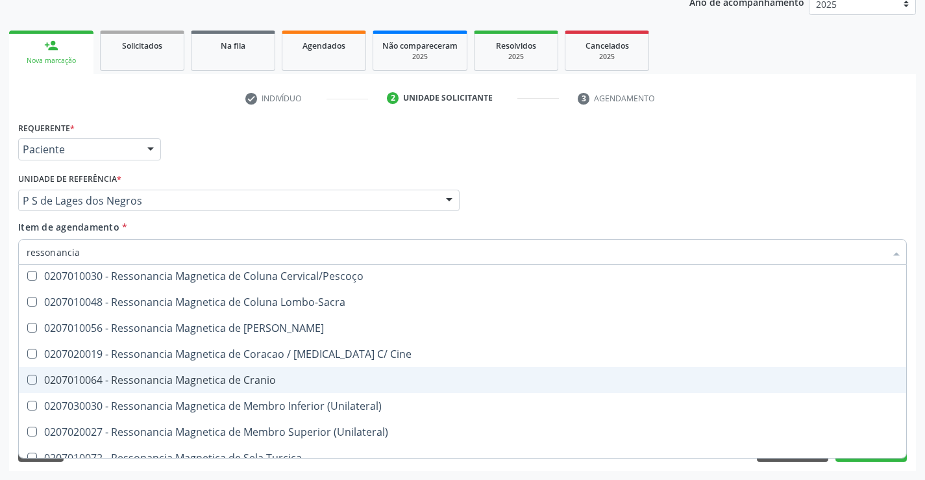
click at [236, 376] on div "0207010064 - Ressonancia Magnetica de Cranio" at bounding box center [463, 379] width 872 height 10
checkbox Cranio "true"
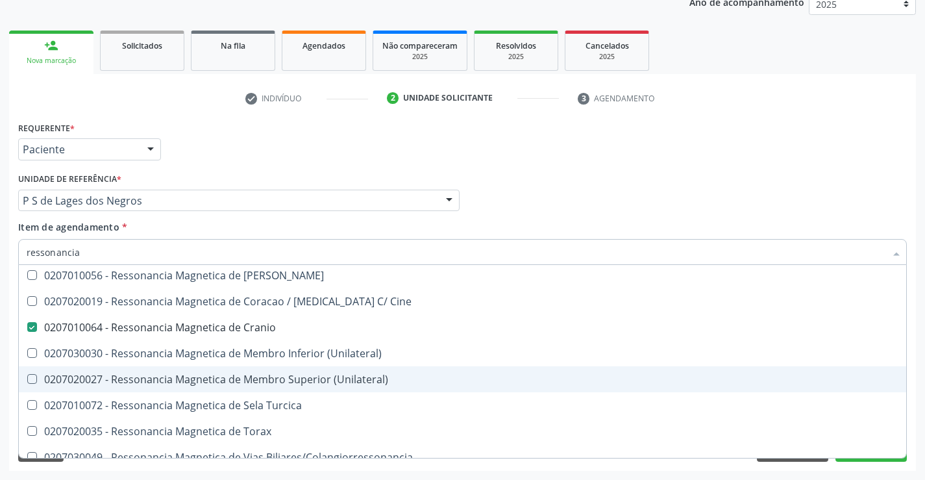
scroll to position [197, 0]
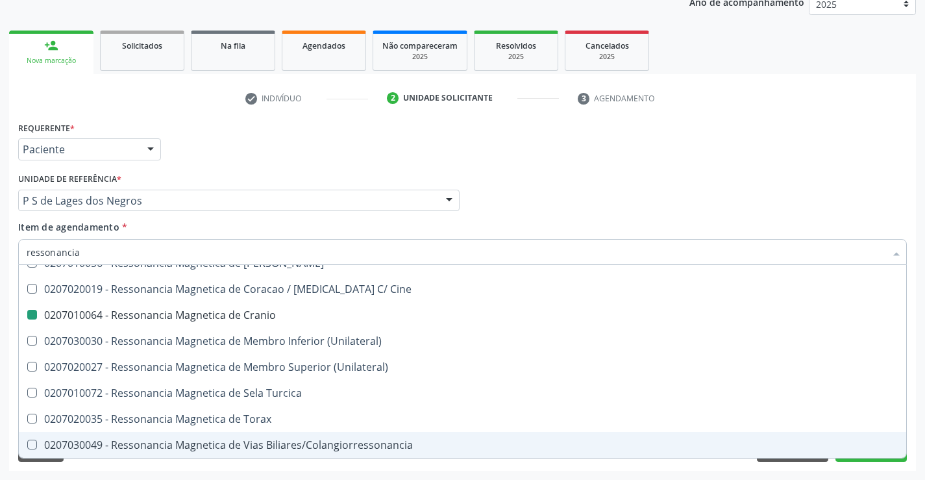
click at [181, 471] on div "Acompanhamento Acompanhe a situação das marcações correntes e finalizadas Relat…" at bounding box center [462, 194] width 925 height 572
checkbox X "true"
checkbox Cranio "false"
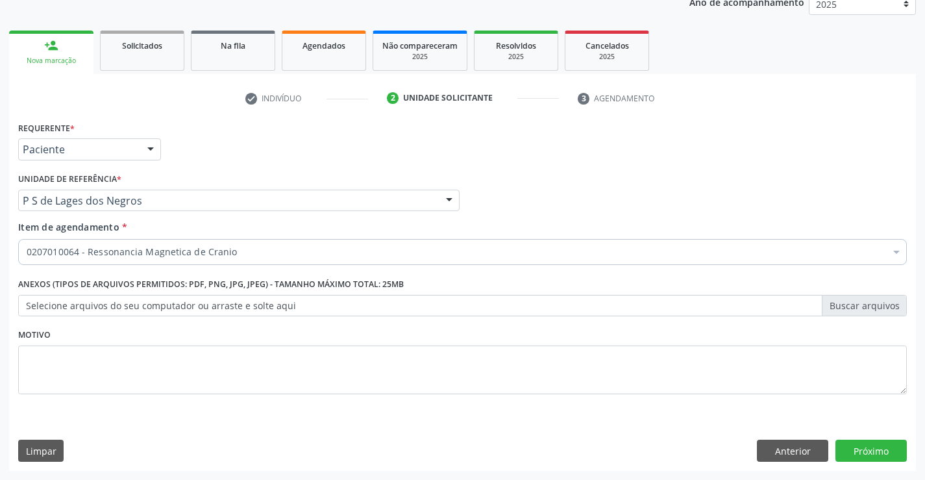
scroll to position [0, 0]
click at [851, 455] on button "Próximo" at bounding box center [870, 450] width 71 height 22
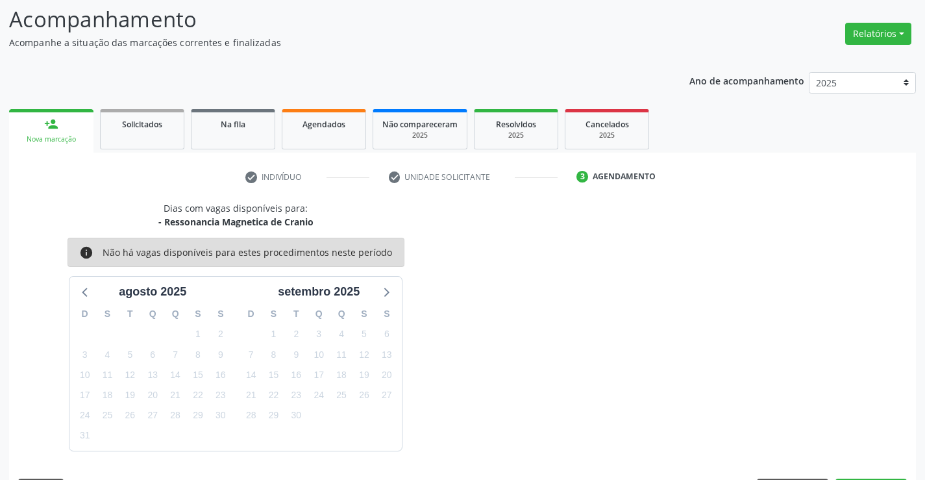
scroll to position [123, 0]
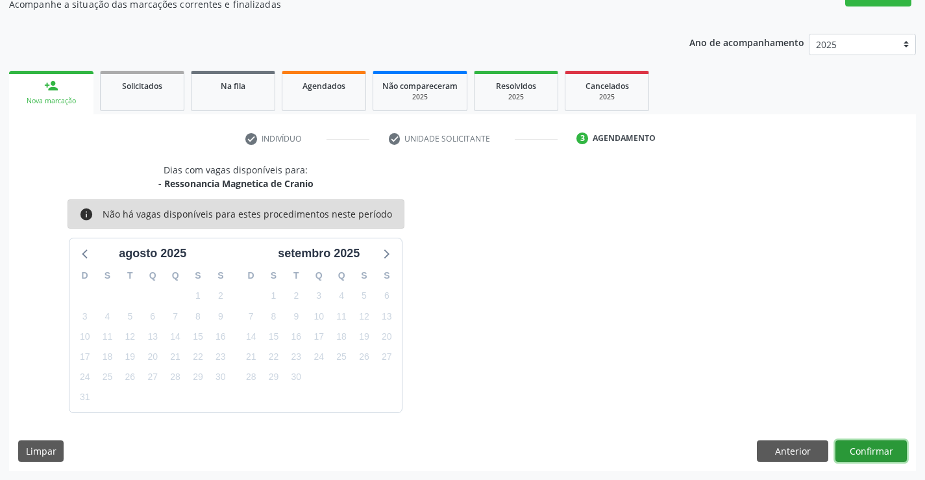
click at [851, 455] on button "Confirmar" at bounding box center [870, 451] width 71 height 22
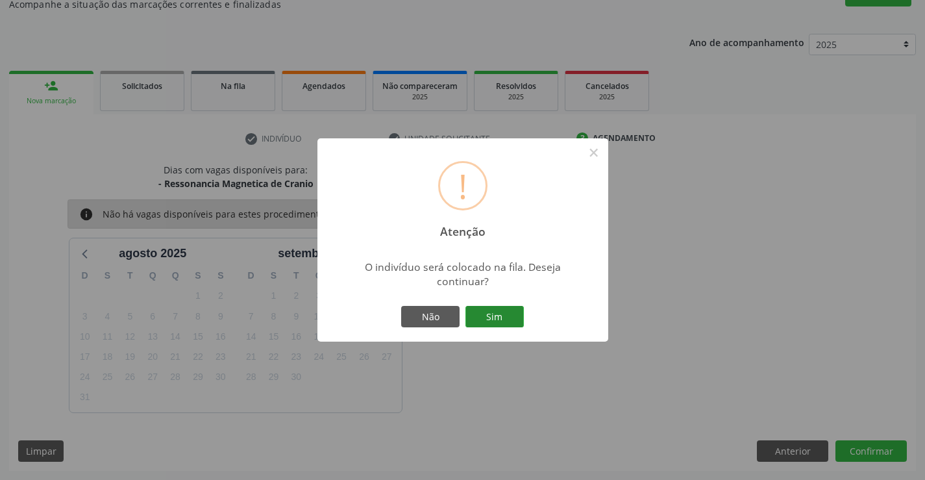
click at [512, 317] on button "Sim" at bounding box center [494, 317] width 58 height 22
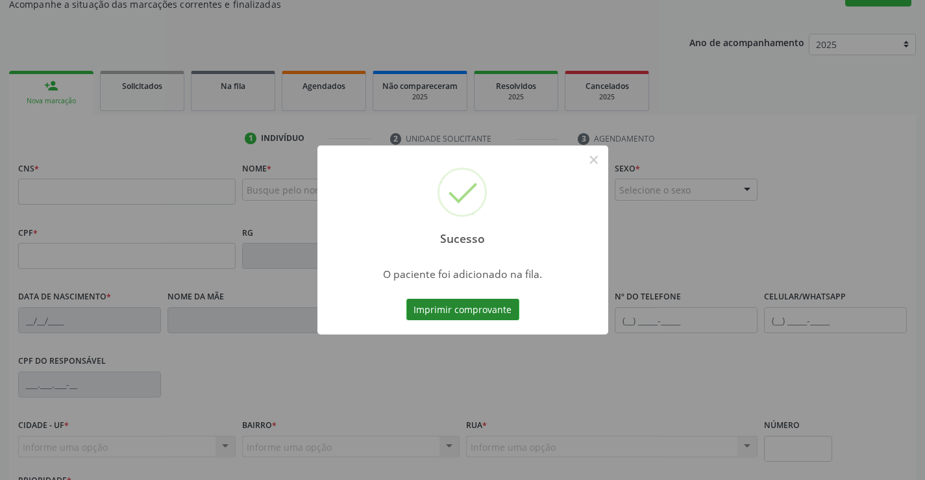
click at [493, 307] on button "Imprimir comprovante" at bounding box center [462, 310] width 113 height 22
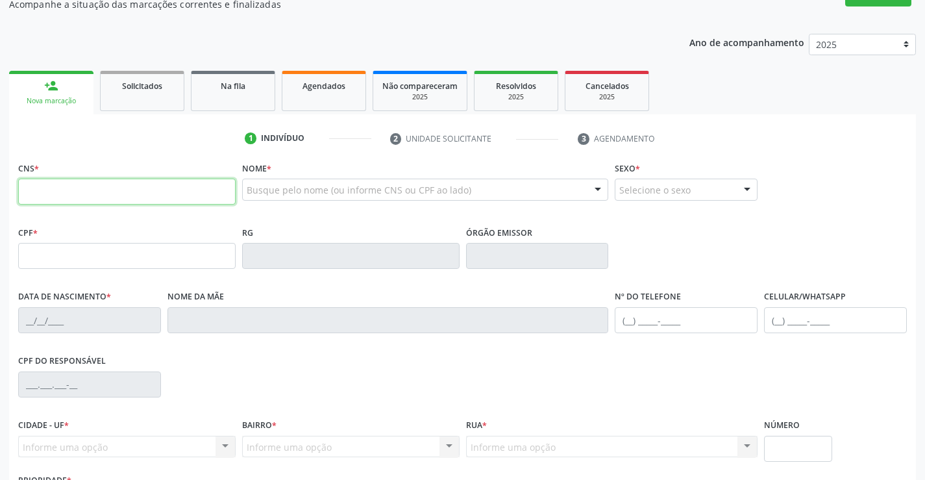
click at [134, 199] on input "text" at bounding box center [126, 191] width 217 height 26
type input "704 6056 0206 0822"
type input "003.987.315-35"
type input "0954188730"
type input "14/12/1975"
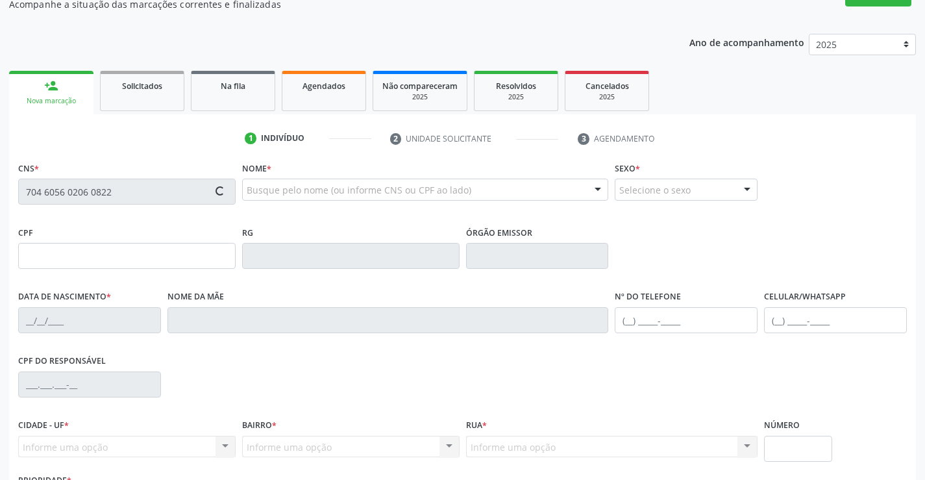
type input "(74) 98127-8228"
type input "S/N"
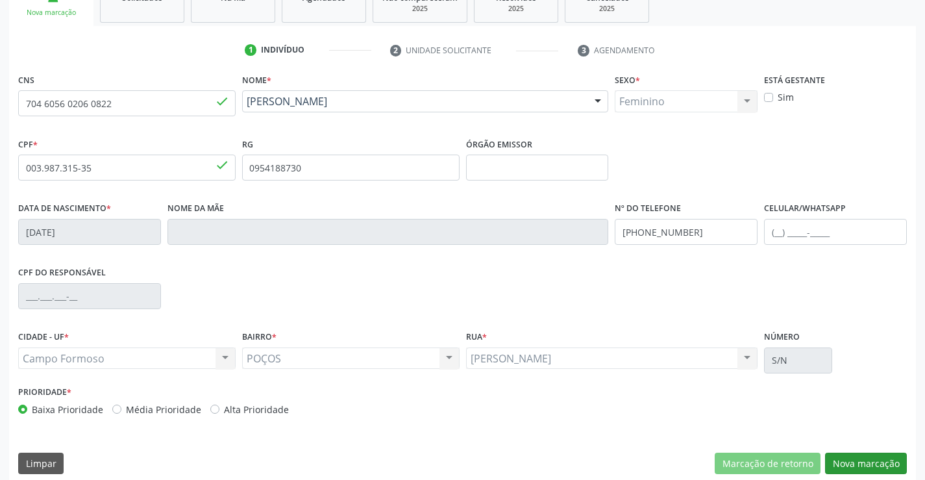
scroll to position [224, 0]
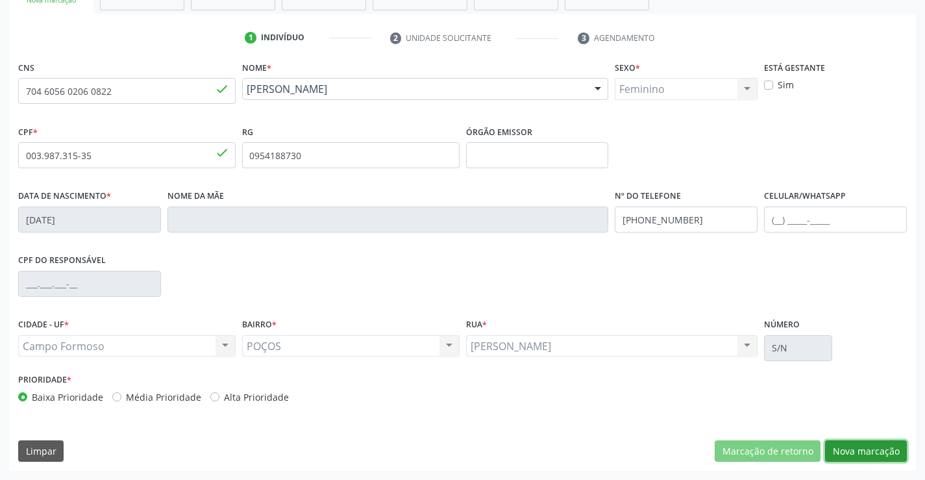
click at [885, 449] on button "Nova marcação" at bounding box center [866, 451] width 82 height 22
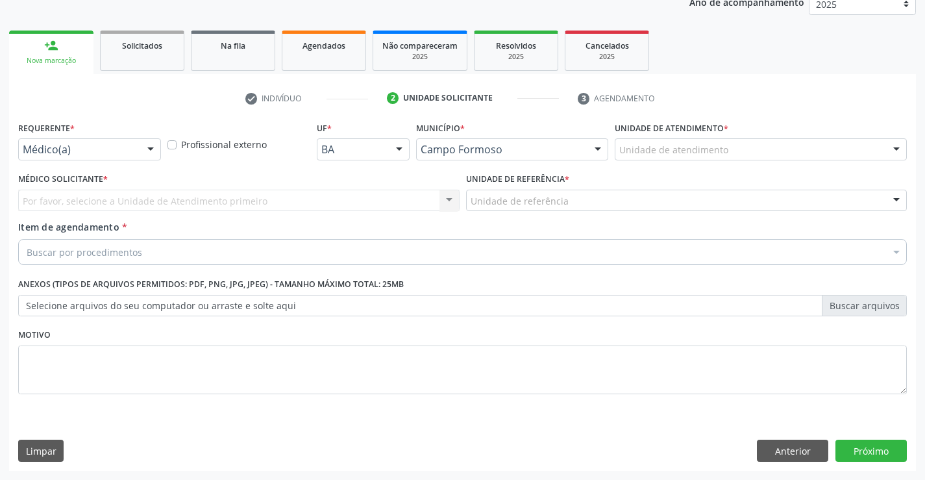
scroll to position [164, 0]
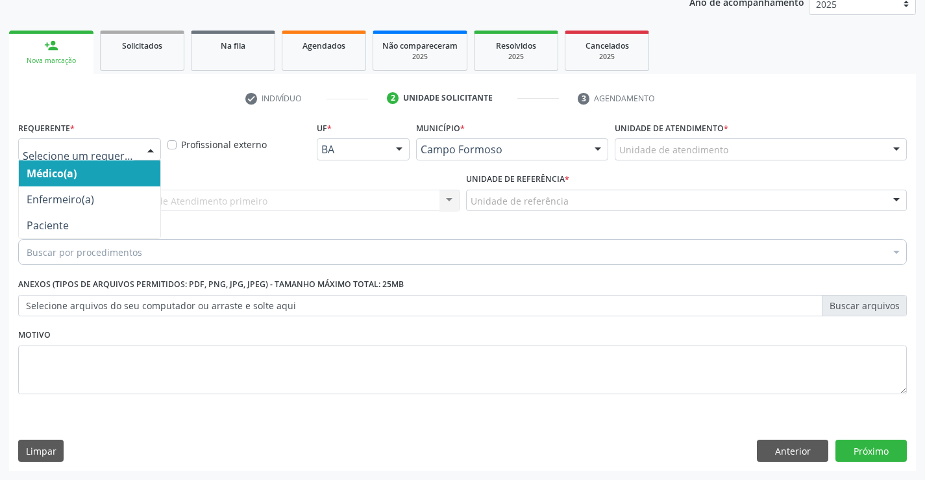
click at [147, 145] on div at bounding box center [150, 150] width 19 height 22
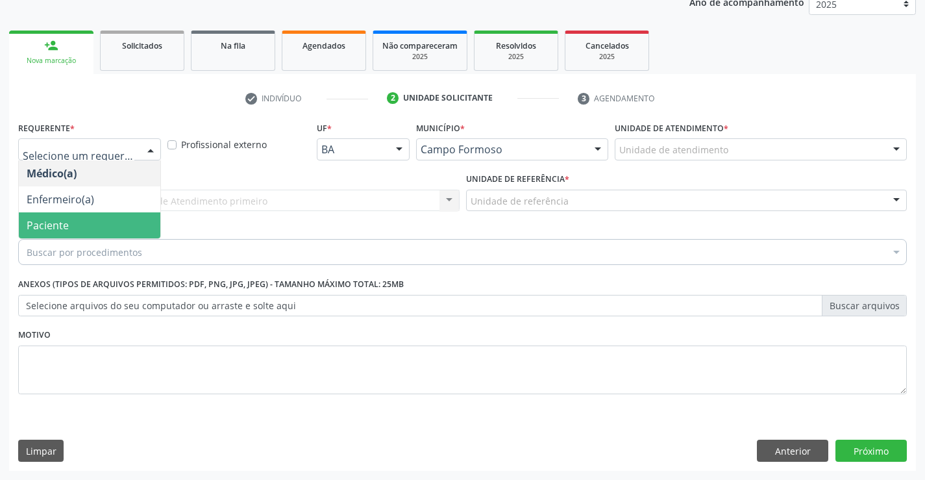
click at [127, 220] on span "Paciente" at bounding box center [89, 225] width 141 height 26
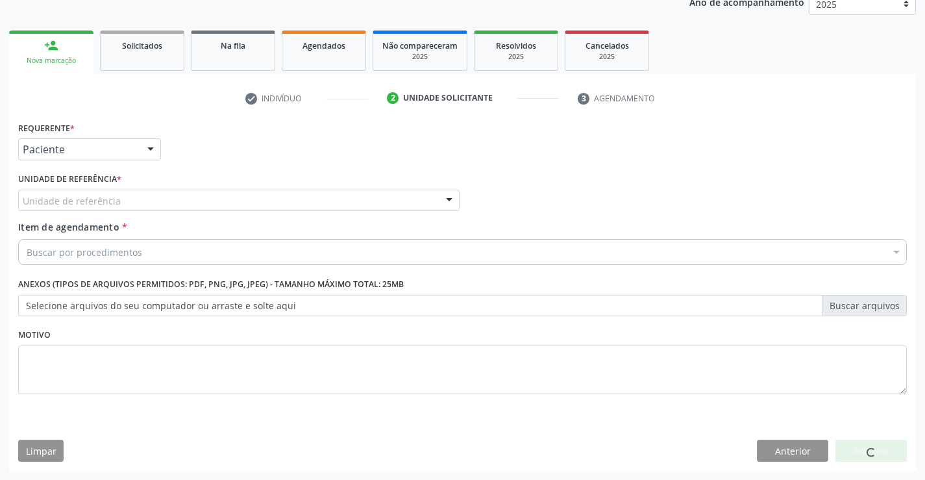
click at [145, 206] on div "Unidade de referência" at bounding box center [238, 200] width 441 height 22
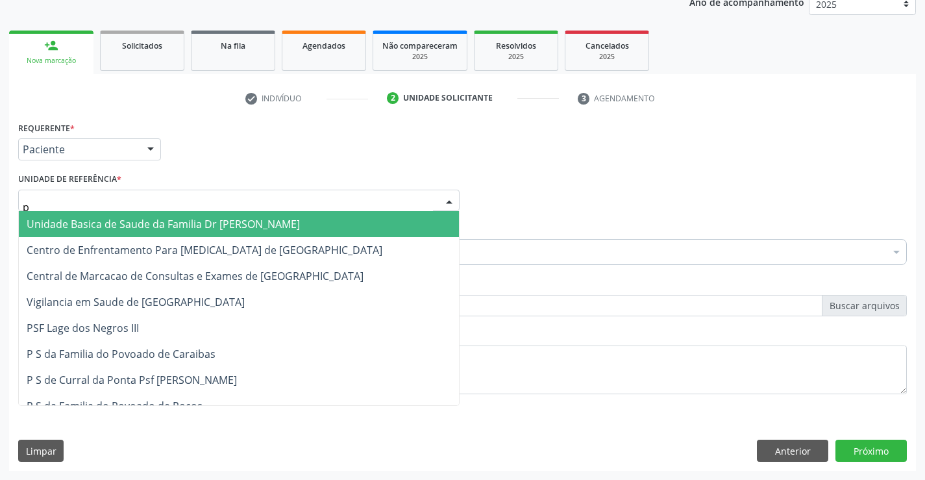
type input "po"
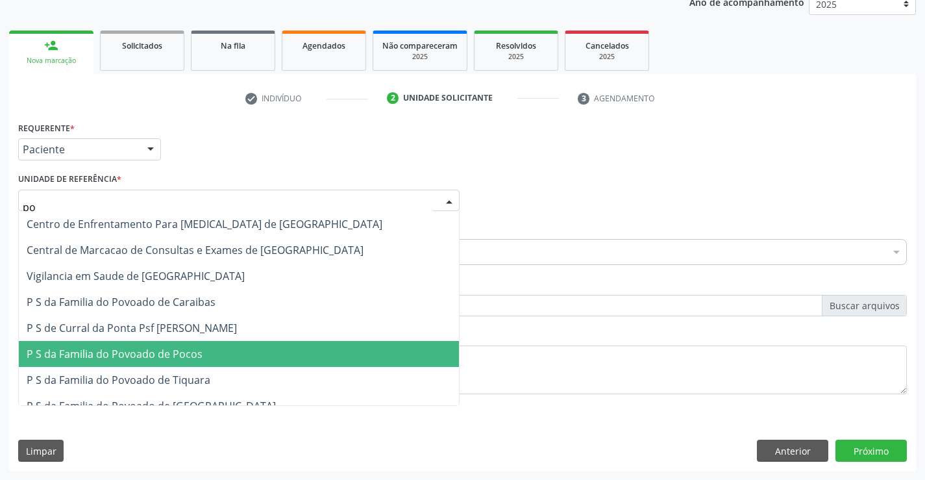
click at [172, 356] on span "P S da Familia do Povoado de Pocos" at bounding box center [115, 354] width 176 height 14
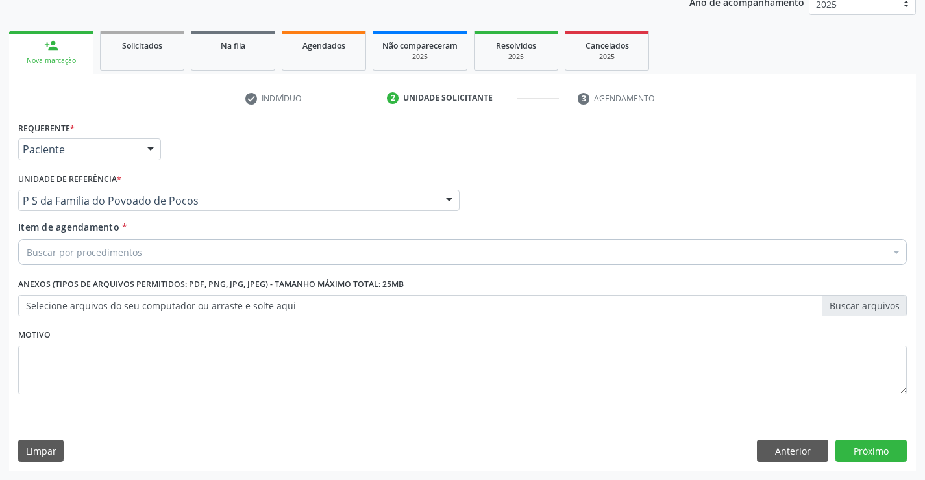
click at [146, 252] on div "Buscar por procedimentos" at bounding box center [462, 252] width 888 height 26
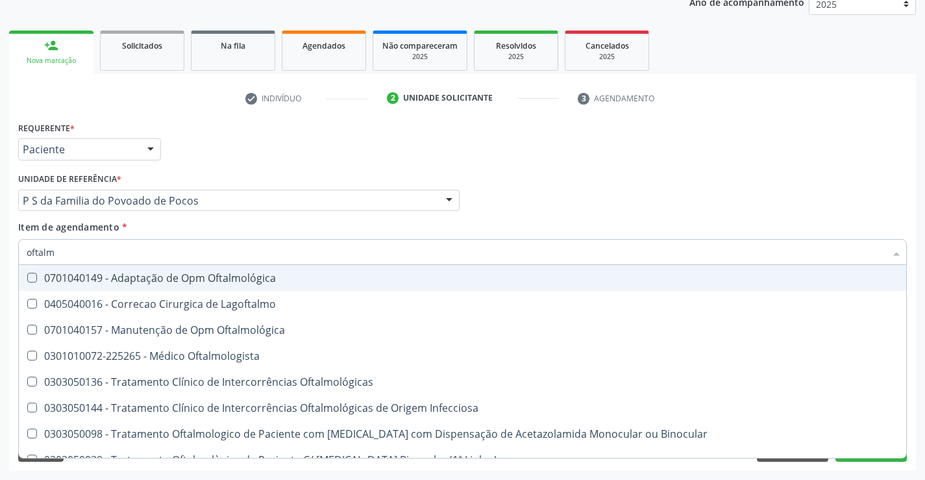
type input "oftalmo"
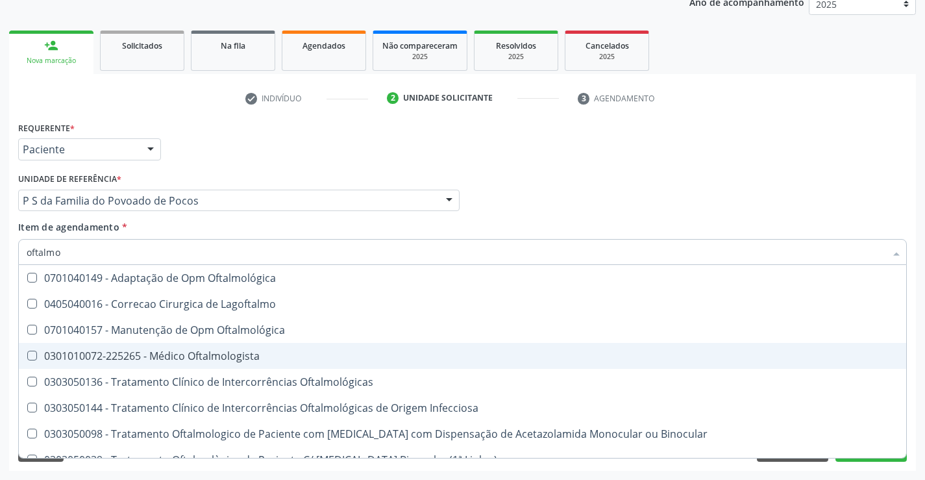
click at [180, 355] on div "0301010072-225265 - Médico Oftalmologista" at bounding box center [463, 355] width 872 height 10
checkbox Oftalmologista "true"
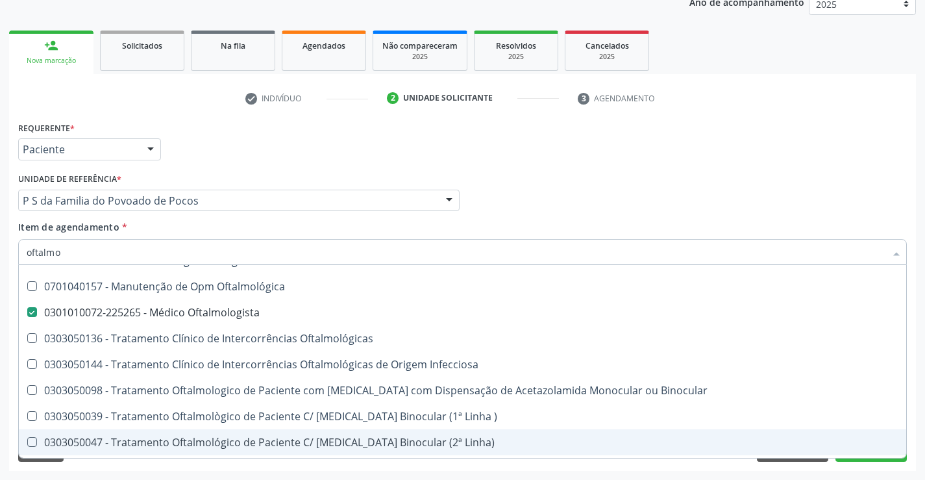
scroll to position [65, 0]
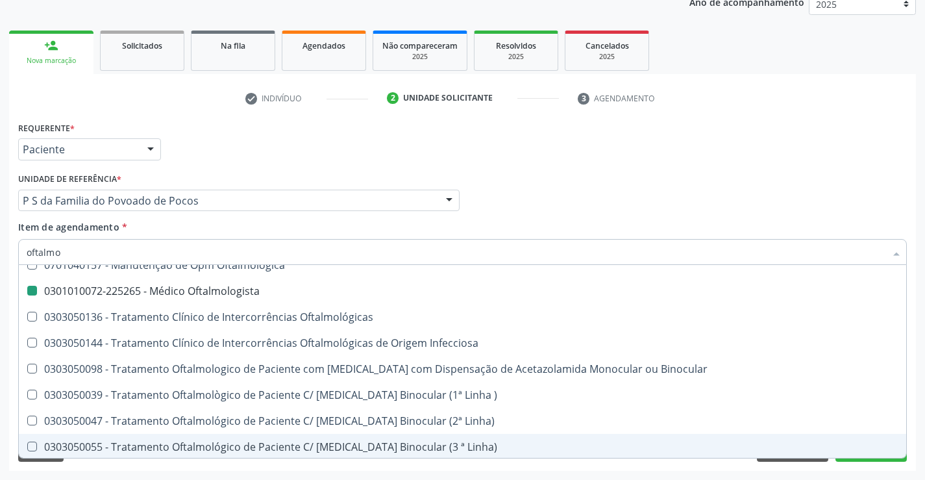
click at [174, 465] on div "Requerente * Paciente Médico(a) Enfermeiro(a) Paciente Nenhum resultado encontr…" at bounding box center [462, 294] width 907 height 352
checkbox Lagoftalmo "true"
checkbox Oftalmologista "false"
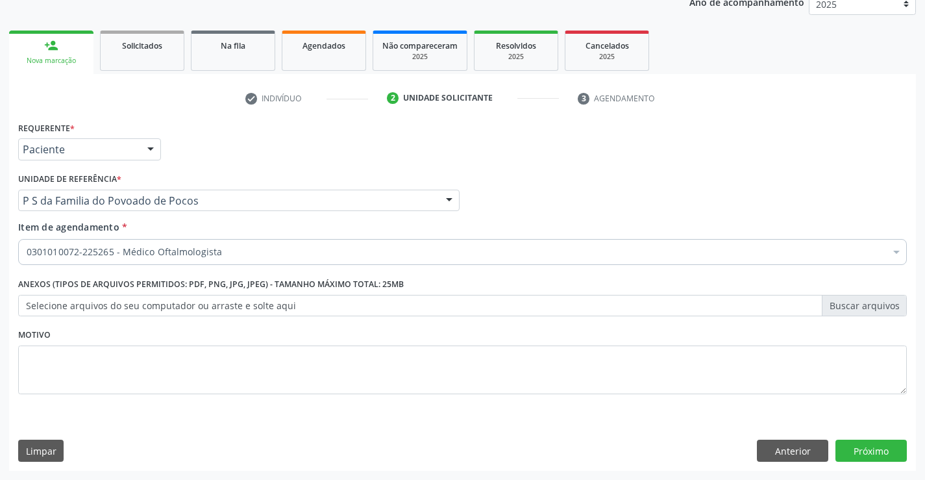
scroll to position [0, 0]
click at [862, 441] on button "Próximo" at bounding box center [870, 450] width 71 height 22
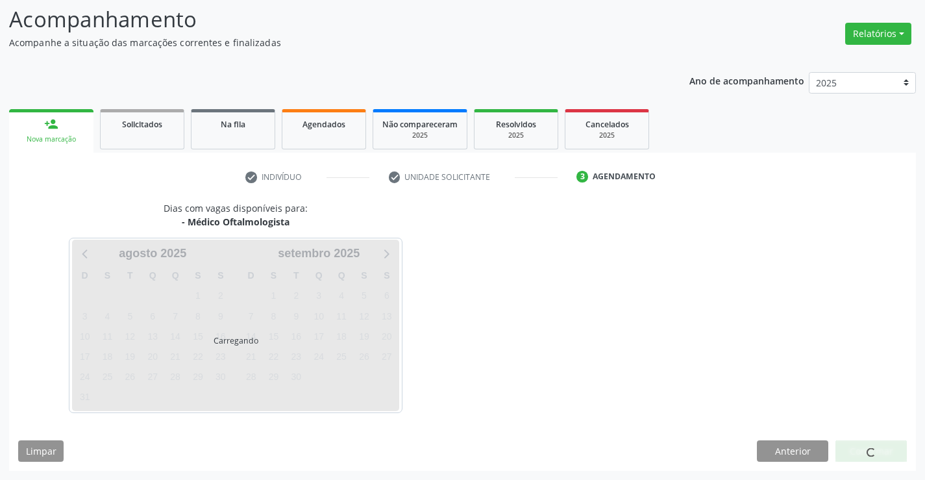
scroll to position [123, 0]
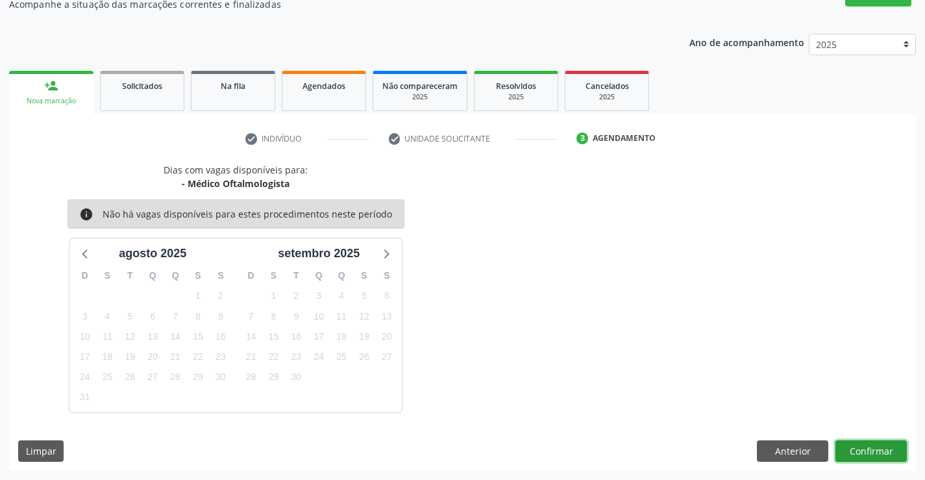
click at [882, 450] on button "Confirmar" at bounding box center [870, 451] width 71 height 22
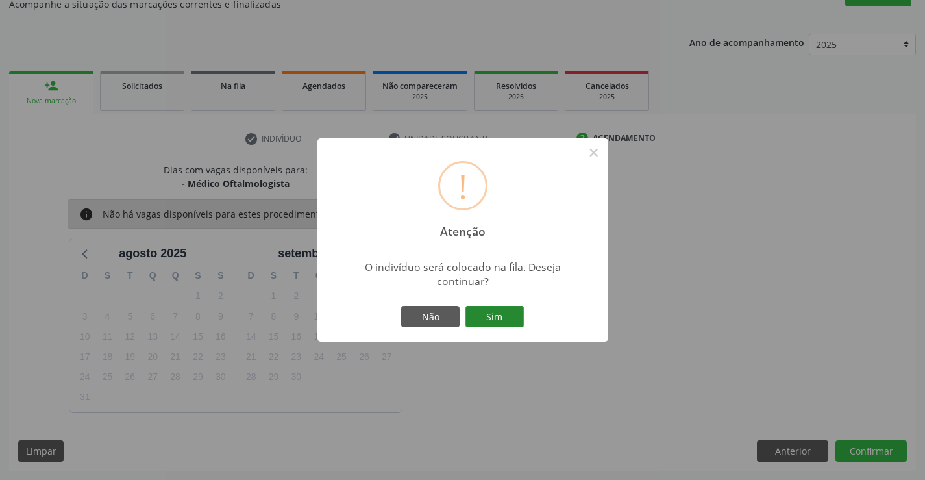
click at [507, 313] on button "Sim" at bounding box center [494, 317] width 58 height 22
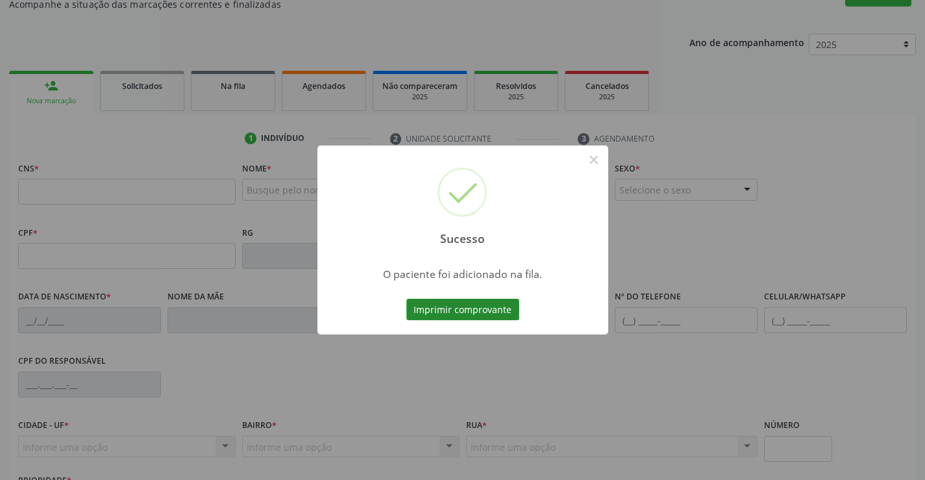
click at [505, 313] on button "Imprimir comprovante" at bounding box center [462, 310] width 113 height 22
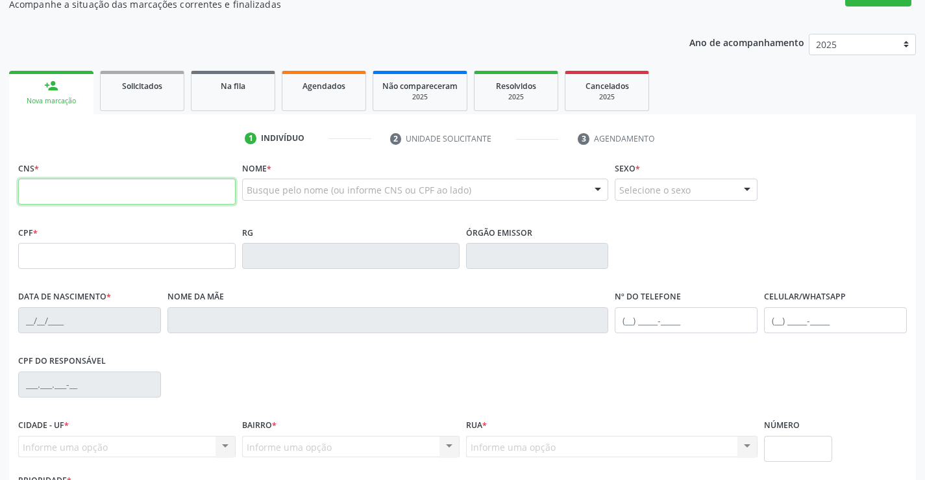
click at [88, 186] on input "text" at bounding box center [126, 191] width 217 height 26
type input "703 6080 1735 0736"
type input "067.972.975-59"
type input "[DATE]"
type input "Conceição Dias Leal"
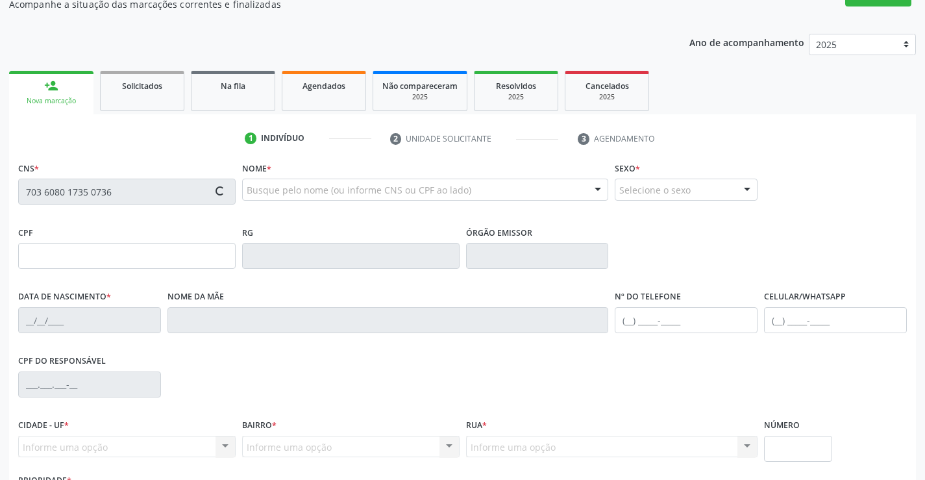
type input "[PHONE_NUMBER]"
type input "S/N"
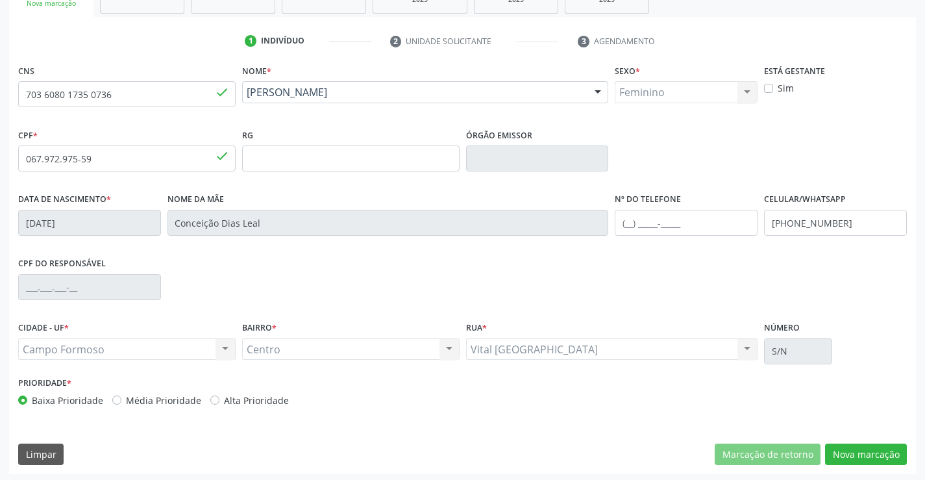
scroll to position [224, 0]
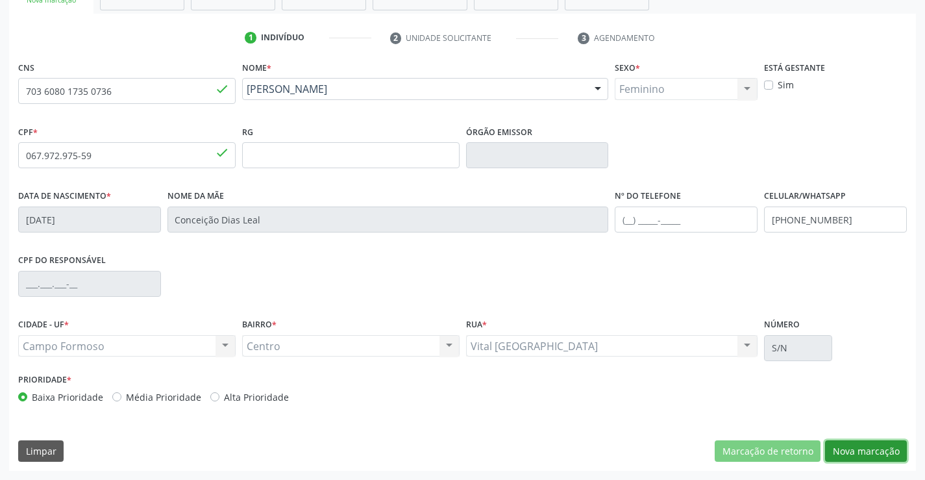
click at [844, 446] on button "Nova marcação" at bounding box center [866, 451] width 82 height 22
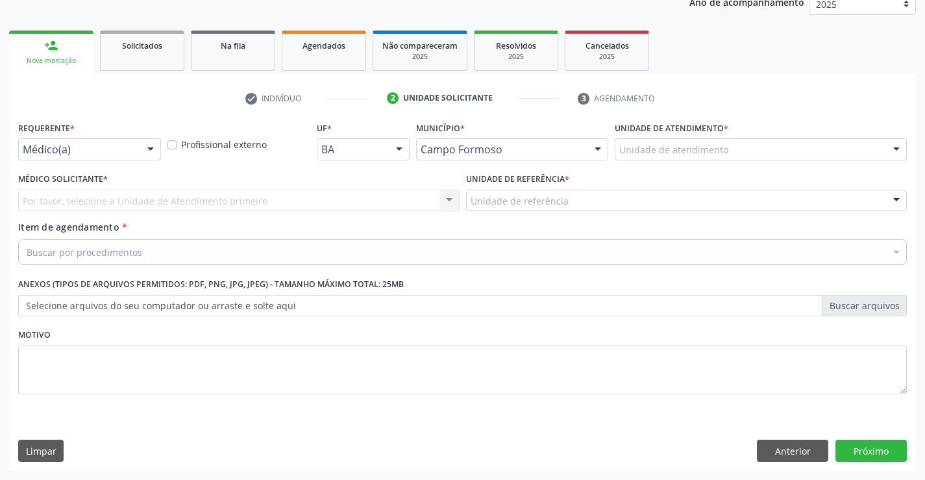
scroll to position [164, 0]
click at [149, 149] on div at bounding box center [150, 150] width 19 height 22
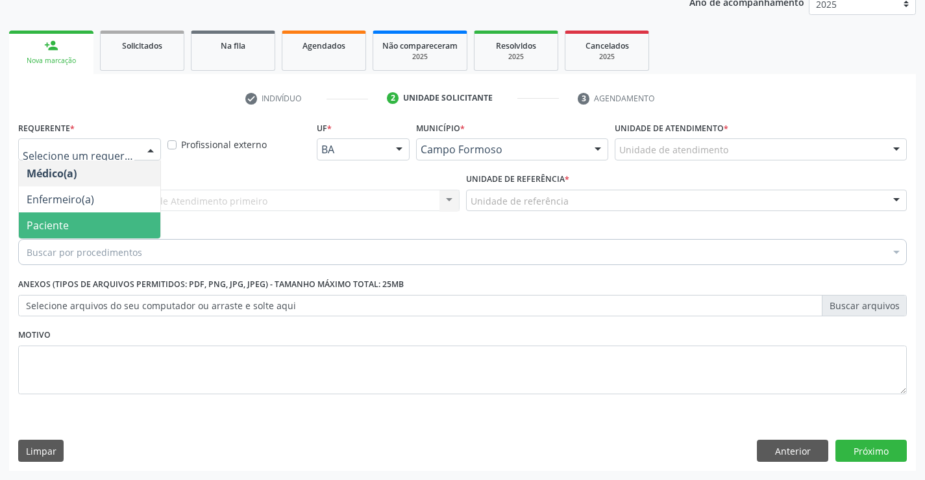
click at [121, 216] on span "Paciente" at bounding box center [89, 225] width 141 height 26
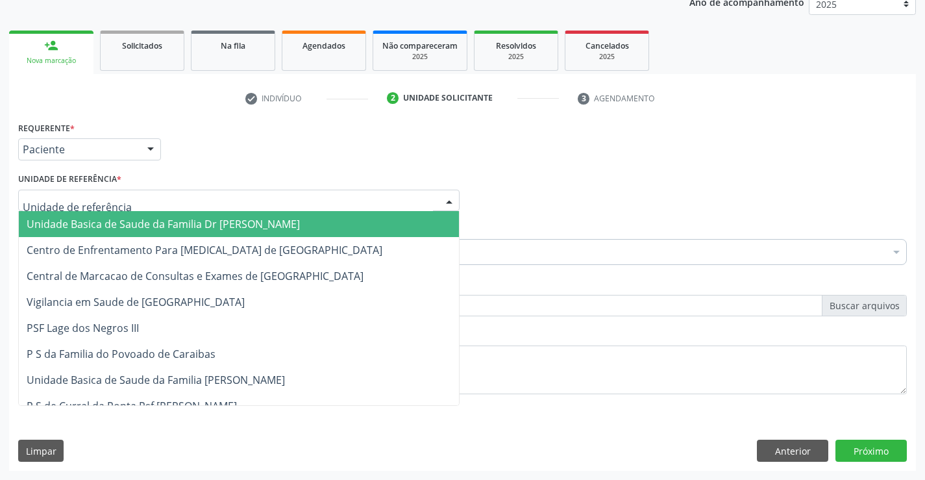
click at [149, 202] on div at bounding box center [238, 200] width 441 height 22
click at [158, 229] on span "Unidade Basica de Saude da Familia Dr [PERSON_NAME]" at bounding box center [163, 224] width 273 height 14
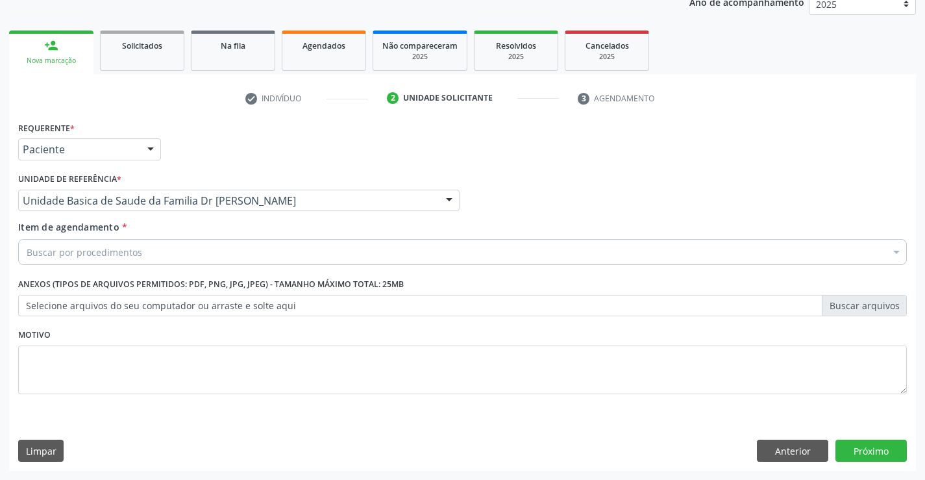
click at [158, 257] on div "Buscar por procedimentos" at bounding box center [462, 252] width 888 height 26
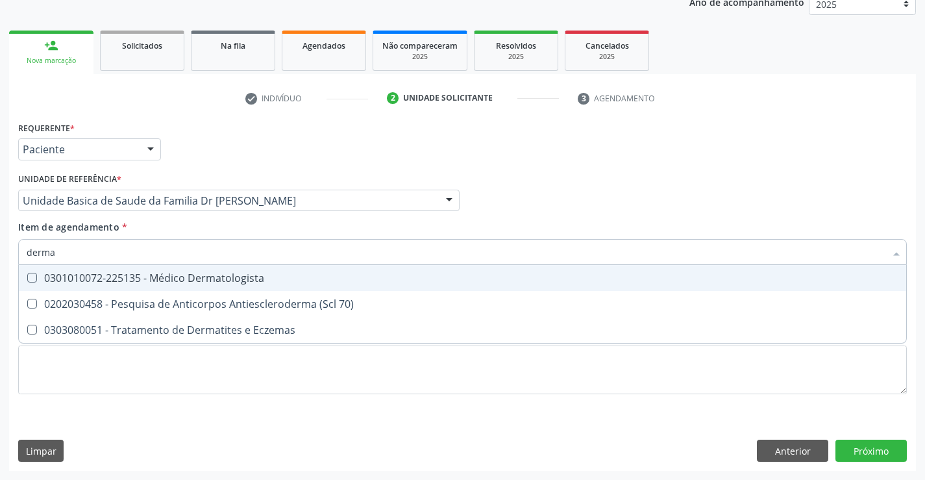
type input "dermat"
drag, startPoint x: 169, startPoint y: 272, endPoint x: 158, endPoint y: 332, distance: 60.7
click at [169, 273] on div "0301010072-225135 - Médico Dermatologista" at bounding box center [463, 278] width 872 height 10
checkbox Dermatologista "true"
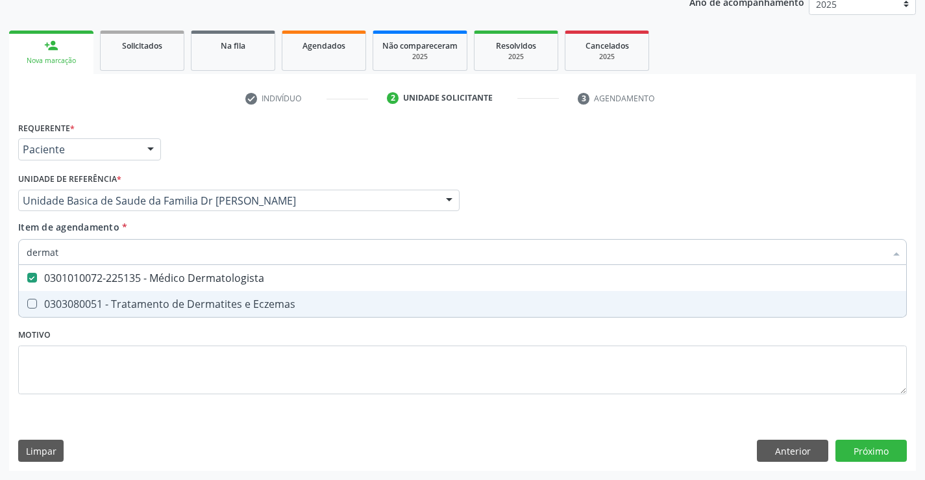
type input "dermat"
click at [159, 336] on div "Requerente * Paciente Médico(a) Enfermeiro(a) Paciente Nenhum resultado encontr…" at bounding box center [462, 265] width 888 height 294
checkbox Eczemas "true"
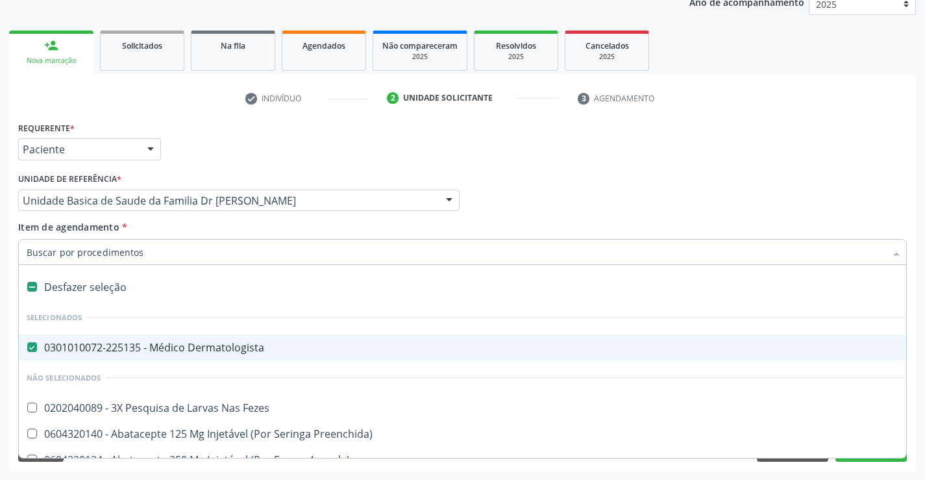
click at [147, 254] on input "Item de agendamento *" at bounding box center [456, 252] width 859 height 26
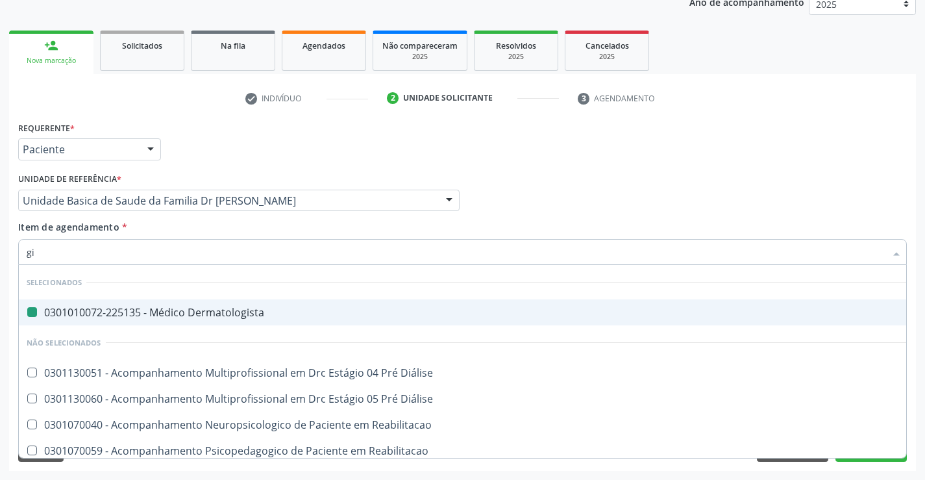
type input "gin"
checkbox Dermatologista "false"
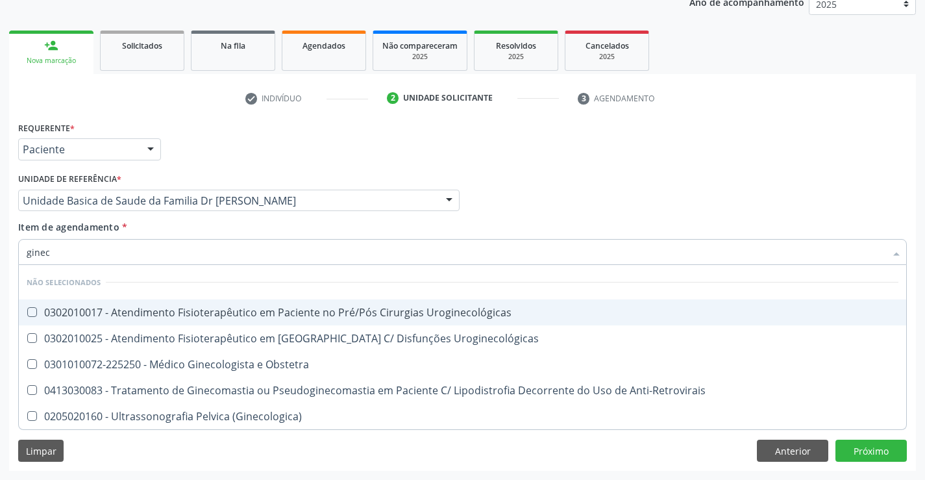
type input "gineco"
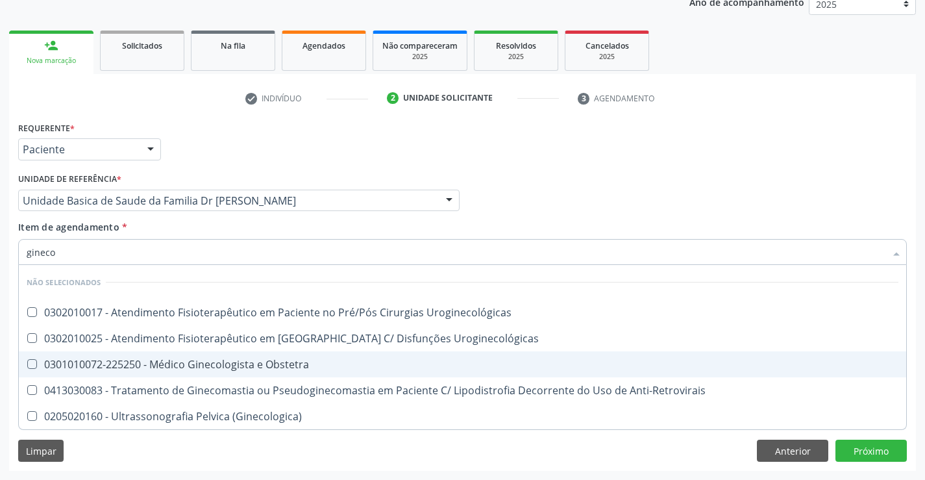
click at [238, 367] on div "0301010072-225250 - Médico Ginecologista e Obstetra" at bounding box center [463, 364] width 872 height 10
checkbox Obstetra "true"
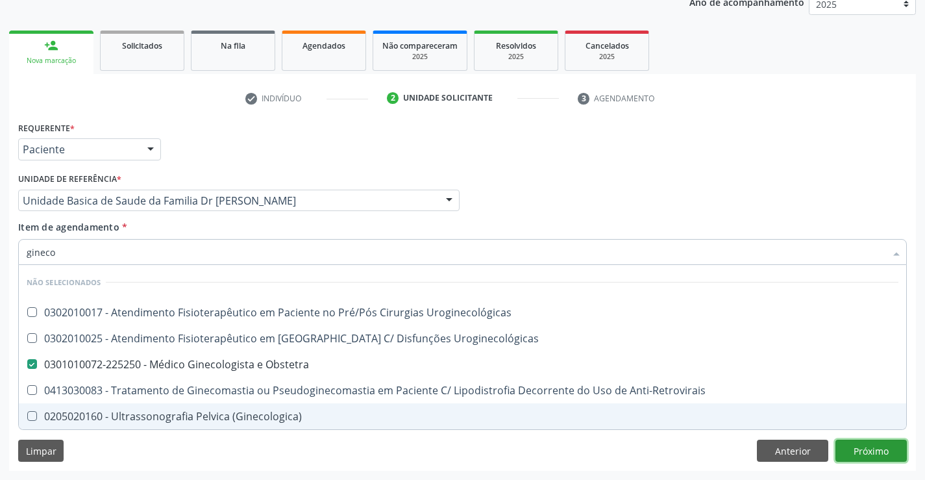
click at [865, 452] on div "Requerente * Paciente Médico(a) Enfermeiro(a) Paciente Nenhum resultado encontr…" at bounding box center [462, 294] width 907 height 352
checkbox Uroginecológicas "true"
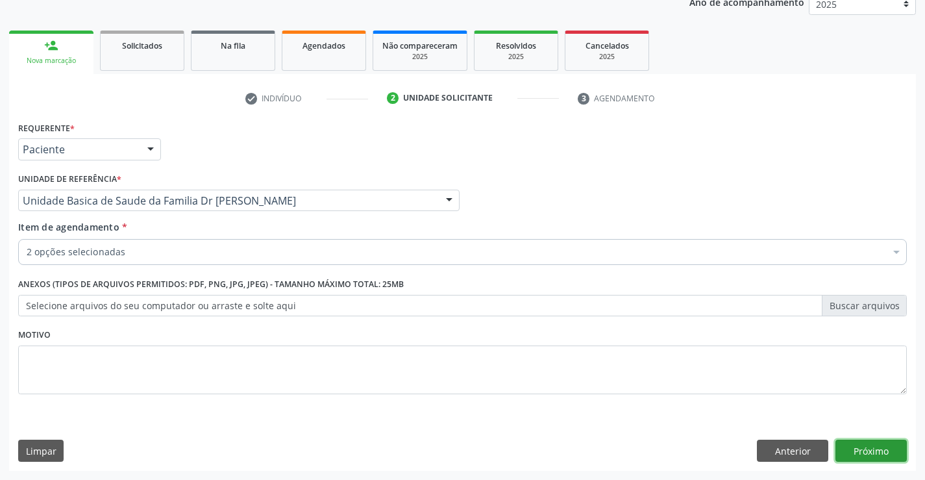
click at [865, 452] on button "Próximo" at bounding box center [870, 450] width 71 height 22
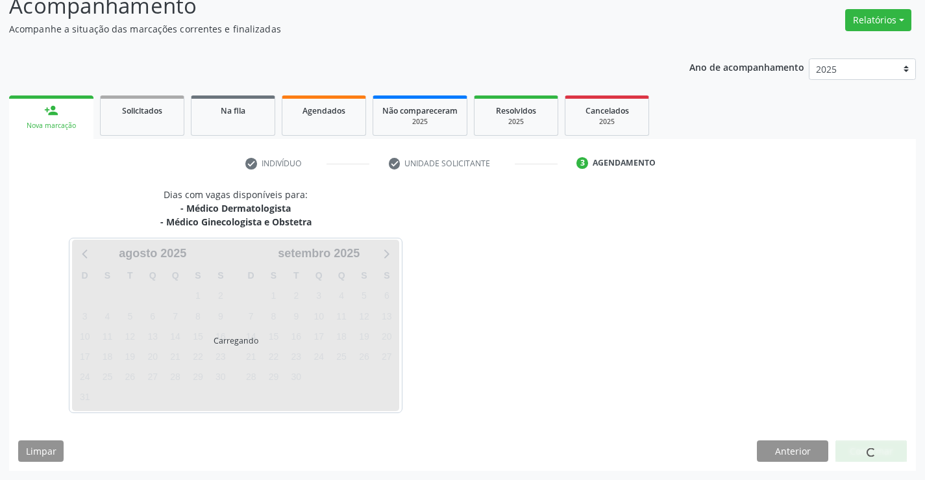
scroll to position [99, 0]
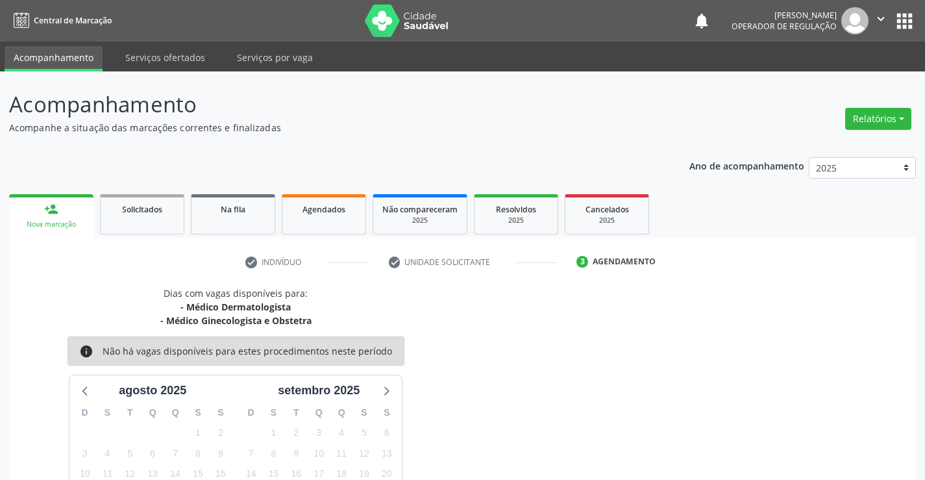
scroll to position [137, 0]
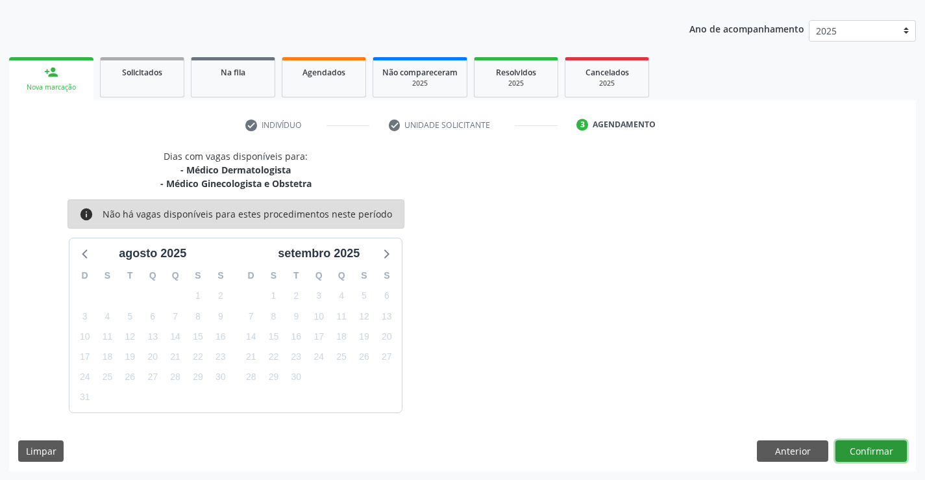
click at [865, 452] on button "Confirmar" at bounding box center [870, 451] width 71 height 22
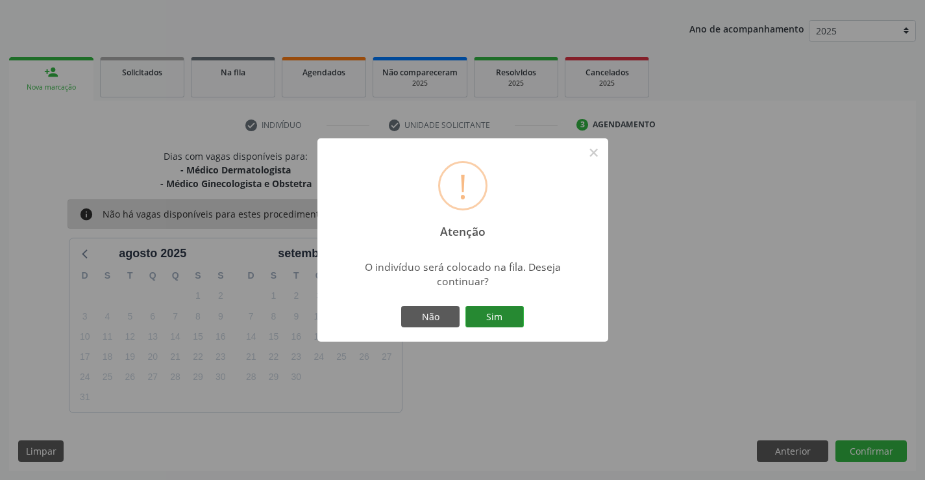
click at [505, 317] on button "Sim" at bounding box center [494, 317] width 58 height 22
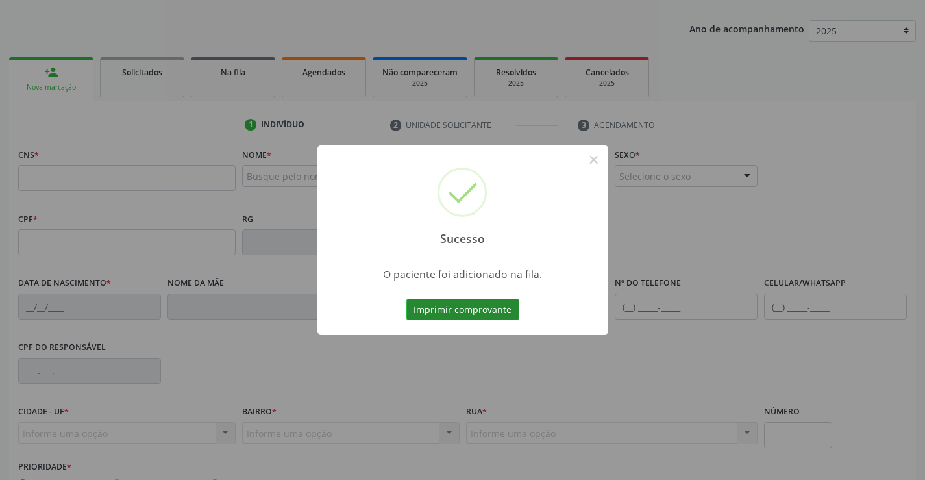
click at [490, 307] on button "Imprimir comprovante" at bounding box center [462, 310] width 113 height 22
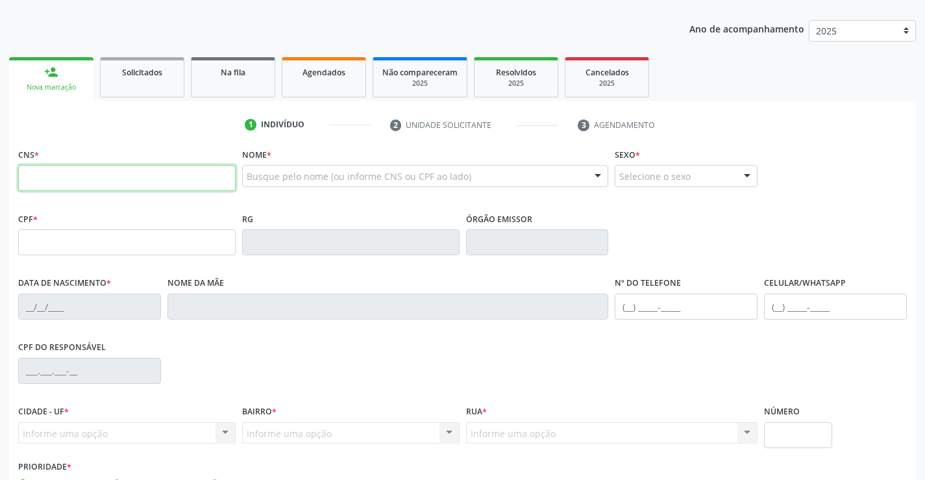
click at [99, 174] on input "text" at bounding box center [126, 178] width 217 height 26
type input "703 2026 7678 8997"
type input "[DATE]"
type input "S/N"
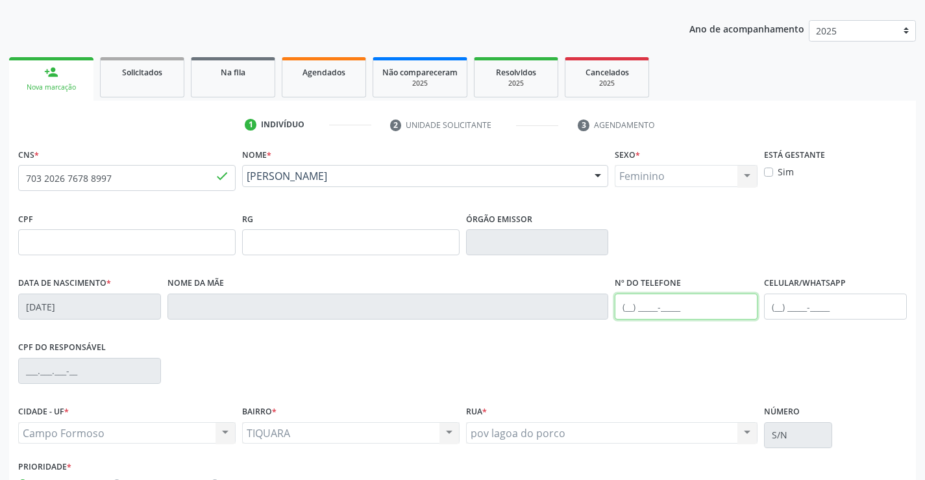
click at [628, 304] on input "text" at bounding box center [686, 306] width 143 height 26
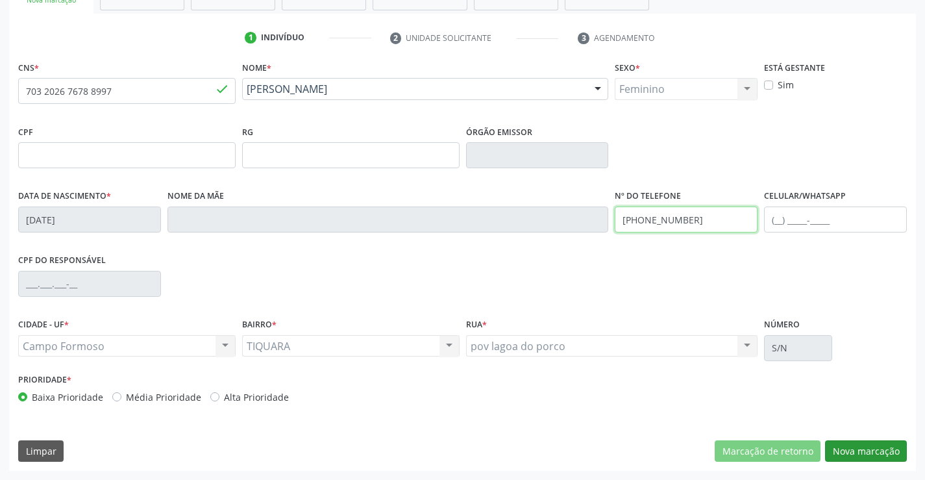
type input "[PHONE_NUMBER]"
click at [868, 451] on button "Nova marcação" at bounding box center [866, 451] width 82 height 22
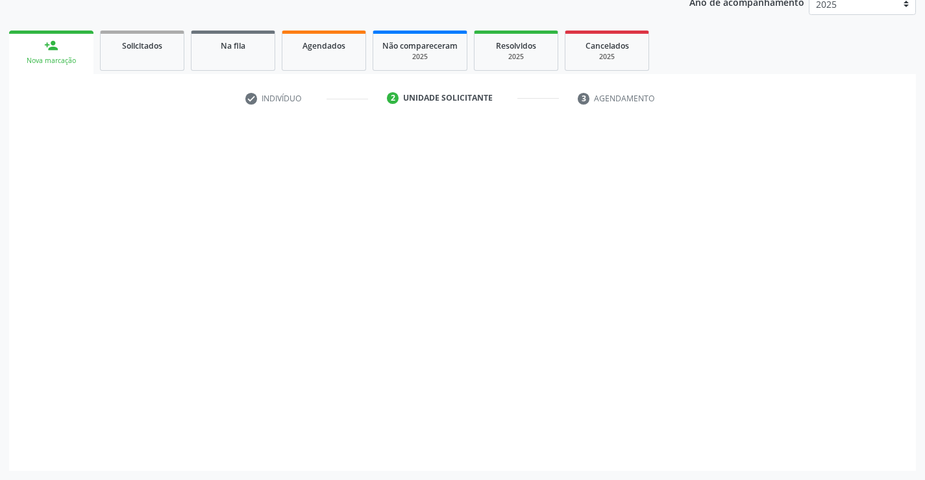
scroll to position [164, 0]
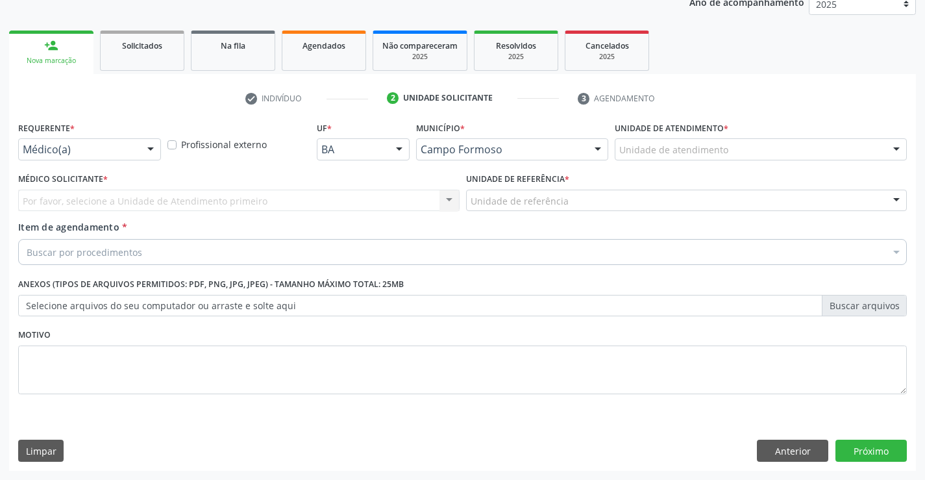
click at [148, 147] on div at bounding box center [150, 150] width 19 height 22
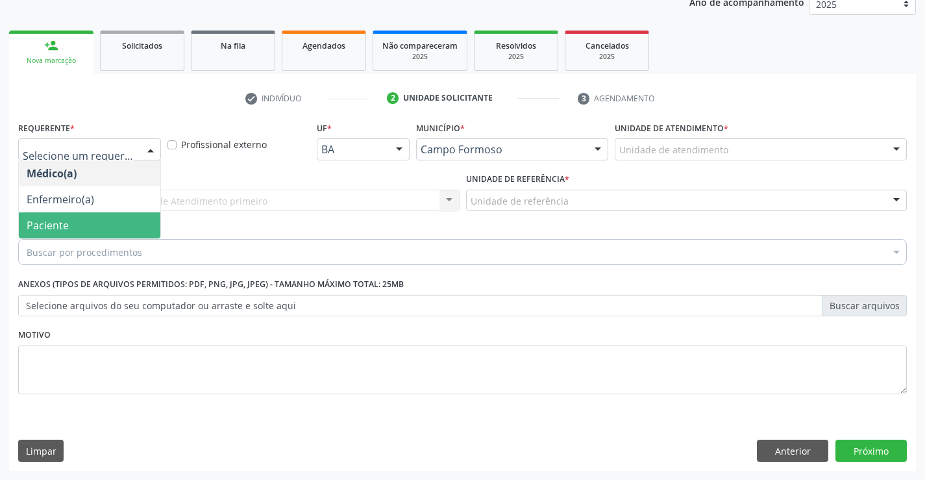
click at [100, 220] on span "Paciente" at bounding box center [89, 225] width 141 height 26
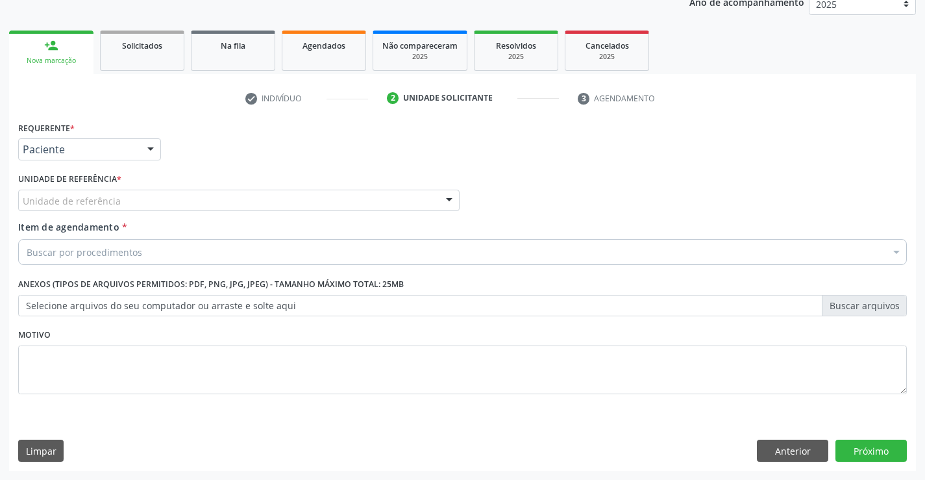
click at [147, 195] on div "Unidade de referência" at bounding box center [238, 200] width 441 height 22
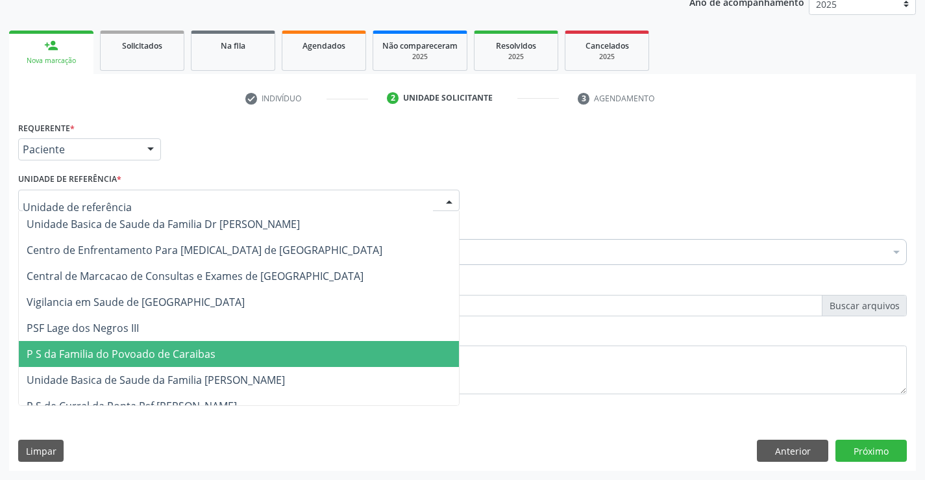
click at [147, 345] on span "P S da Familia do Povoado de Caraibas" at bounding box center [239, 354] width 440 height 26
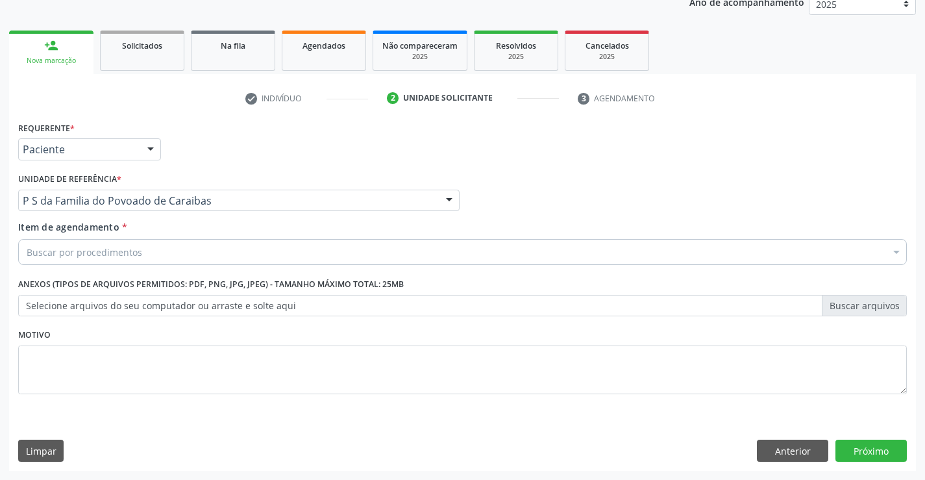
click at [145, 250] on div "Buscar por procedimentos" at bounding box center [462, 252] width 888 height 26
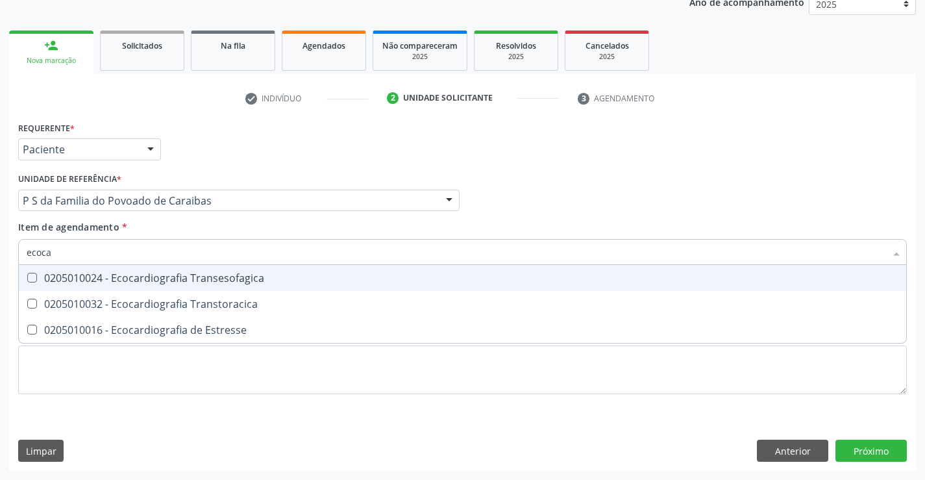
type input "ecocar"
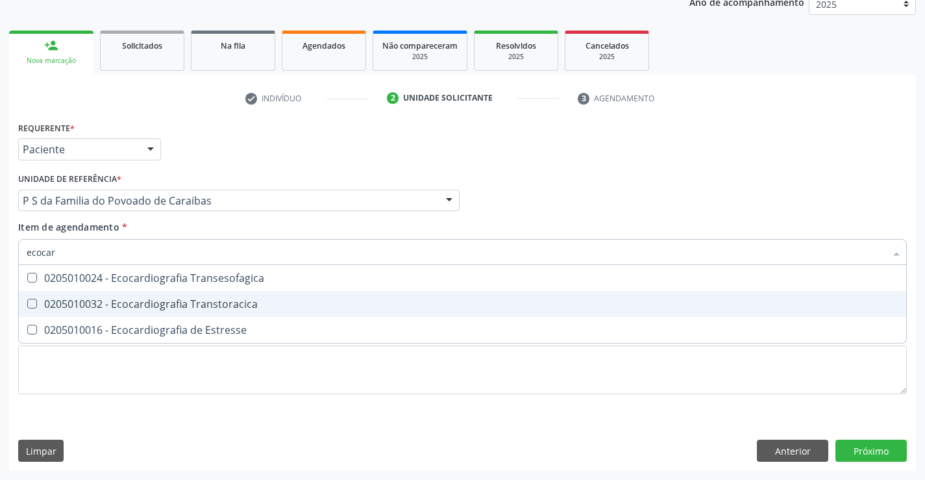
click at [154, 303] on div "0205010032 - Ecocardiografia Transtoracica" at bounding box center [463, 304] width 872 height 10
checkbox Transtoracica "true"
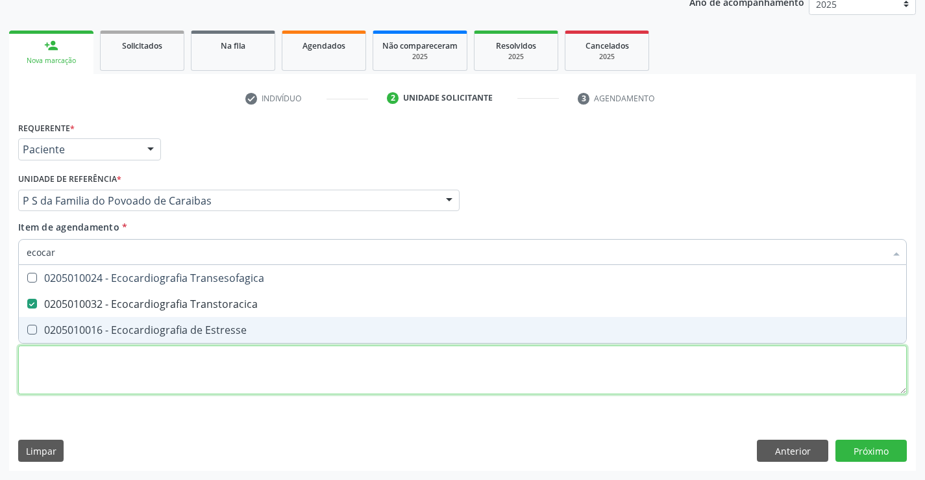
click at [152, 364] on div "Requerente * Paciente Médico(a) Enfermeiro(a) Paciente Nenhum resultado encontr…" at bounding box center [462, 265] width 888 height 294
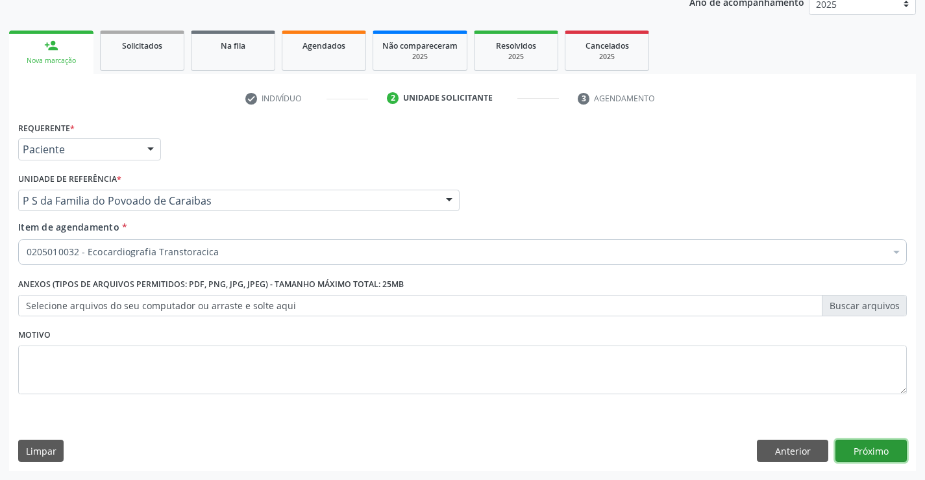
click at [871, 448] on button "Próximo" at bounding box center [870, 450] width 71 height 22
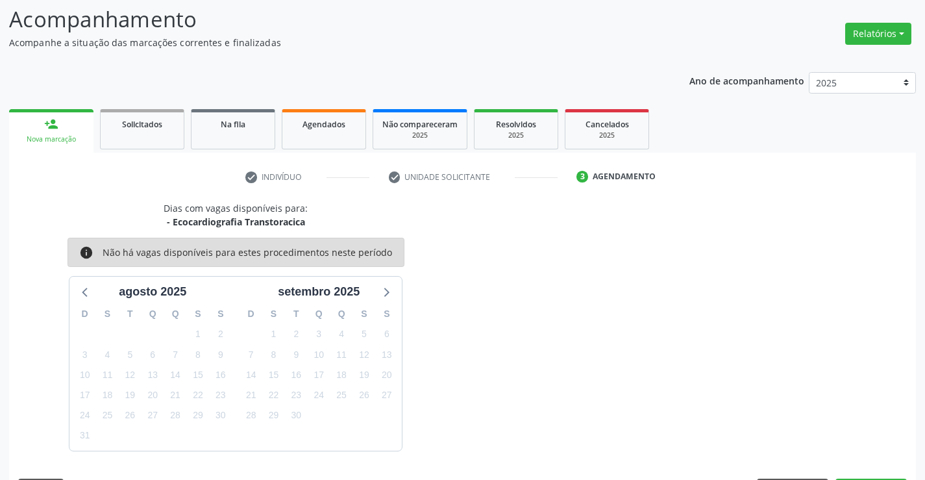
scroll to position [123, 0]
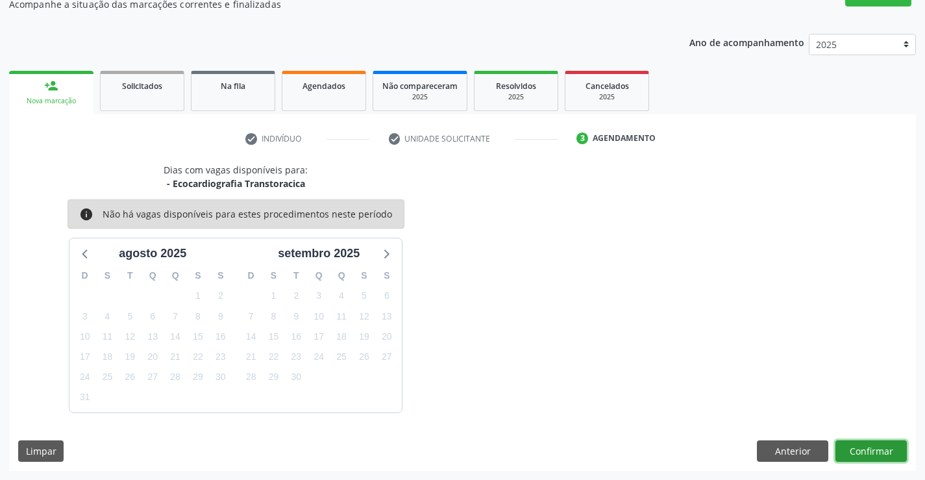
click at [871, 448] on button "Confirmar" at bounding box center [870, 451] width 71 height 22
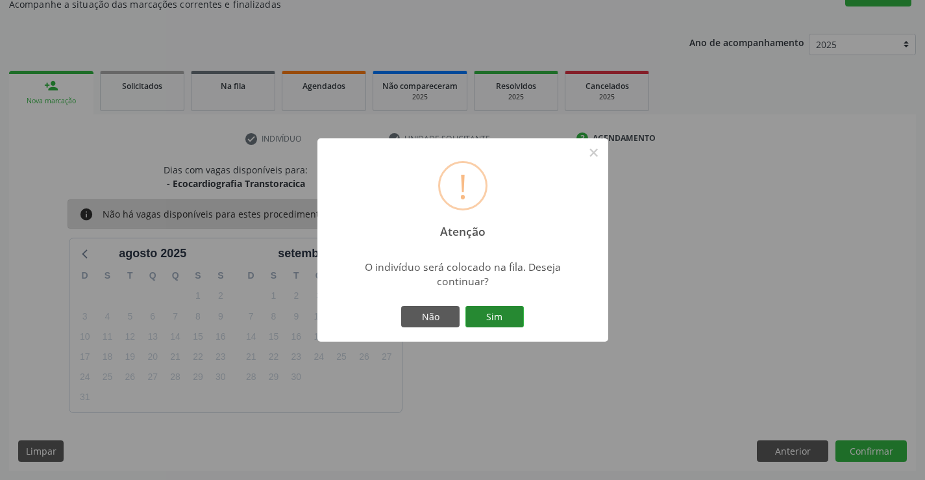
click at [511, 315] on button "Sim" at bounding box center [494, 317] width 58 height 22
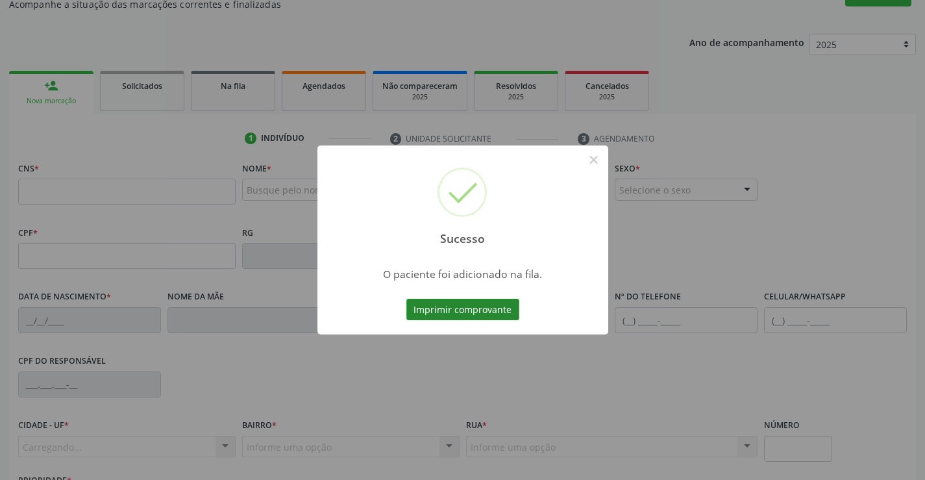
click at [509, 313] on button "Imprimir comprovante" at bounding box center [462, 310] width 113 height 22
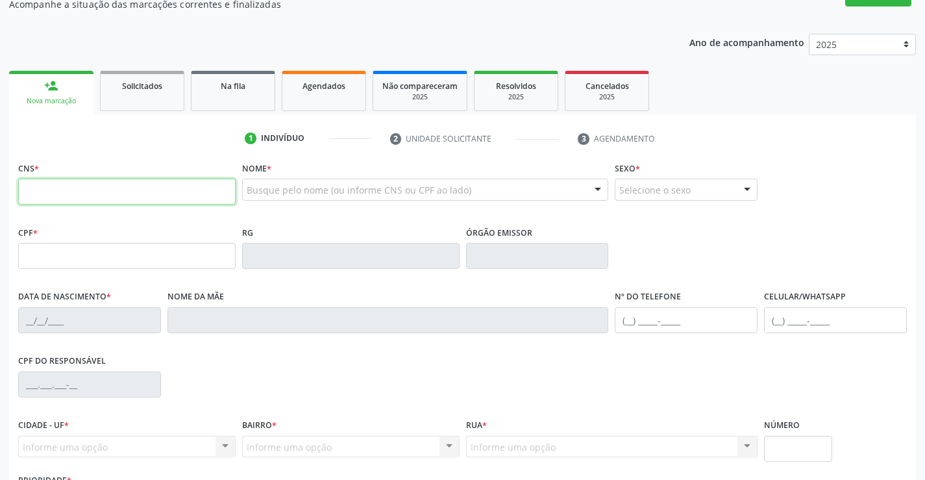
click at [68, 187] on input "text" at bounding box center [126, 191] width 217 height 26
type input "705 2064 7729 6873"
type input "0787793752"
type input "[DATE]"
type input "S/N"
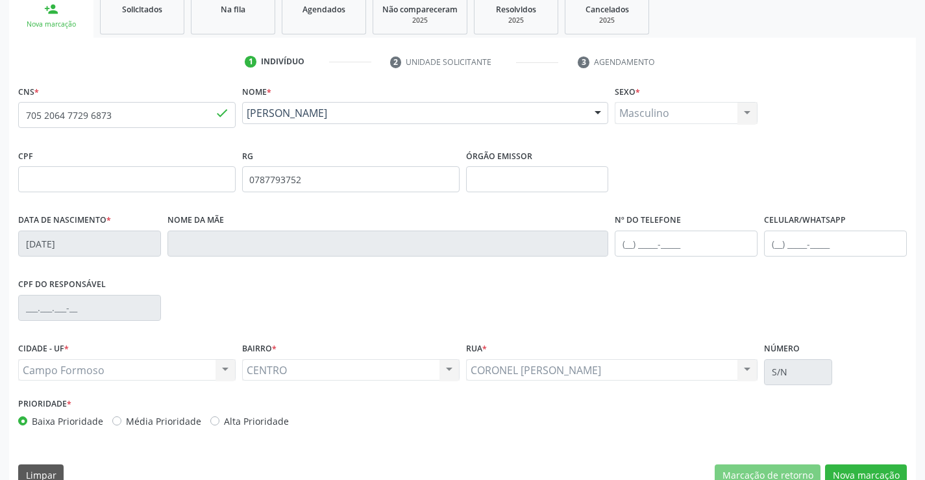
scroll to position [224, 0]
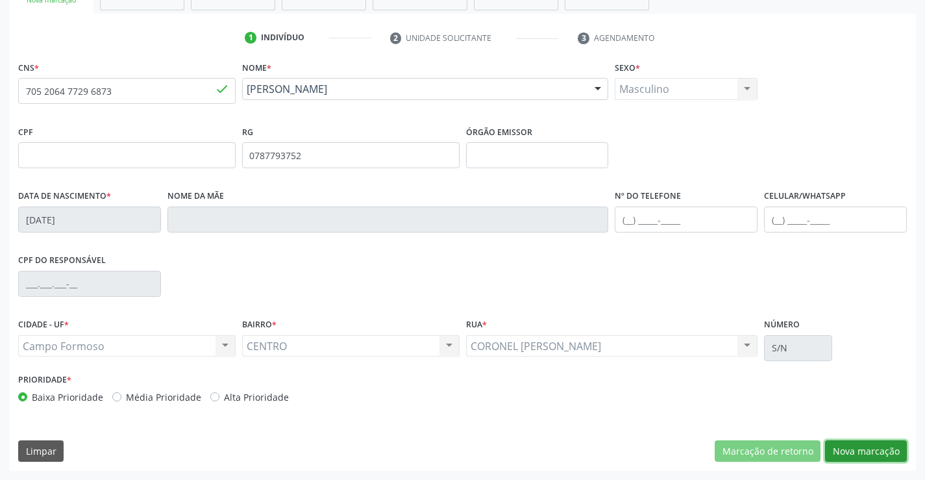
click at [863, 445] on button "Nova marcação" at bounding box center [866, 451] width 82 height 22
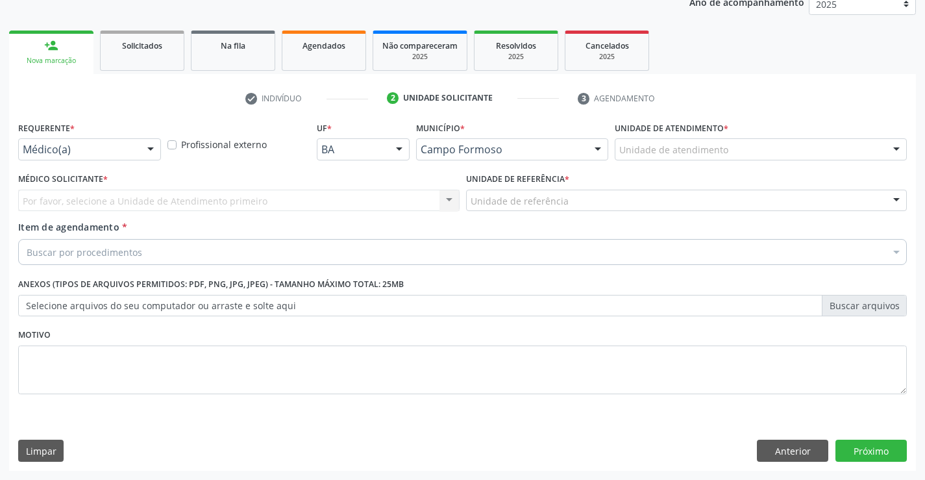
scroll to position [164, 0]
click at [149, 146] on div at bounding box center [150, 150] width 19 height 22
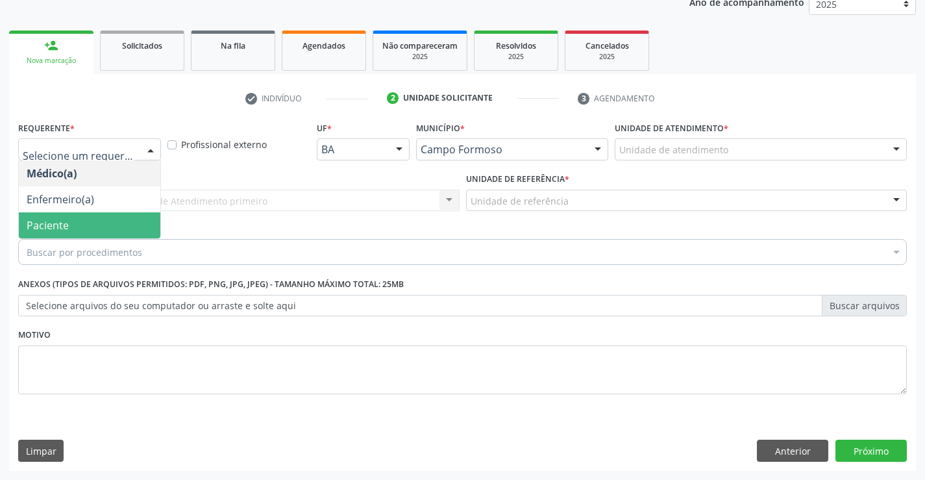
click at [154, 212] on span "Paciente" at bounding box center [89, 225] width 141 height 26
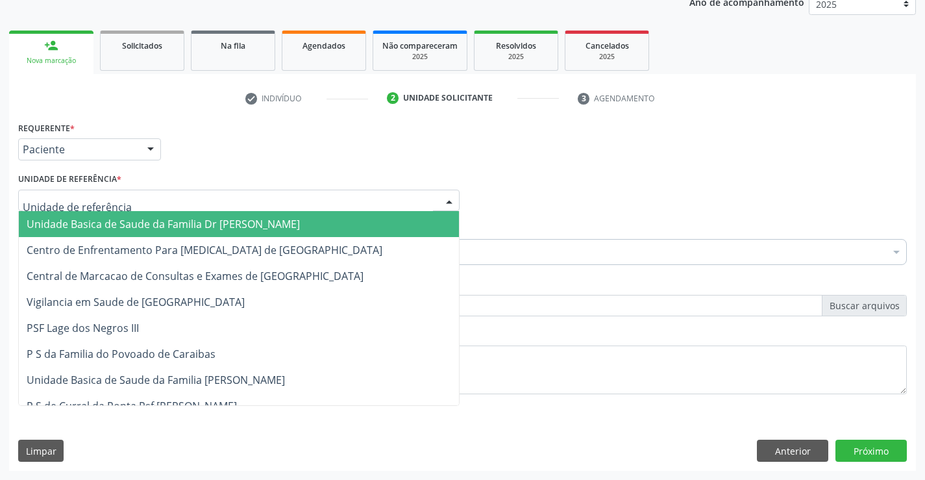
click at [412, 202] on div at bounding box center [238, 200] width 441 height 22
click at [251, 218] on span "Unidade Basica de Saude da Familia Dr [PERSON_NAME]" at bounding box center [163, 224] width 273 height 14
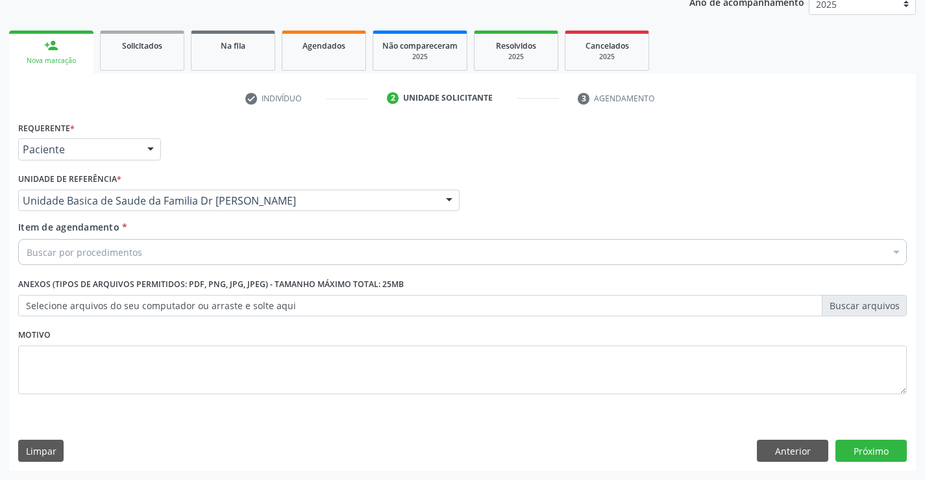
click at [195, 253] on div "Buscar por procedimentos" at bounding box center [462, 252] width 888 height 26
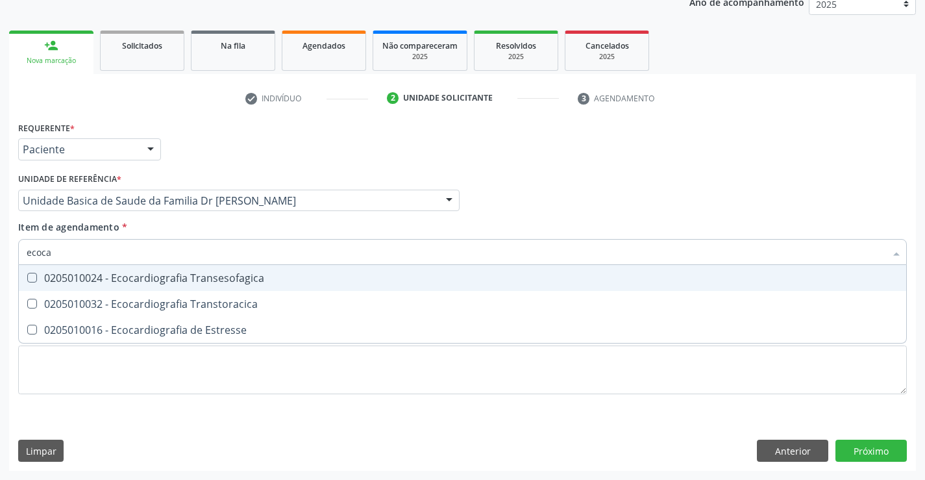
type input "ecocar"
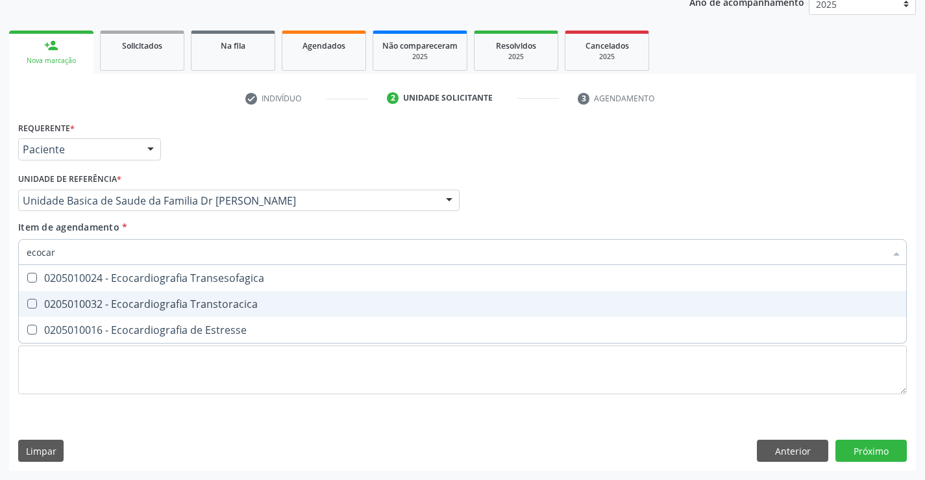
click at [226, 302] on div "0205010032 - Ecocardiografia Transtoracica" at bounding box center [463, 304] width 872 height 10
checkbox Transtoracica "true"
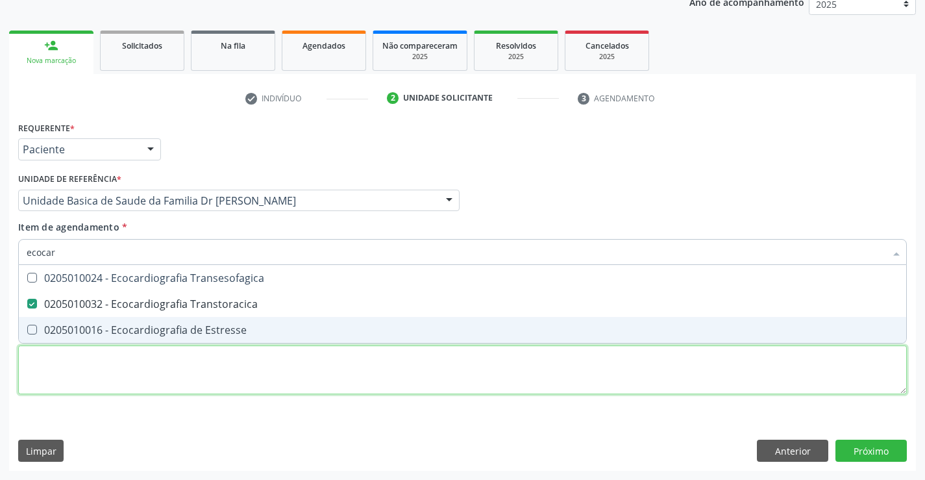
click at [226, 365] on div "Requerente * Paciente Médico(a) Enfermeiro(a) Paciente Nenhum resultado encontr…" at bounding box center [462, 265] width 888 height 294
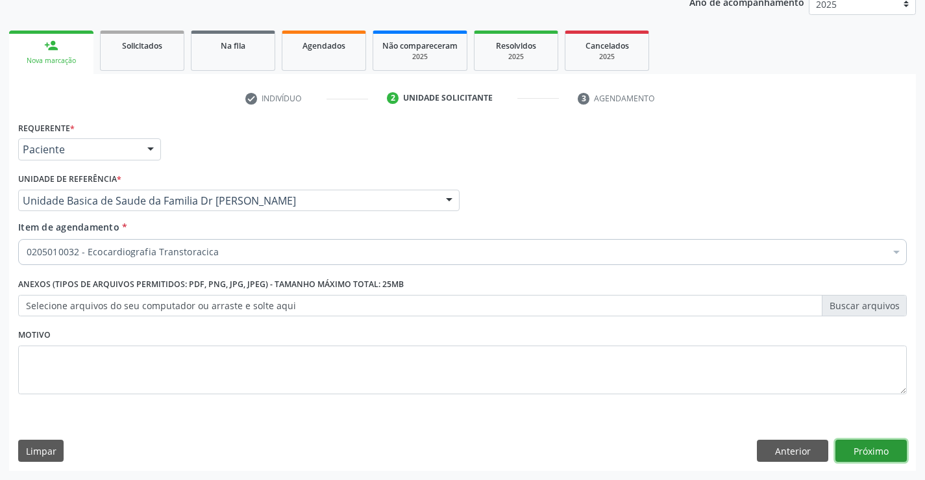
click at [852, 446] on button "Próximo" at bounding box center [870, 450] width 71 height 22
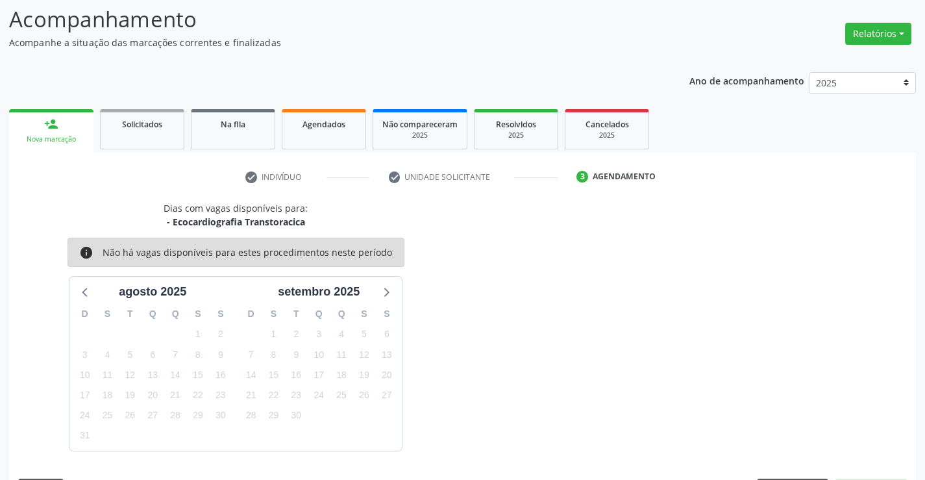
scroll to position [123, 0]
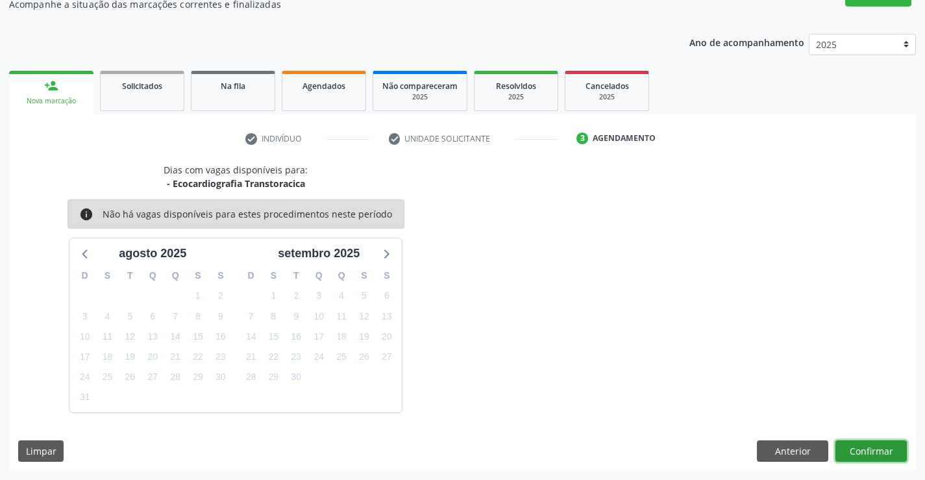
click at [846, 443] on button "Confirmar" at bounding box center [870, 451] width 71 height 22
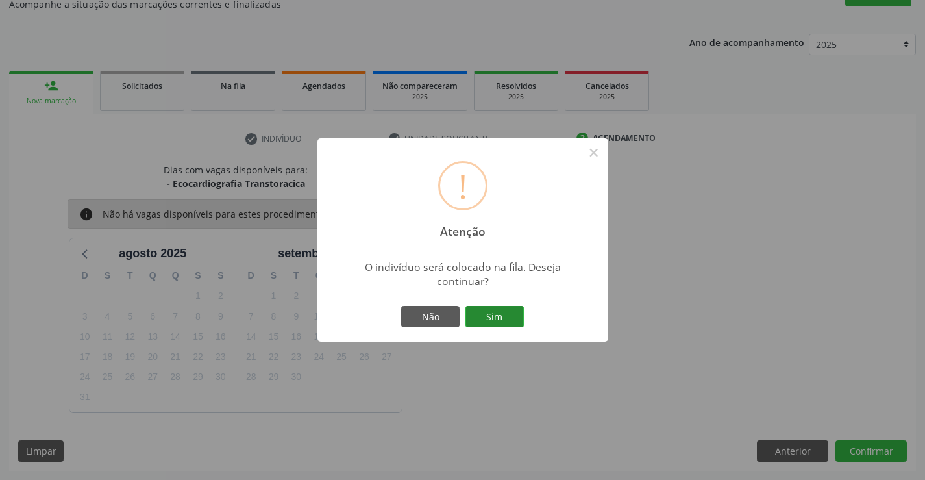
click at [500, 317] on button "Sim" at bounding box center [494, 317] width 58 height 22
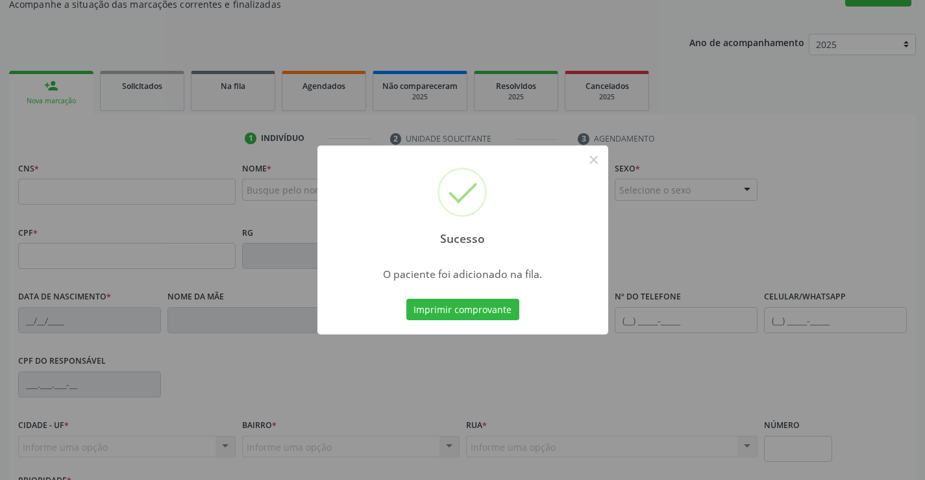
click at [406, 299] on button "Imprimir comprovante" at bounding box center [462, 310] width 113 height 22
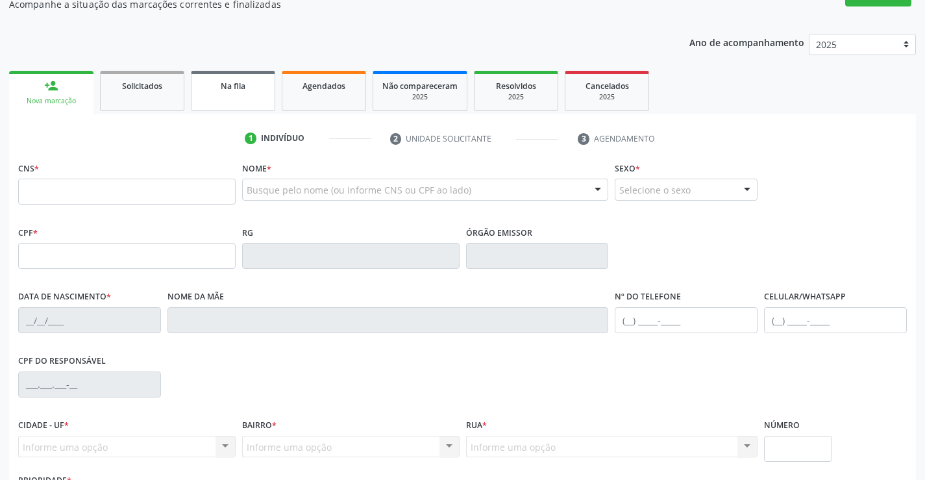
click at [245, 96] on link "Na fila" at bounding box center [233, 91] width 84 height 40
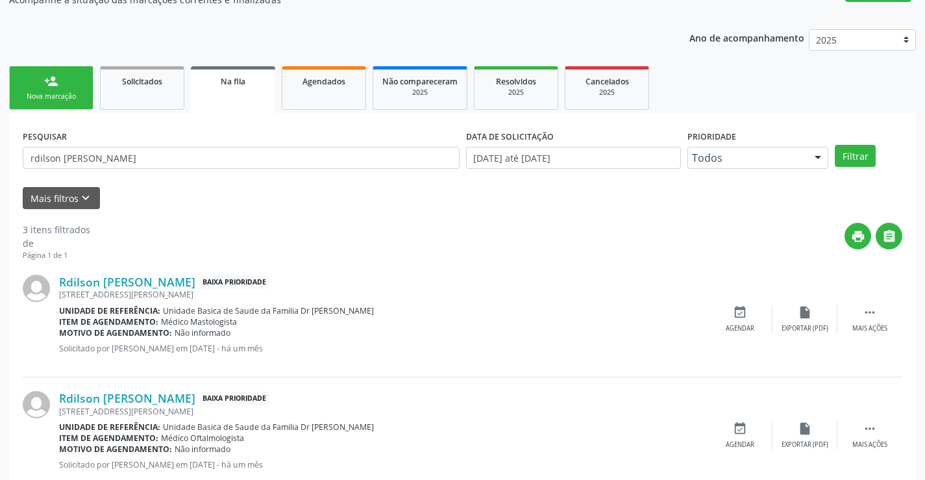
scroll to position [130, 0]
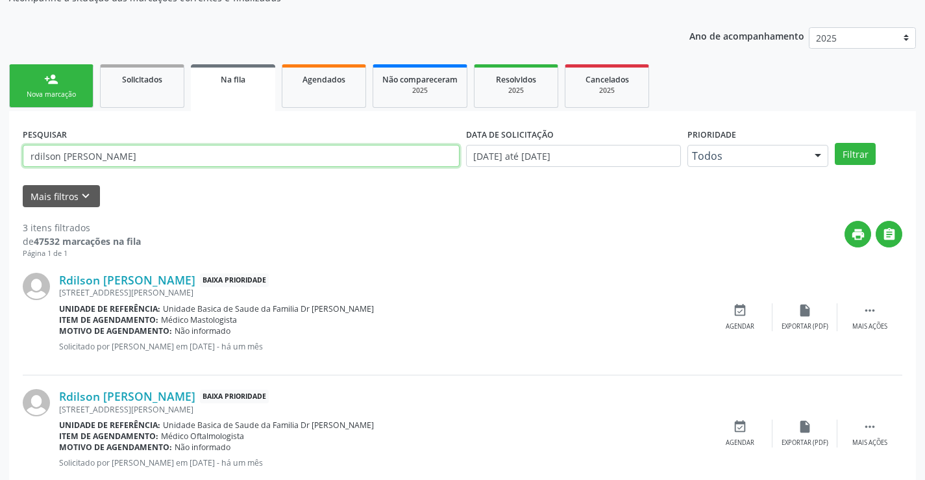
click at [169, 156] on input "rdilson [PERSON_NAME]" at bounding box center [241, 156] width 437 height 22
type input "r"
click at [238, 90] on link "Na fila" at bounding box center [233, 87] width 84 height 47
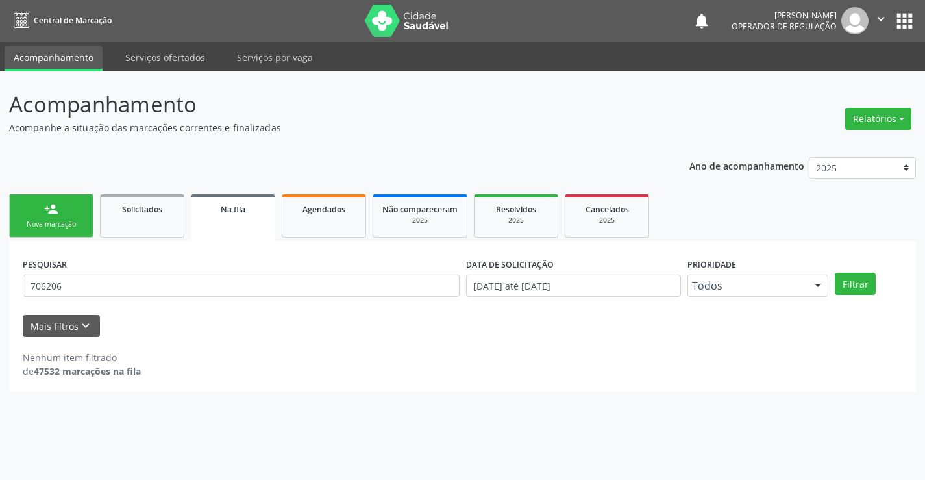
scroll to position [0, 0]
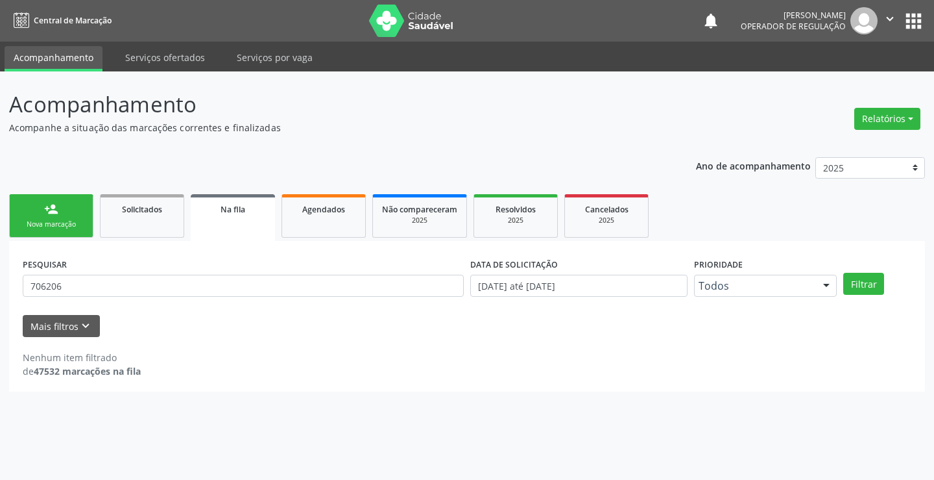
click at [224, 221] on link "Na fila" at bounding box center [233, 217] width 84 height 47
click at [88, 286] on input "706206" at bounding box center [243, 286] width 441 height 22
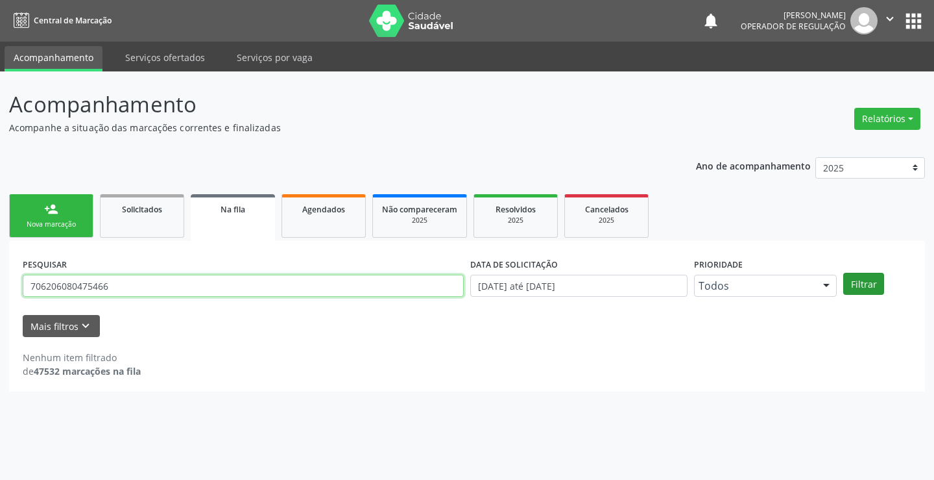
type input "706206080475466"
click at [870, 284] on button "Filtrar" at bounding box center [864, 284] width 41 height 22
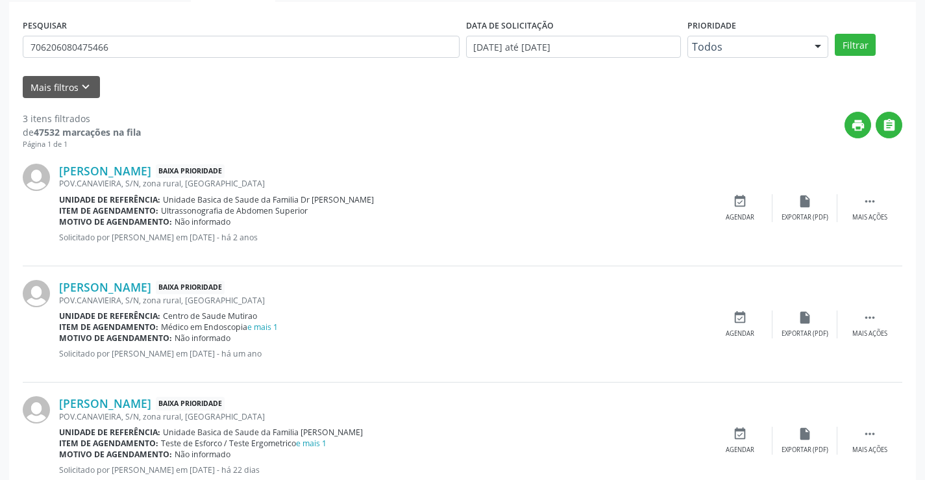
scroll to position [280, 0]
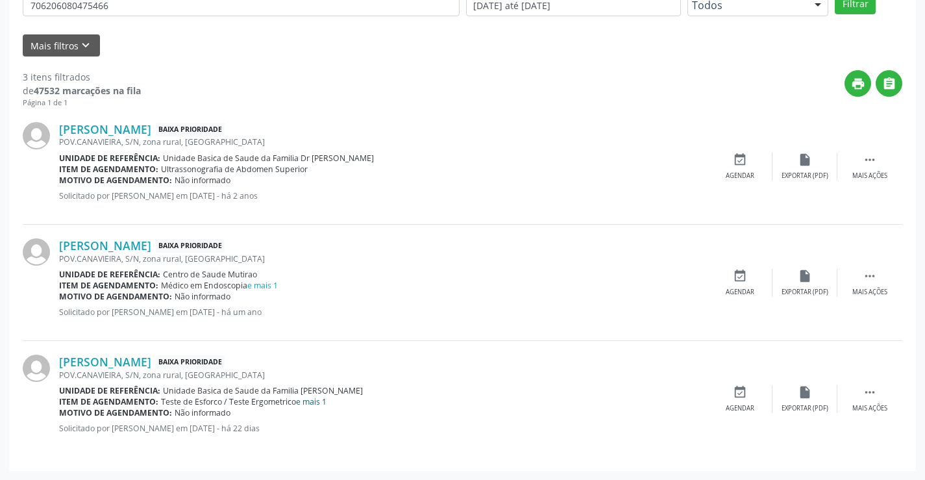
click at [317, 403] on link "e mais 1" at bounding box center [311, 401] width 31 height 11
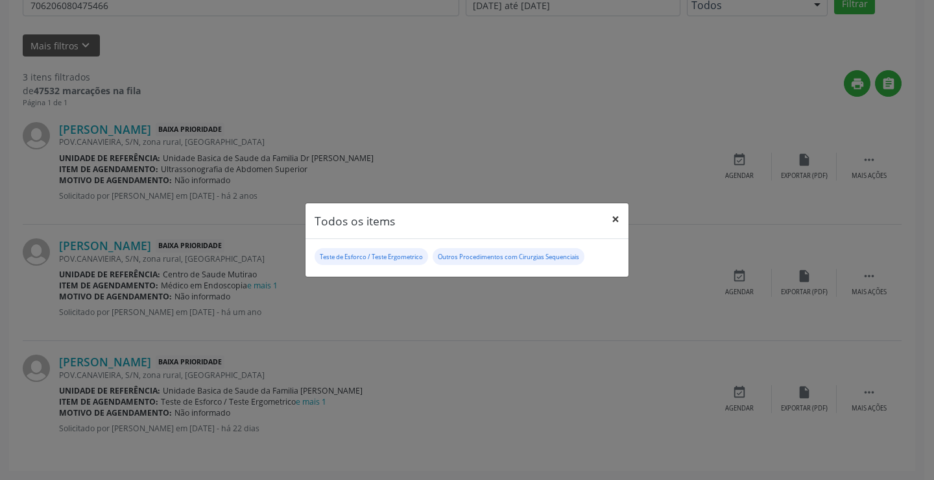
click at [620, 216] on button "×" at bounding box center [616, 219] width 26 height 32
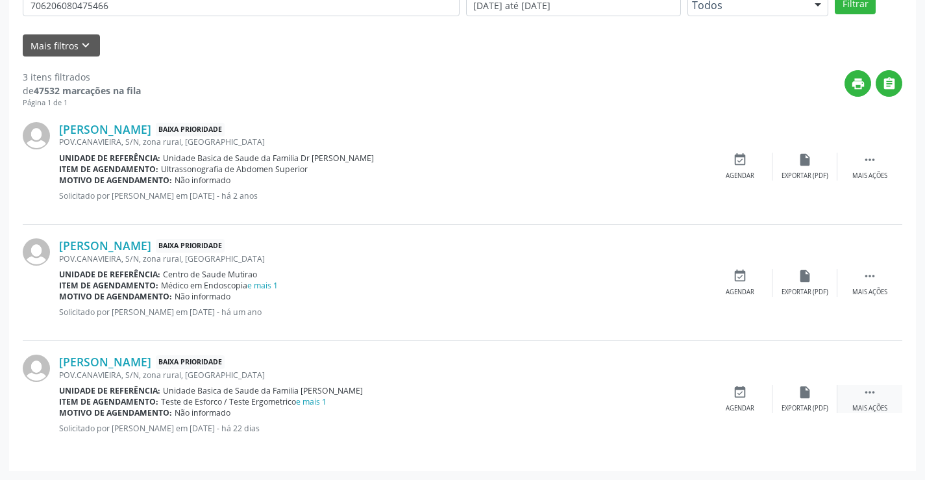
click at [866, 394] on icon "" at bounding box center [869, 392] width 14 height 14
click at [674, 405] on div "Imprimir" at bounding box center [674, 408] width 29 height 9
click at [801, 398] on icon "edit" at bounding box center [805, 392] width 14 height 14
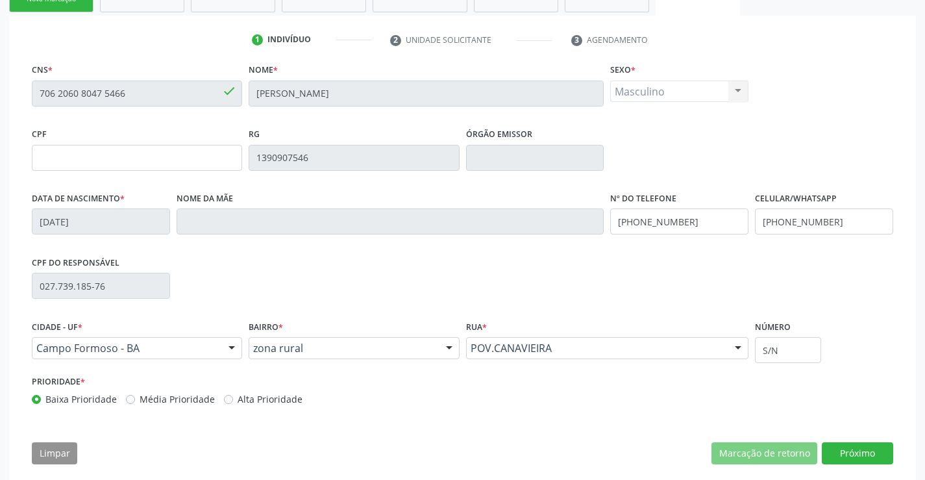
scroll to position [241, 0]
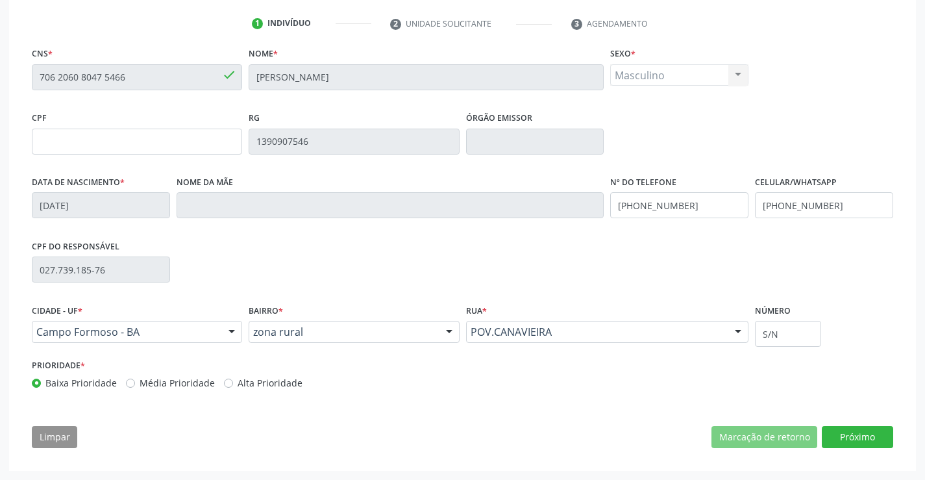
click at [405, 371] on div "Prioridade * Baixa Prioridade Média Prioridade Alta Prioridade" at bounding box center [246, 373] width 428 height 34
click at [883, 435] on button "Próximo" at bounding box center [857, 437] width 71 height 22
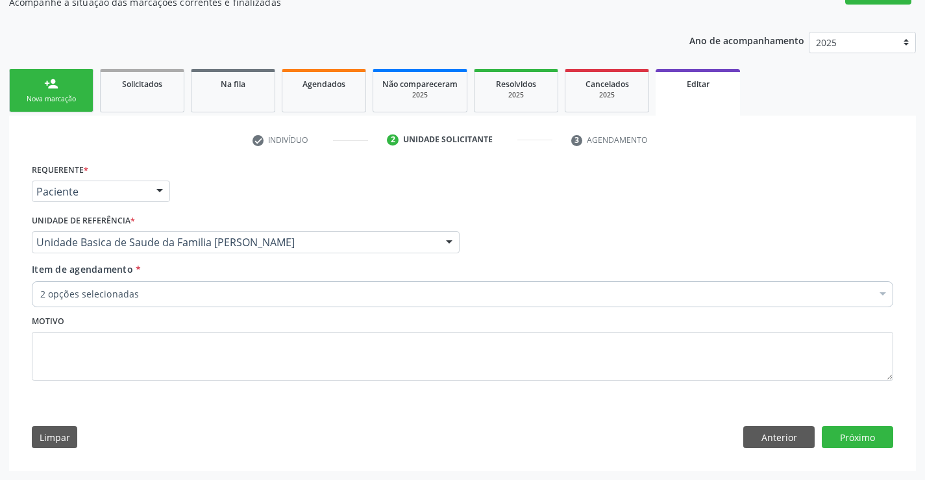
scroll to position [125, 0]
click at [753, 435] on button "Anterior" at bounding box center [778, 437] width 71 height 22
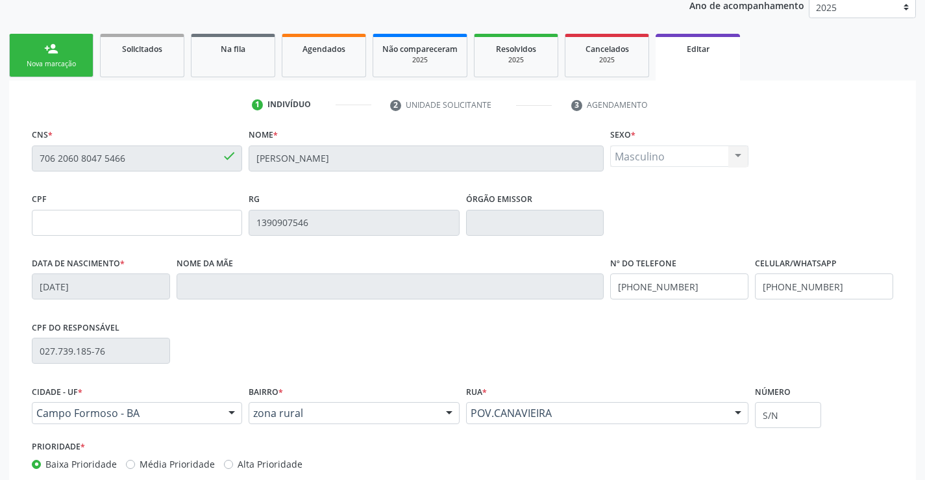
scroll to position [0, 0]
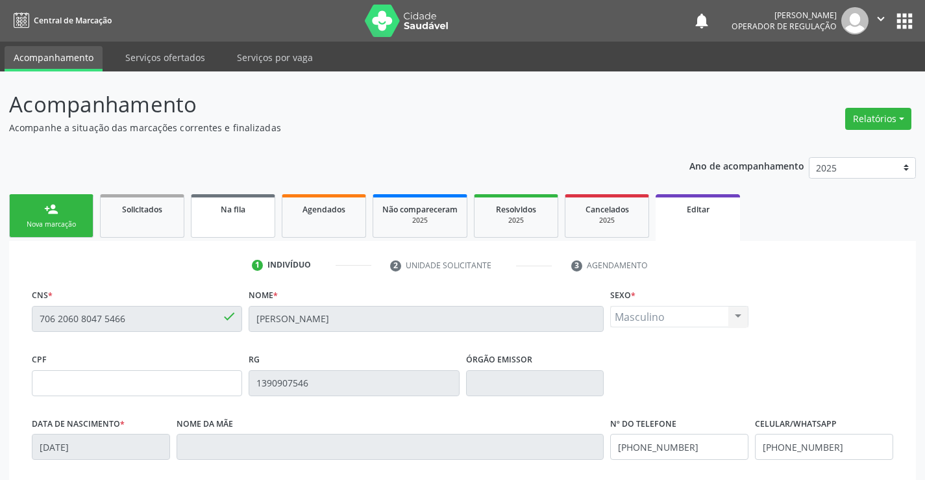
click at [233, 217] on link "Na fila" at bounding box center [233, 215] width 84 height 43
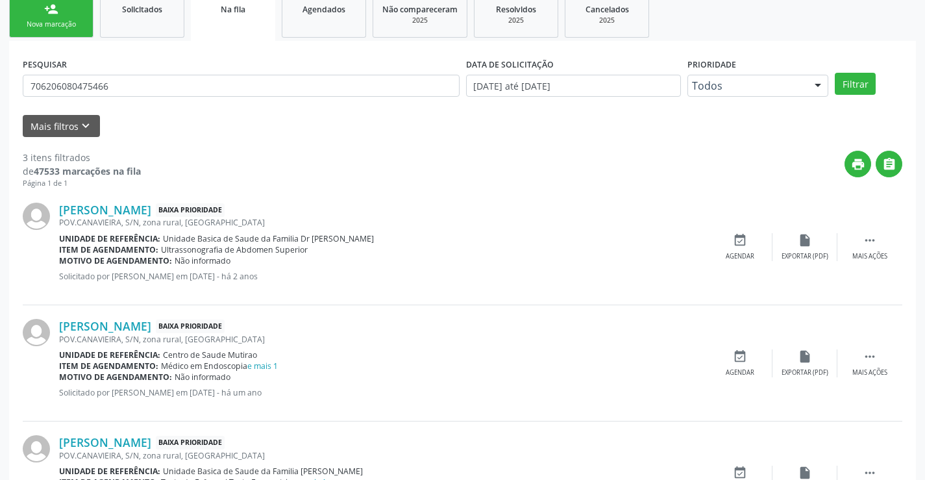
scroll to position [280, 0]
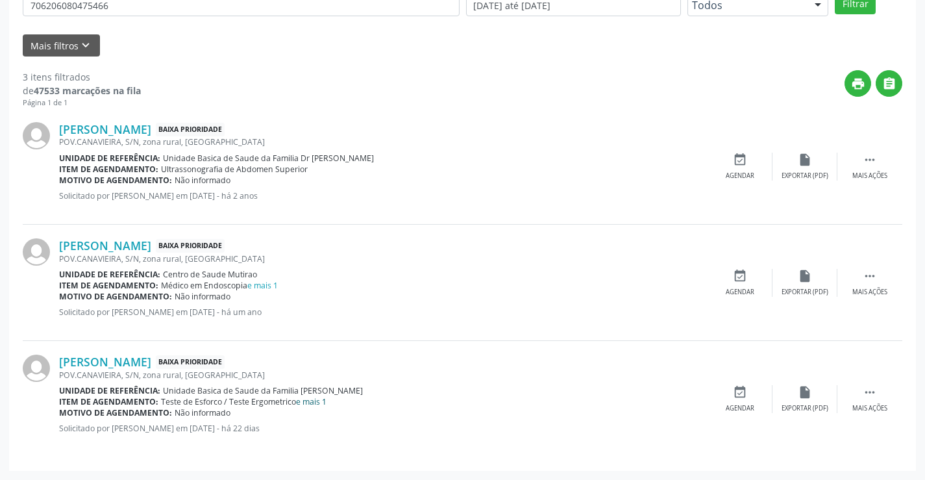
click at [319, 400] on link "e mais 1" at bounding box center [311, 401] width 31 height 11
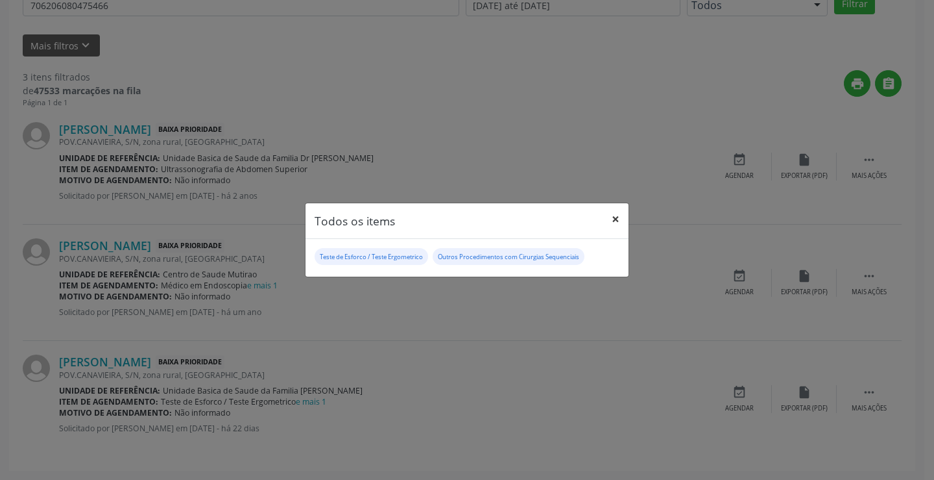
click at [614, 221] on button "×" at bounding box center [616, 219] width 26 height 32
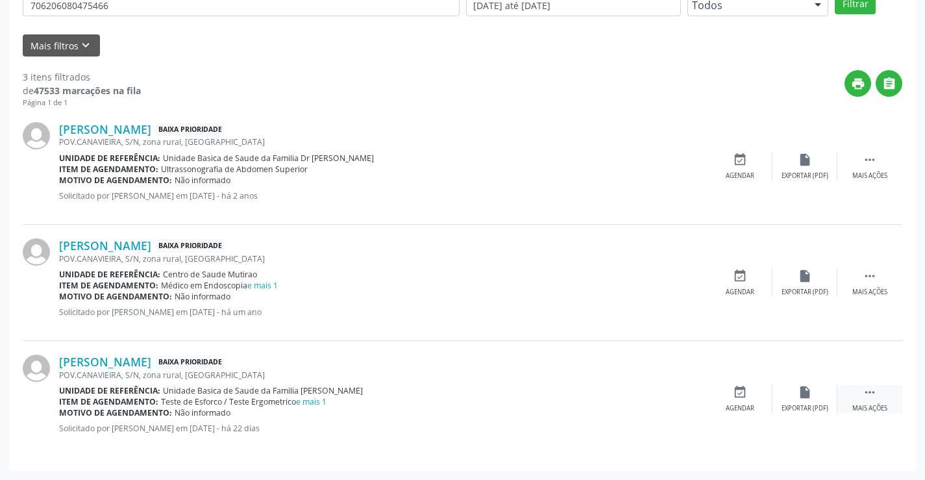
click at [870, 391] on icon "" at bounding box center [869, 392] width 14 height 14
click at [803, 393] on icon "edit" at bounding box center [805, 392] width 14 height 14
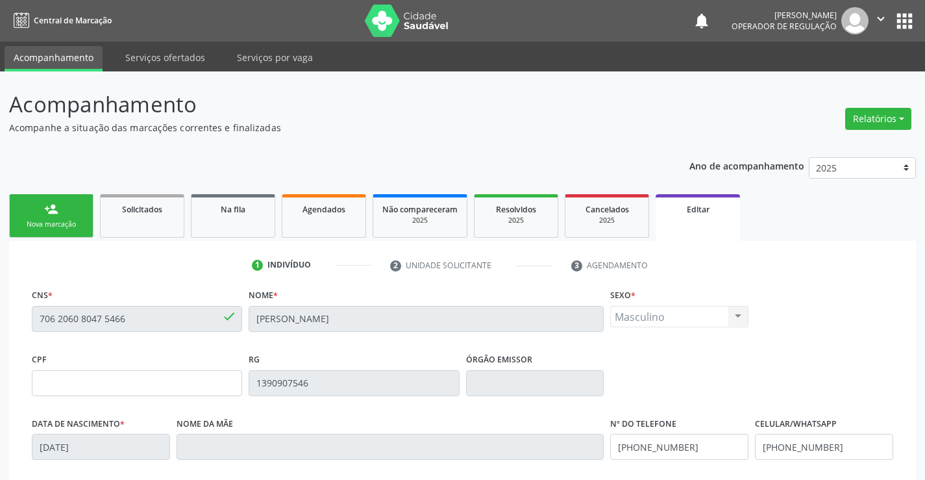
scroll to position [130, 0]
